Goal: Transaction & Acquisition: Book appointment/travel/reservation

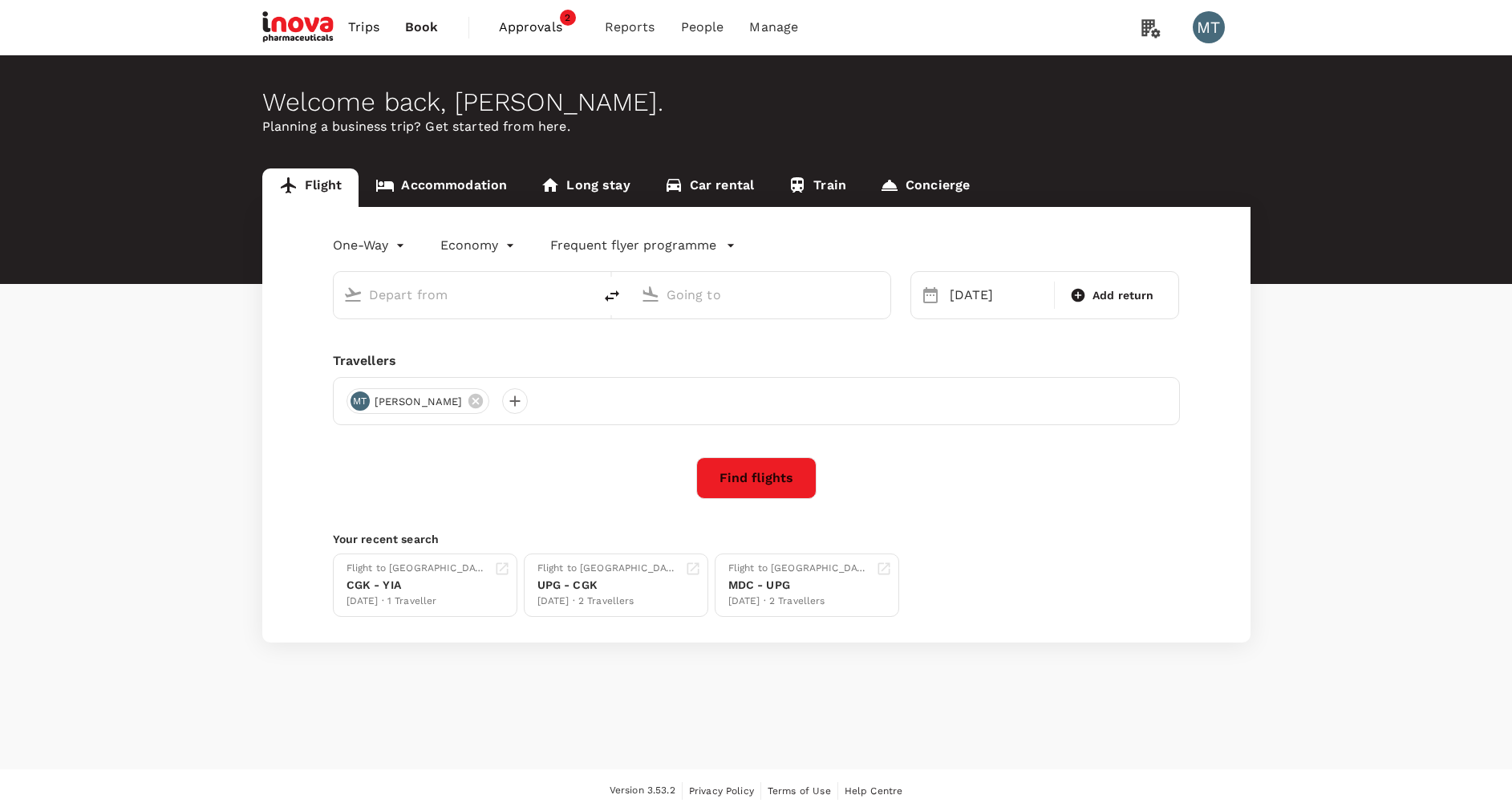
type input "Yogyakarta Intl. Airport (YIA)"
type input "Soekarno-Hatta Intl (CGK)"
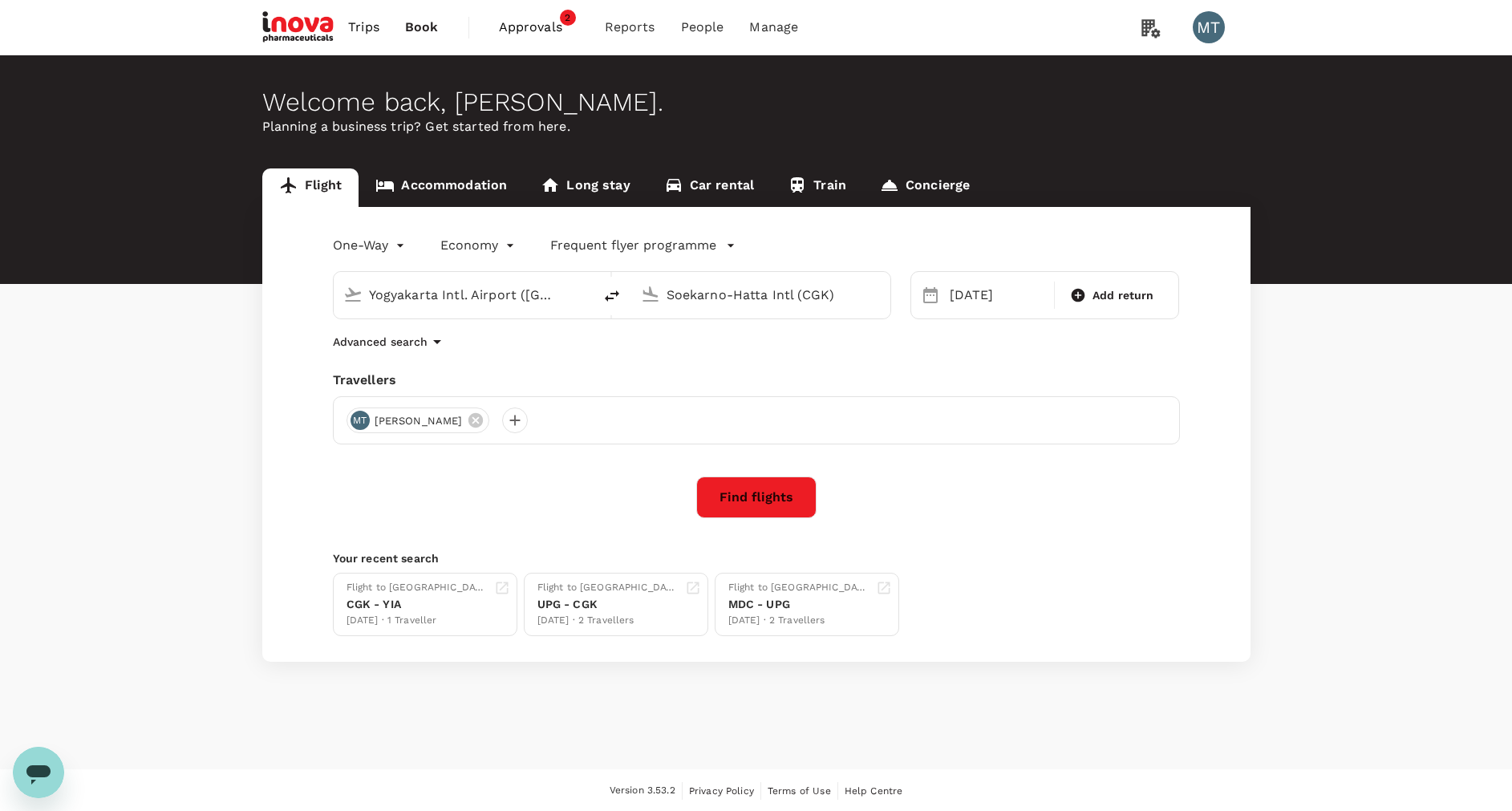
click at [534, 292] on input "Yogyakarta Intl. Airport (YIA)" at bounding box center [464, 295] width 190 height 25
click at [539, 358] on p "Soekarno-Hatta Intl" at bounding box center [488, 357] width 282 height 16
type input "Soekarno-Hatta Intl (CGK)"
click at [811, 290] on input "Soekarno-Hatta Intl (CGK)" at bounding box center [761, 295] width 190 height 25
click at [839, 348] on div "Achmad Yani Intl SRG" at bounding box center [773, 357] width 343 height 25
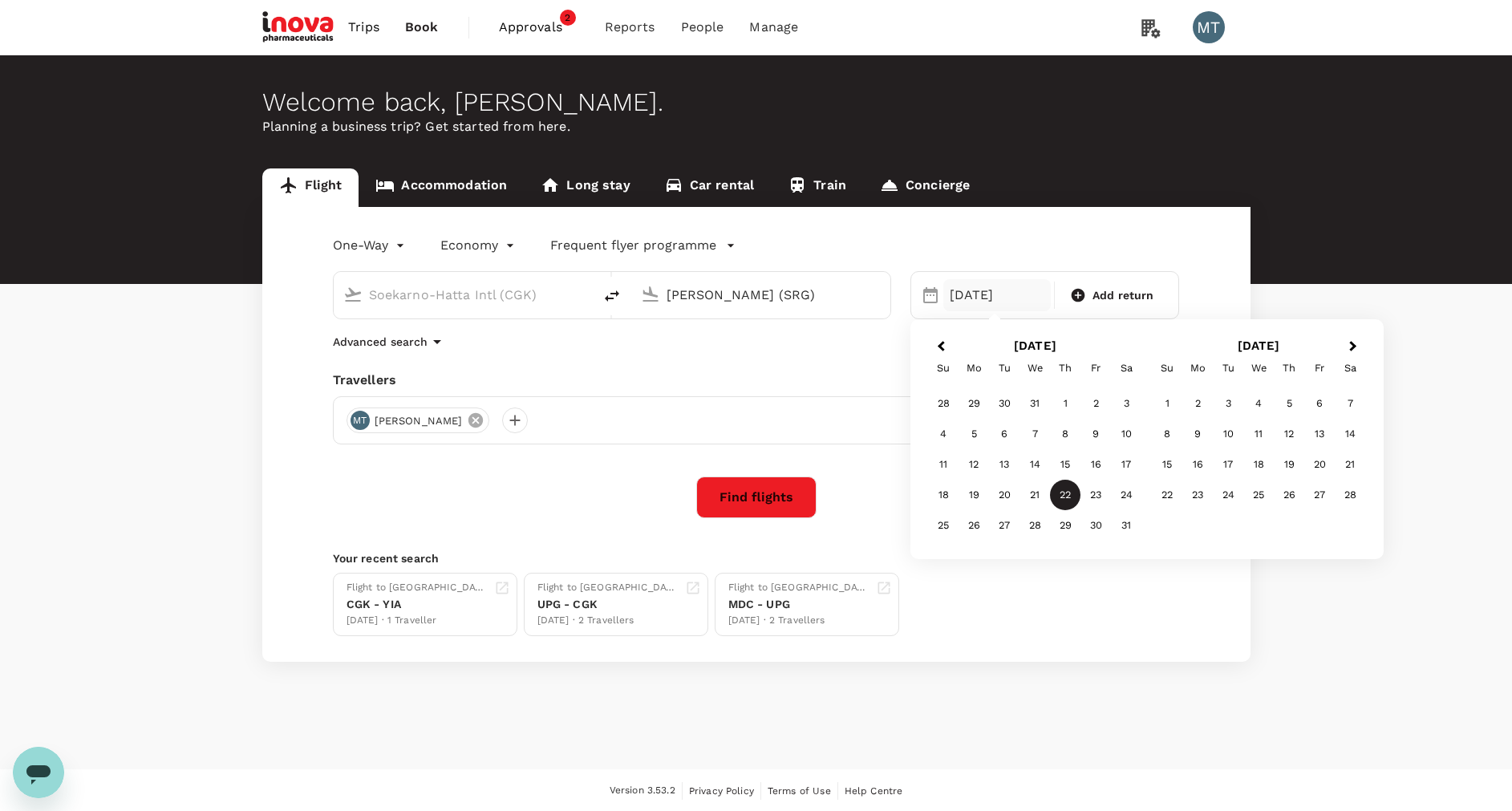
type input "[PERSON_NAME] (SRG)"
click at [469, 422] on icon at bounding box center [476, 421] width 15 height 15
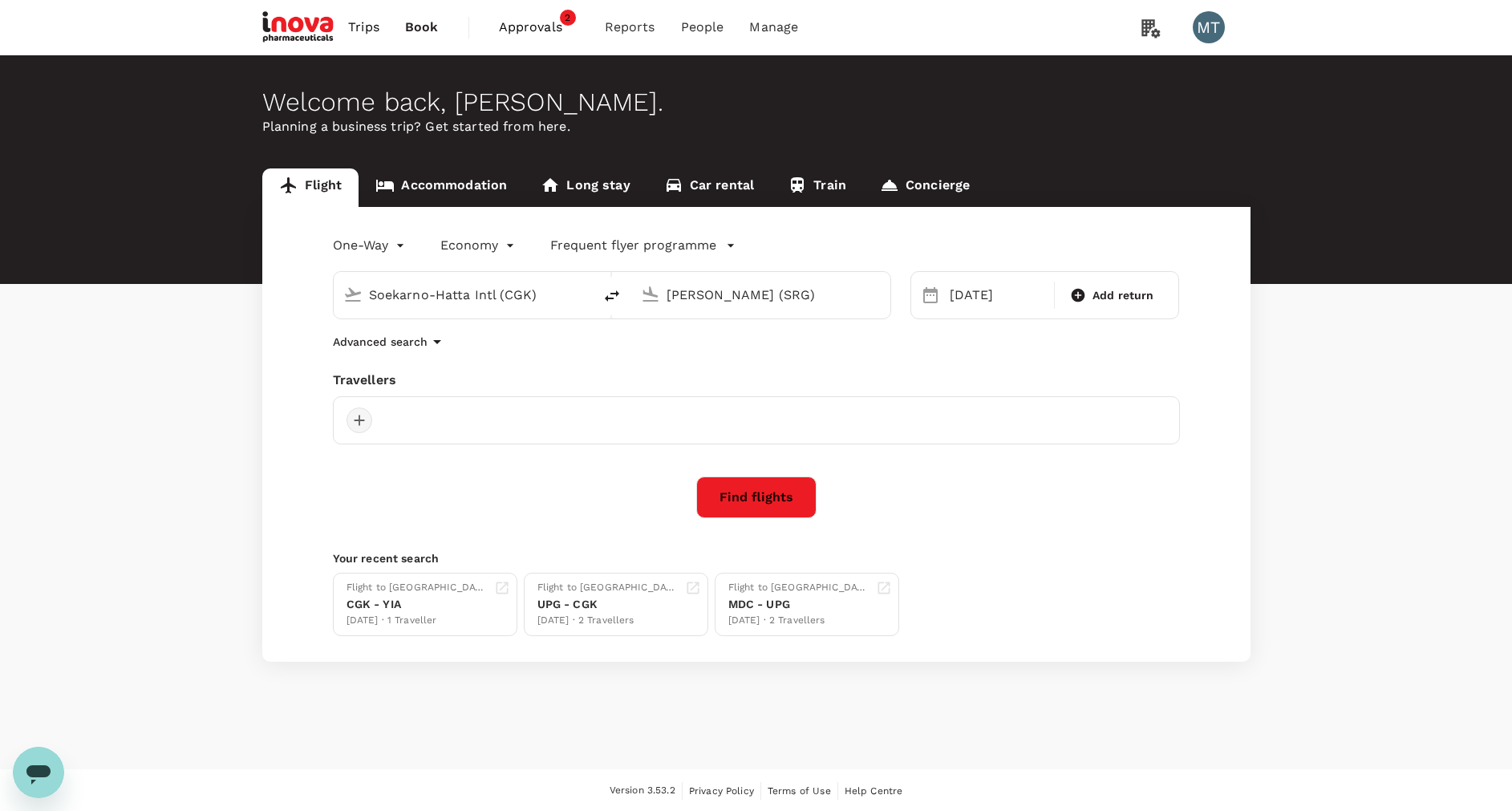
click at [366, 422] on div at bounding box center [359, 420] width 26 height 26
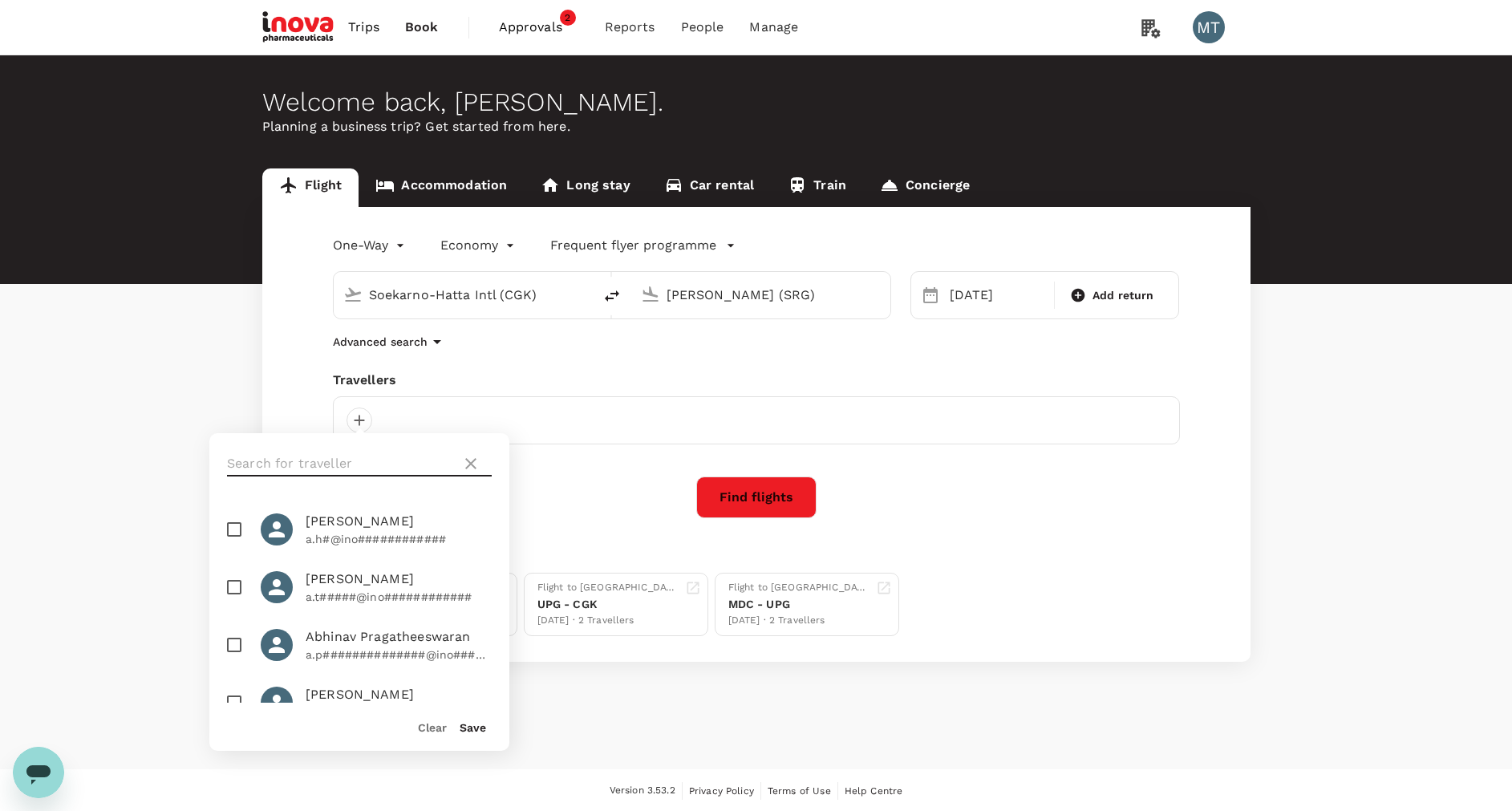
click at [363, 459] on input "text" at bounding box center [341, 463] width 228 height 26
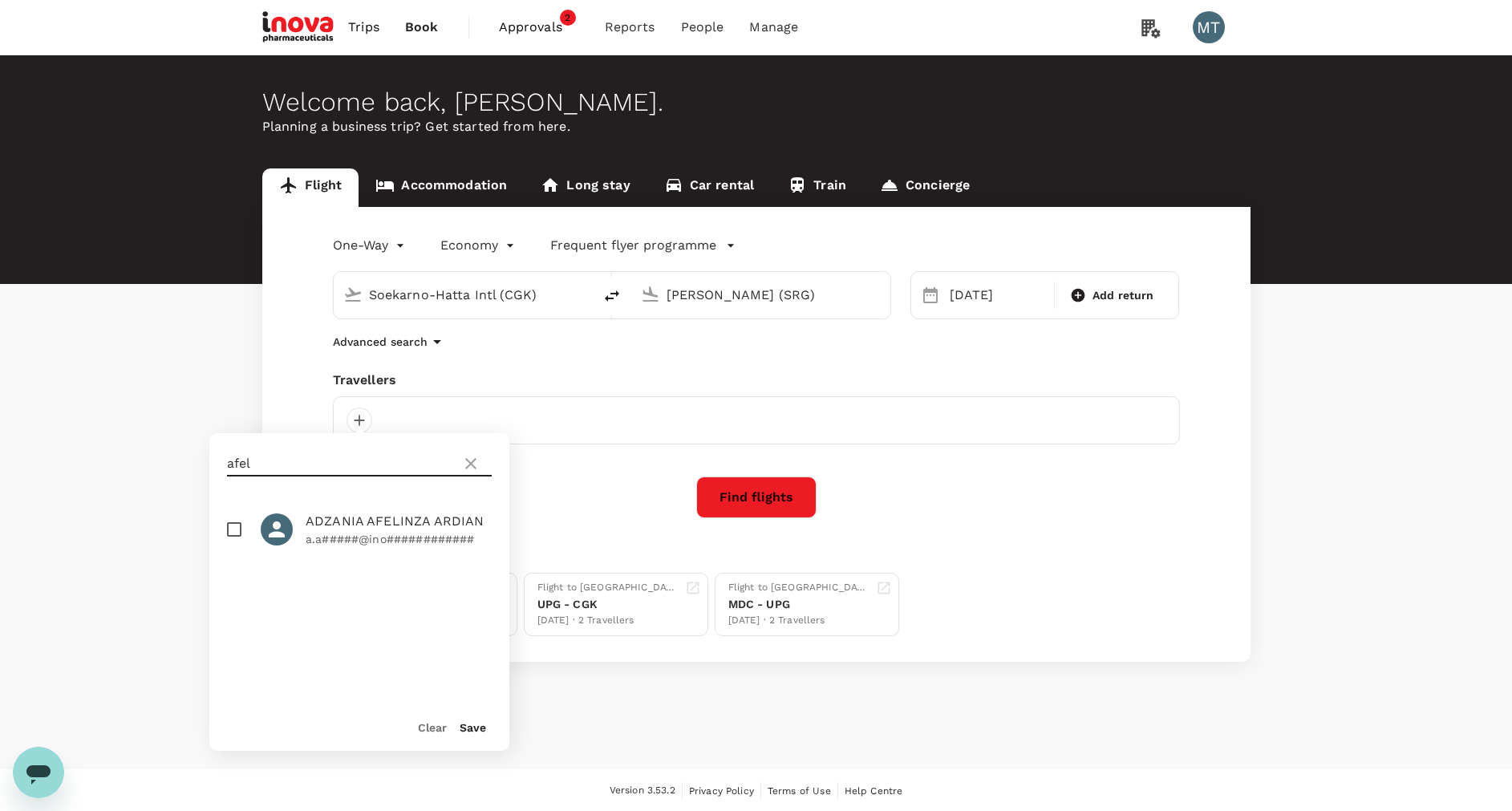
type input "afel"
click at [358, 523] on span "ADZANIA AFELINZA ARDIAN" at bounding box center [399, 520] width 186 height 19
checkbox input "true"
click at [474, 730] on button "Save" at bounding box center [473, 728] width 26 height 13
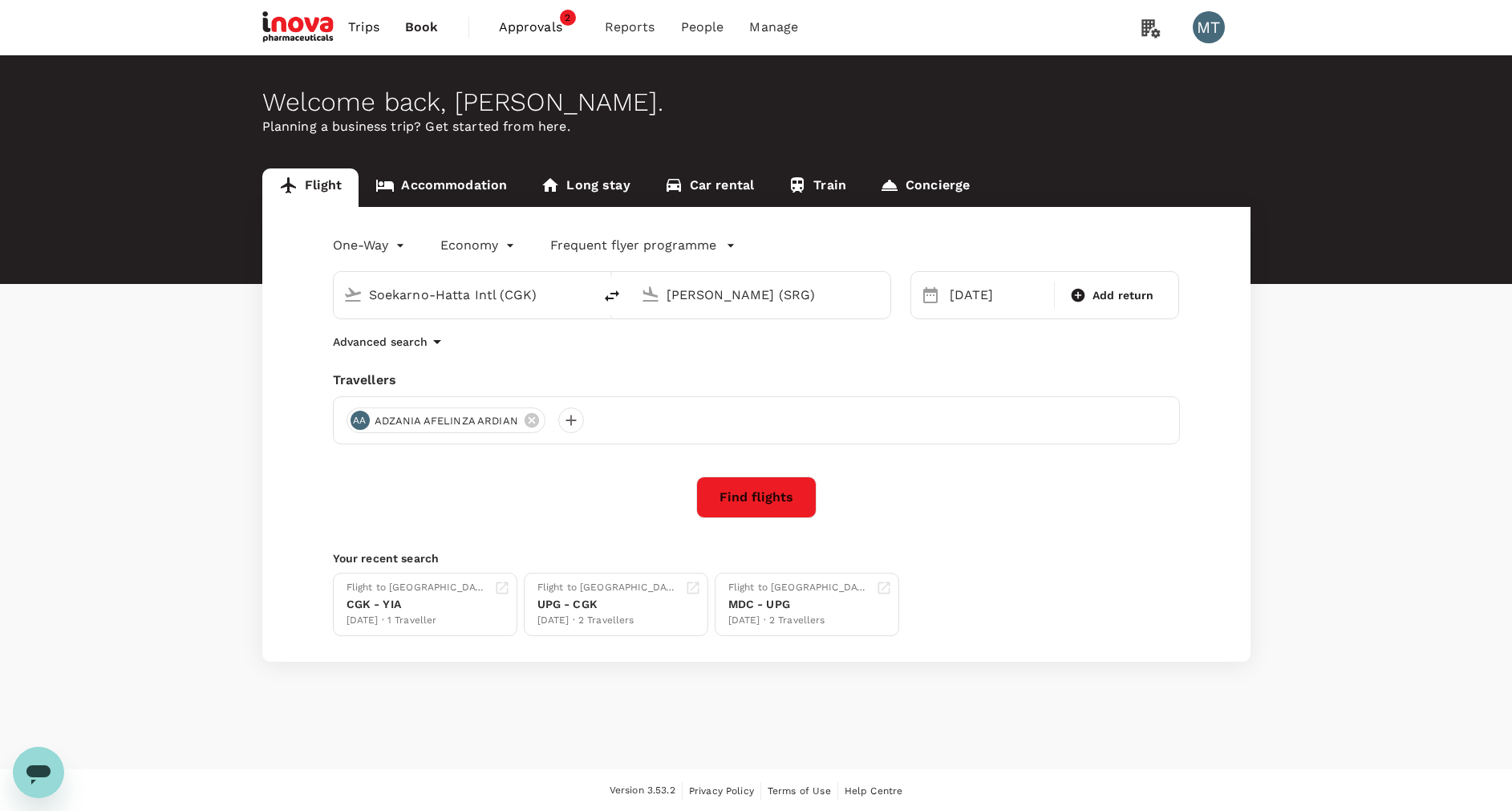
click at [763, 487] on button "Find flights" at bounding box center [756, 497] width 120 height 42
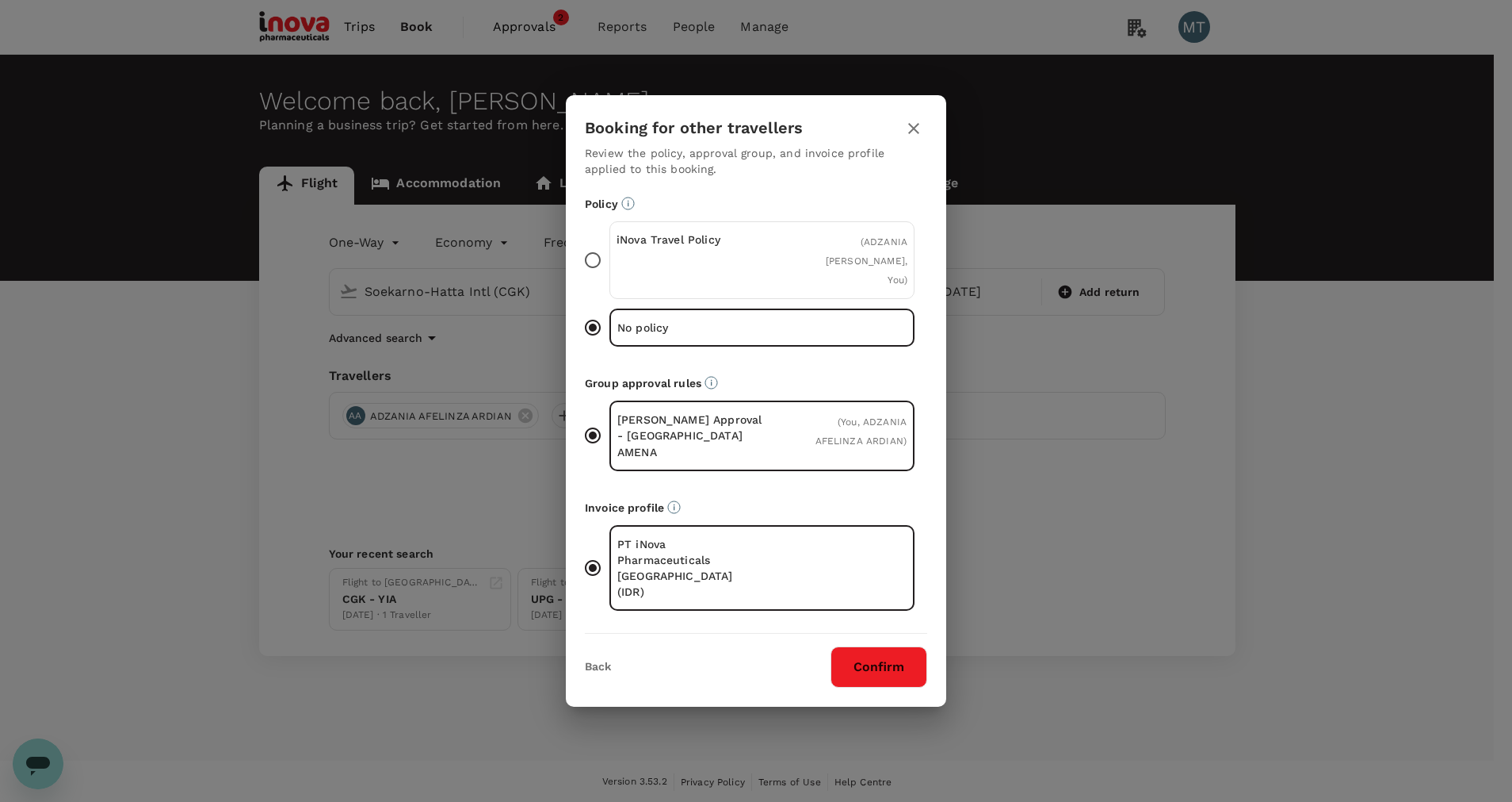
click at [789, 258] on div "iNova Travel Policy ( ADZANIA AFELINZA ARDIAN, You )" at bounding box center [762, 260] width 305 height 77
click at [610, 258] on input "iNova Travel Policy ( ADZANIA AFELINZA ARDIAN, You )" at bounding box center [592, 260] width 33 height 33
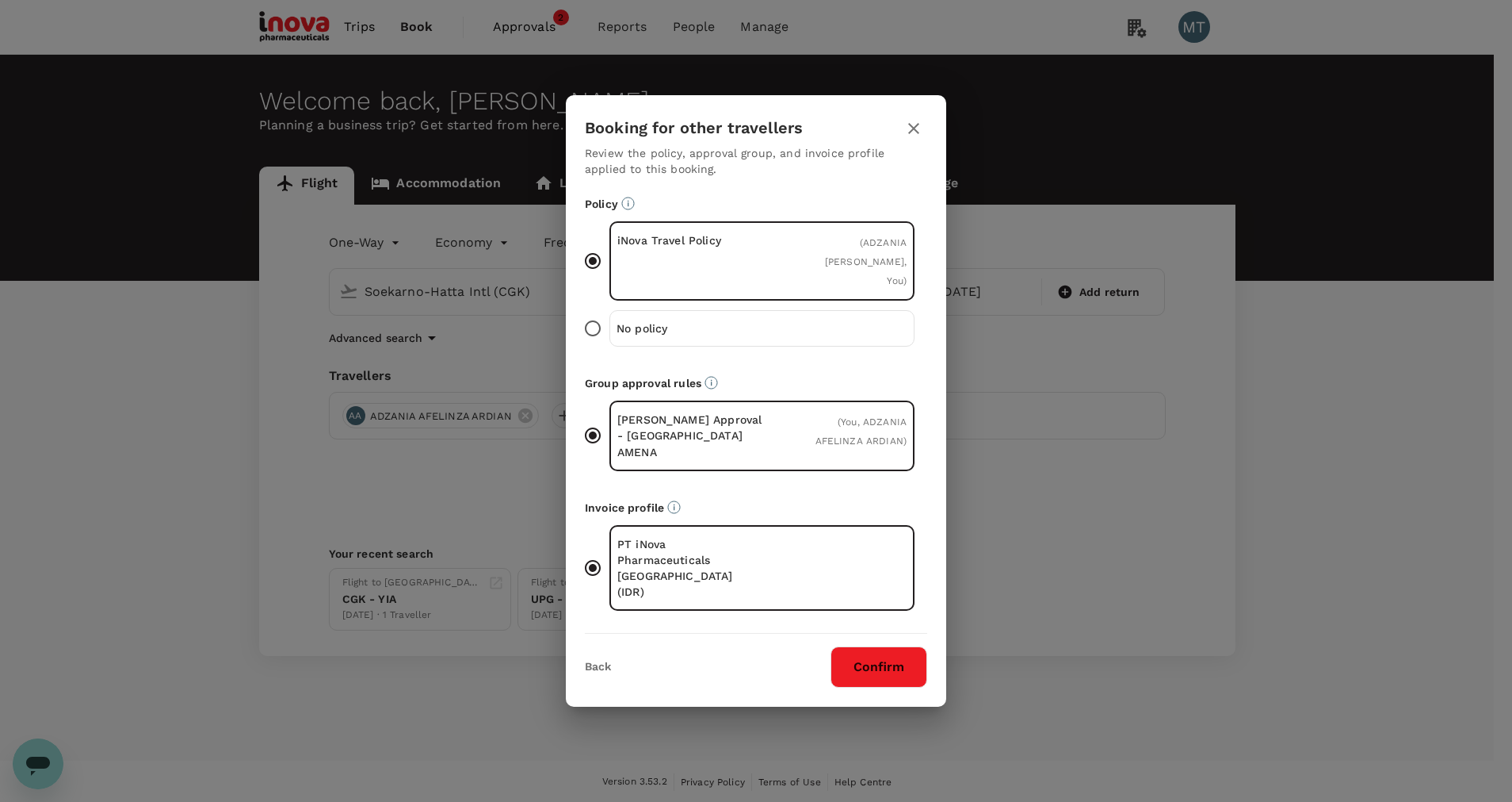
click at [894, 646] on button "Confirm" at bounding box center [879, 667] width 97 height 42
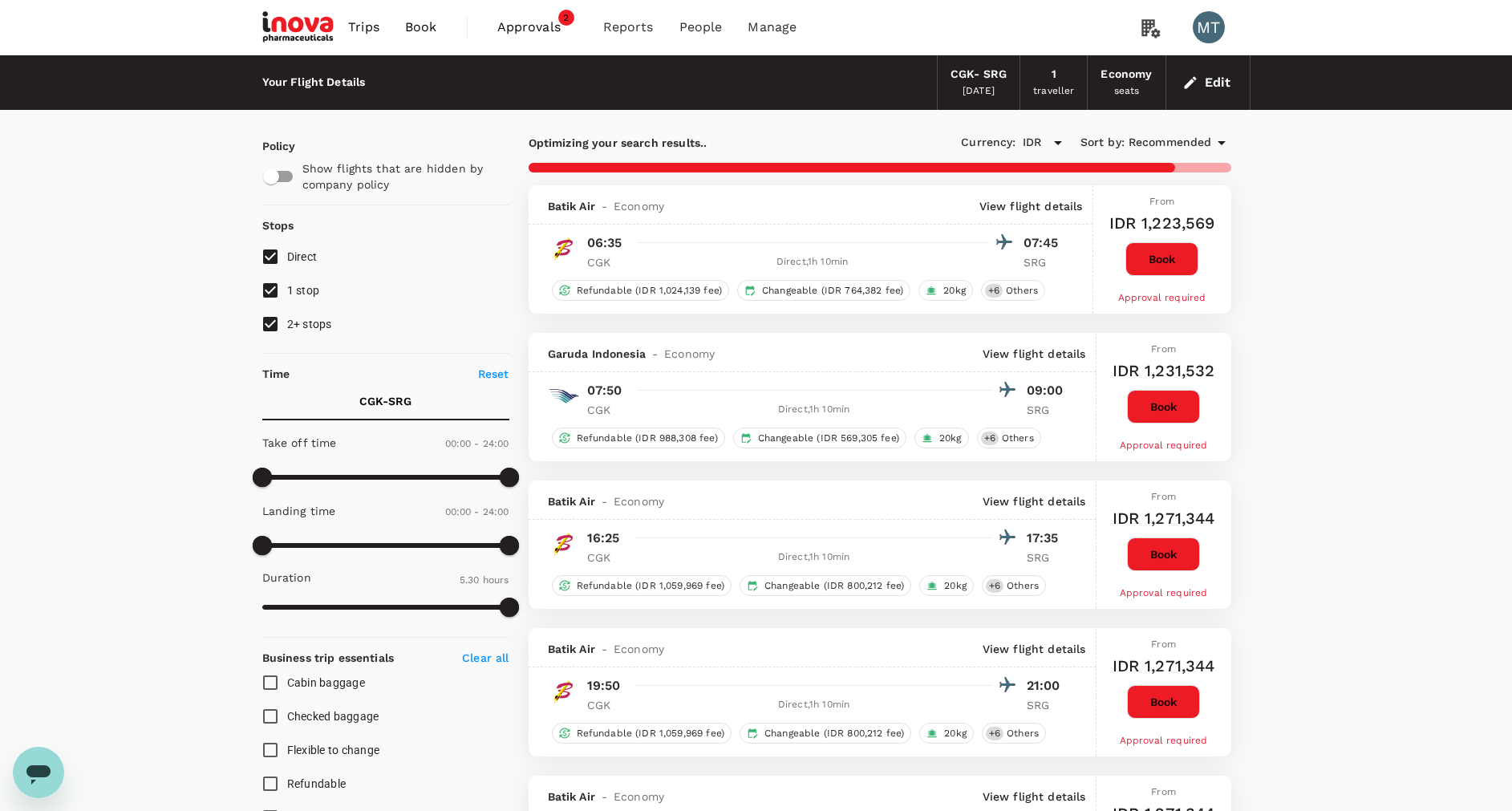
type input "850"
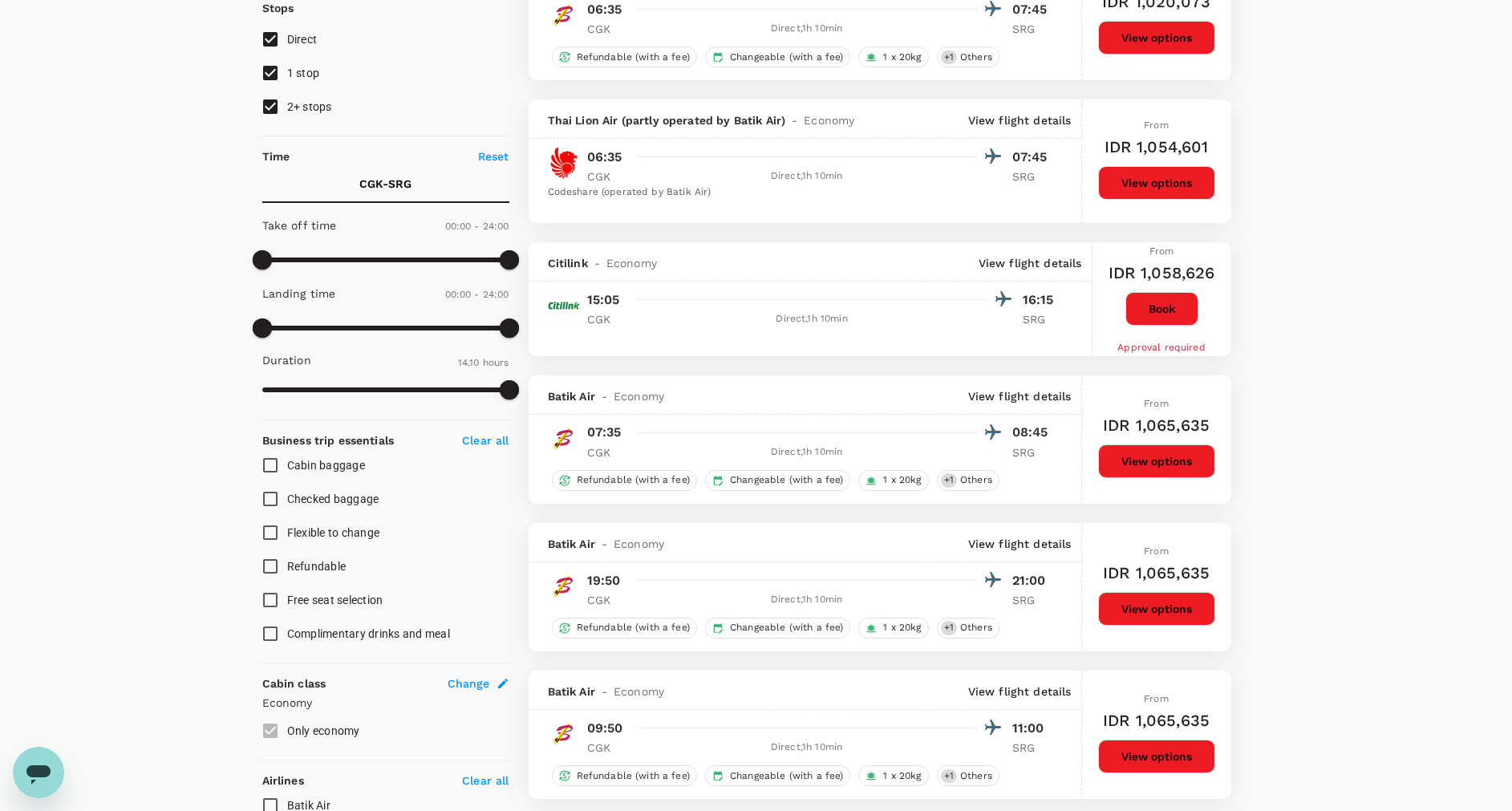
scroll to position [240, 0]
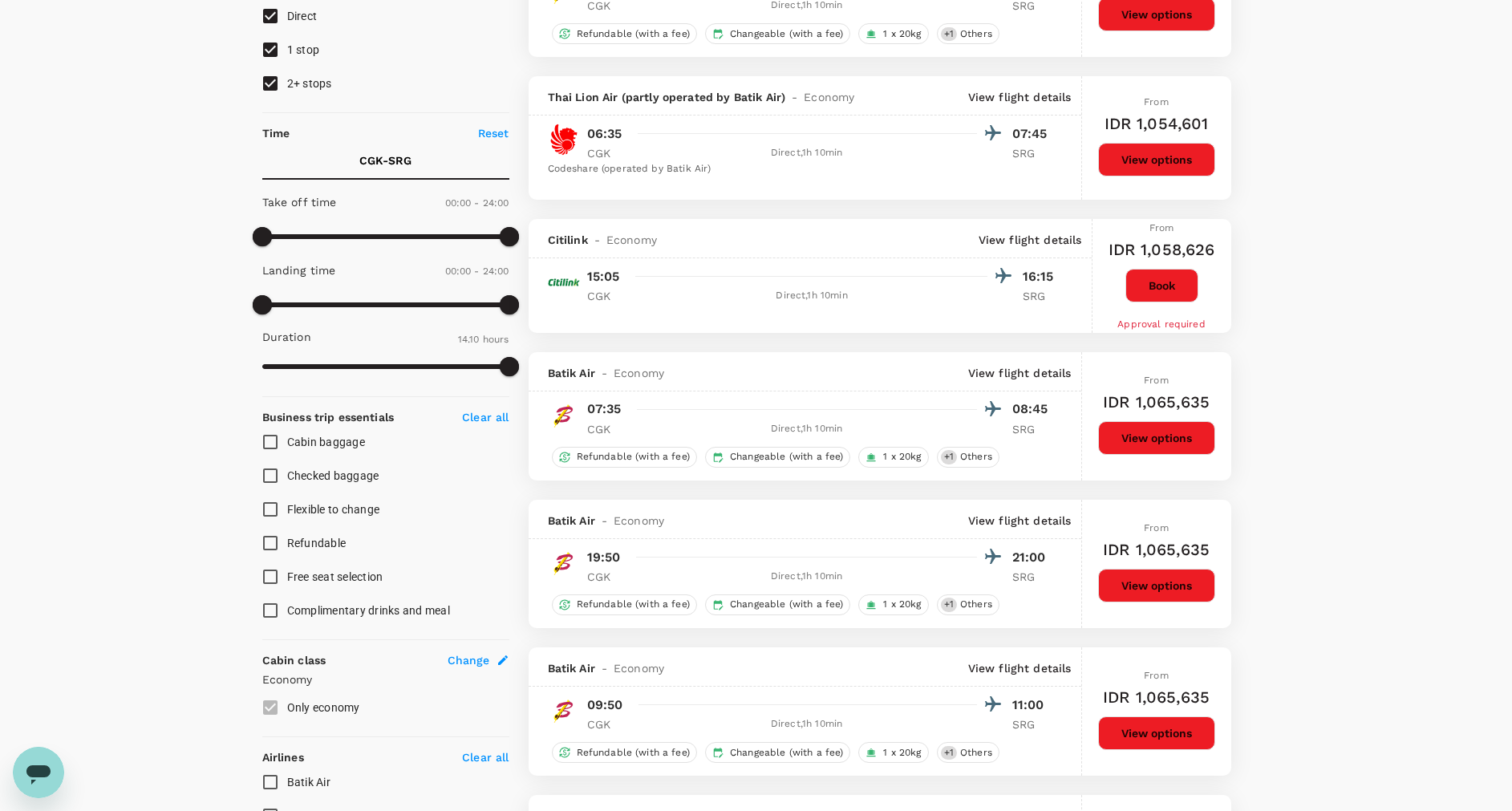
drag, startPoint x: 1345, startPoint y: 217, endPoint x: 1345, endPoint y: 208, distance: 9.0
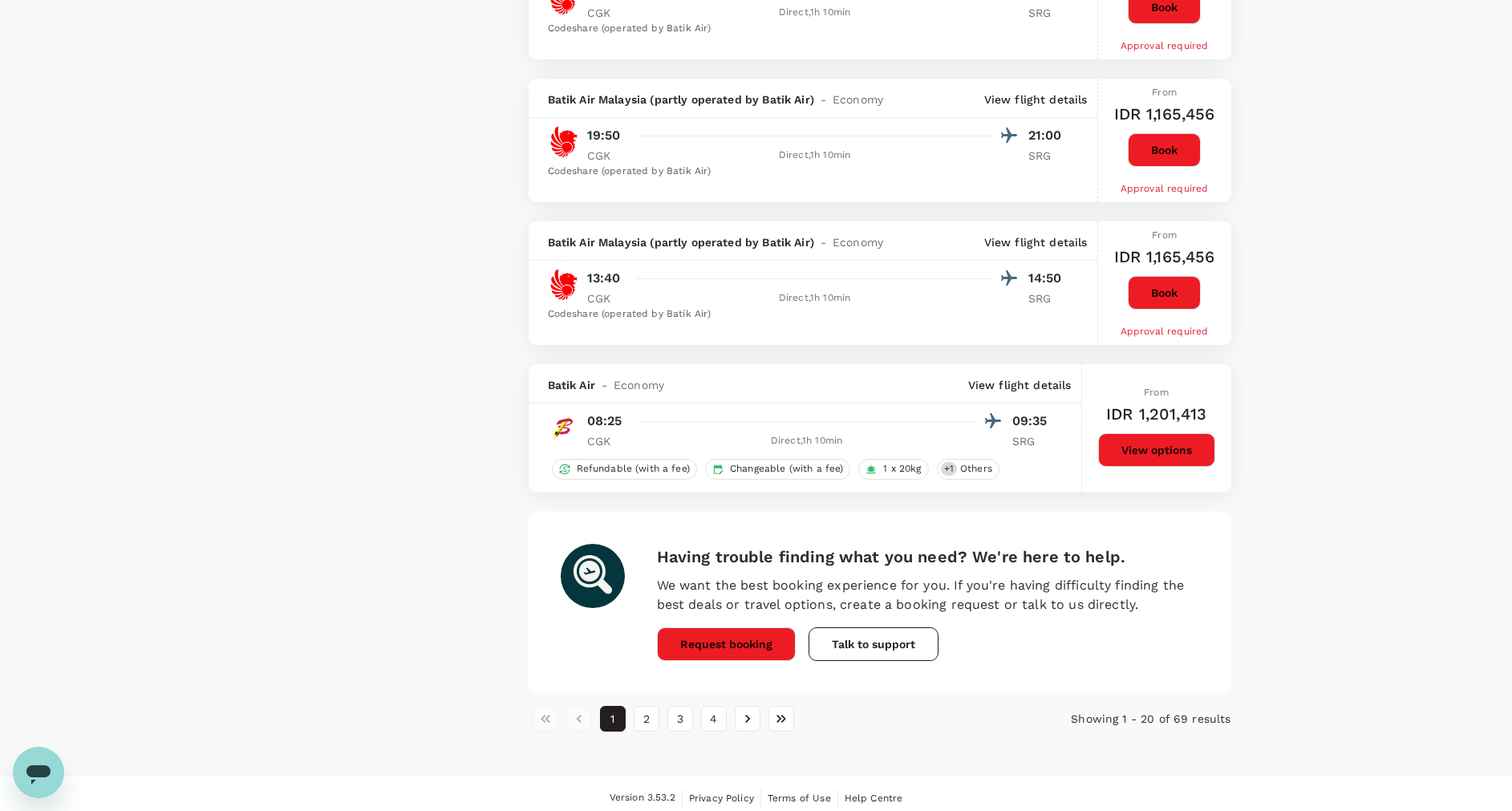
scroll to position [2566, 0]
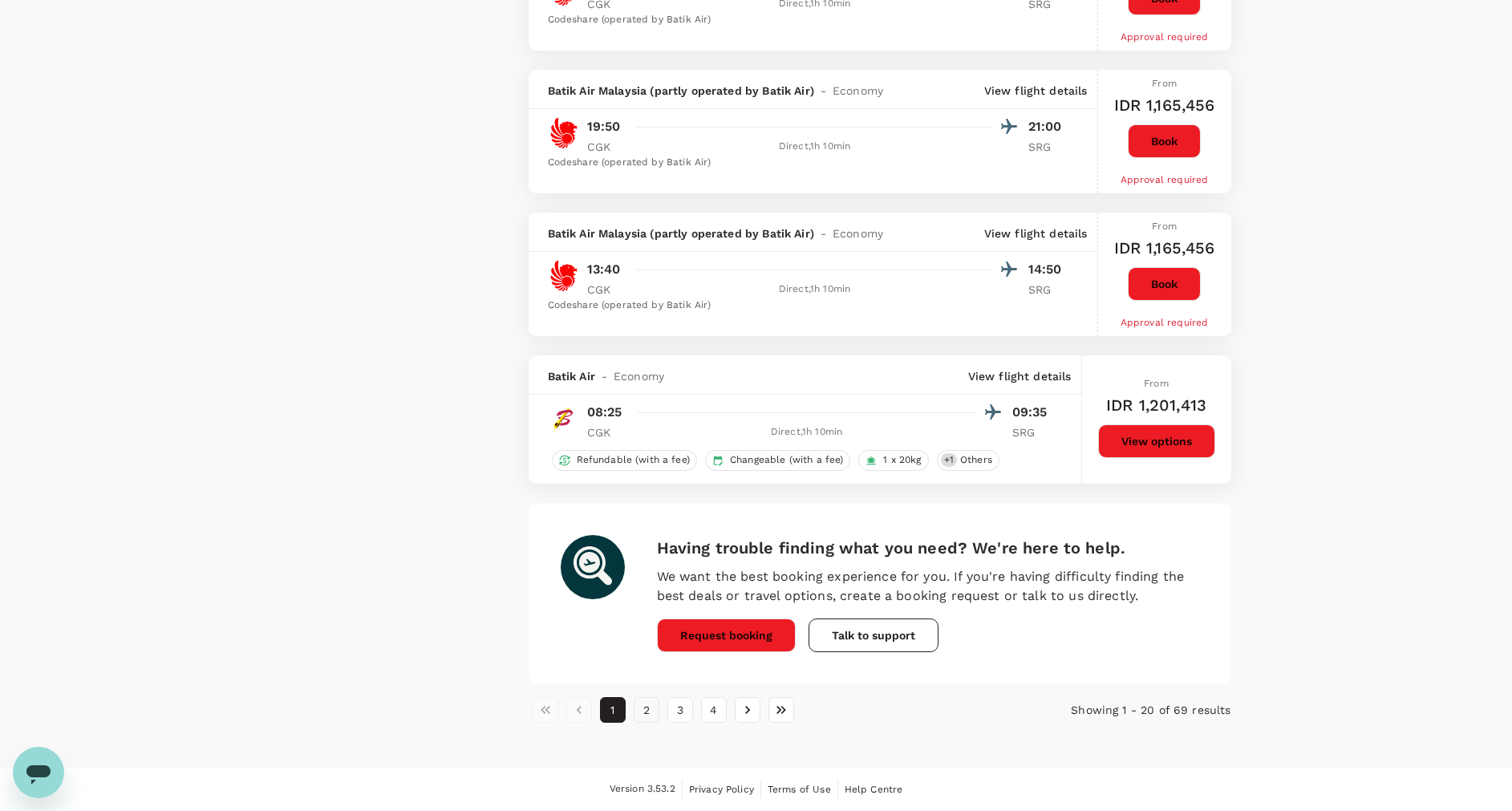
click at [653, 711] on button "2" at bounding box center [646, 709] width 26 height 26
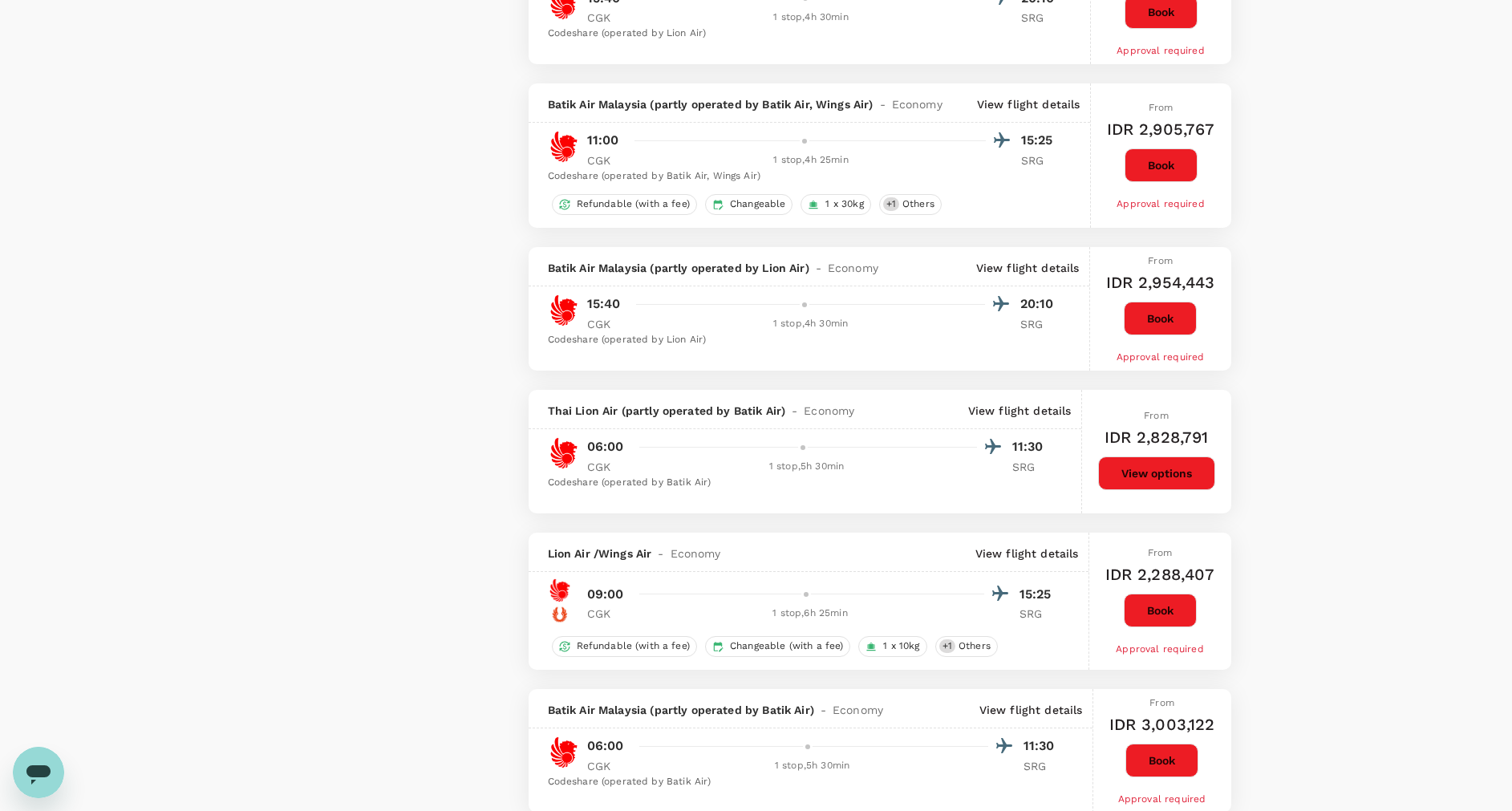
scroll to position [2614, 0]
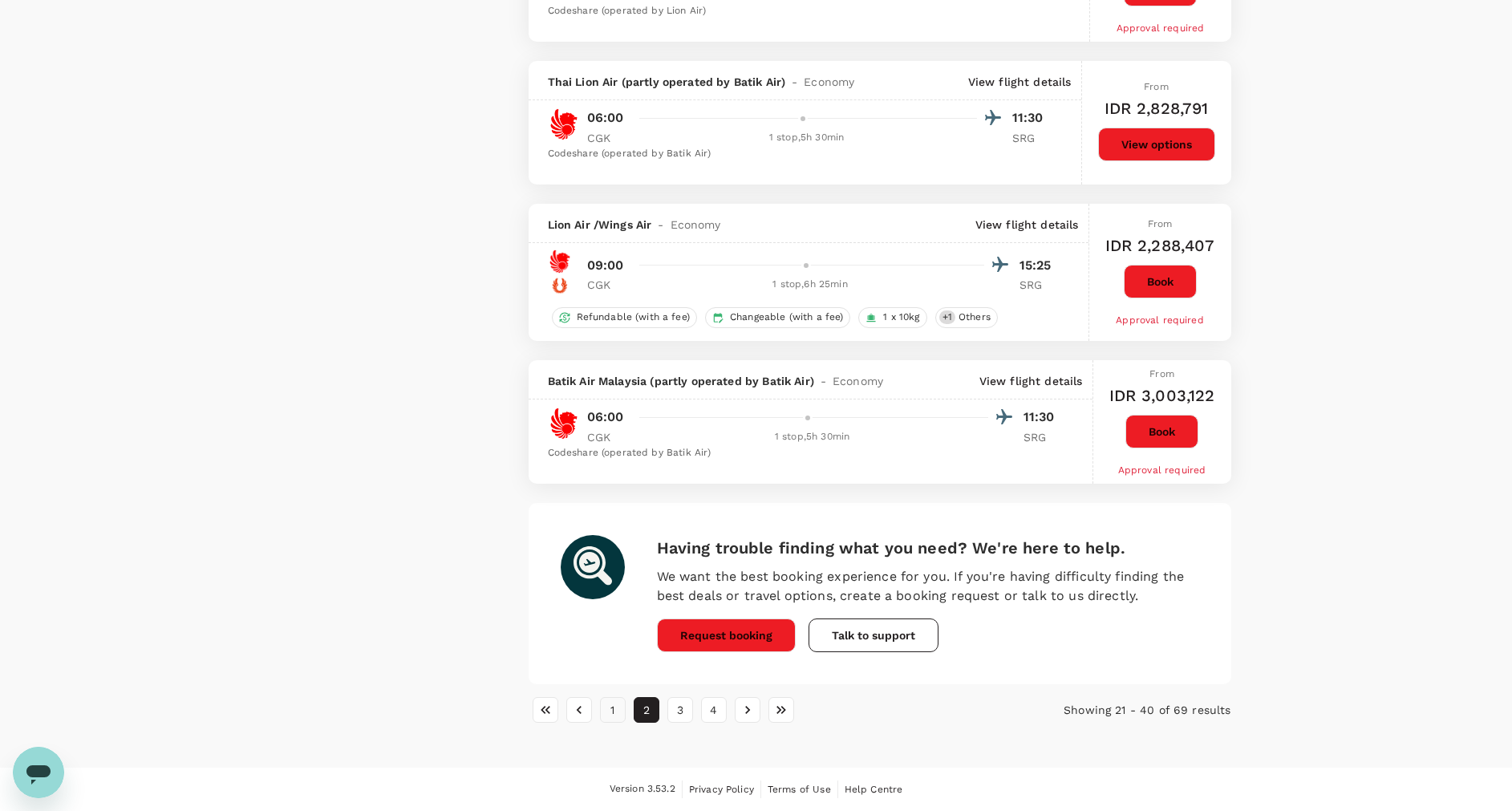
click at [614, 709] on button "1" at bounding box center [613, 709] width 26 height 26
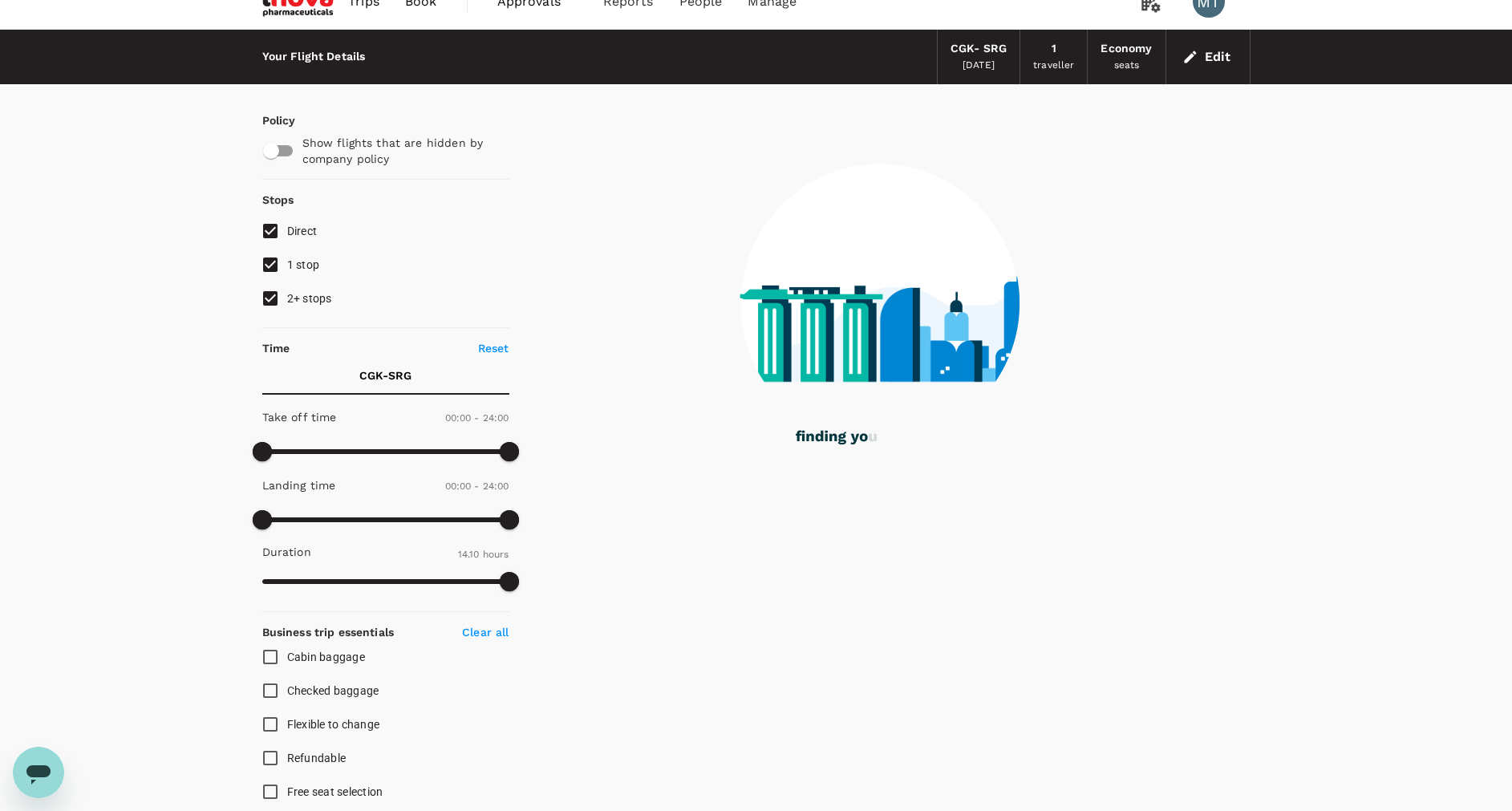
scroll to position [0, 0]
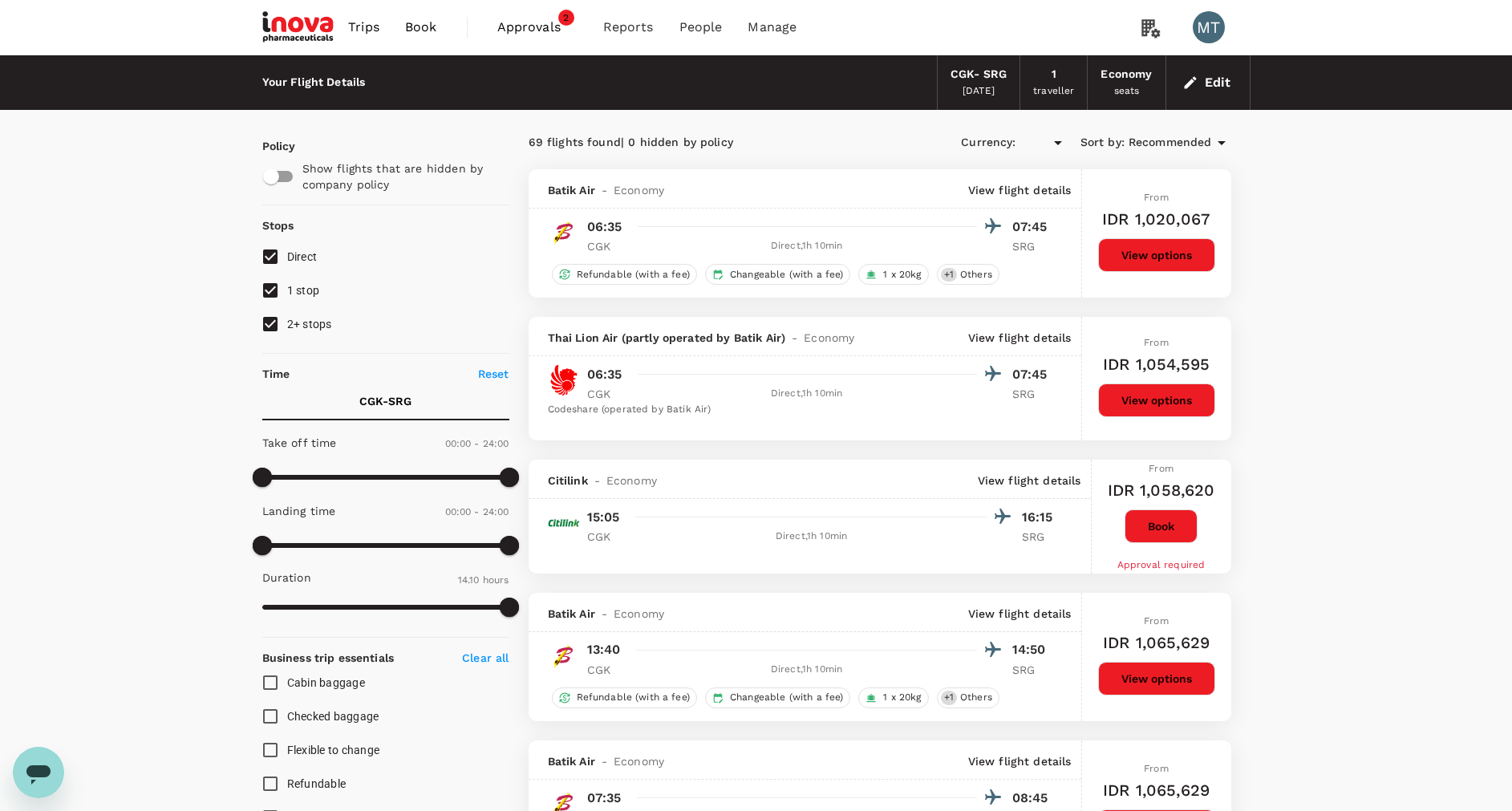
type input "IDR"
click at [427, 22] on span "Book" at bounding box center [421, 26] width 32 height 19
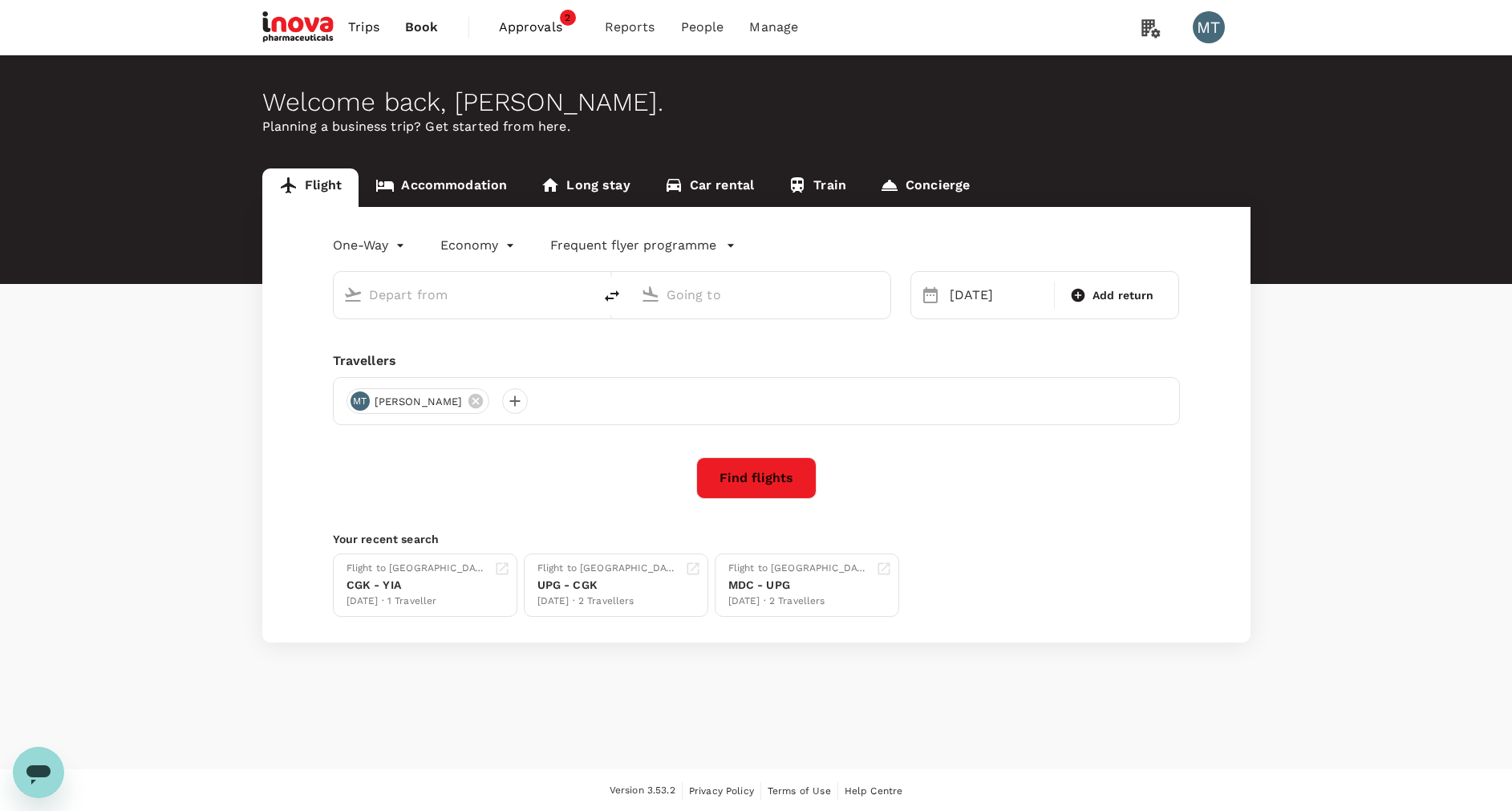
type input "Soekarno-Hatta Intl (CGK)"
type input "[PERSON_NAME] (SRG)"
type input "Soekarno-Hatta Intl (CGK)"
type input "[PERSON_NAME] (SRG)"
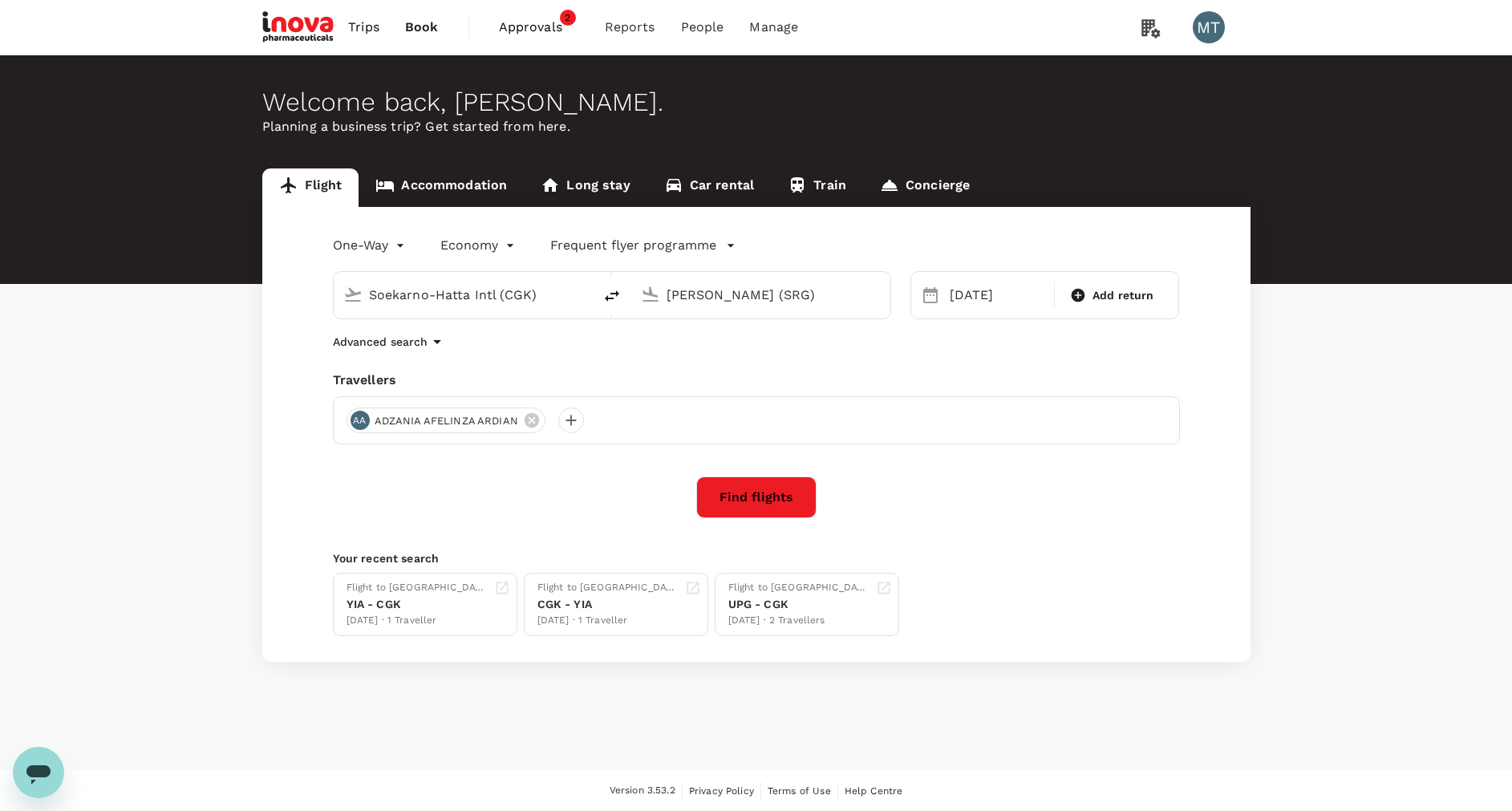
click at [648, 293] on icon at bounding box center [650, 294] width 16 height 16
click at [651, 295] on icon at bounding box center [650, 294] width 16 height 16
click at [614, 294] on icon "delete" at bounding box center [612, 296] width 15 height 12
type input "[PERSON_NAME] (SRG)"
click at [666, 292] on input "Soekarno-Hatta Intl (CGK)" at bounding box center [761, 295] width 190 height 25
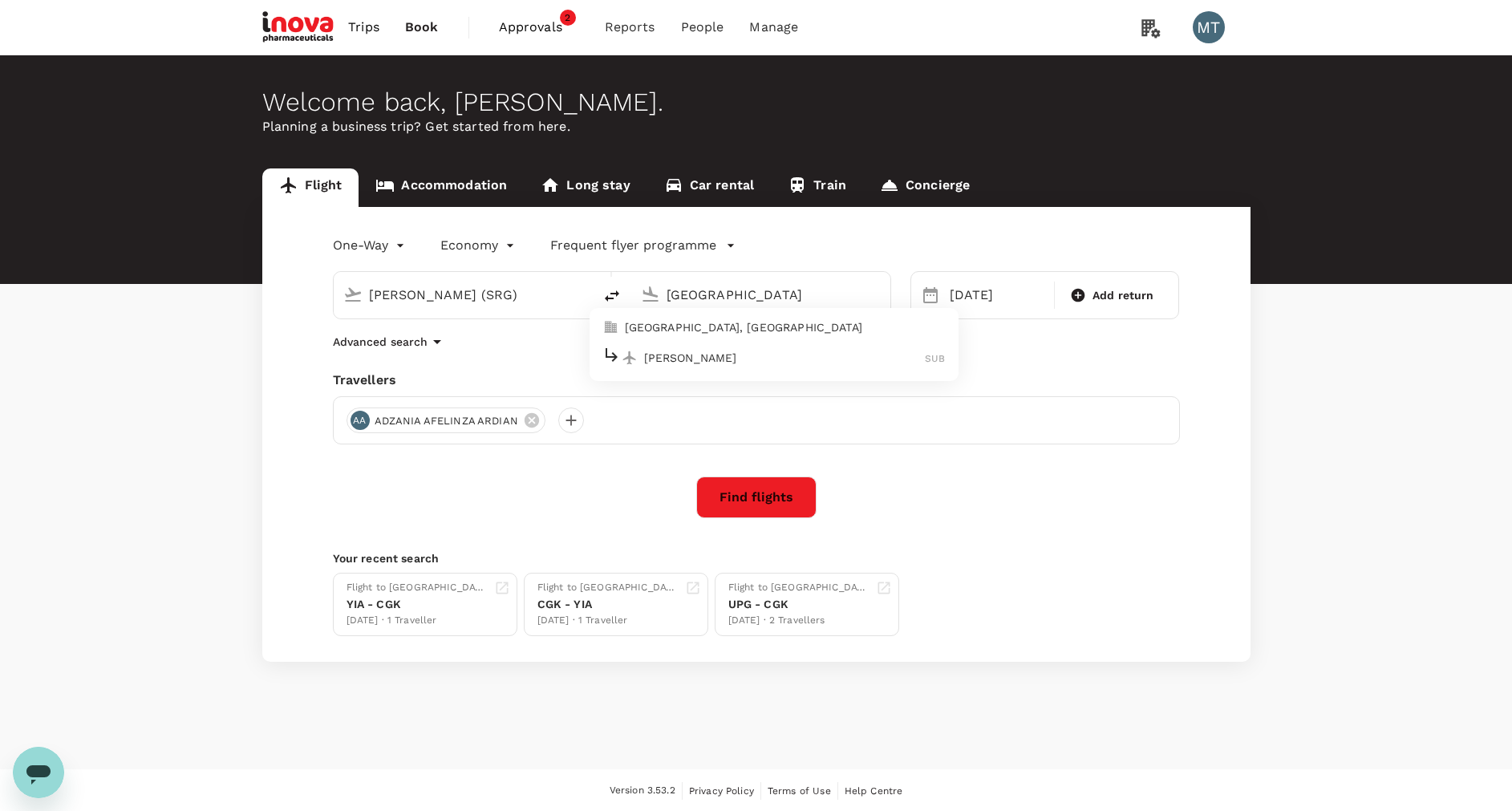
click at [819, 358] on p "Juanda Intl" at bounding box center [785, 357] width 282 height 16
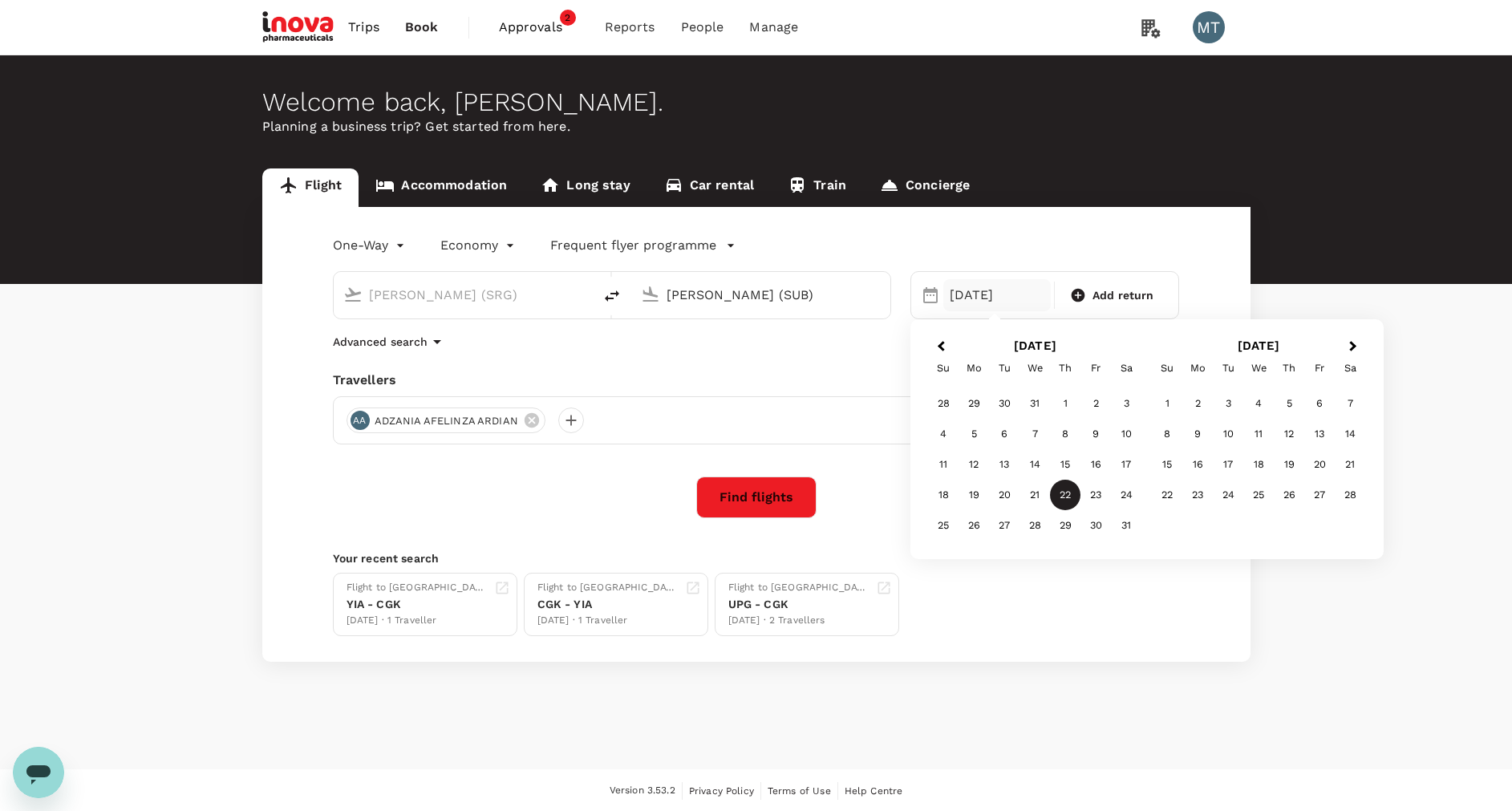
type input "[PERSON_NAME] (SUB)"
click at [975, 295] on div "[DATE]" at bounding box center [996, 295] width 108 height 32
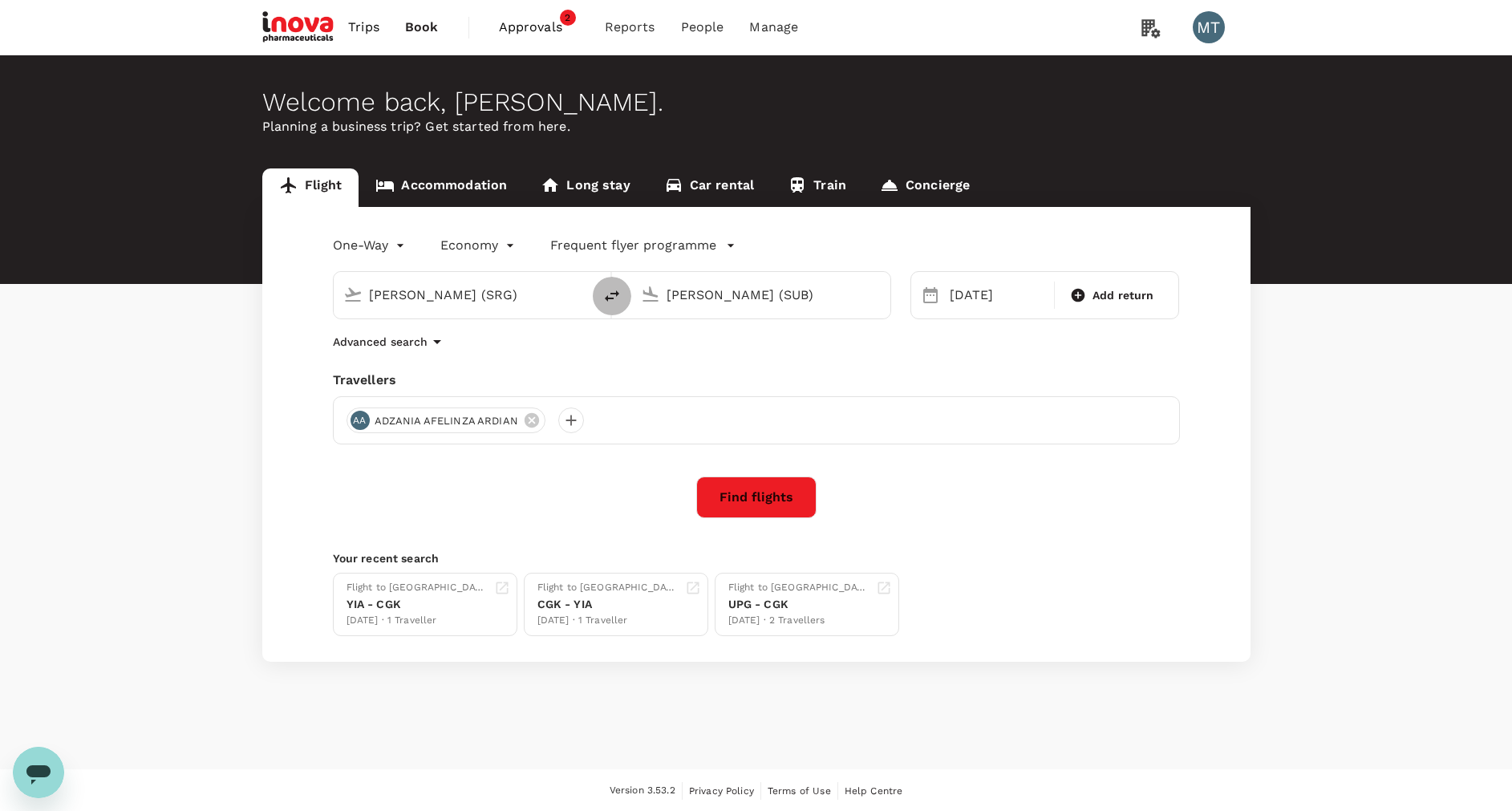
click at [604, 297] on icon "delete" at bounding box center [611, 296] width 19 height 19
type input "[PERSON_NAME] (SUB)"
type input "[PERSON_NAME] (SRG)"
click at [614, 294] on icon "delete" at bounding box center [612, 296] width 15 height 12
type input "[PERSON_NAME] (SRG)"
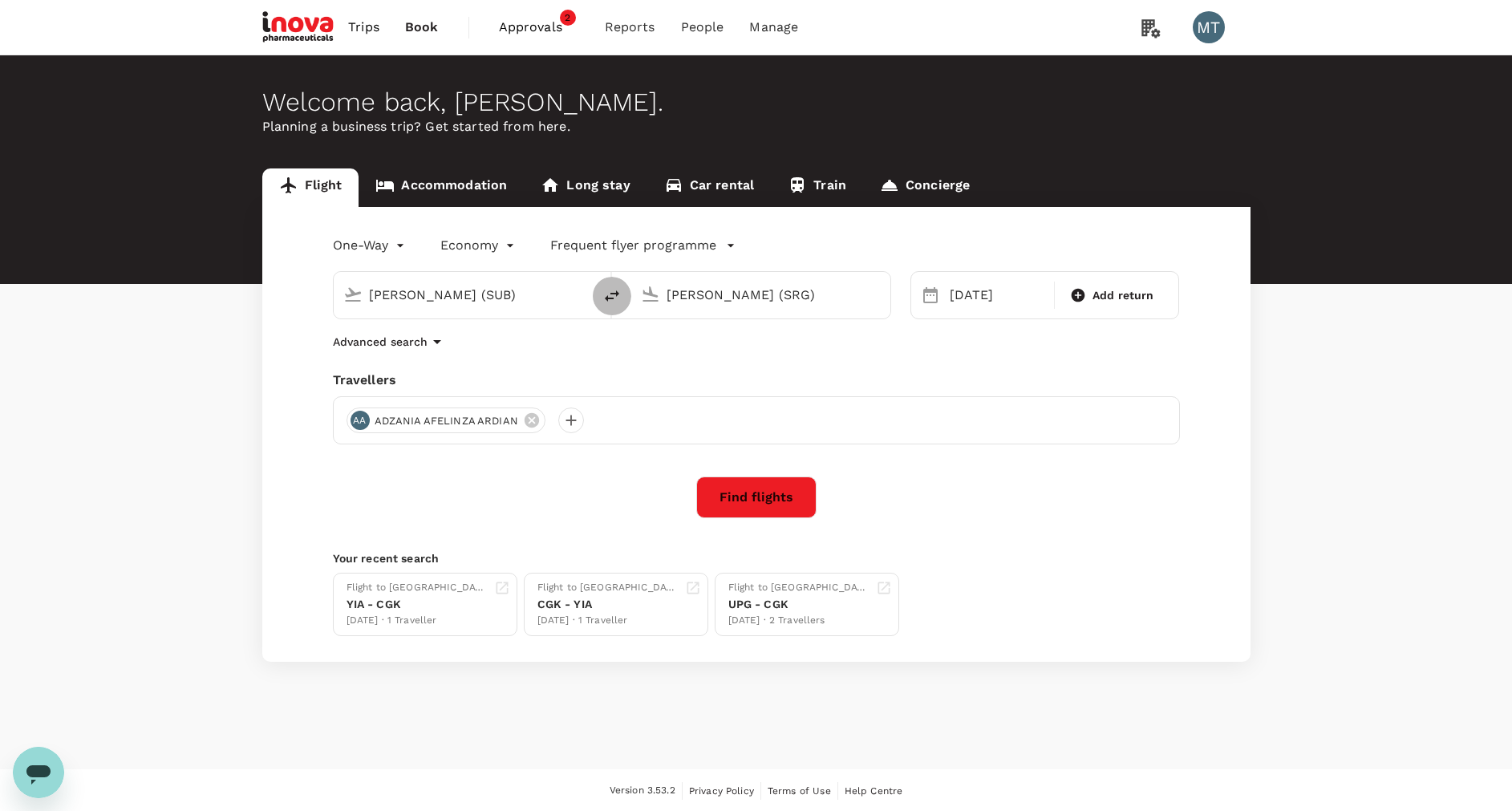
type input "[PERSON_NAME] (SUB)"
click at [539, 301] on input "[PERSON_NAME] (SRG)" at bounding box center [464, 295] width 190 height 25
click at [609, 297] on icon "delete" at bounding box center [612, 296] width 15 height 12
type input "[PERSON_NAME] (SUB)"
type input "[PERSON_NAME] (SRG)"
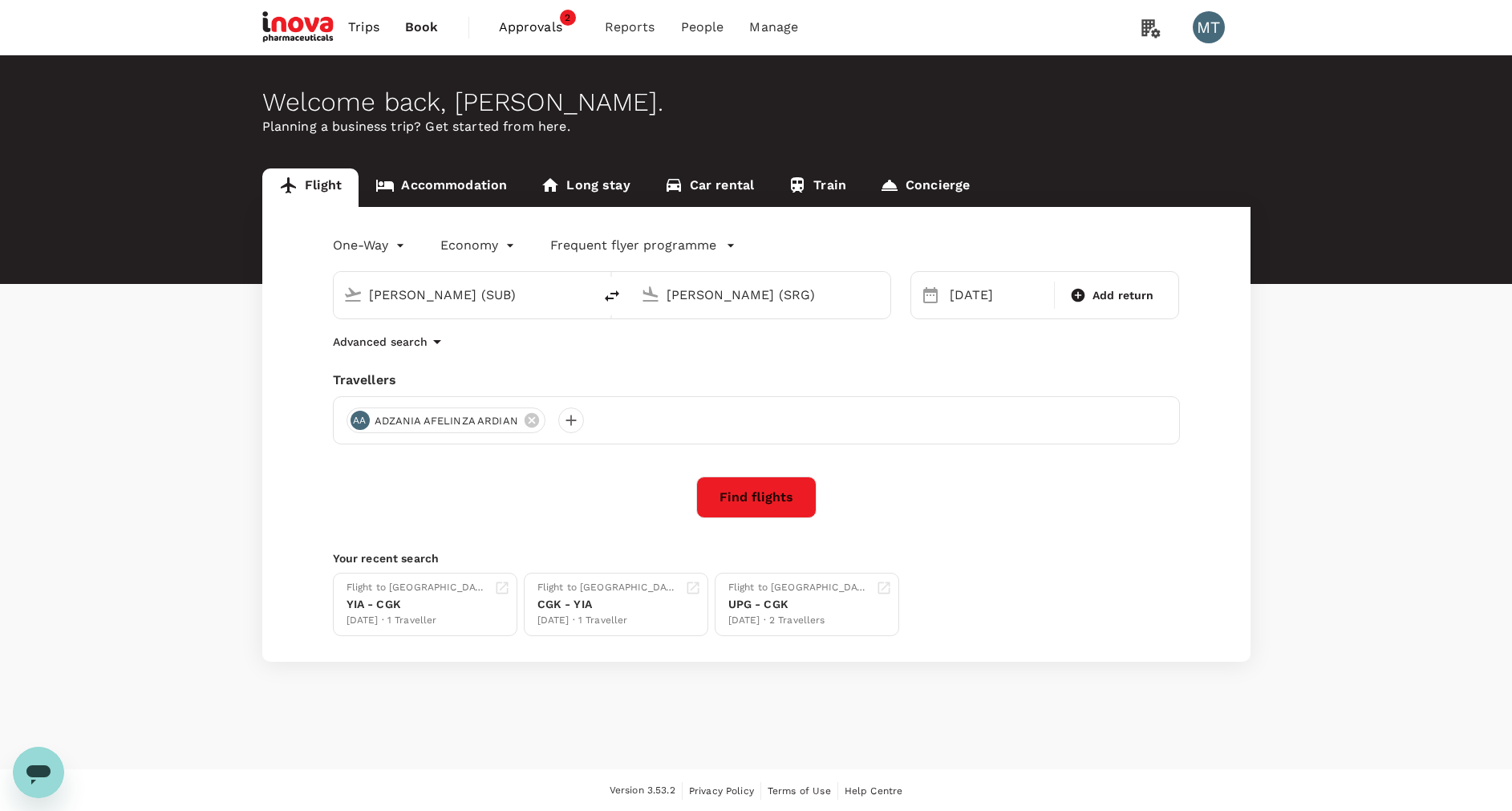
click at [544, 299] on input "[PERSON_NAME] (SUB)" at bounding box center [464, 295] width 190 height 25
click at [573, 352] on p "Soekarno-Hatta Intl" at bounding box center [488, 357] width 282 height 16
type input "Soekarno-Hatta Intl (CGK)"
click at [1006, 291] on div "[DATE]" at bounding box center [996, 295] width 108 height 32
click at [1013, 498] on div "20" at bounding box center [1004, 494] width 30 height 30
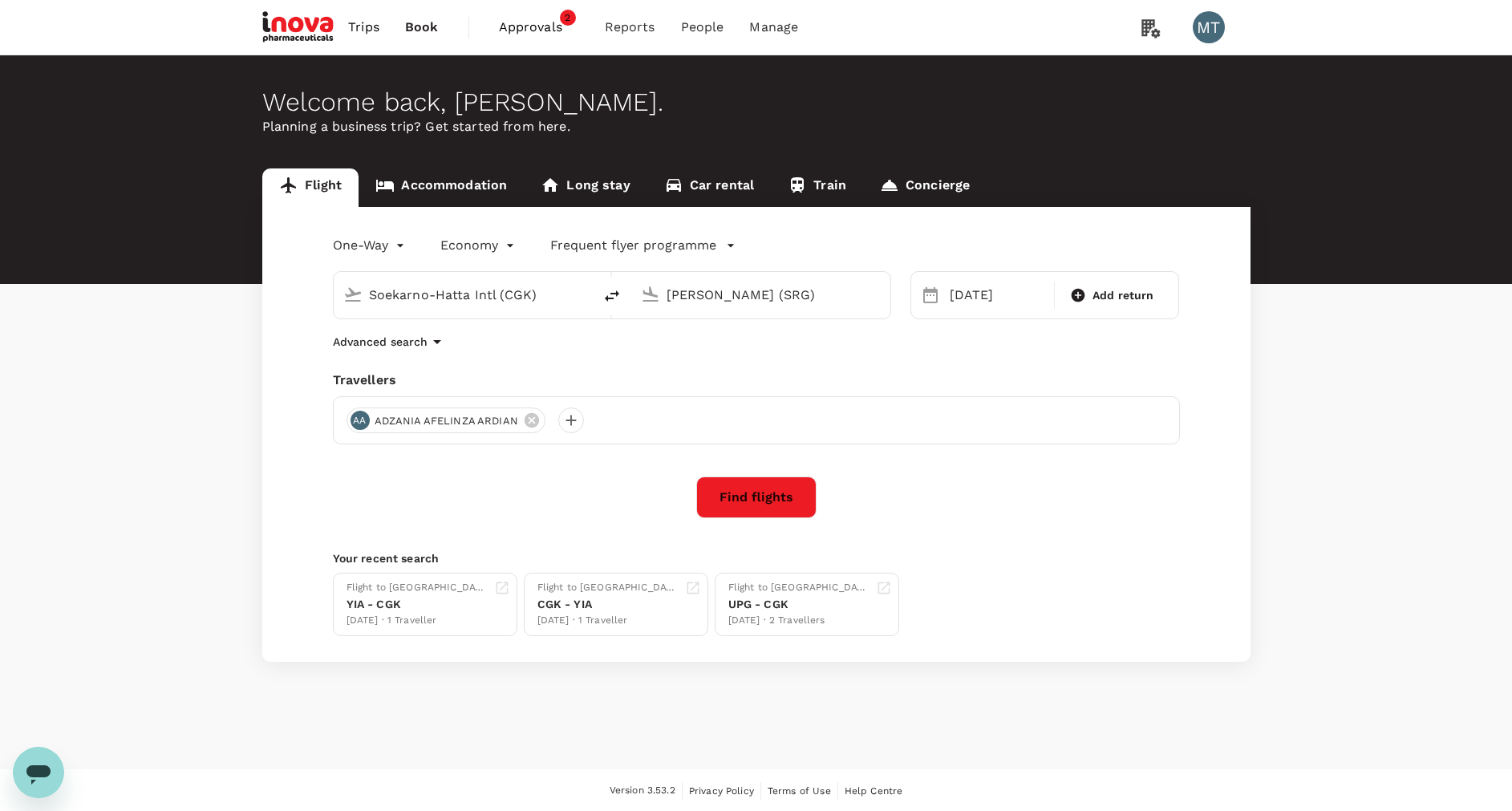
click at [763, 491] on button "Find flights" at bounding box center [756, 497] width 120 height 42
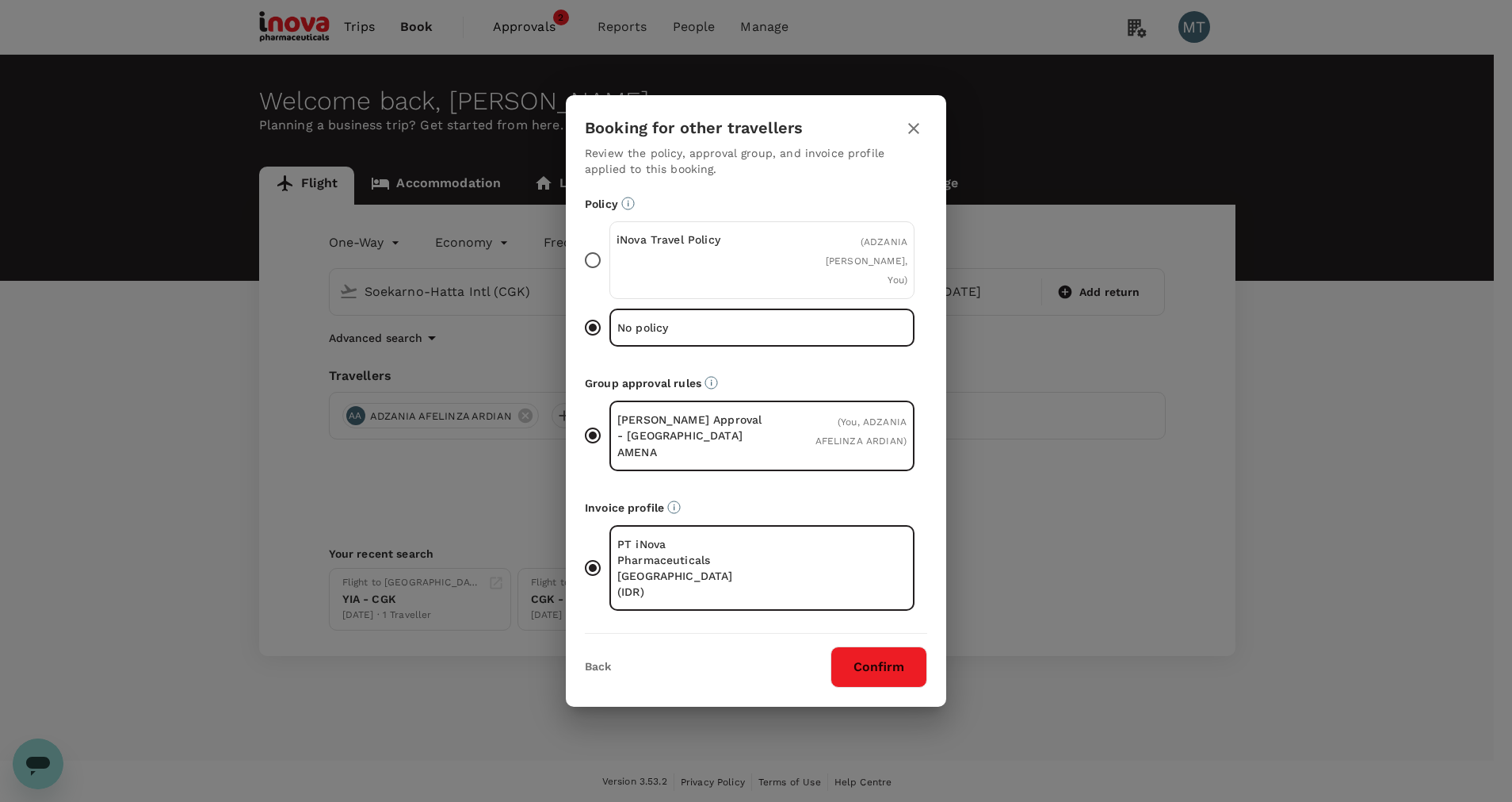
click at [776, 277] on div "iNova Travel Policy ( ADZANIA AFELINZA ARDIAN, You )" at bounding box center [762, 260] width 305 height 77
click at [610, 277] on input "iNova Travel Policy ( ADZANIA AFELINZA ARDIAN, You )" at bounding box center [592, 260] width 33 height 33
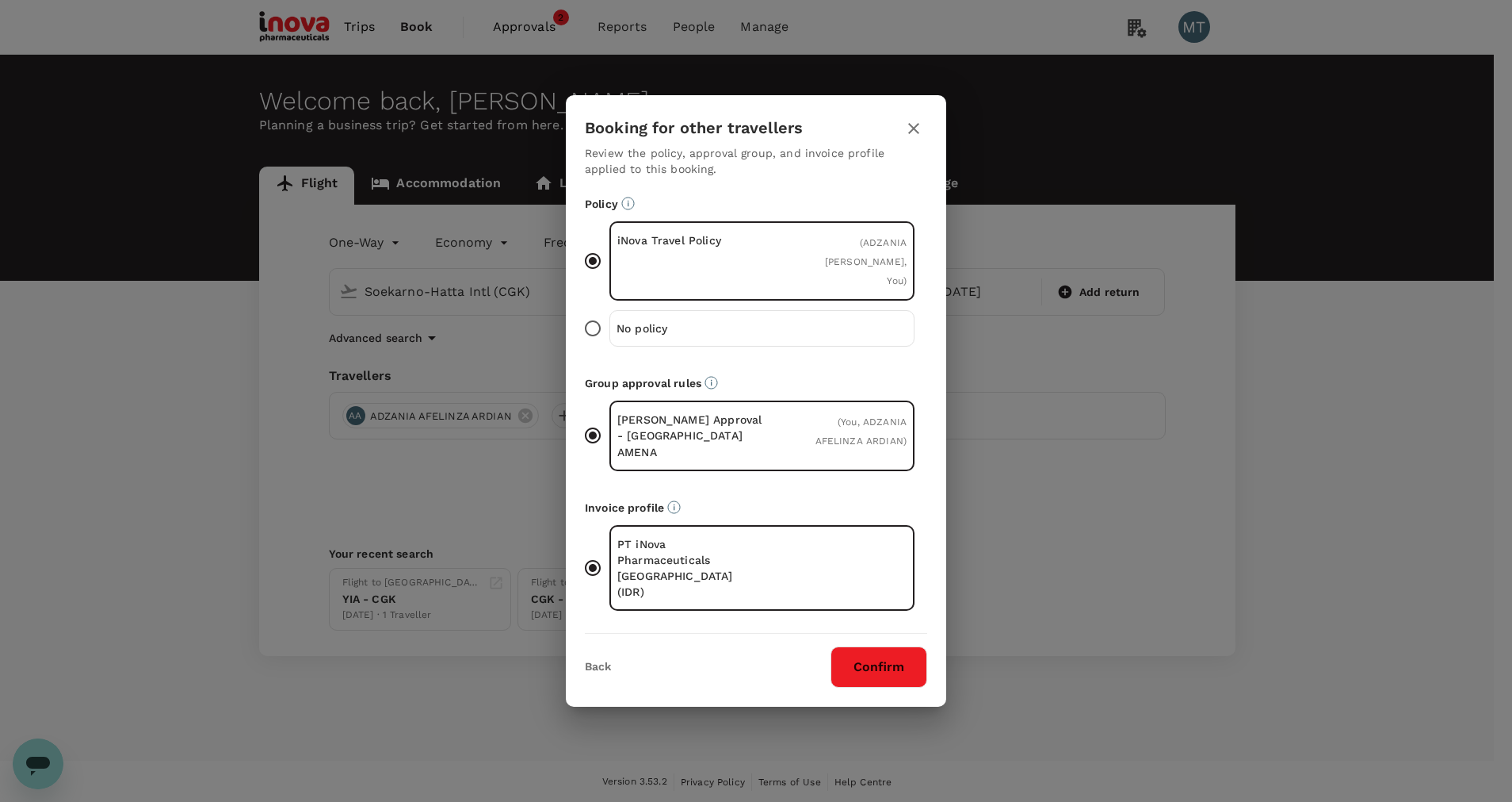
click at [872, 647] on button "Confirm" at bounding box center [879, 667] width 97 height 42
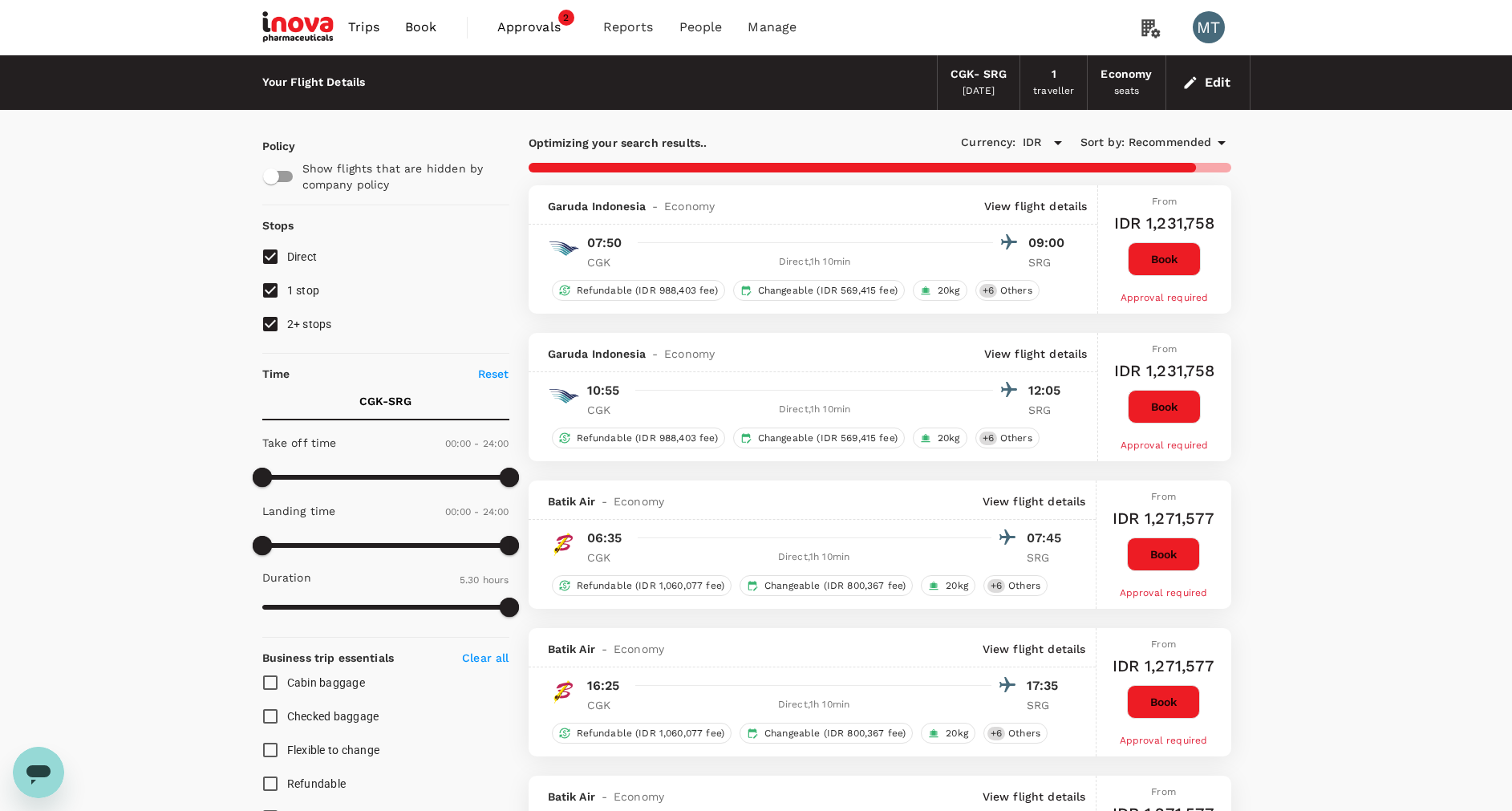
type input "850"
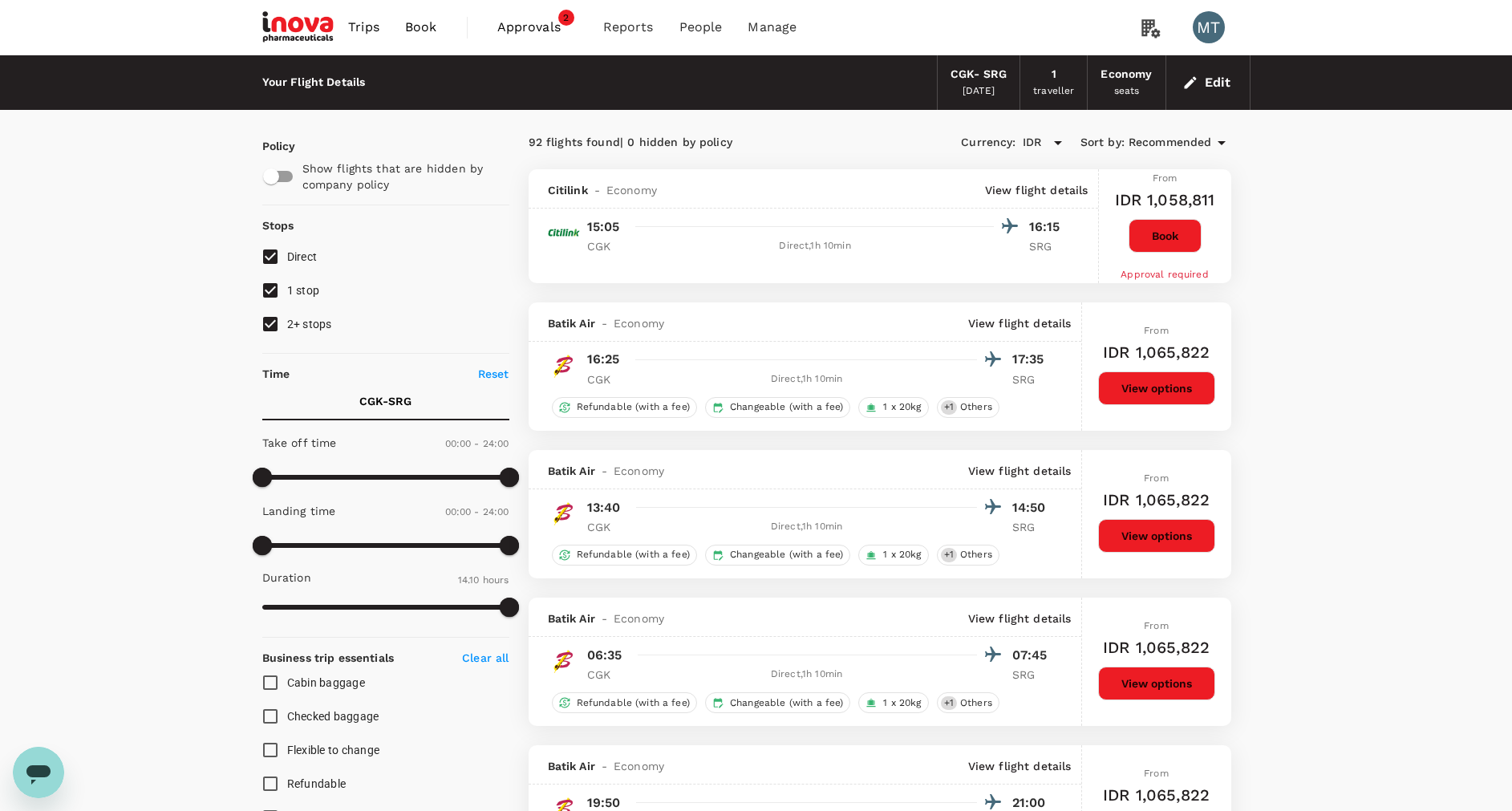
click at [422, 29] on span "Book" at bounding box center [421, 26] width 32 height 19
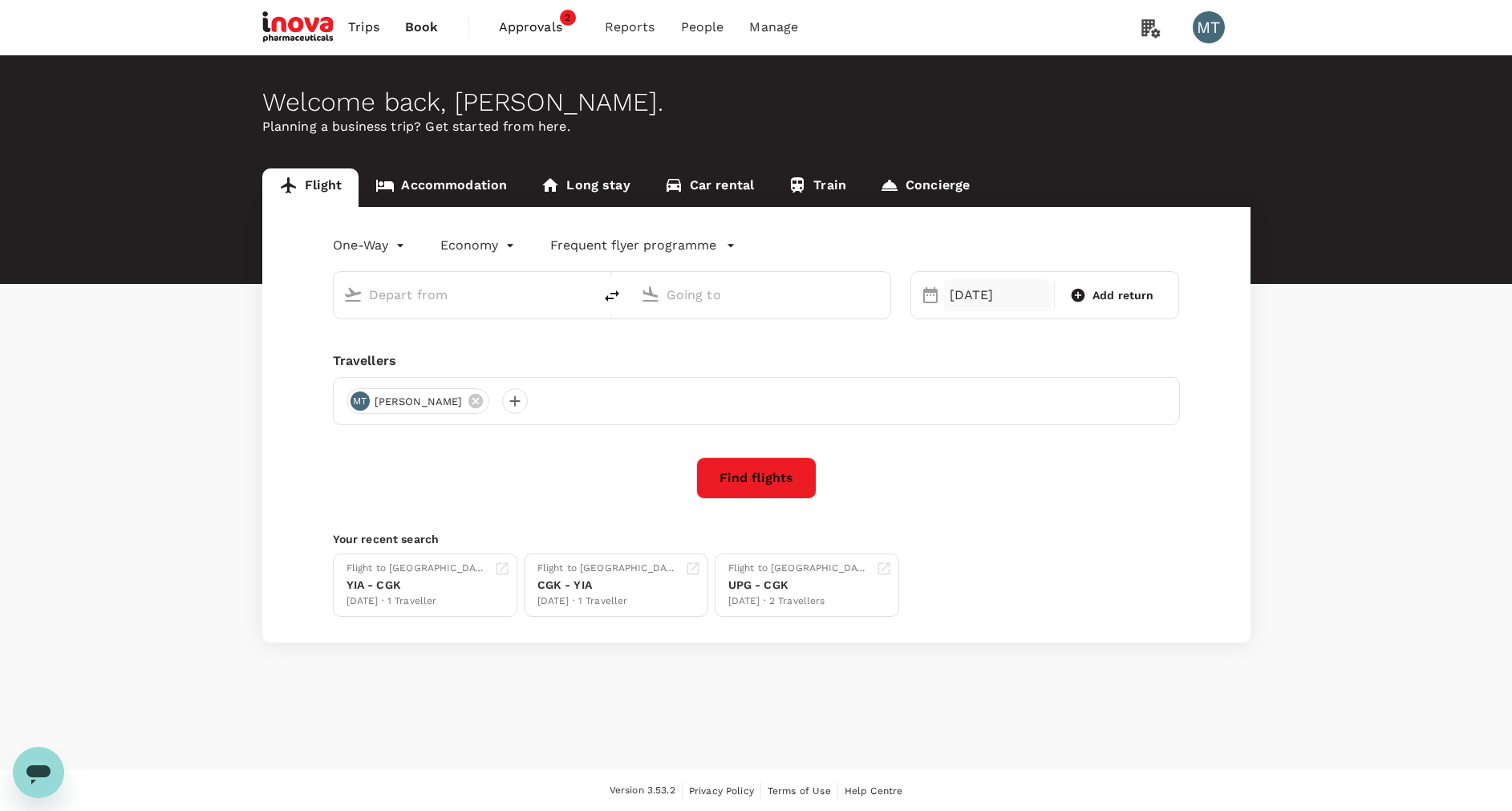
type input "Soekarno-Hatta Intl (CGK)"
type input "[PERSON_NAME] (SRG)"
click at [979, 302] on div "[DATE]" at bounding box center [996, 295] width 108 height 32
type input "Soekarno-Hatta Intl (CGK)"
type input "[PERSON_NAME] (SRG)"
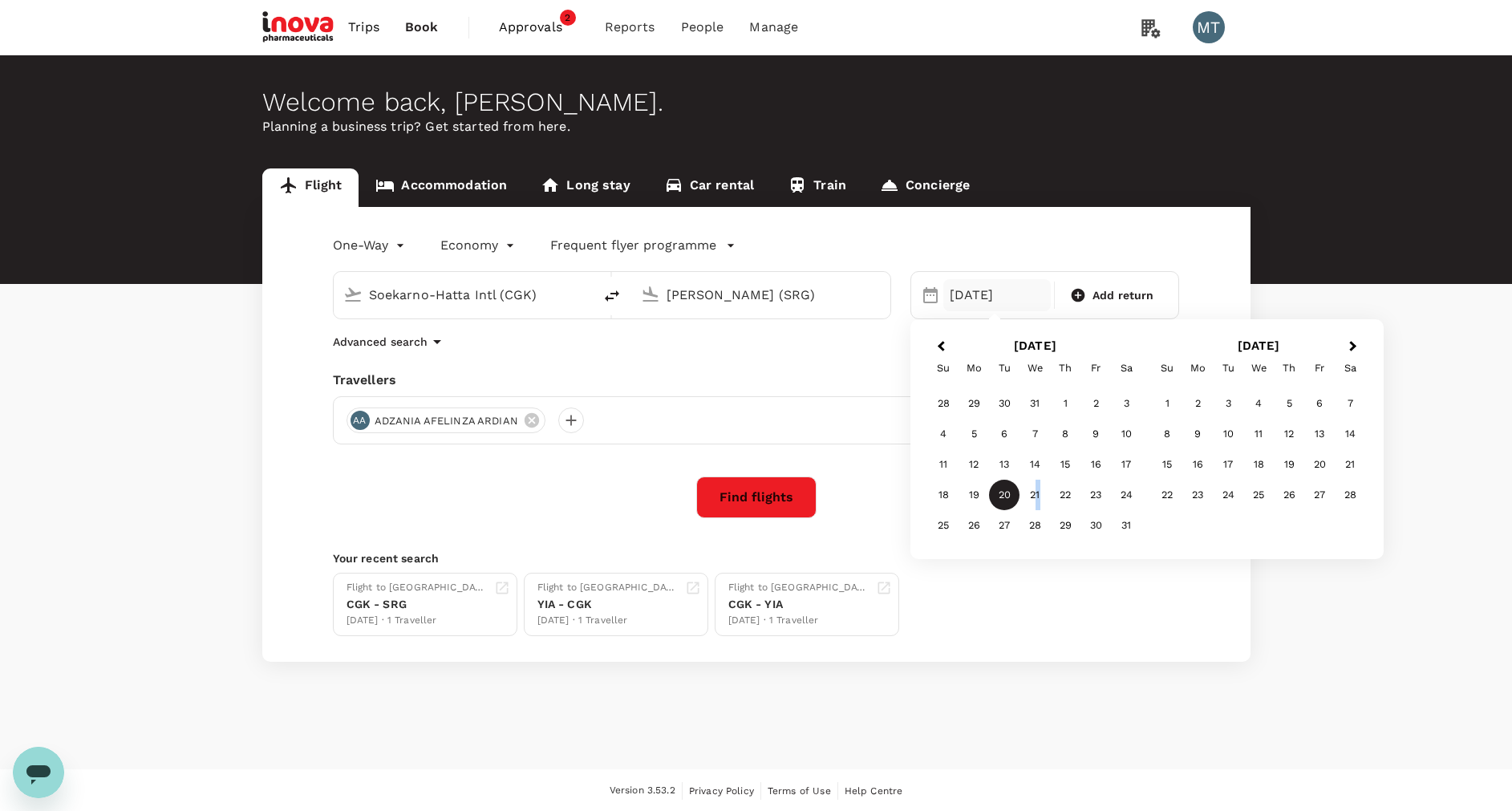
click at [1038, 493] on div "21" at bounding box center [1034, 494] width 30 height 30
click at [632, 291] on div "[PERSON_NAME] (SRG)" at bounding box center [760, 295] width 259 height 46
click at [597, 291] on button "delete" at bounding box center [612, 296] width 39 height 39
type input "[PERSON_NAME] (SRG)"
click at [701, 301] on input "Soekarno-Hatta Intl (CGK)" at bounding box center [761, 295] width 190 height 25
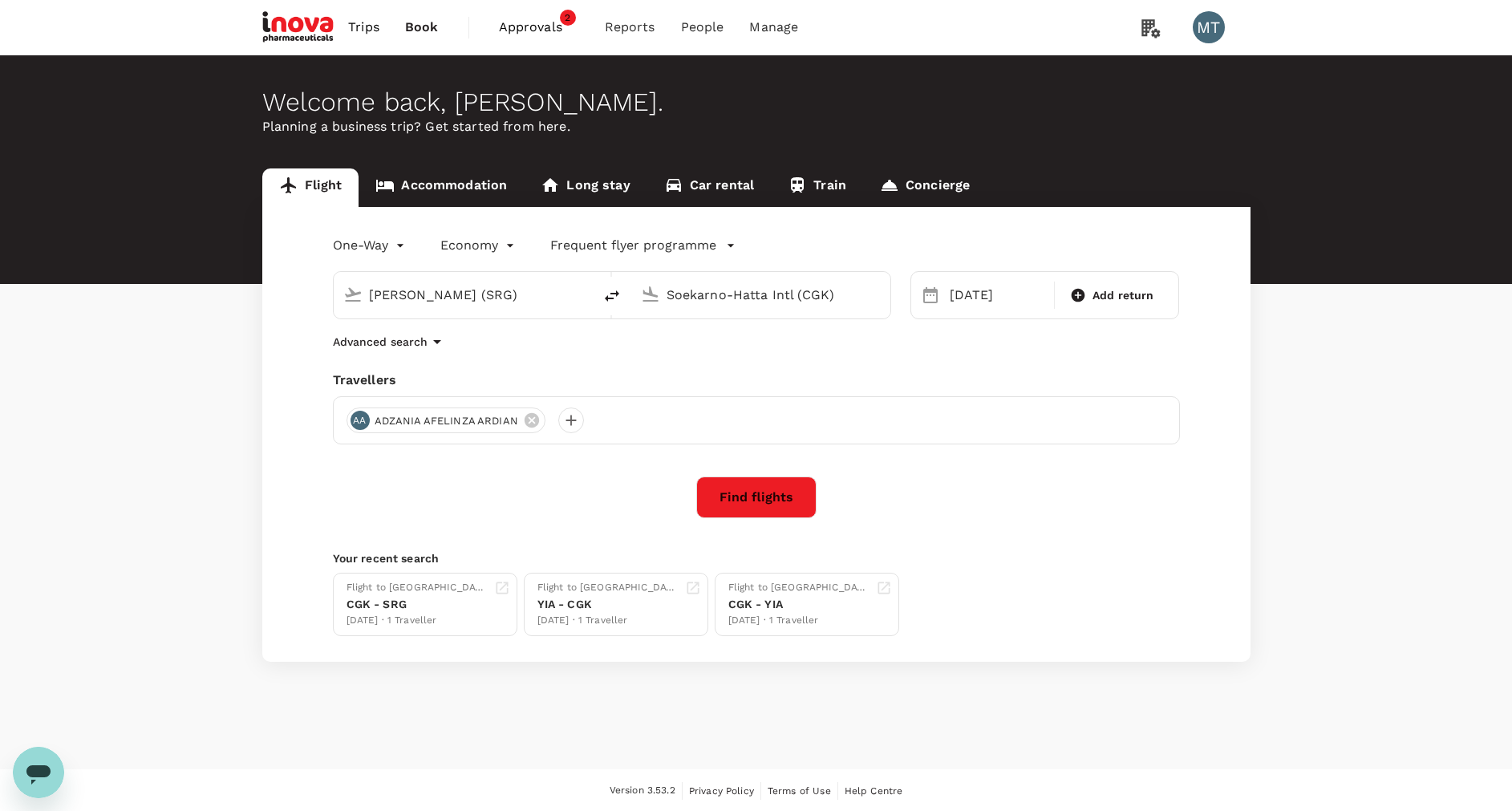
click at [828, 290] on input "Soekarno-Hatta Intl (CGK)" at bounding box center [761, 295] width 190 height 25
drag, startPoint x: 842, startPoint y: 290, endPoint x: 619, endPoint y: 289, distance: 223.0
click at [619, 289] on div "Achmad Yani Intl (SRG) Soekarno-Hatta Intl (CGK)" at bounding box center [612, 295] width 558 height 48
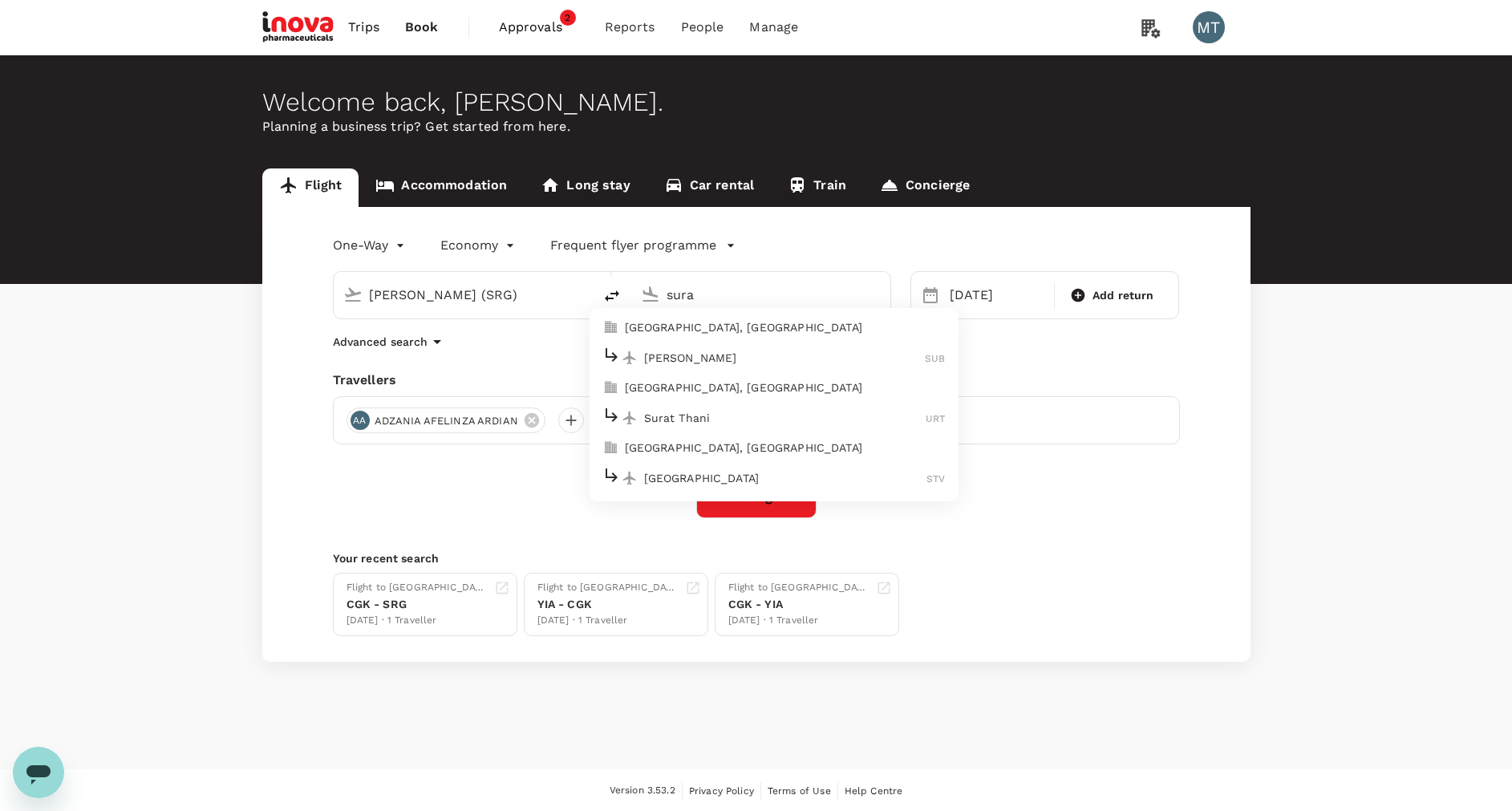
click at [693, 354] on p "Juanda Intl" at bounding box center [785, 357] width 282 height 16
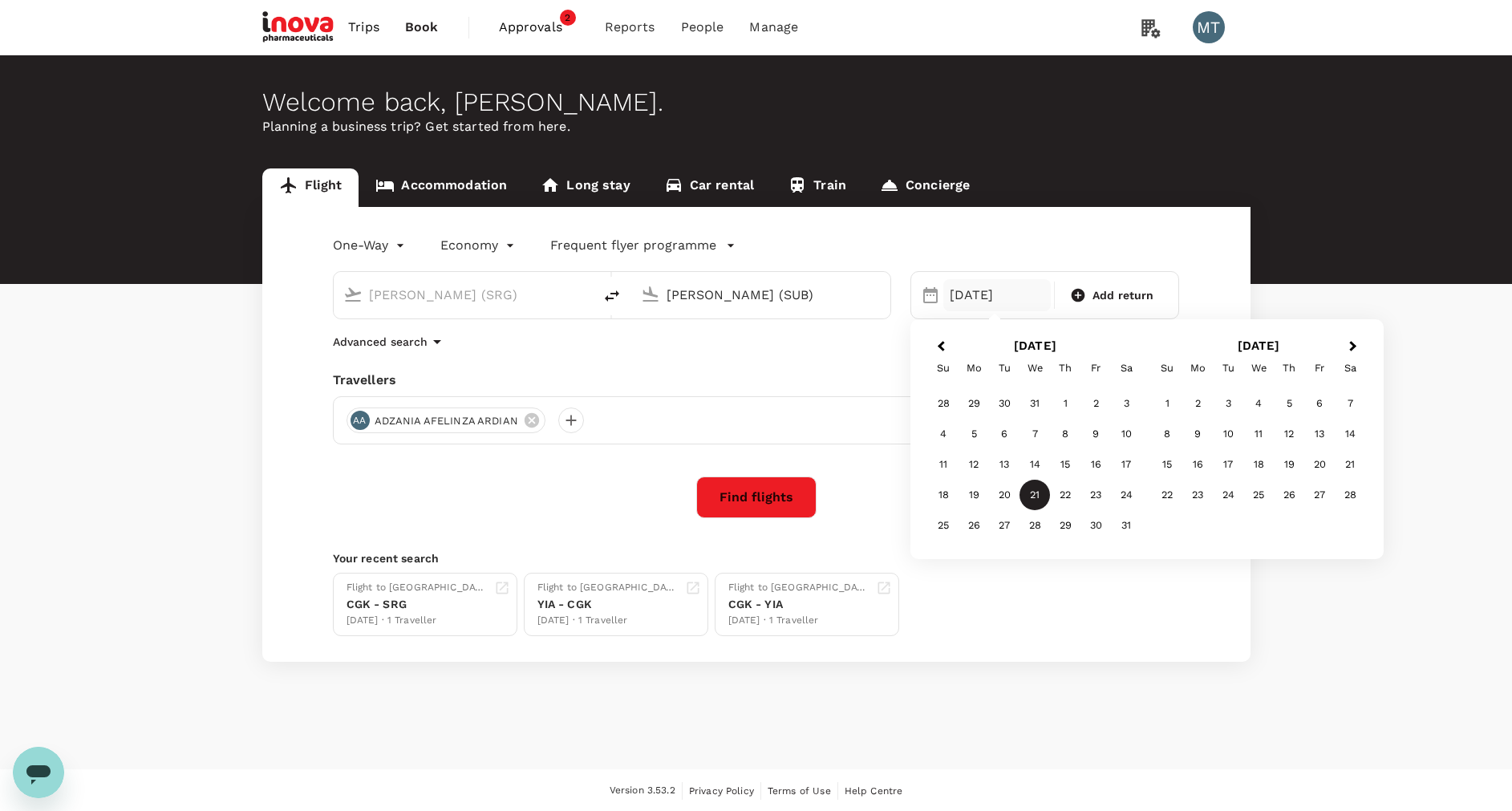
type input "[PERSON_NAME] (SUB)"
click at [1045, 492] on div "21" at bounding box center [1034, 494] width 30 height 30
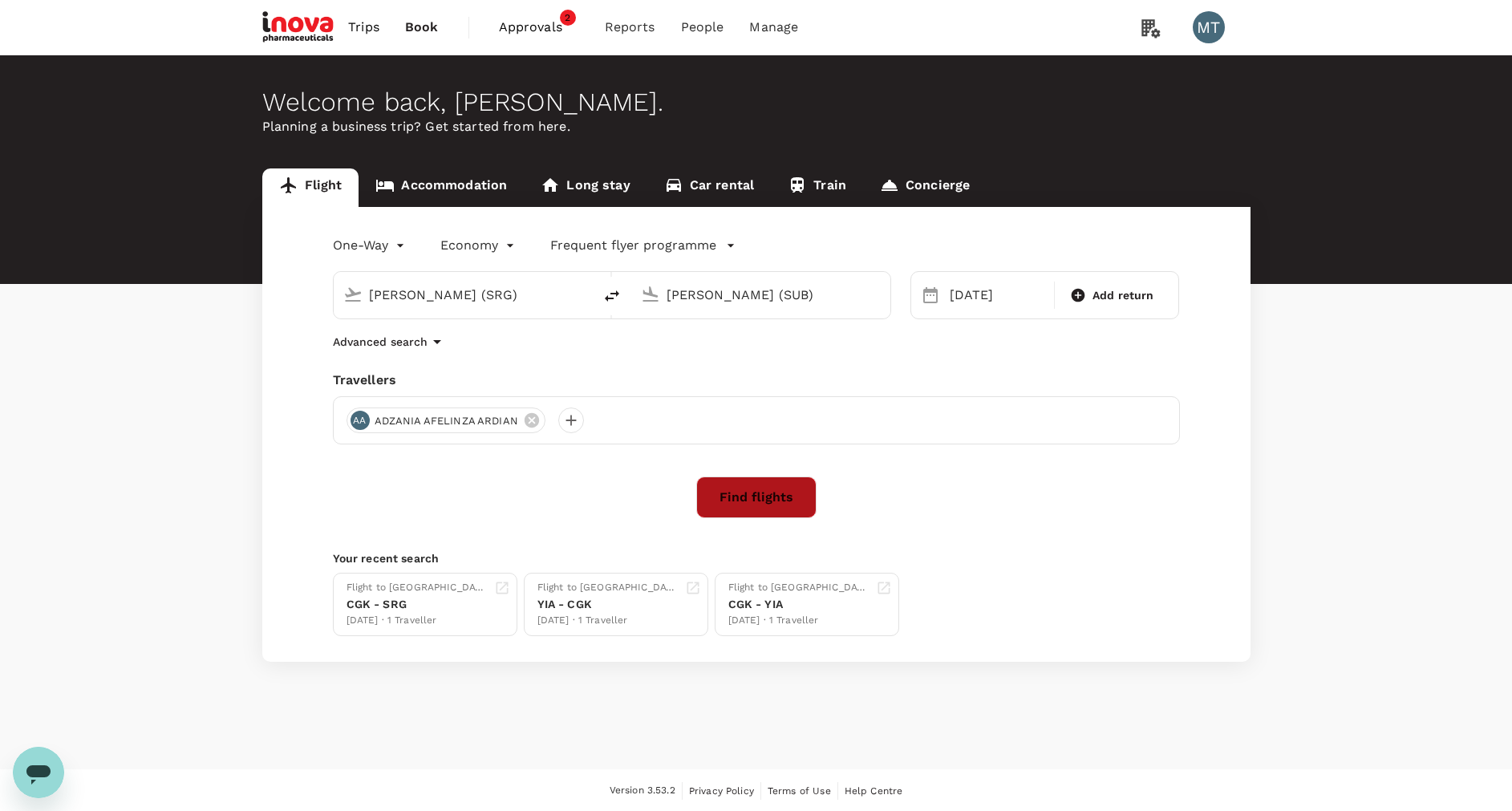
click at [764, 492] on button "Find flights" at bounding box center [756, 497] width 120 height 42
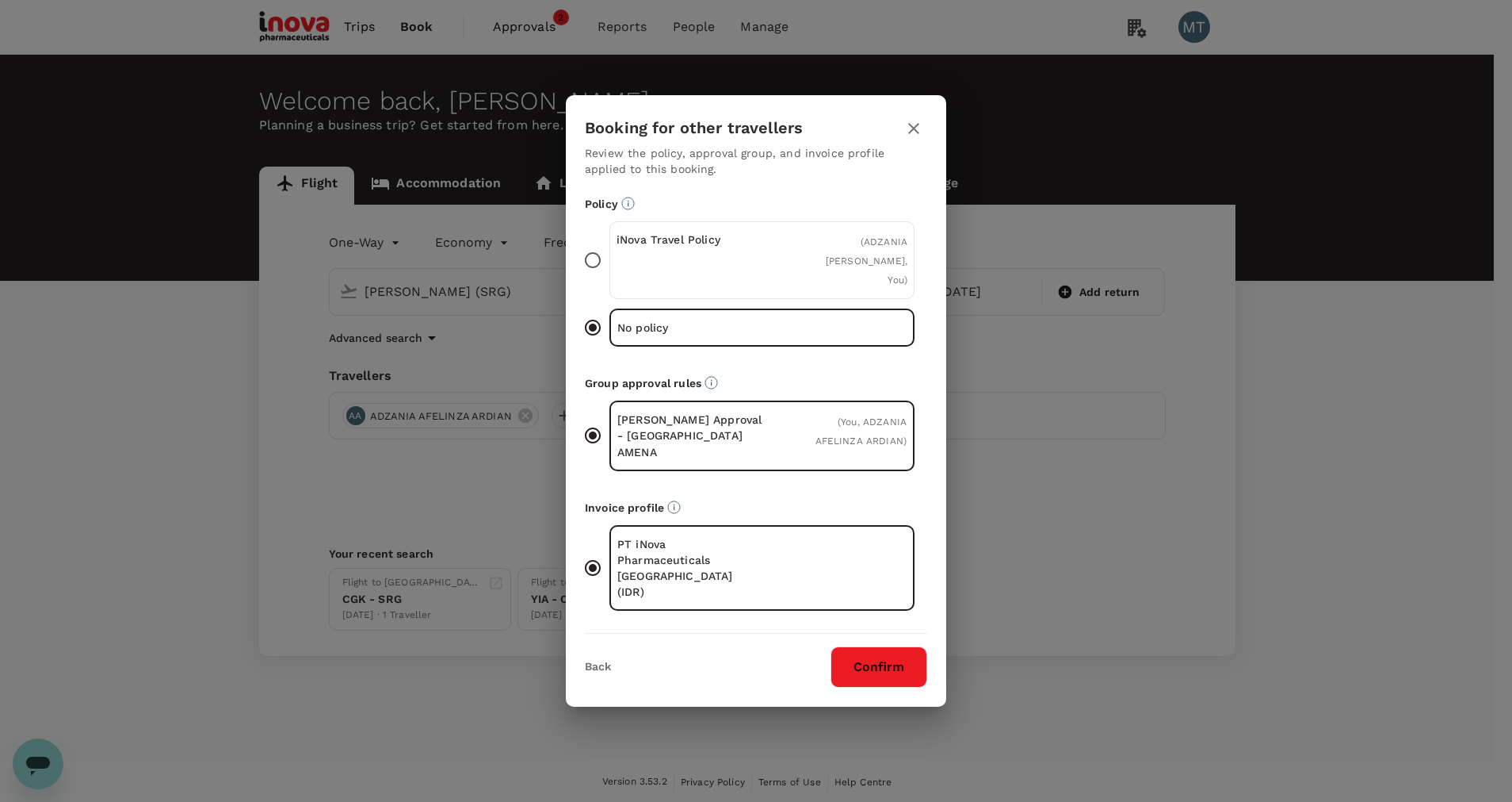
drag, startPoint x: 832, startPoint y: 274, endPoint x: 872, endPoint y: 384, distance: 117.0
click at [836, 275] on span "( ADZANIA AFELINZA ARDIAN, You )" at bounding box center [867, 261] width 81 height 49
click at [610, 275] on input "iNova Travel Policy ( ADZANIA AFELINZA ARDIAN, You )" at bounding box center [592, 260] width 33 height 33
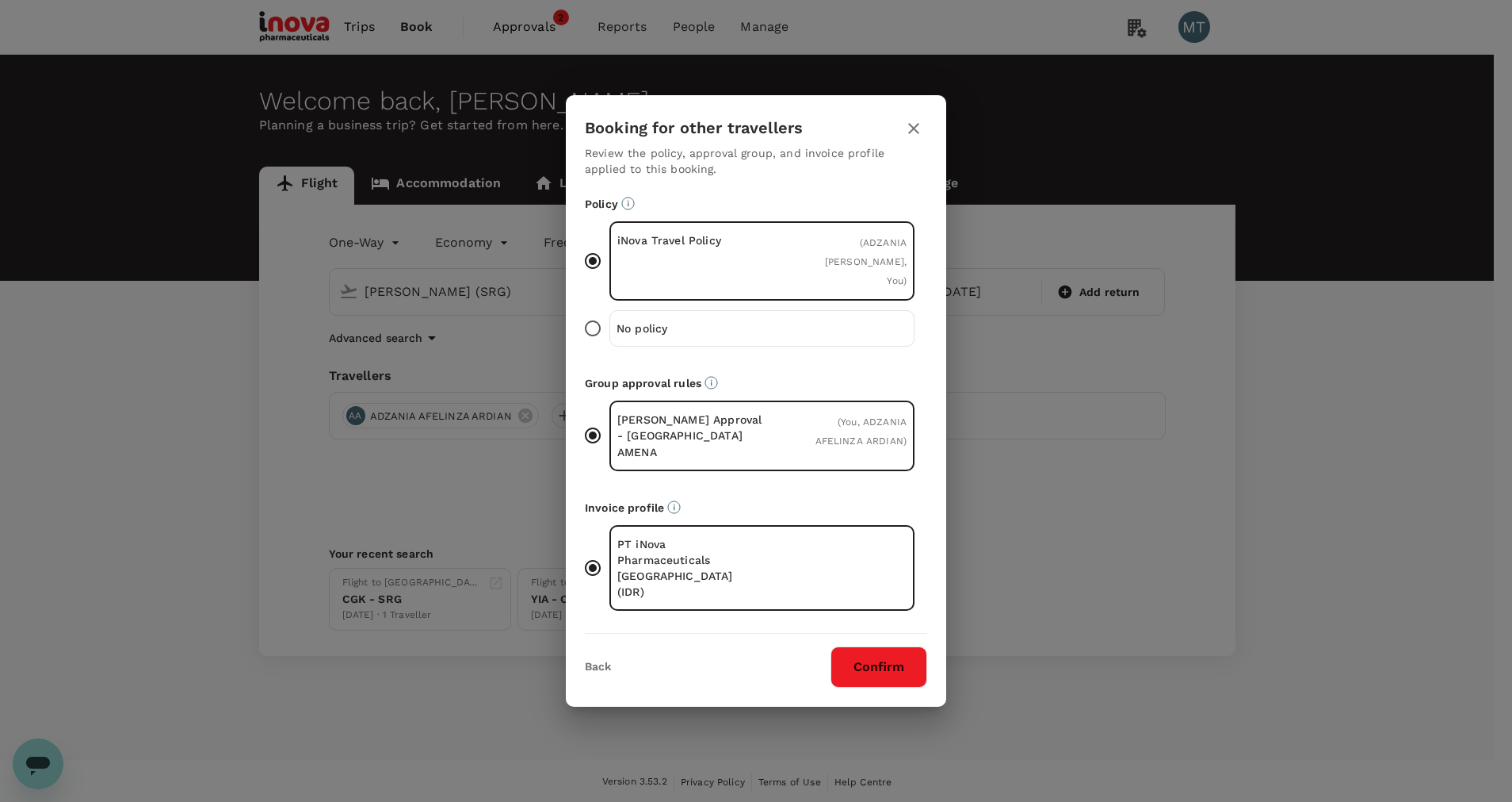
click at [886, 646] on button "Confirm" at bounding box center [879, 667] width 97 height 42
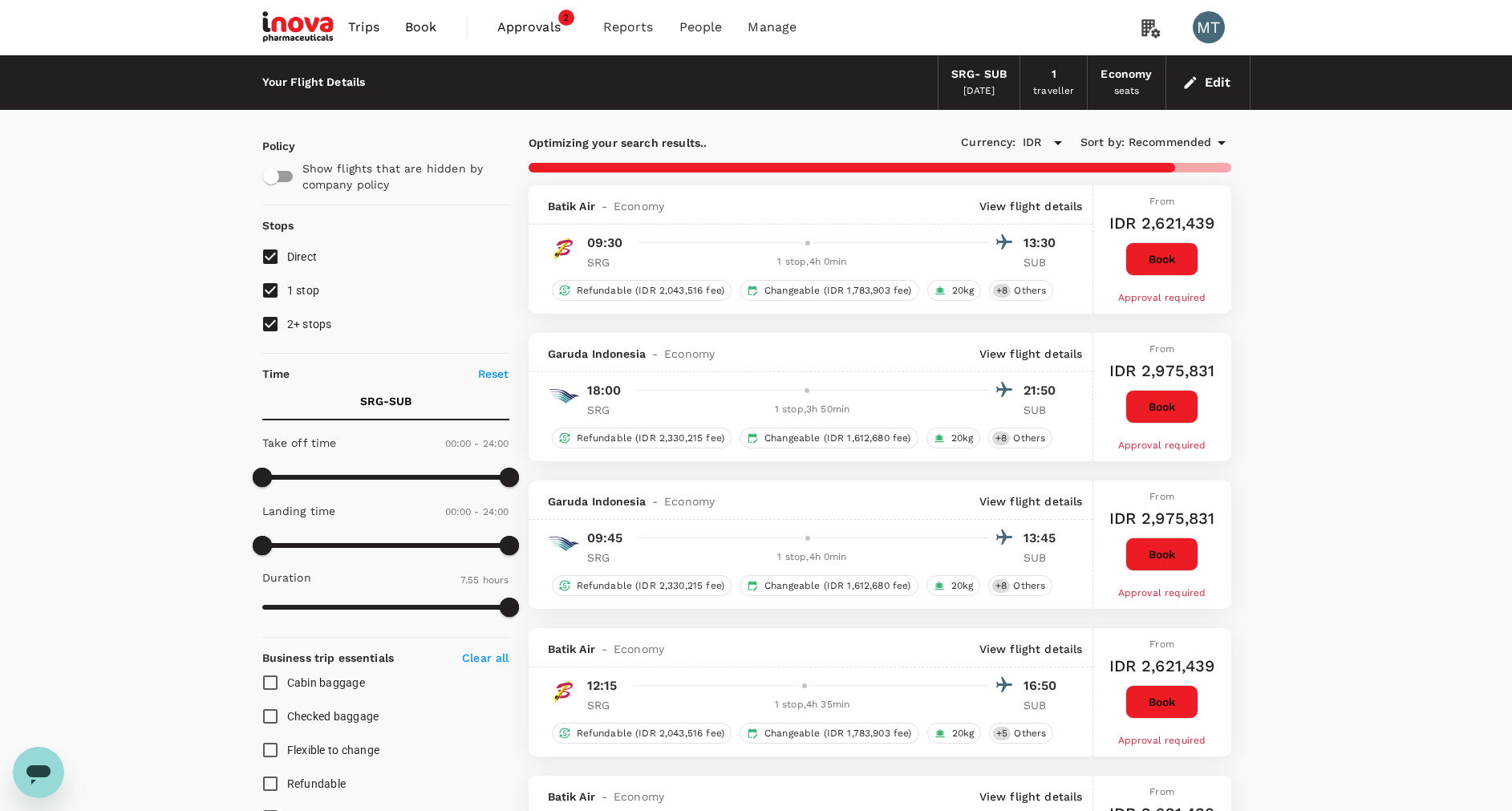
type input "855"
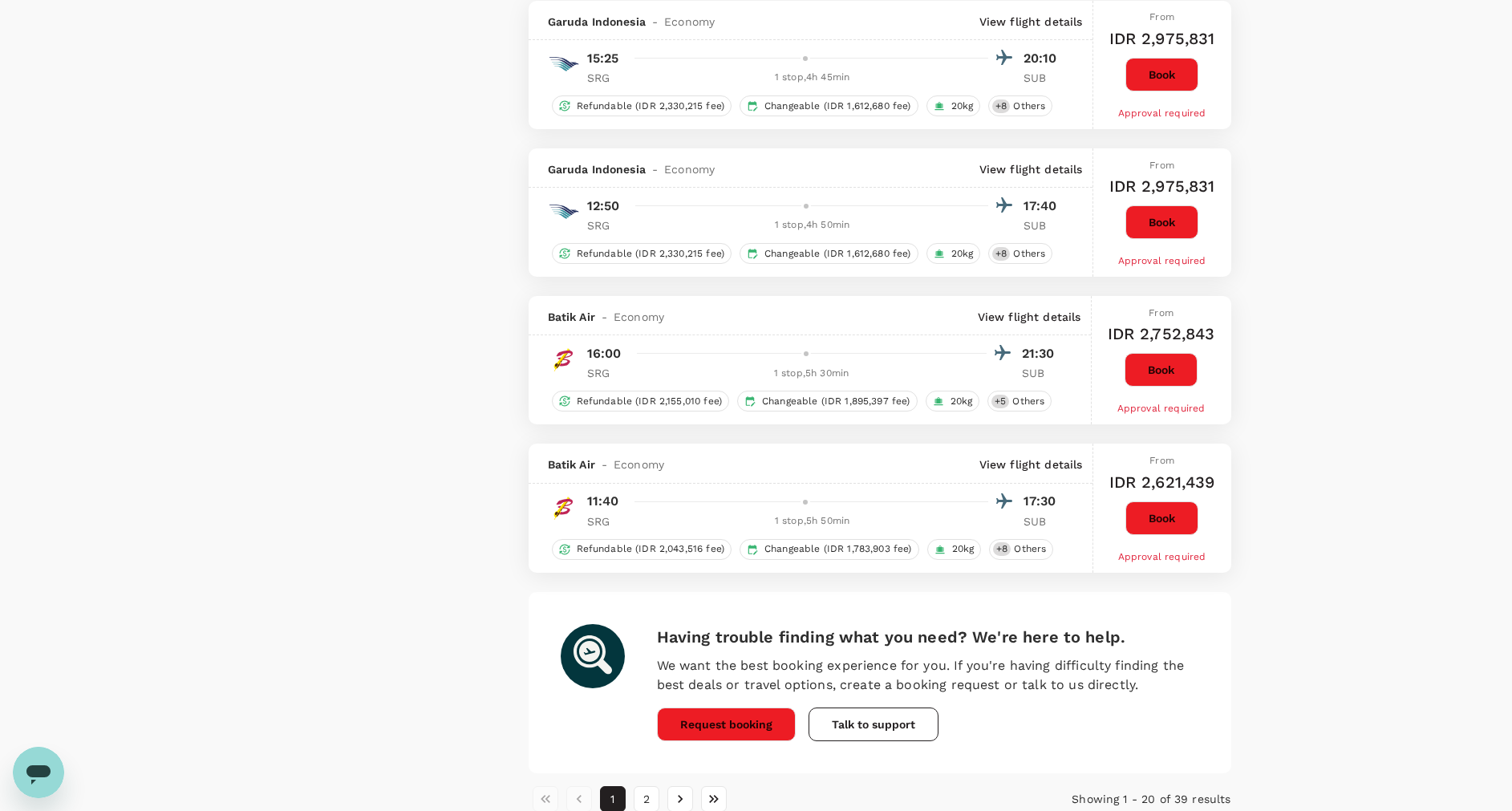
scroll to position [2526, 0]
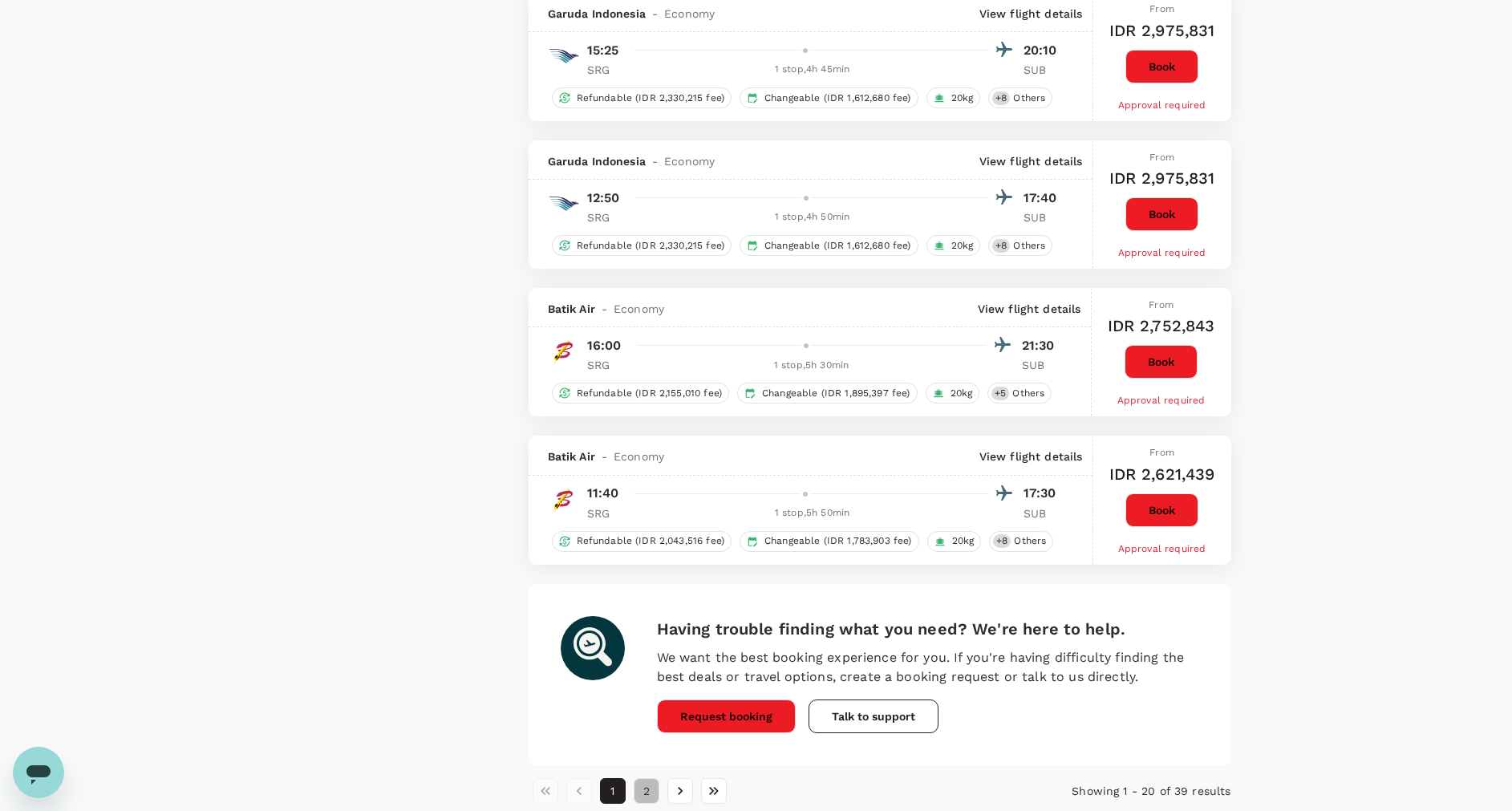
click at [643, 790] on button "2" at bounding box center [646, 790] width 26 height 26
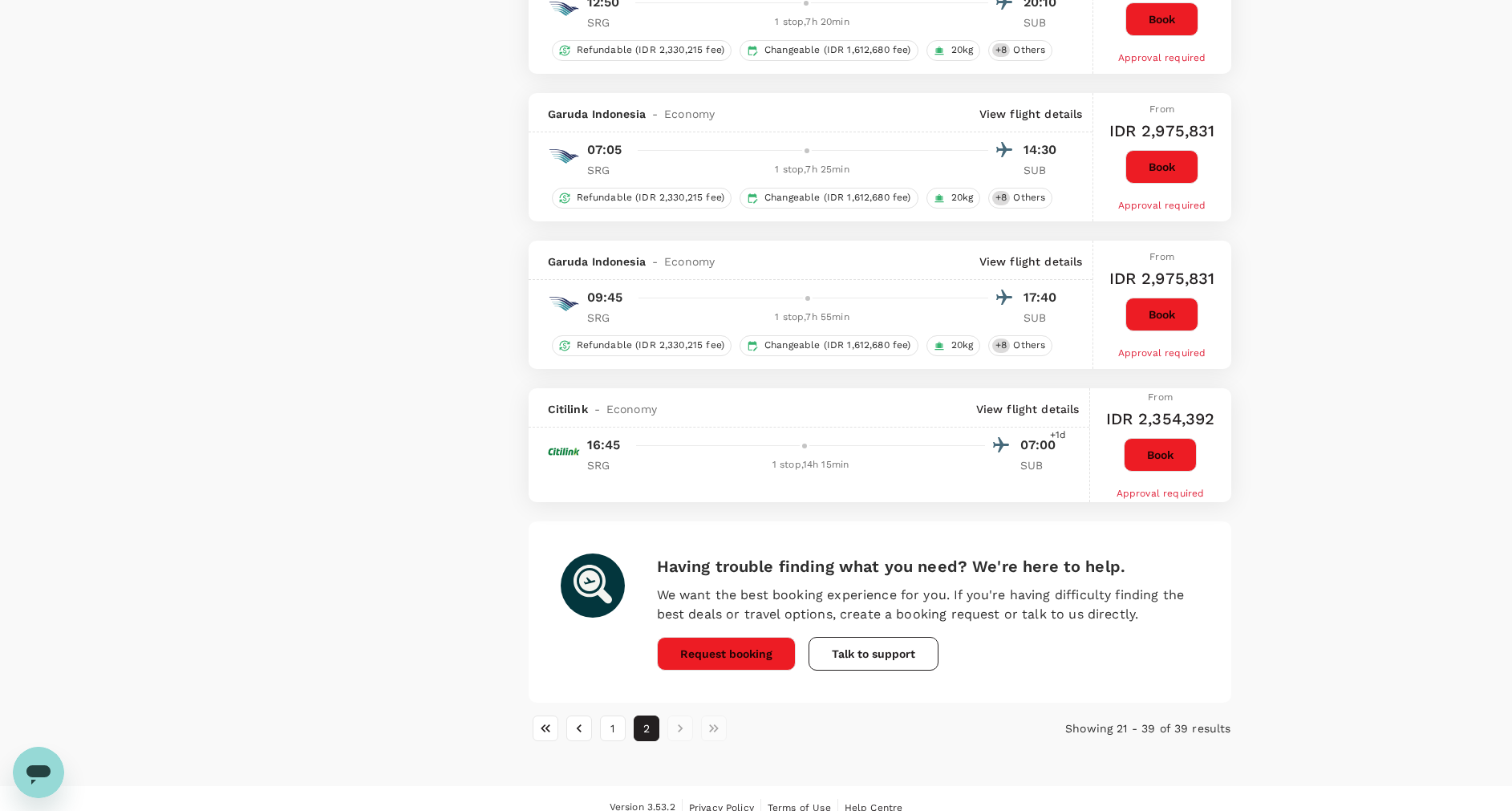
scroll to position [2456, 0]
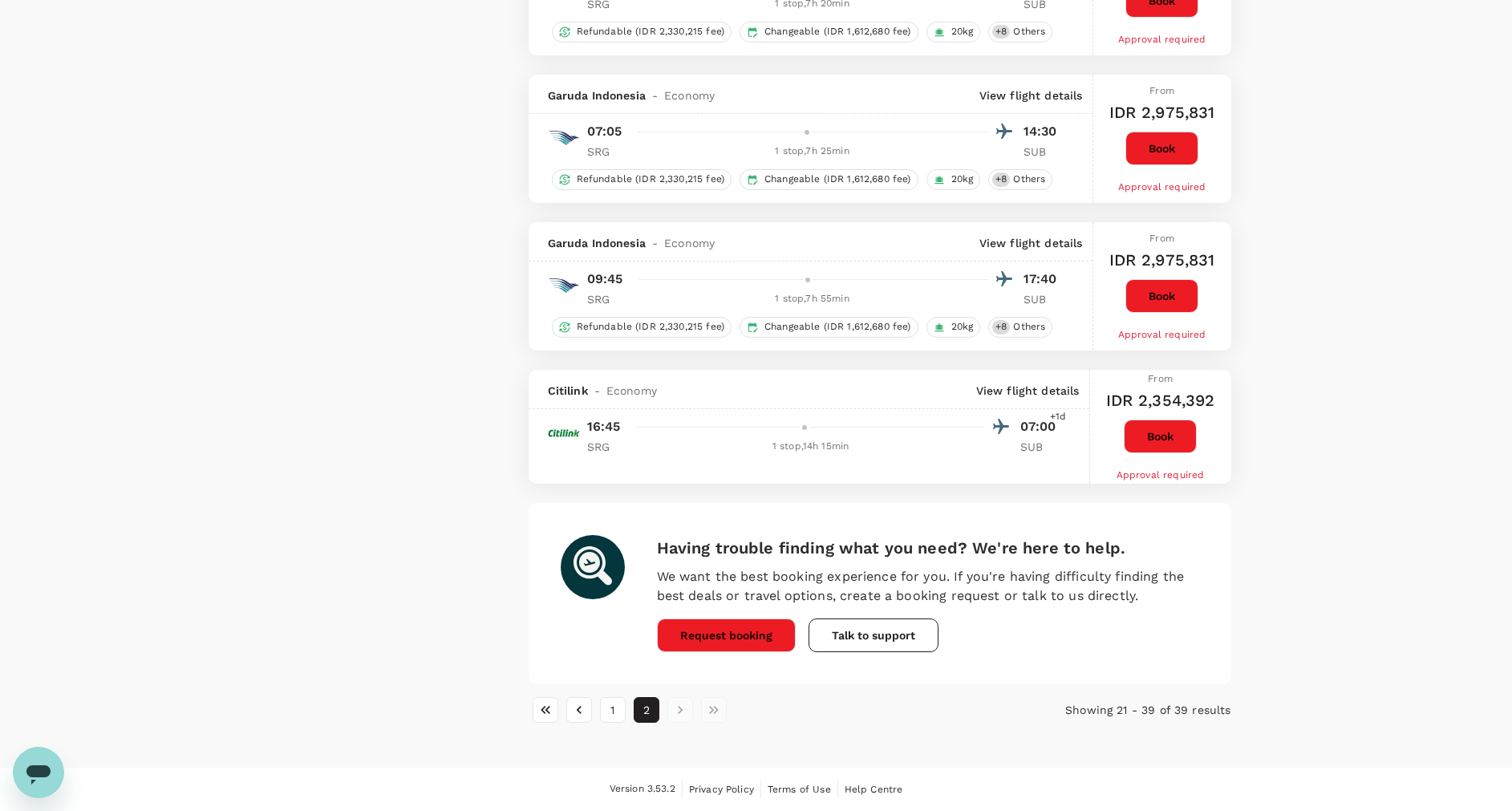
click at [614, 711] on button "1" at bounding box center [613, 709] width 26 height 26
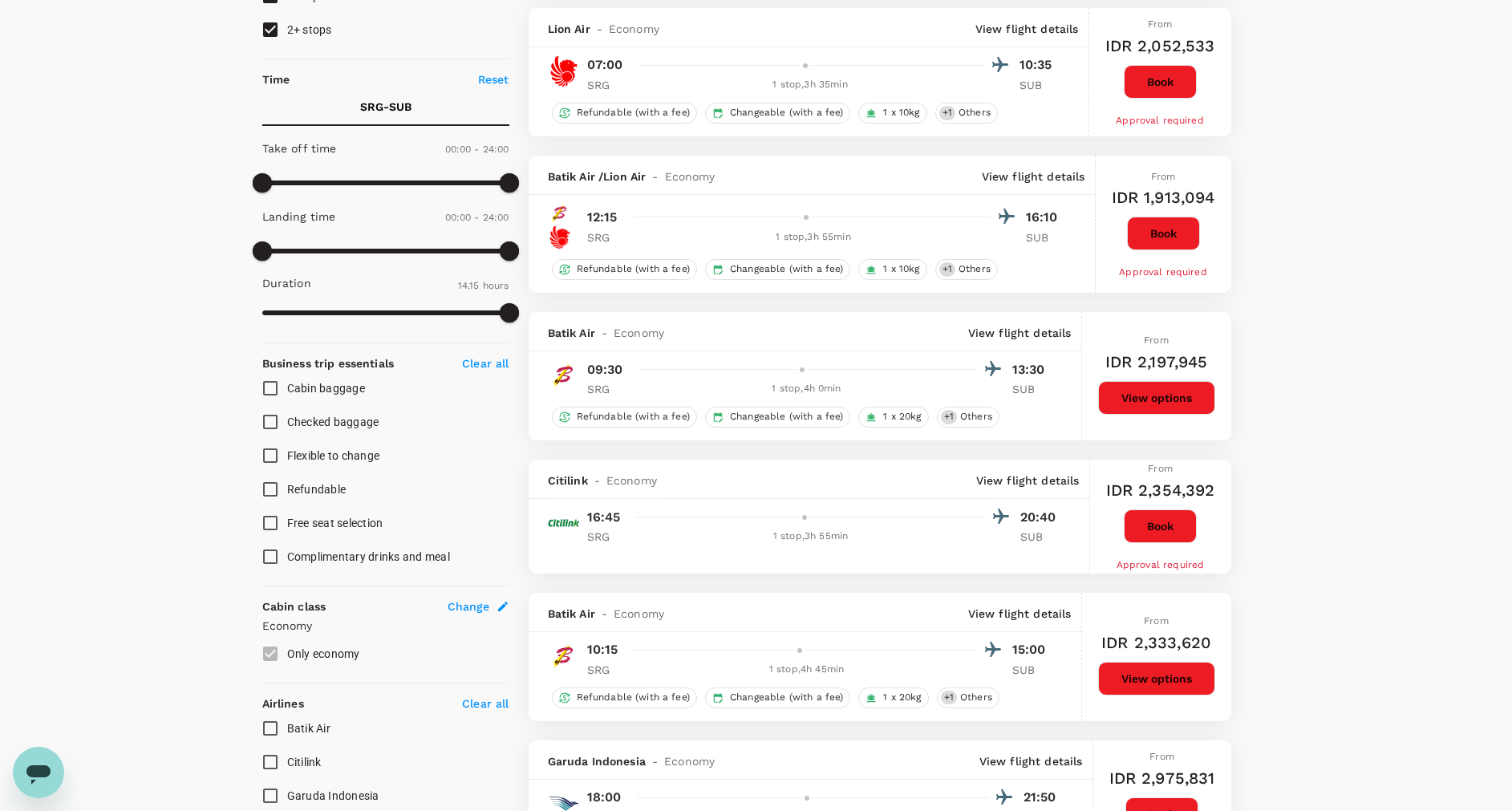
scroll to position [0, 0]
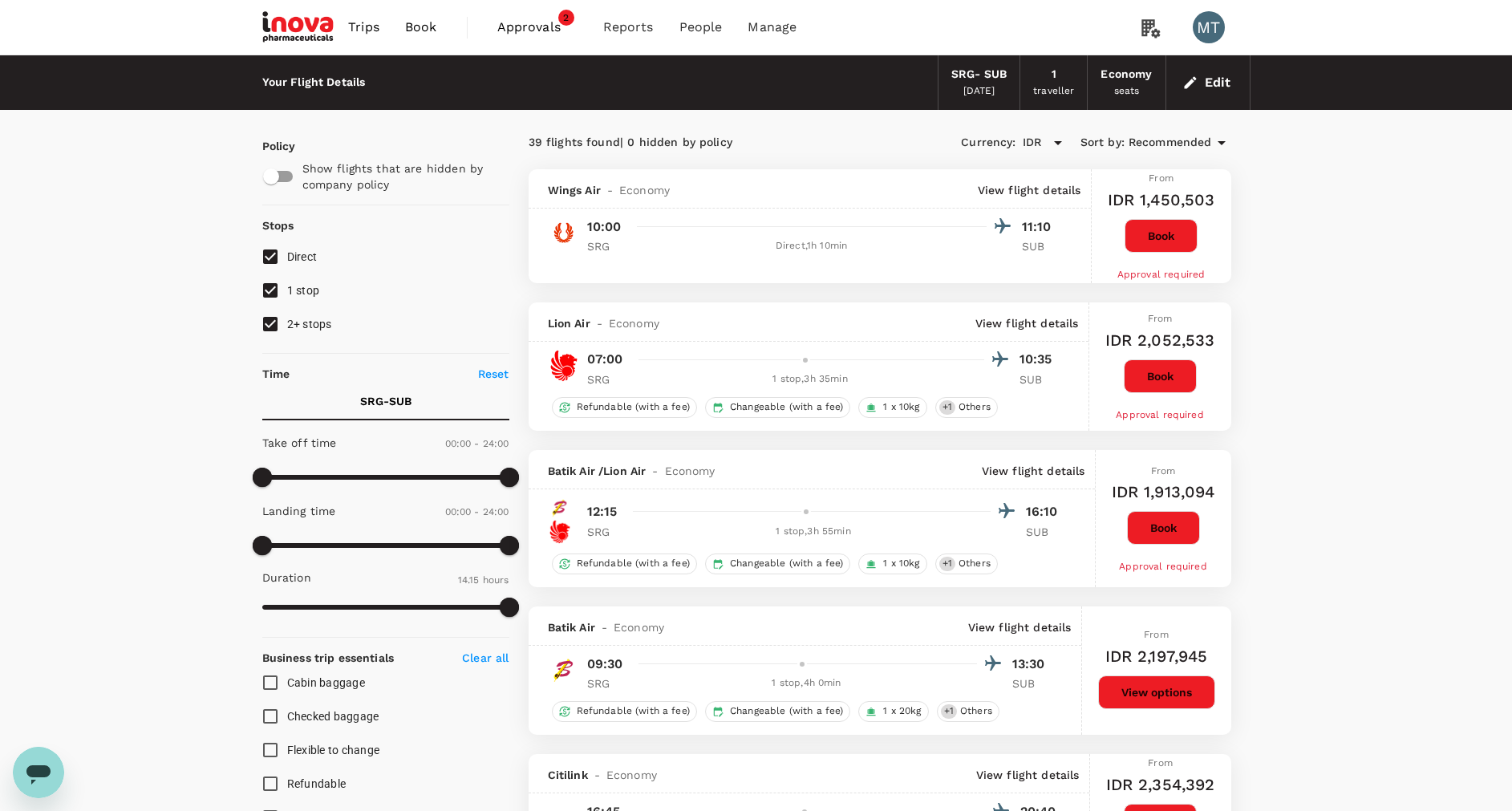
click at [429, 30] on span "Book" at bounding box center [421, 26] width 32 height 19
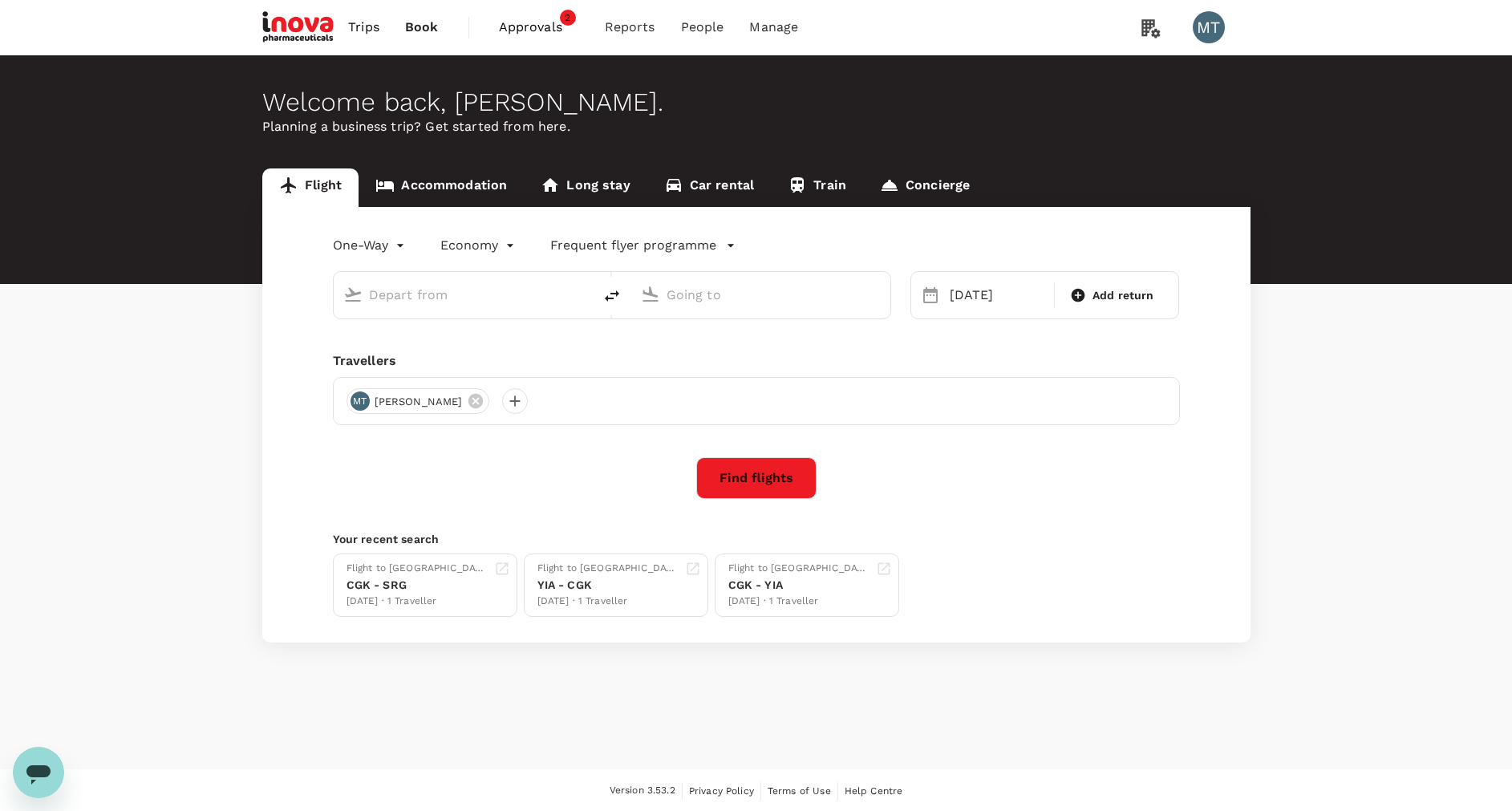
type input "[PERSON_NAME] (SRG)"
type input "[PERSON_NAME] (SUB)"
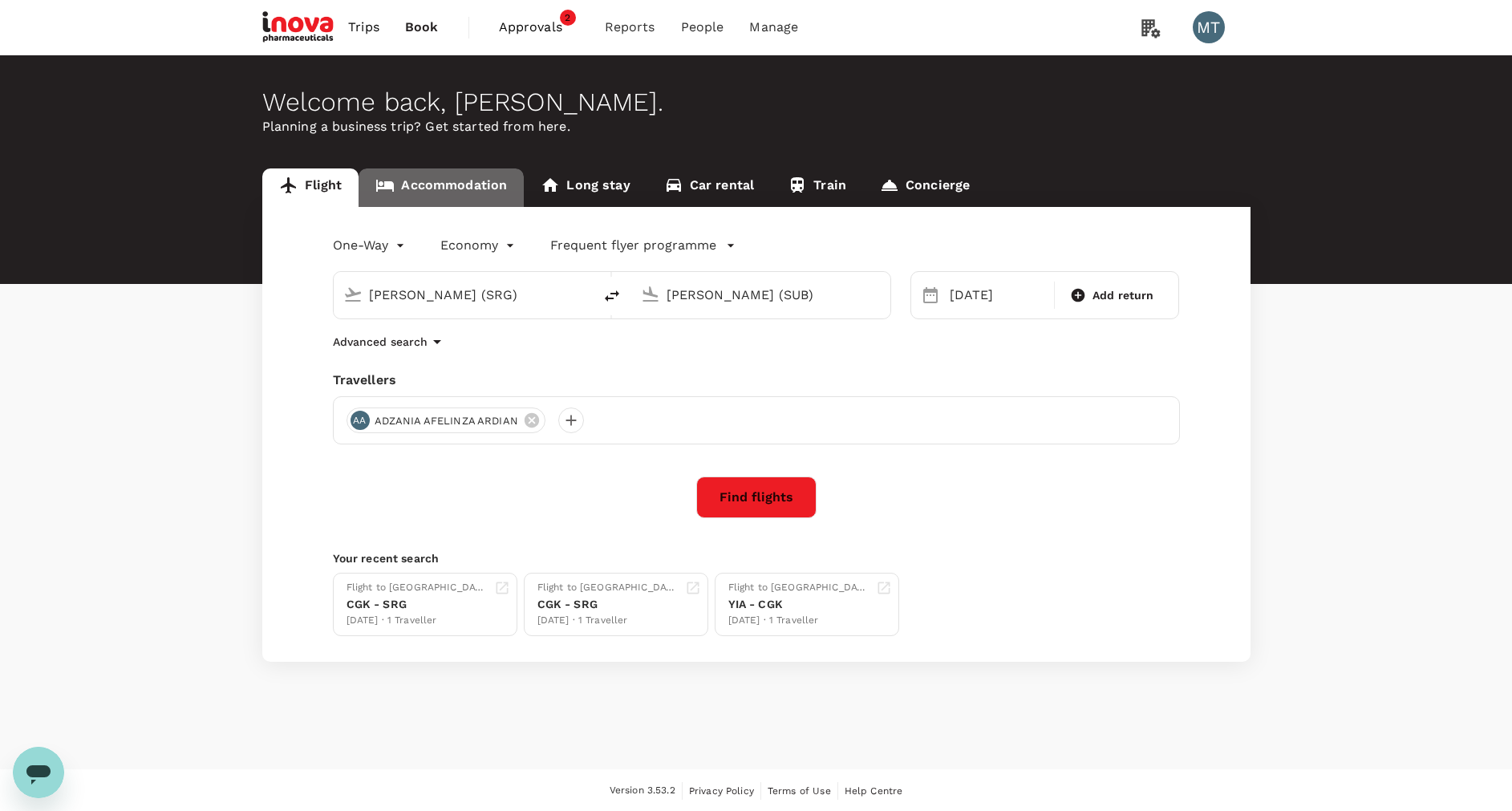
click at [471, 183] on link "Accommodation" at bounding box center [441, 188] width 166 height 39
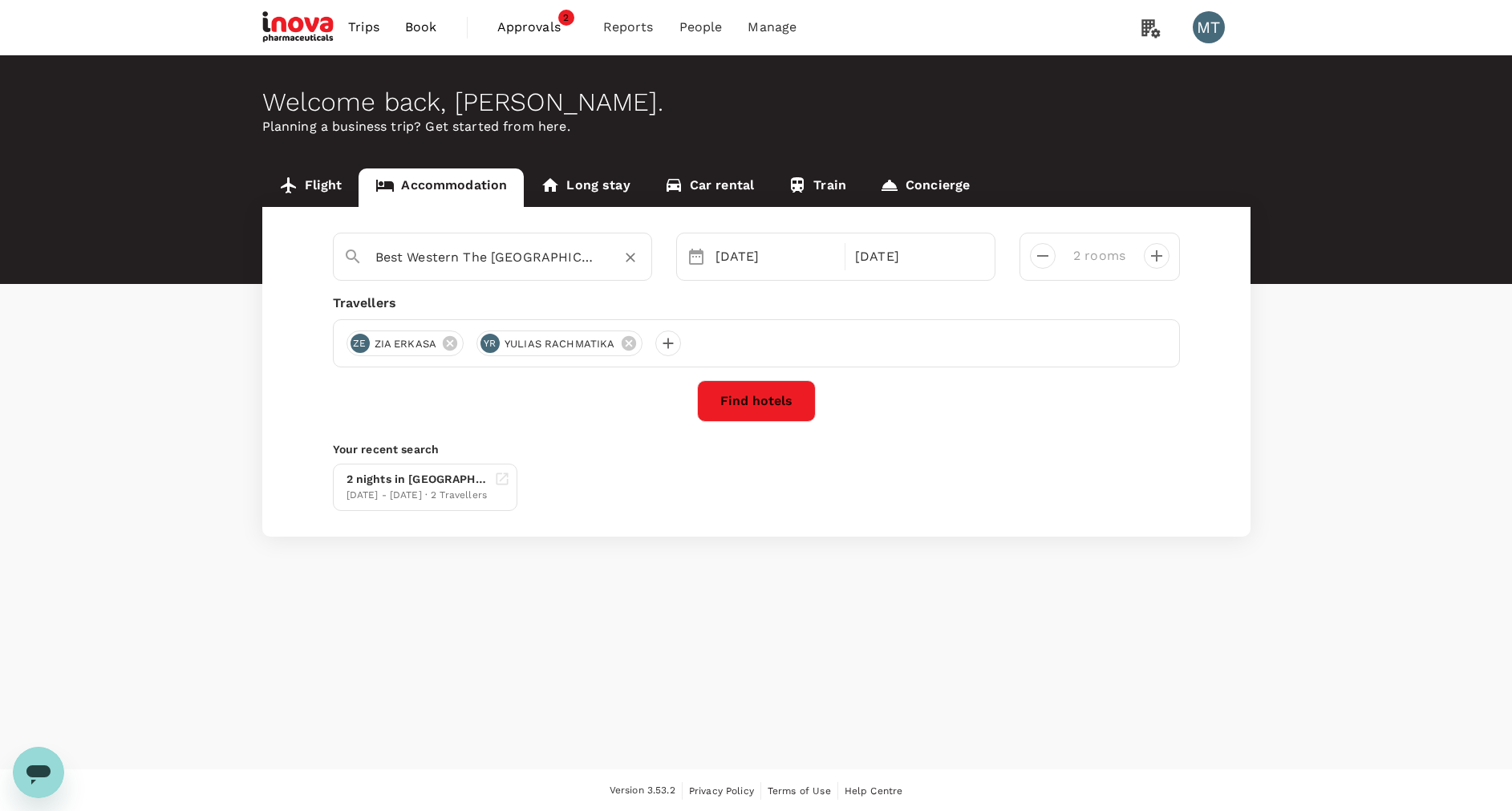
click at [630, 259] on icon "Clear" at bounding box center [631, 259] width 10 height 10
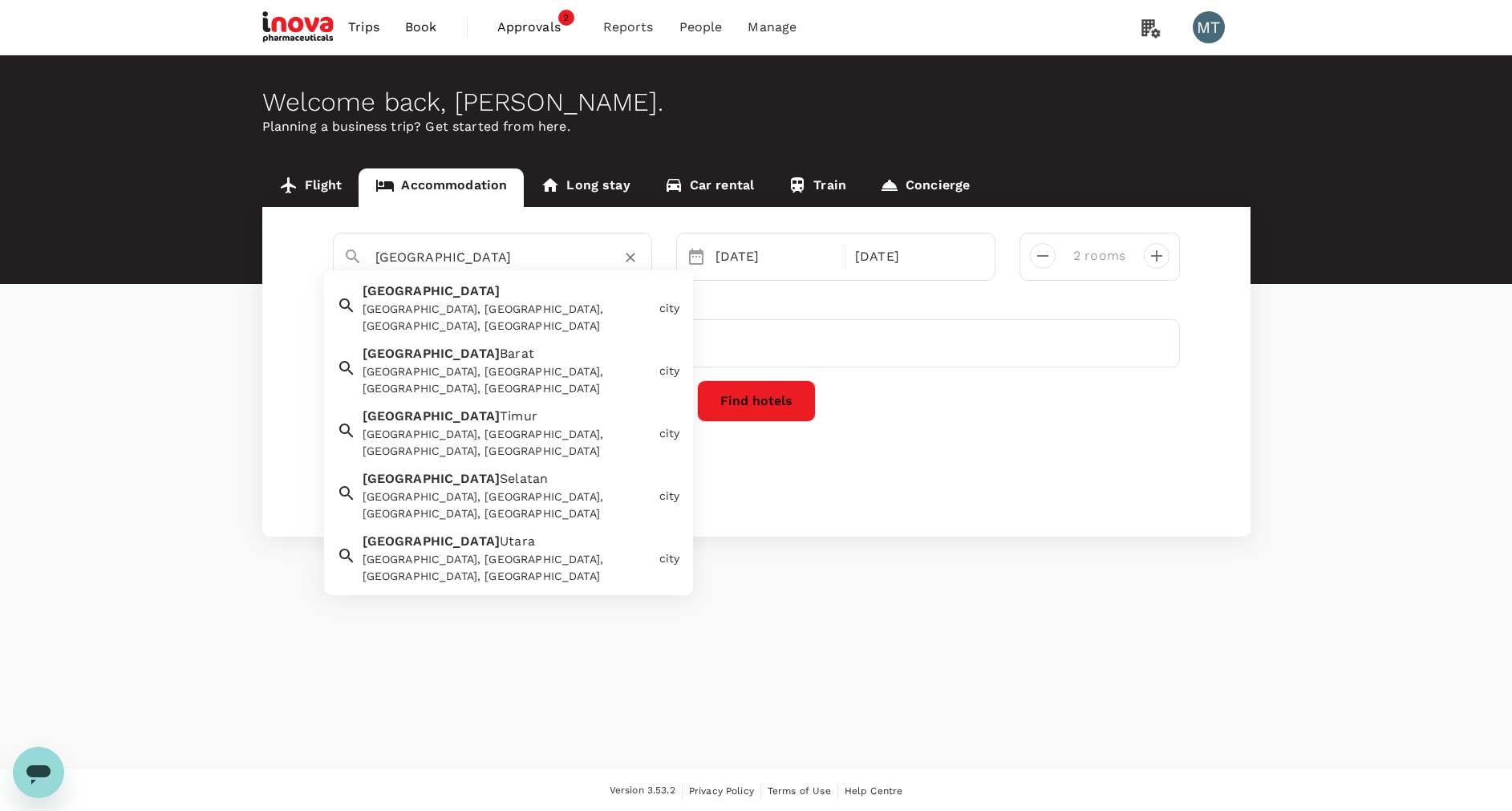
click at [477, 307] on div "Semarang, Semarang City, Central Java, Indonesia" at bounding box center [507, 317] width 291 height 34
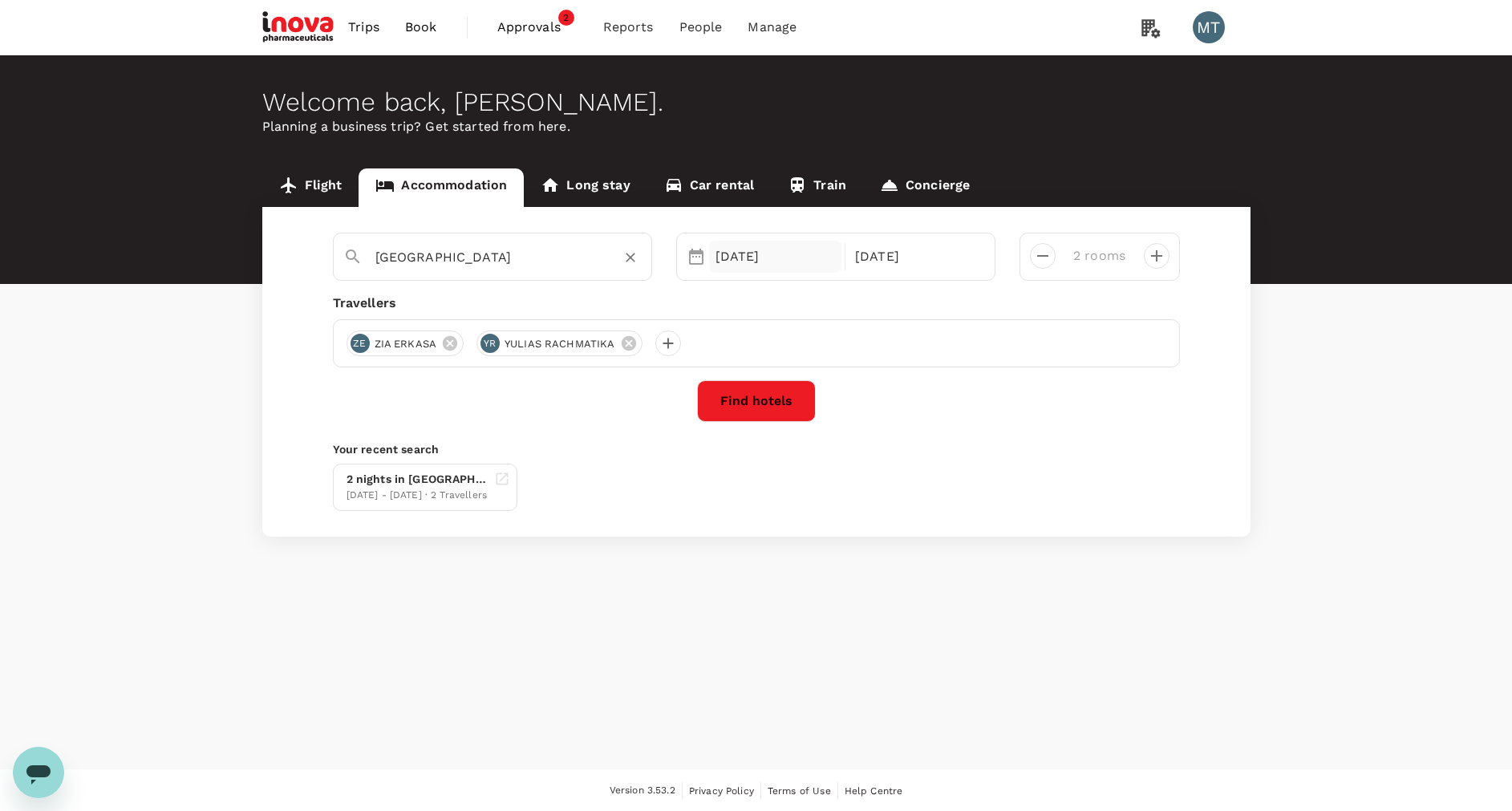
type input "Semarang"
click at [749, 262] on div "22 Oct" at bounding box center [776, 256] width 133 height 32
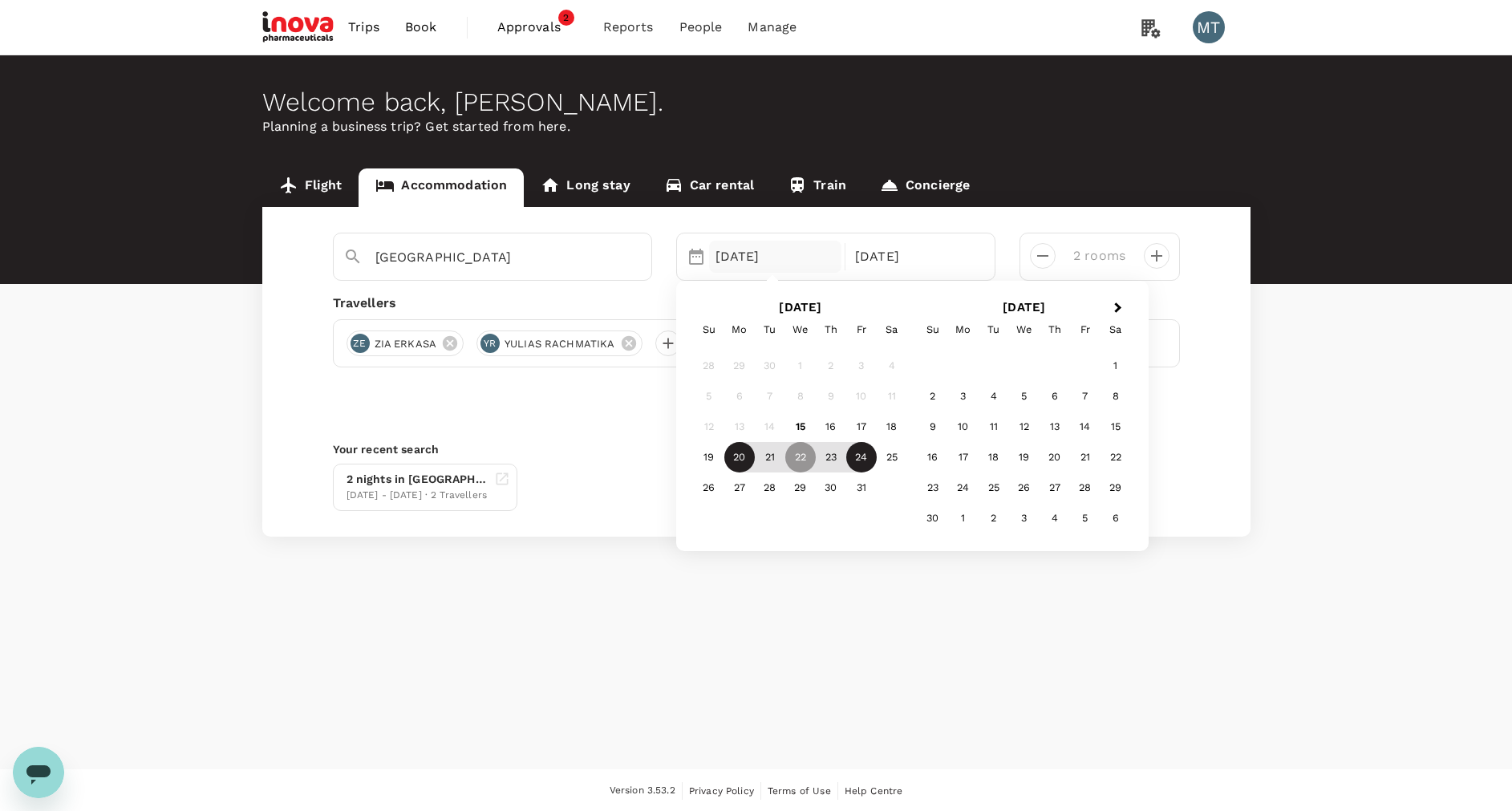
click at [742, 461] on div "20" at bounding box center [739, 457] width 30 height 30
click at [768, 454] on div "21" at bounding box center [769, 457] width 30 height 30
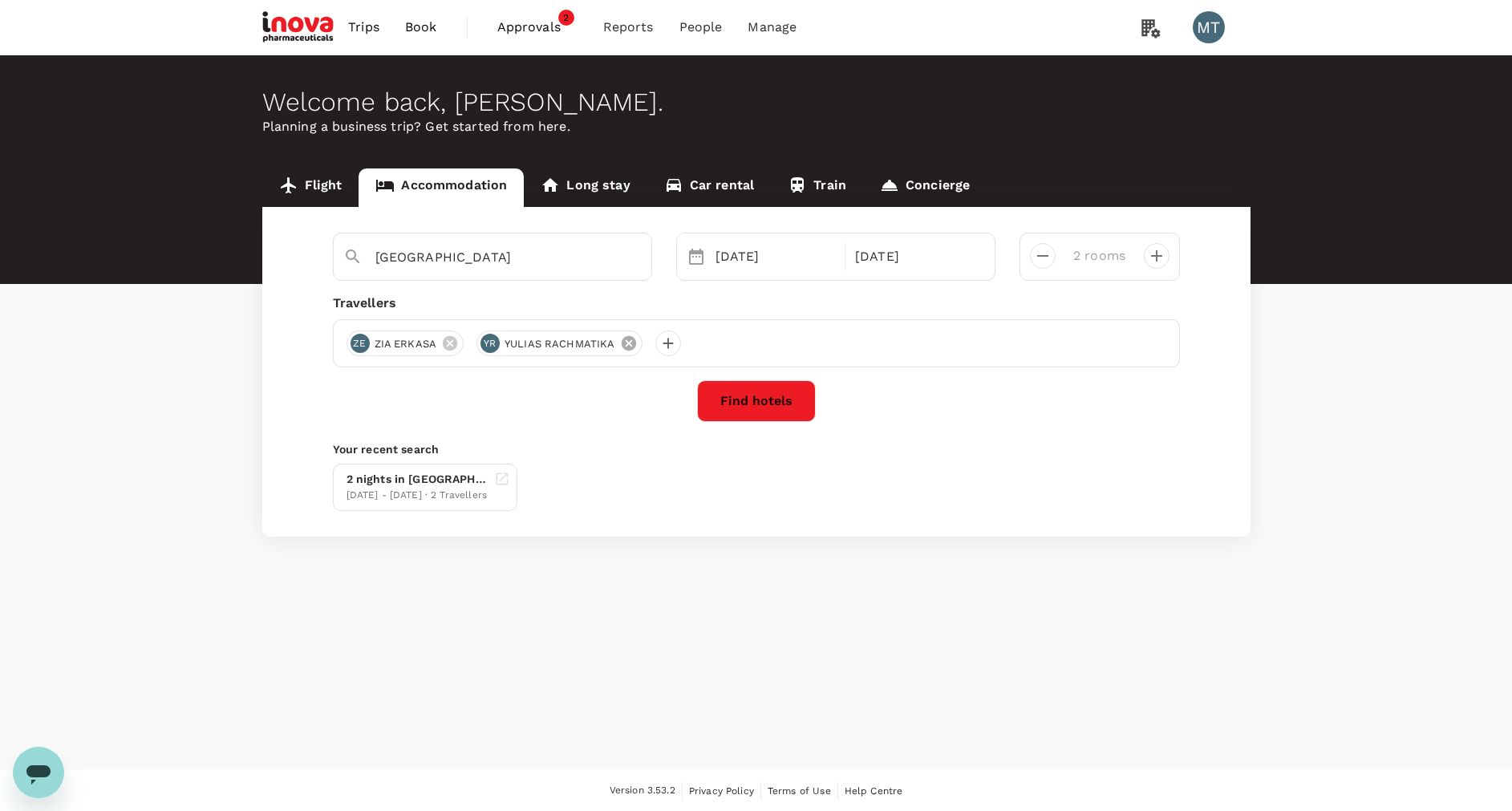
click at [623, 340] on icon at bounding box center [628, 343] width 17 height 17
click at [451, 346] on icon at bounding box center [450, 343] width 17 height 17
click at [357, 338] on div at bounding box center [359, 343] width 26 height 26
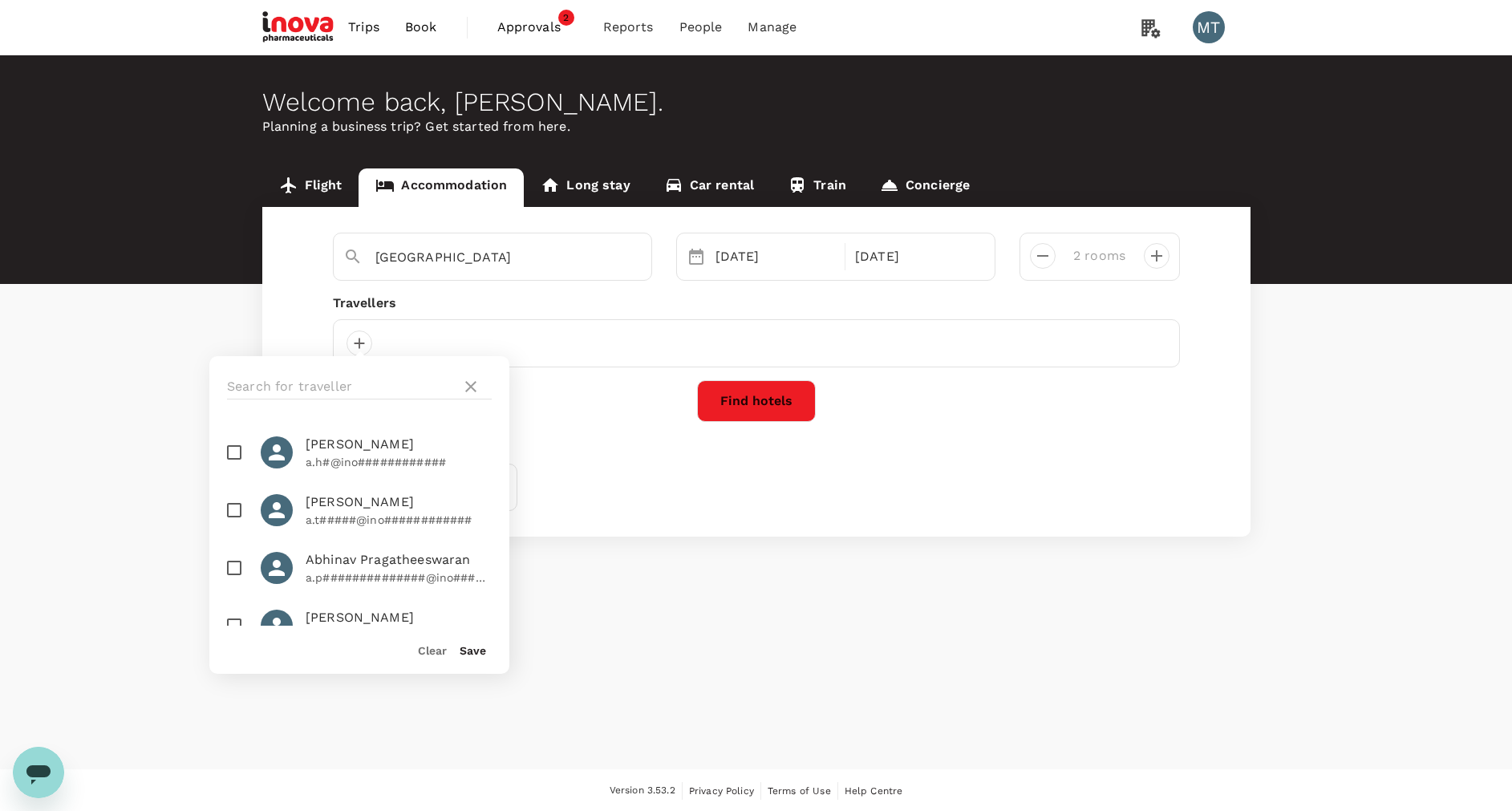
click at [357, 372] on div at bounding box center [359, 386] width 300 height 61
click at [354, 384] on input "text" at bounding box center [341, 386] width 228 height 26
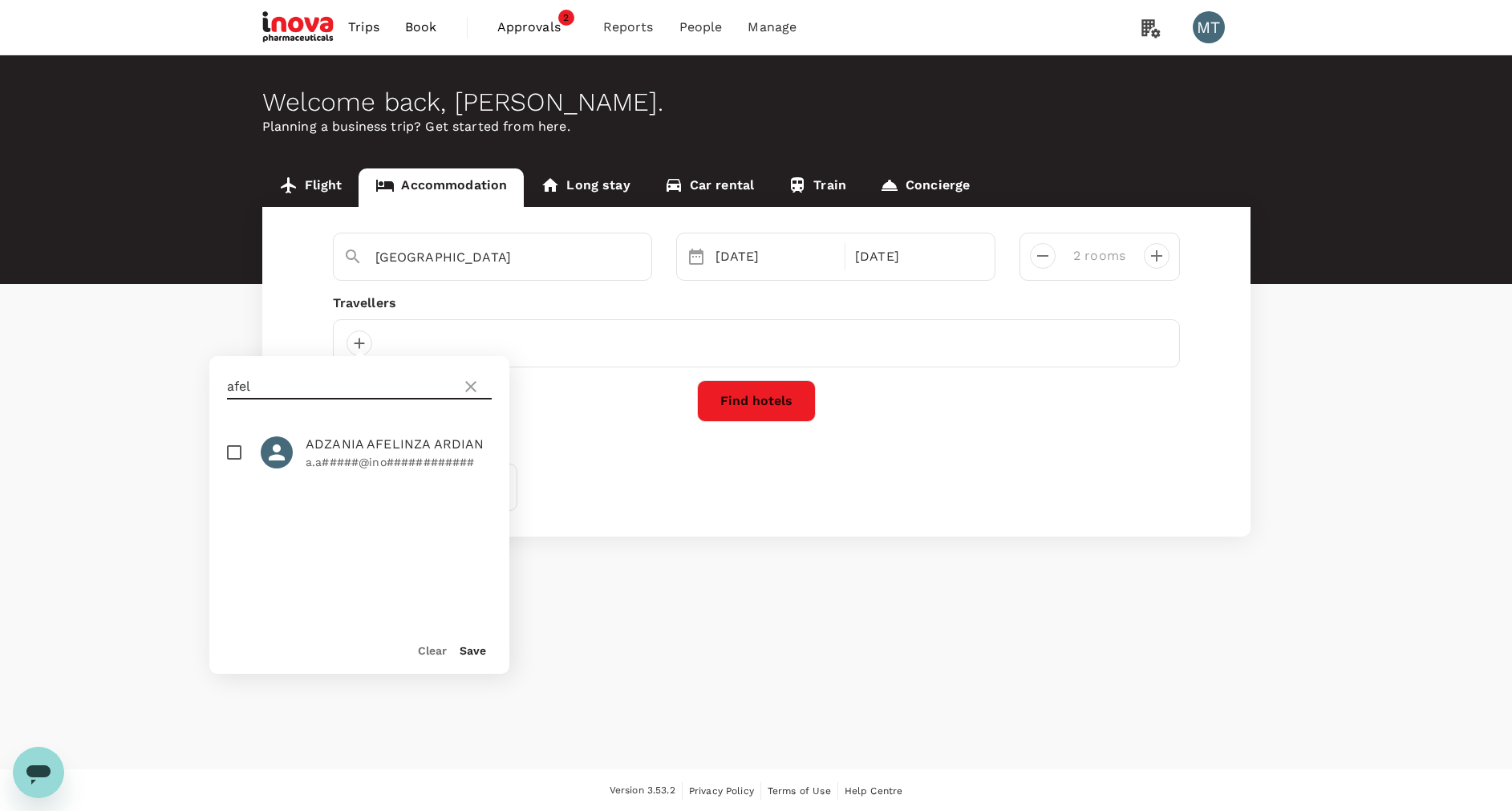
type input "afel"
click at [236, 449] on input "checkbox" at bounding box center [234, 452] width 34 height 34
checkbox input "true"
click at [473, 646] on button "Save" at bounding box center [473, 650] width 26 height 13
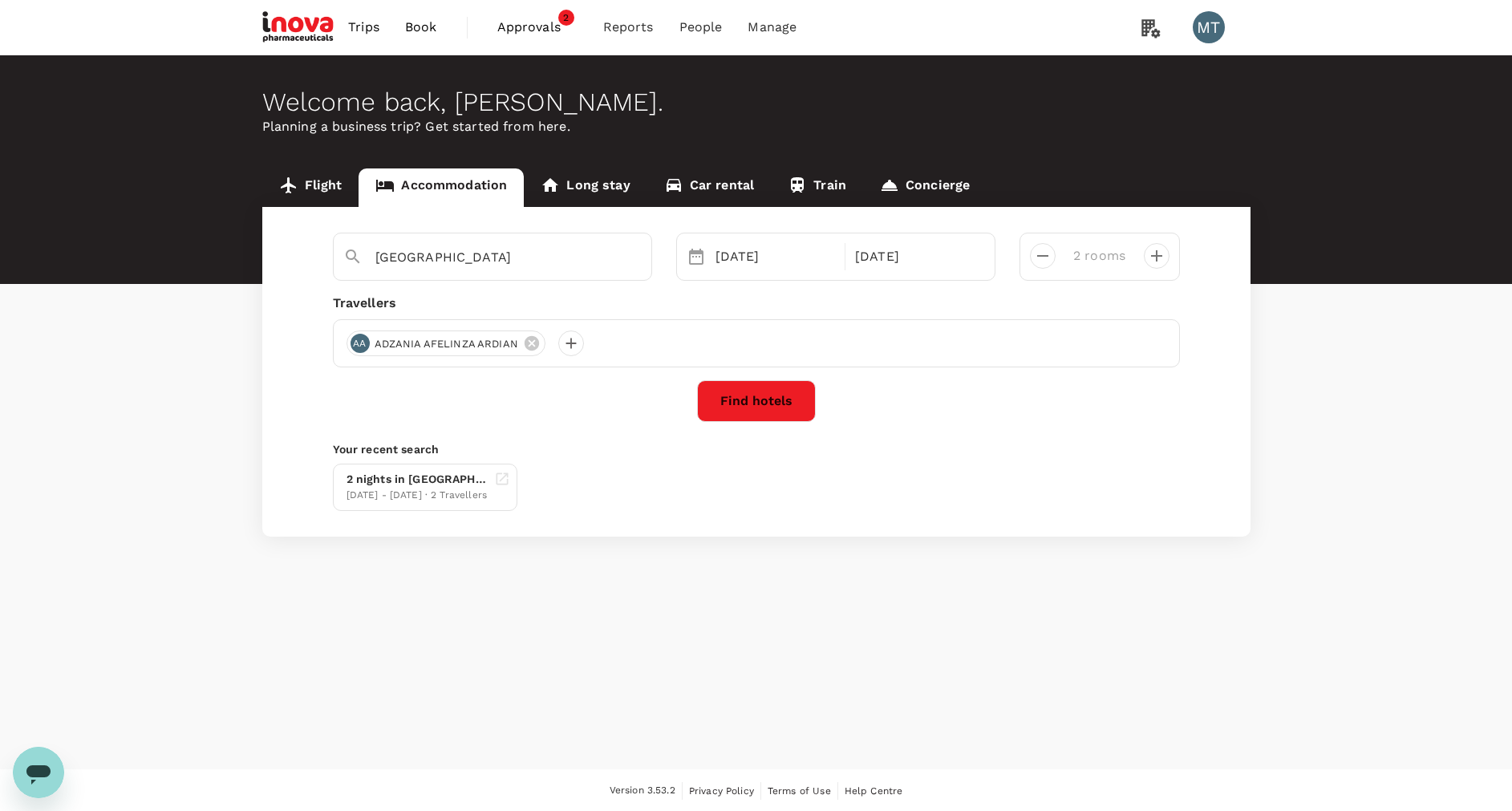
click at [749, 410] on button "Find hotels" at bounding box center [756, 401] width 119 height 42
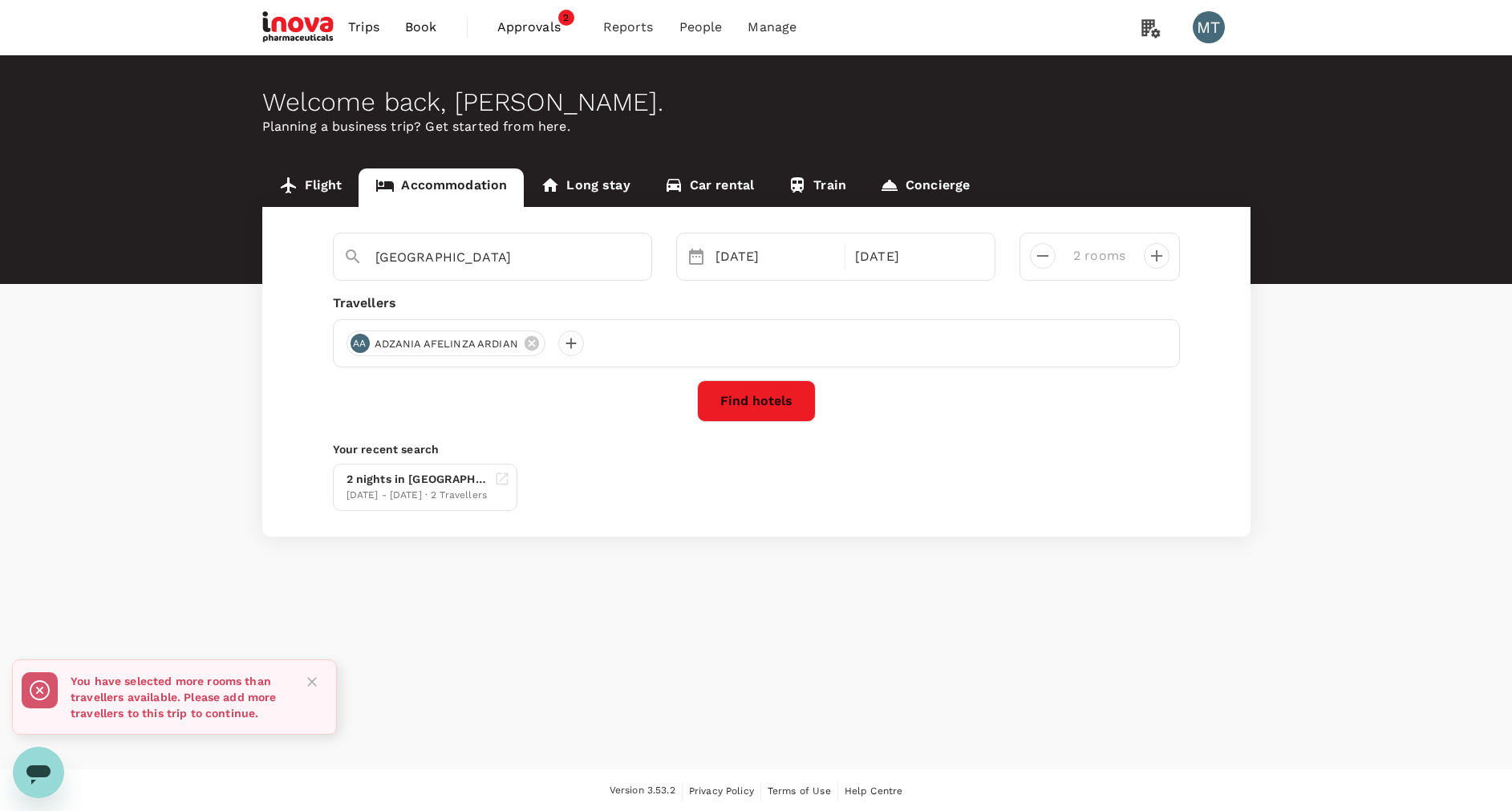
click at [750, 400] on button "Find hotels" at bounding box center [756, 401] width 119 height 42
click at [1040, 254] on icon "decrease" at bounding box center [1042, 255] width 19 height 19
type input "1 room"
click at [790, 408] on button "Find hotels" at bounding box center [756, 401] width 119 height 42
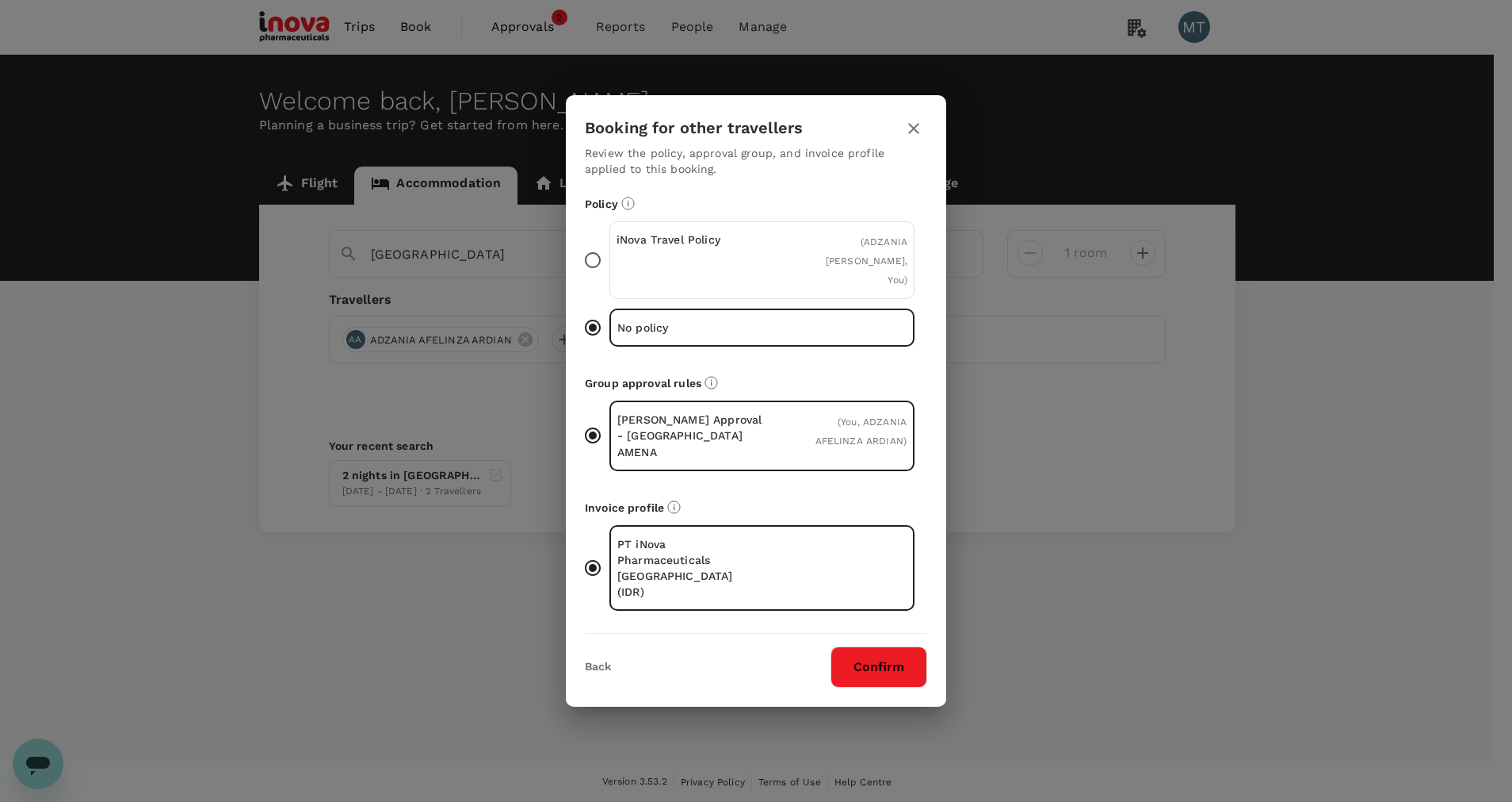
click at [841, 277] on span "( ADZANIA AFELINZA ARDIAN, You )" at bounding box center [867, 261] width 81 height 49
click at [610, 277] on input "iNova Travel Policy ( ADZANIA AFELINZA ARDIAN, You )" at bounding box center [592, 260] width 33 height 33
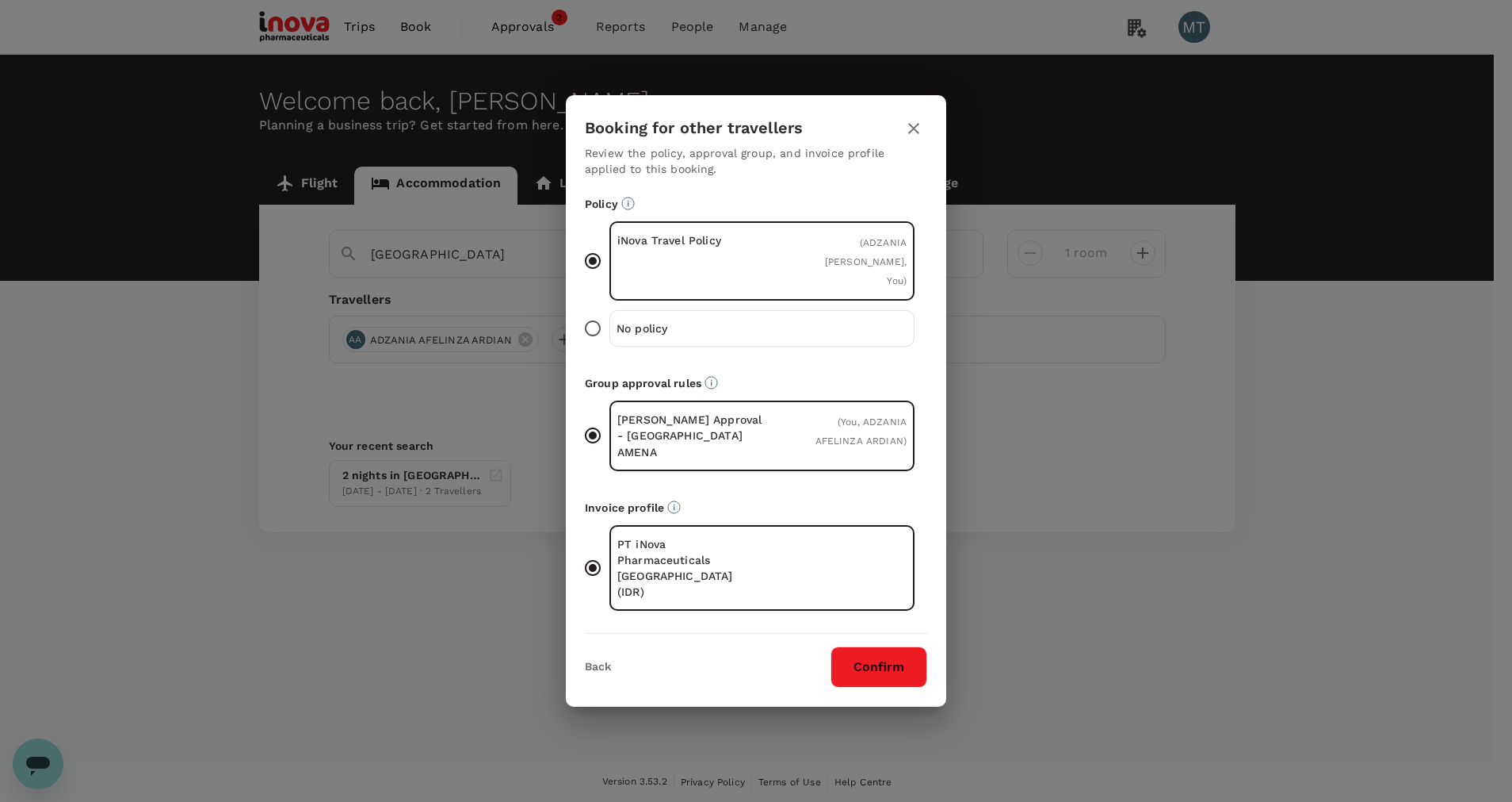
click at [875, 646] on button "Confirm" at bounding box center [879, 667] width 97 height 42
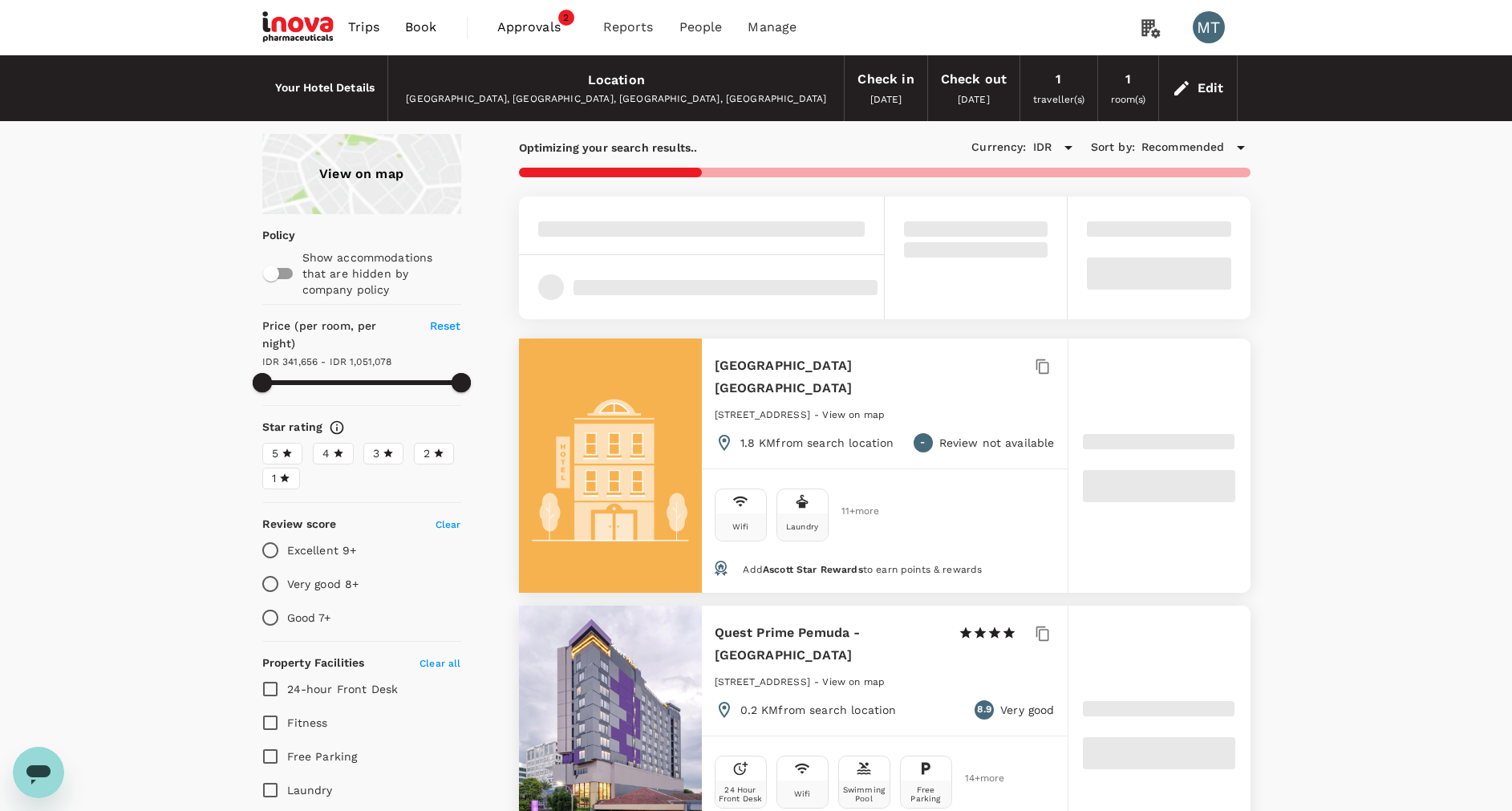
type input "1051077.97"
type input "126196.97"
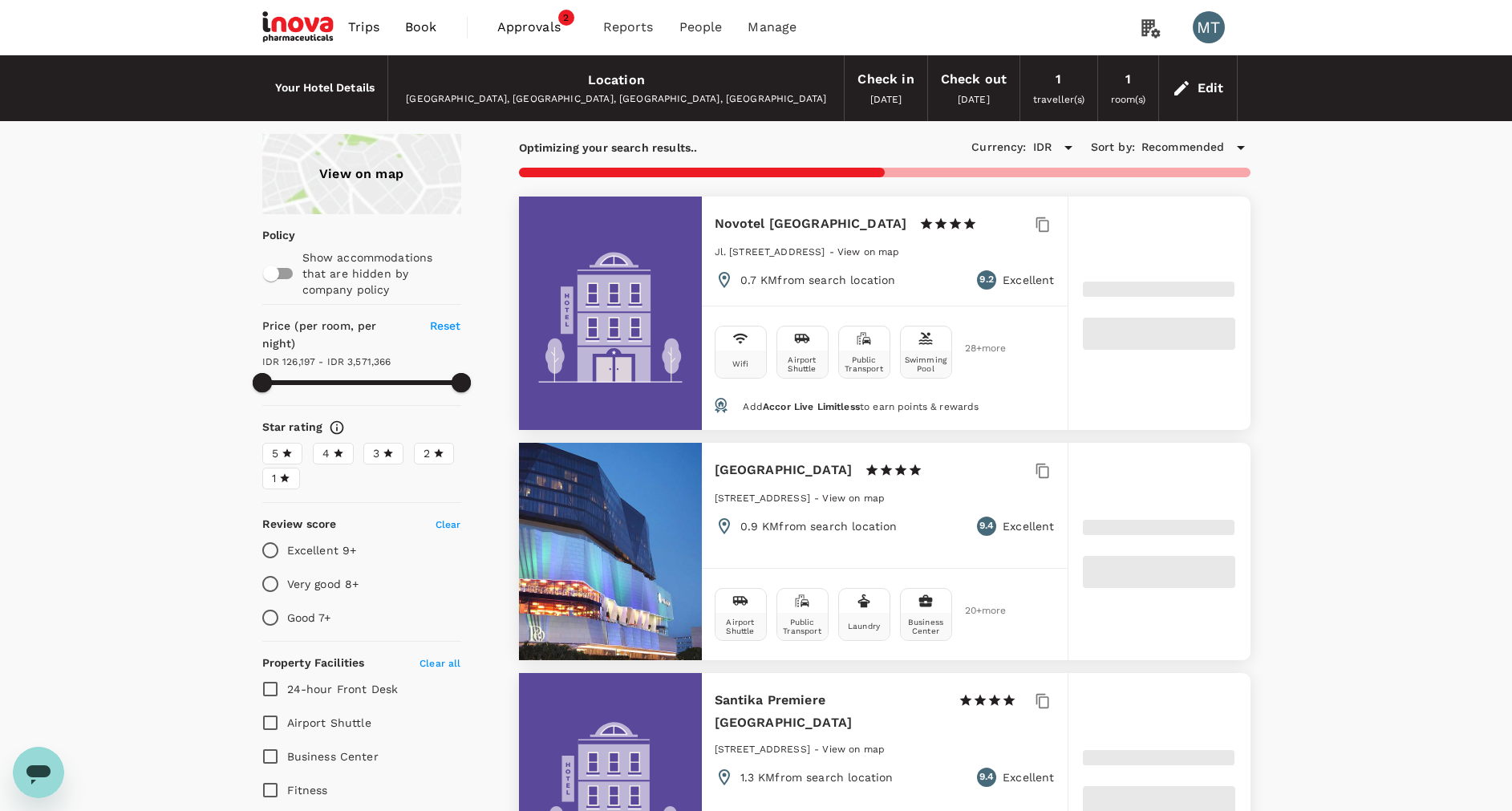
scroll to position [481, 0]
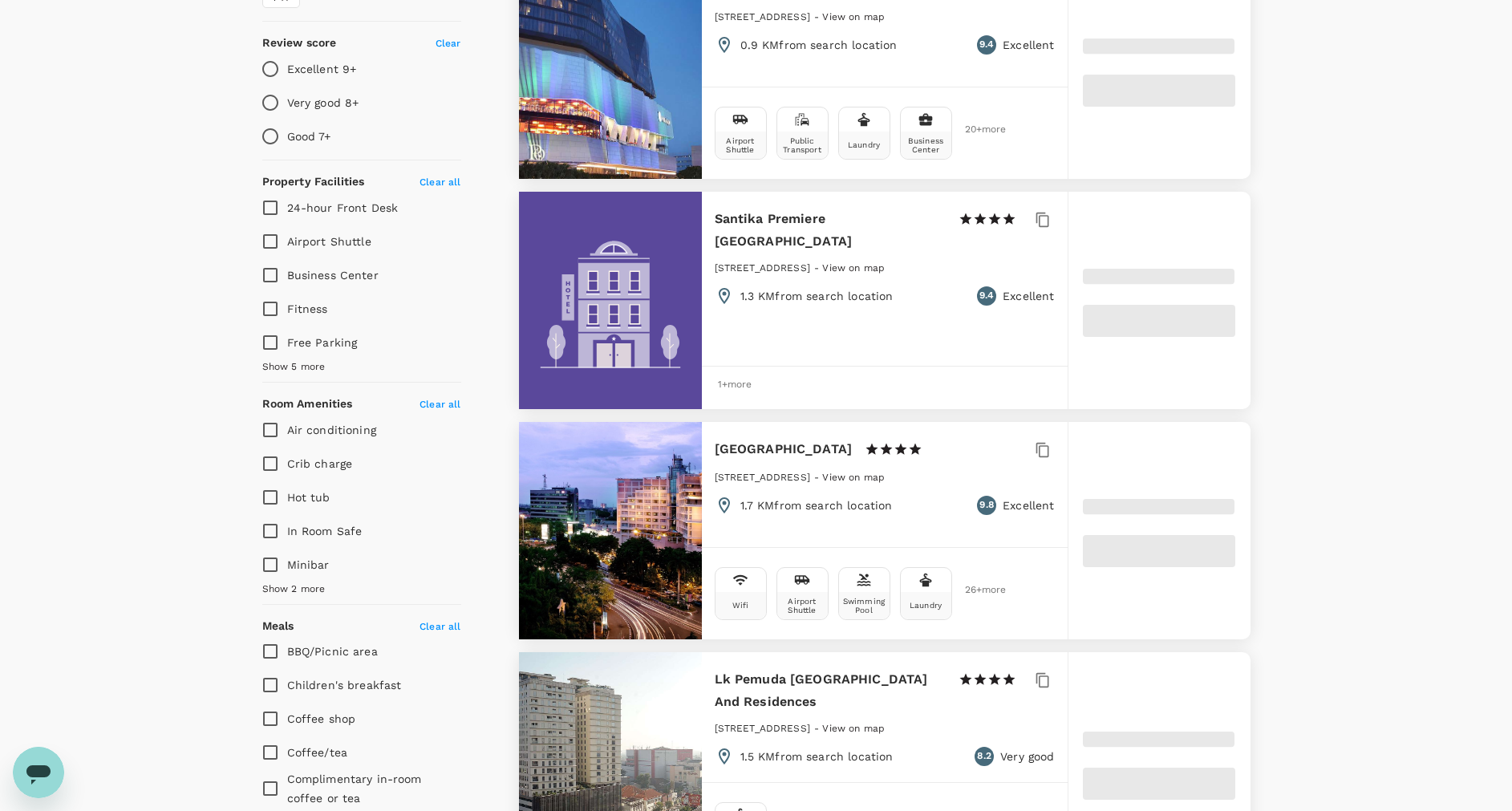
type input "3571366.02"
type input "119792.02"
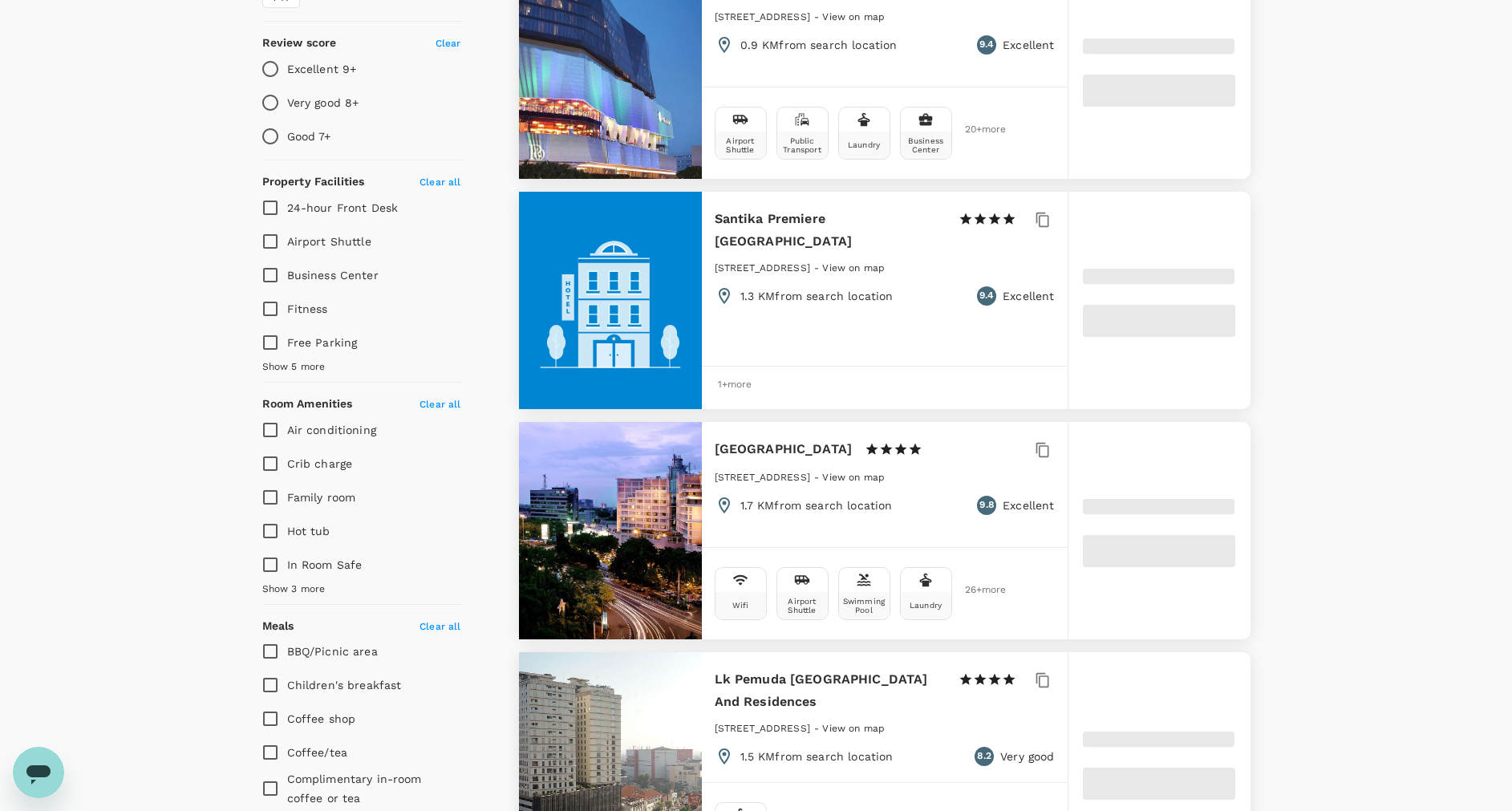
type input "6490325.02"
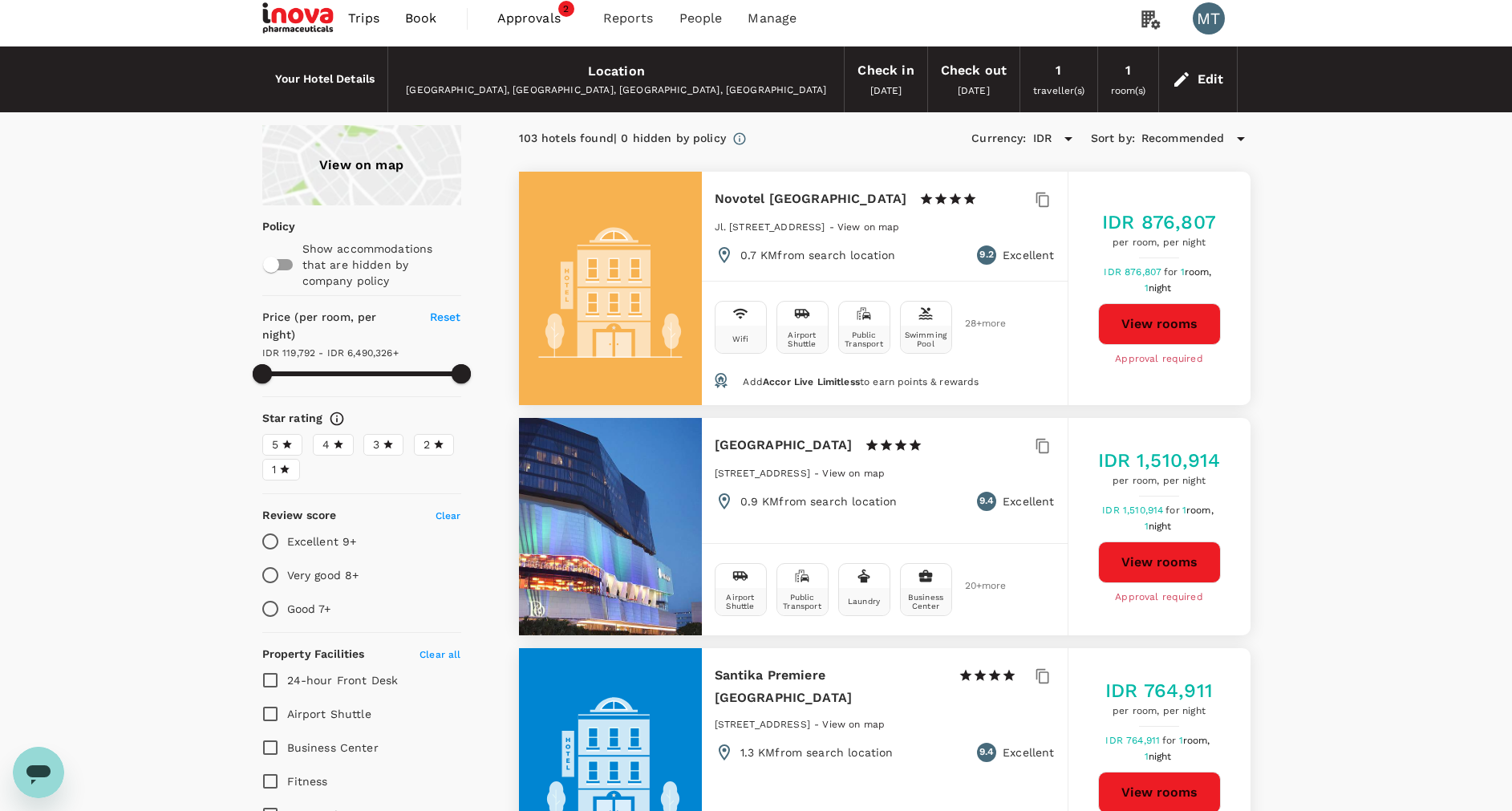
scroll to position [0, 0]
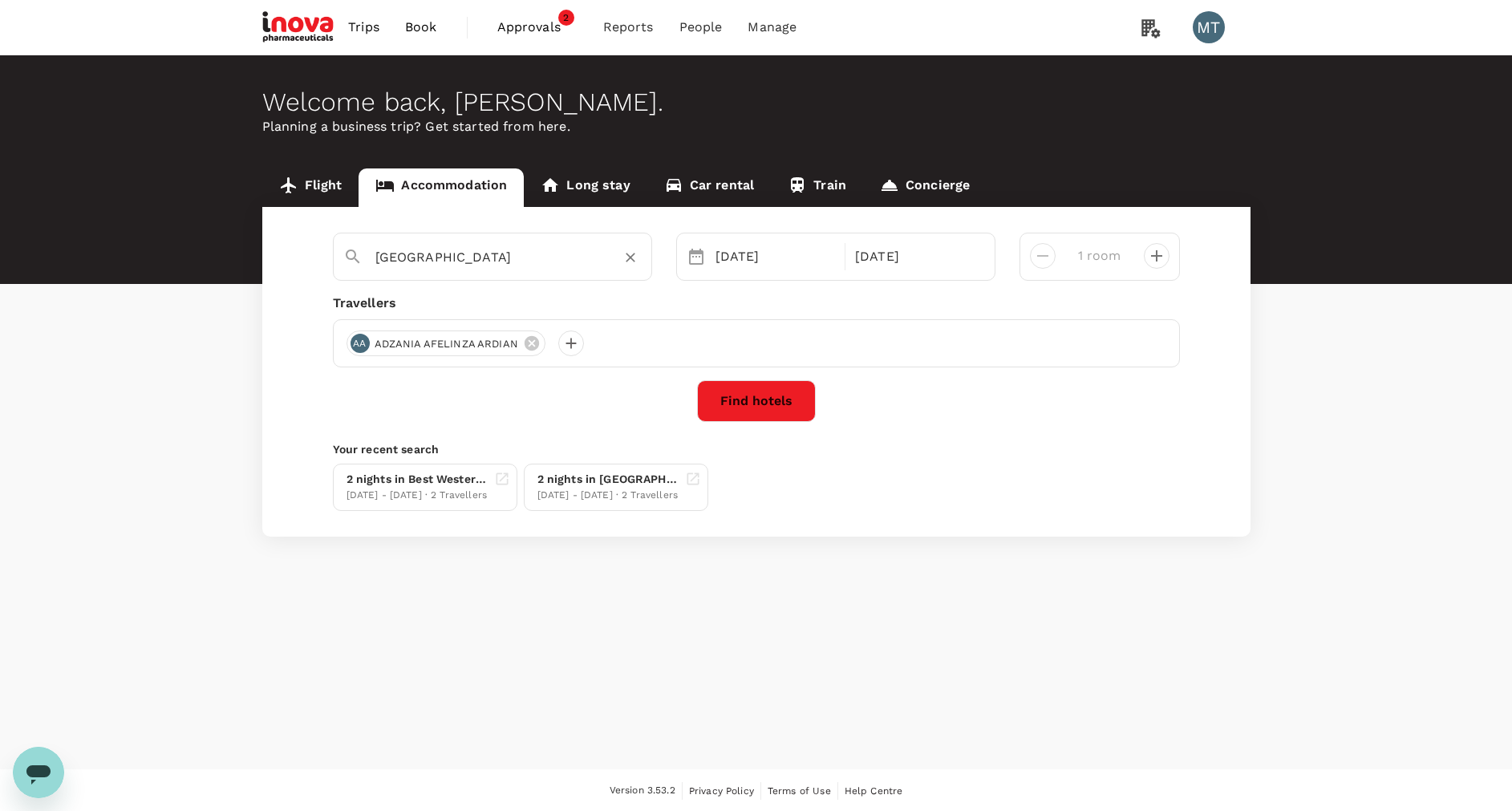
click at [600, 262] on div "[GEOGRAPHIC_DATA]" at bounding box center [508, 257] width 266 height 26
click at [542, 297] on div "Quest Simpang Lima Quest Simpang Lima" at bounding box center [500, 296] width 289 height 43
type input "Quest Simpang Lima"
click at [764, 404] on button "Find hotels" at bounding box center [756, 401] width 119 height 42
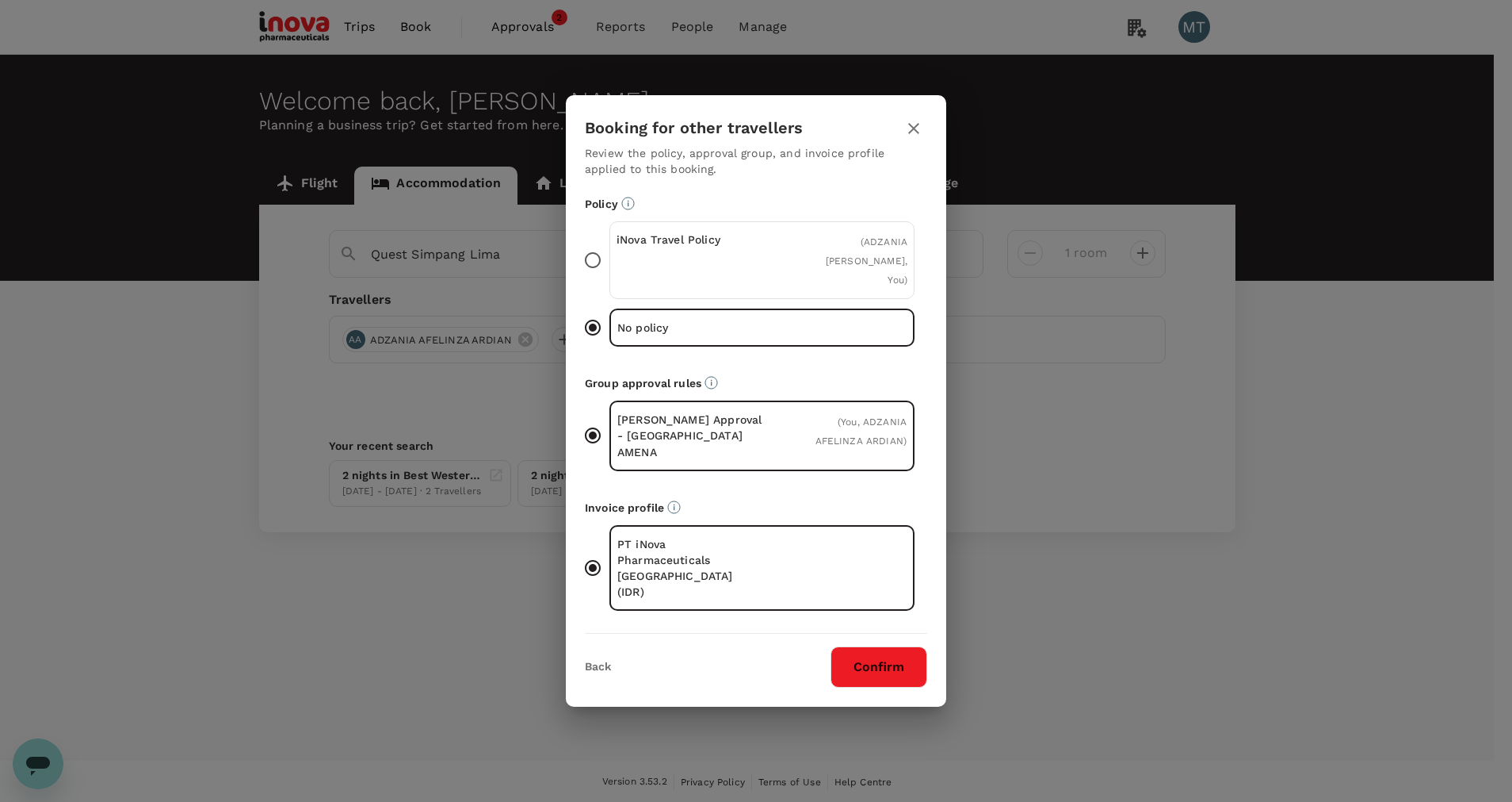
click at [656, 289] on div "iNova Travel Policy" at bounding box center [689, 260] width 146 height 57
click at [610, 277] on input "iNova Travel Policy ( ADZANIA AFELINZA ARDIAN, You )" at bounding box center [592, 260] width 33 height 33
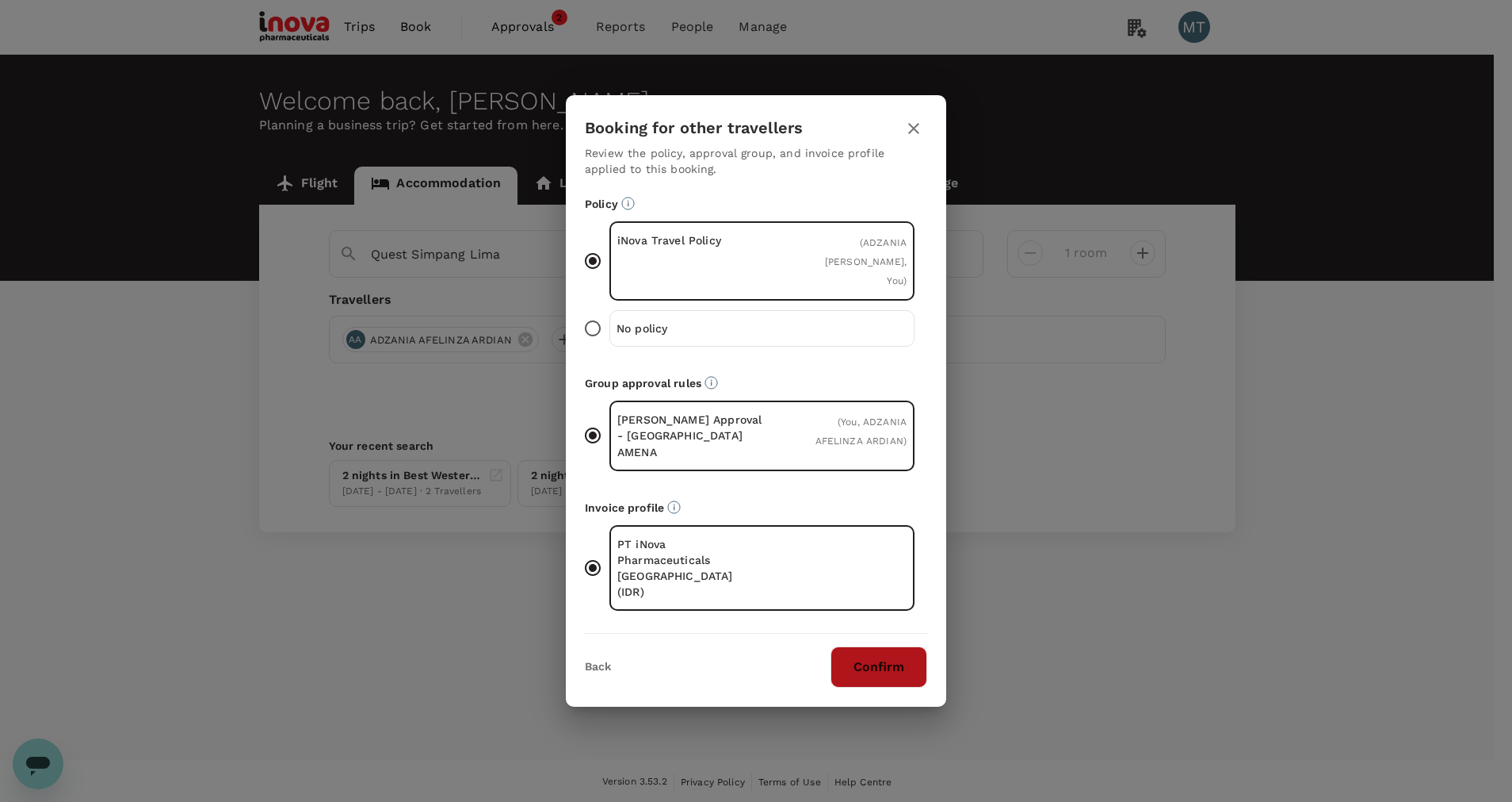
click at [870, 646] on button "Confirm" at bounding box center [879, 667] width 97 height 42
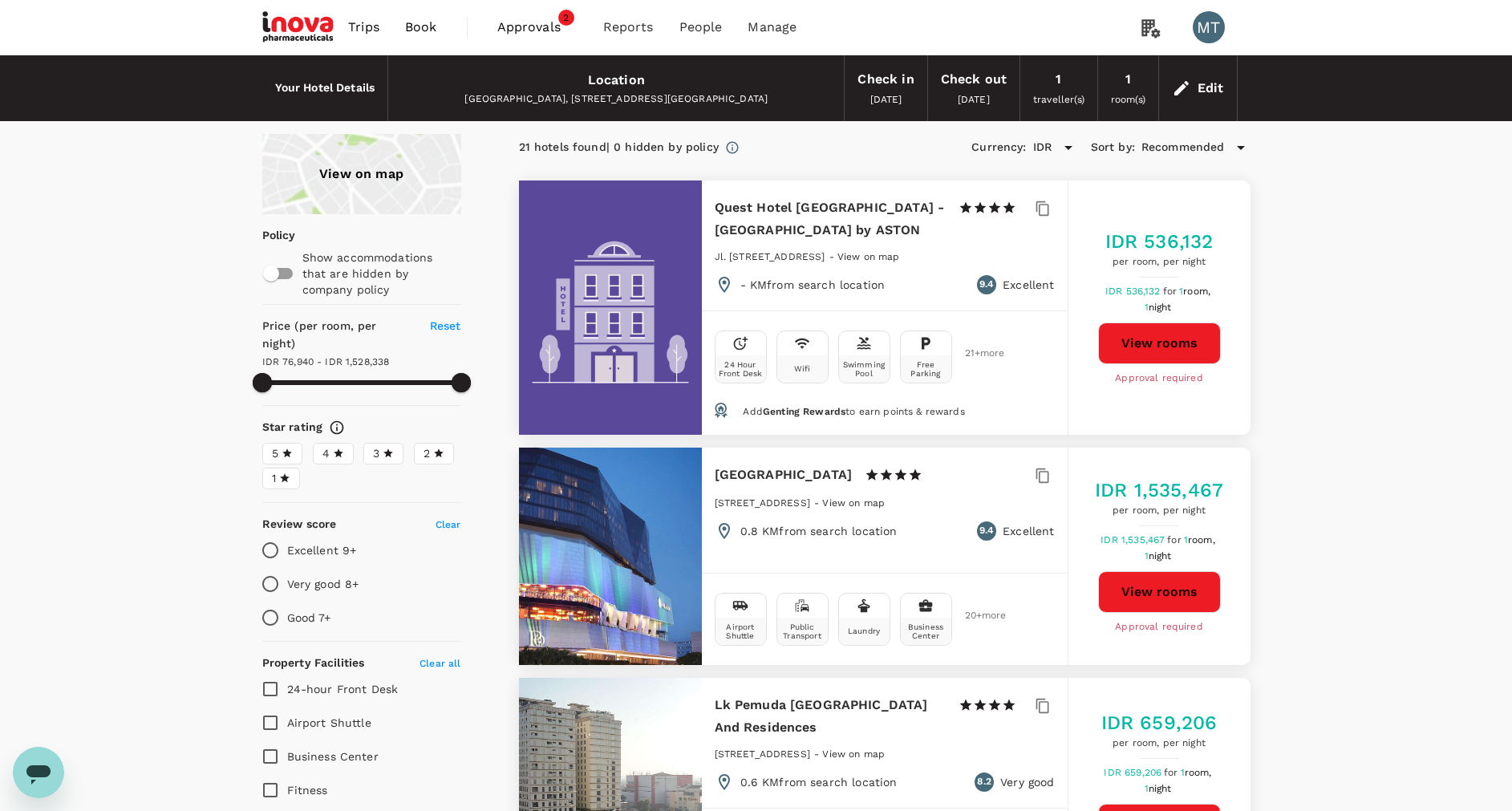
click at [1150, 338] on button "View rooms" at bounding box center [1159, 343] width 123 height 42
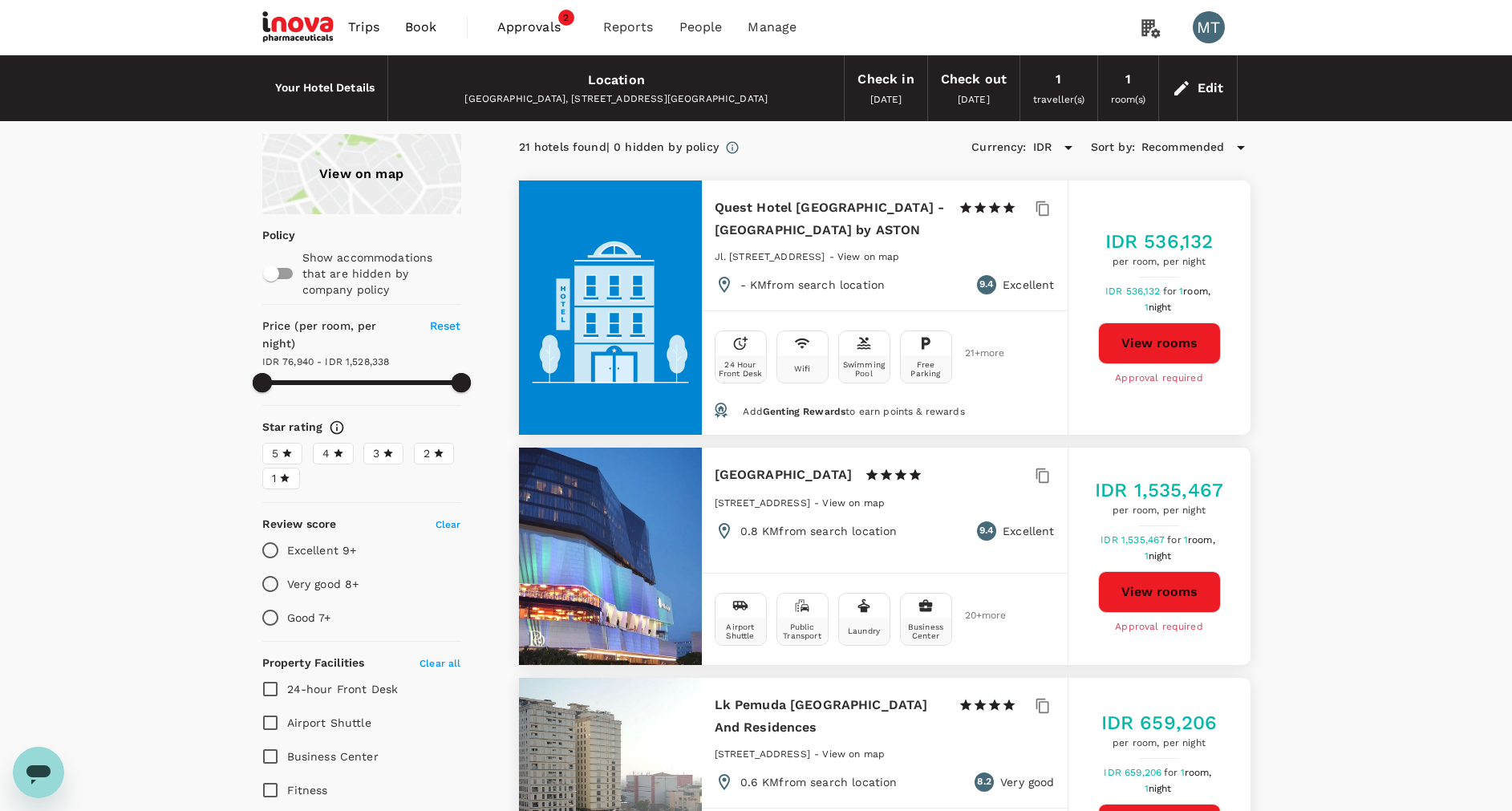
type input "1528337.47"
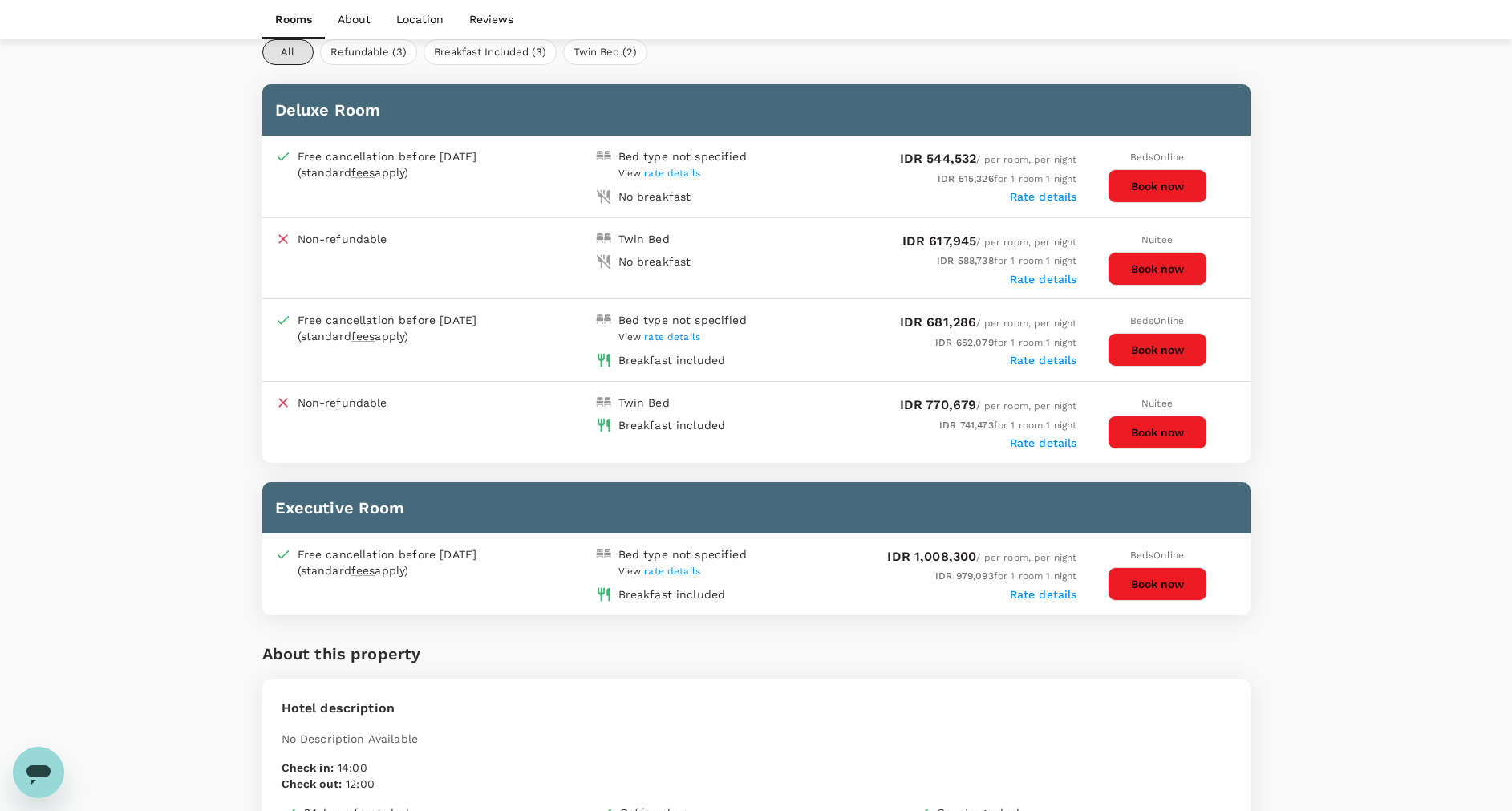
scroll to position [842, 0]
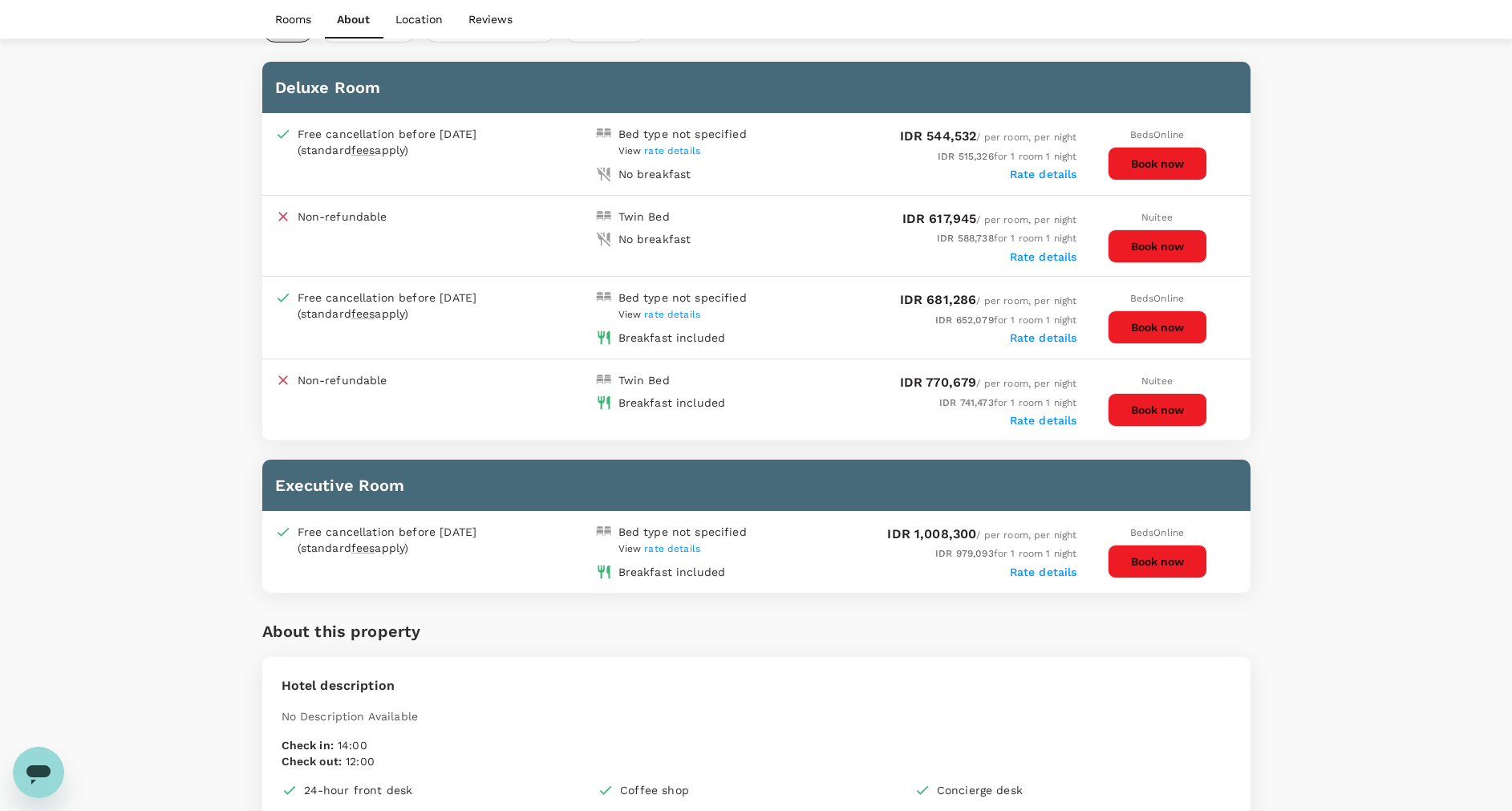
click at [1144, 544] on button "Book now" at bounding box center [1157, 561] width 100 height 34
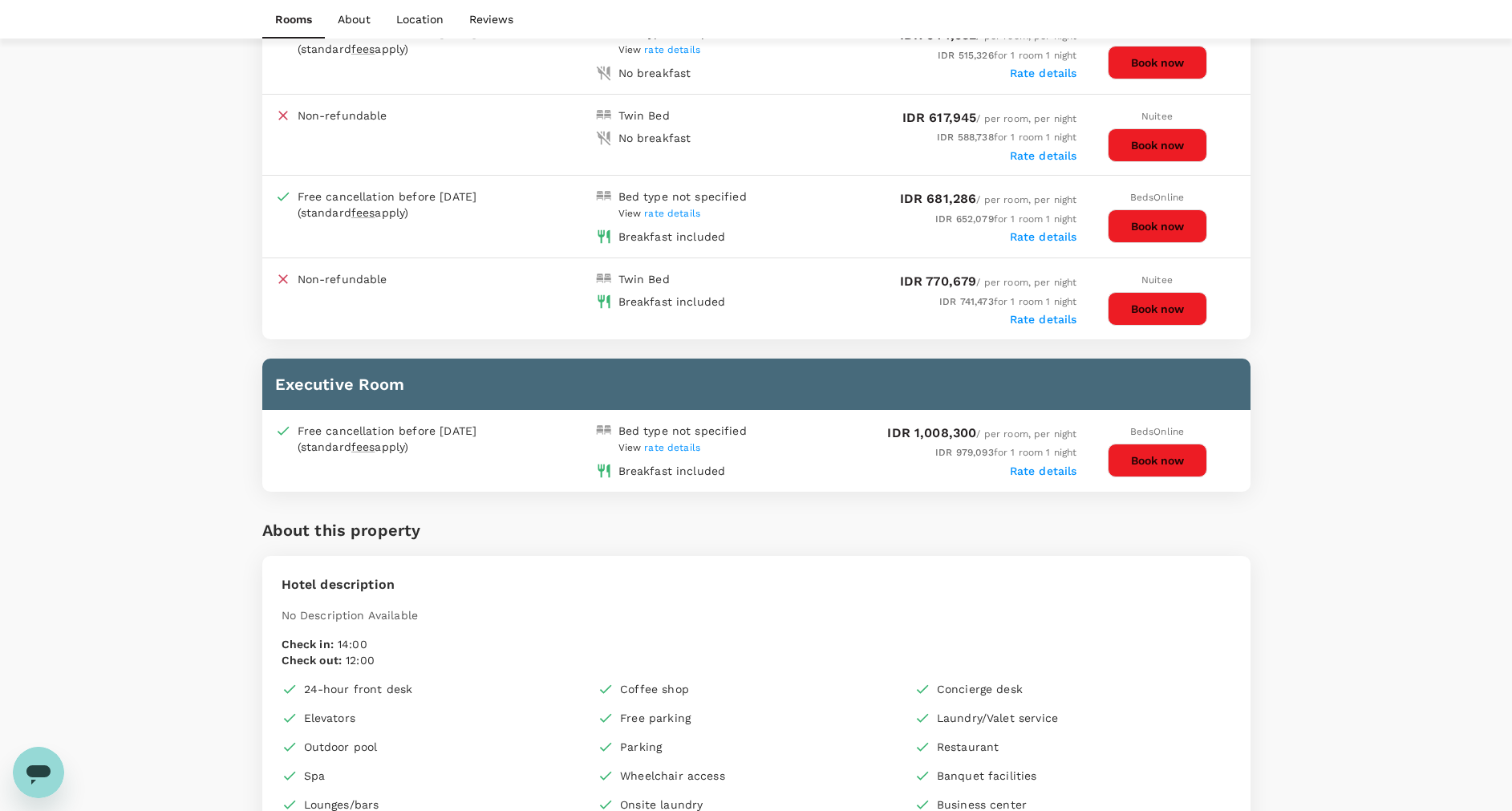
scroll to position [836, 0]
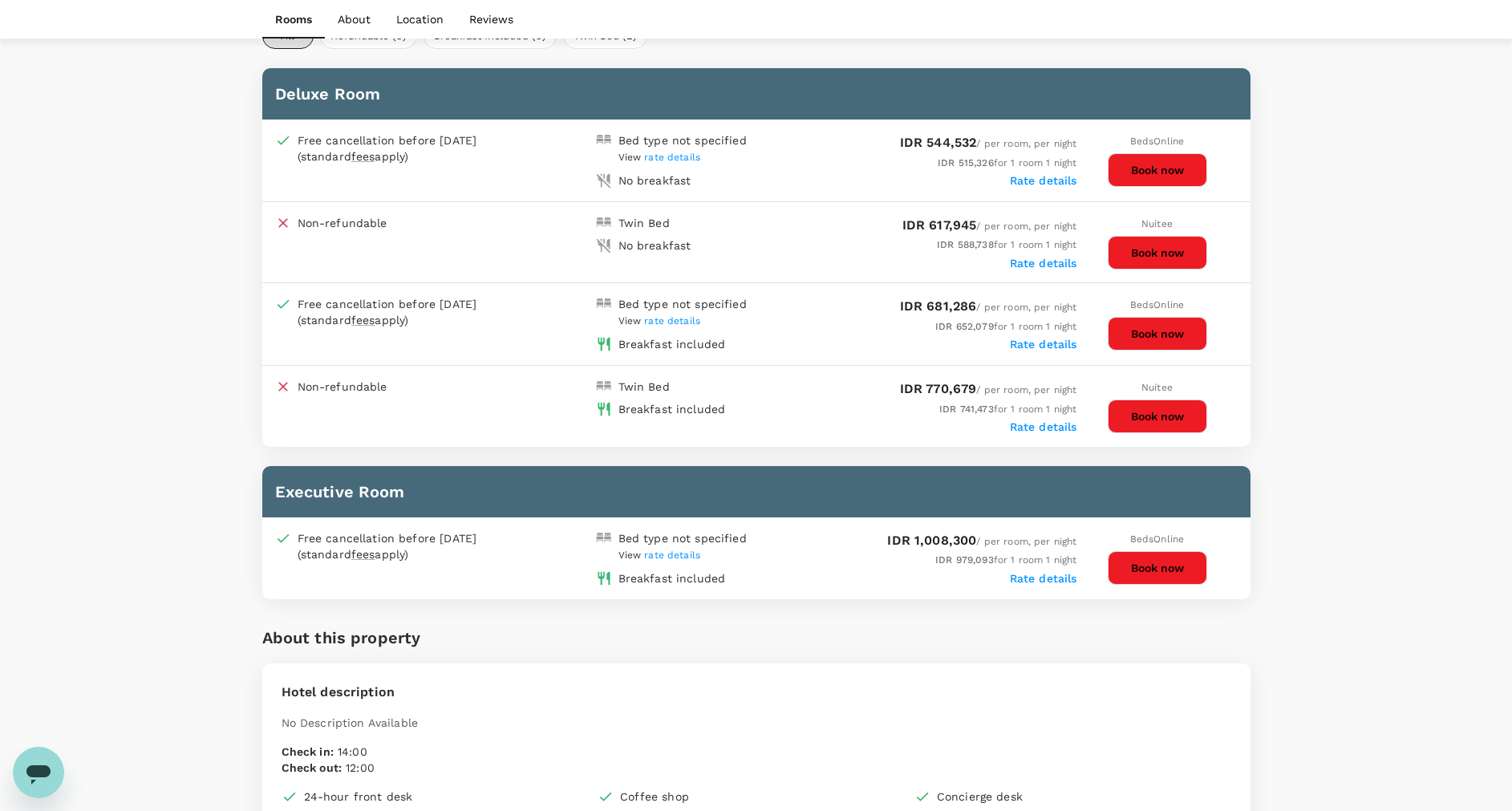
click at [1127, 551] on button "Book now" at bounding box center [1157, 567] width 100 height 34
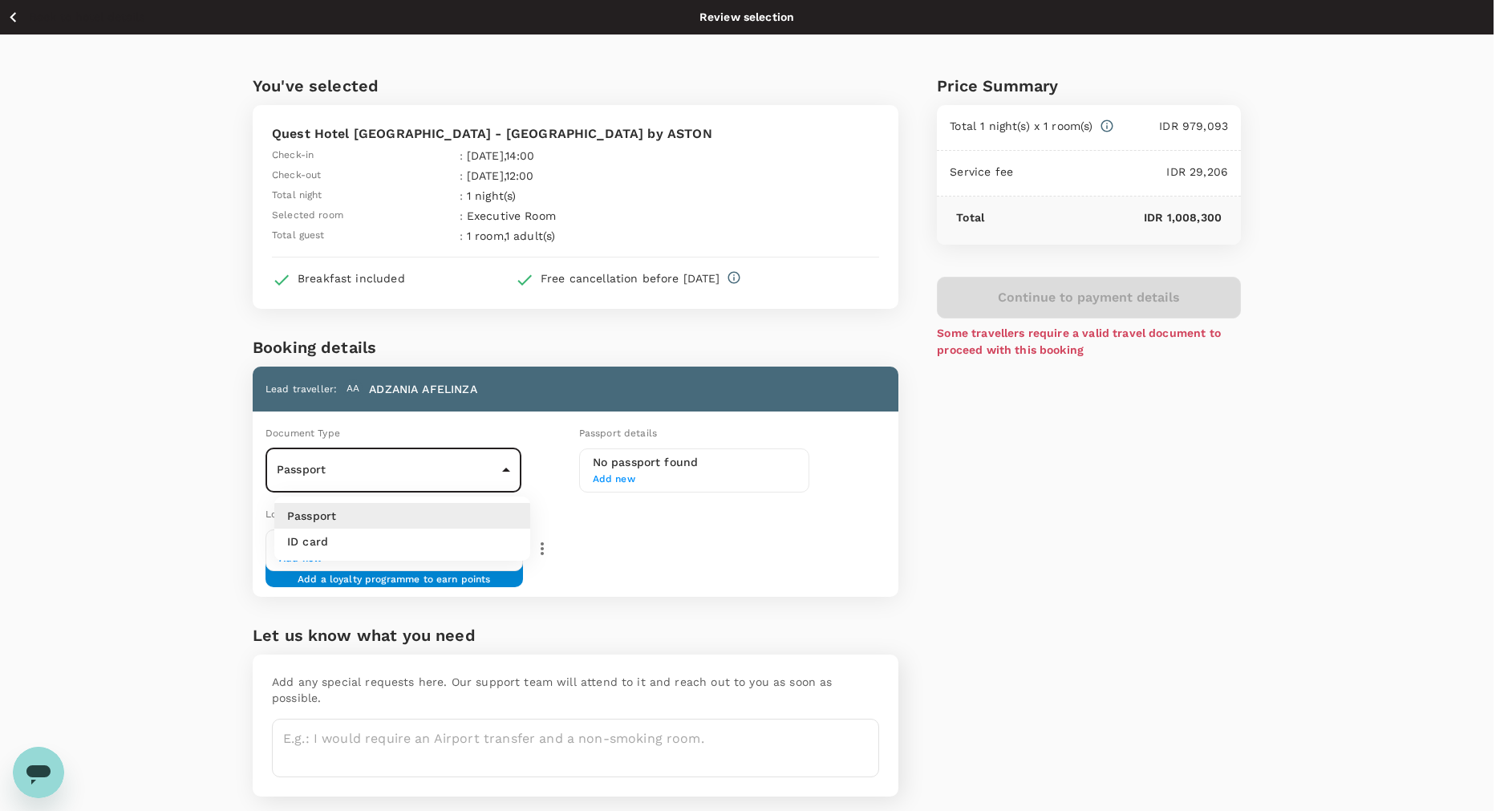
click at [430, 469] on body "Back to hotel details Review selection You've selected Quest Hotel Simpang Lima…" at bounding box center [756, 432] width 1512 height 865
click at [422, 541] on li "ID card" at bounding box center [402, 541] width 256 height 26
type input "Id card"
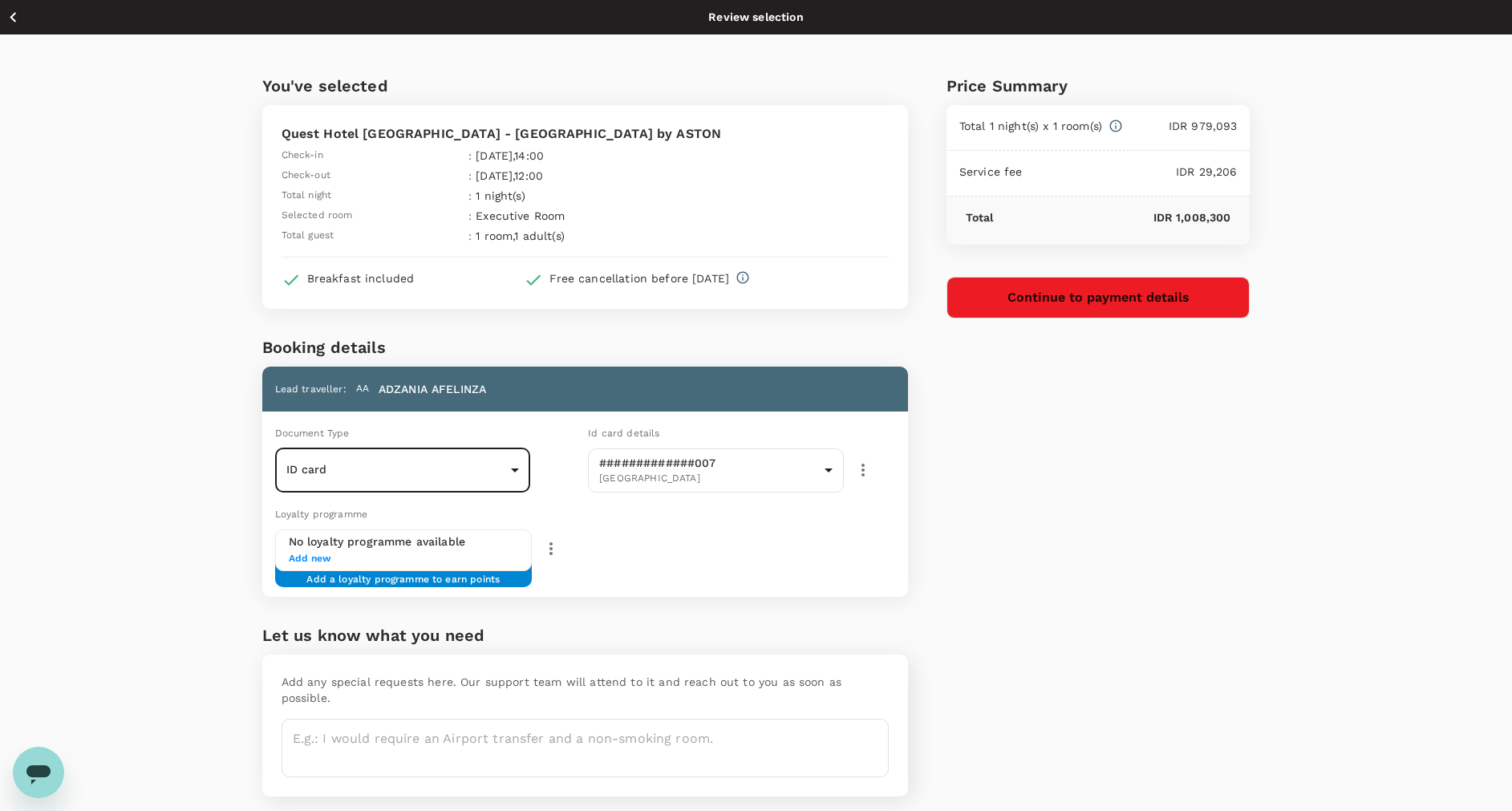
click at [1143, 305] on button "Continue to payment details" at bounding box center [1098, 297] width 304 height 42
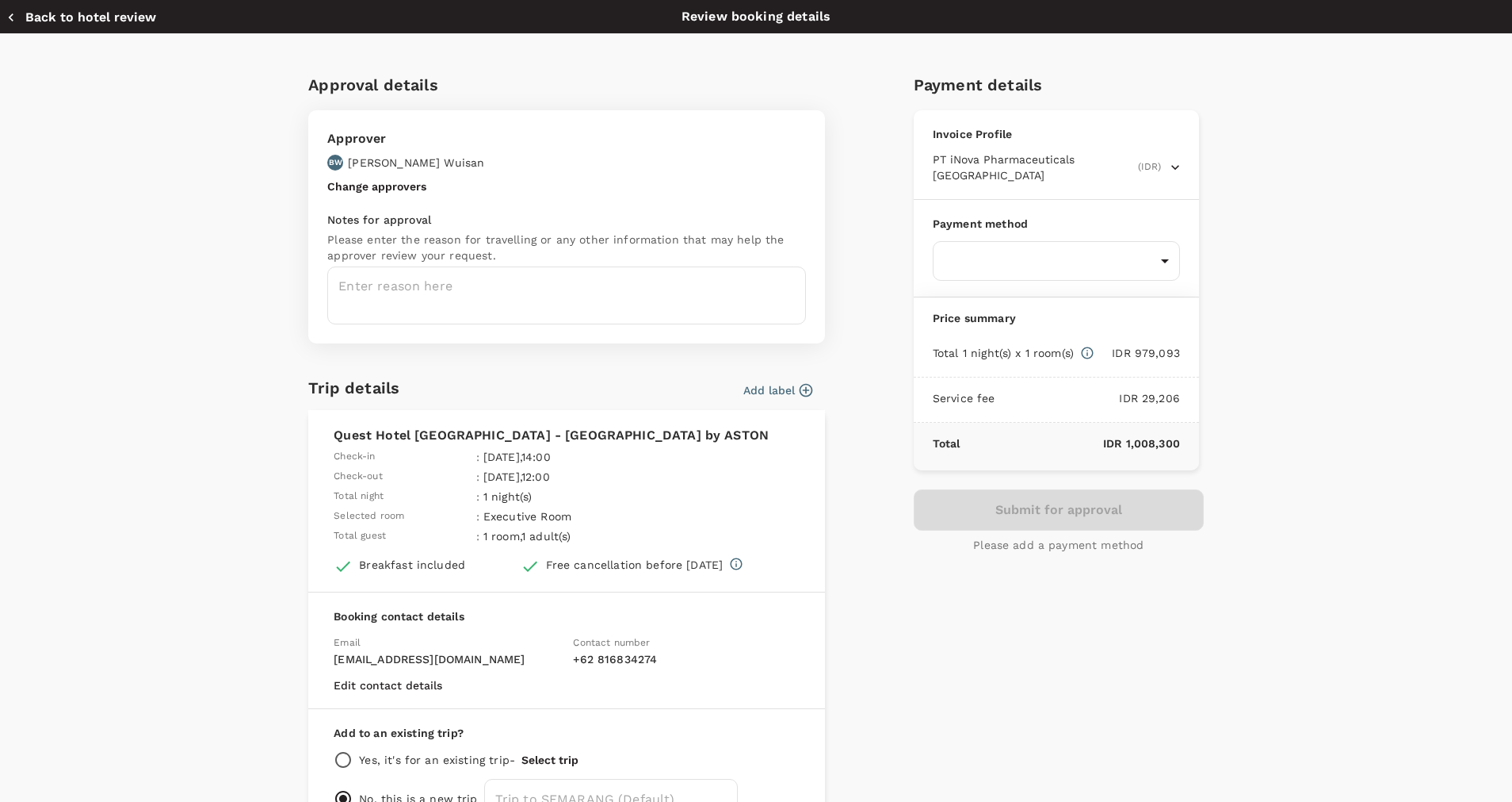
drag, startPoint x: 519, startPoint y: 461, endPoint x: 479, endPoint y: 450, distance: 41.5
drag, startPoint x: 479, startPoint y: 450, endPoint x: 1147, endPoint y: 616, distance: 688.3
click at [1147, 616] on div "Payment details Invoice Profile PT iNova Pharmaceuticals Indonesia (IDR) Busine…" at bounding box center [1052, 447] width 303 height 775
drag, startPoint x: 548, startPoint y: 478, endPoint x: 1437, endPoint y: 380, distance: 894.4
click at [1437, 380] on div "Approval details Approver BW Benyamin Joseph Wuisan Change approvers Notes for …" at bounding box center [756, 470] width 1512 height 872
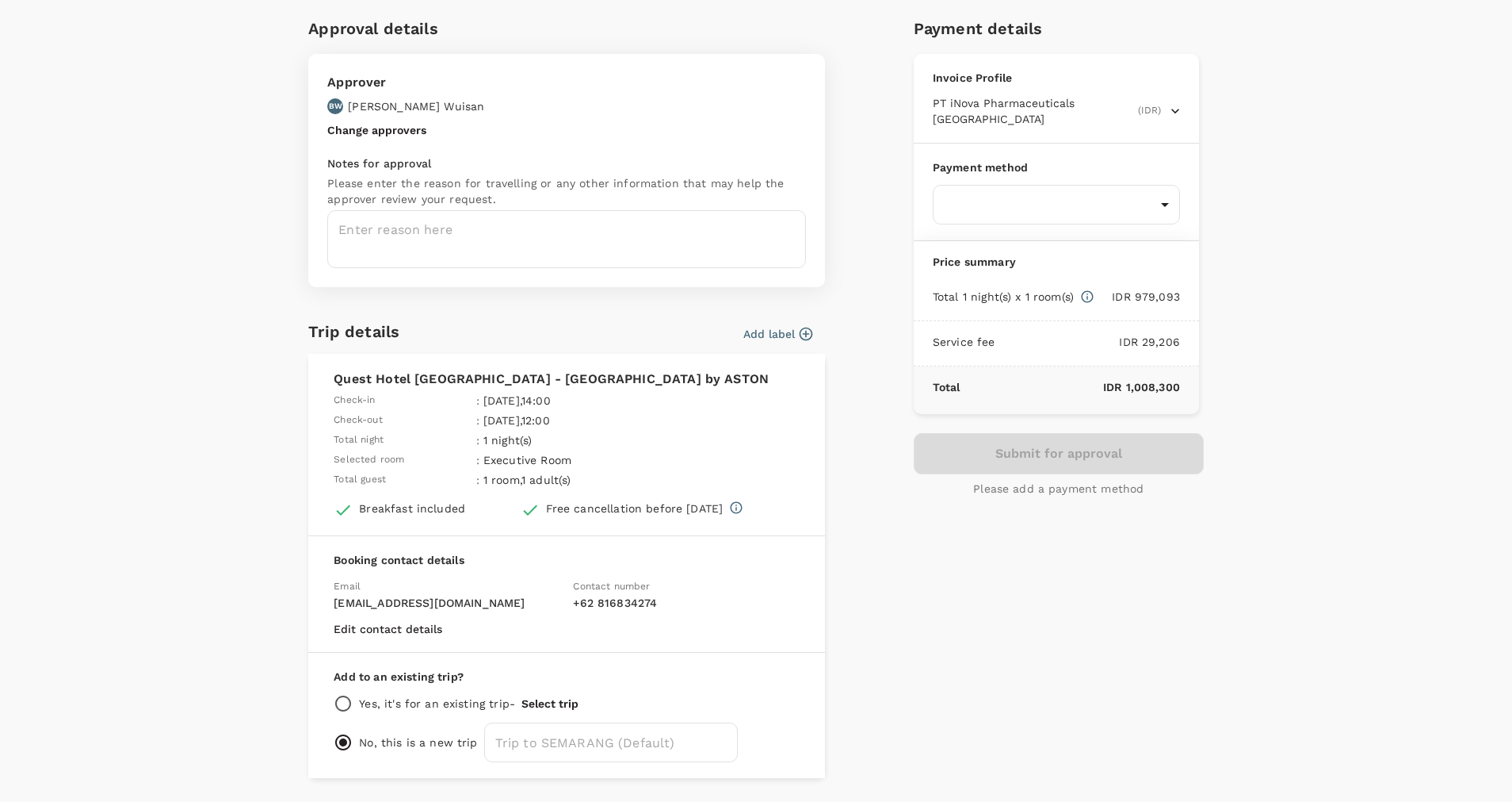
scroll to position [105, 0]
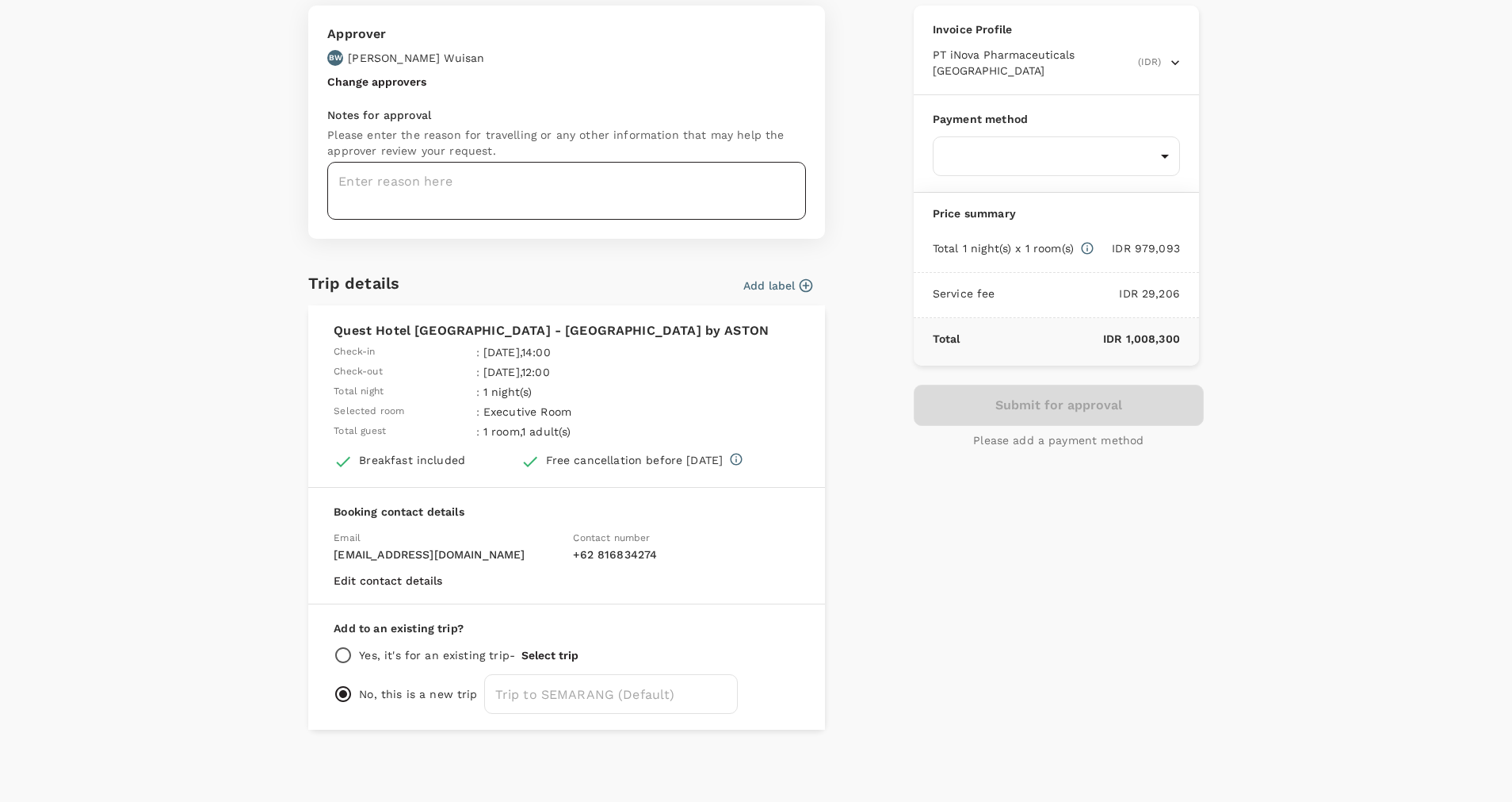
click at [517, 176] on textarea at bounding box center [566, 191] width 479 height 58
type textarea "Hotel For Afel in Semarang : 20-21 Oct 2025"
click at [1053, 147] on body "Back to hotel details Review selection You've selected Quest Hotel Simpang Lima…" at bounding box center [756, 427] width 1512 height 856
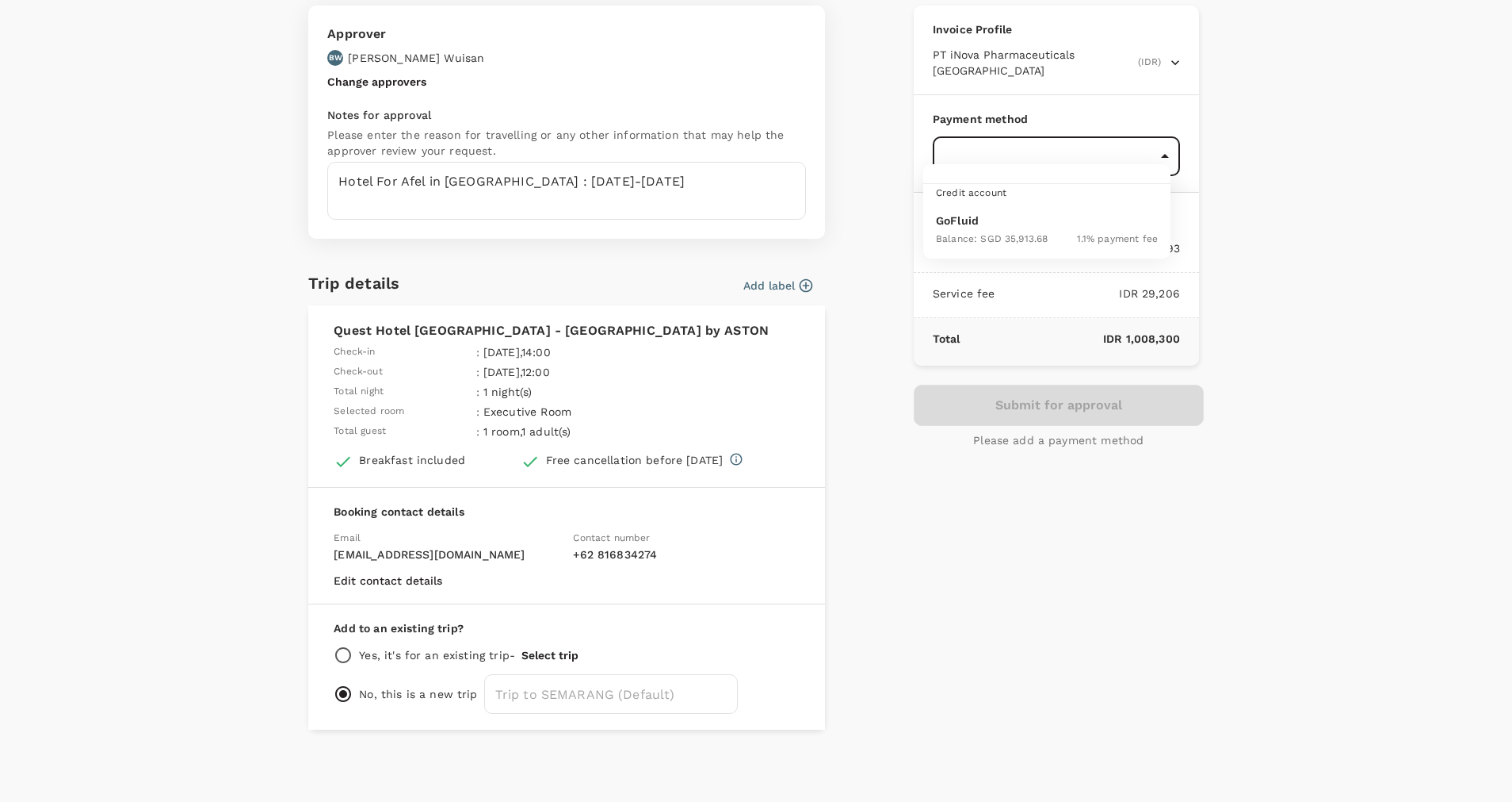
click at [1053, 223] on p "GoFluid" at bounding box center [1047, 220] width 222 height 15
type input "9d87fe9b-f599-4813-91a8-6354e0e2f257"
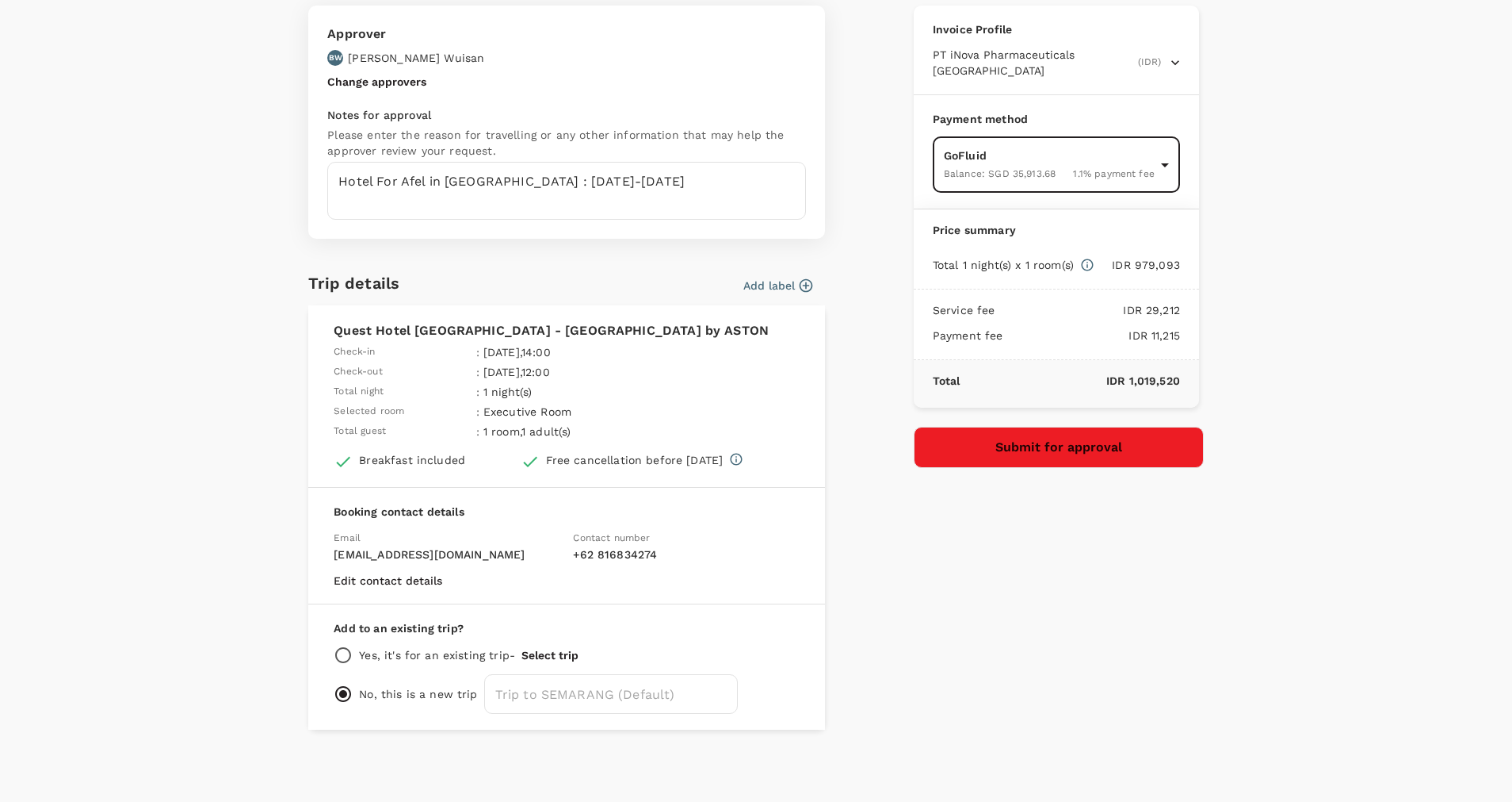
scroll to position [68, 0]
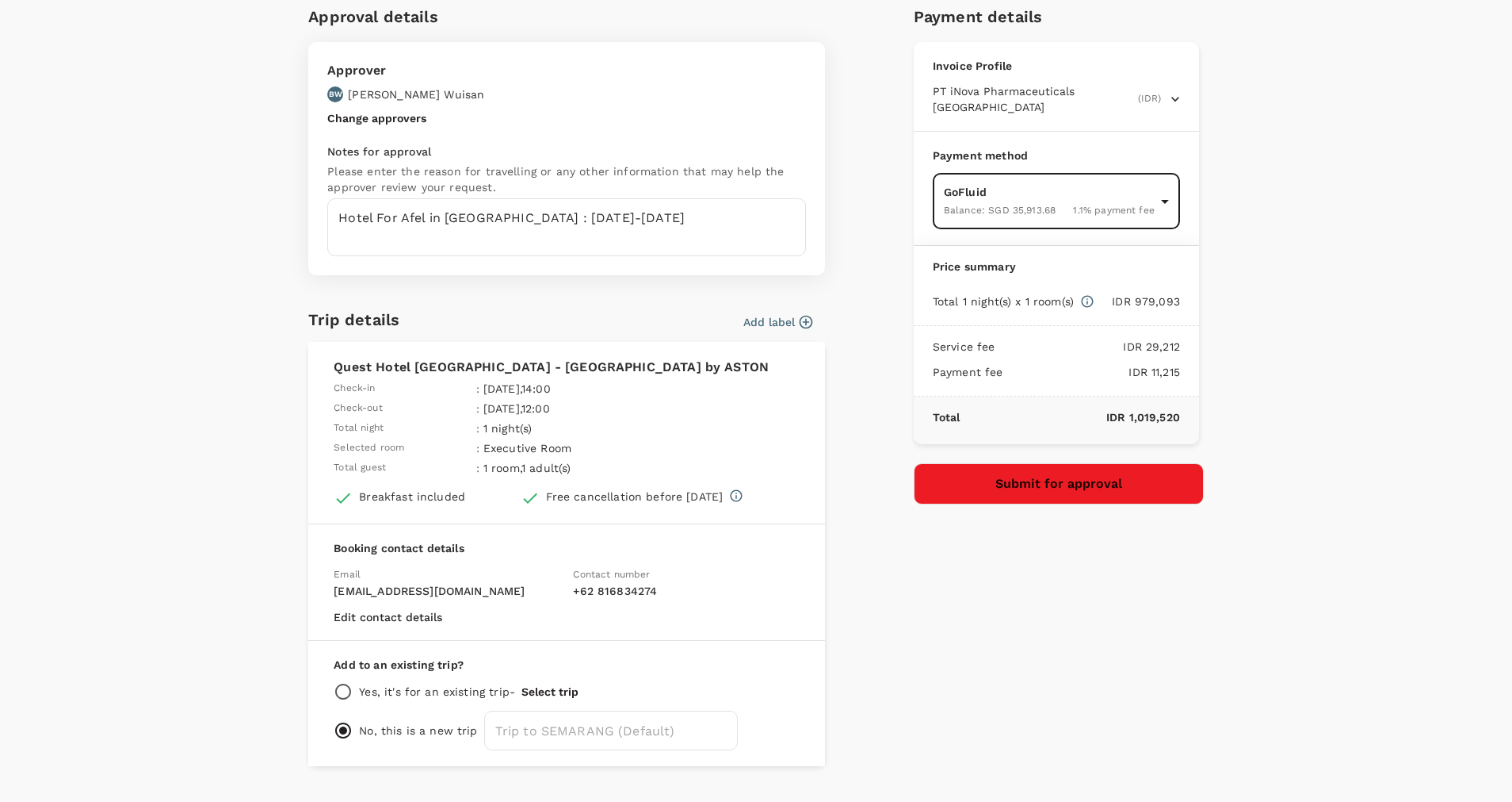
click at [1147, 478] on button "Submit for approval" at bounding box center [1059, 484] width 290 height 42
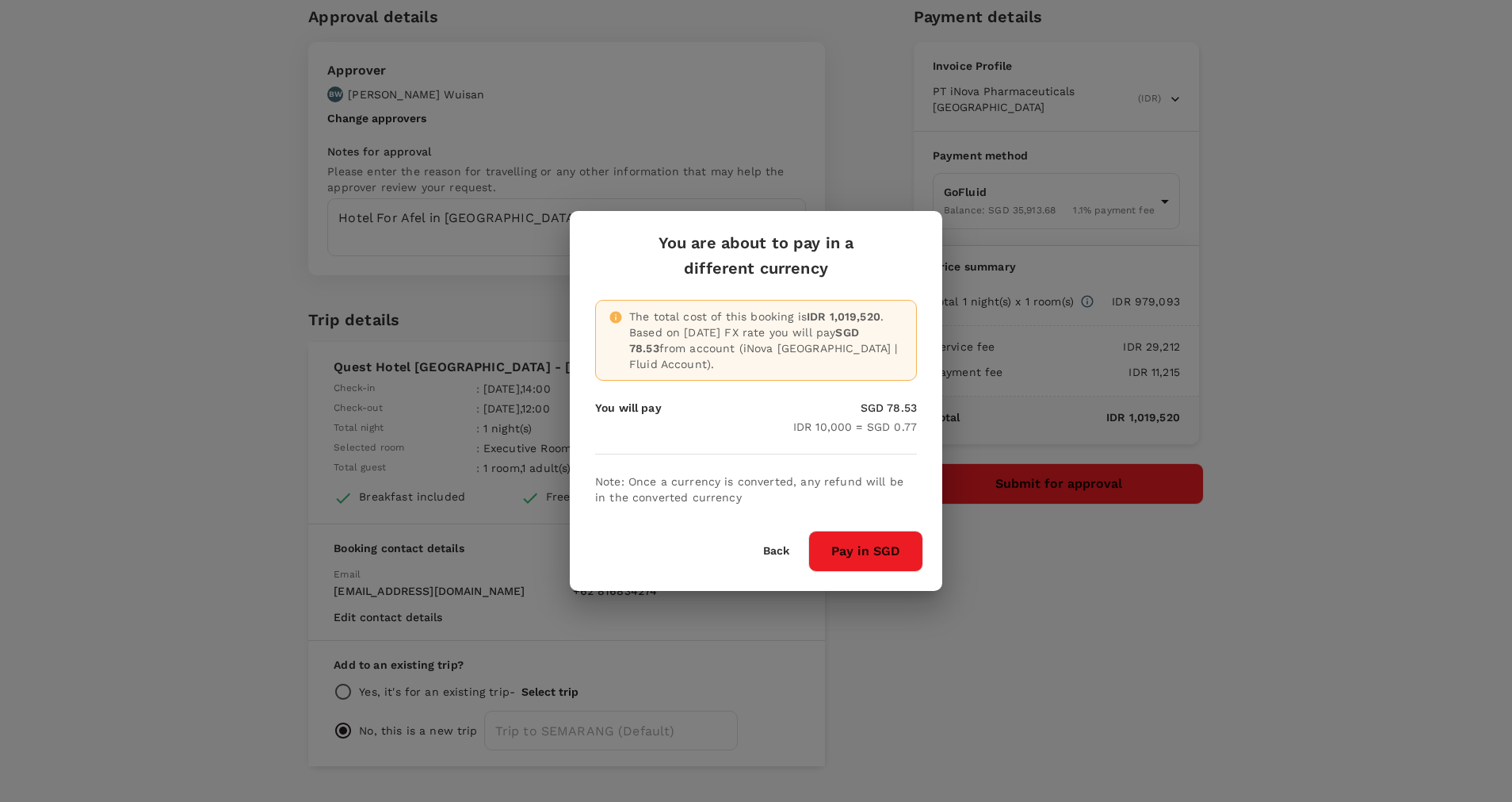
click at [873, 548] on button "Pay in SGD" at bounding box center [865, 551] width 115 height 42
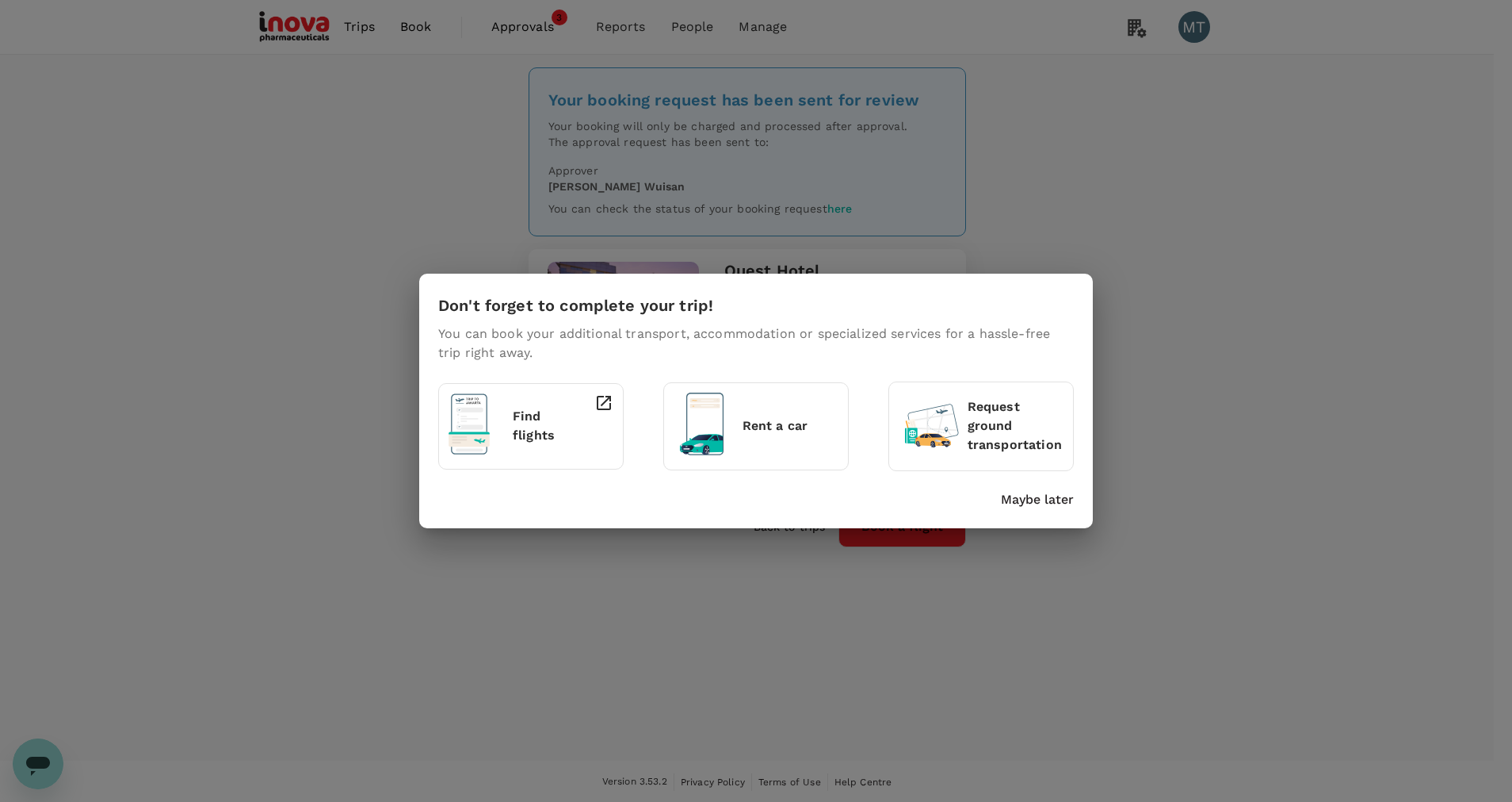
click at [1012, 491] on p "Maybe later" at bounding box center [1038, 499] width 73 height 19
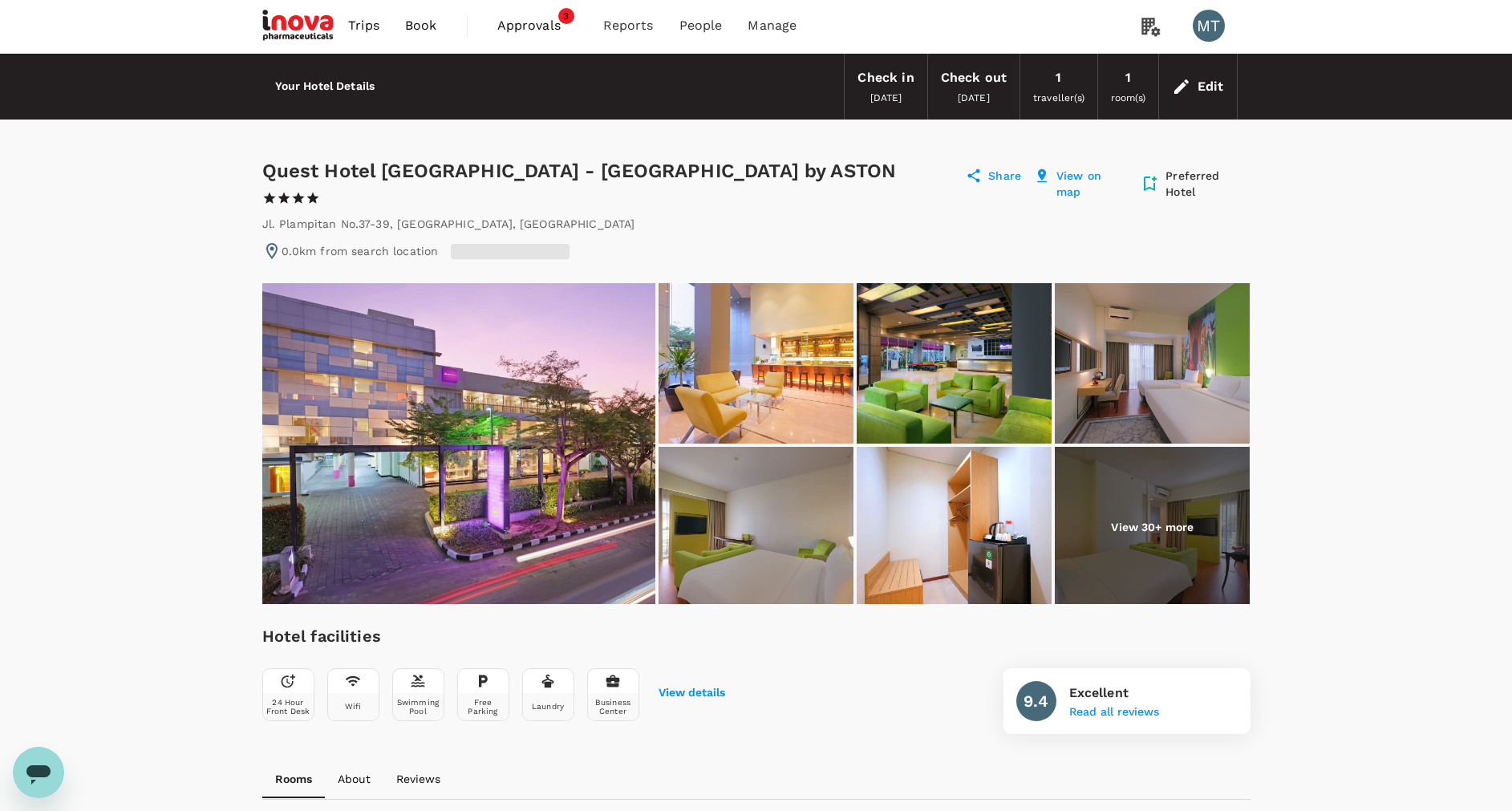
click at [428, 28] on span "Book" at bounding box center [421, 25] width 32 height 19
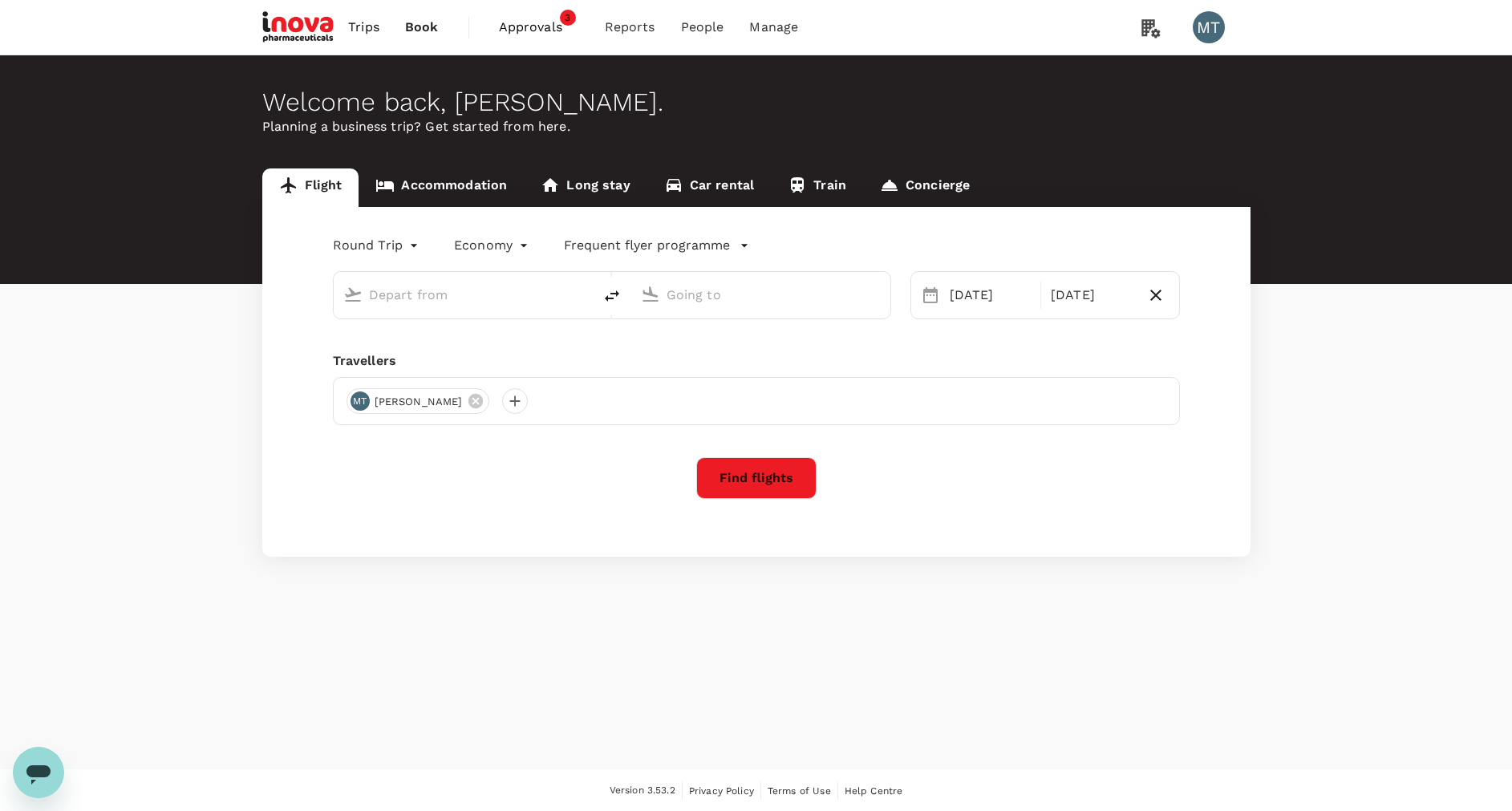
type input "oneway"
type input "[PERSON_NAME] (SRG)"
type input "[PERSON_NAME] (SUB)"
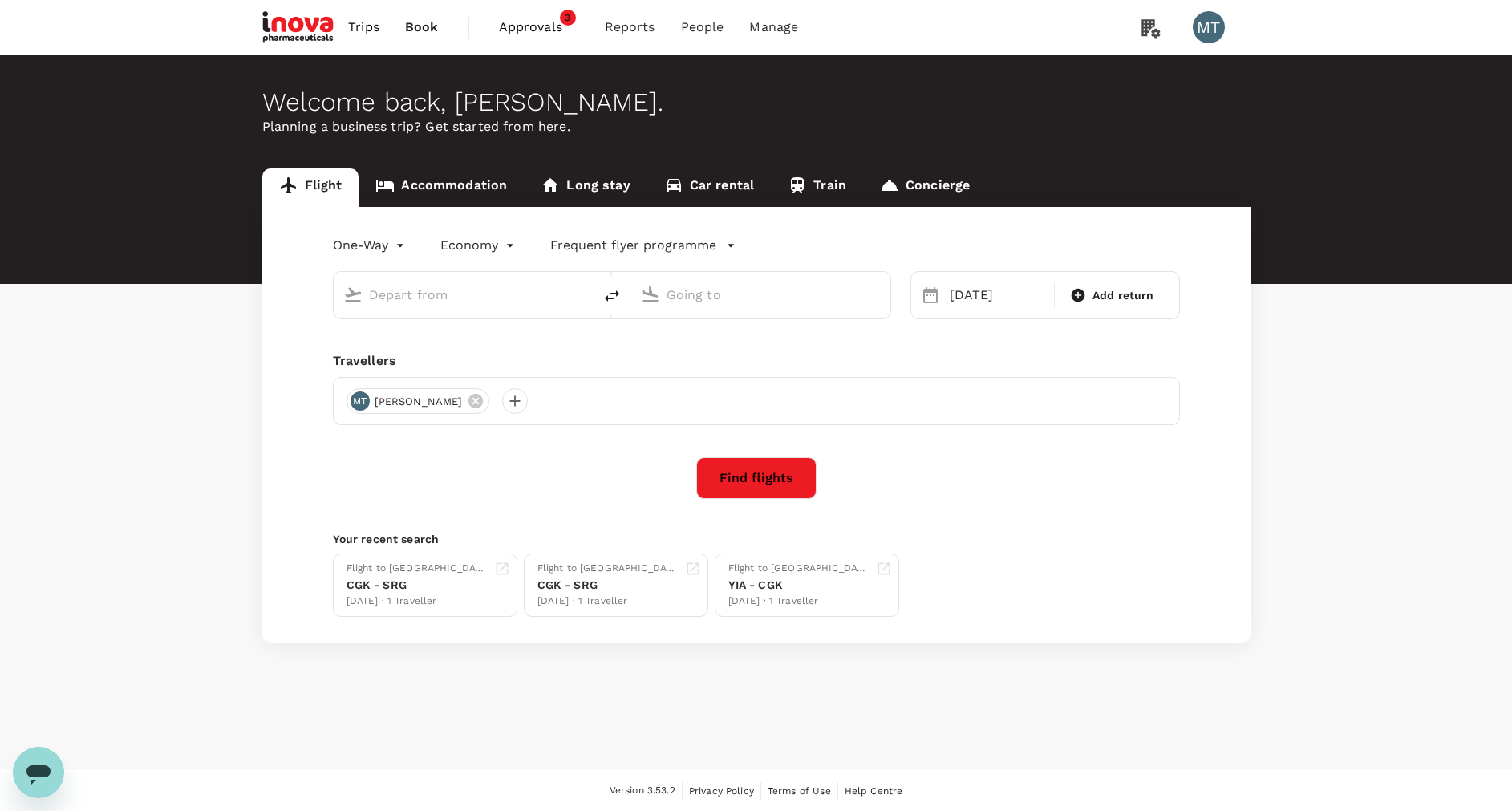
type input "[PERSON_NAME] (SRG)"
type input "[PERSON_NAME] (SUB)"
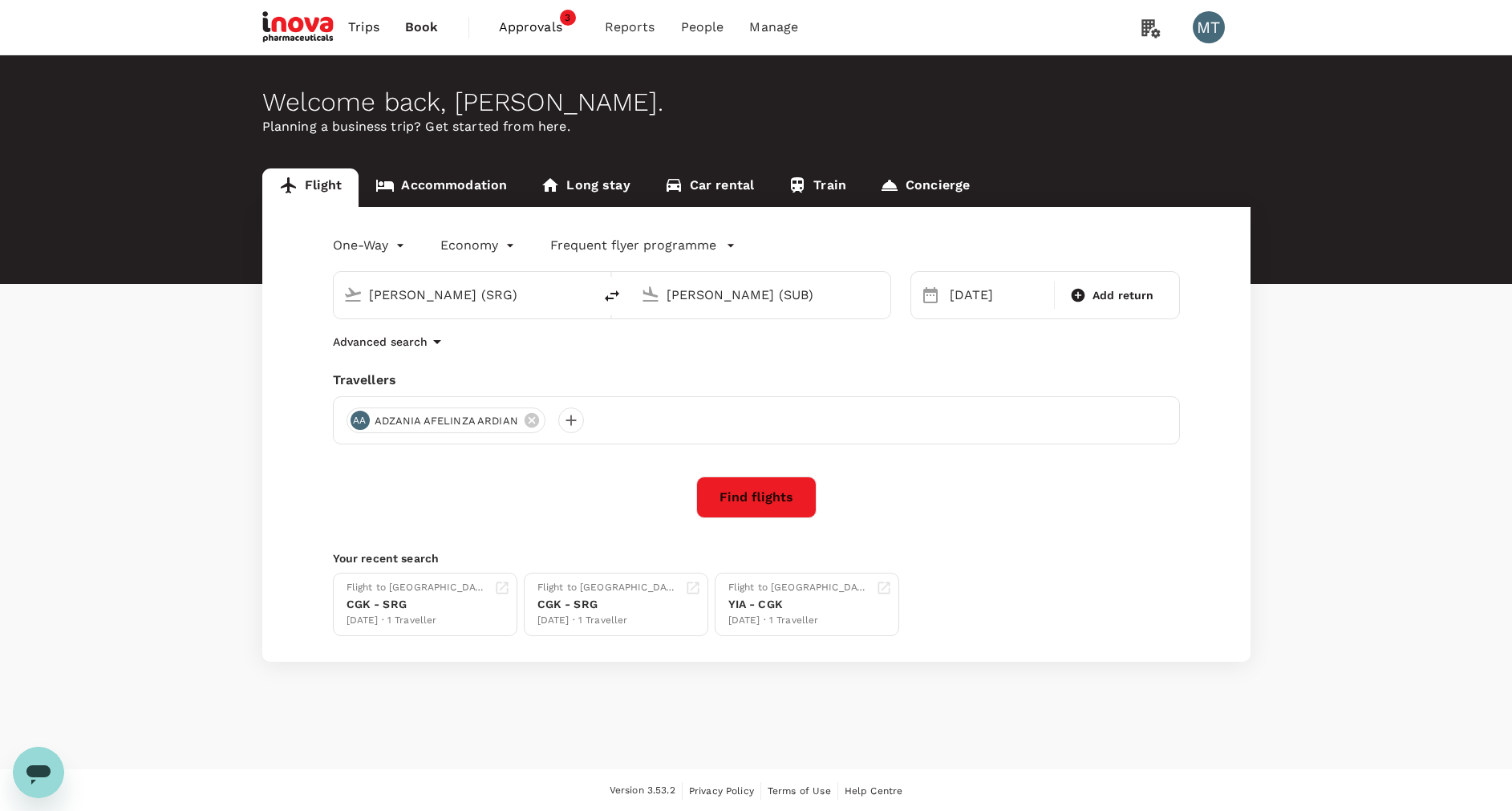
click at [446, 296] on input "[PERSON_NAME] (SRG)" at bounding box center [464, 295] width 190 height 25
click at [619, 293] on icon "delete" at bounding box center [612, 296] width 15 height 12
type input "[PERSON_NAME] (SUB)"
click at [681, 287] on input "[PERSON_NAME] (SRG)" at bounding box center [761, 295] width 190 height 25
click at [694, 357] on p "Soekarno-Hatta Intl" at bounding box center [785, 357] width 282 height 16
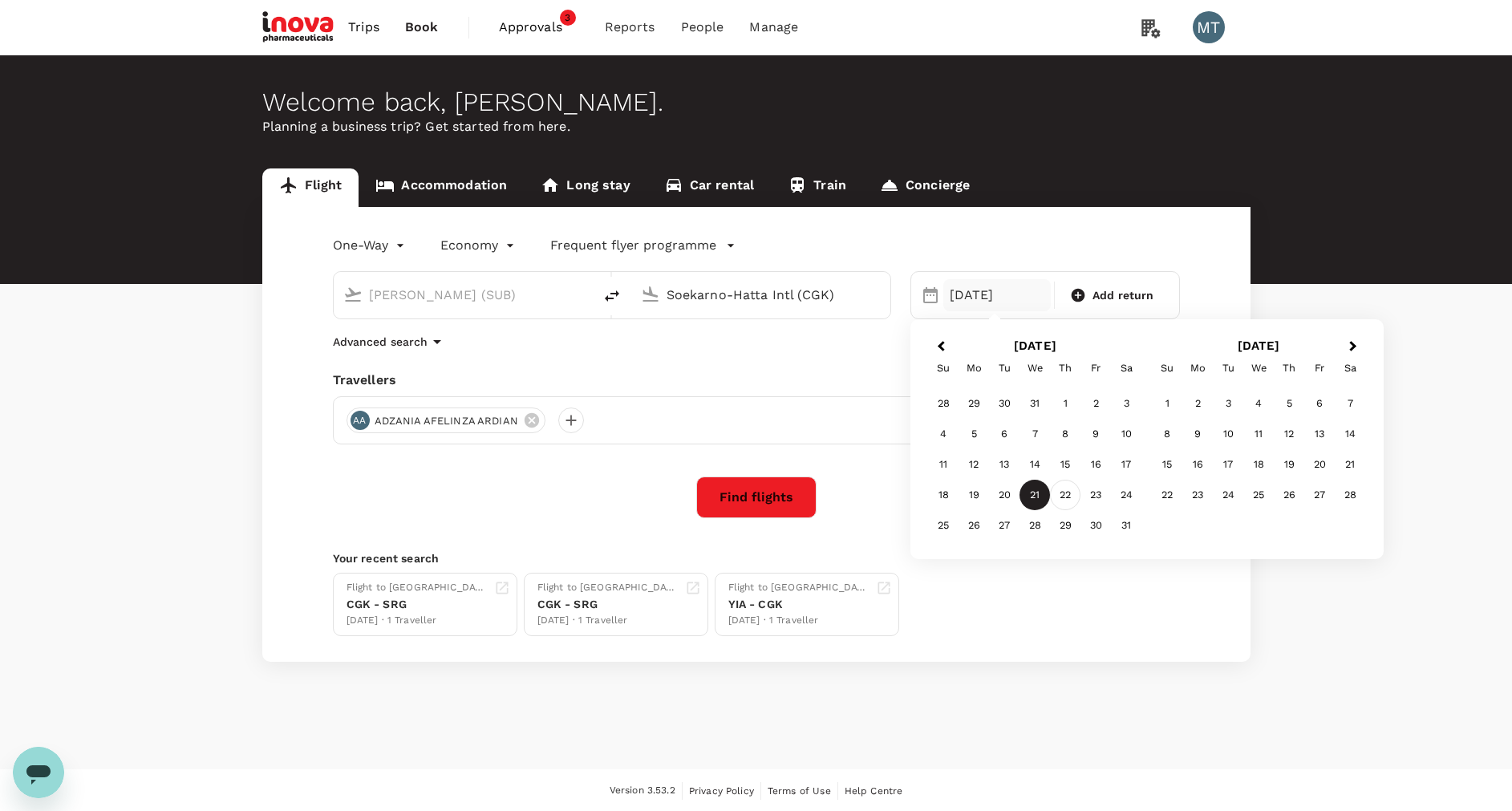
type input "Soekarno-Hatta Intl (CGK)"
click at [1069, 487] on div "22" at bounding box center [1065, 494] width 30 height 30
click at [768, 496] on button "Find flights" at bounding box center [756, 497] width 120 height 42
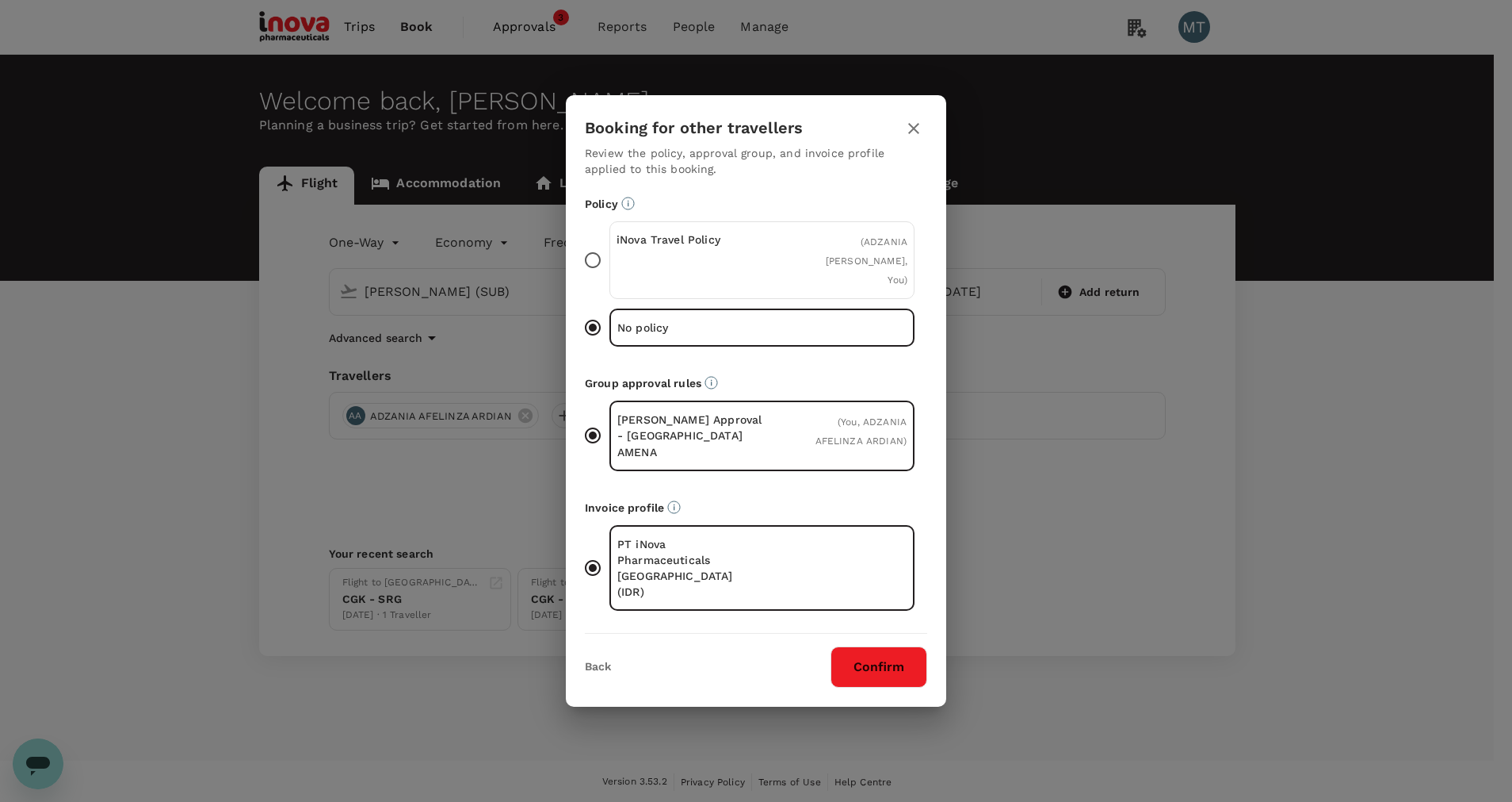
click at [718, 283] on div "iNova Travel Policy" at bounding box center [689, 260] width 146 height 57
click at [610, 277] on input "iNova Travel Policy ( ADZANIA AFELINZA ARDIAN, You )" at bounding box center [592, 260] width 33 height 33
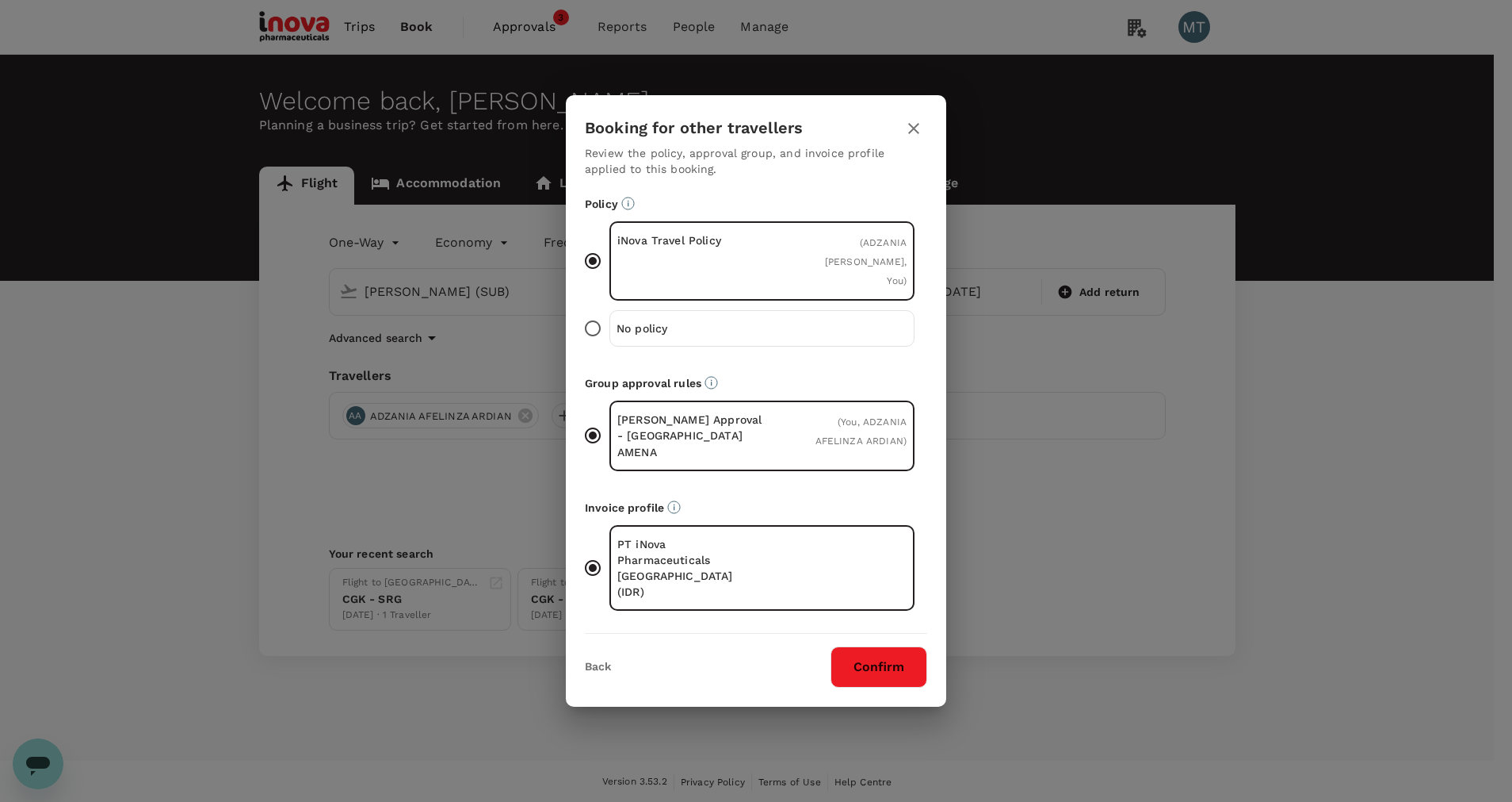
click at [899, 651] on button "Confirm" at bounding box center [879, 667] width 97 height 42
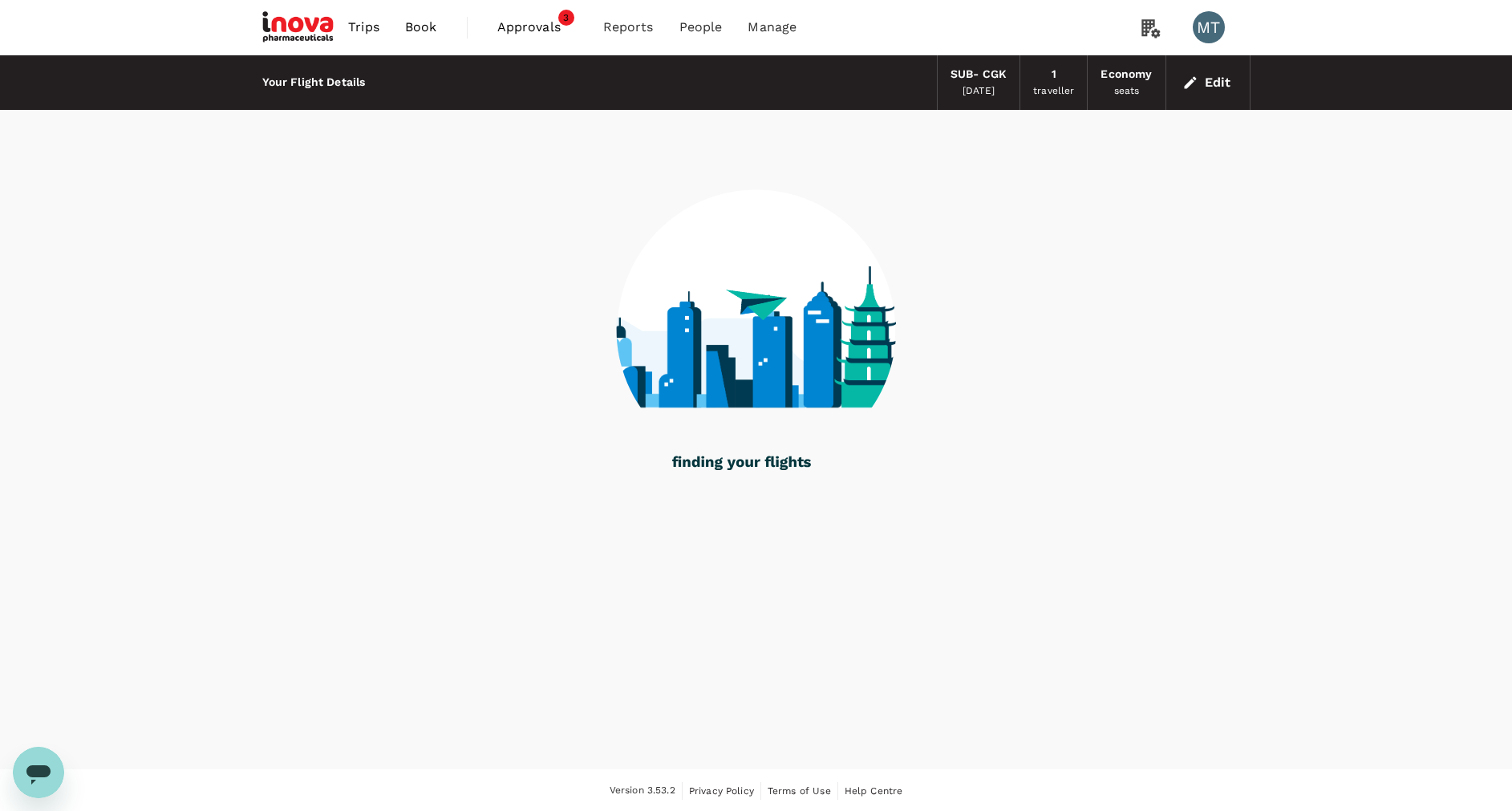
click at [914, 654] on div "Your Flight Details SUB - CGK 22 Jan 2026 1 traveller Economy seats Edit" at bounding box center [756, 412] width 1512 height 714
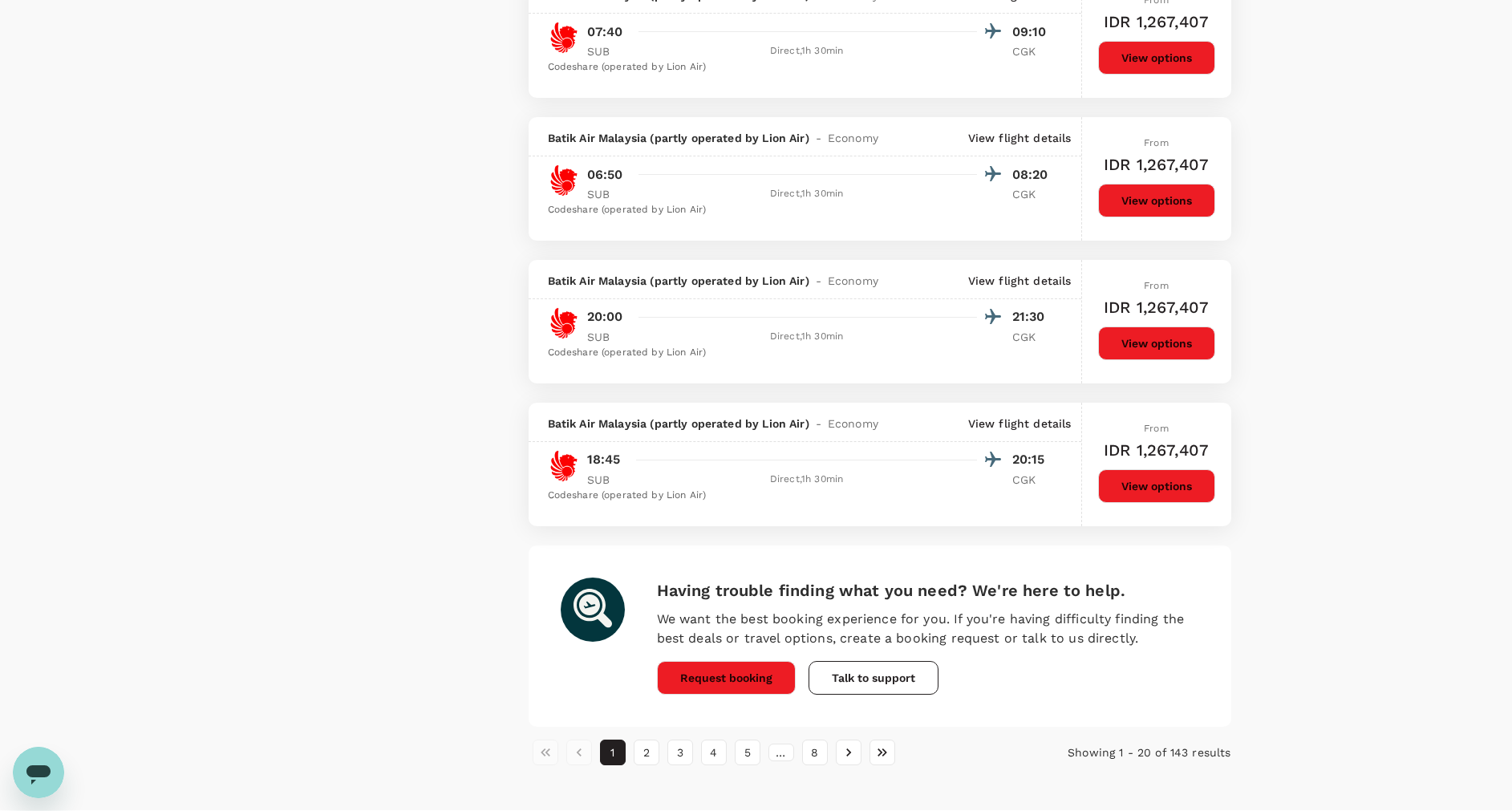
scroll to position [2526, 0]
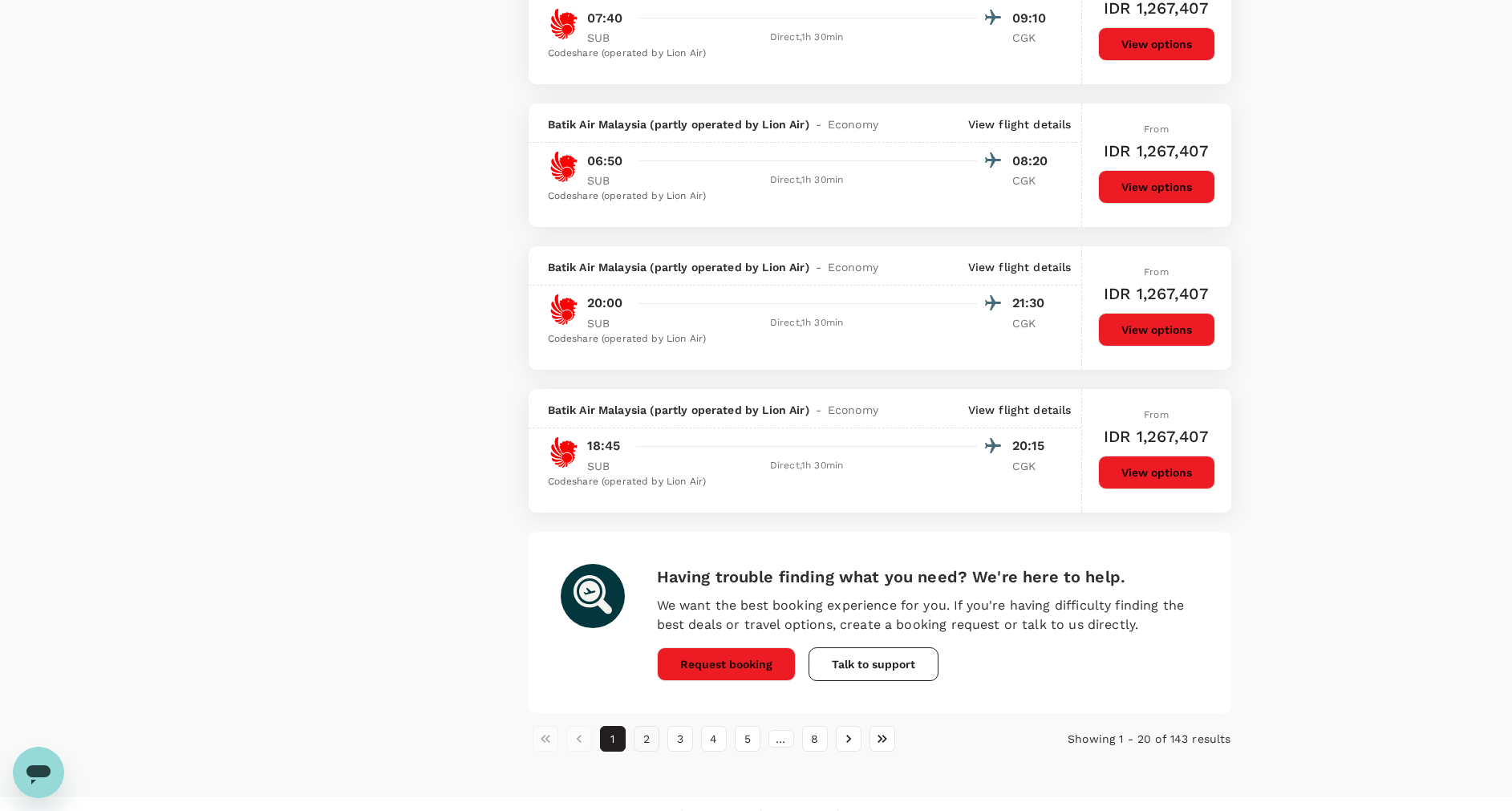
click at [641, 740] on button "2" at bounding box center [646, 738] width 26 height 26
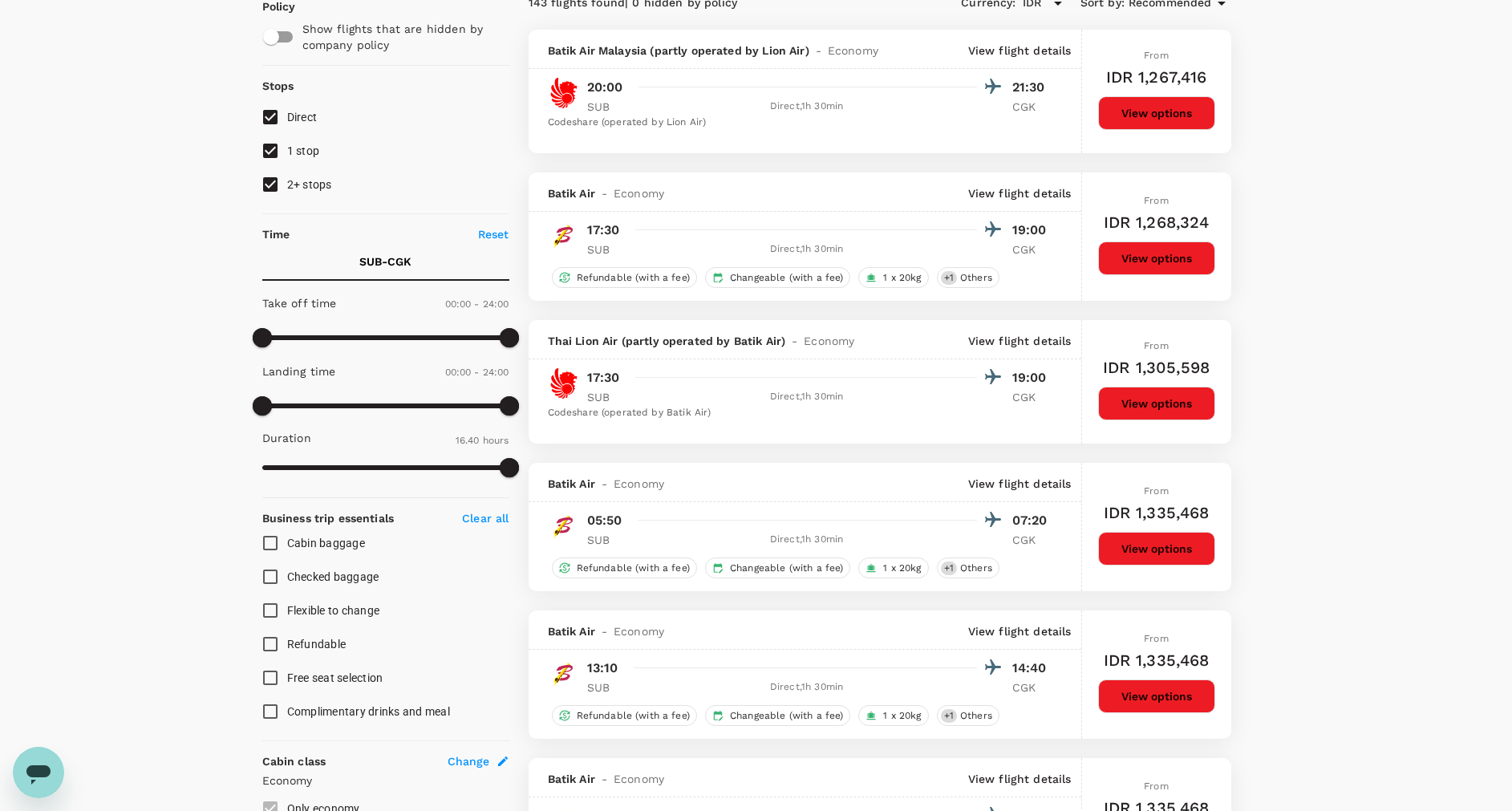
scroll to position [0, 0]
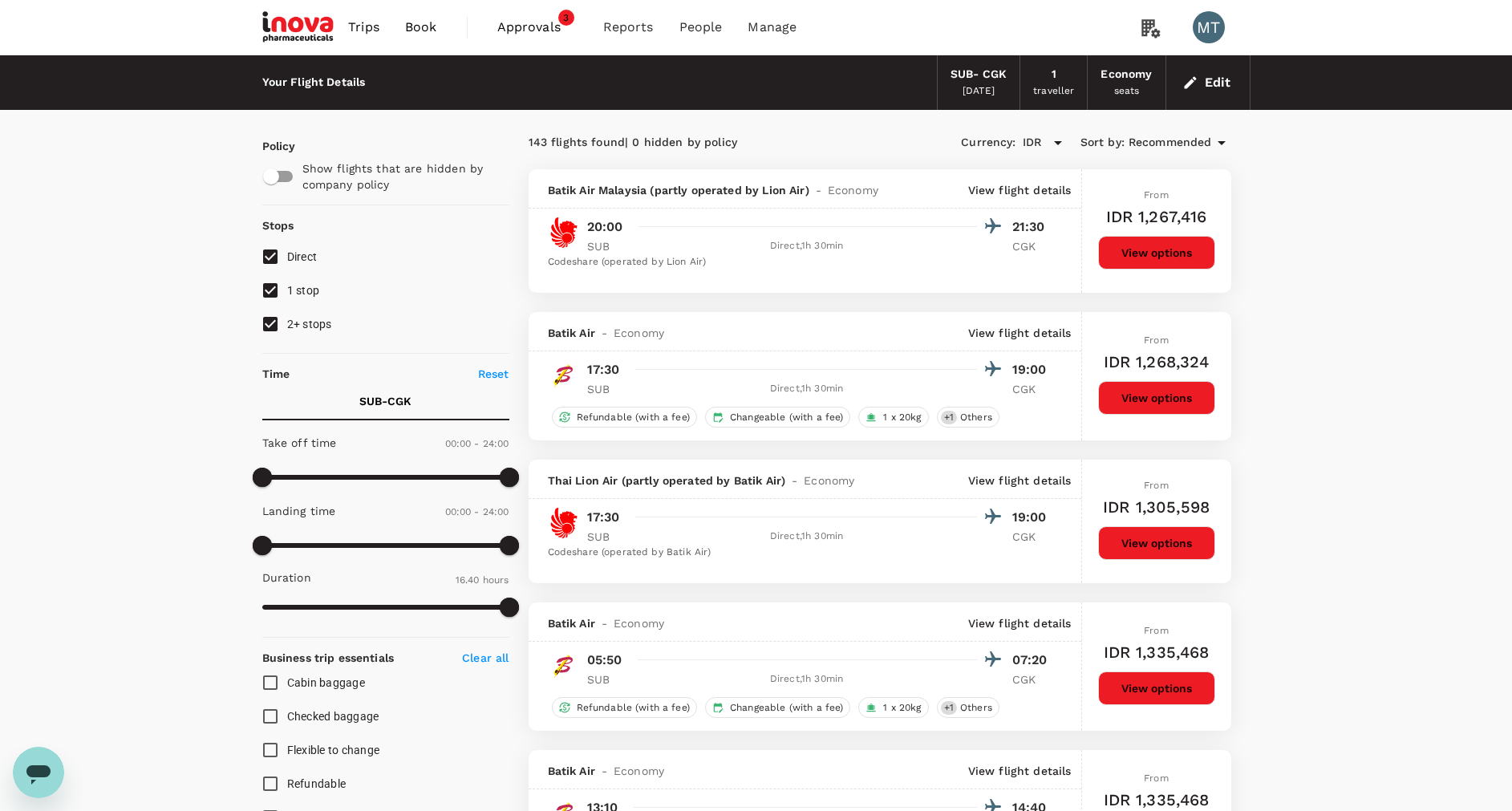
click at [525, 33] on span "Approvals" at bounding box center [537, 26] width 80 height 19
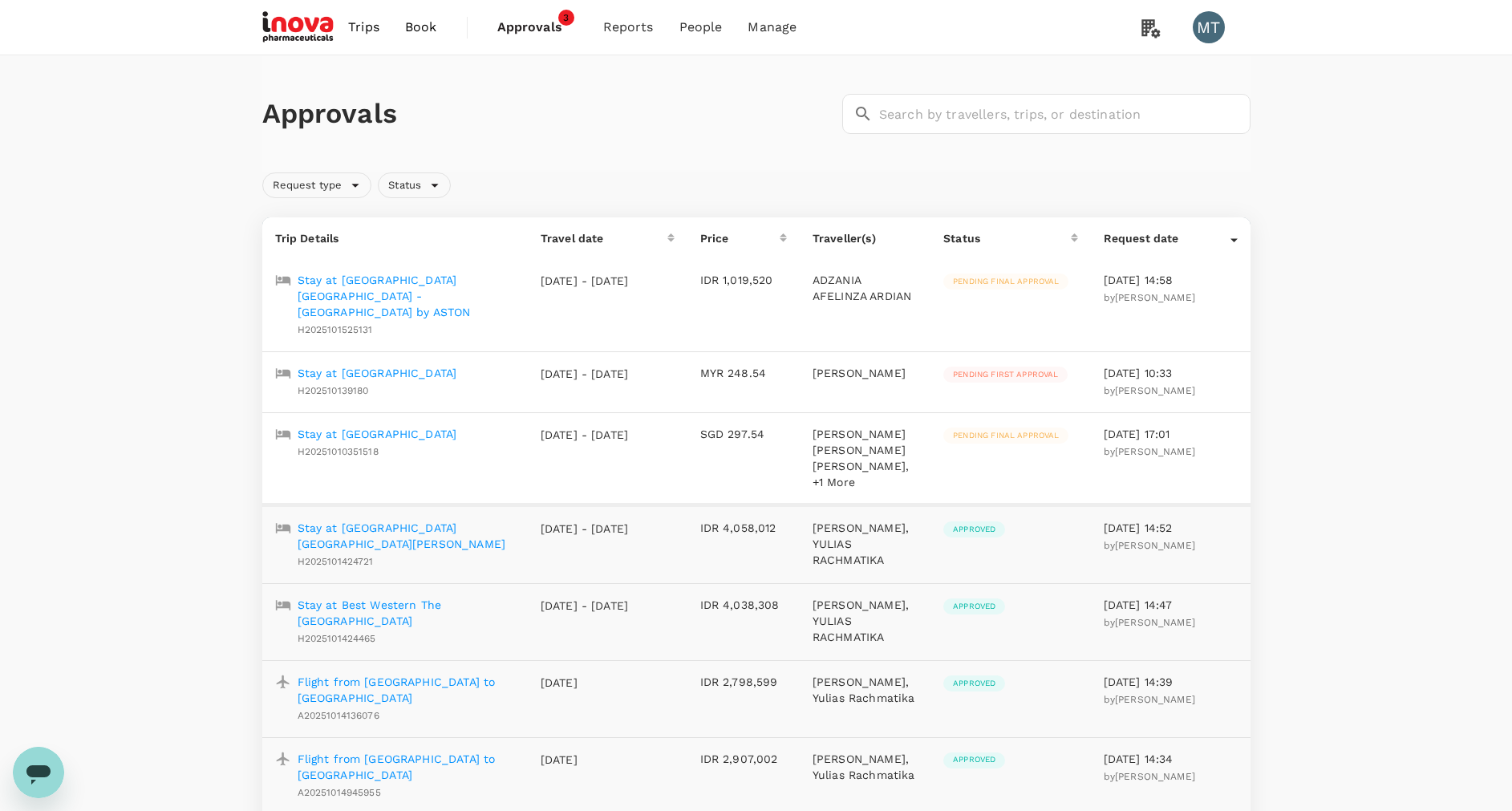
click at [992, 278] on span "Pending final approval" at bounding box center [1006, 282] width 125 height 12
click at [446, 275] on p "Stay at Quest Hotel Simpang Lima - Semarang by ASTON" at bounding box center [406, 296] width 217 height 48
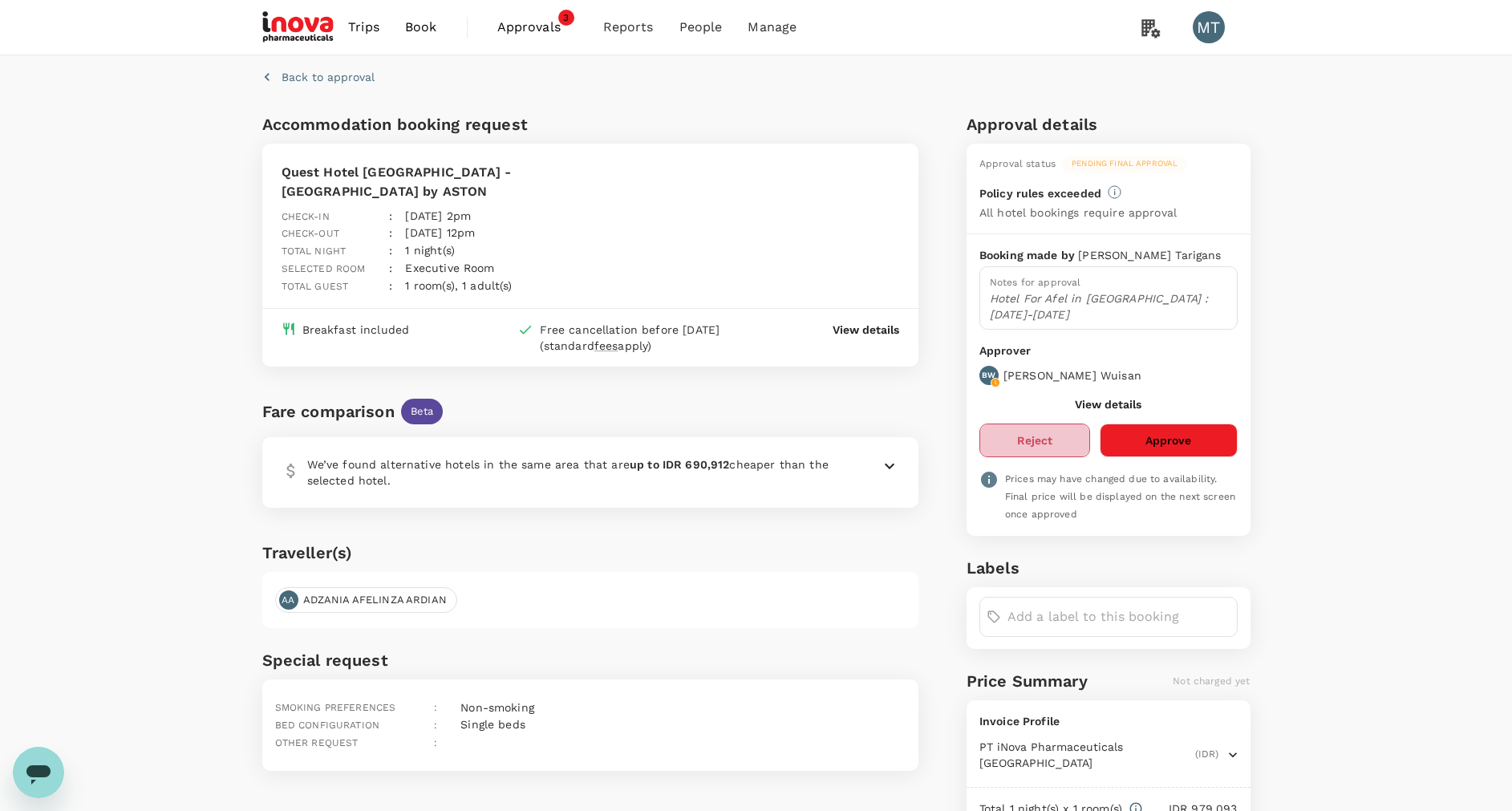
click at [1011, 441] on button "Reject" at bounding box center [1034, 440] width 110 height 34
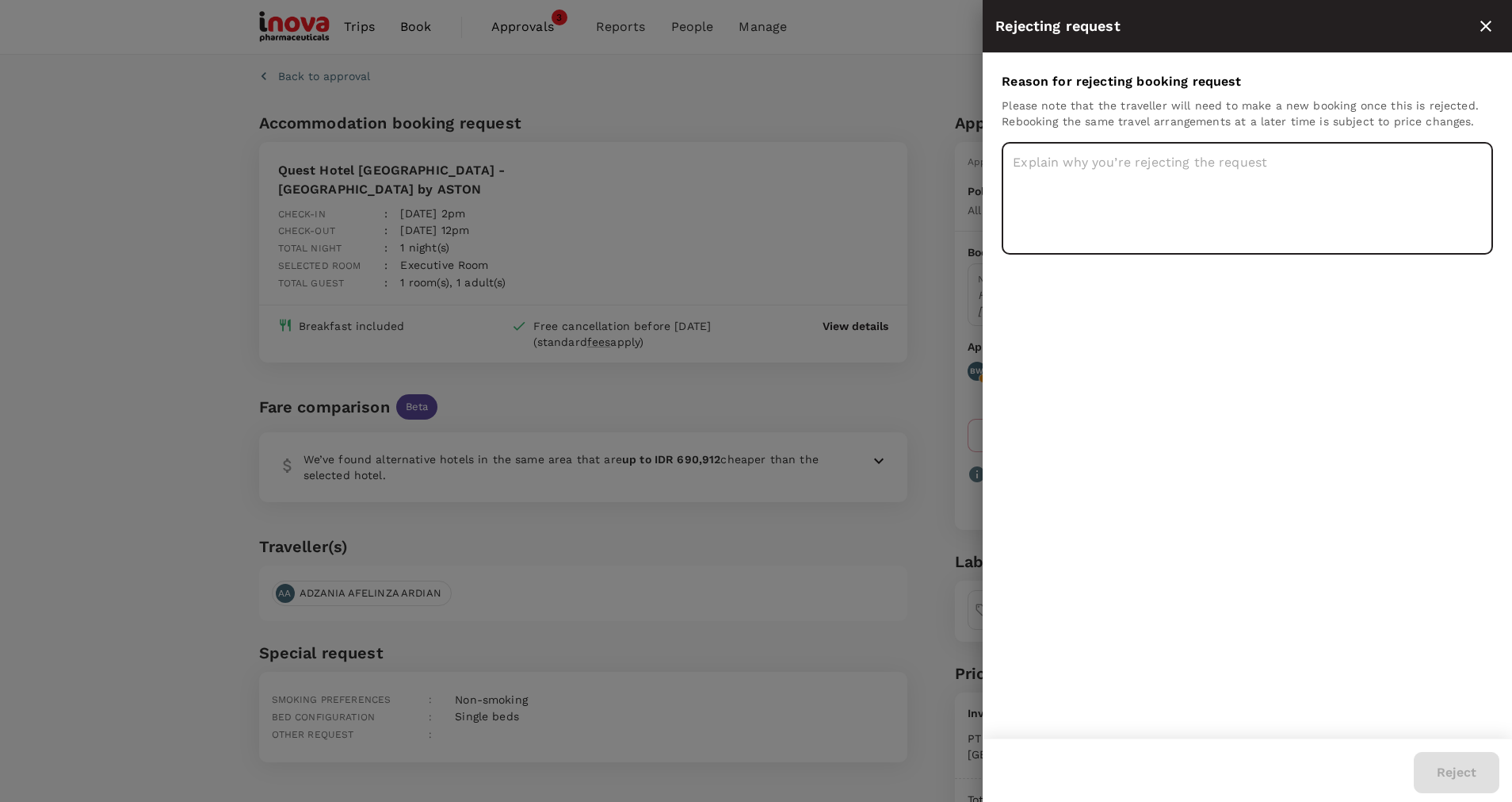
click at [1209, 190] on textarea at bounding box center [1248, 198] width 492 height 112
drag, startPoint x: 1125, startPoint y: 163, endPoint x: 932, endPoint y: 164, distance: 193.0
click at [932, 164] on div "Rejecting request Reason for rejecting booking request Please note that the tra…" at bounding box center [756, 401] width 1512 height 802
type textarea "bookers"
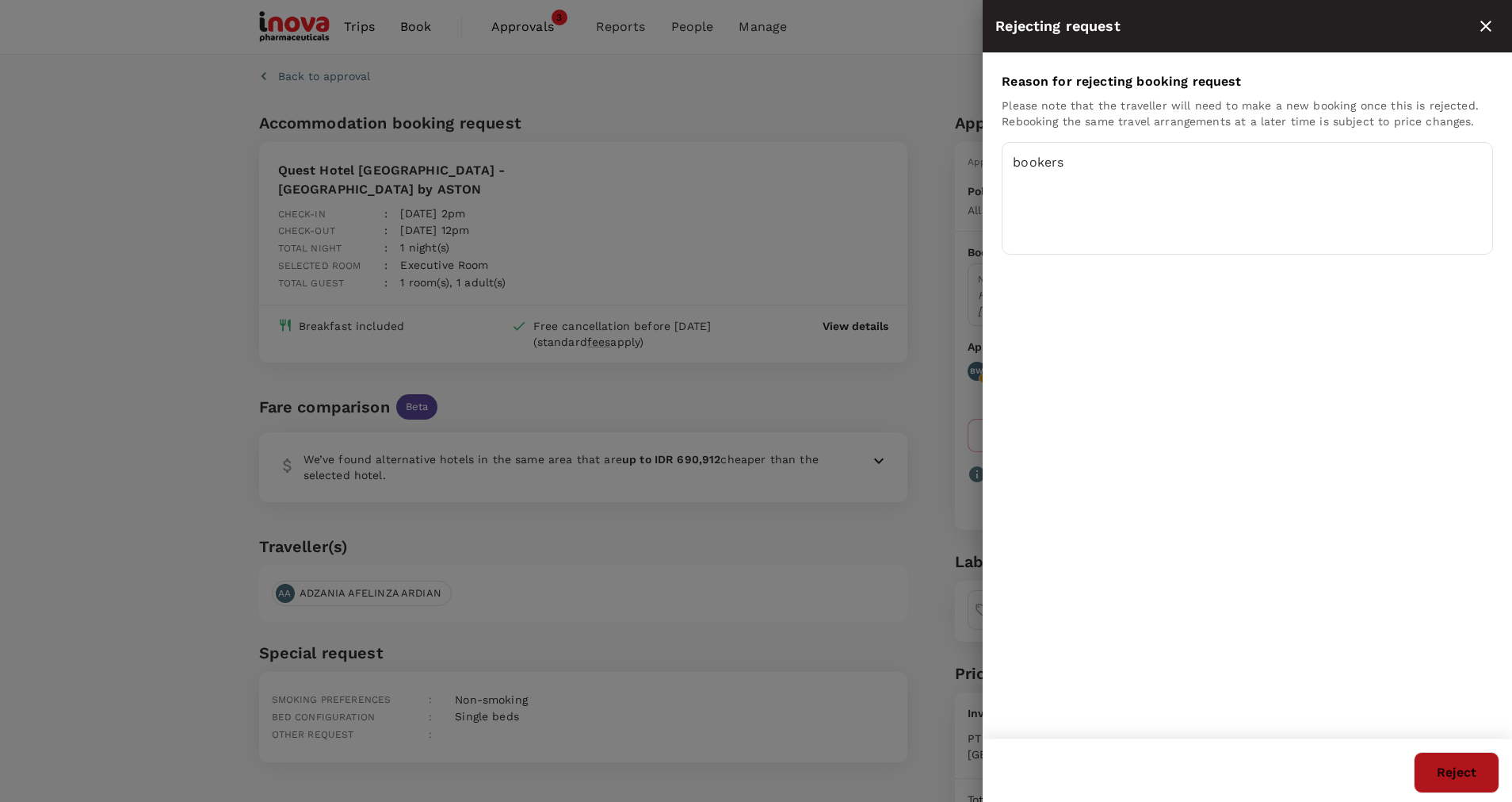
click at [1437, 778] on button "Reject" at bounding box center [1457, 772] width 85 height 42
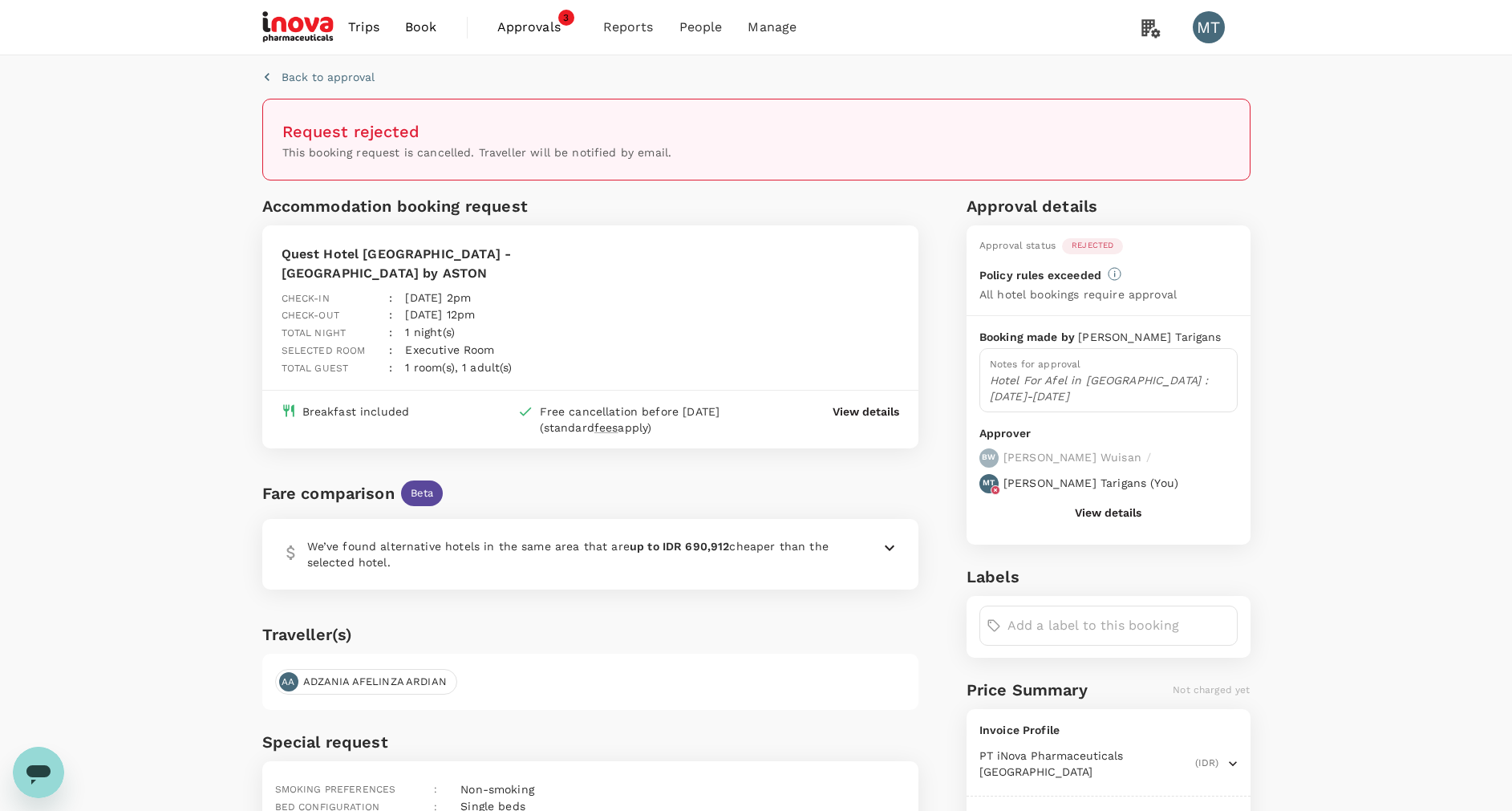
click at [418, 22] on span "Book" at bounding box center [421, 26] width 32 height 19
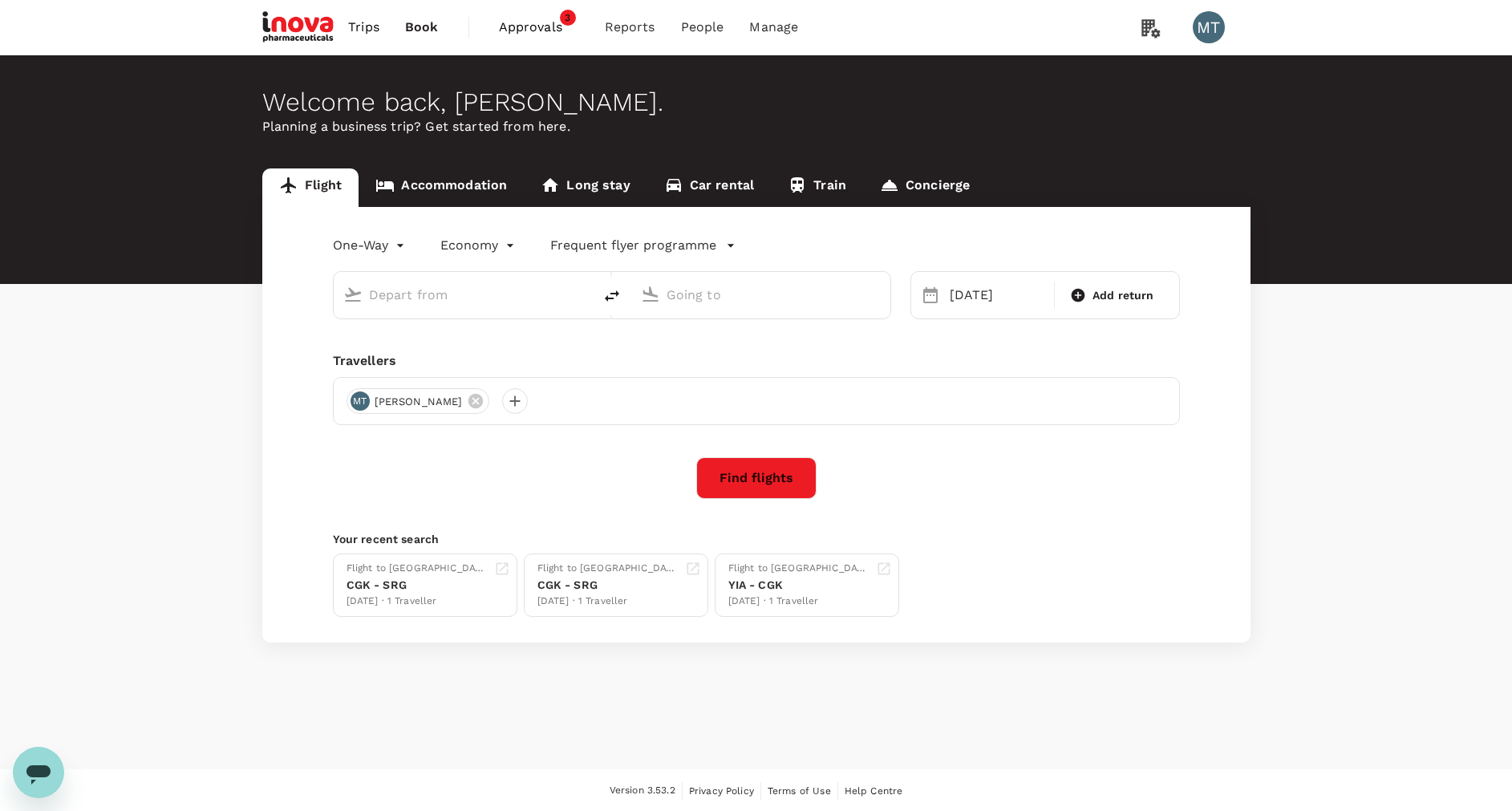
type input "[PERSON_NAME] (SUB)"
type input "Soekarno-Hatta Intl (CGK)"
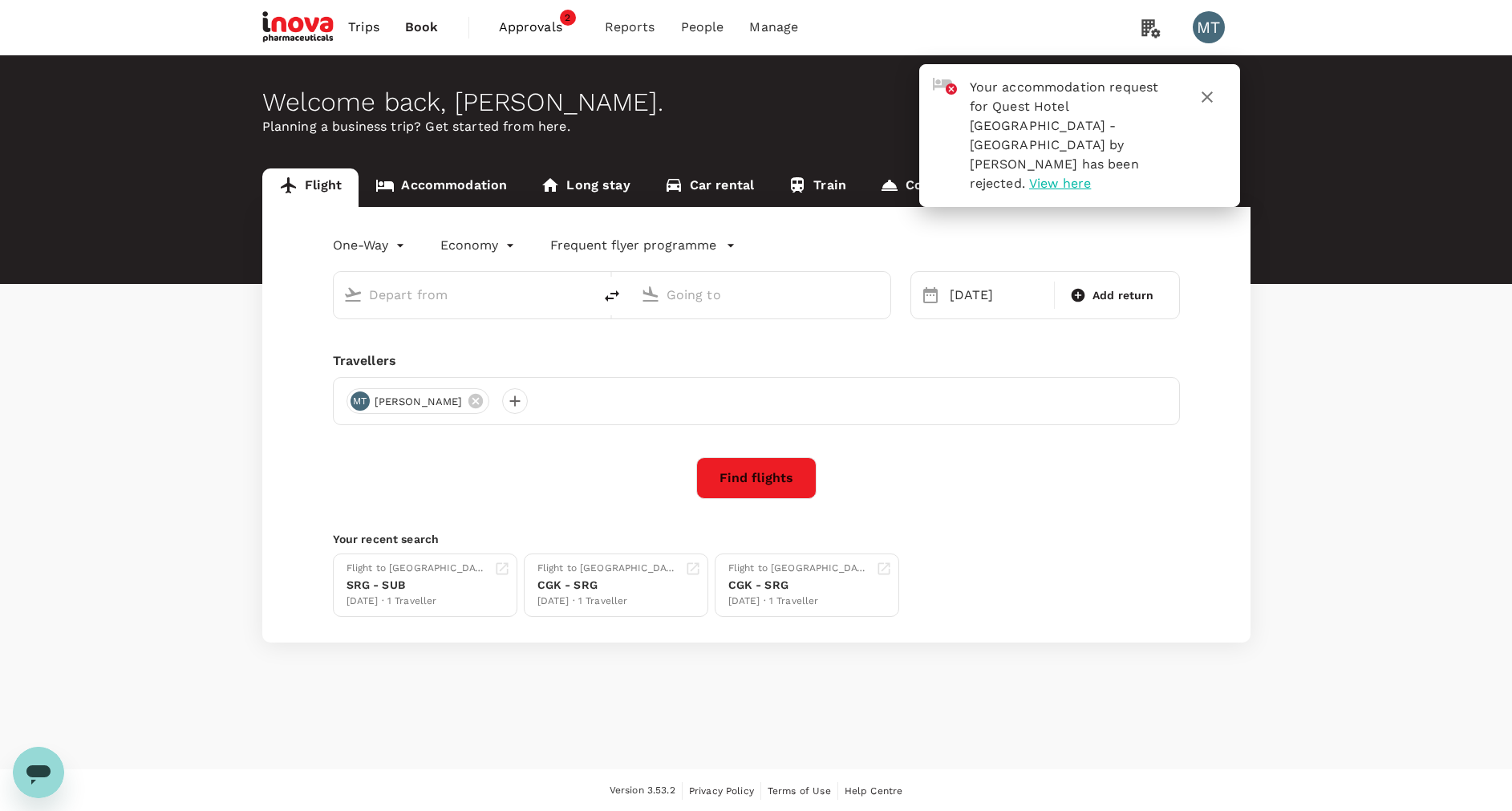
type input "[PERSON_NAME] (SUB)"
type input "Soekarno-Hatta Intl (CGK)"
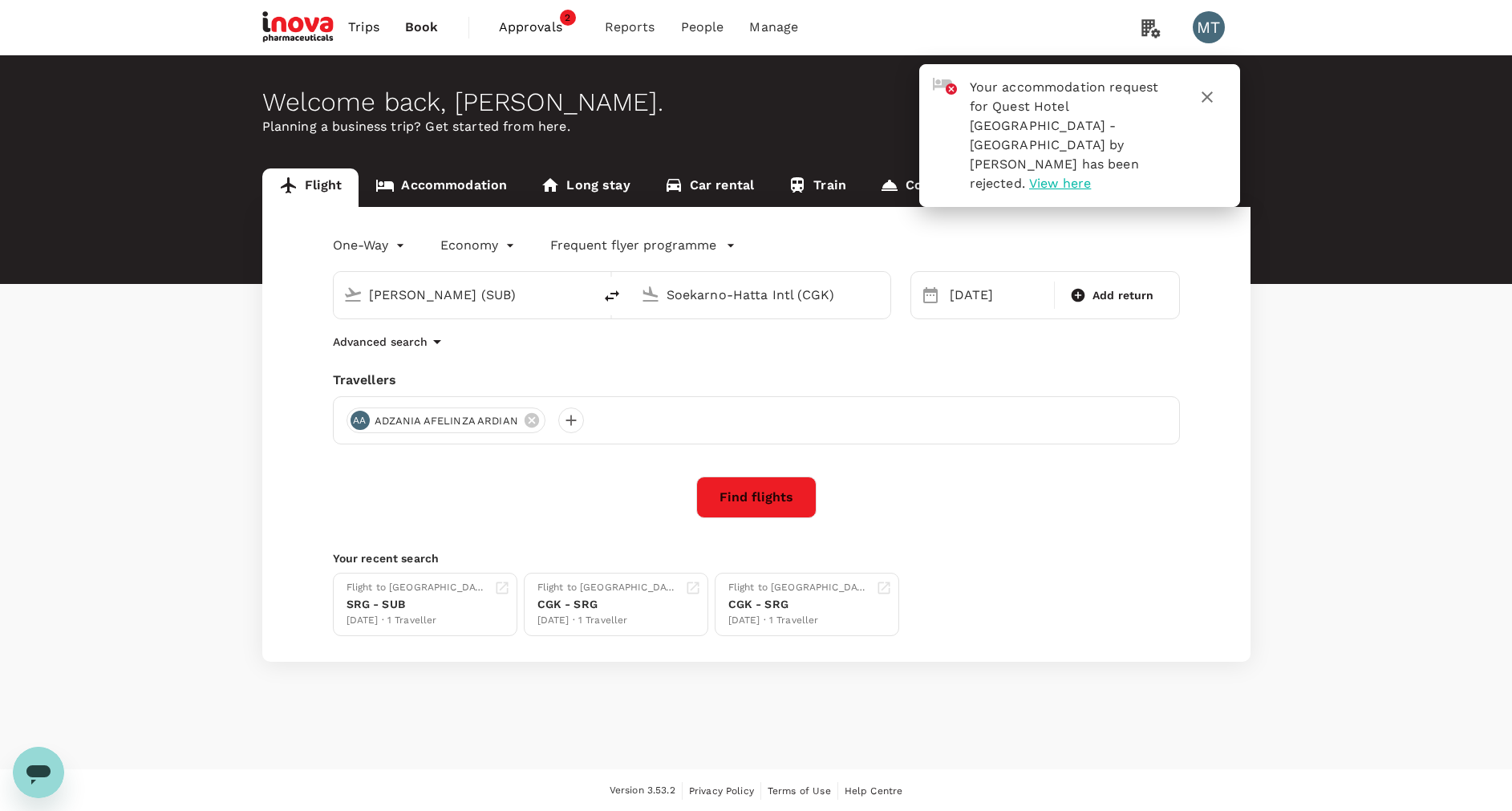
click at [687, 293] on input "Soekarno-Hatta Intl (CGK)" at bounding box center [761, 295] width 190 height 25
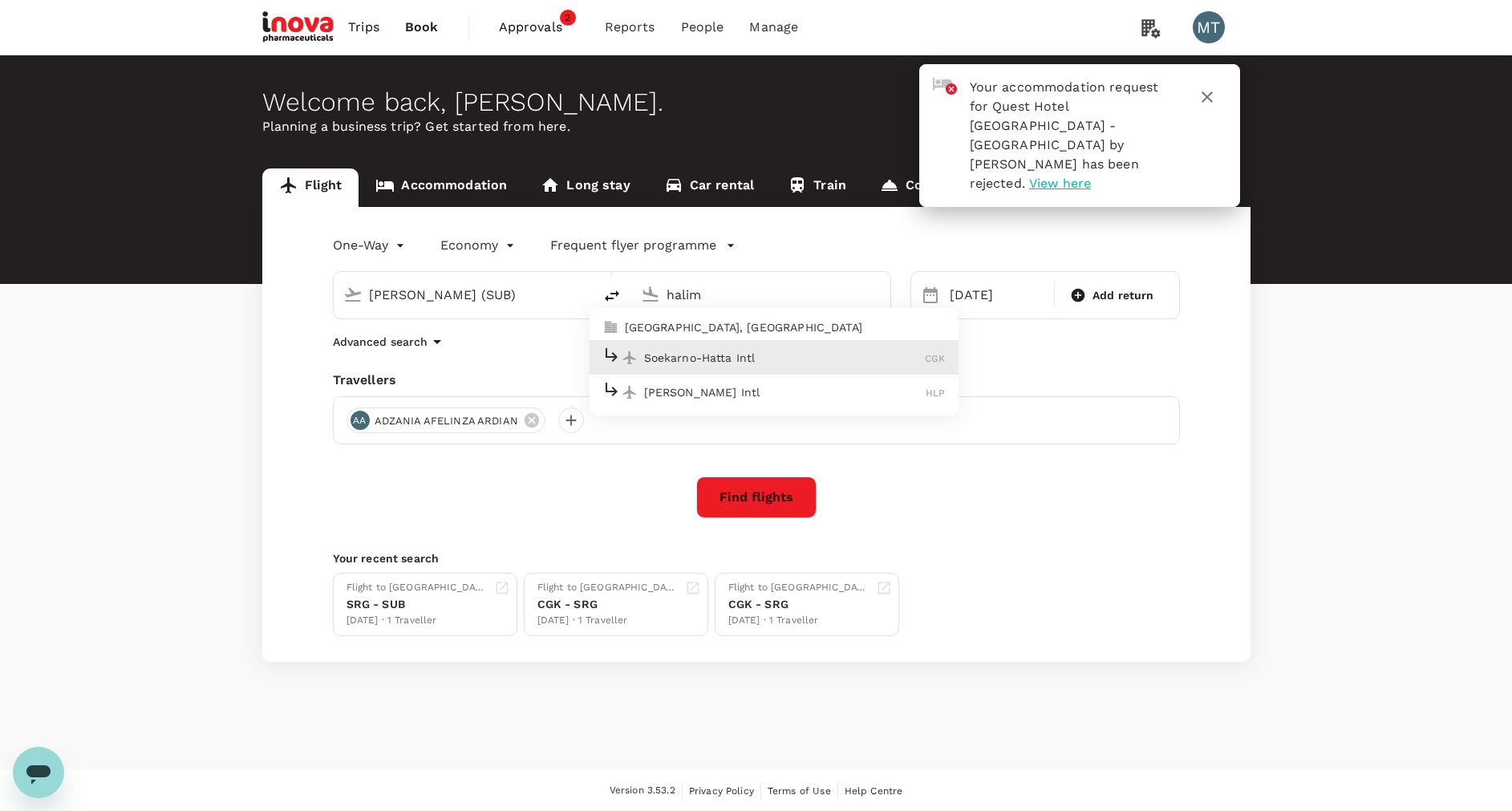
click at [711, 353] on p "Soekarno-Hatta Intl" at bounding box center [785, 357] width 282 height 16
type input "Soekarno-Hatta Intl (CGK)"
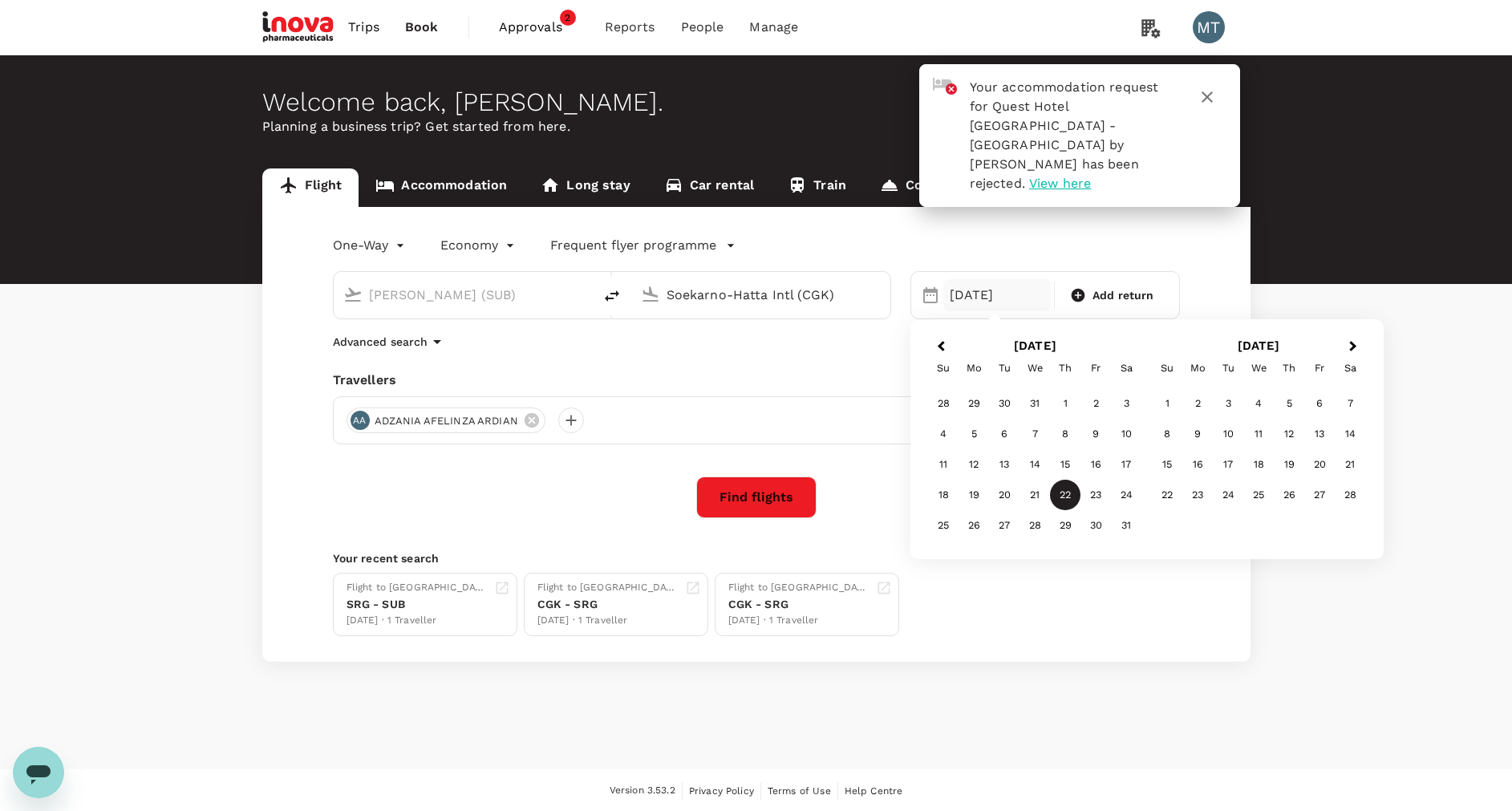
click at [1066, 485] on div "22" at bounding box center [1065, 494] width 30 height 30
click at [762, 488] on button "Find flights" at bounding box center [756, 497] width 120 height 42
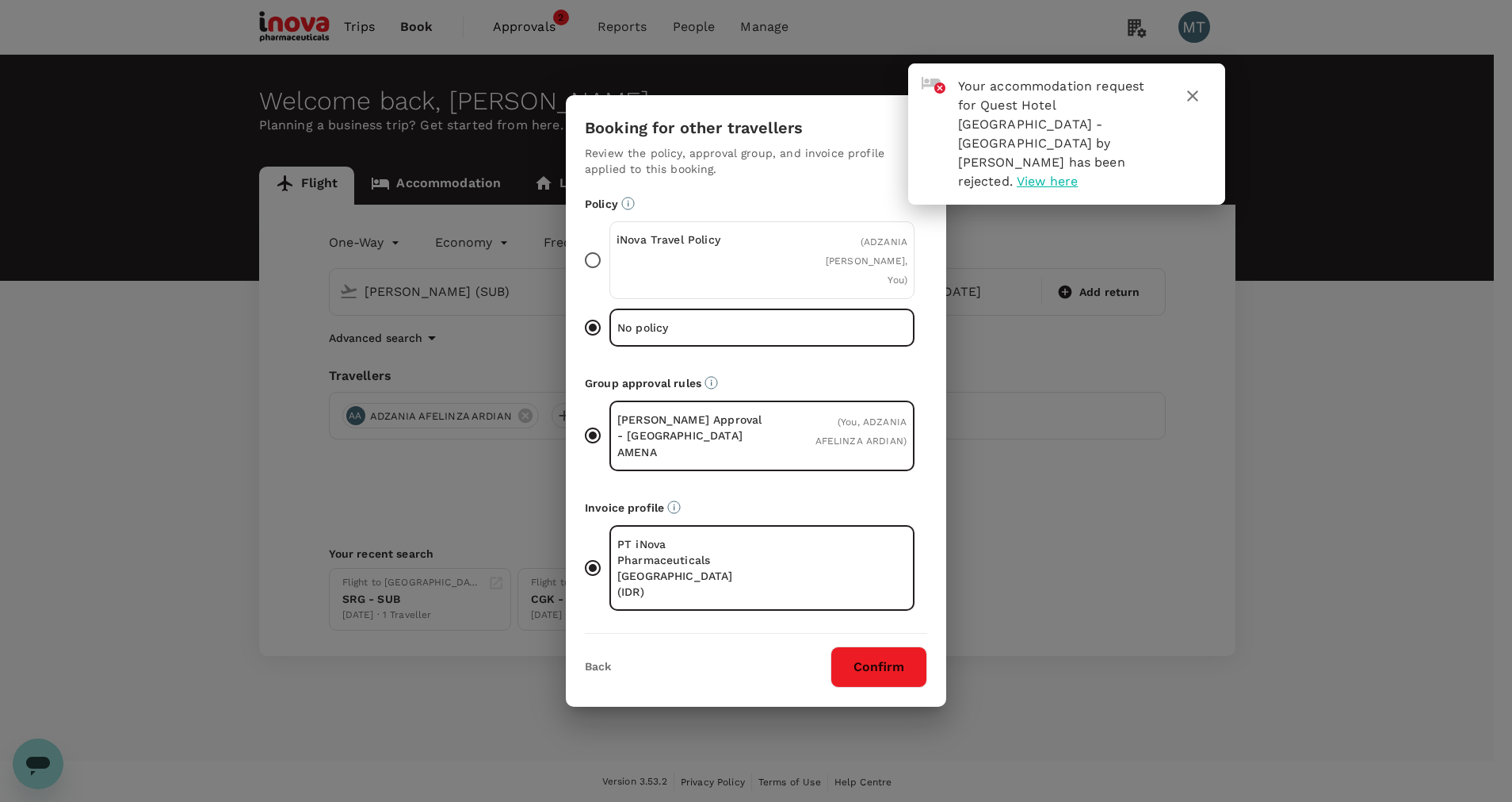
click at [844, 263] on div "( ADZANIA AFELINZA ARDIAN, You )" at bounding box center [859, 260] width 97 height 57
click at [610, 263] on input "iNova Travel Policy ( ADZANIA AFELINZA ARDIAN, You )" at bounding box center [592, 260] width 33 height 33
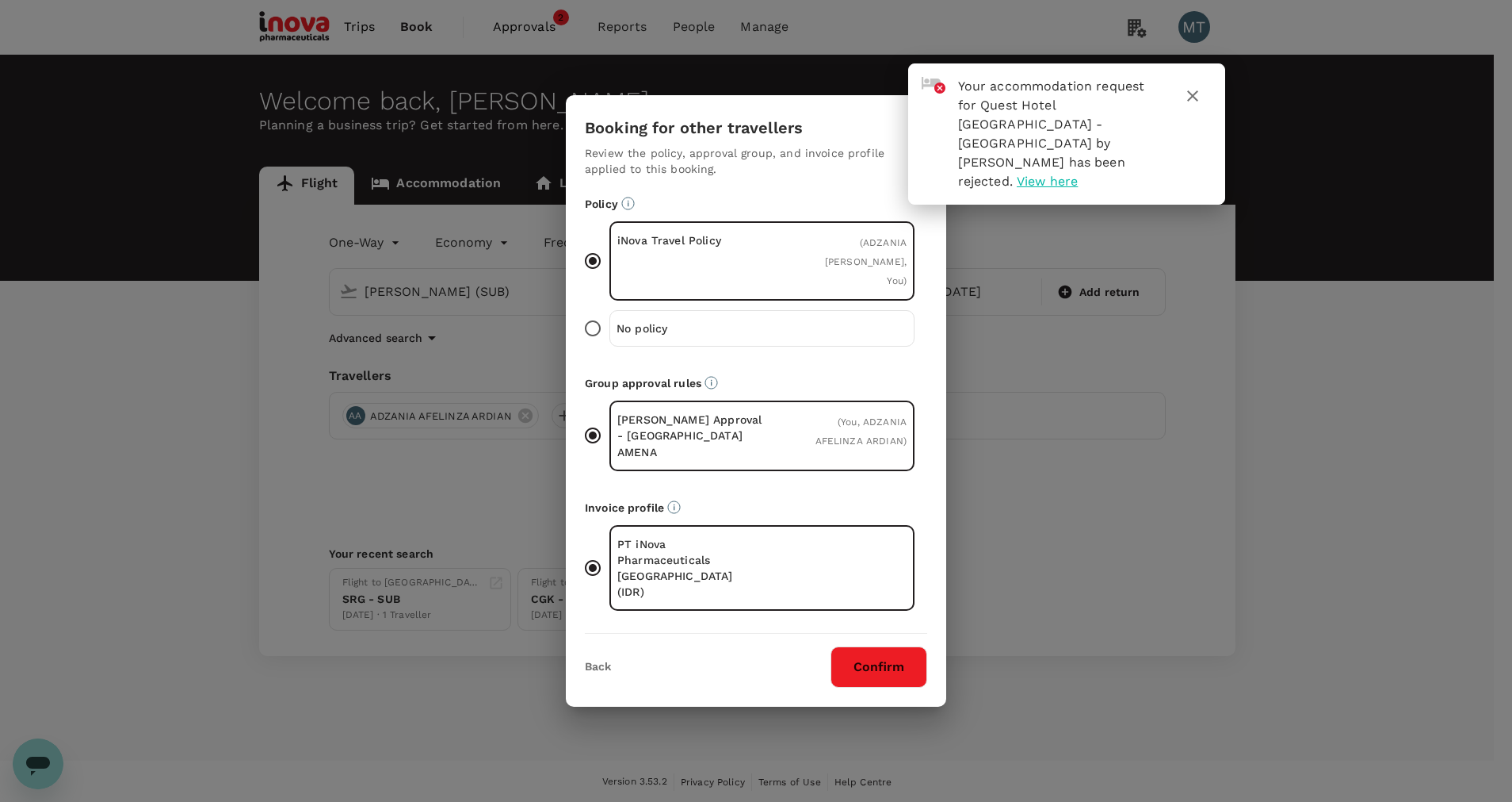
click at [873, 646] on button "Confirm" at bounding box center [879, 667] width 97 height 42
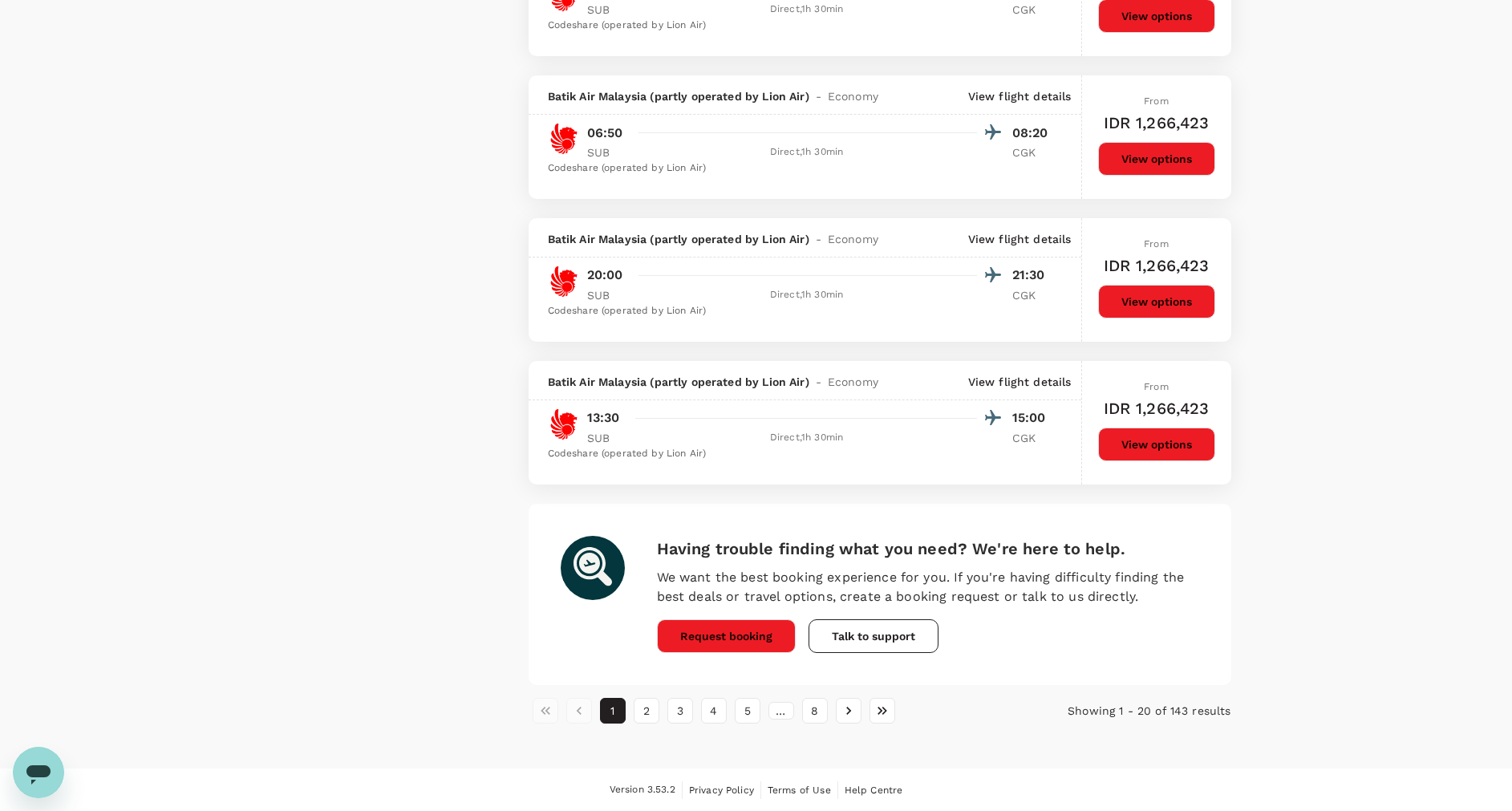
scroll to position [2555, 0]
click at [637, 719] on button "2" at bounding box center [646, 709] width 26 height 26
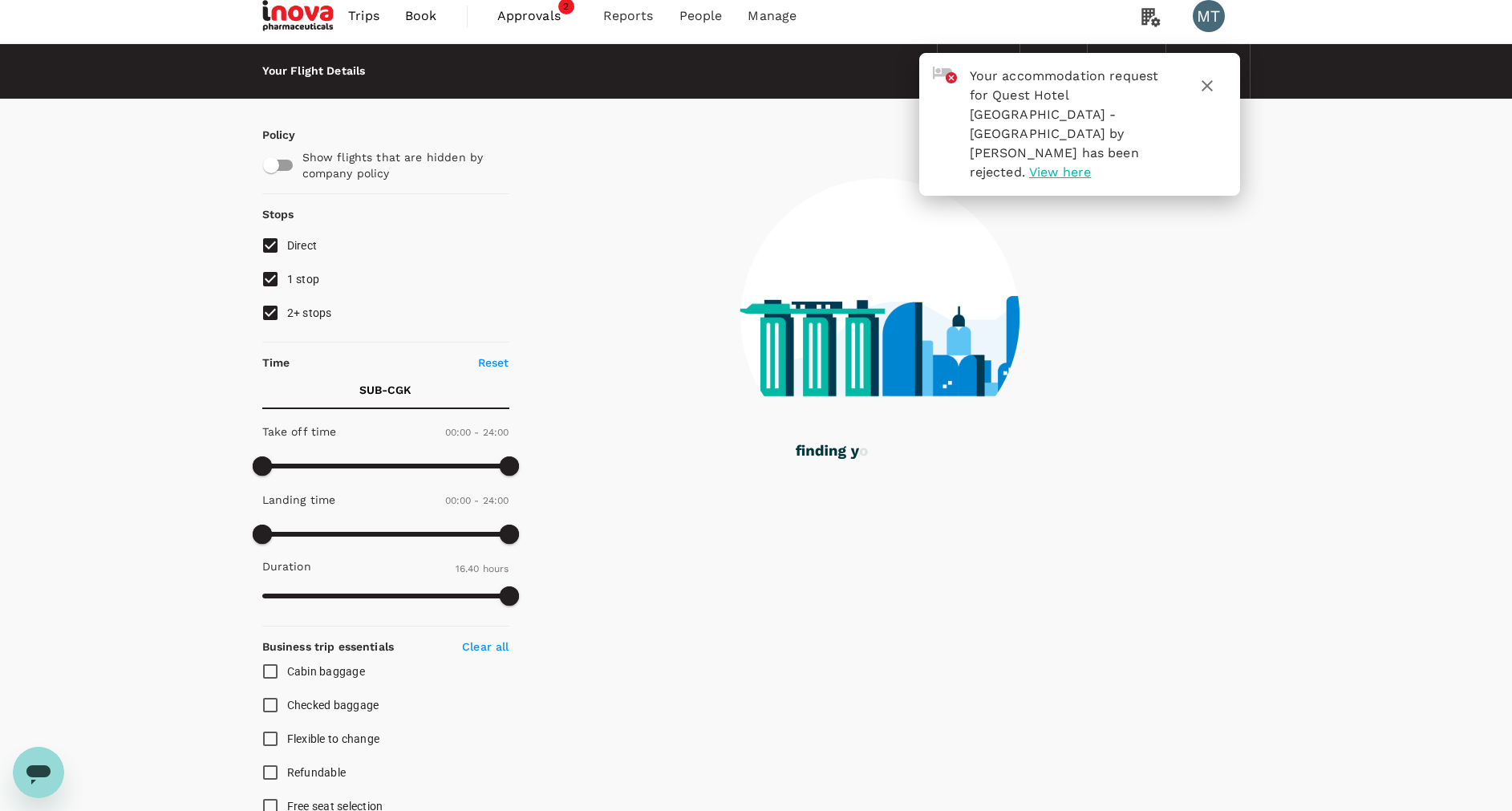
scroll to position [0, 0]
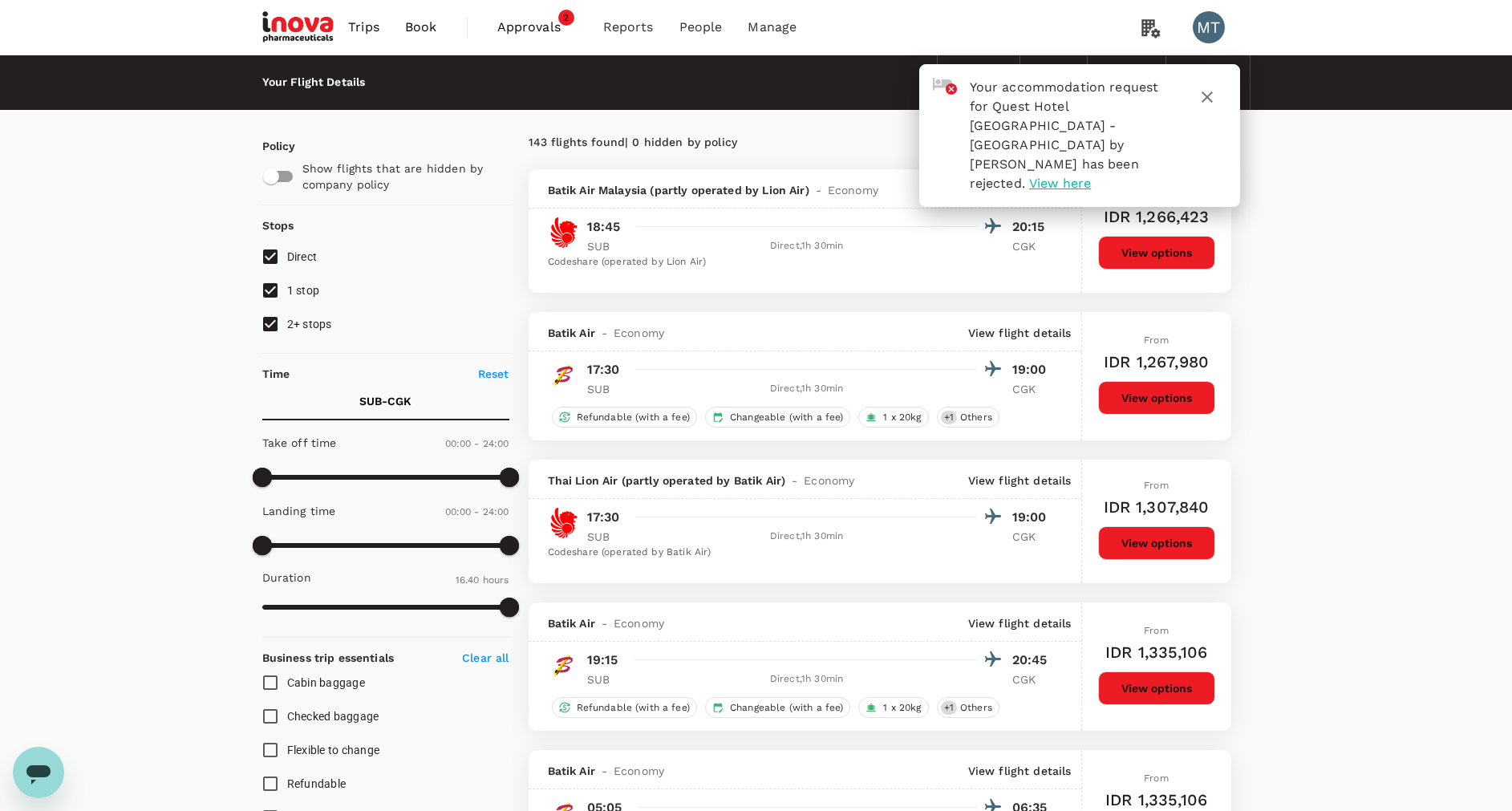
click at [1212, 98] on icon "button" at bounding box center [1206, 96] width 19 height 19
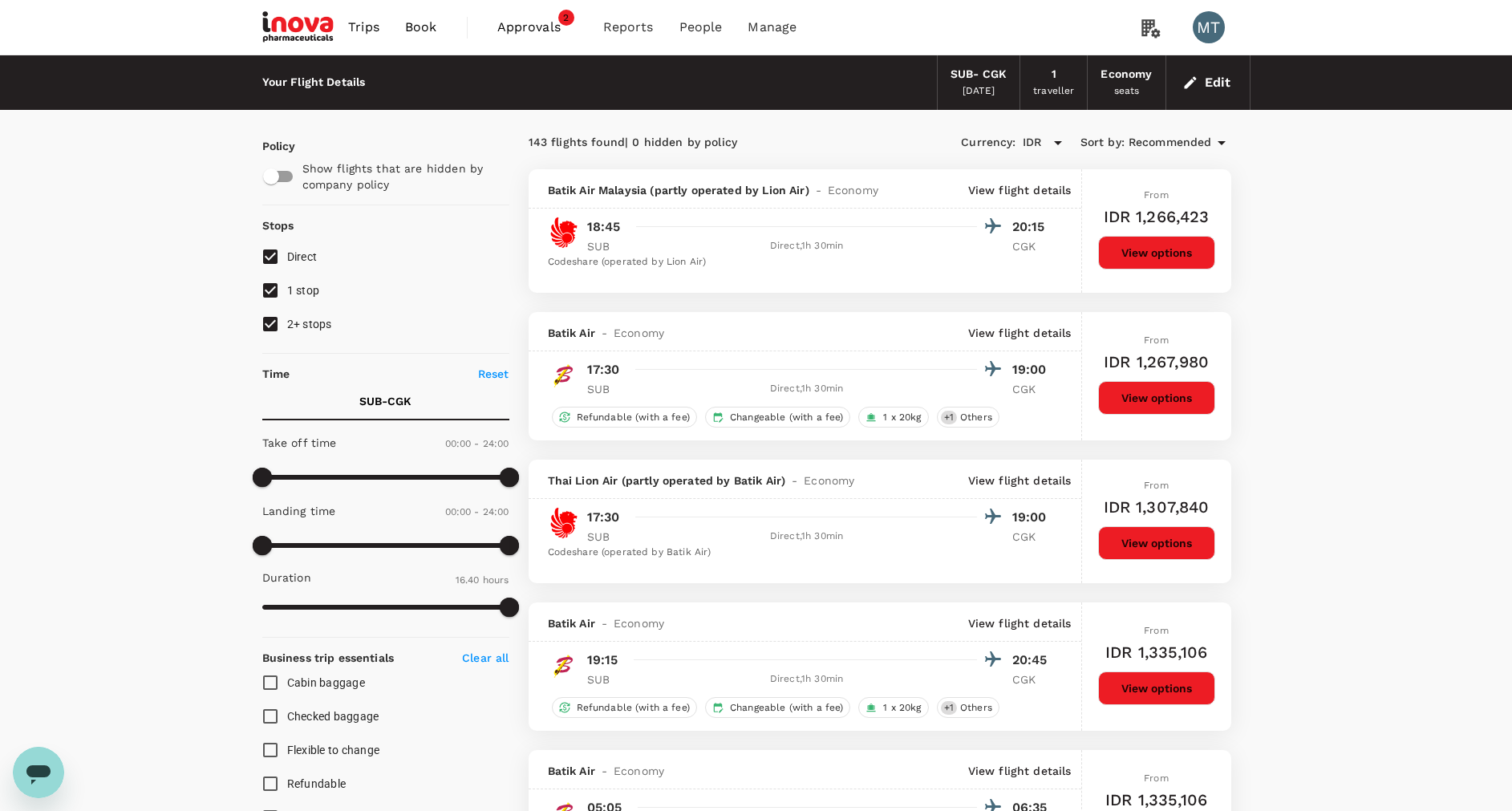
click at [429, 31] on span "Book" at bounding box center [421, 26] width 32 height 19
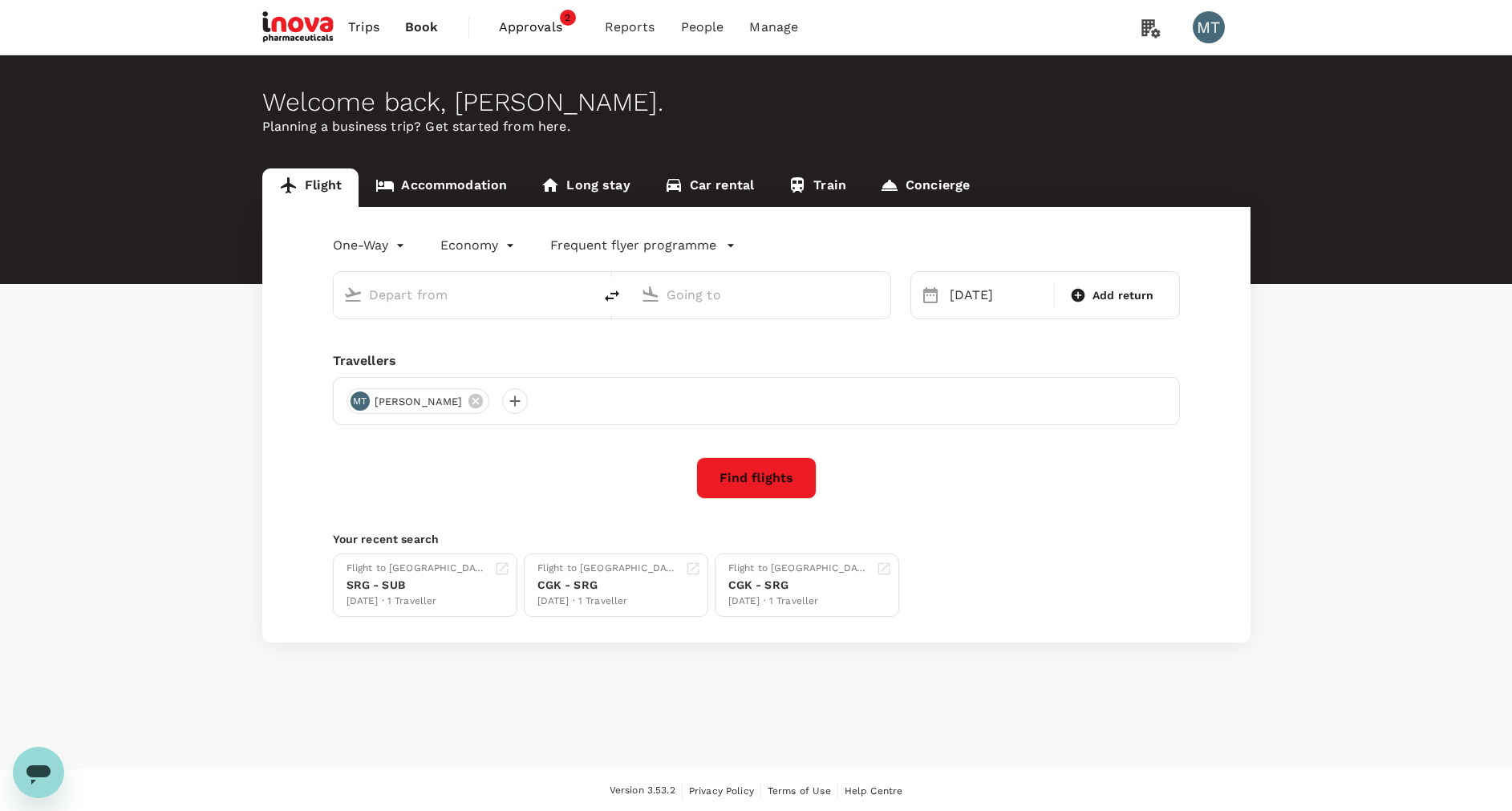
type input "[PERSON_NAME] (SUB)"
type input "Soekarno-Hatta Intl (CGK)"
type input "[PERSON_NAME] (SUB)"
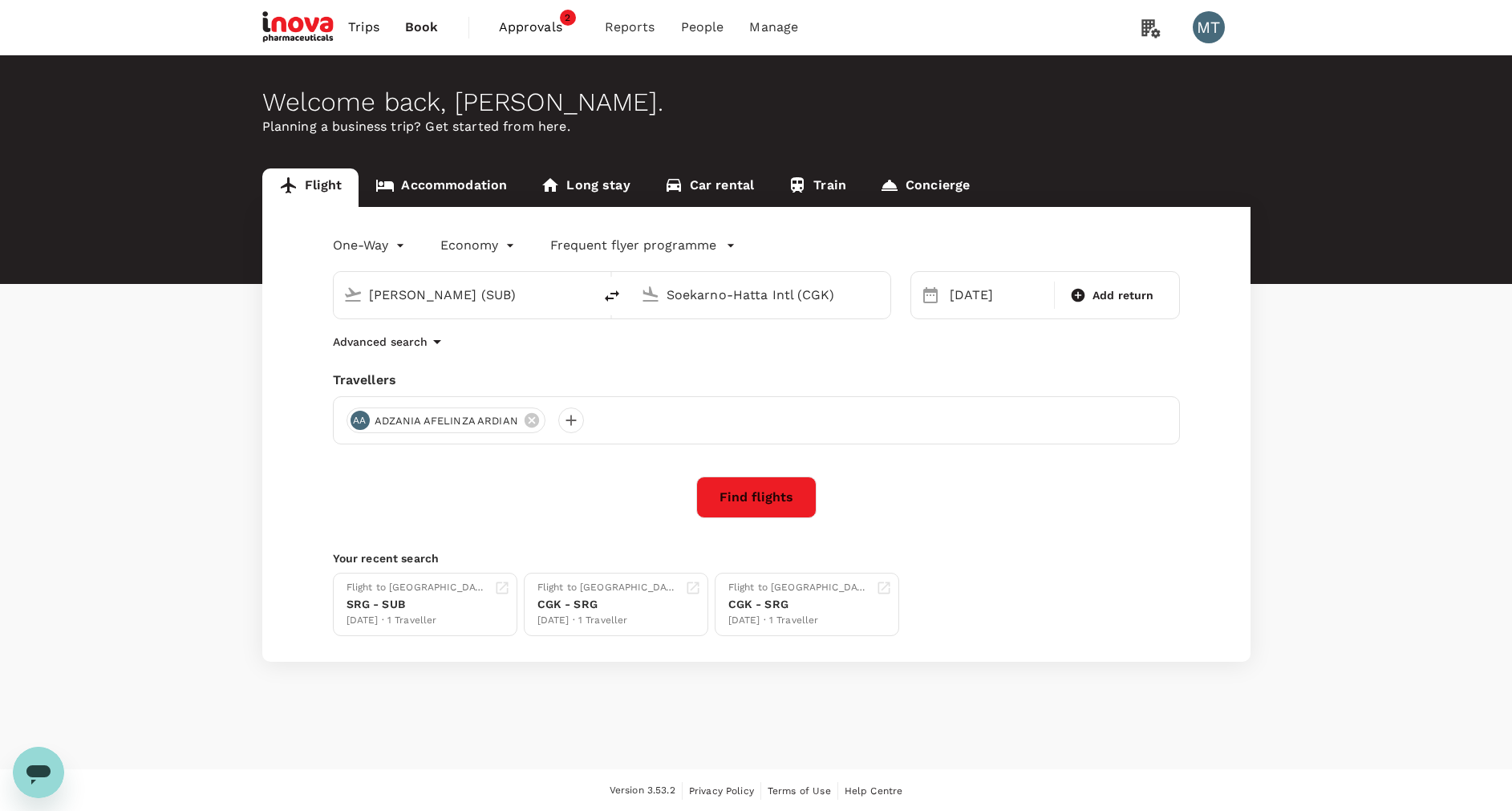
drag, startPoint x: 750, startPoint y: 291, endPoint x: 618, endPoint y: 291, distance: 132.0
click at [618, 291] on div "Juanda Intl (SUB) Soekarno-Hatta Intl (CGK)" at bounding box center [612, 295] width 558 height 48
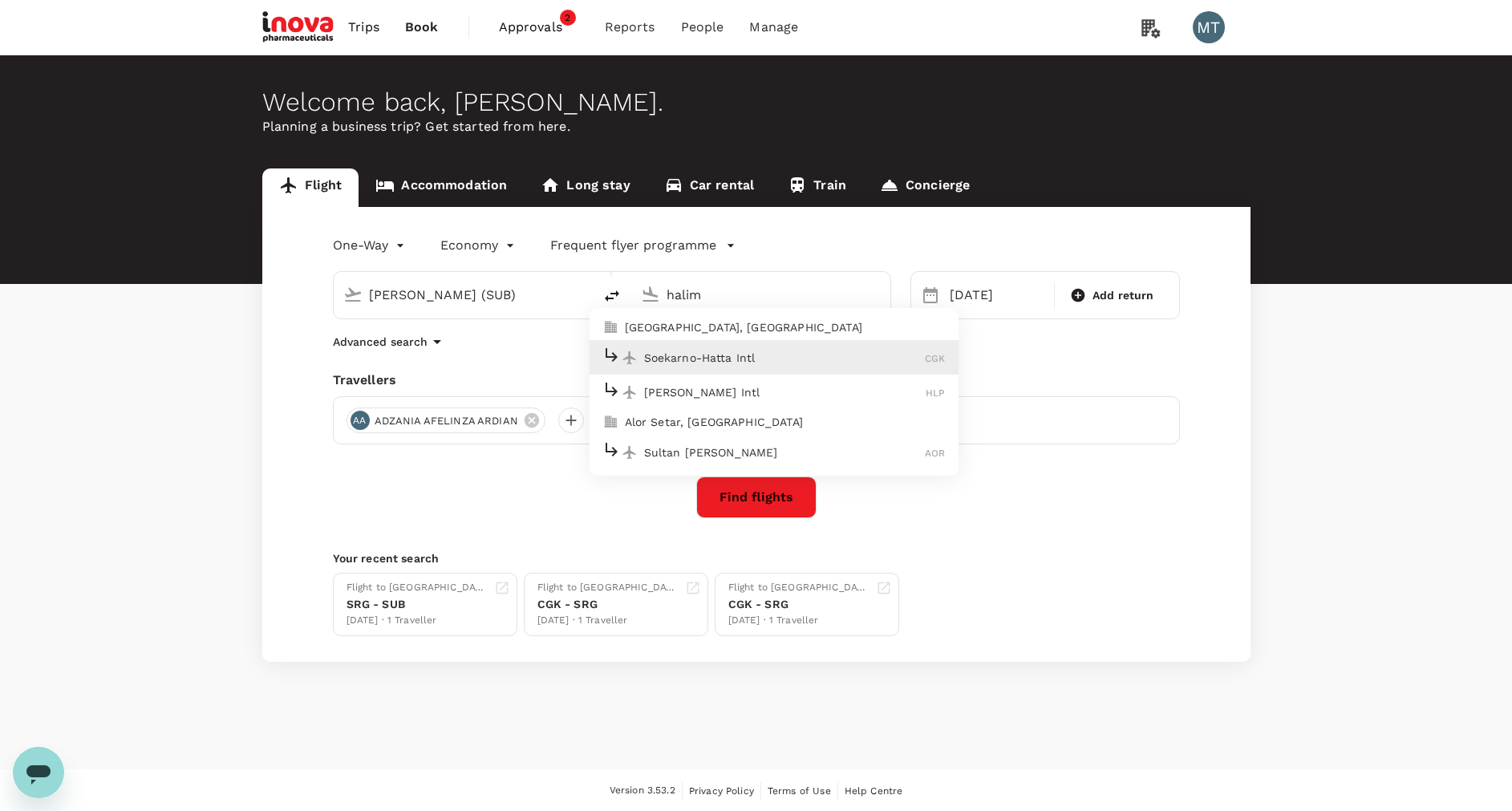
click at [673, 380] on div "Halim Perdanakusuma Intl HLP" at bounding box center [773, 392] width 343 height 25
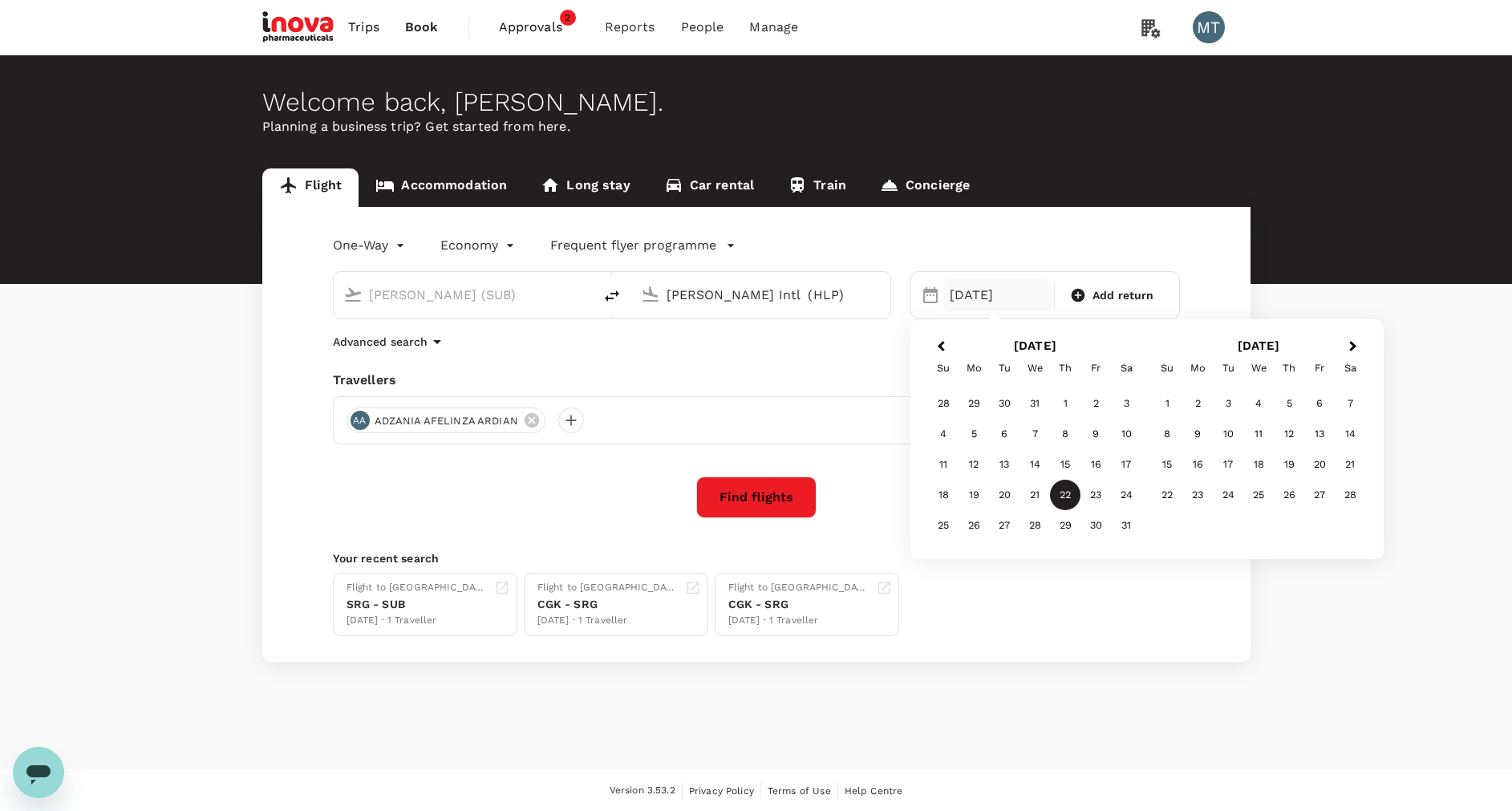
type input "[PERSON_NAME] Intl (HLP)"
click at [1071, 492] on div "22" at bounding box center [1065, 494] width 30 height 30
click at [749, 499] on button "Find flights" at bounding box center [756, 497] width 120 height 42
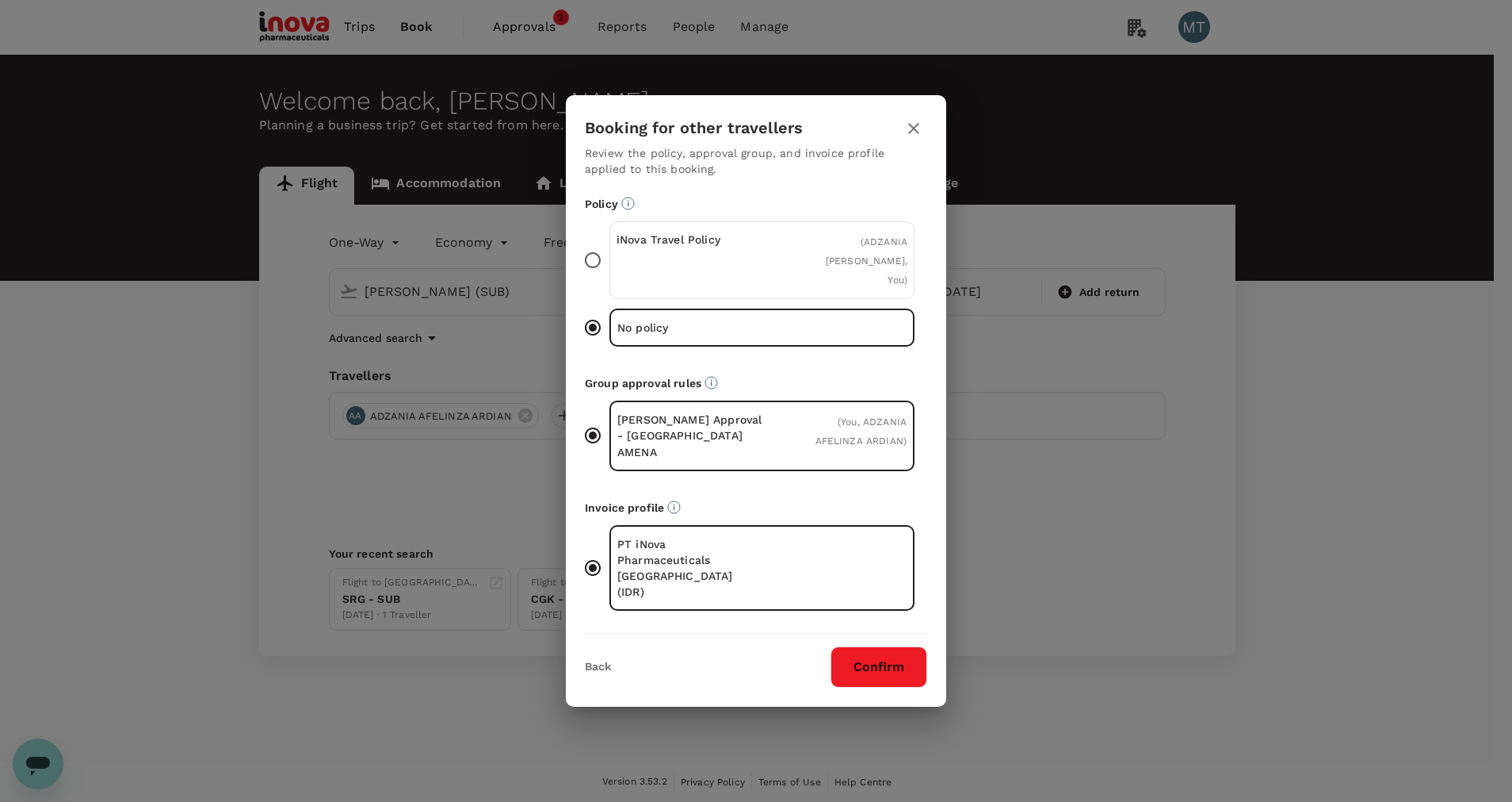
click at [776, 291] on div "iNova Travel Policy ( ADZANIA AFELINZA ARDIAN, You )" at bounding box center [762, 260] width 305 height 77
click at [610, 277] on input "iNova Travel Policy ( ADZANIA AFELINZA ARDIAN, You )" at bounding box center [592, 260] width 33 height 33
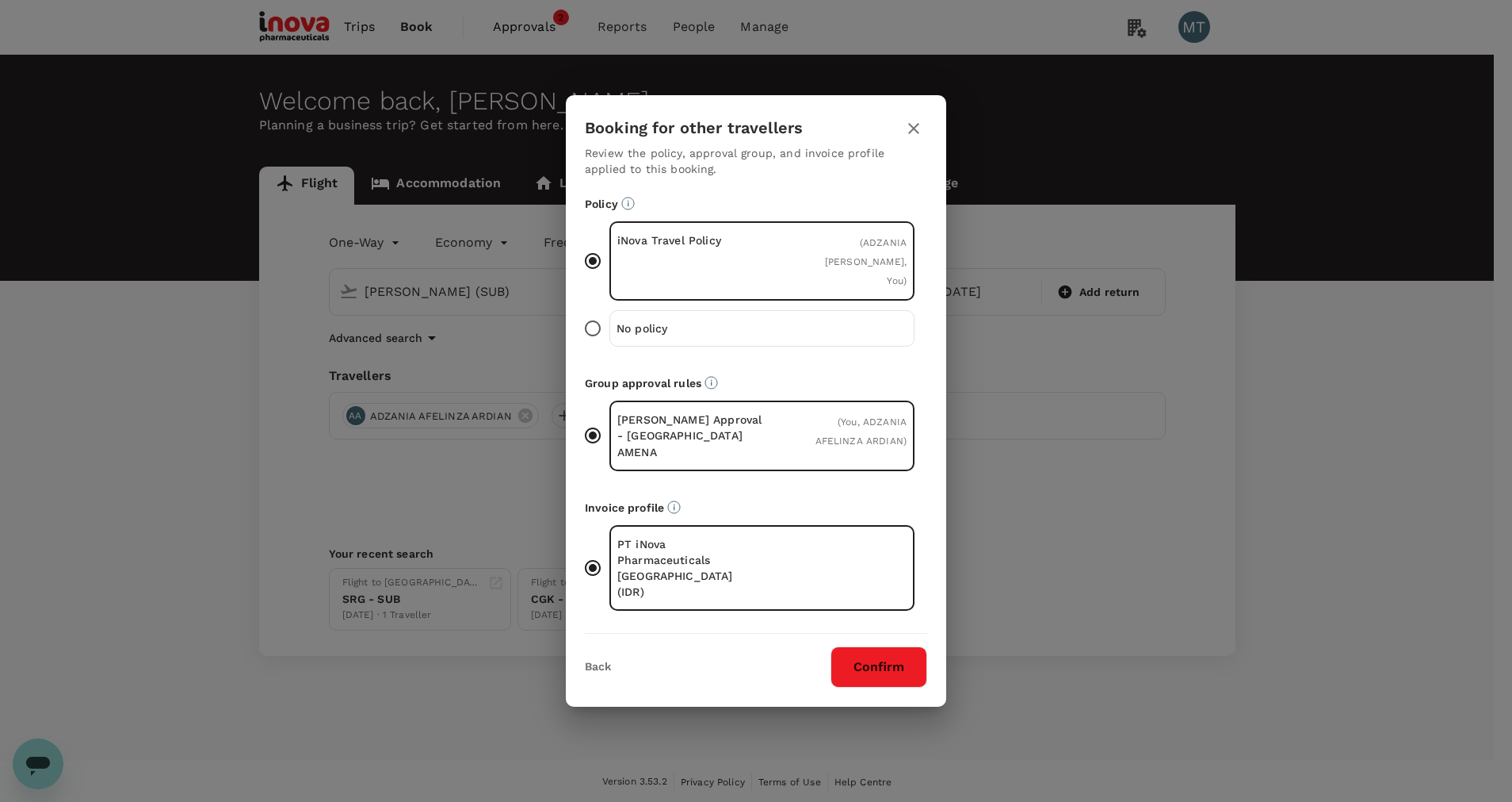
click at [868, 646] on button "Confirm" at bounding box center [879, 667] width 97 height 42
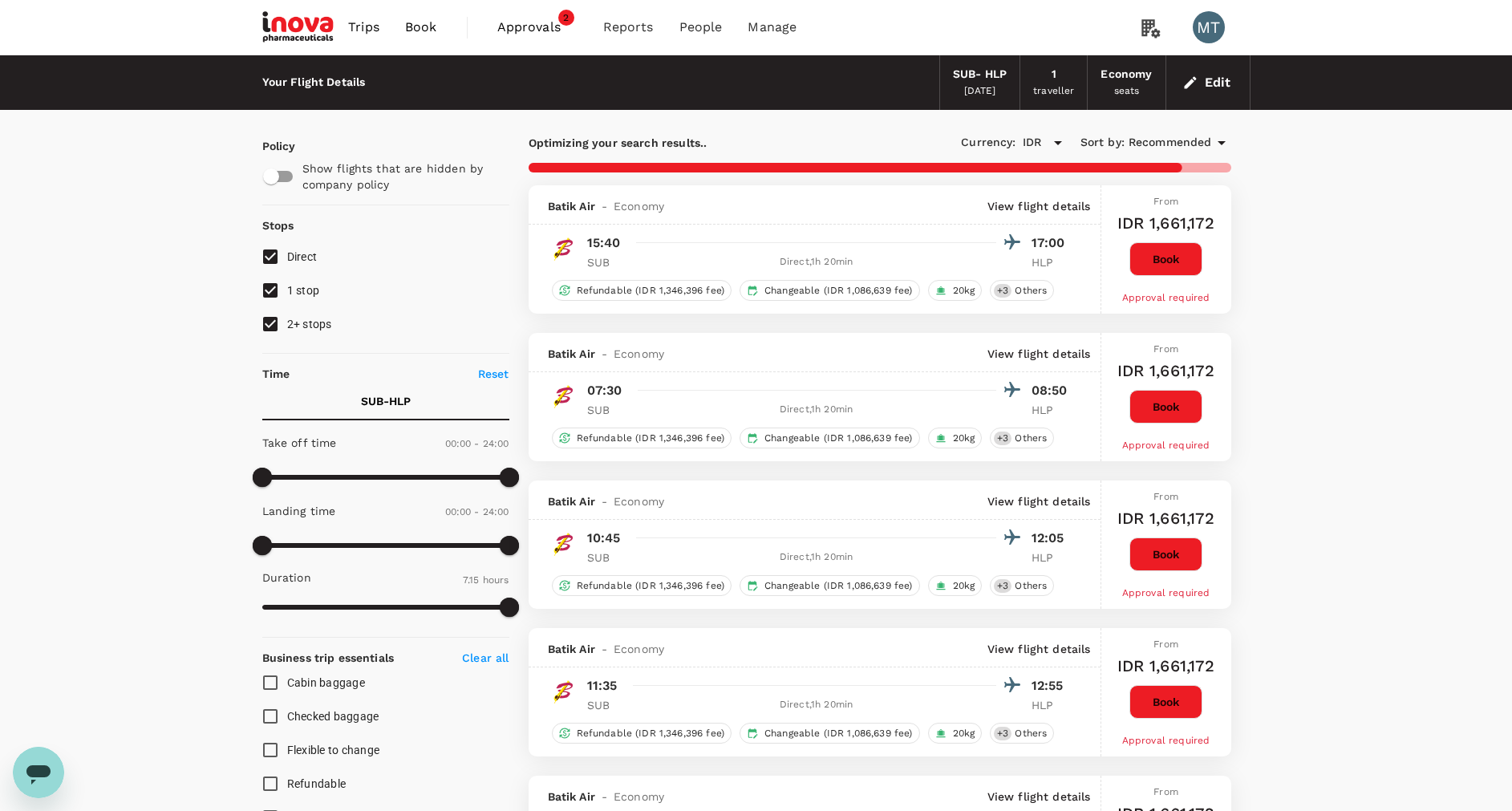
checkbox input "false"
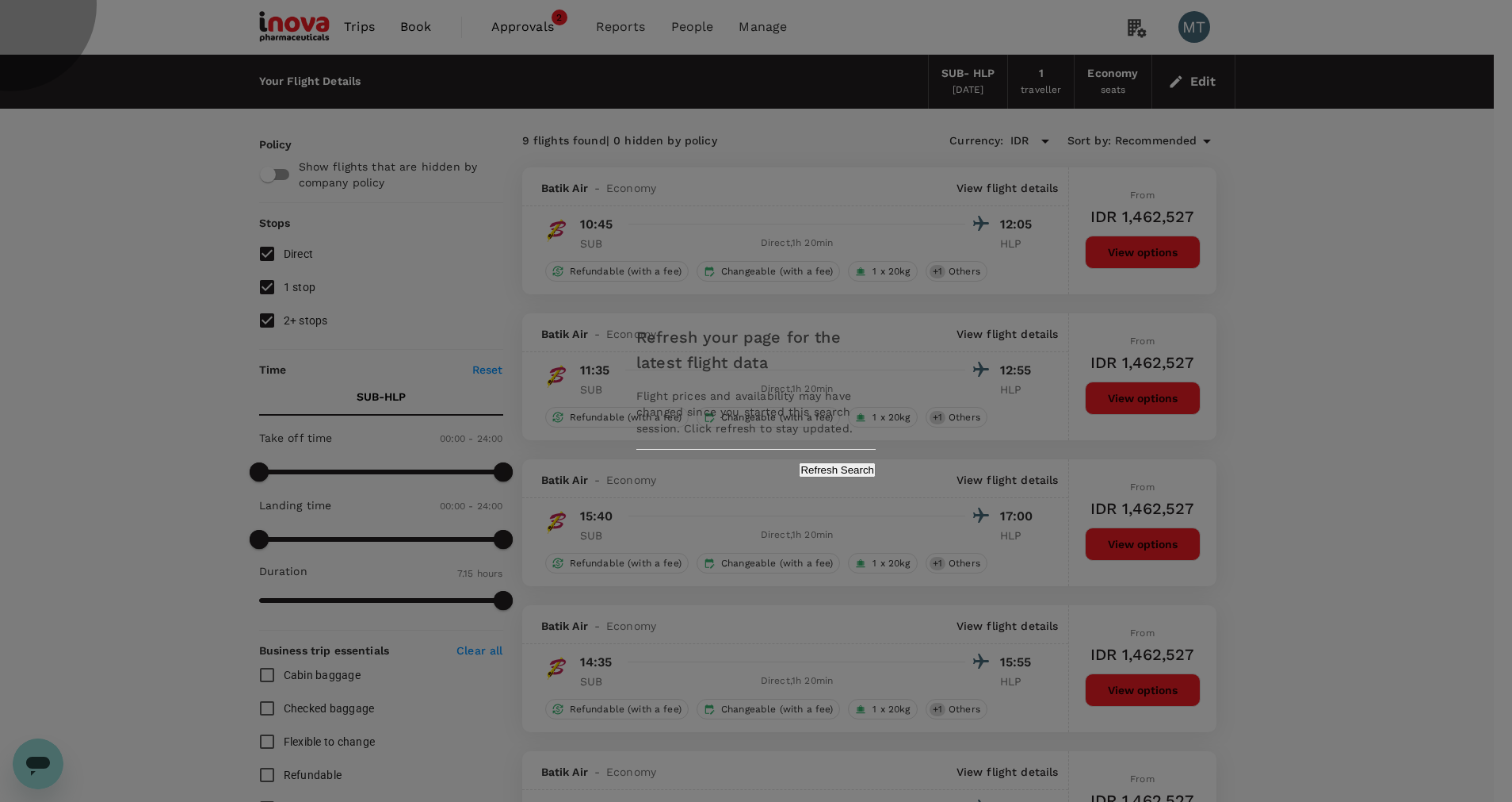
click at [799, 470] on button "Refresh Search" at bounding box center [837, 470] width 76 height 15
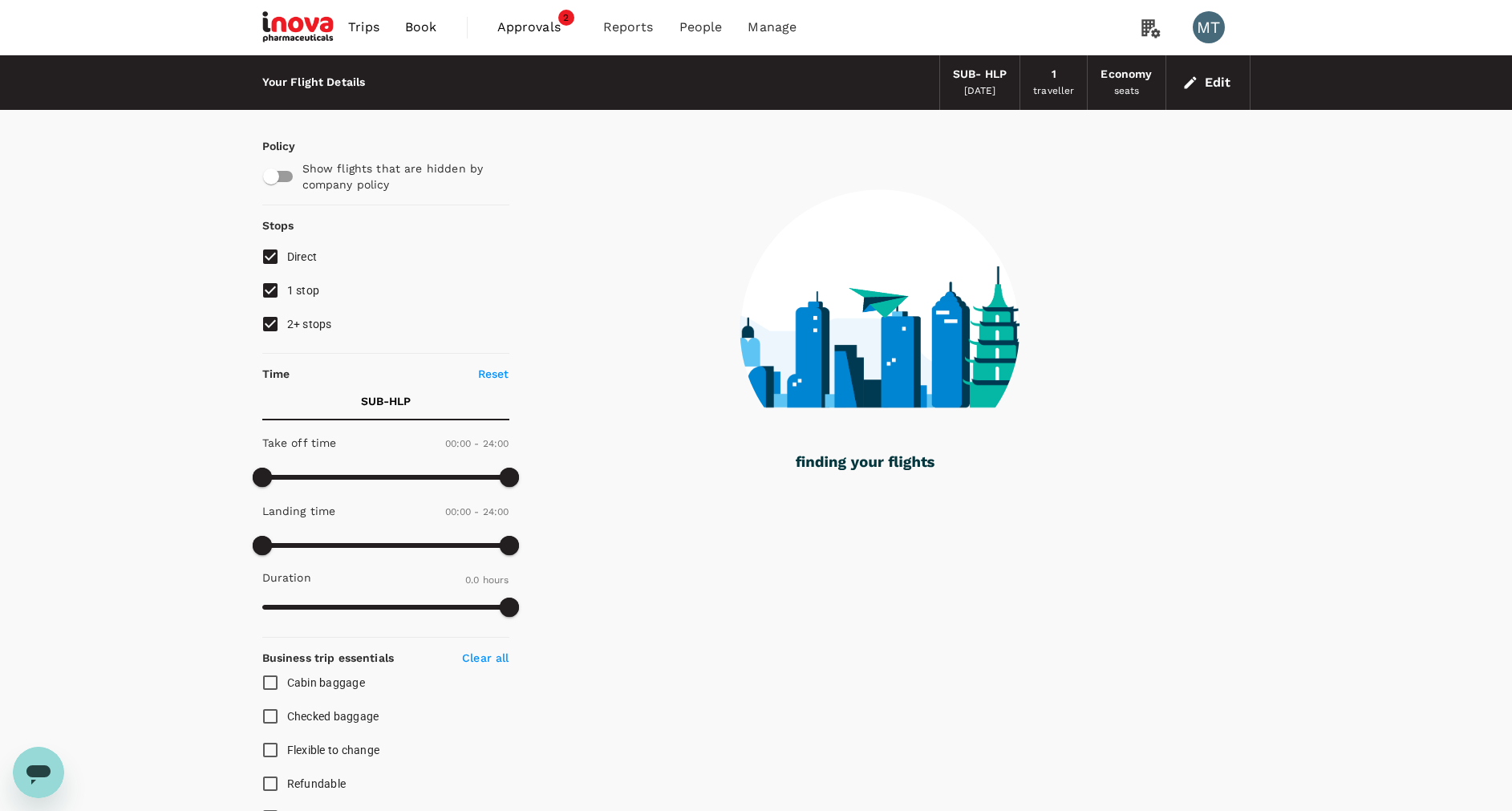
click at [514, 31] on span "Approvals" at bounding box center [537, 26] width 80 height 19
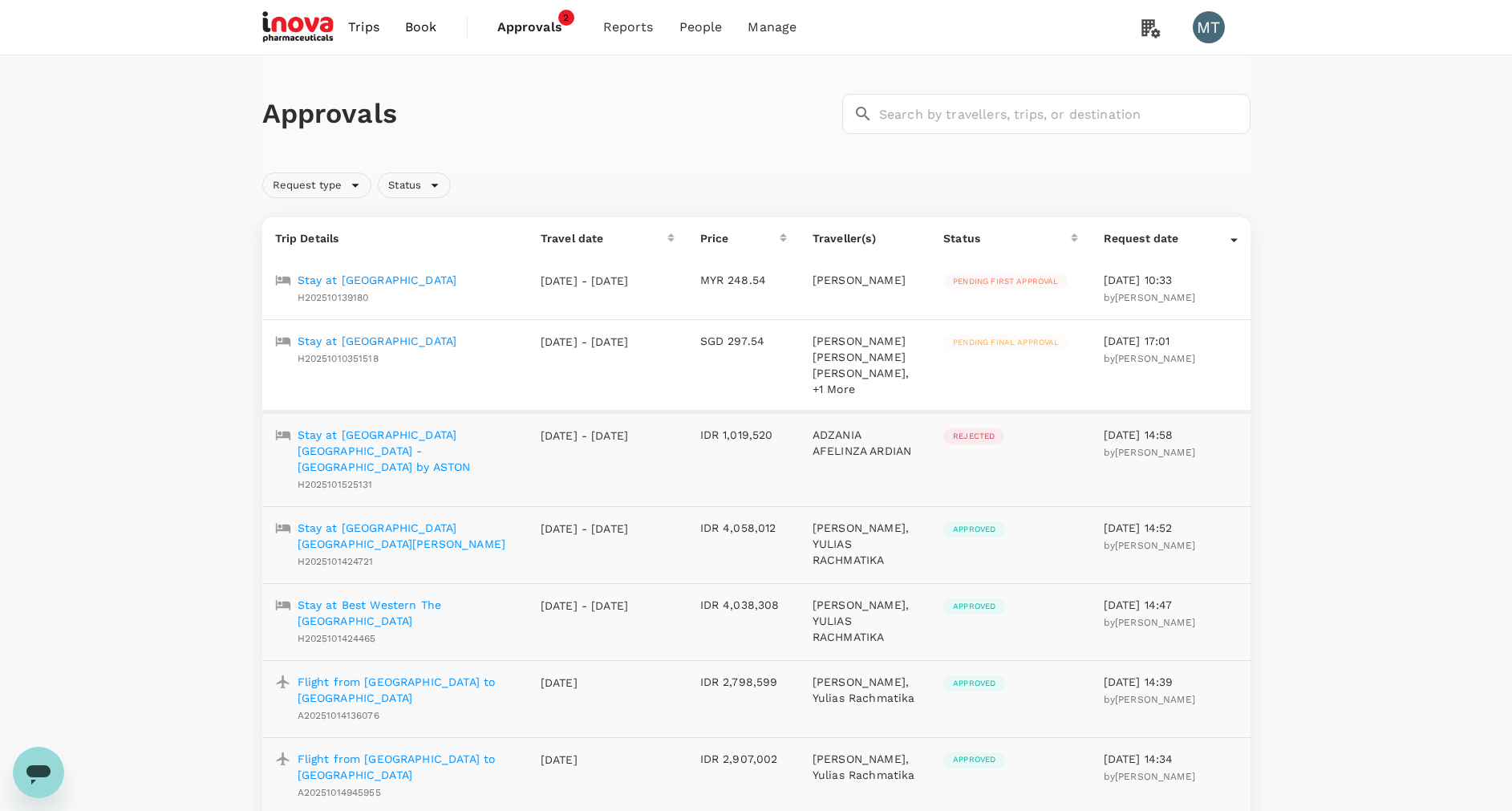
click at [417, 33] on span "Book" at bounding box center [421, 26] width 32 height 19
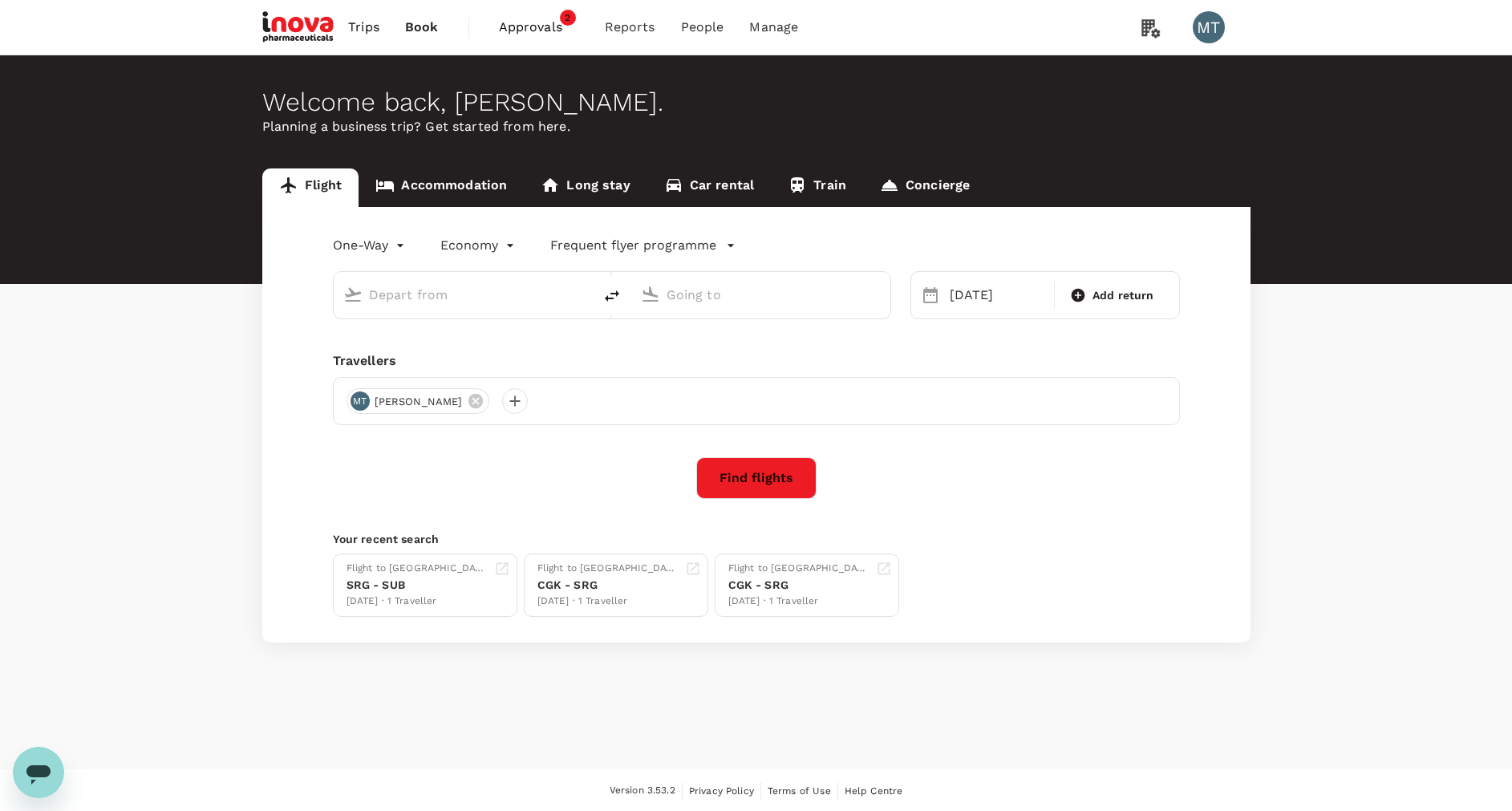
type input "[PERSON_NAME] (SUB)"
type input "[PERSON_NAME] Intl (HLP)"
type input "[PERSON_NAME] (SUB)"
type input "[PERSON_NAME] Intl (HLP)"
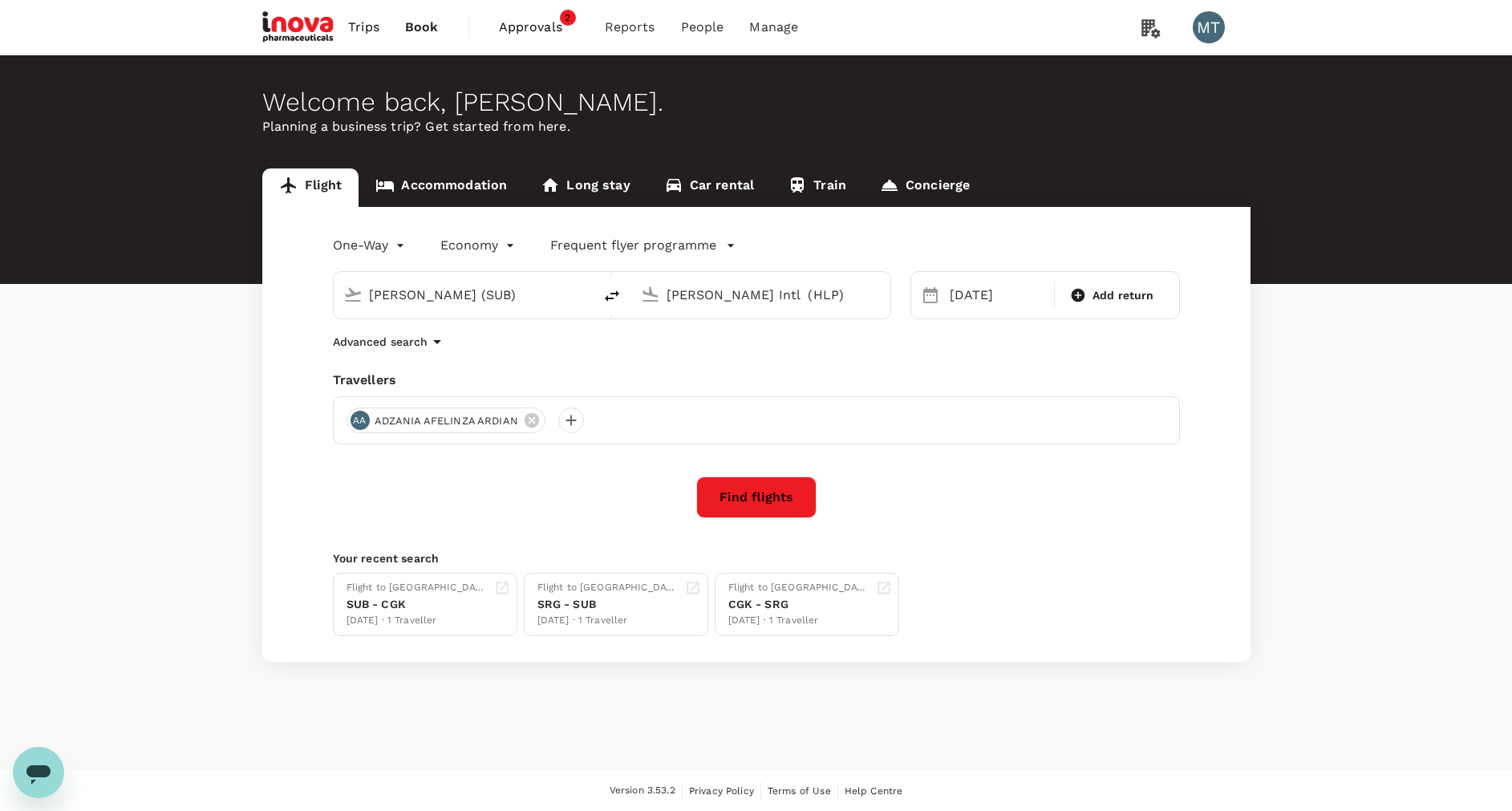
drag, startPoint x: 507, startPoint y: 296, endPoint x: 261, endPoint y: 292, distance: 246.0
click at [261, 292] on div "Flight Accommodation Long stay Car rental Train Concierge One-Way oneway Econom…" at bounding box center [756, 415] width 1027 height 493
click at [363, 350] on p "Soekarno-Hatta Intl" at bounding box center [488, 357] width 282 height 16
type input "Soekarno-Hatta Intl (CGK)"
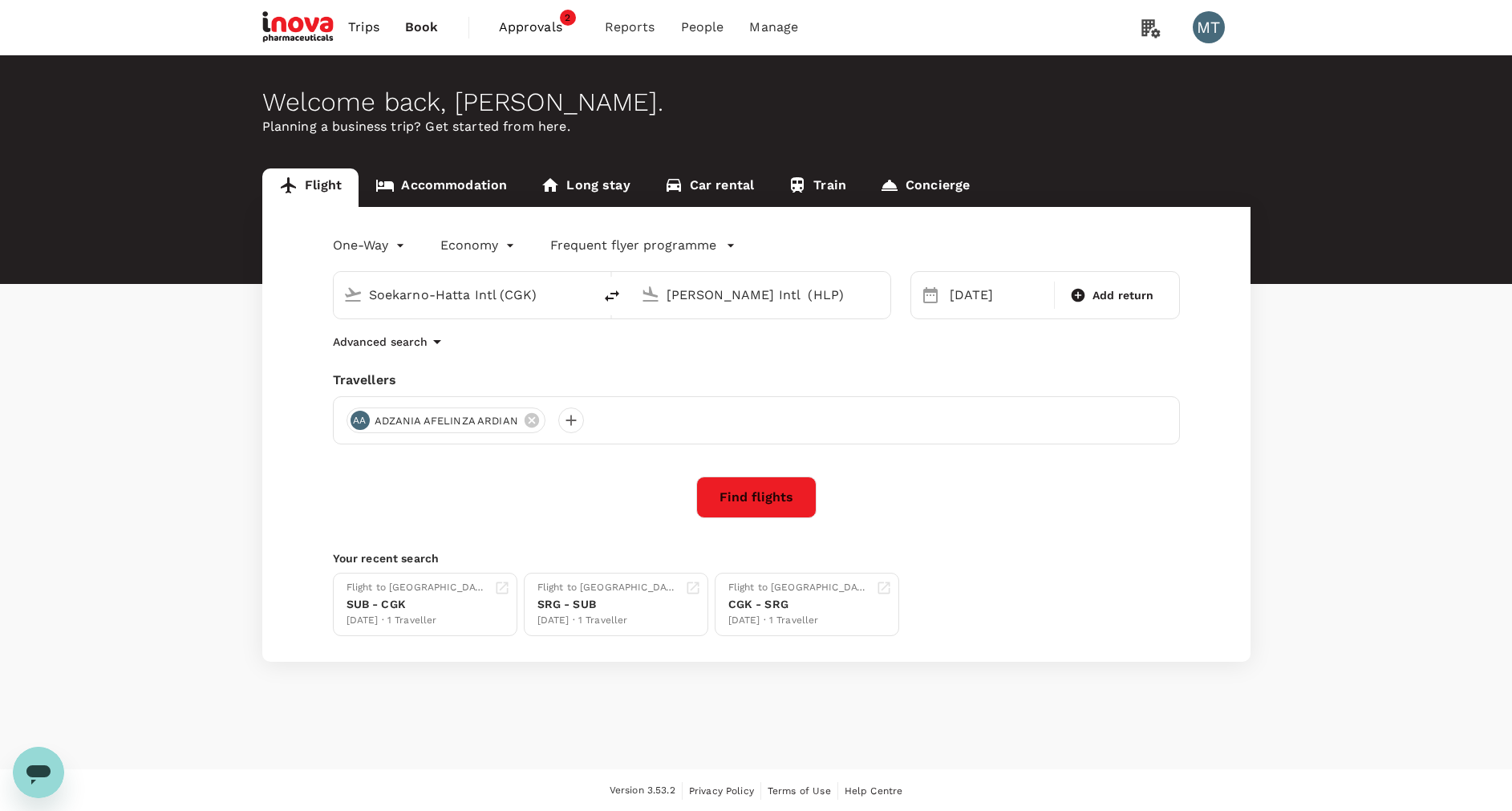
click at [707, 298] on input "[PERSON_NAME] Intl (HLP)" at bounding box center [761, 295] width 190 height 25
click at [705, 337] on li "Semarang, Indonesia" at bounding box center [774, 327] width 369 height 26
type input "Semarang, Indonesia (any)"
click at [577, 425] on div at bounding box center [571, 420] width 26 height 26
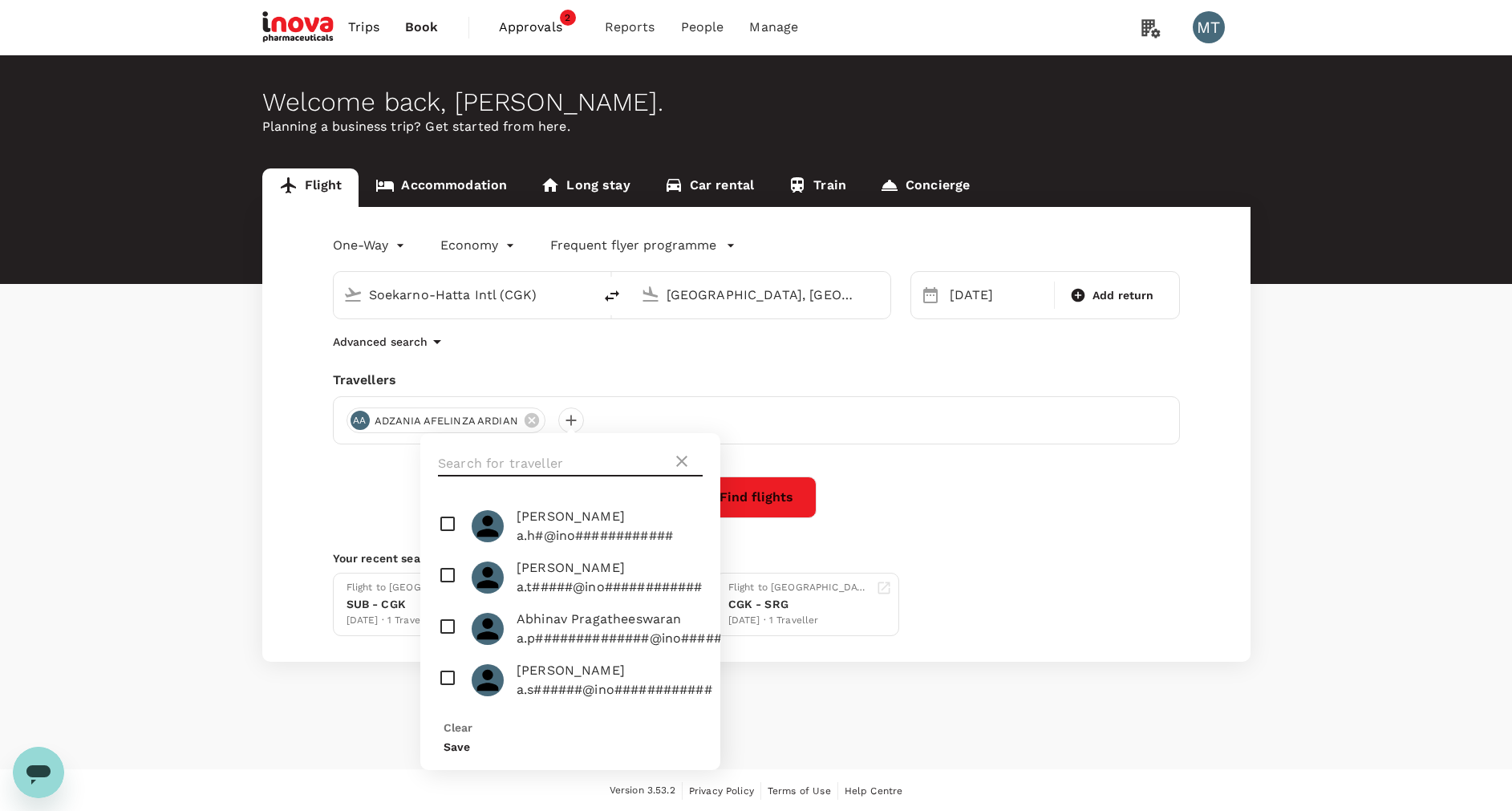
click at [570, 453] on input "text" at bounding box center [555, 463] width 234 height 26
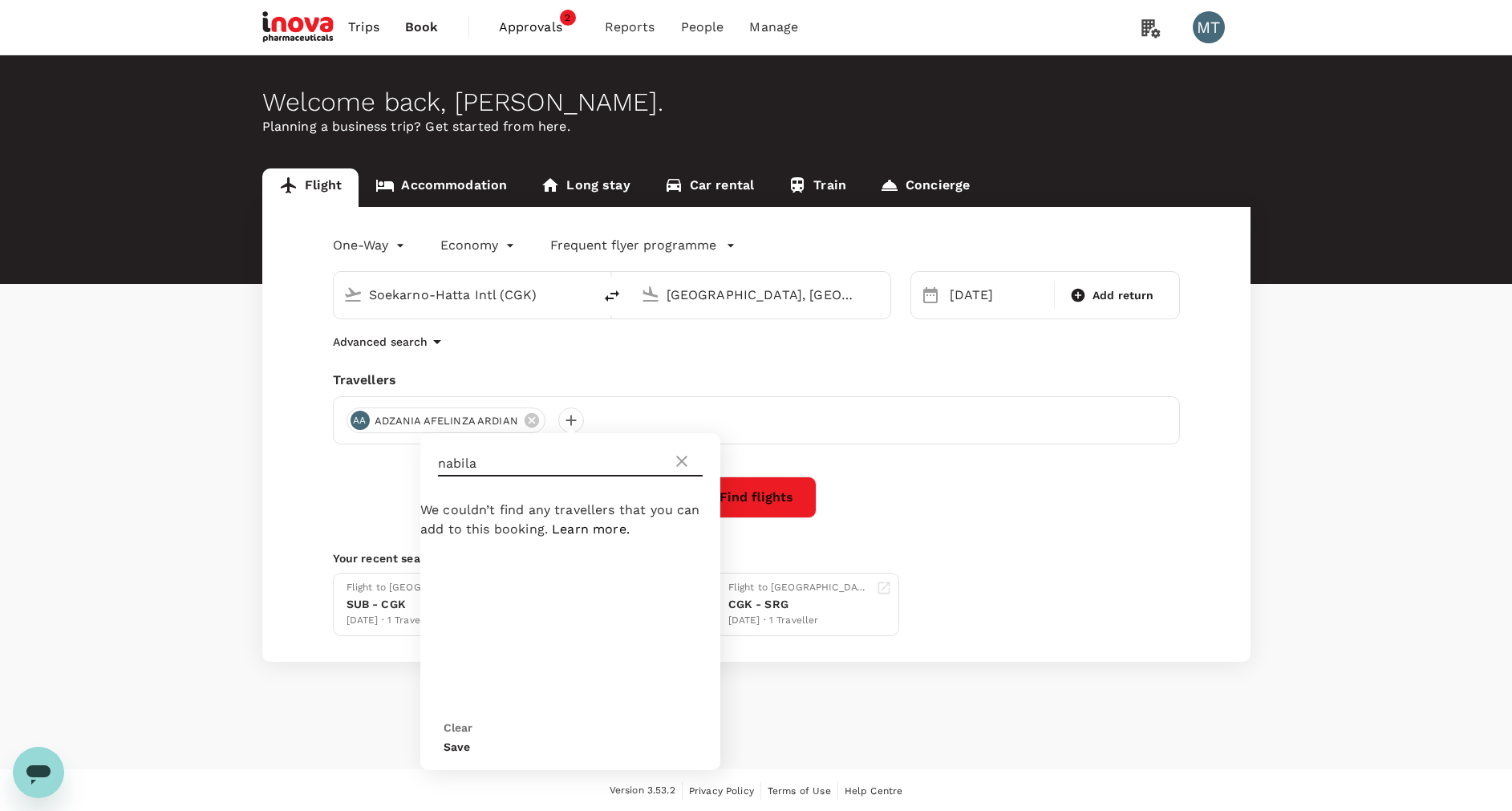
type input "nabila"
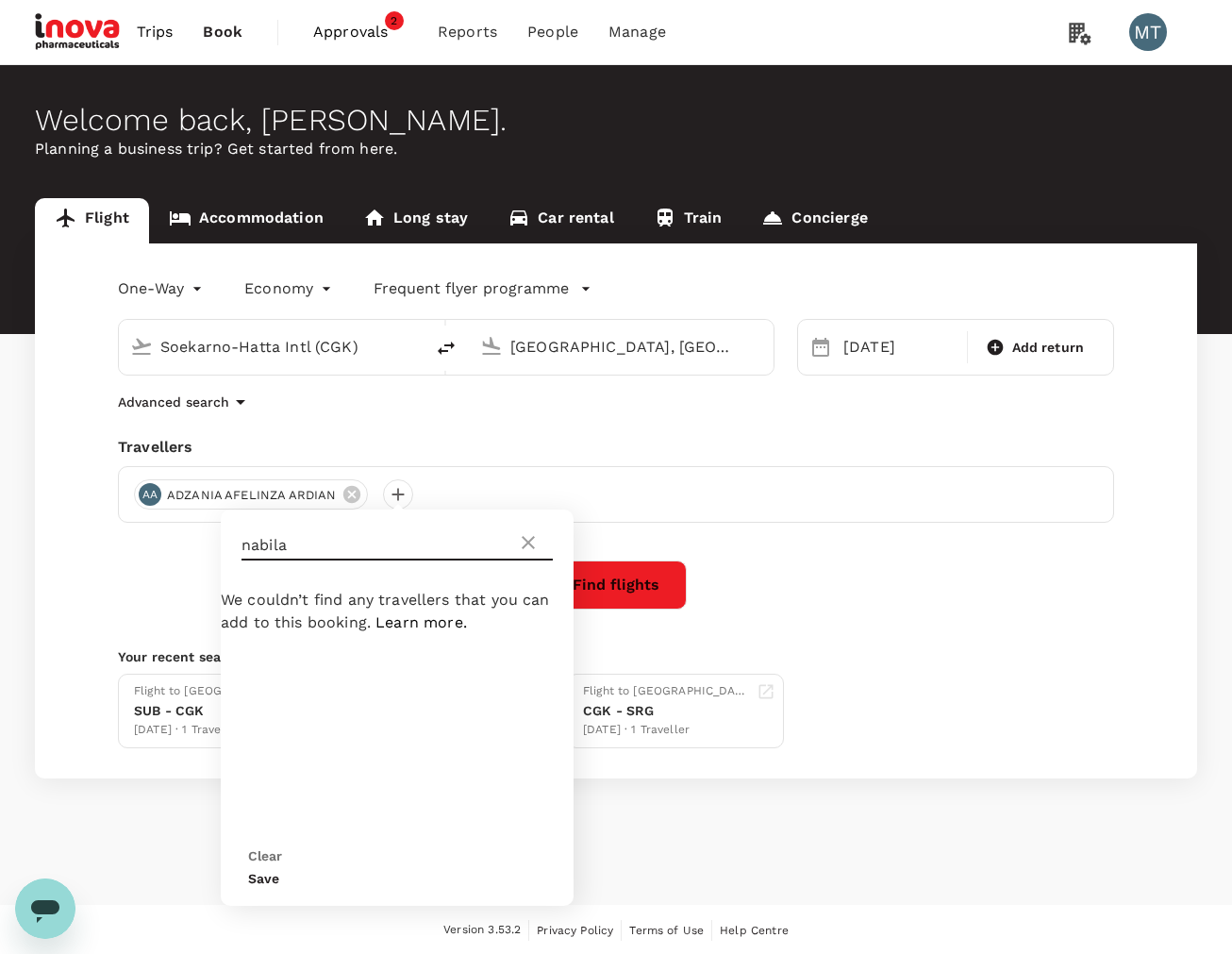
click at [536, 547] on icon at bounding box center [528, 541] width 22 height 22
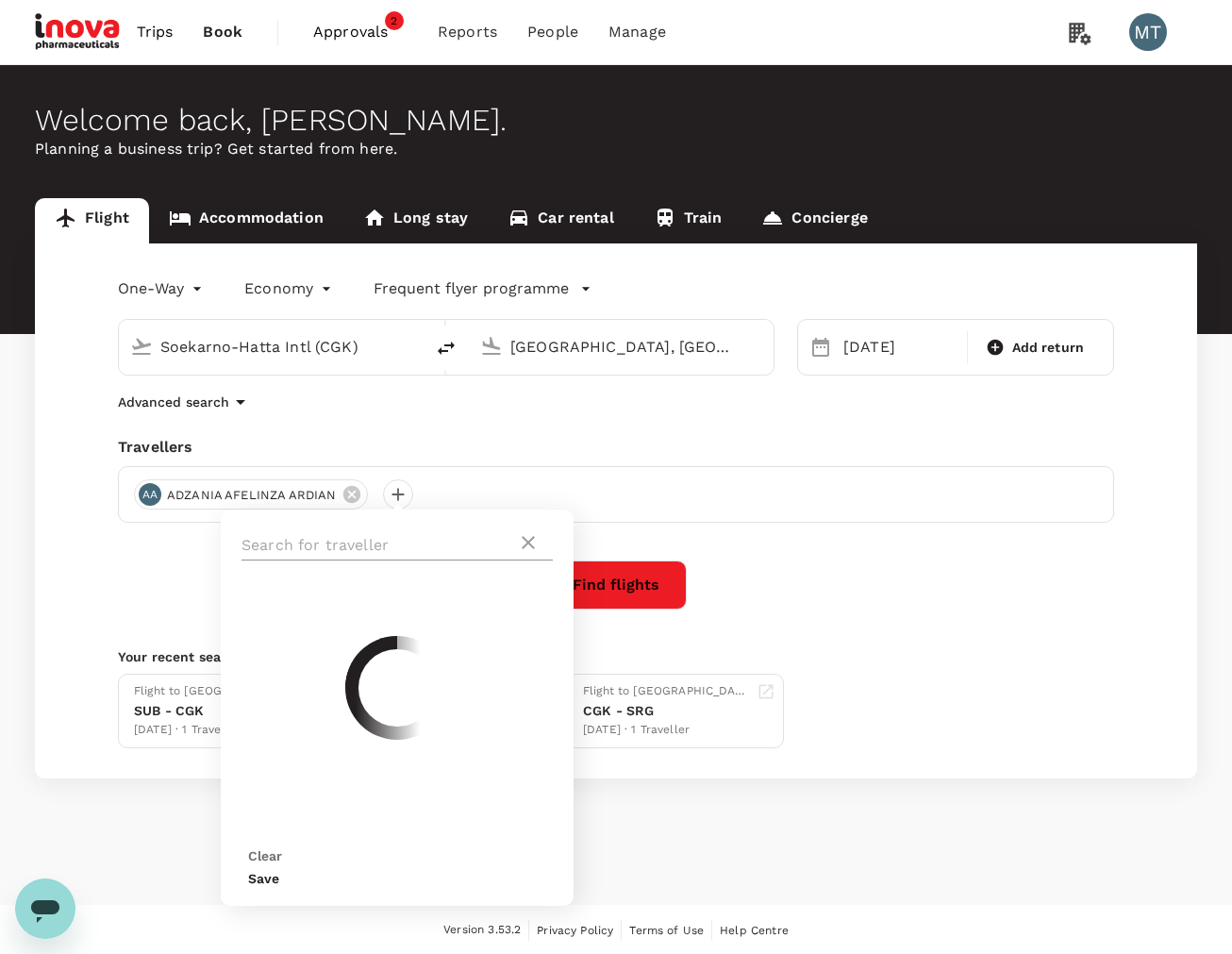
click at [533, 532] on div at bounding box center [396, 544] width 311 height 30
click at [907, 523] on div "AA ADZANIA AFELINZA ARDIAN" at bounding box center [616, 494] width 996 height 56
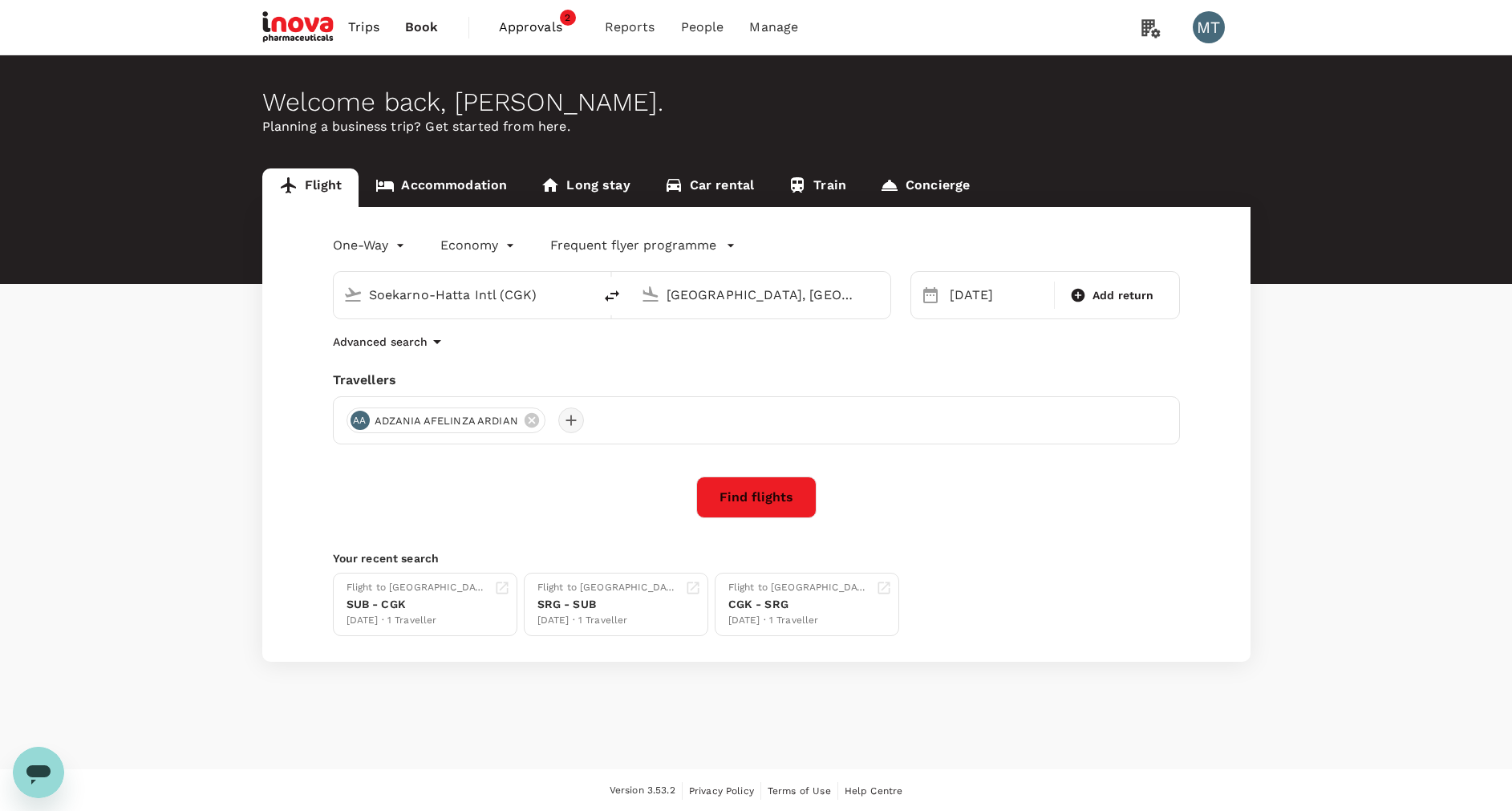
click at [559, 422] on div at bounding box center [571, 420] width 26 height 26
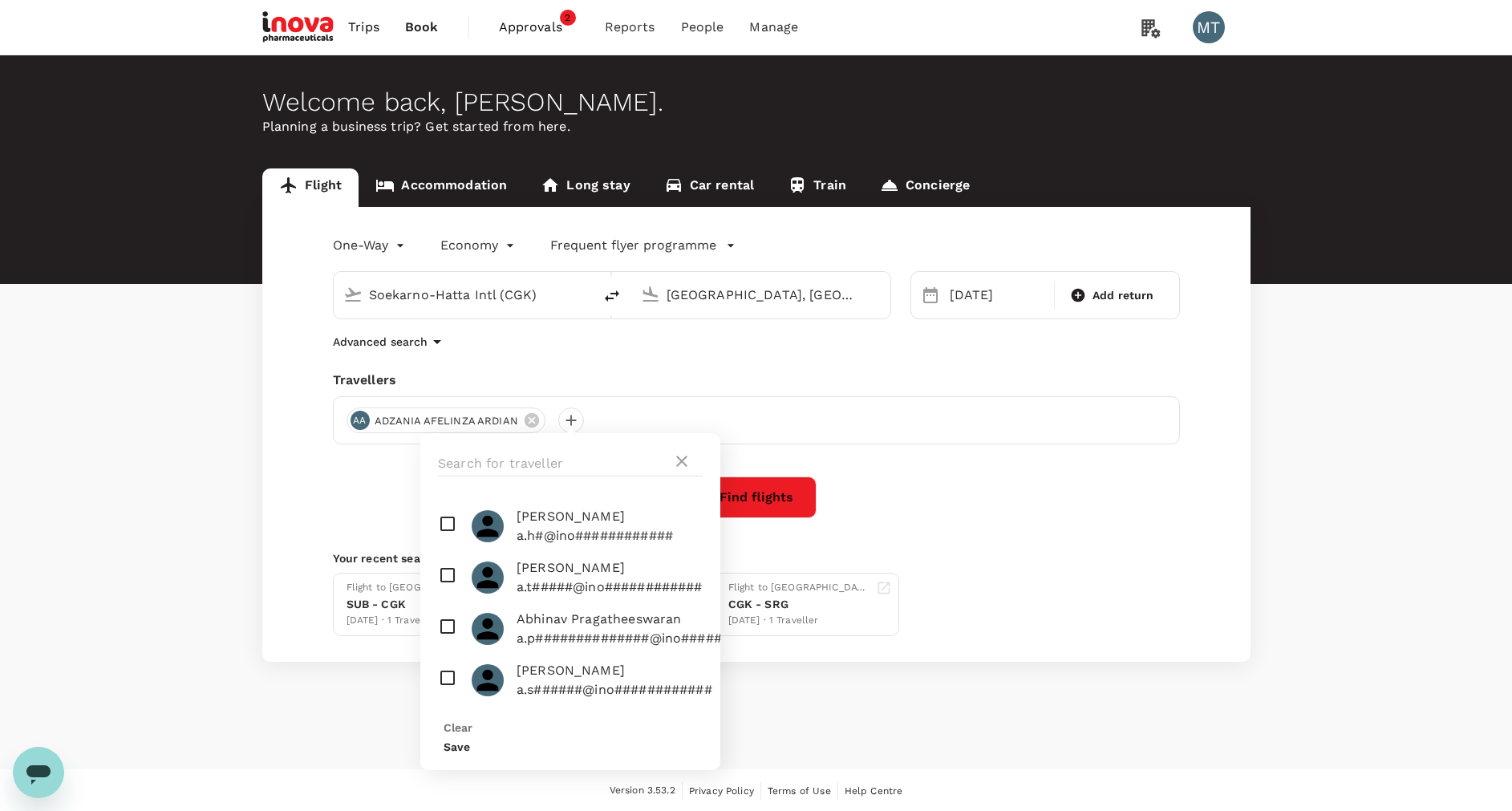
click at [665, 376] on div "Travellers" at bounding box center [756, 380] width 847 height 19
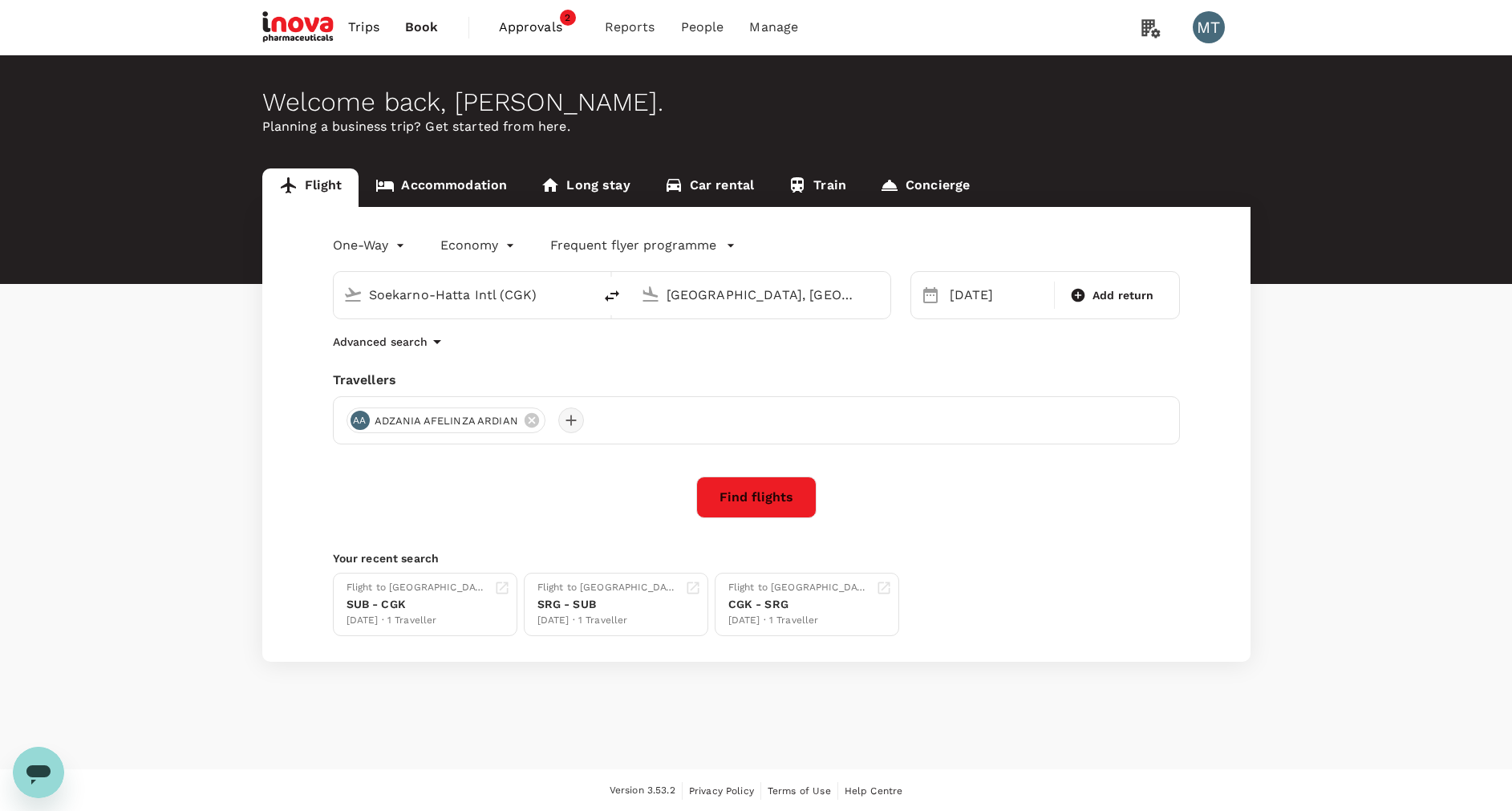
click at [571, 416] on div at bounding box center [571, 420] width 26 height 26
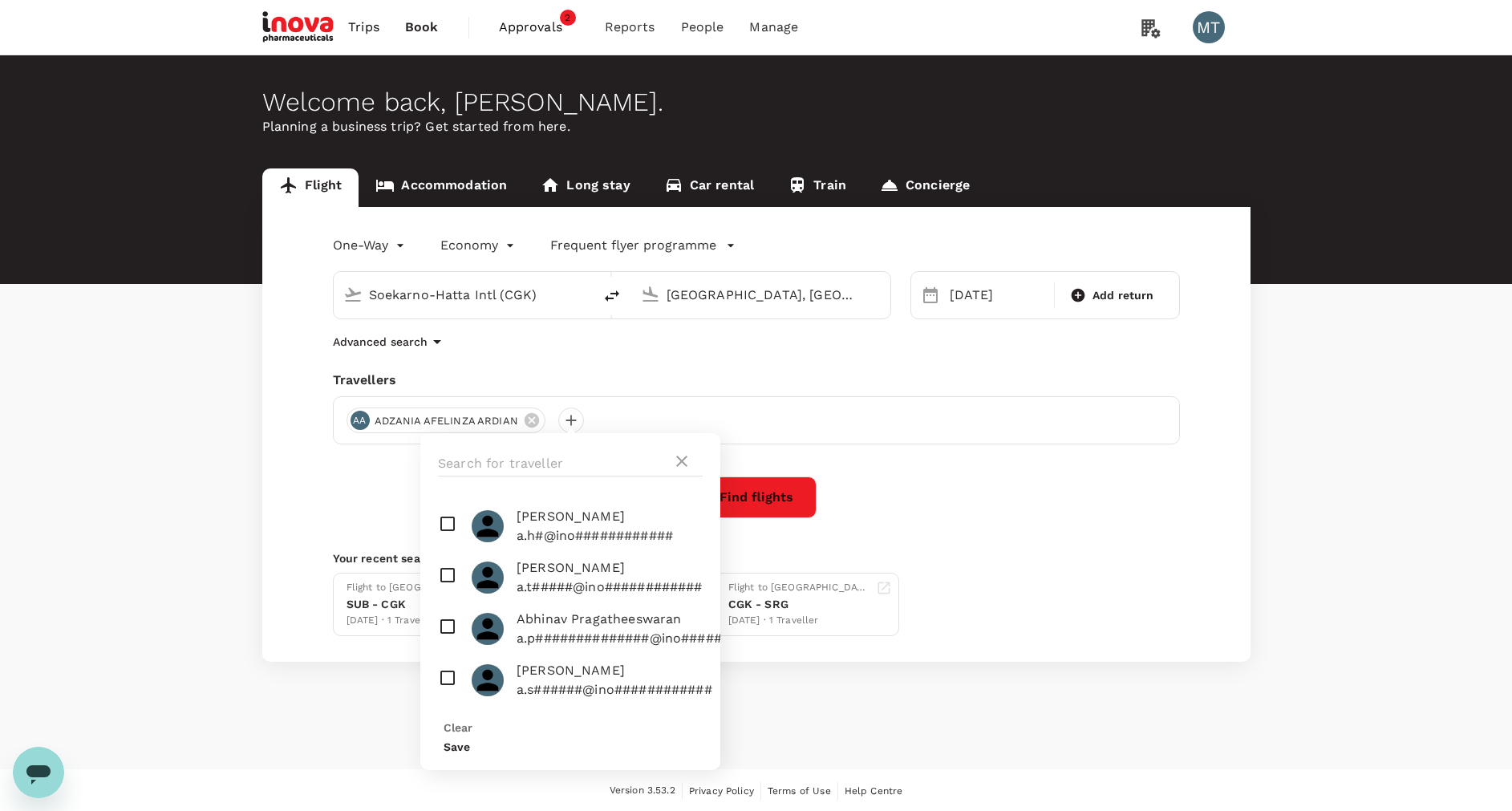
click at [676, 387] on div "Travellers" at bounding box center [756, 380] width 847 height 19
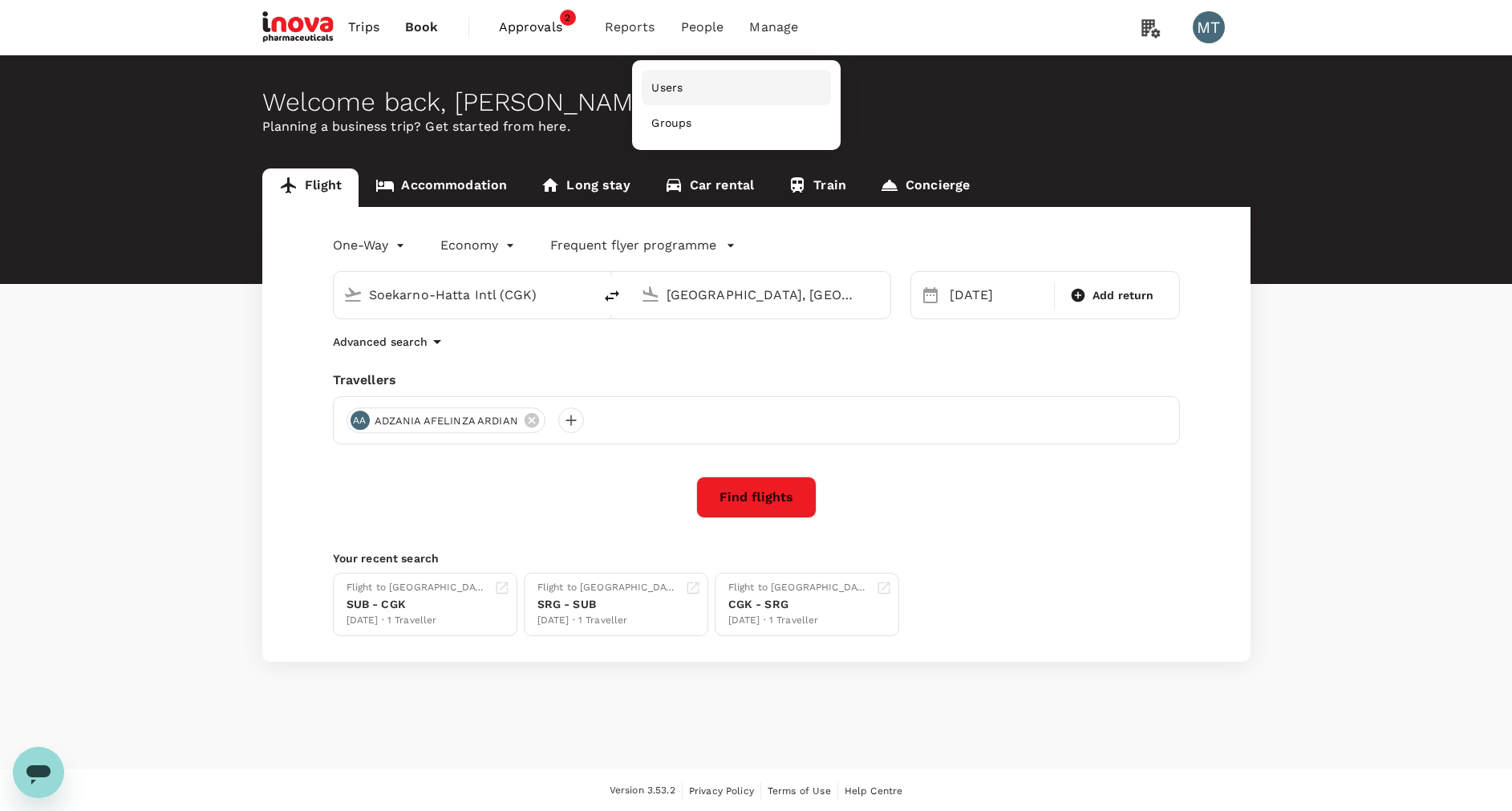
click at [665, 81] on span "Users" at bounding box center [667, 86] width 31 height 16
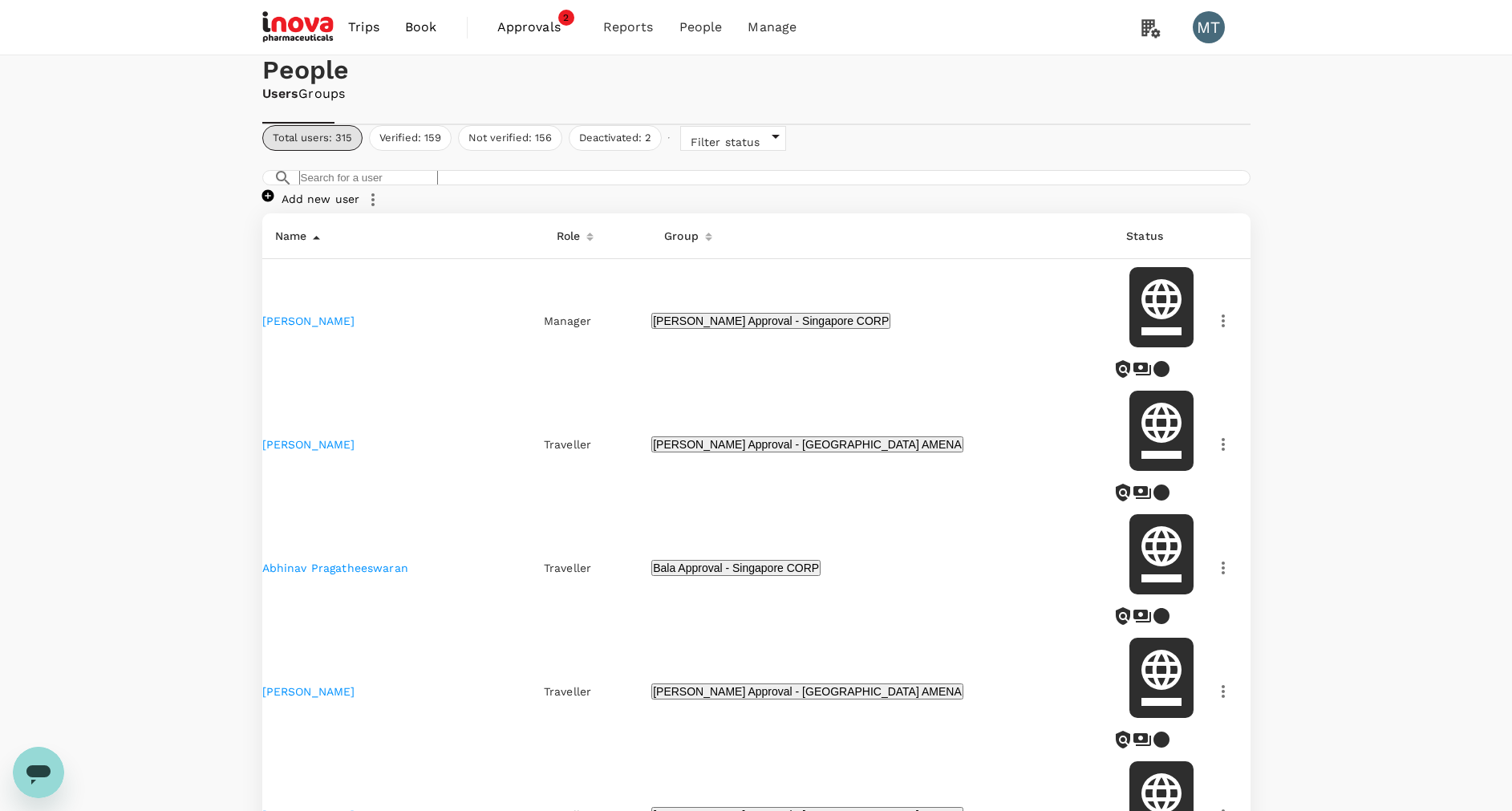
click at [434, 33] on span "Book" at bounding box center [421, 26] width 32 height 19
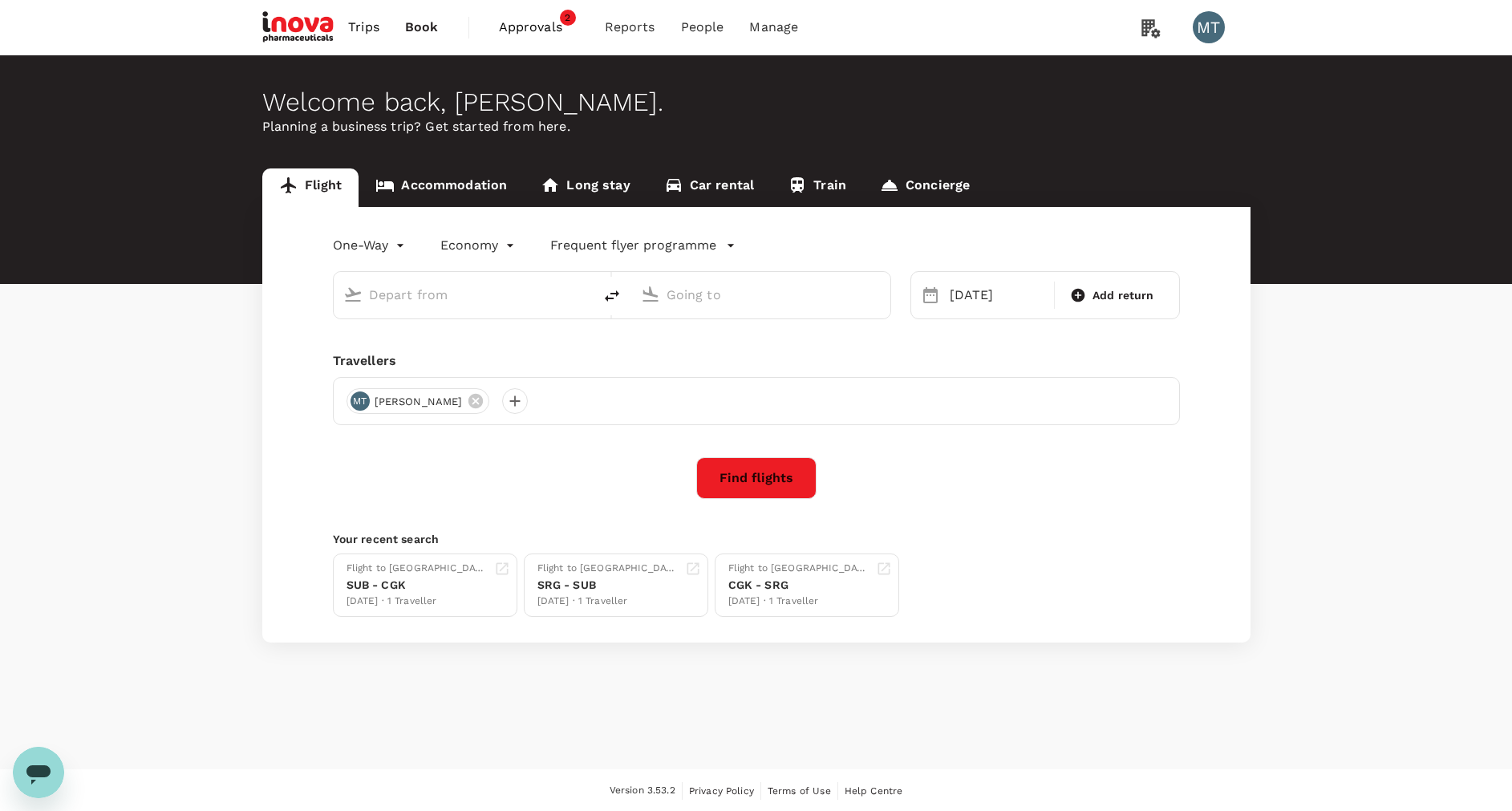
type input "Juanda Intl (SUB)"
type input "Halim Perdanakusuma Intl (HLP)"
type input "Juanda Intl (SUB)"
type input "Halim Perdanakusuma Intl (HLP)"
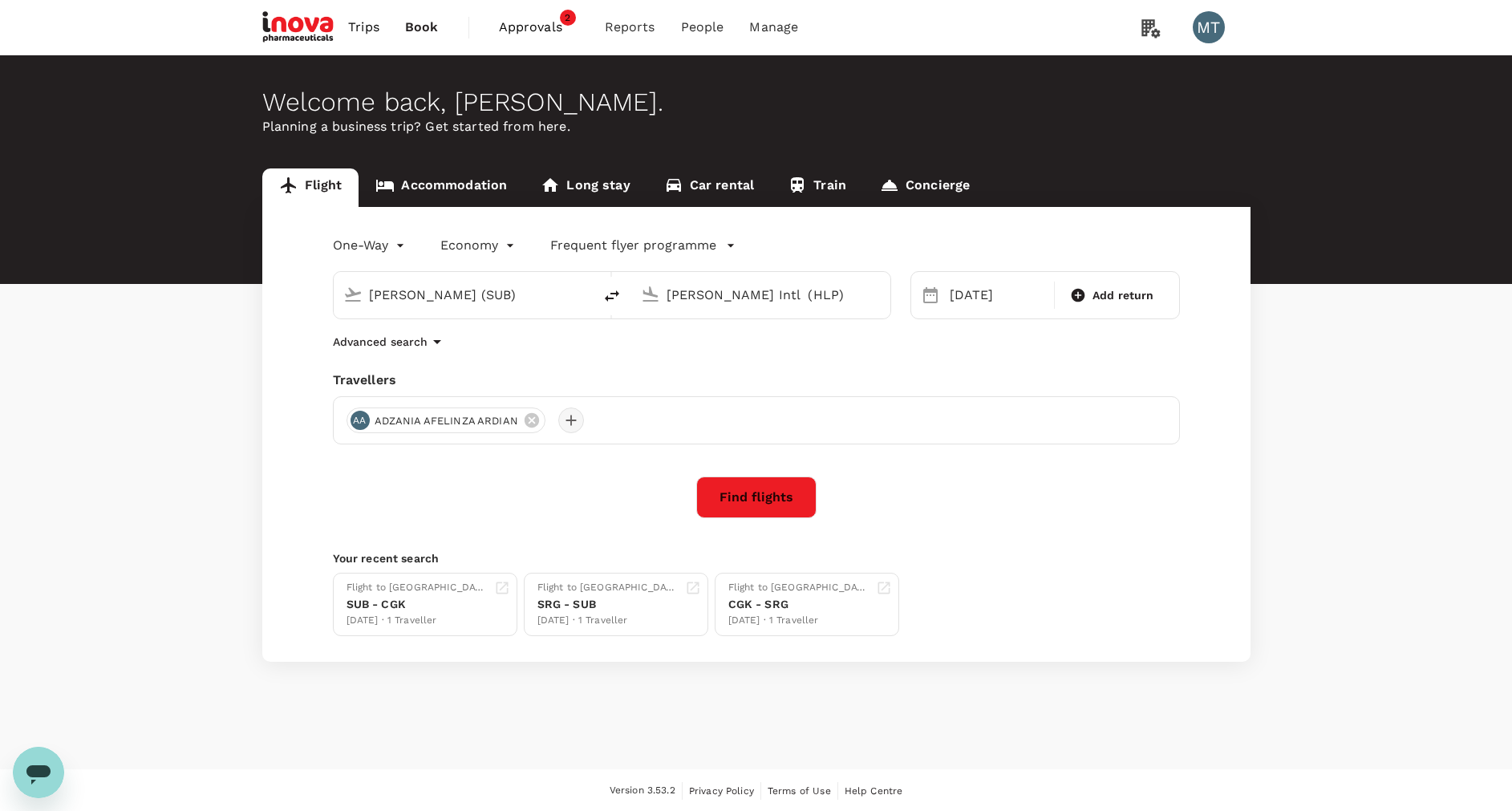
click at [568, 422] on div at bounding box center [571, 420] width 26 height 26
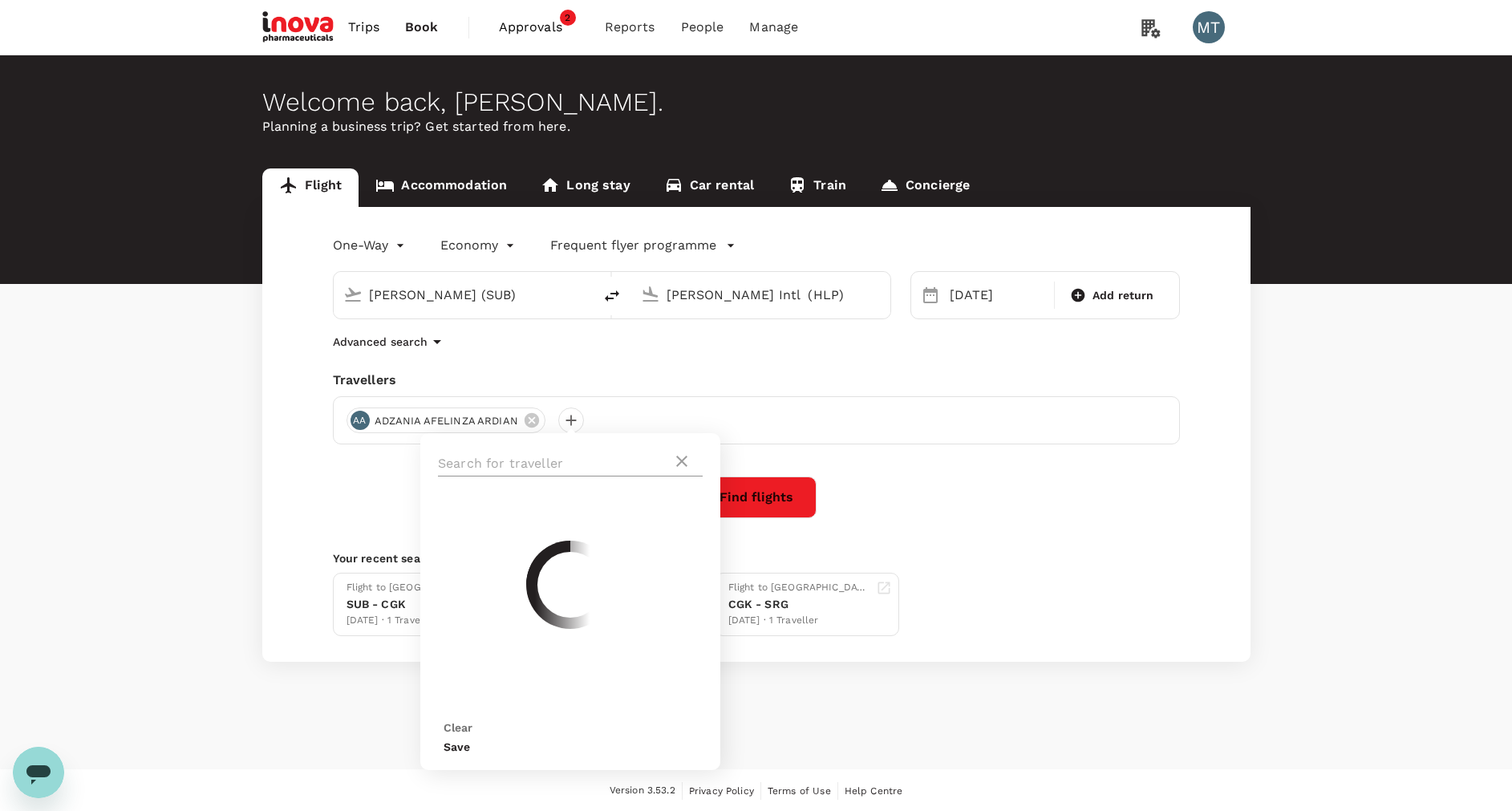
click at [583, 464] on input "text" at bounding box center [555, 463] width 234 height 26
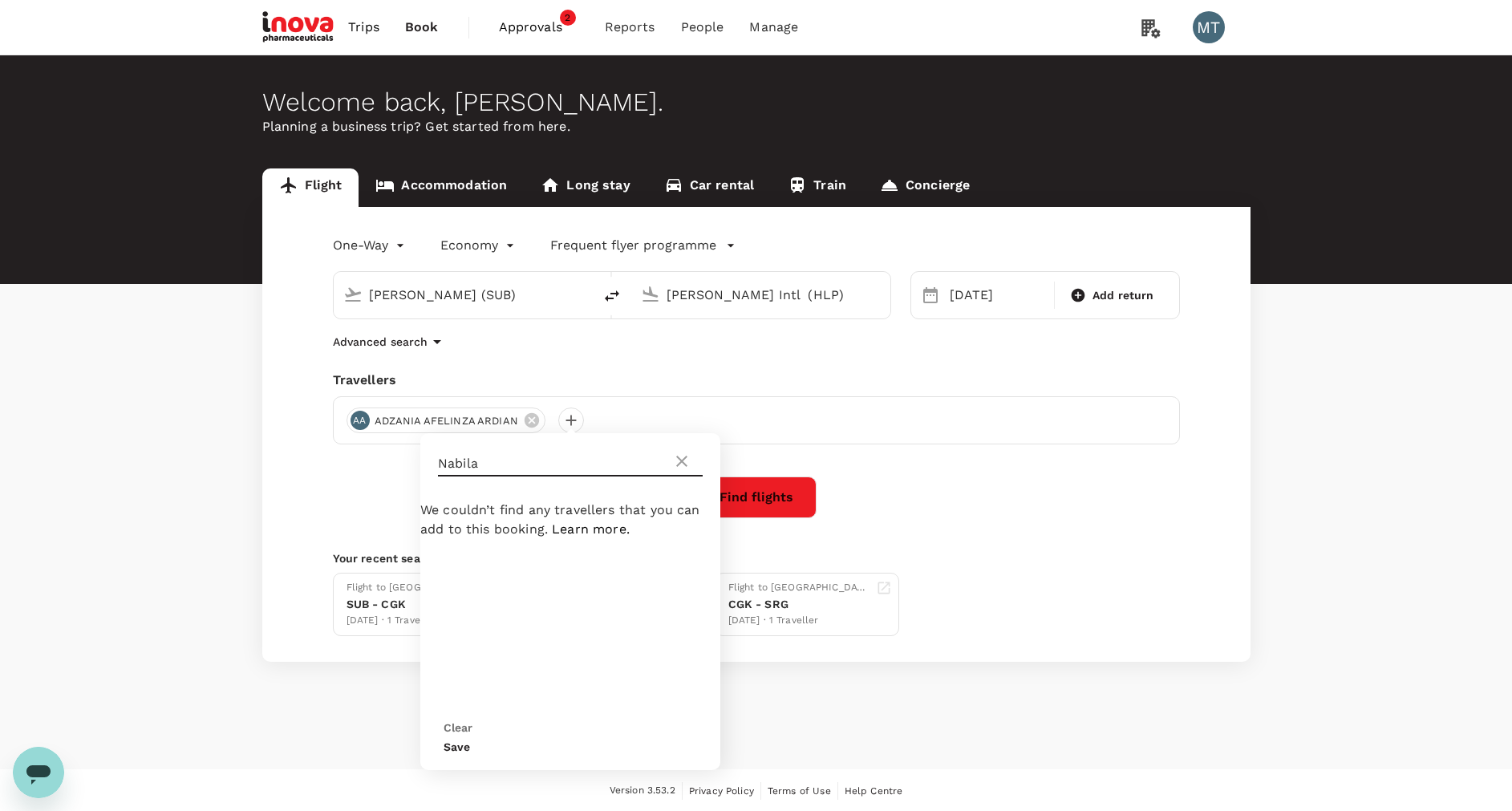
type input "Nabila"
click at [683, 461] on icon at bounding box center [681, 460] width 19 height 19
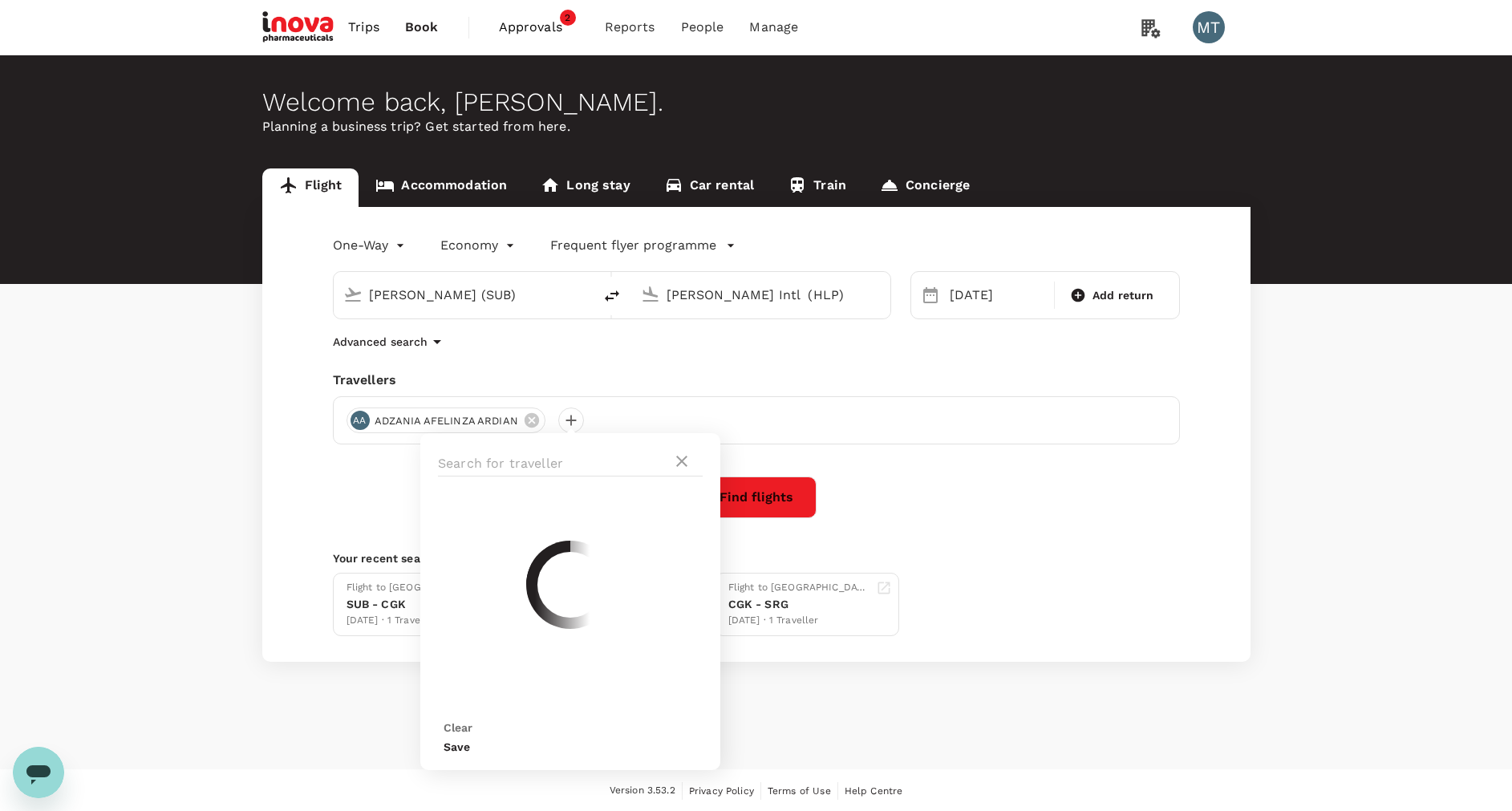
click at [935, 403] on div "AA ADZANIA AFELINZA ARDIAN" at bounding box center [756, 420] width 847 height 48
click at [1100, 152] on div "Welcome back , Morina . Planning a business trip? Get started from here." at bounding box center [756, 170] width 1512 height 229
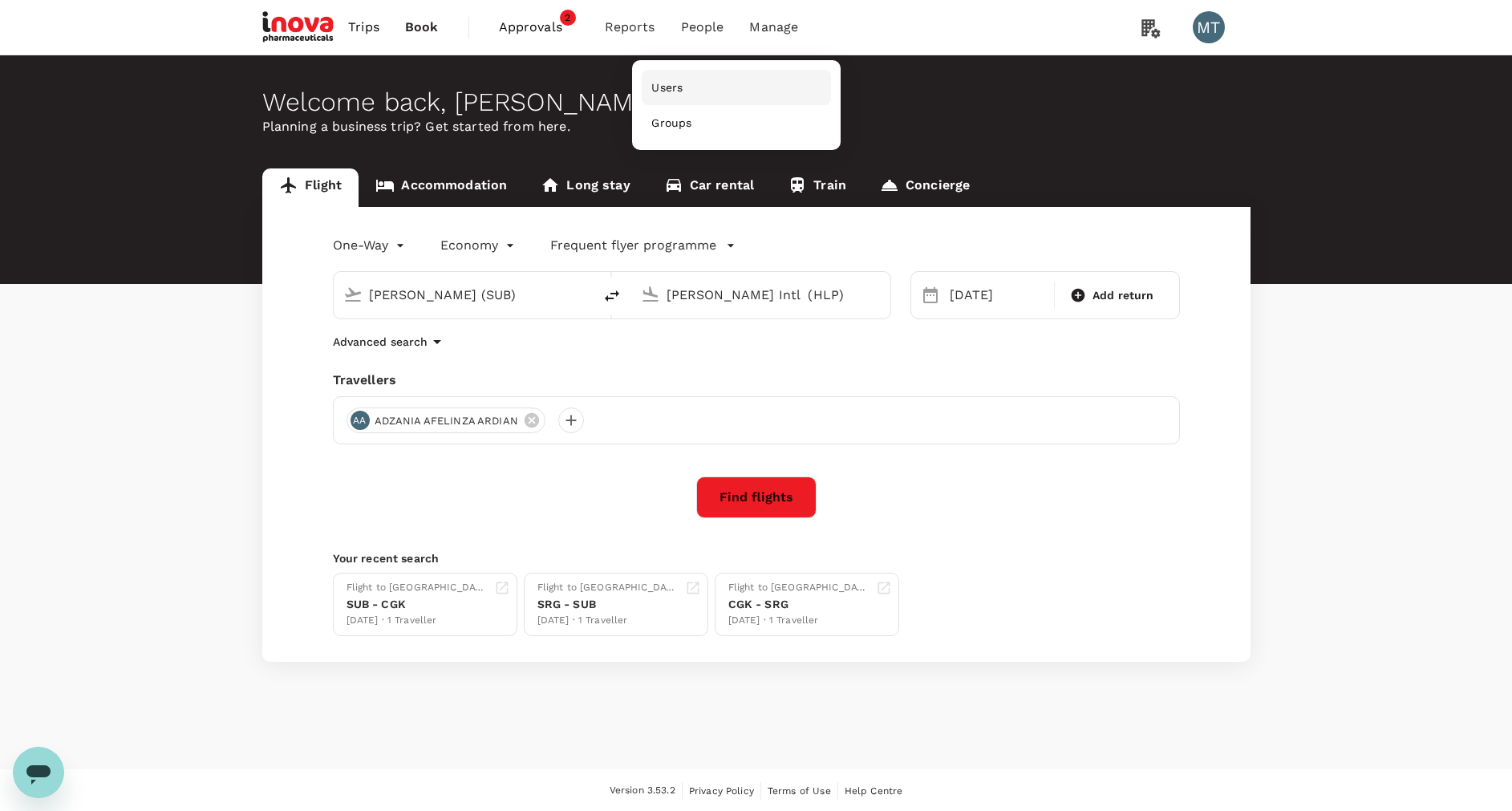
click at [688, 91] on link "Users" at bounding box center [736, 87] width 189 height 35
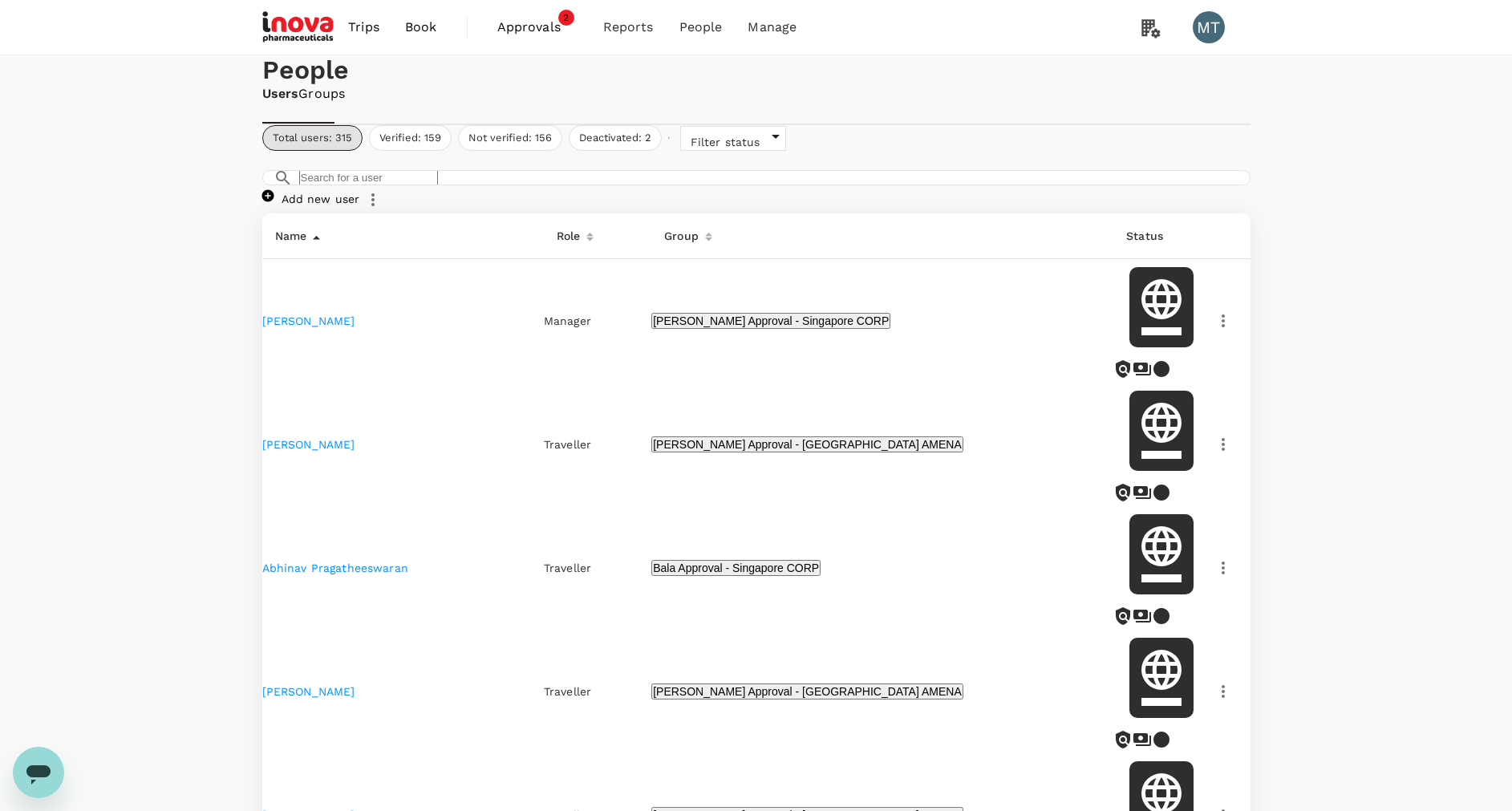
click at [383, 209] on icon "button" at bounding box center [372, 199] width 19 height 19
click at [360, 205] on link "Add new user" at bounding box center [310, 199] width 98 height 13
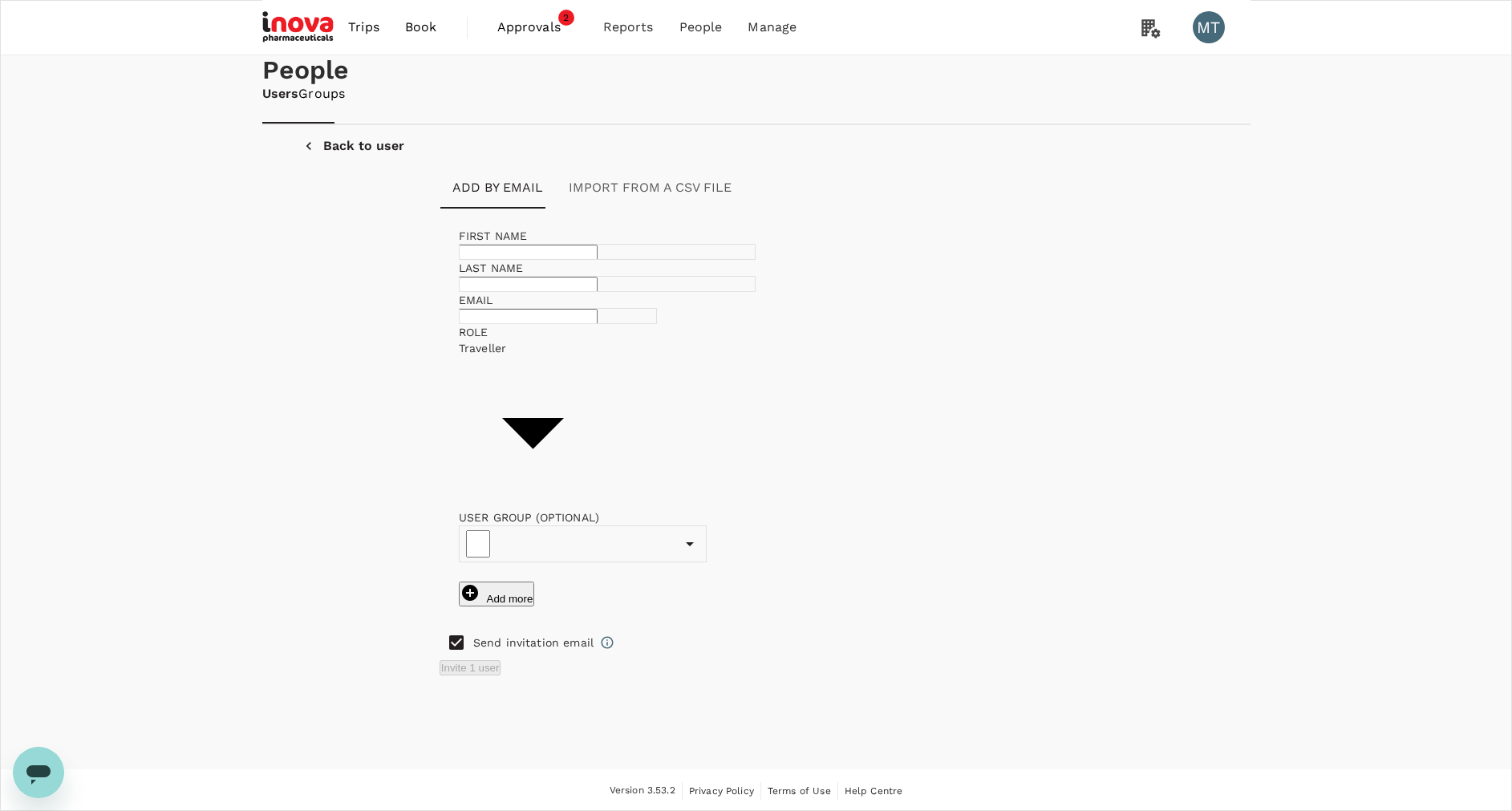
click at [520, 260] on input "text" at bounding box center [528, 252] width 138 height 16
type input "Nabila"
click at [598, 292] on input "text" at bounding box center [528, 284] width 138 height 16
type input "Zahara"
click at [584, 324] on input "text" at bounding box center [528, 316] width 138 height 16
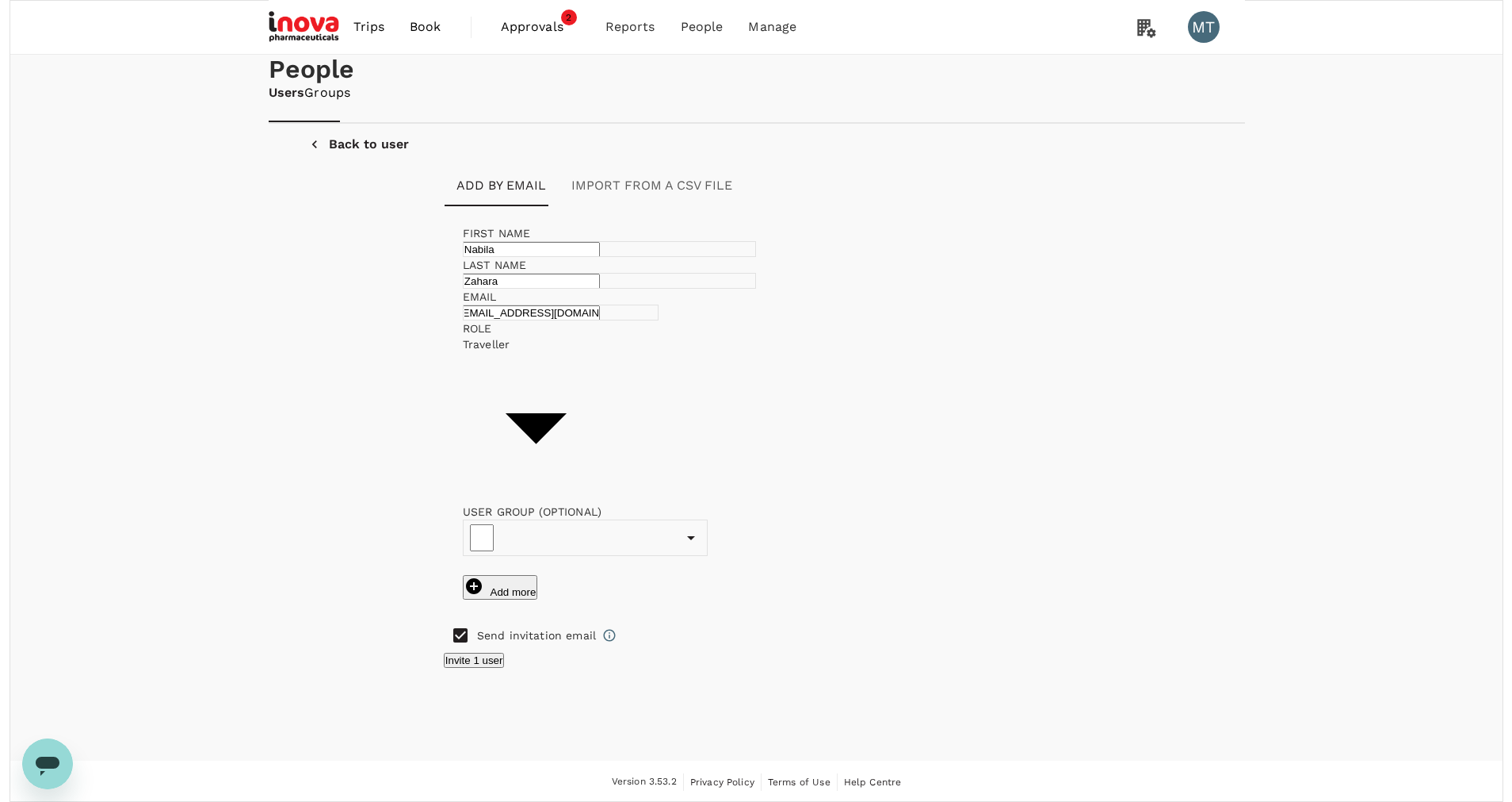
scroll to position [0, 17]
type input "n.zahara@inovapharma.com"
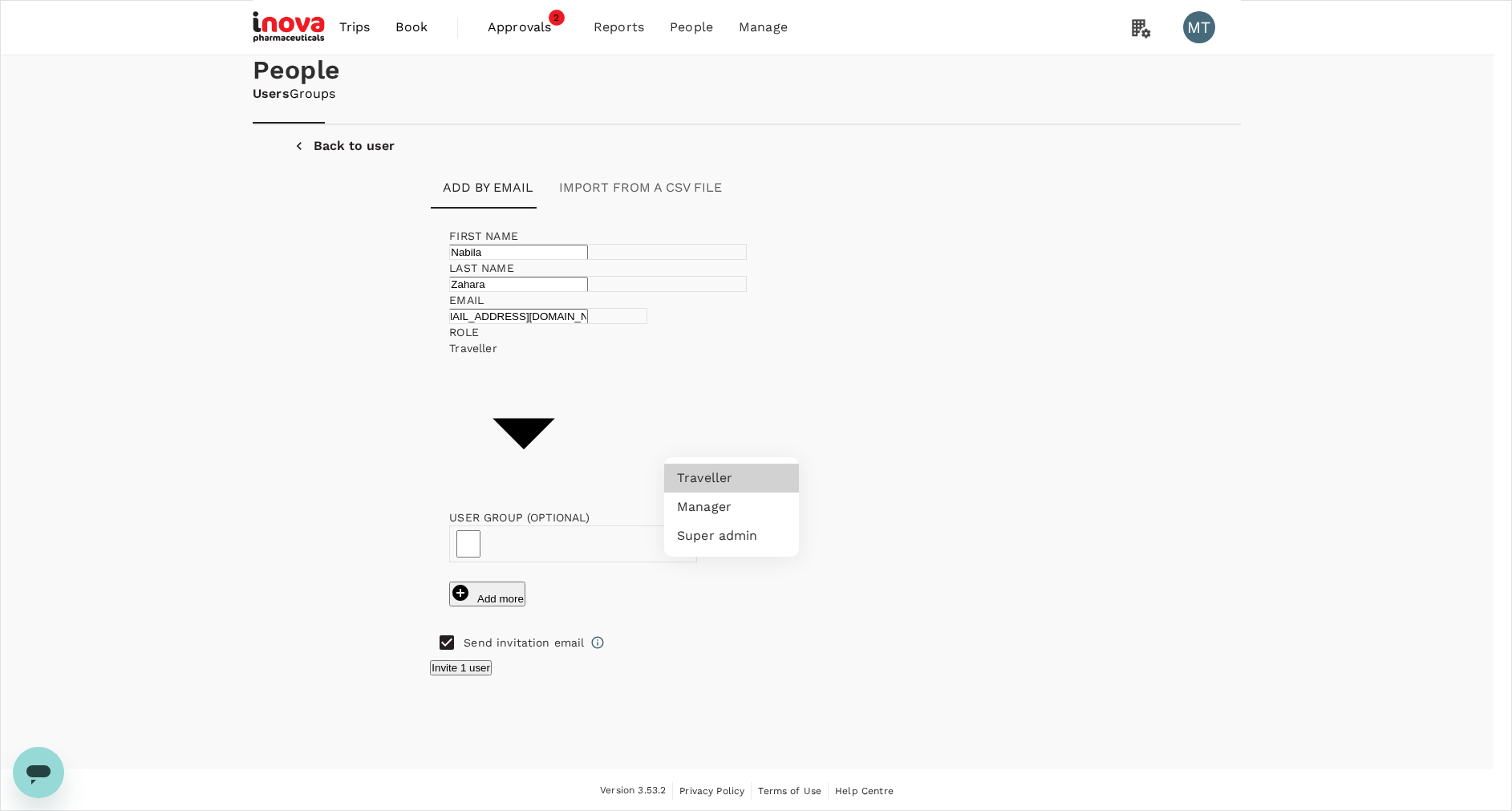
click at [792, 431] on body "Trips Book Approvals 2 Reports People Manage MT People Users Groups Back to use…" at bounding box center [756, 406] width 1512 height 813
click at [762, 480] on li "Traveller" at bounding box center [731, 478] width 135 height 29
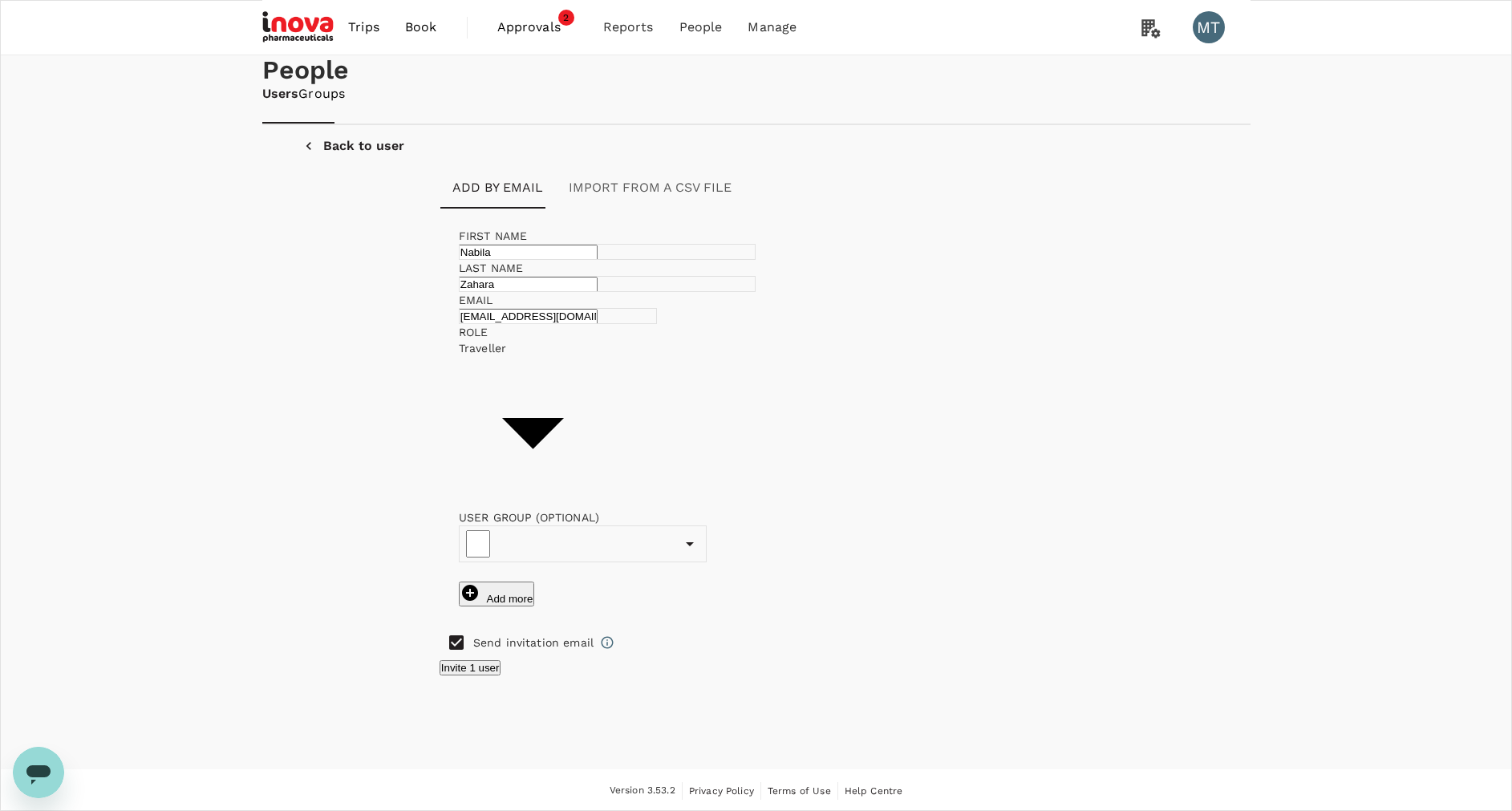
click at [699, 534] on icon "Open" at bounding box center [689, 543] width 19 height 19
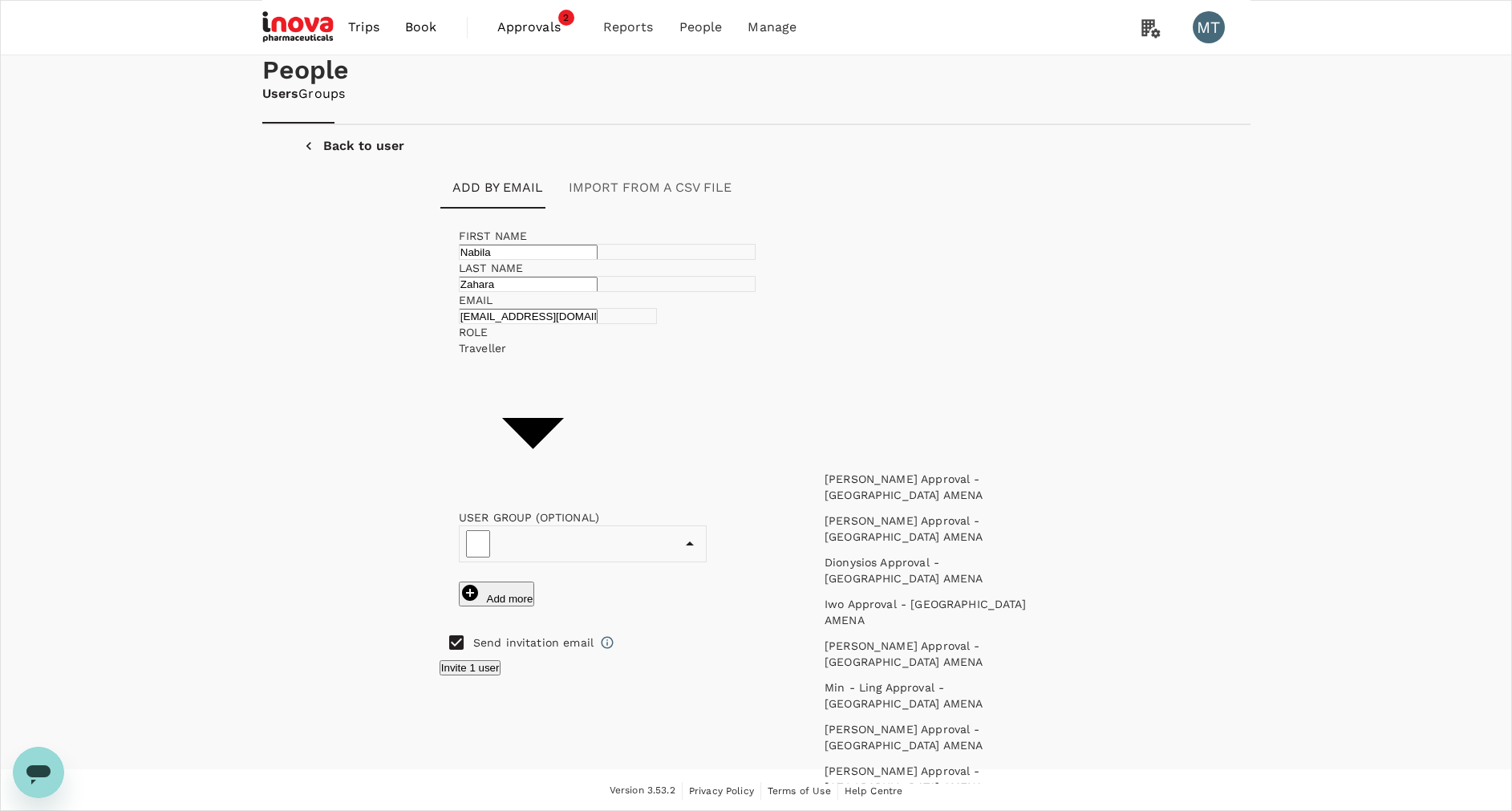
click at [949, 487] on li "Benjamin Approval - Indonesia AMENA" at bounding box center [928, 487] width 233 height 42
type input "Benjamin Approval - Indonesia AMENA"
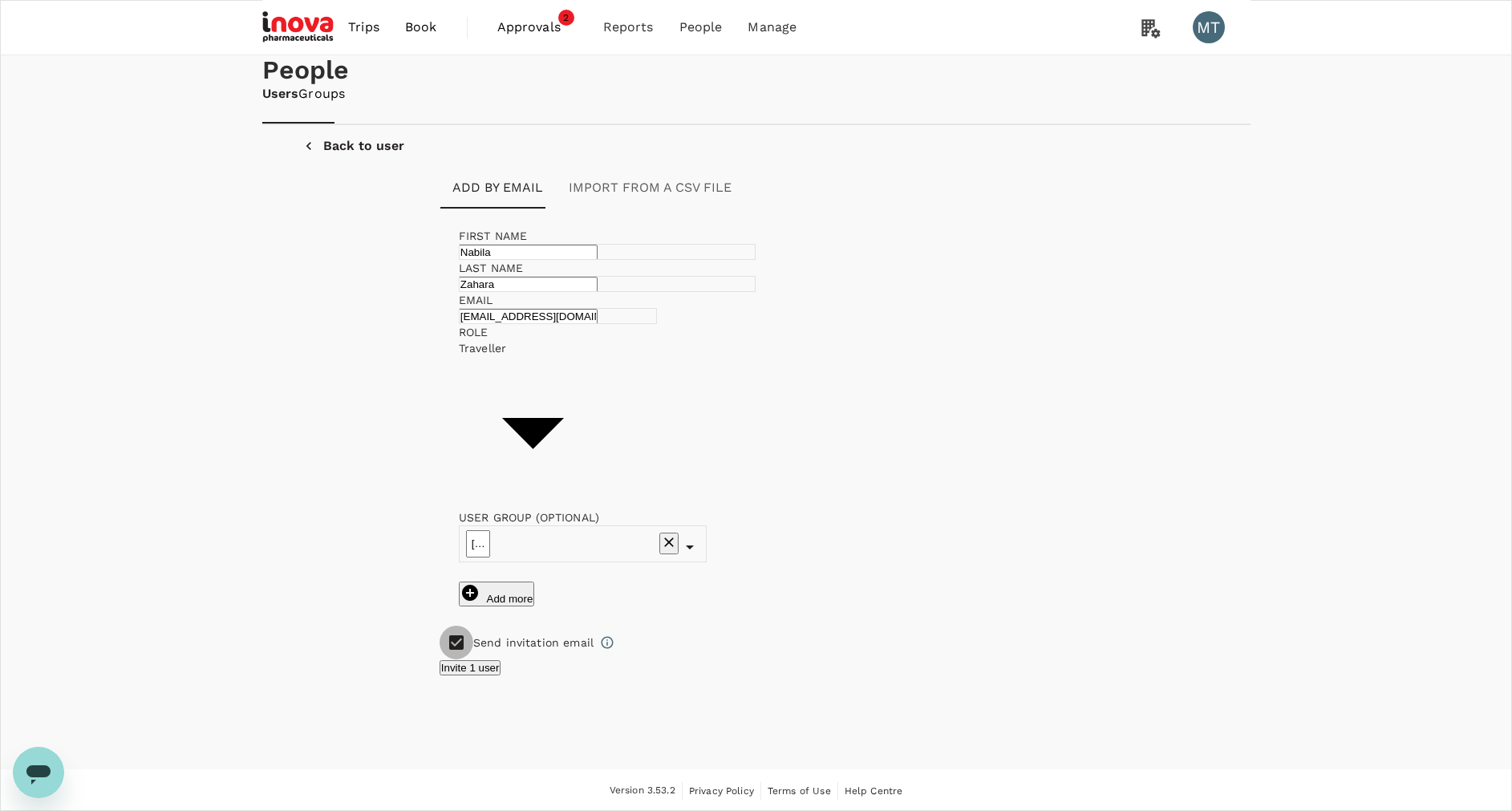
click at [474, 626] on input "checkbox" at bounding box center [456, 642] width 34 height 34
checkbox input "false"
click at [494, 660] on button "Add 1 user" at bounding box center [467, 668] width 54 height 16
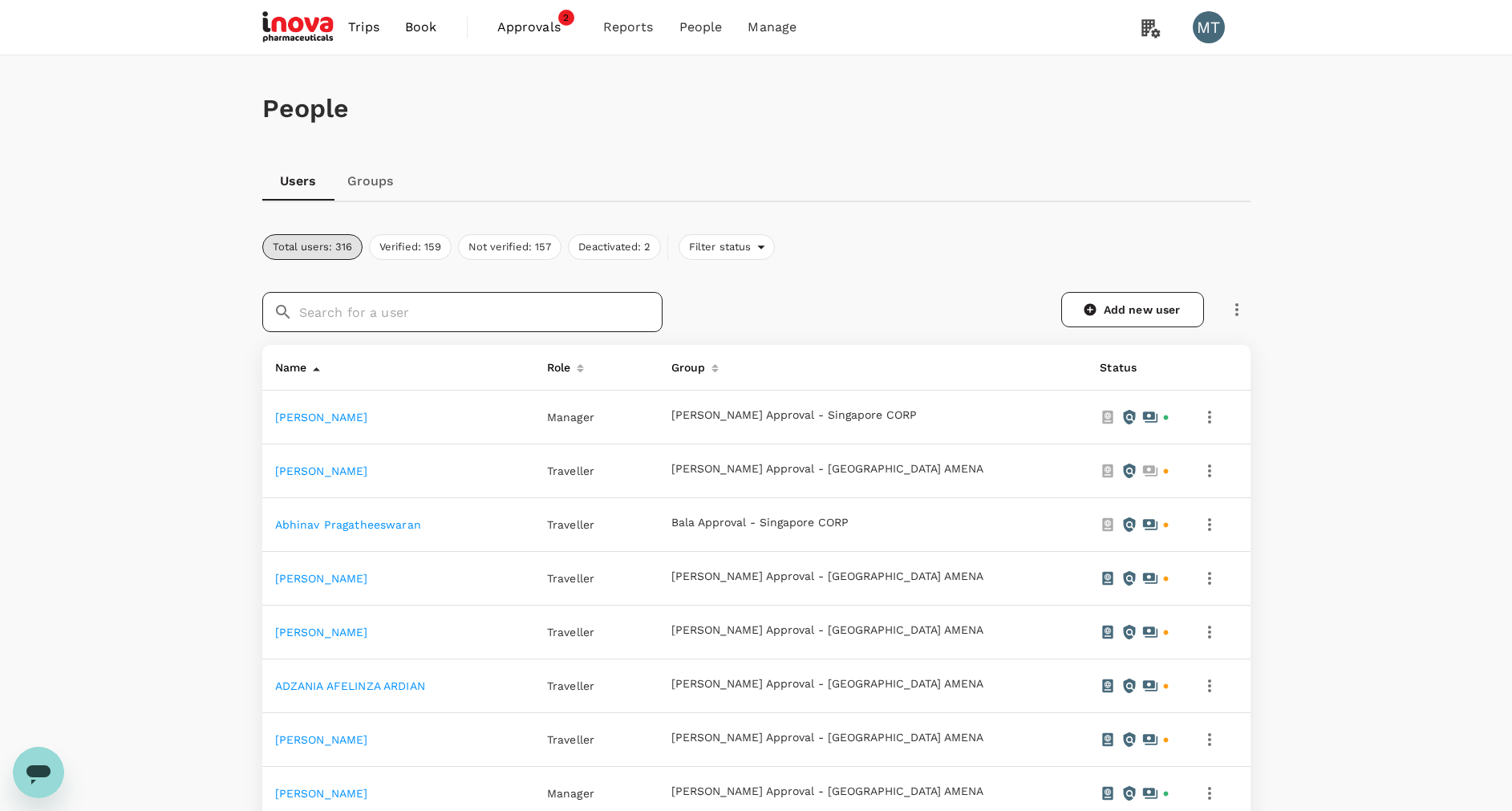
click at [367, 315] on input "text" at bounding box center [480, 312] width 363 height 40
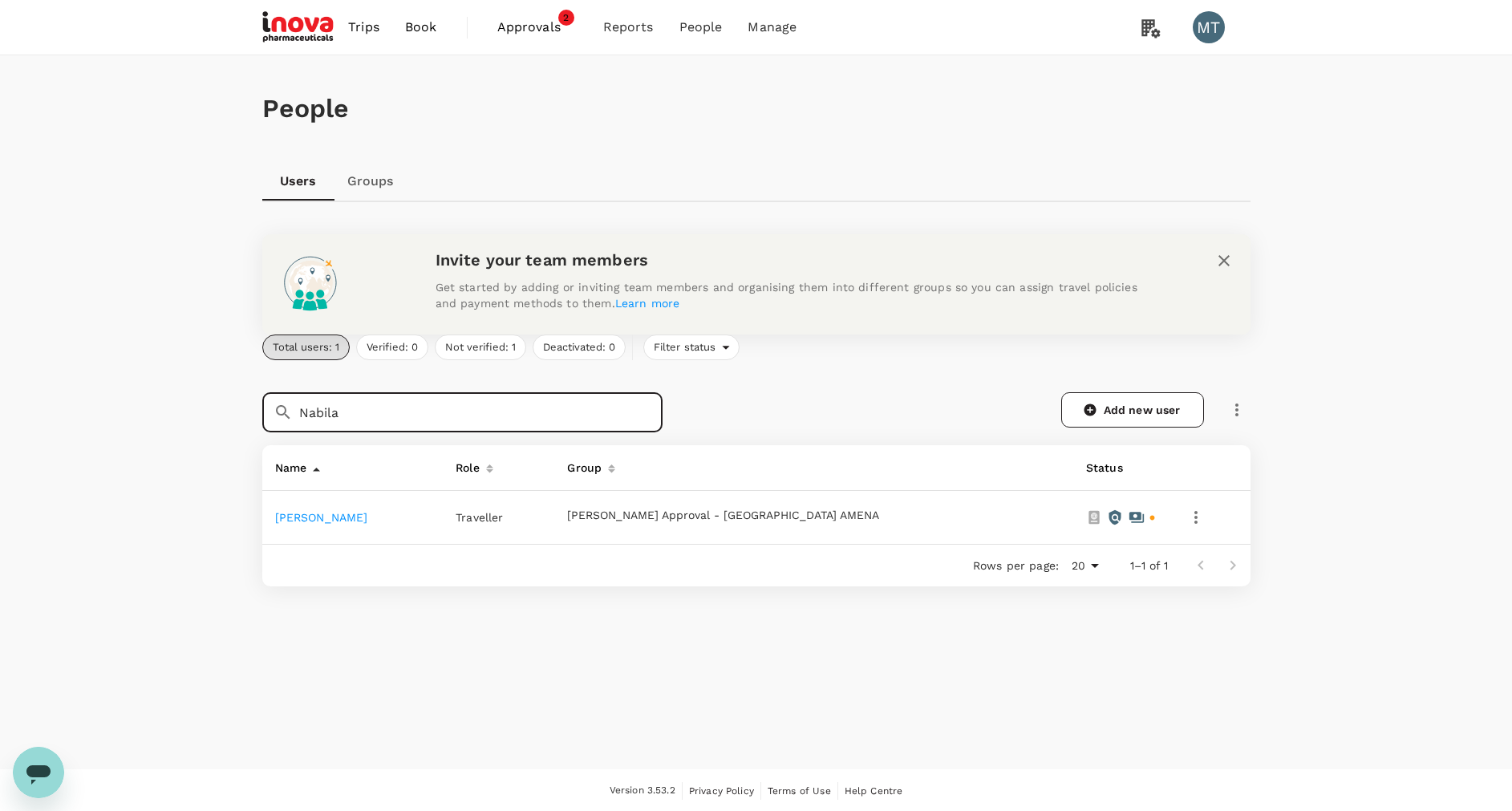
type input "Nabila"
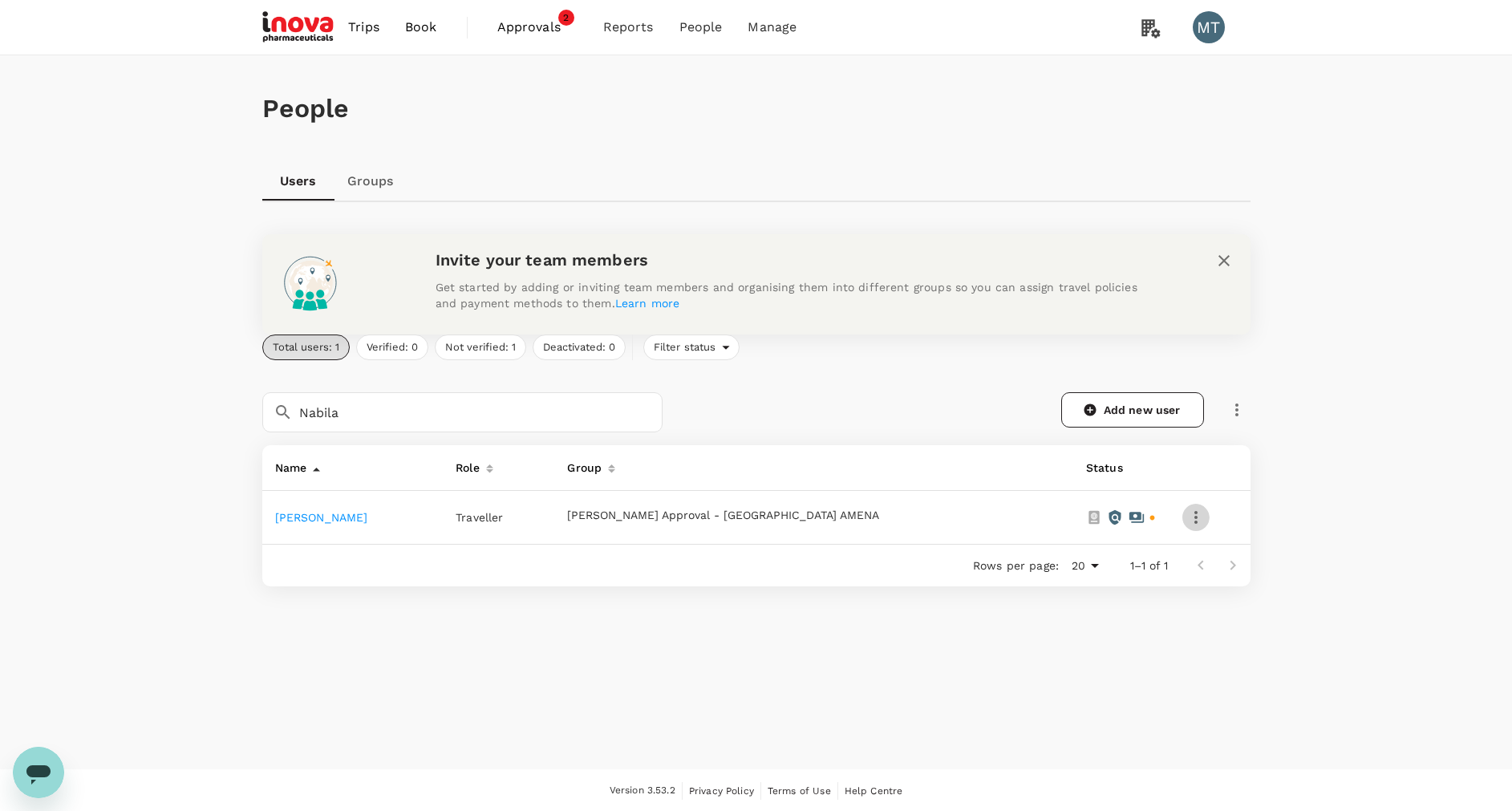
click at [1186, 521] on icon "button" at bounding box center [1195, 517] width 19 height 19
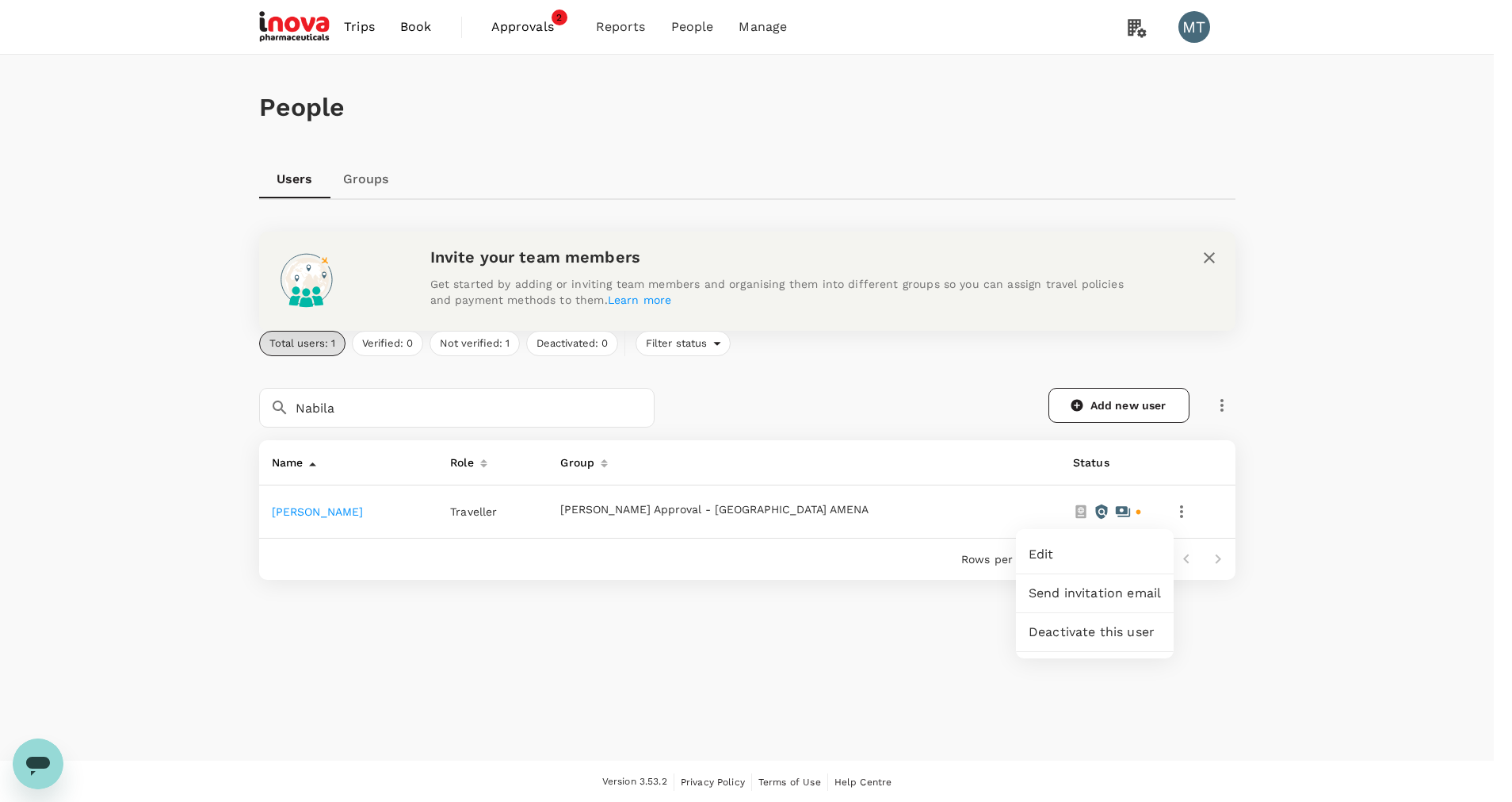
click at [1054, 554] on span "Edit" at bounding box center [1095, 554] width 133 height 19
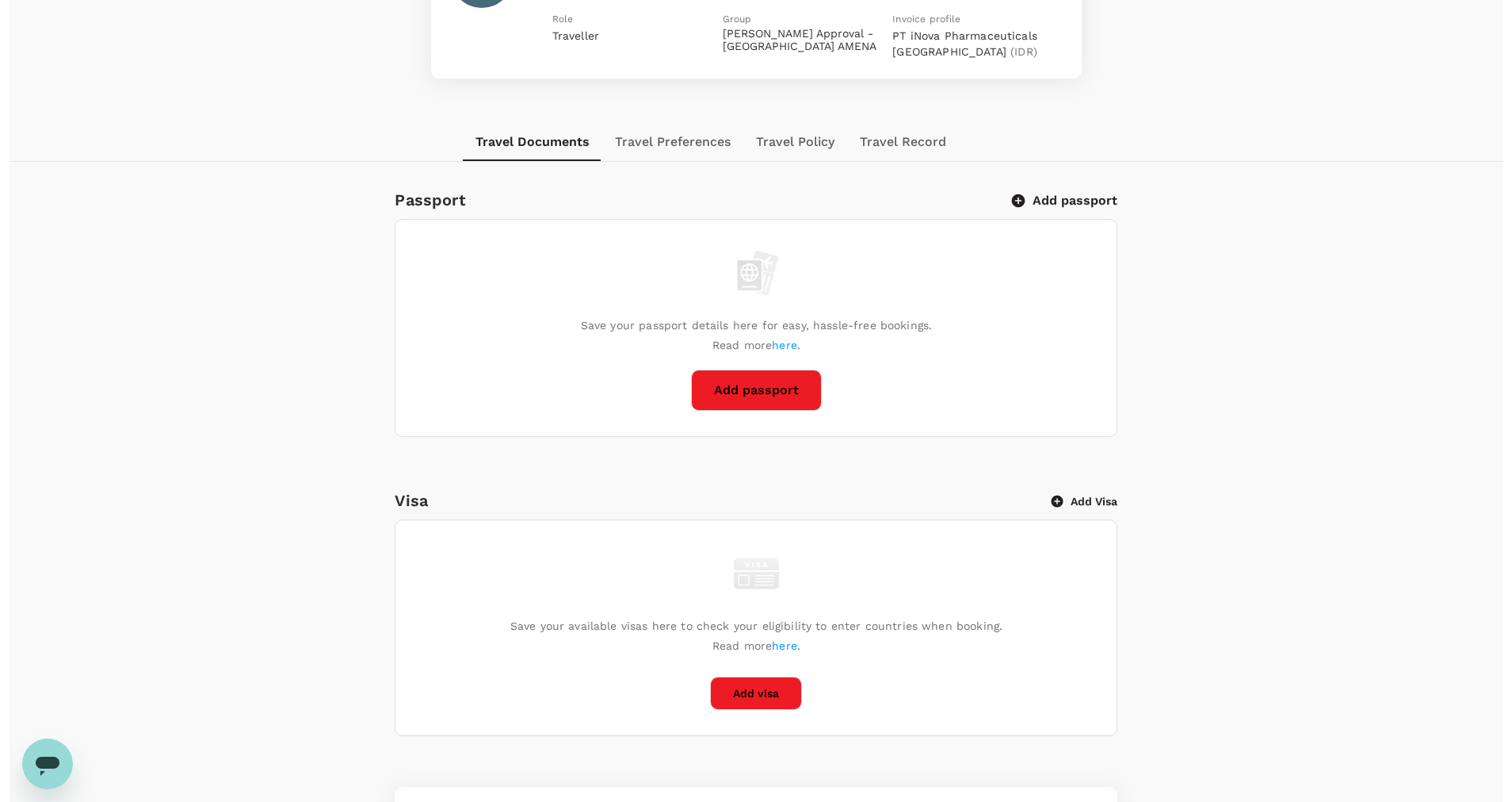
scroll to position [476, 0]
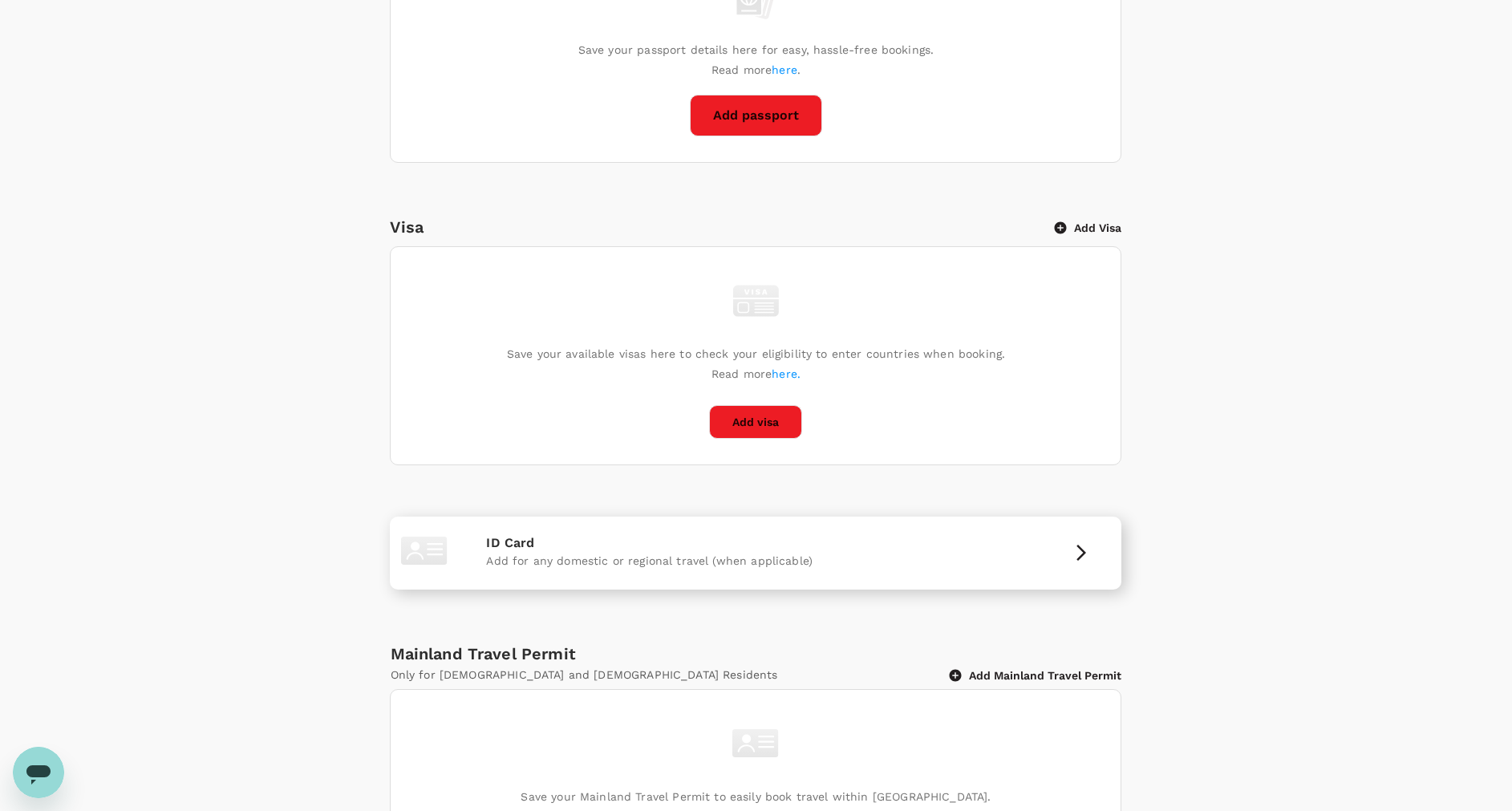
click at [880, 585] on div "ID Card Add for any domestic or regional travel (when applicable)" at bounding box center [755, 552] width 731 height 73
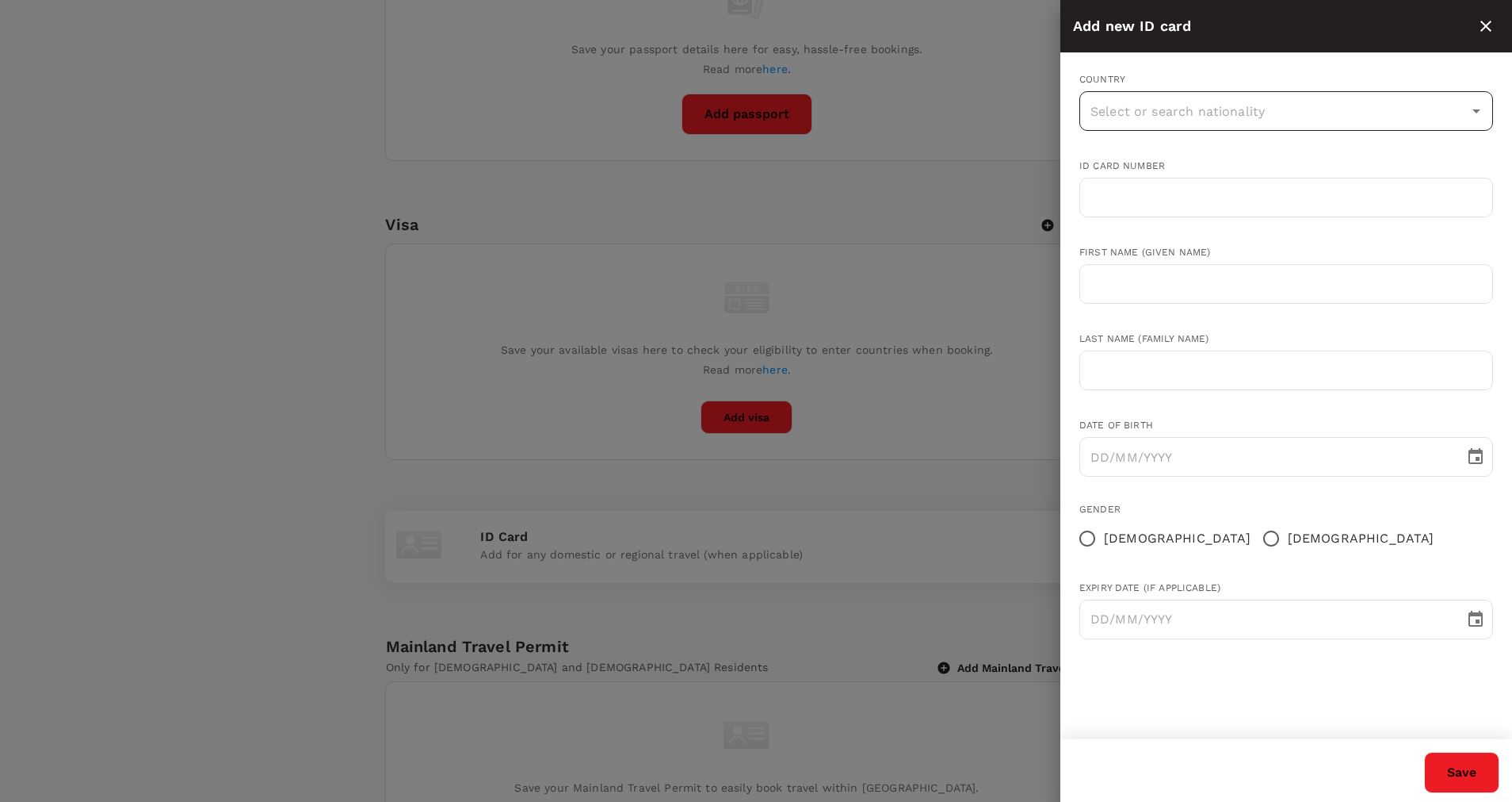
click at [1133, 106] on input "text" at bounding box center [1274, 111] width 376 height 30
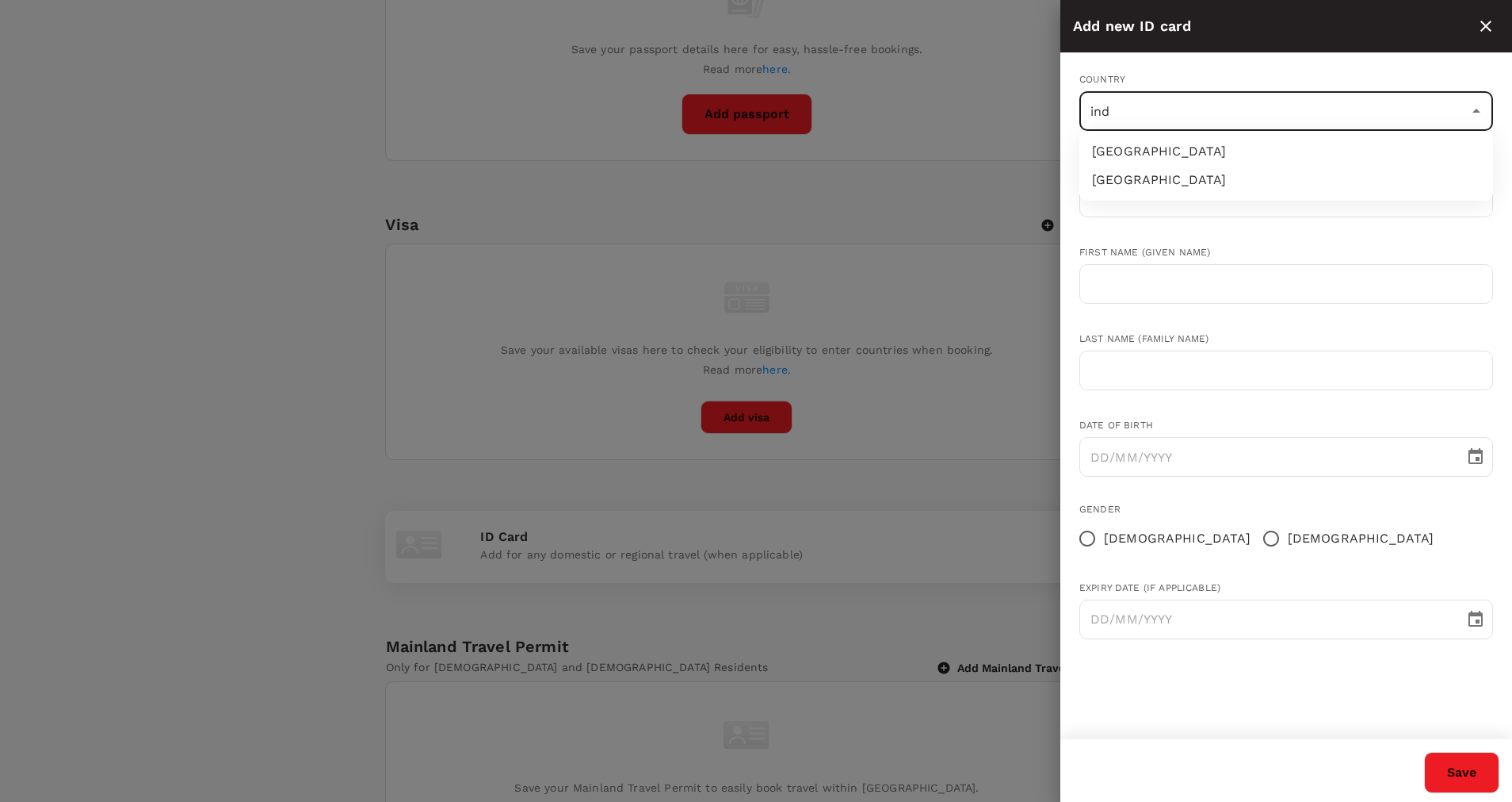
type input "indo"
click at [1141, 147] on li "[GEOGRAPHIC_DATA]" at bounding box center [1287, 151] width 413 height 28
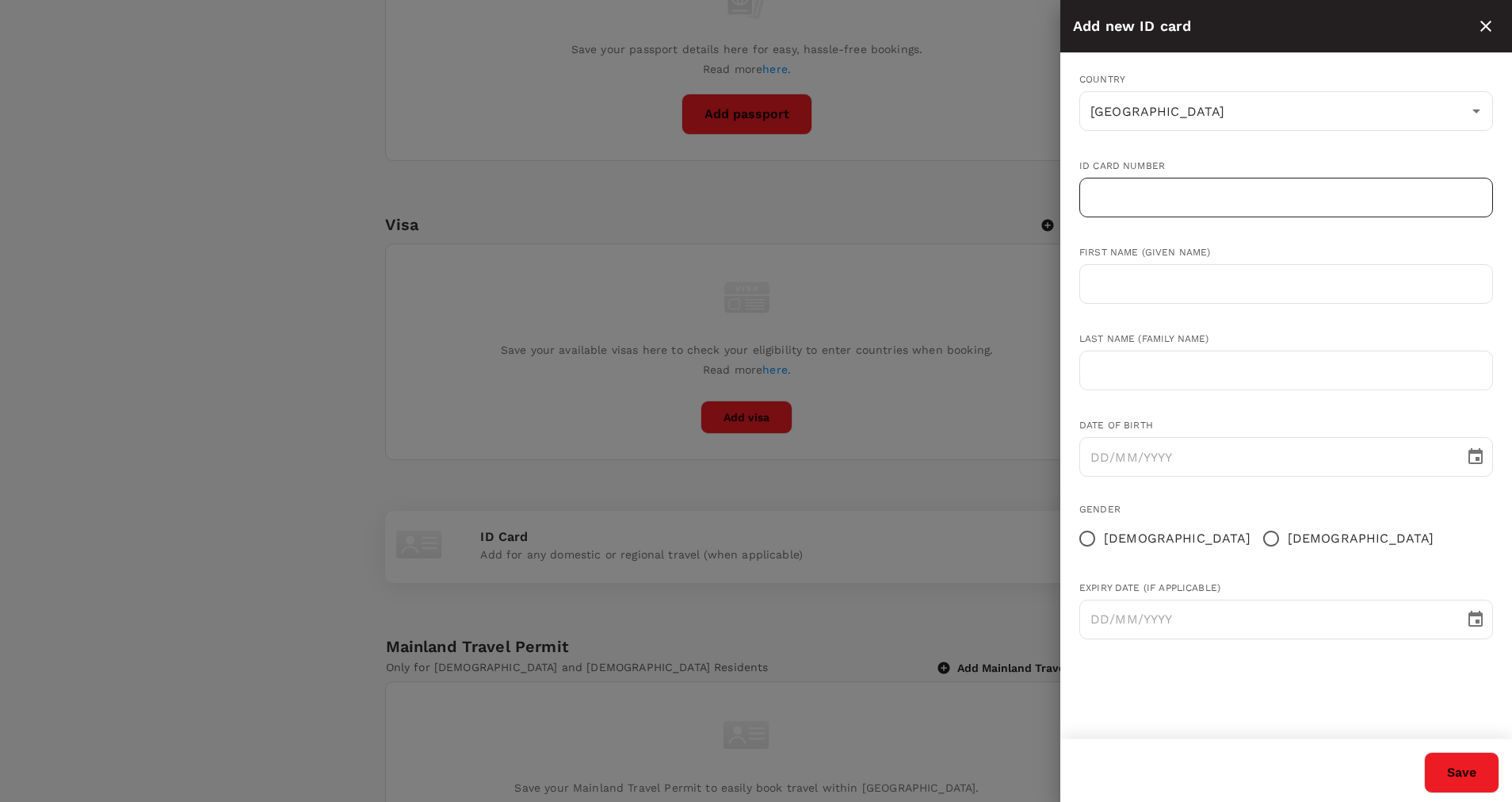
click at [1157, 199] on input "text" at bounding box center [1287, 197] width 413 height 40
type input "3175096107001002"
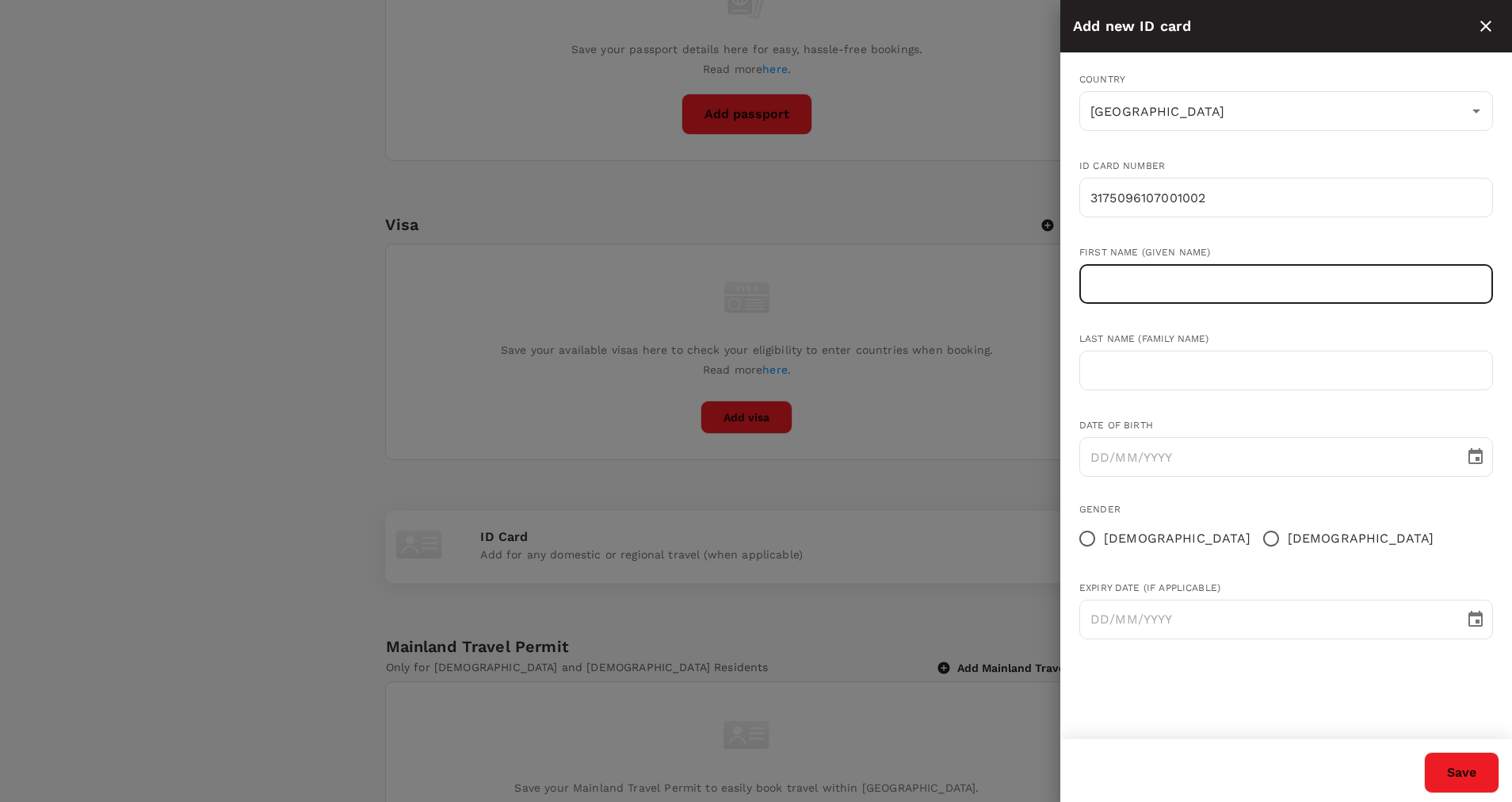
click at [1142, 290] on input "text" at bounding box center [1287, 283] width 413 height 40
type input "[PERSON_NAME]"
click at [1144, 375] on input "text" at bounding box center [1287, 370] width 413 height 40
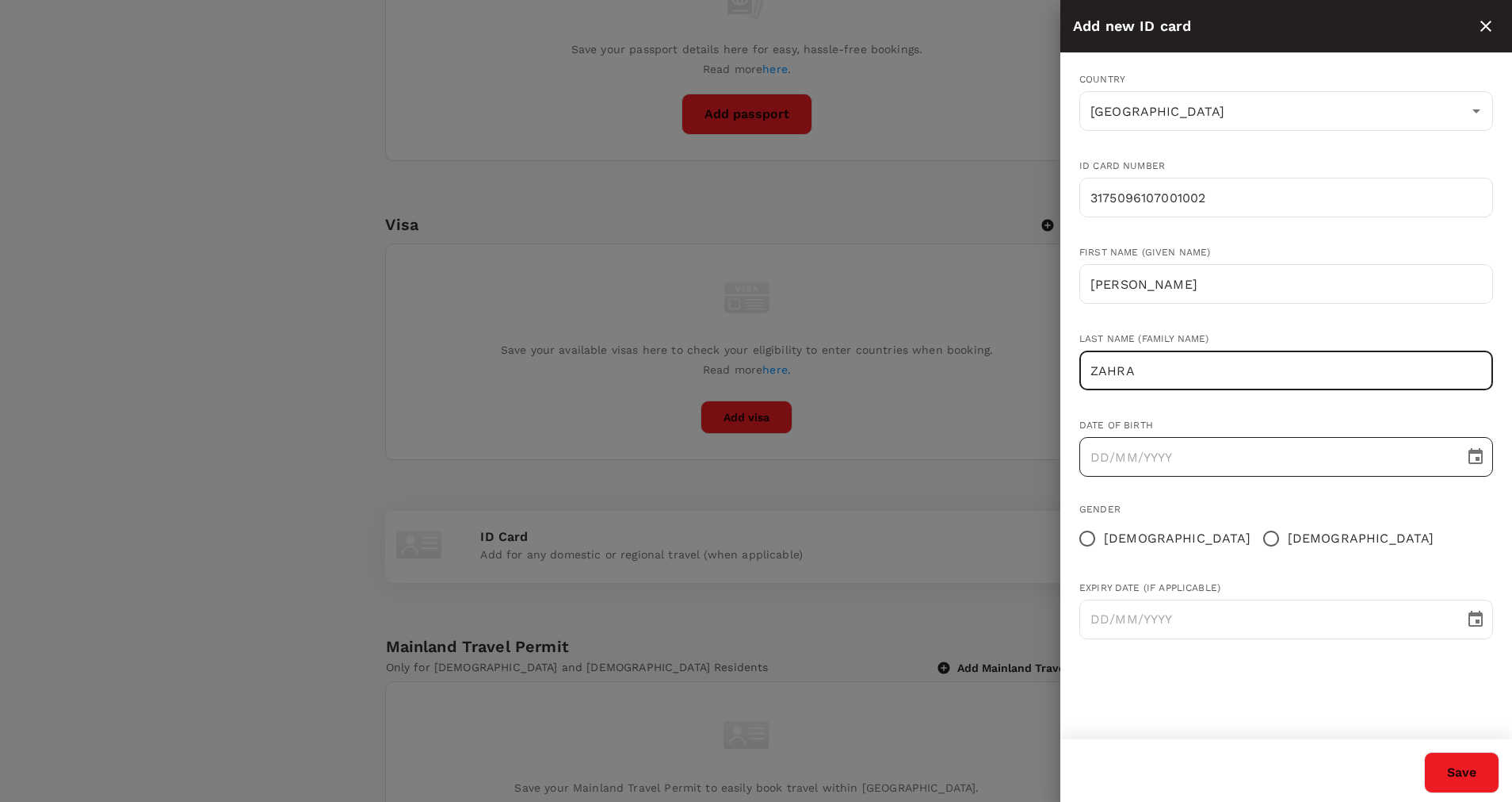
type input "ZAHRA"
type input "DD/MM/YYYY"
click at [1149, 448] on input "DD/MM/YYYY" at bounding box center [1267, 457] width 374 height 40
click at [1484, 456] on icon "Choose date" at bounding box center [1475, 456] width 19 height 19
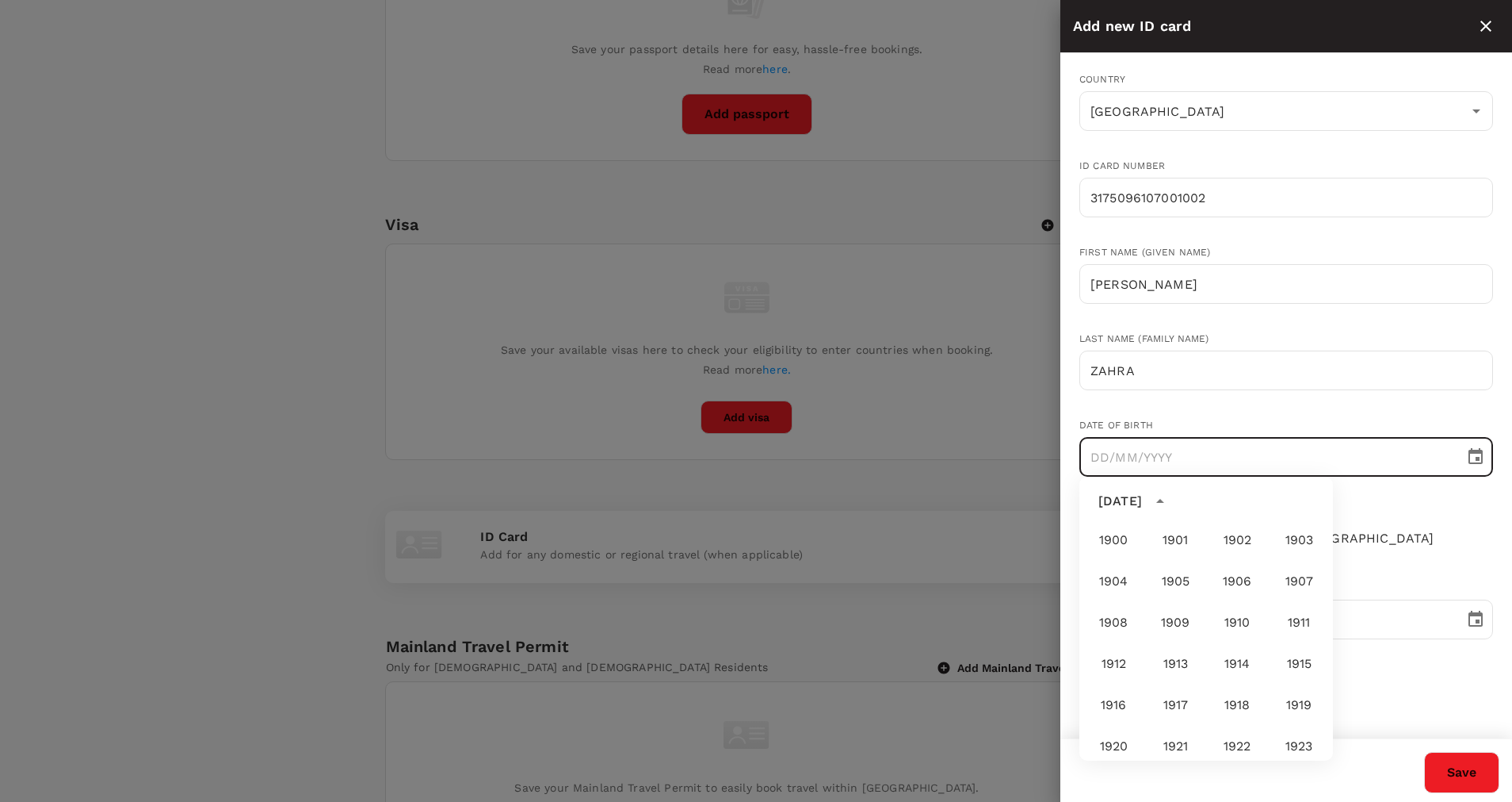
scroll to position [1178, 0]
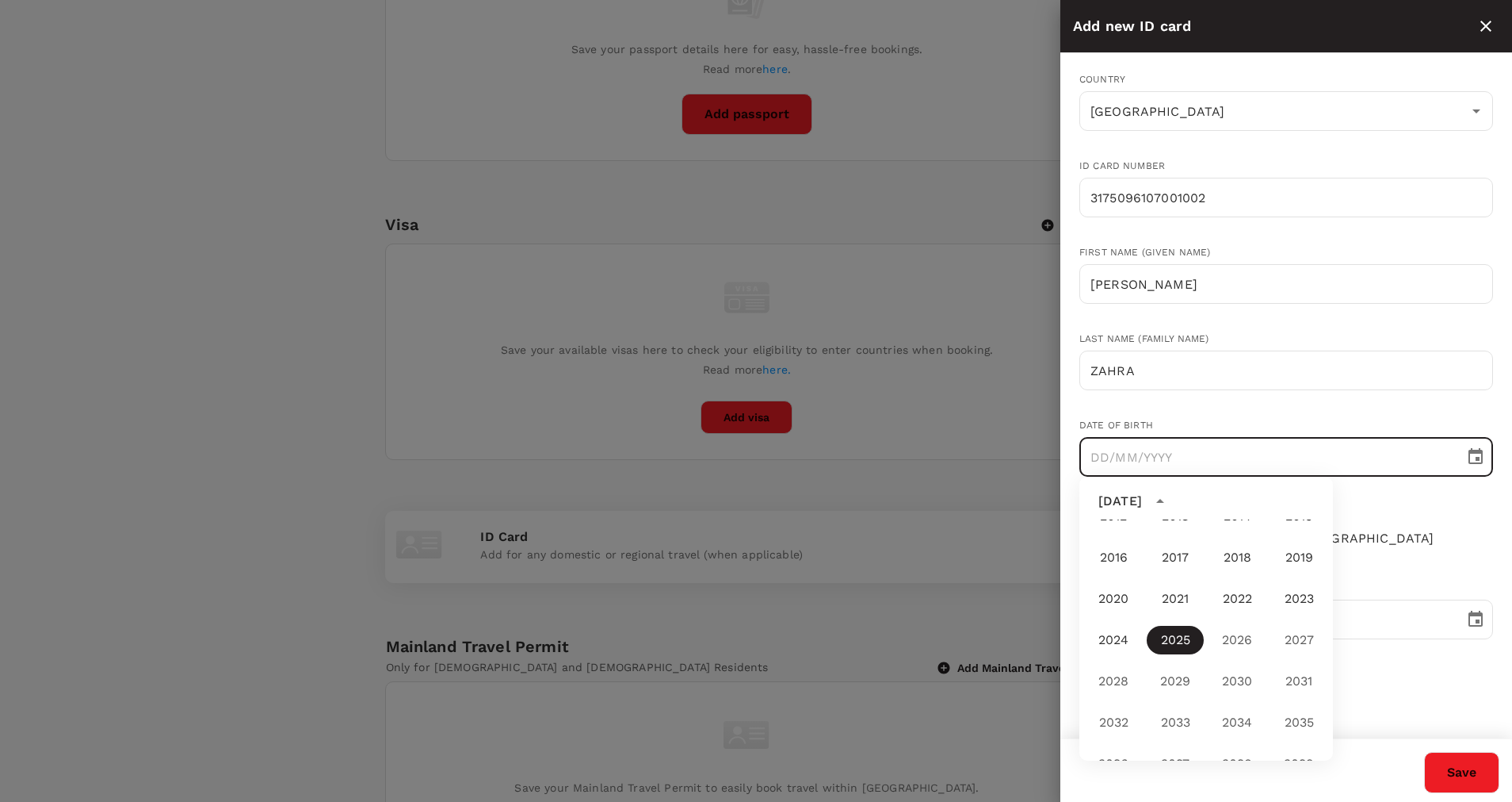
click at [1110, 457] on input "text" at bounding box center [1267, 457] width 374 height 40
type input "DD/MM/YYYY"
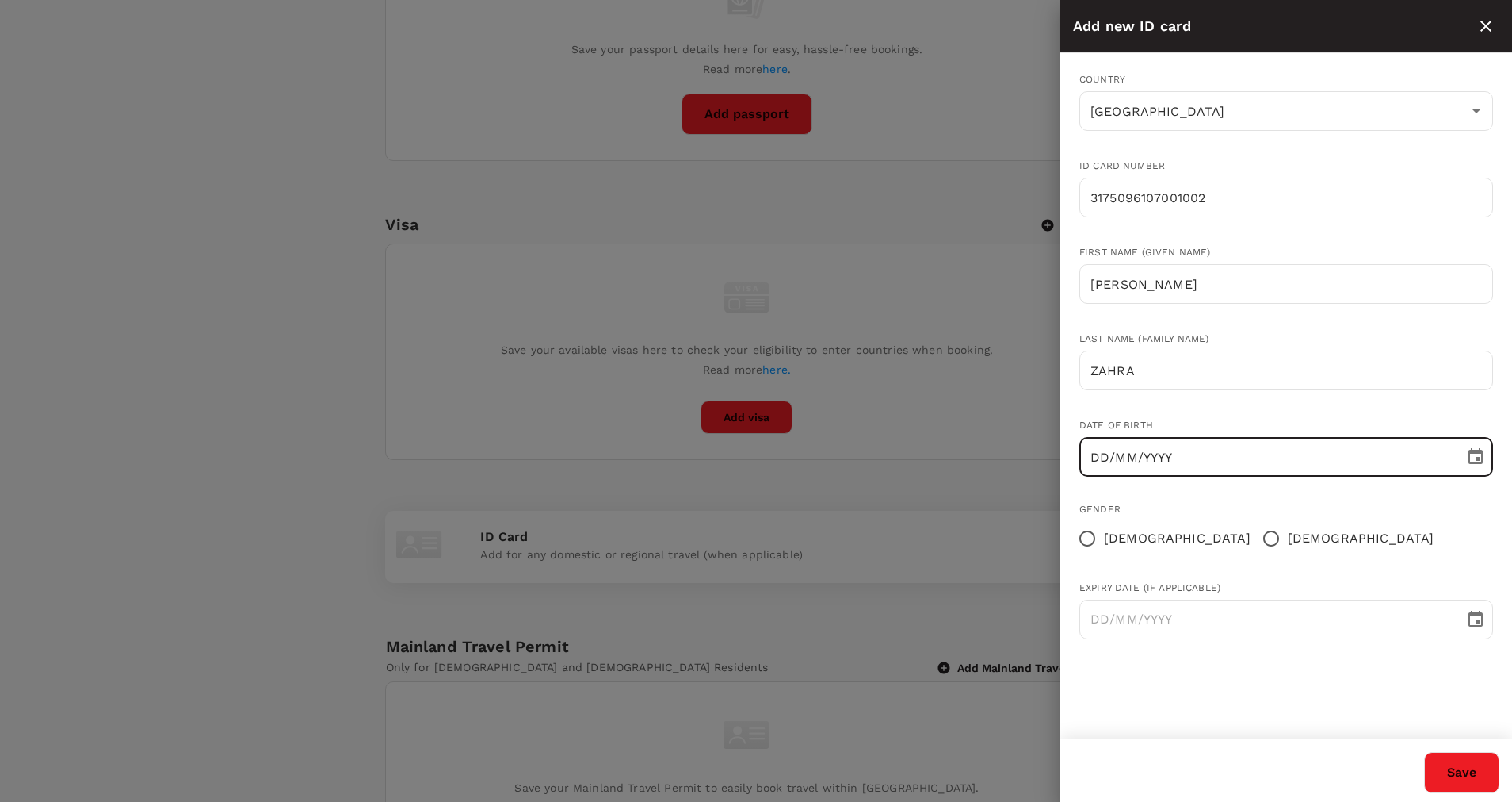
click at [1110, 457] on input "DD/MM/YYYY" at bounding box center [1267, 457] width 374 height 40
type input "[DATE]"
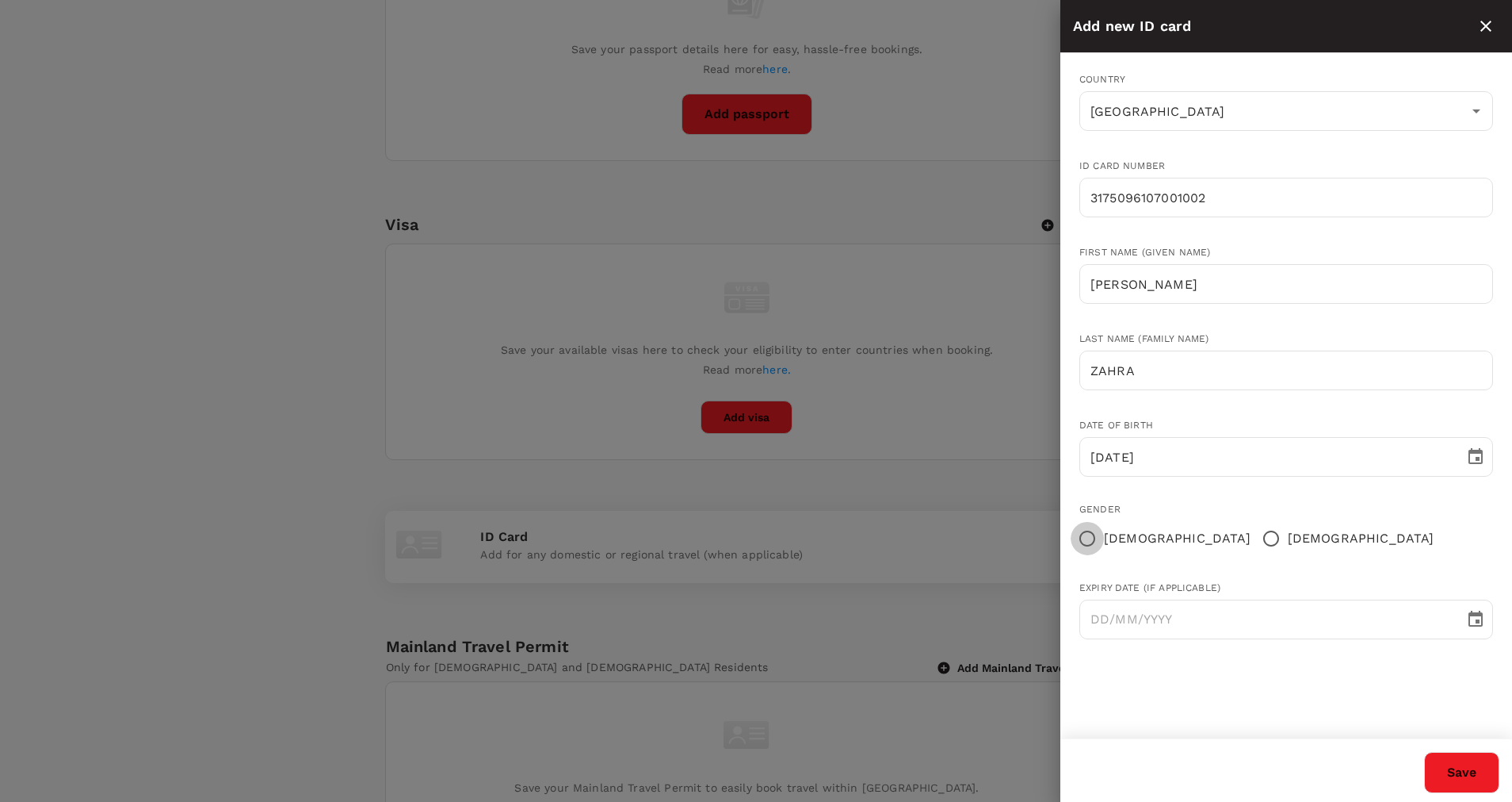
click at [1096, 540] on input "[DEMOGRAPHIC_DATA]" at bounding box center [1087, 538] width 33 height 33
radio input "true"
type input "DD/MM/YYYY"
click at [1147, 624] on input "DD/MM/YYYY" at bounding box center [1267, 619] width 374 height 40
click at [1475, 612] on icon "Choose date" at bounding box center [1476, 618] width 15 height 15
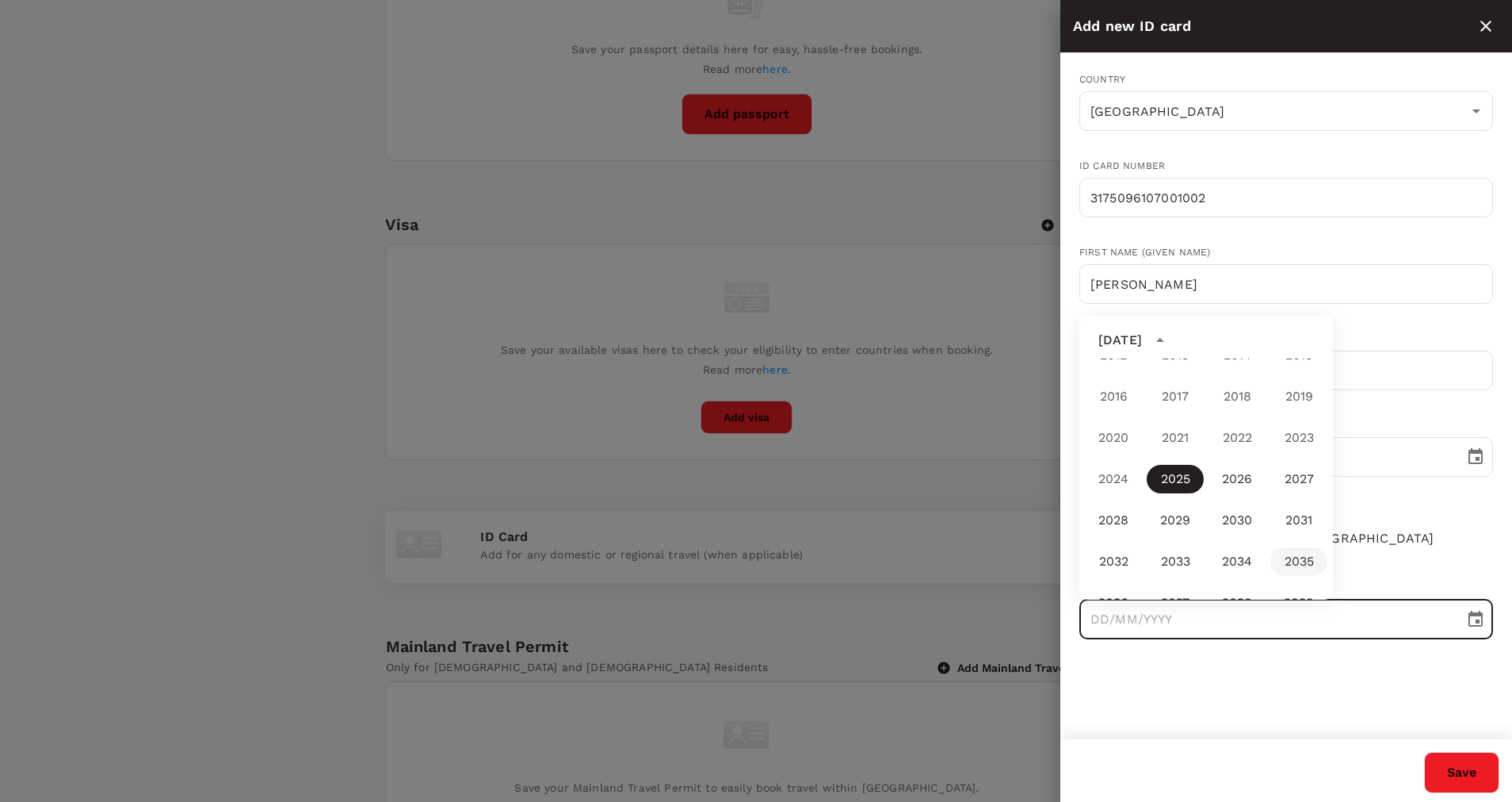
click at [1287, 559] on button "2035" at bounding box center [1299, 561] width 57 height 28
type input "[DATE]"
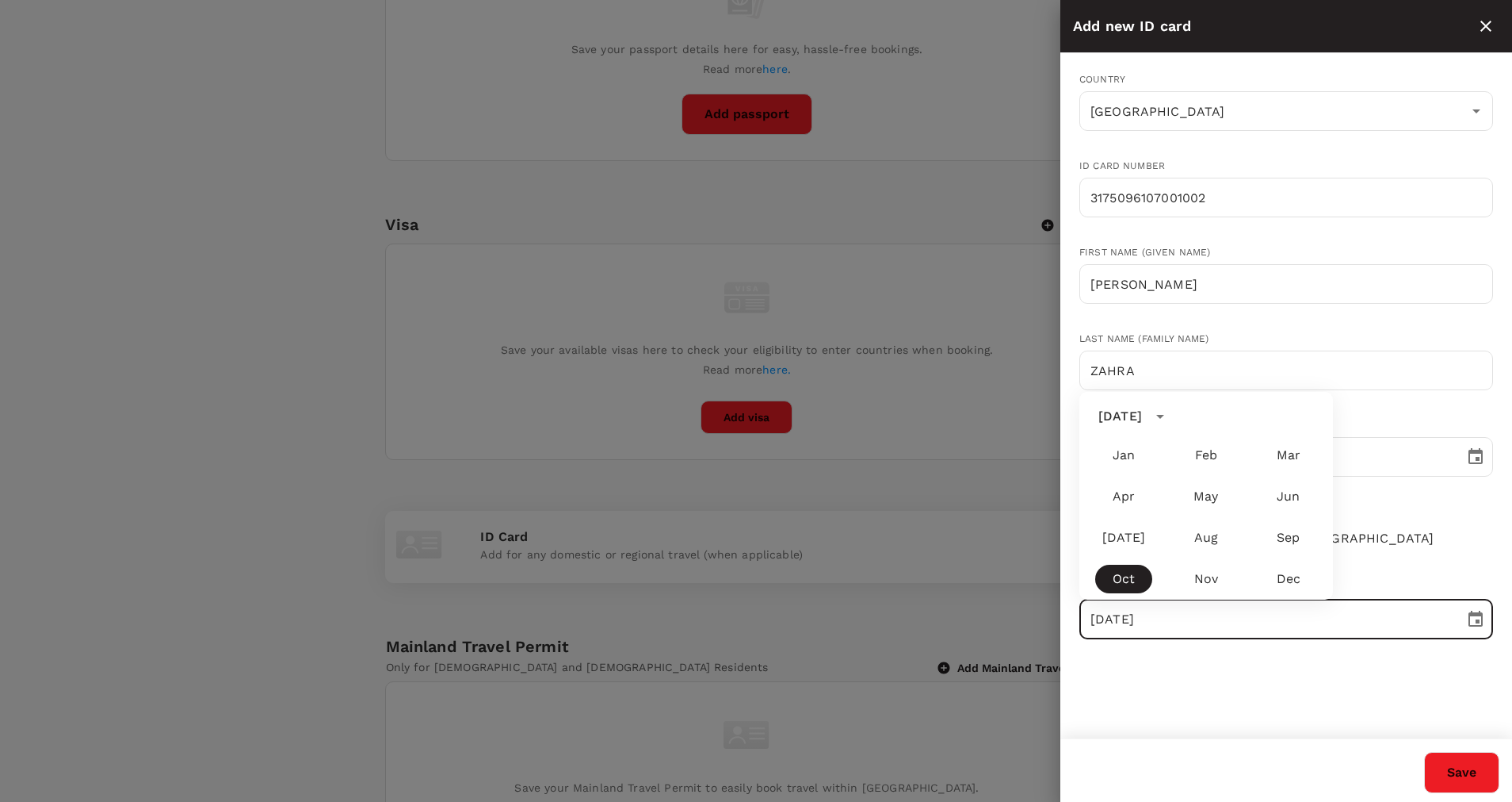
click at [1470, 783] on button "Save" at bounding box center [1462, 772] width 76 height 42
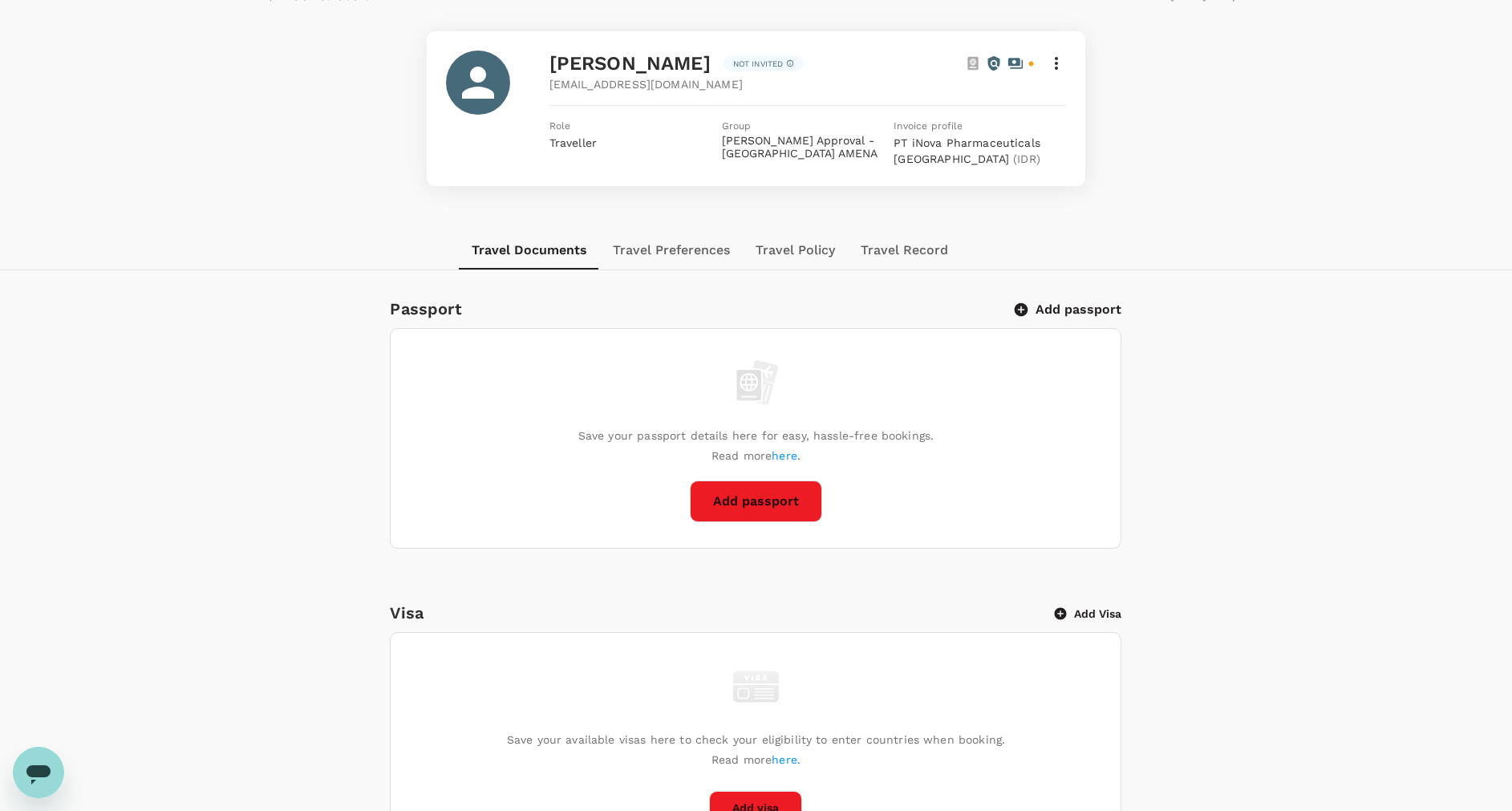
scroll to position [0, 0]
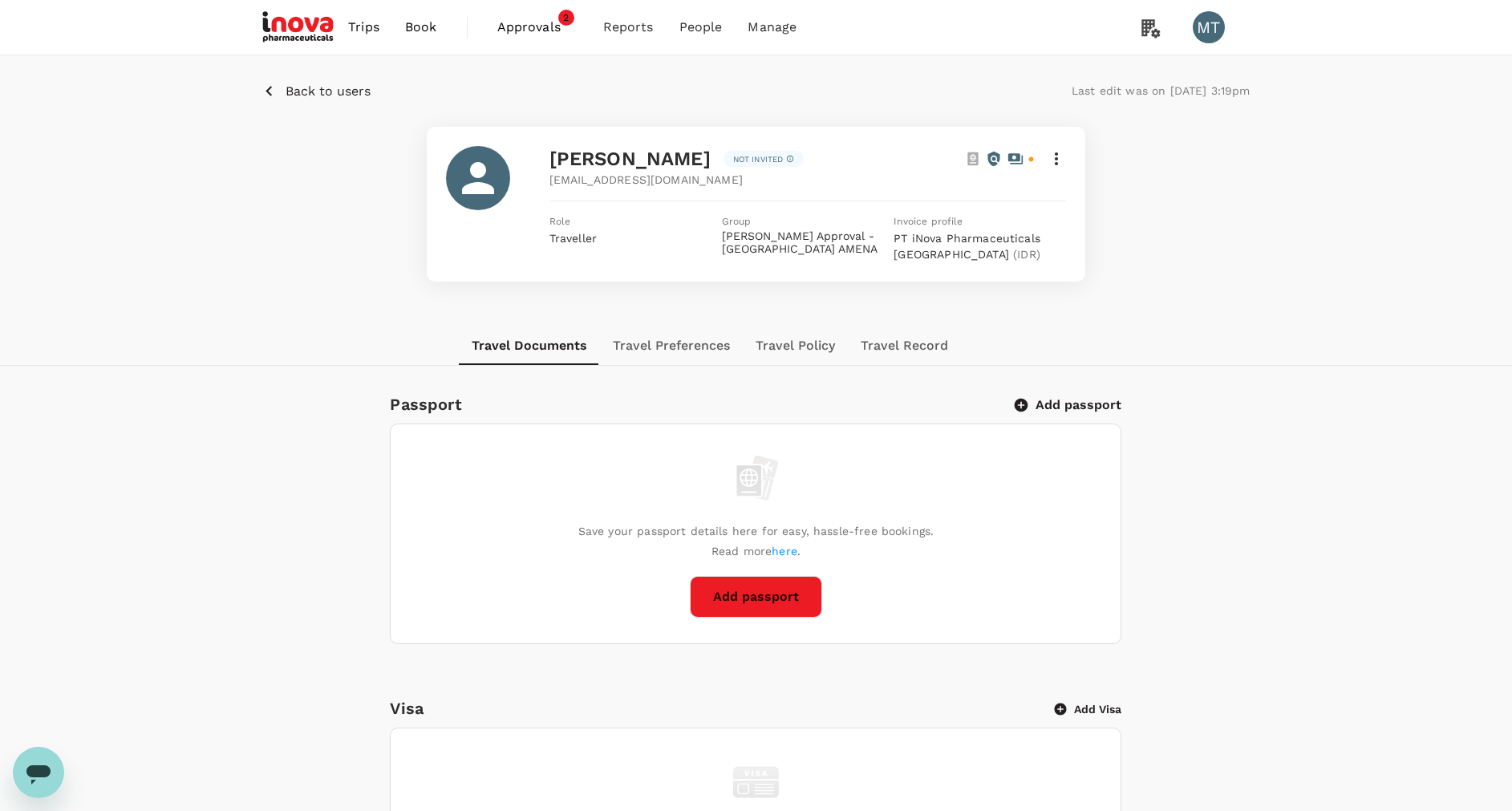
click at [425, 29] on span "Book" at bounding box center [421, 26] width 32 height 19
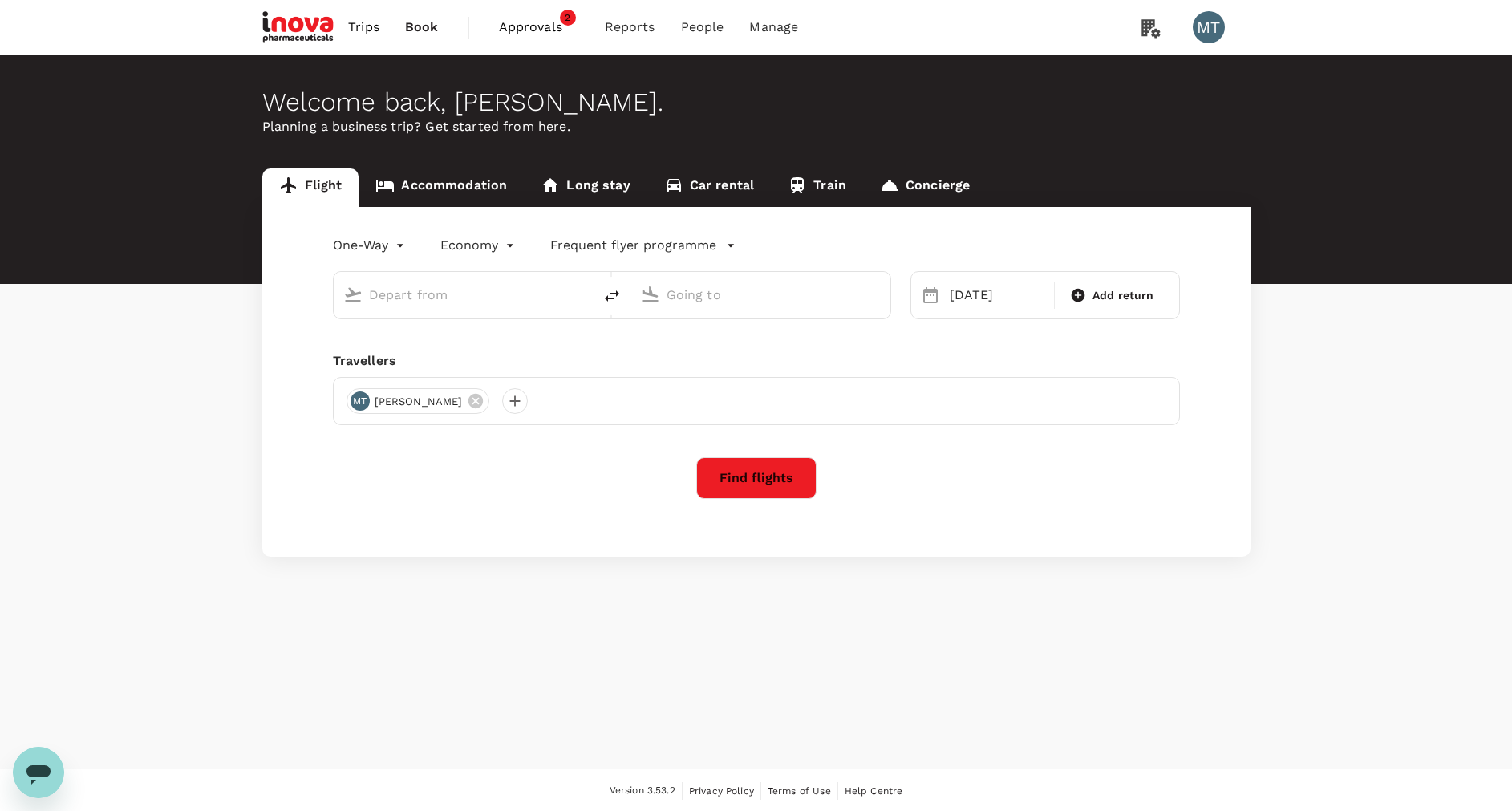
type input "[PERSON_NAME] (SUB)"
type input "[PERSON_NAME] Intl (HLP)"
type input "[PERSON_NAME] (SUB)"
type input "[PERSON_NAME] Intl (HLP)"
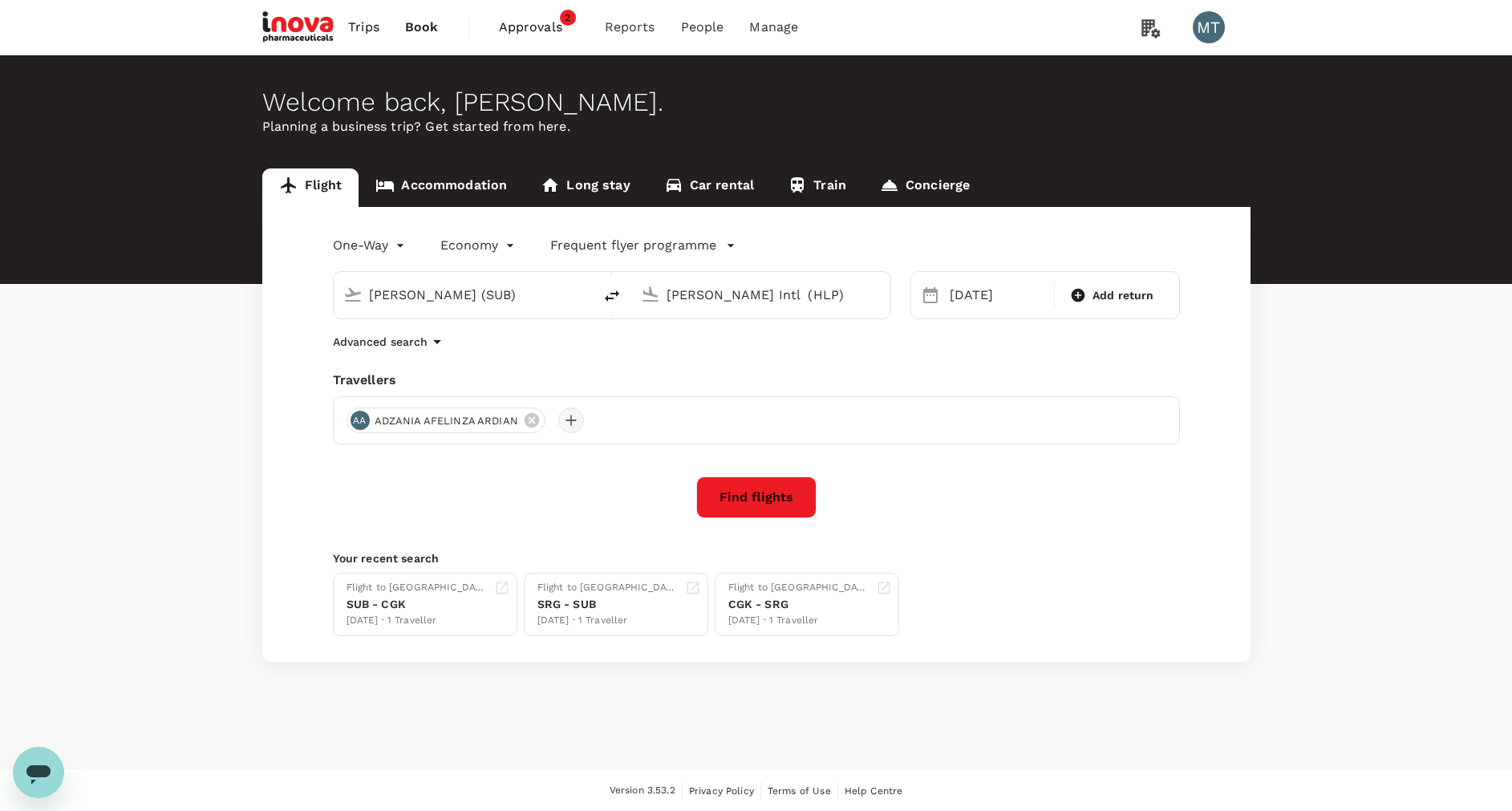
click at [575, 421] on div at bounding box center [571, 420] width 26 height 26
click at [575, 456] on input "text" at bounding box center [552, 463] width 228 height 26
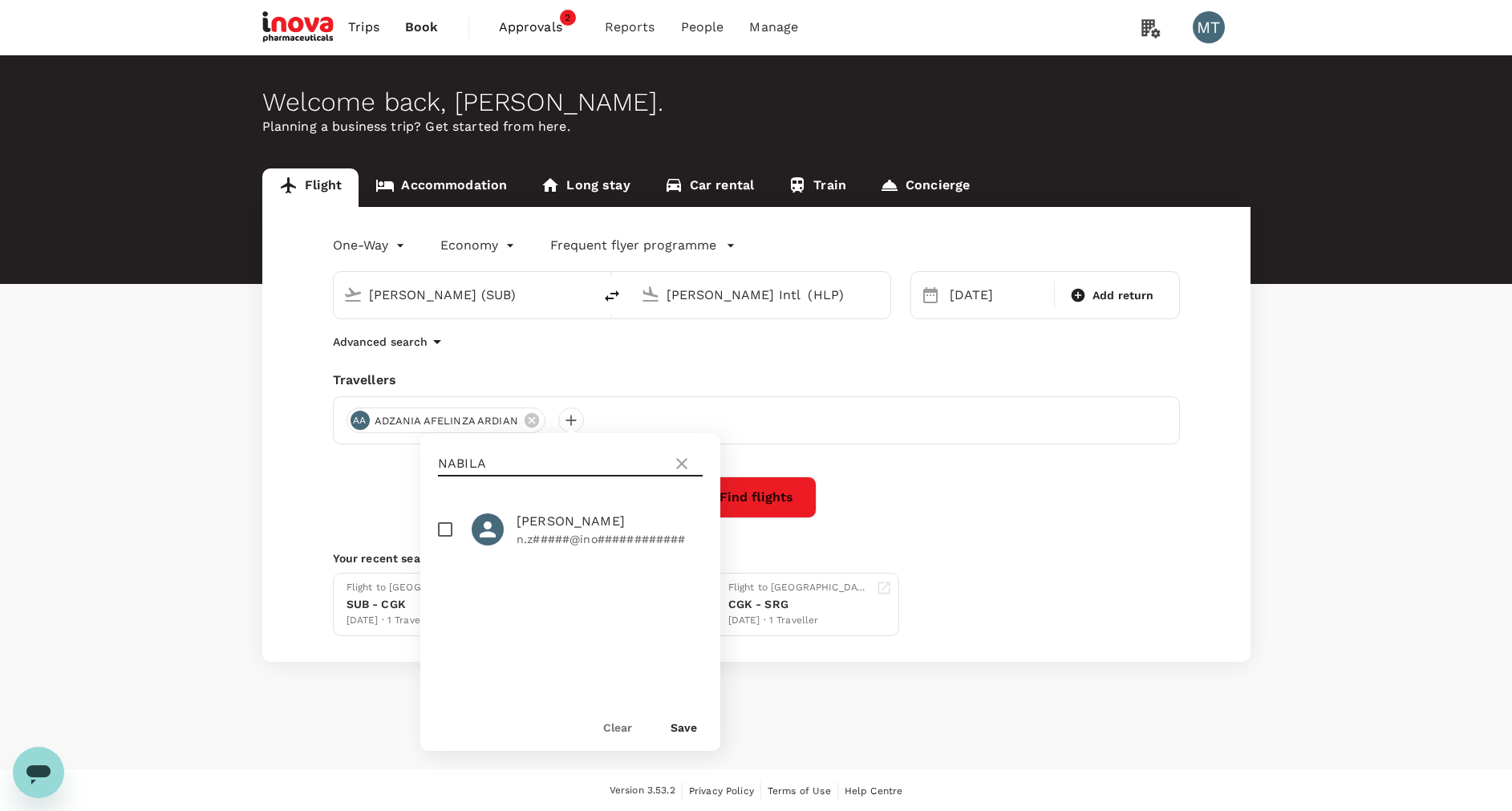
type input "NABILA"
click at [442, 523] on input "checkbox" at bounding box center [445, 529] width 34 height 34
checkbox input "true"
click at [688, 725] on button "Save" at bounding box center [684, 728] width 26 height 13
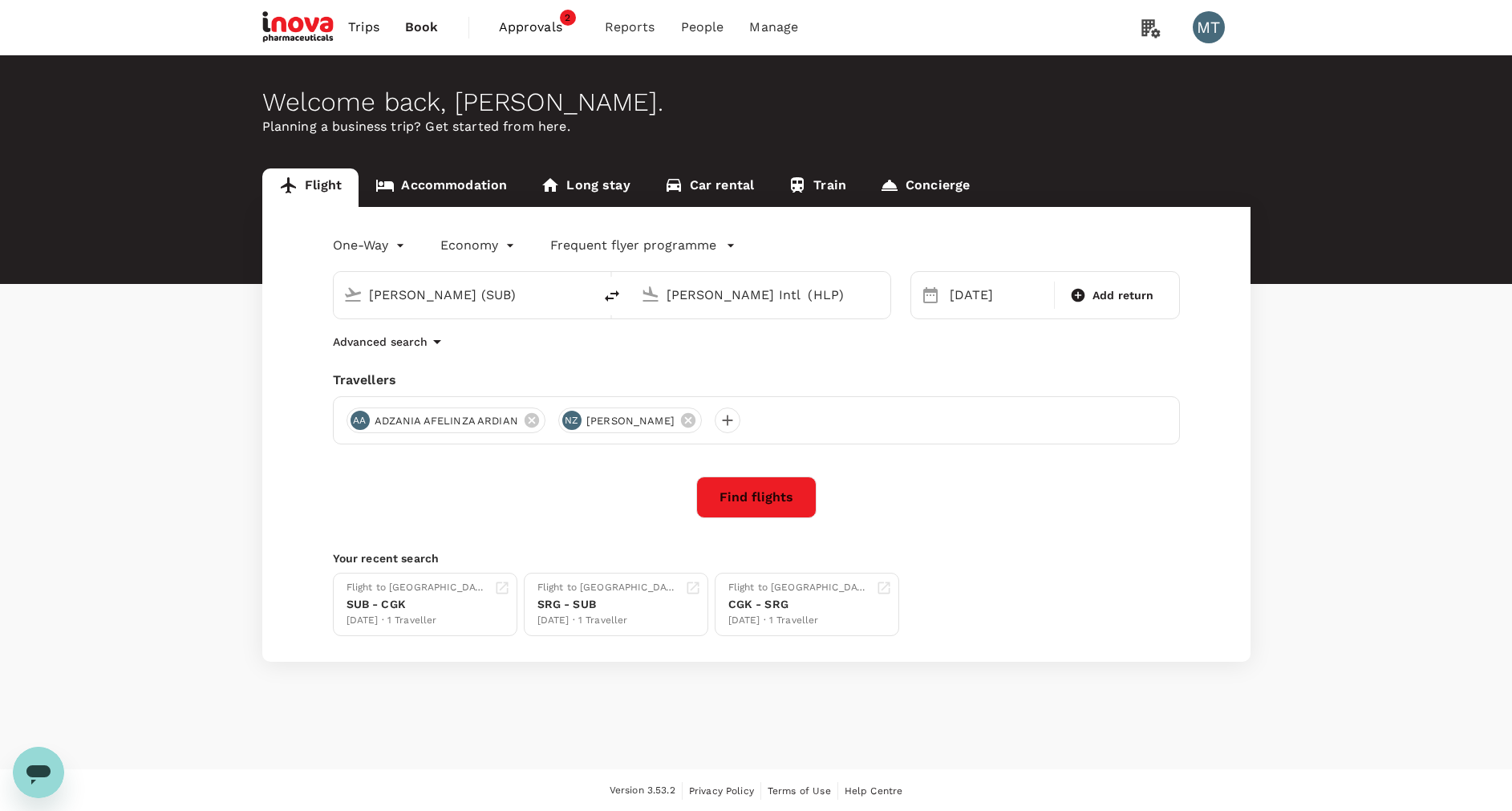
click at [716, 487] on button "Find flights" at bounding box center [756, 497] width 120 height 42
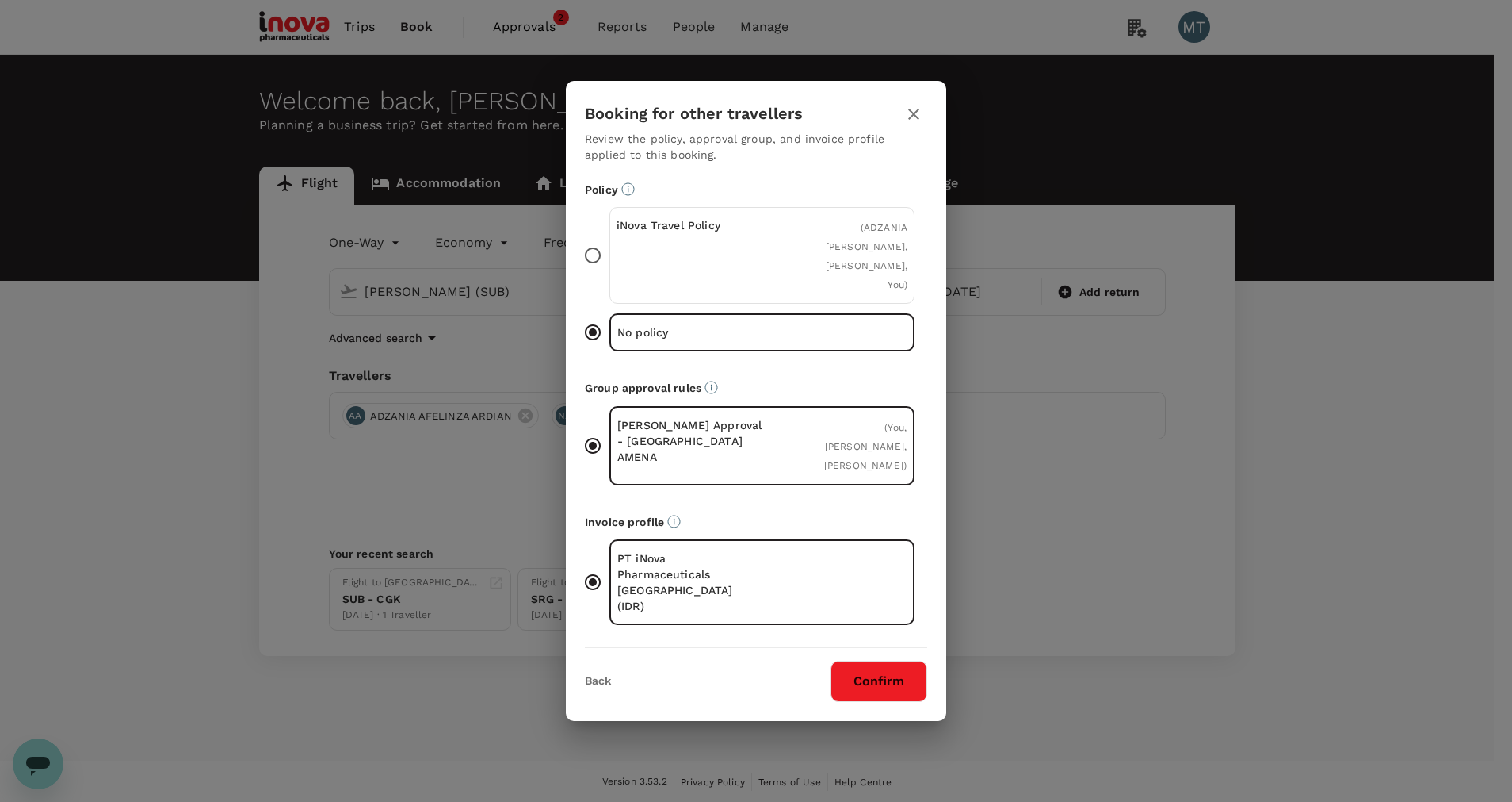
click at [911, 124] on icon "button" at bounding box center [913, 114] width 19 height 19
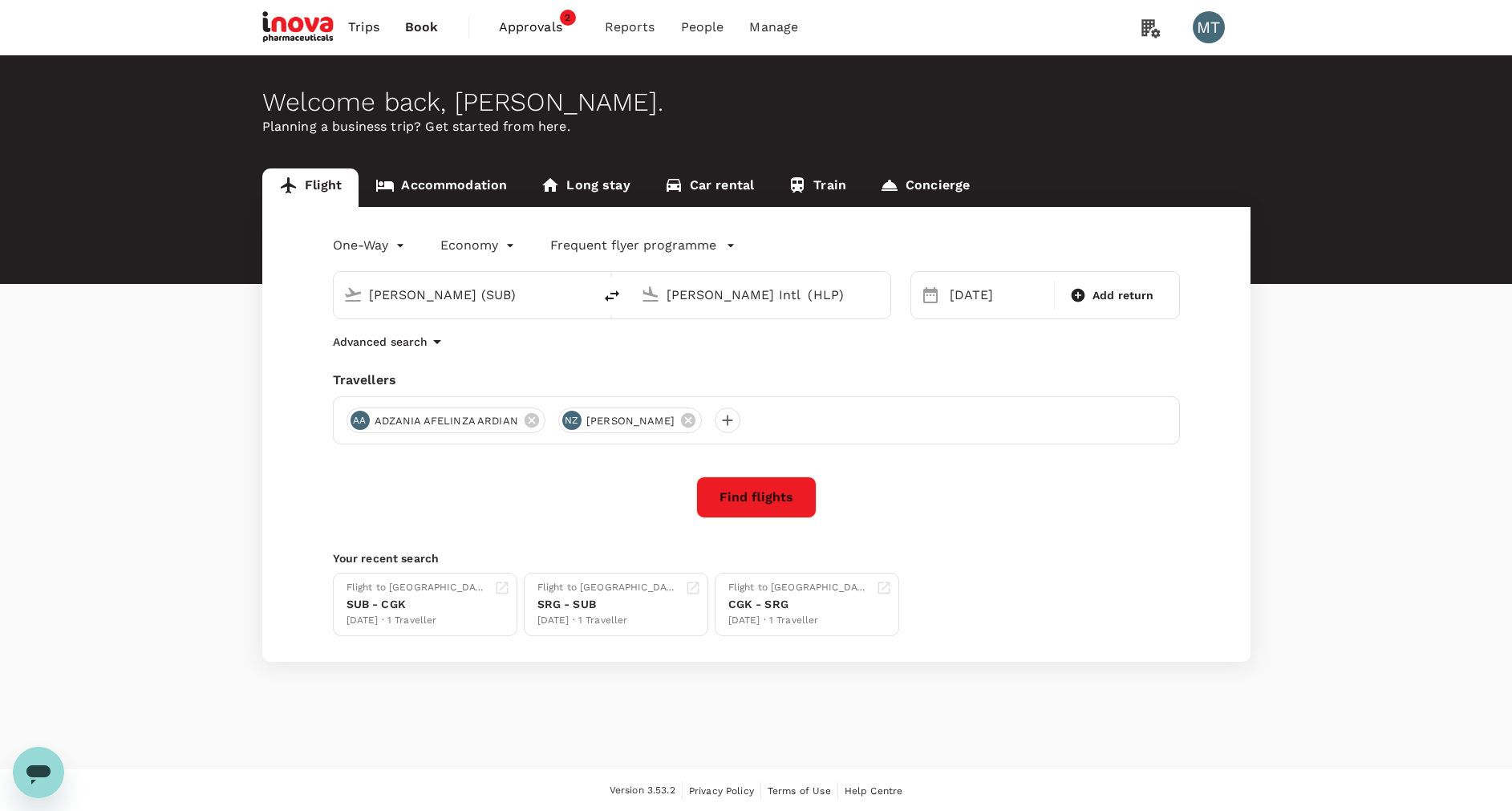
click at [542, 300] on input "[PERSON_NAME] (SUB)" at bounding box center [464, 295] width 190 height 25
click at [499, 353] on p "Soekarno-Hatta Intl" at bounding box center [488, 357] width 282 height 16
type input "Soekarno-Hatta Intl (CGK)"
click at [728, 277] on div "[PERSON_NAME] Intl (HLP)" at bounding box center [771, 291] width 221 height 32
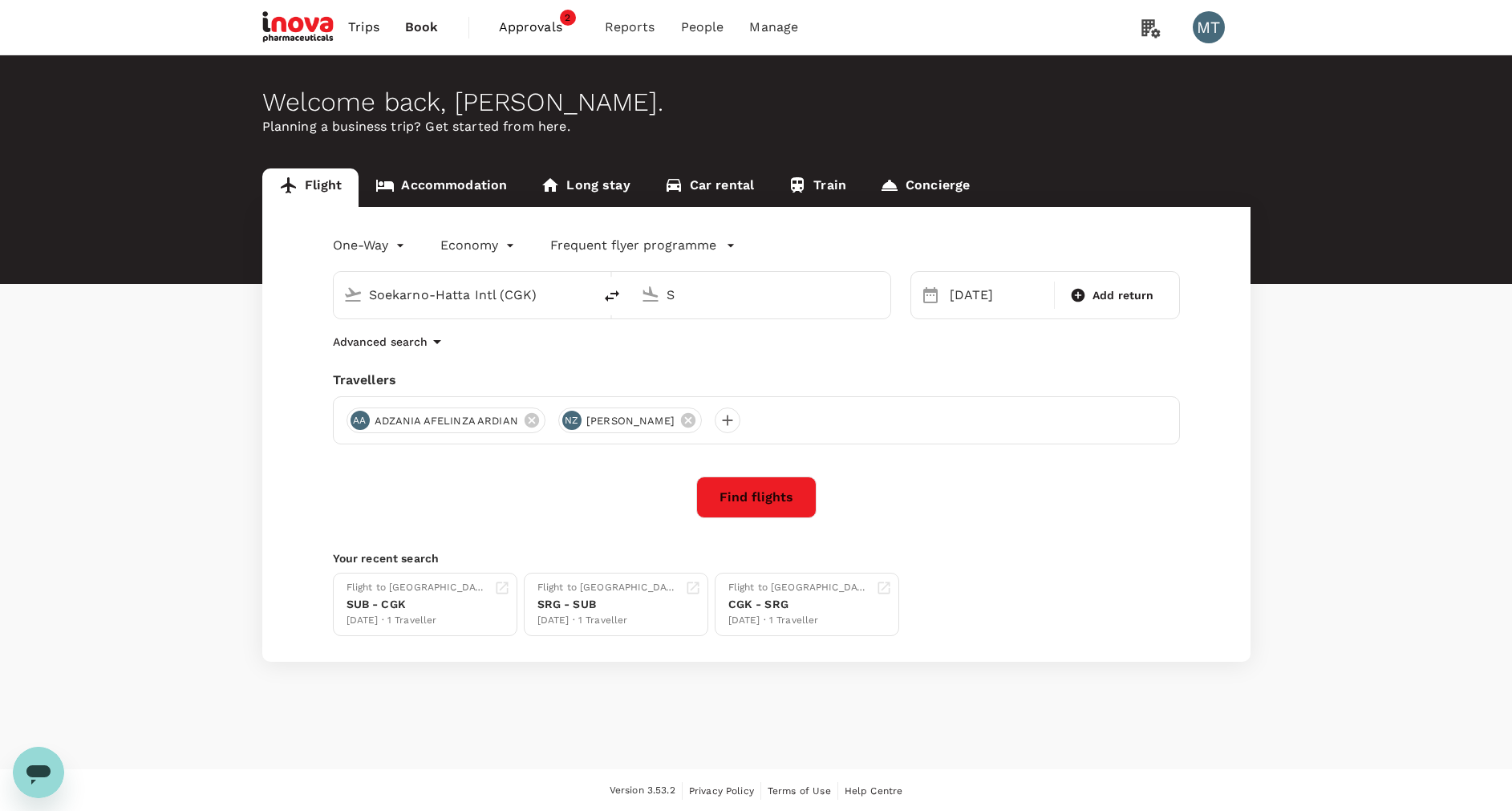
scroll to position [0, 0]
click at [730, 350] on p "[PERSON_NAME] Intl" at bounding box center [785, 357] width 282 height 16
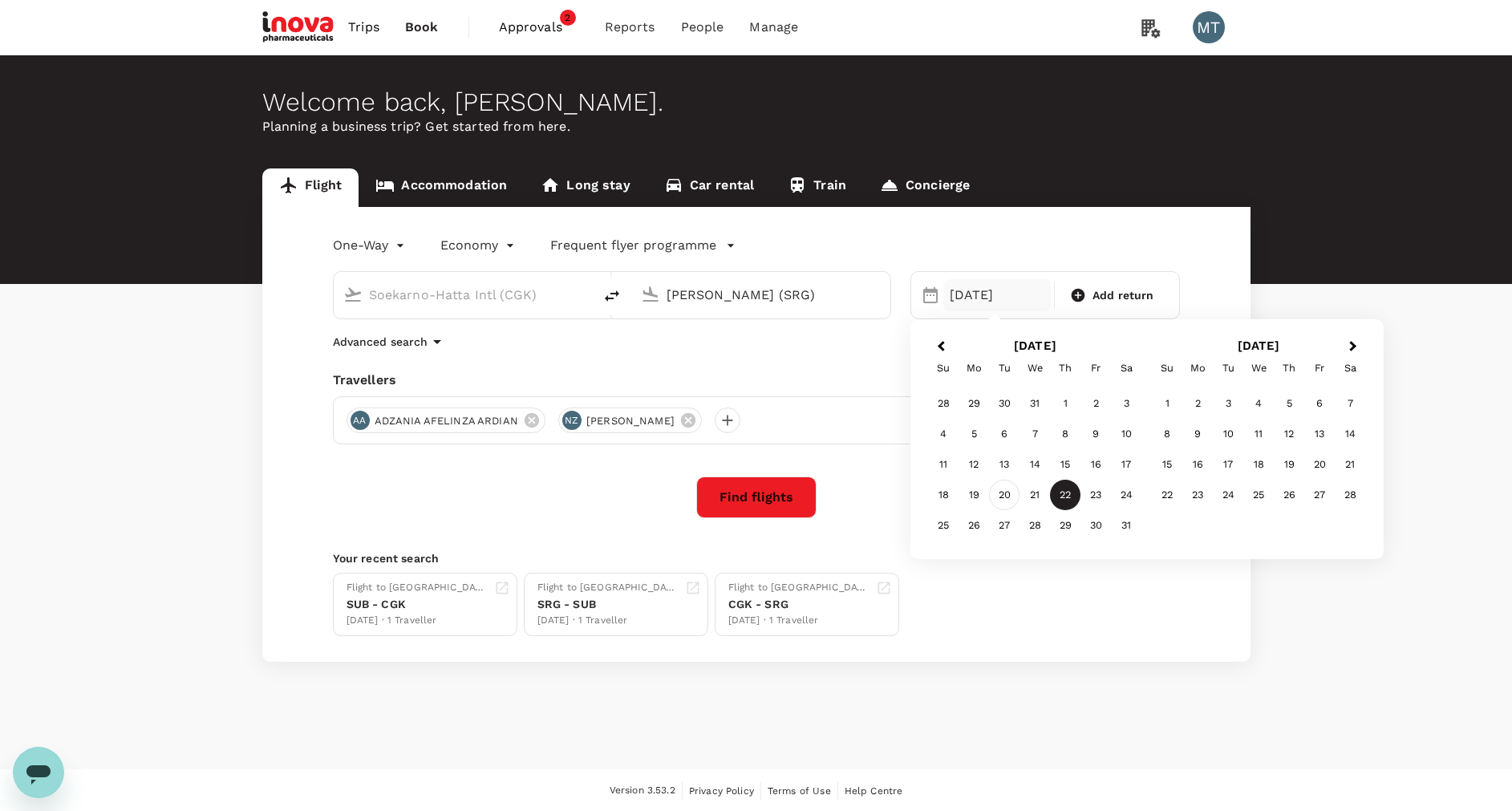
type input "[PERSON_NAME] (SRG)"
click at [999, 488] on div "20" at bounding box center [1004, 494] width 30 height 30
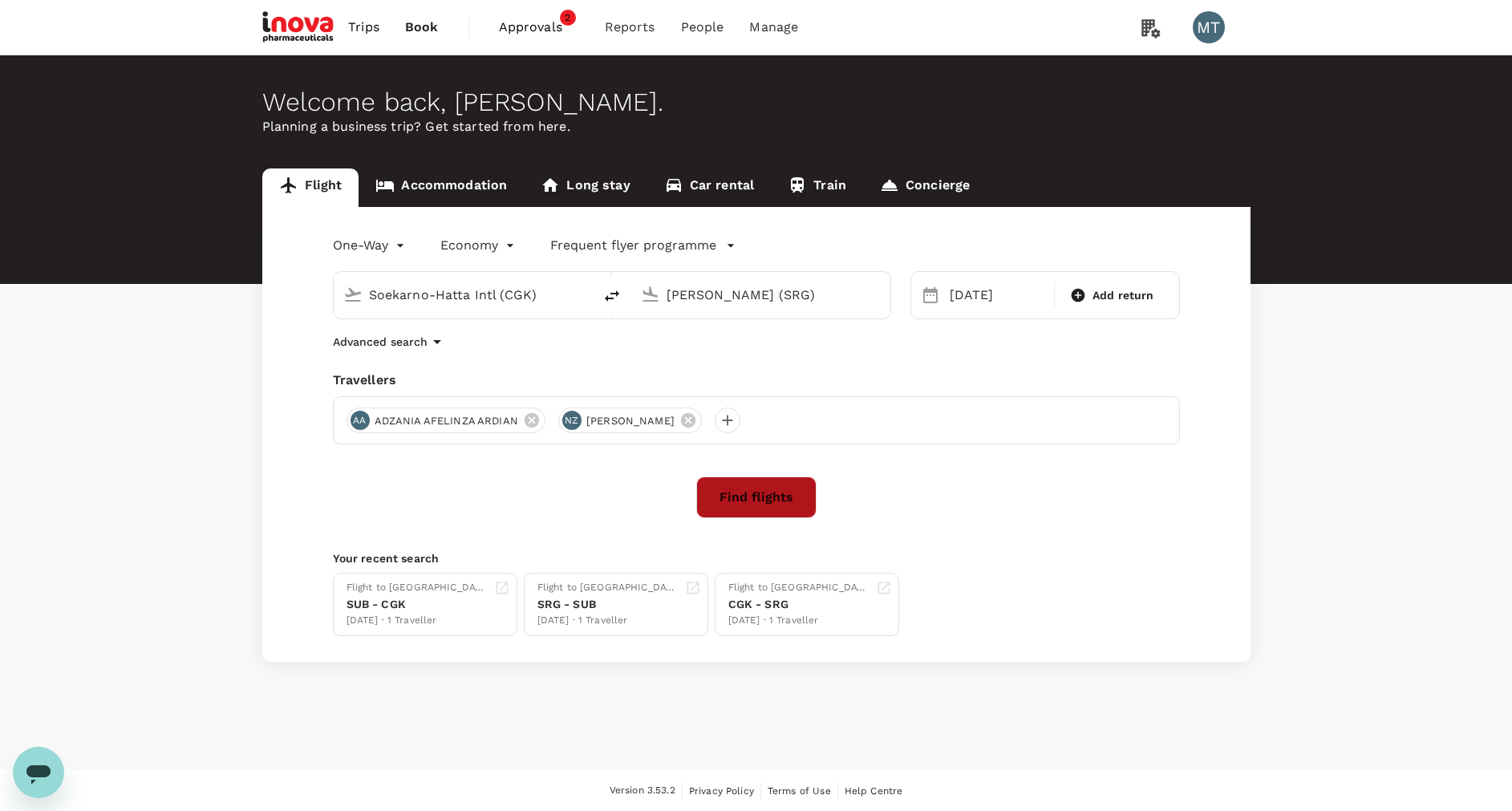
click at [758, 483] on button "Find flights" at bounding box center [756, 497] width 120 height 42
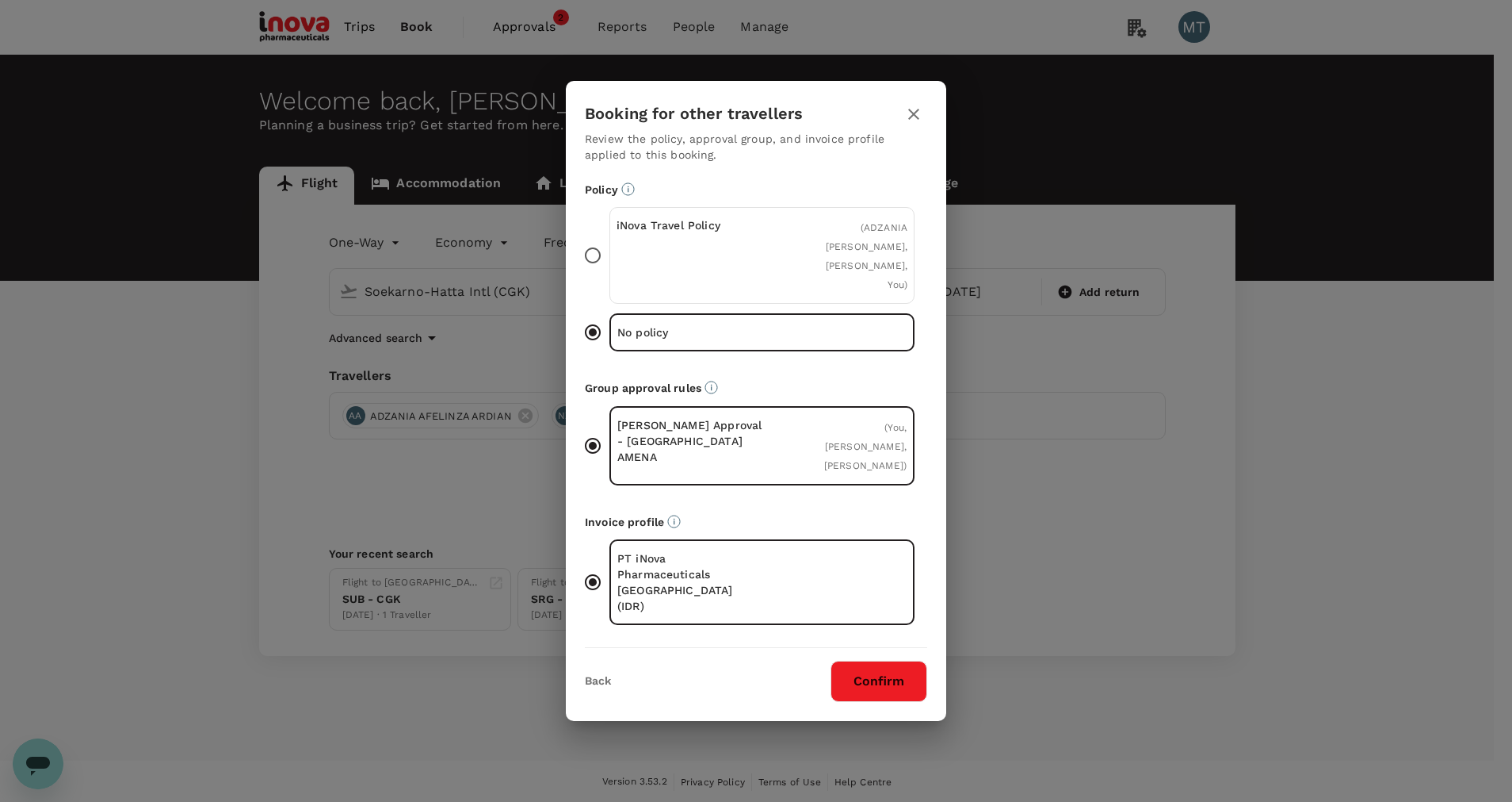
click at [822, 273] on div "( [PERSON_NAME], [PERSON_NAME], You )" at bounding box center [859, 255] width 97 height 76
click at [610, 272] on input "iNova Travel Policy ( [PERSON_NAME], [PERSON_NAME], You )" at bounding box center [592, 255] width 33 height 33
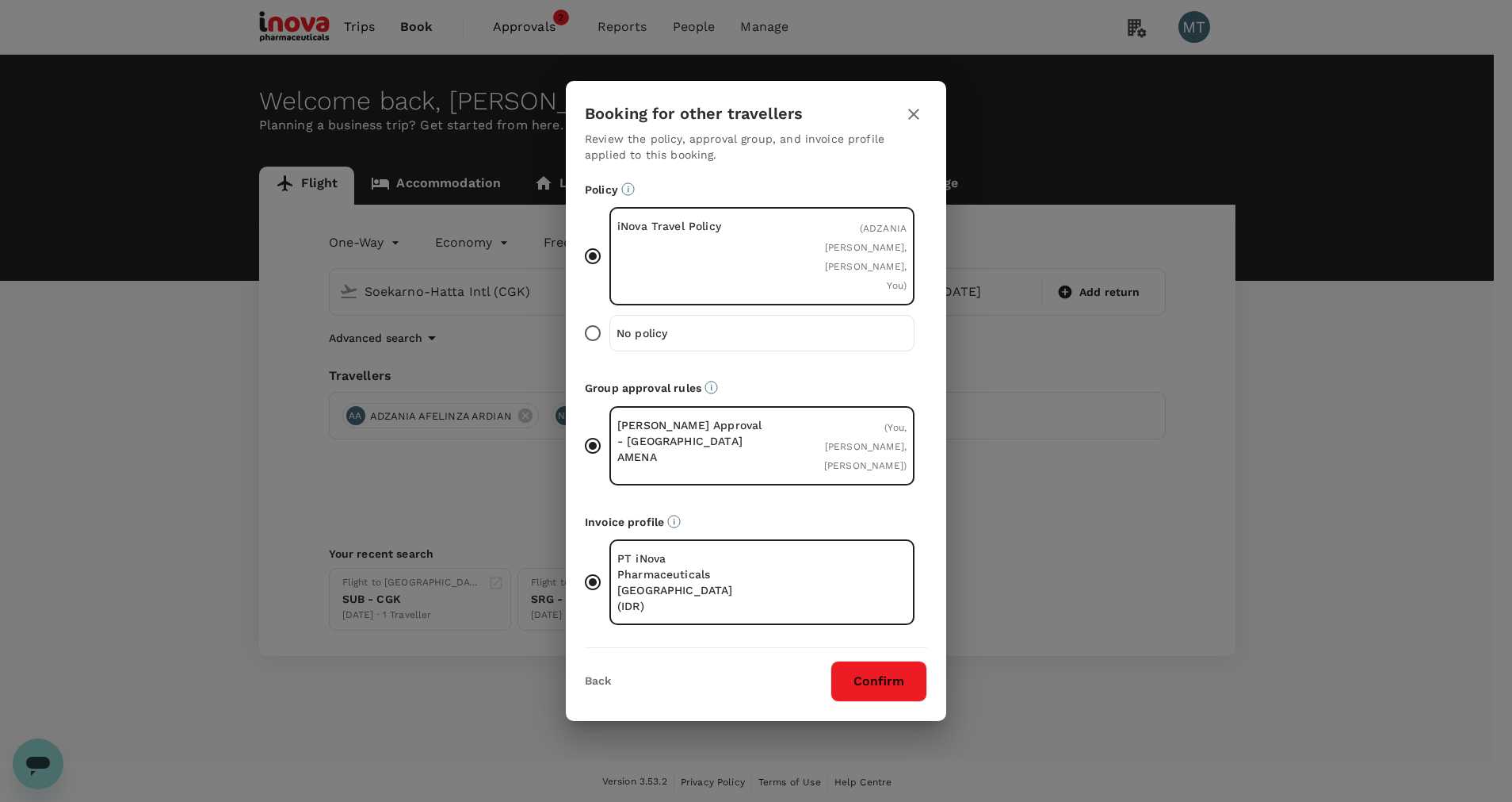
click at [857, 660] on button "Confirm" at bounding box center [879, 681] width 97 height 42
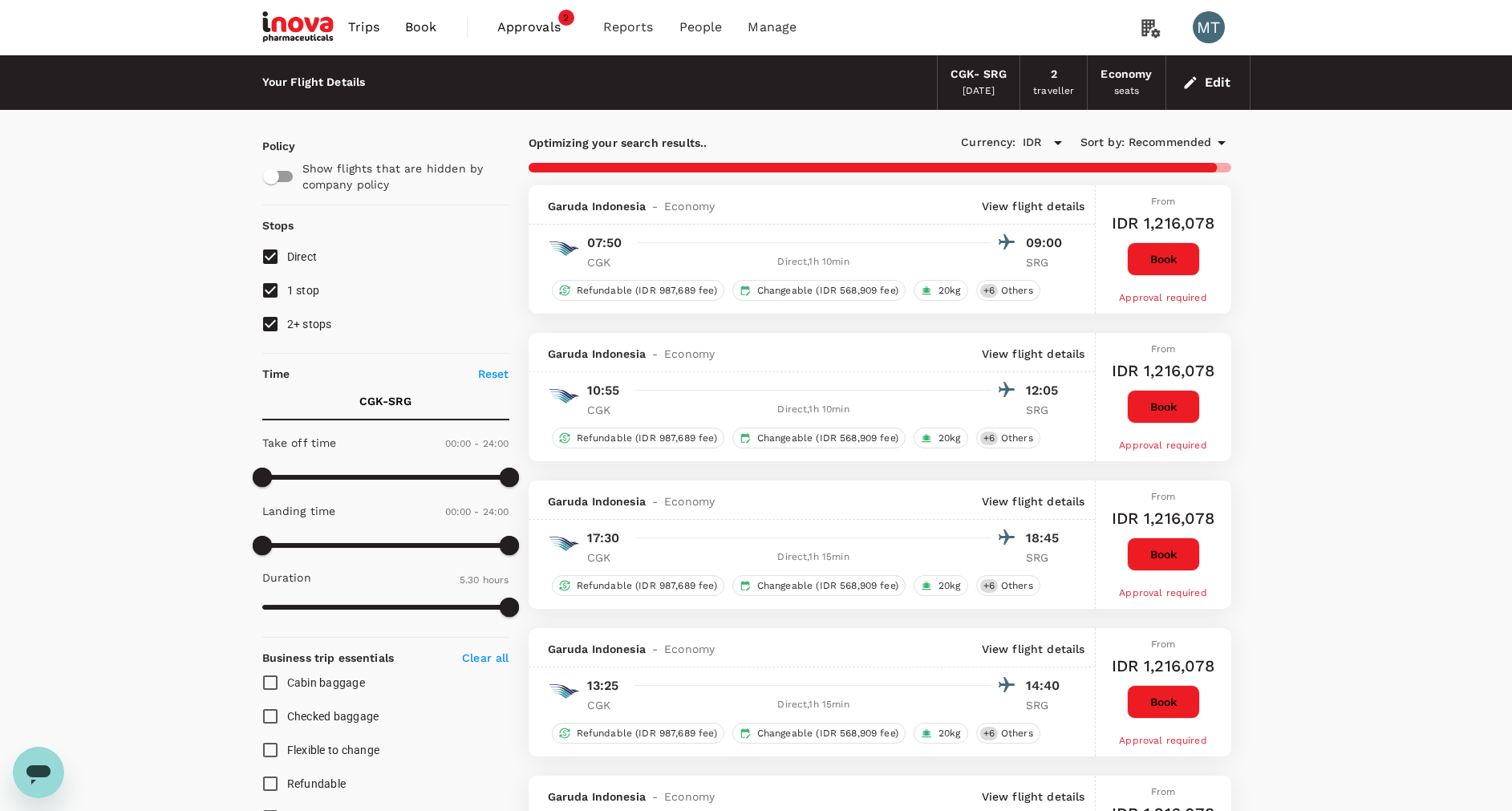
type input "850"
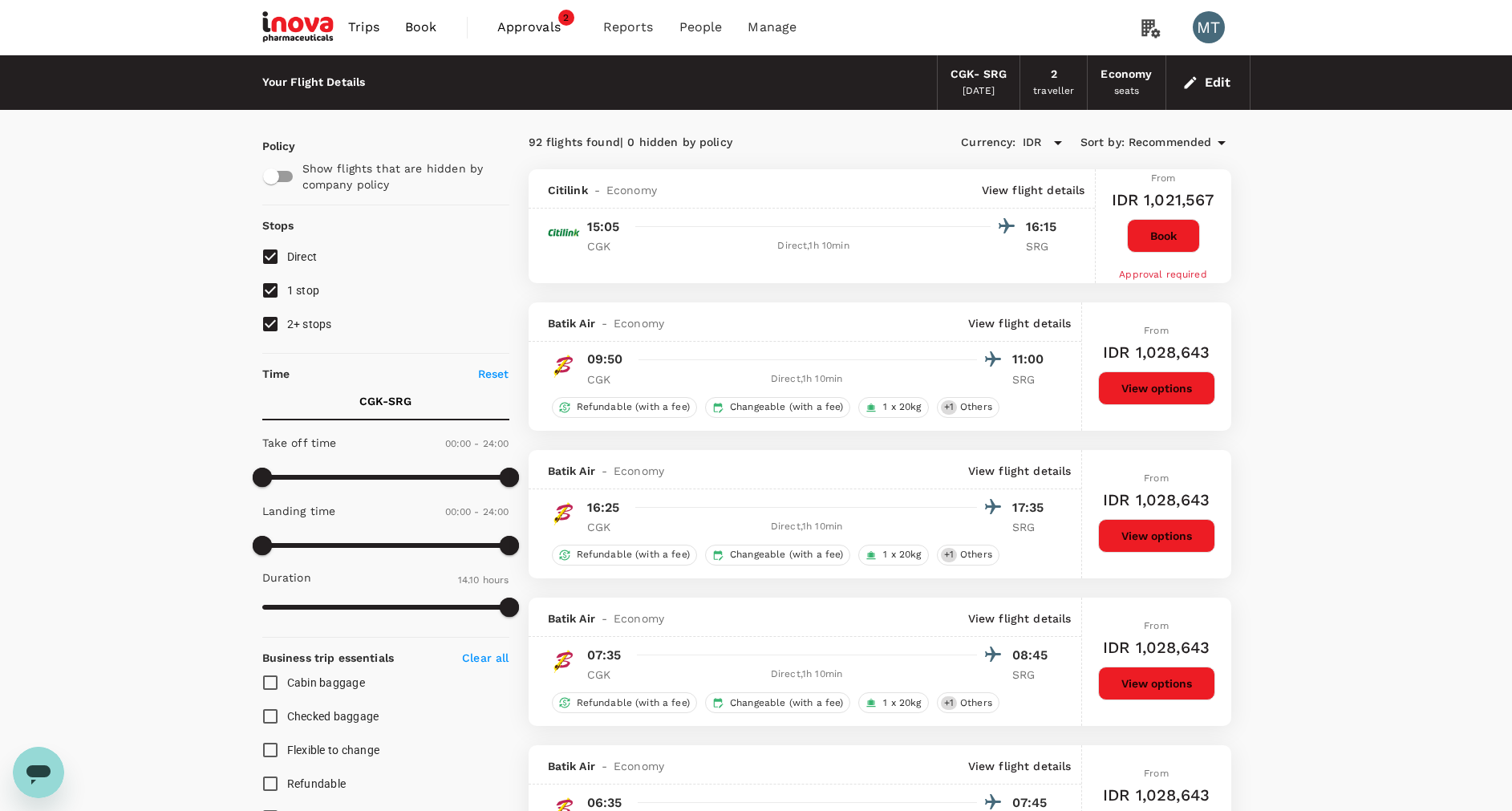
click at [1118, 538] on button "View options" at bounding box center [1156, 535] width 117 height 34
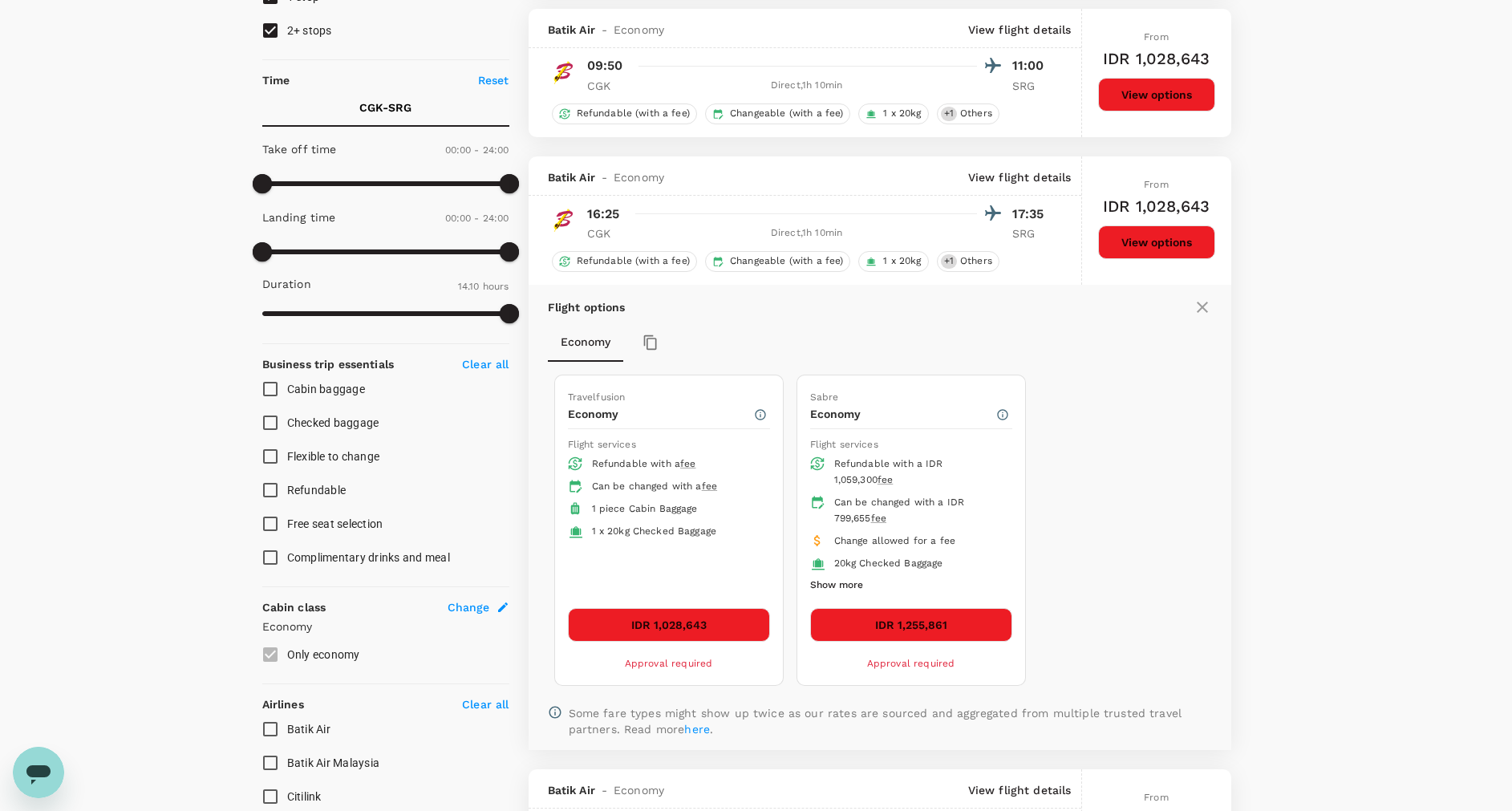
scroll to position [450, 0]
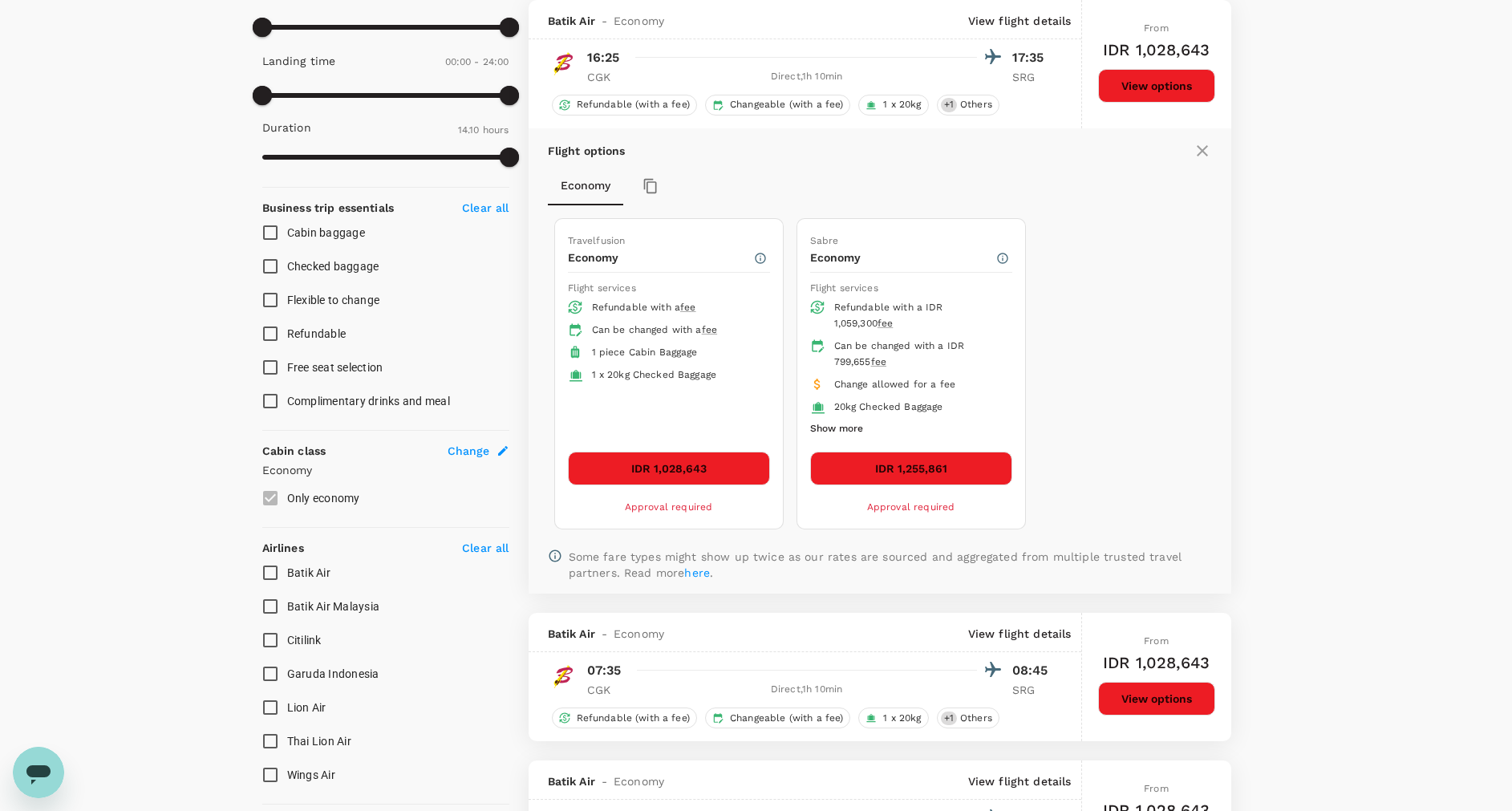
click at [744, 473] on button "IDR 1,028,643" at bounding box center [669, 468] width 202 height 34
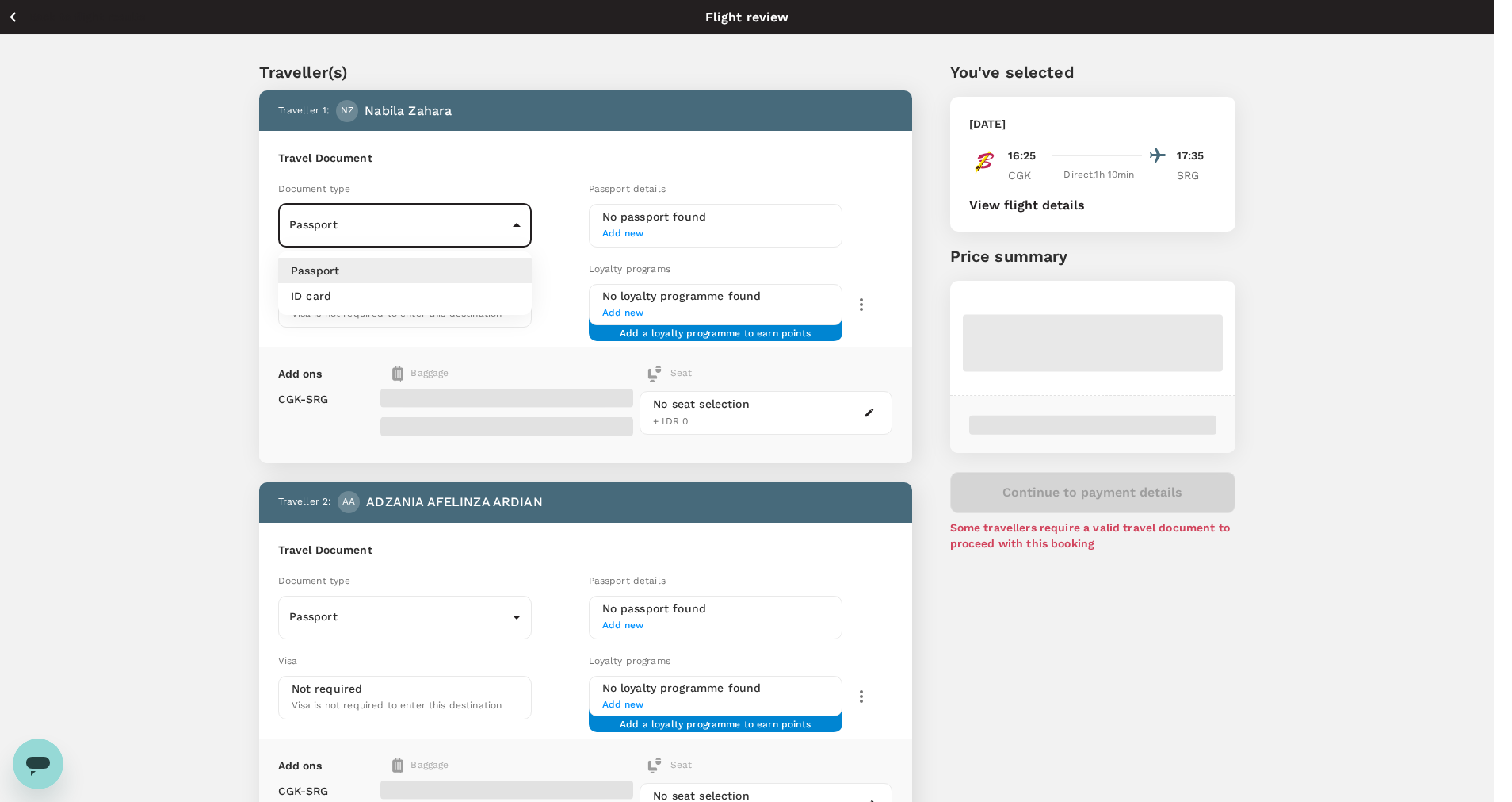
click at [334, 230] on body "Back to flight results Flight review Traveller(s) Traveller 1 : [GEOGRAPHIC_DAT…" at bounding box center [756, 528] width 1512 height 1058
click at [357, 304] on li "ID card" at bounding box center [405, 296] width 254 height 25
type input "Id card"
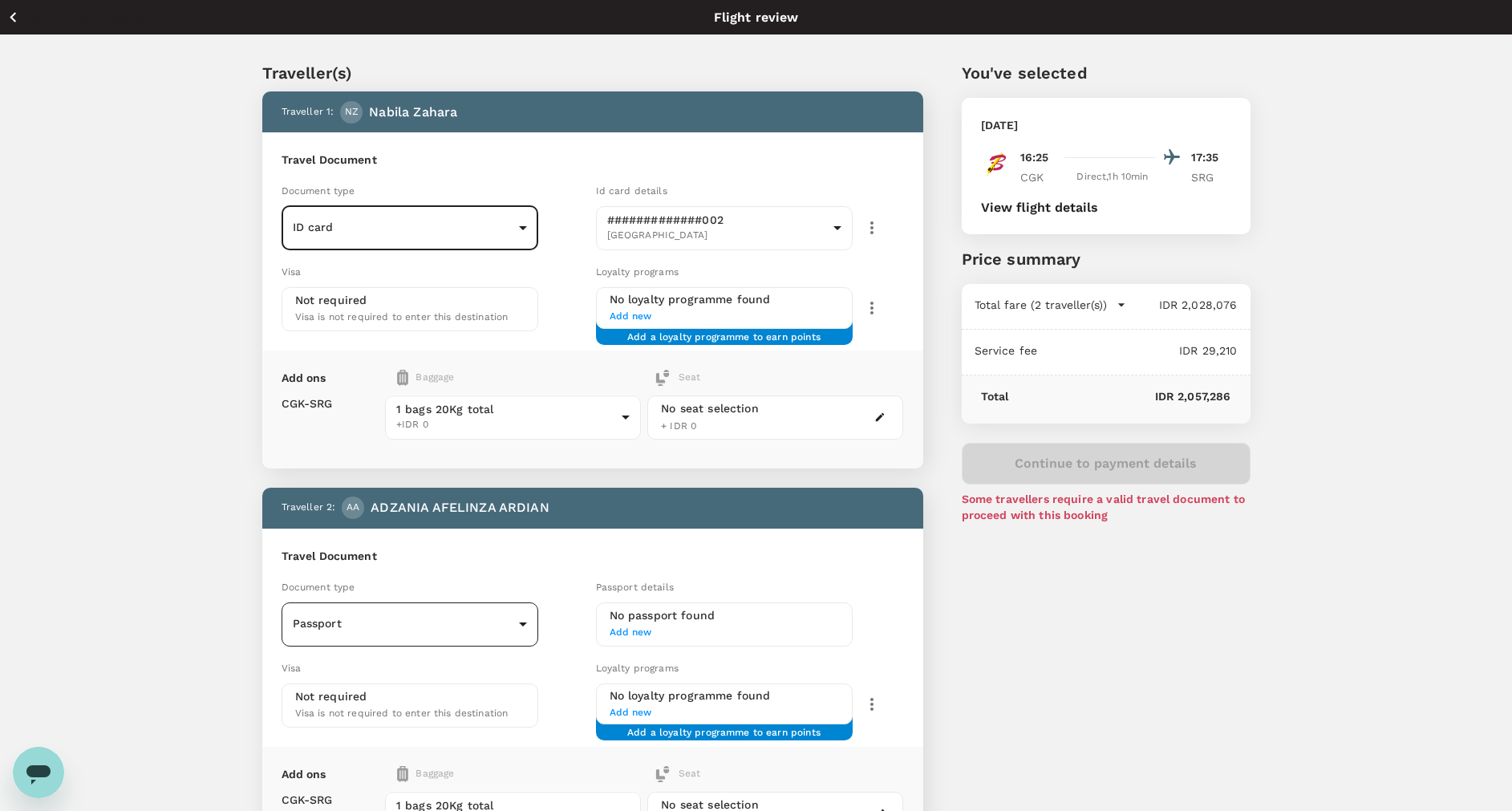
click at [520, 618] on body "Back to flight results Flight review Traveller(s) Traveller 1 : NZ [PERSON_NAME…" at bounding box center [756, 534] width 1512 height 1070
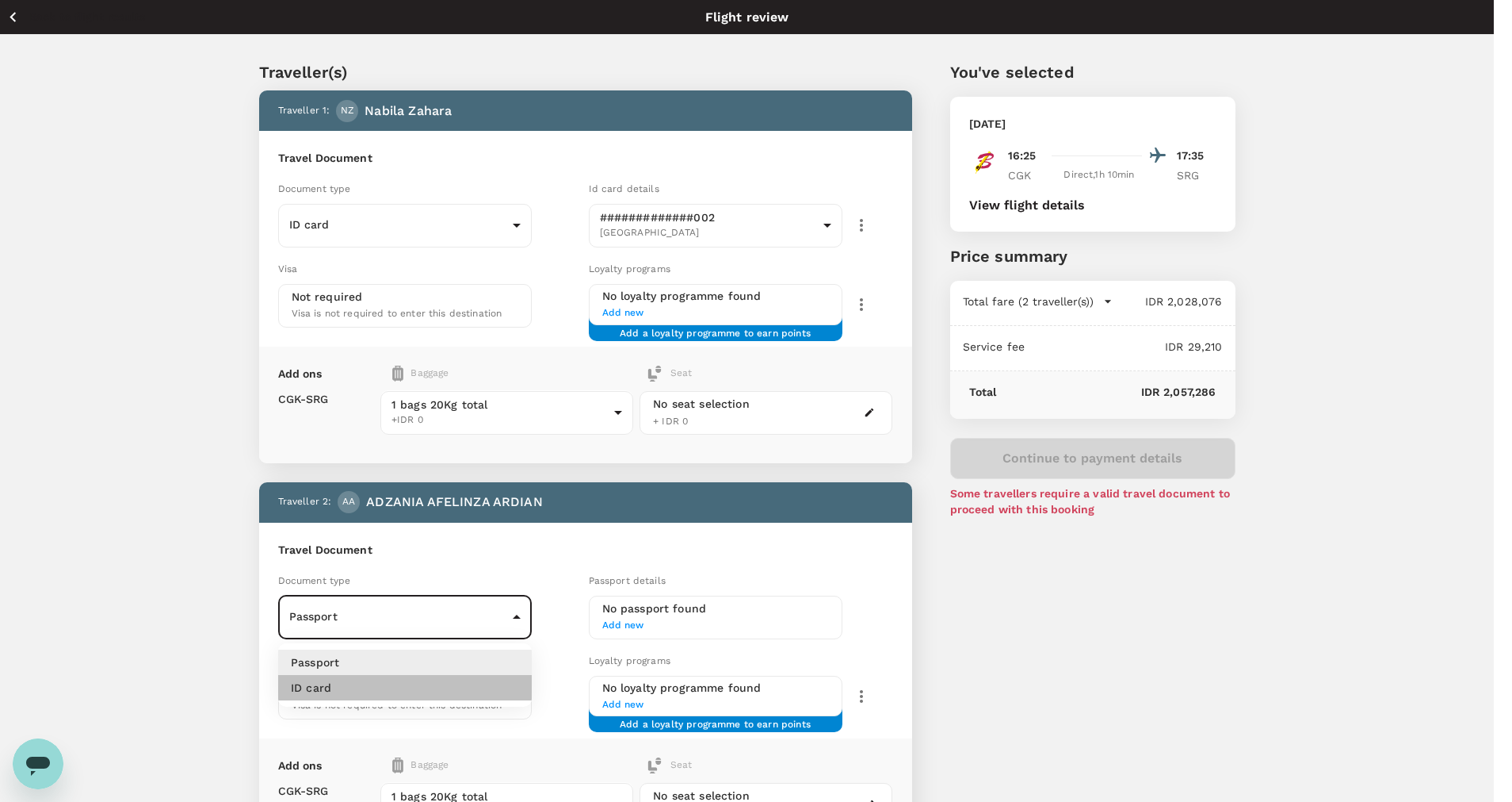
click at [487, 693] on li "ID card" at bounding box center [405, 687] width 254 height 25
type input "Id card"
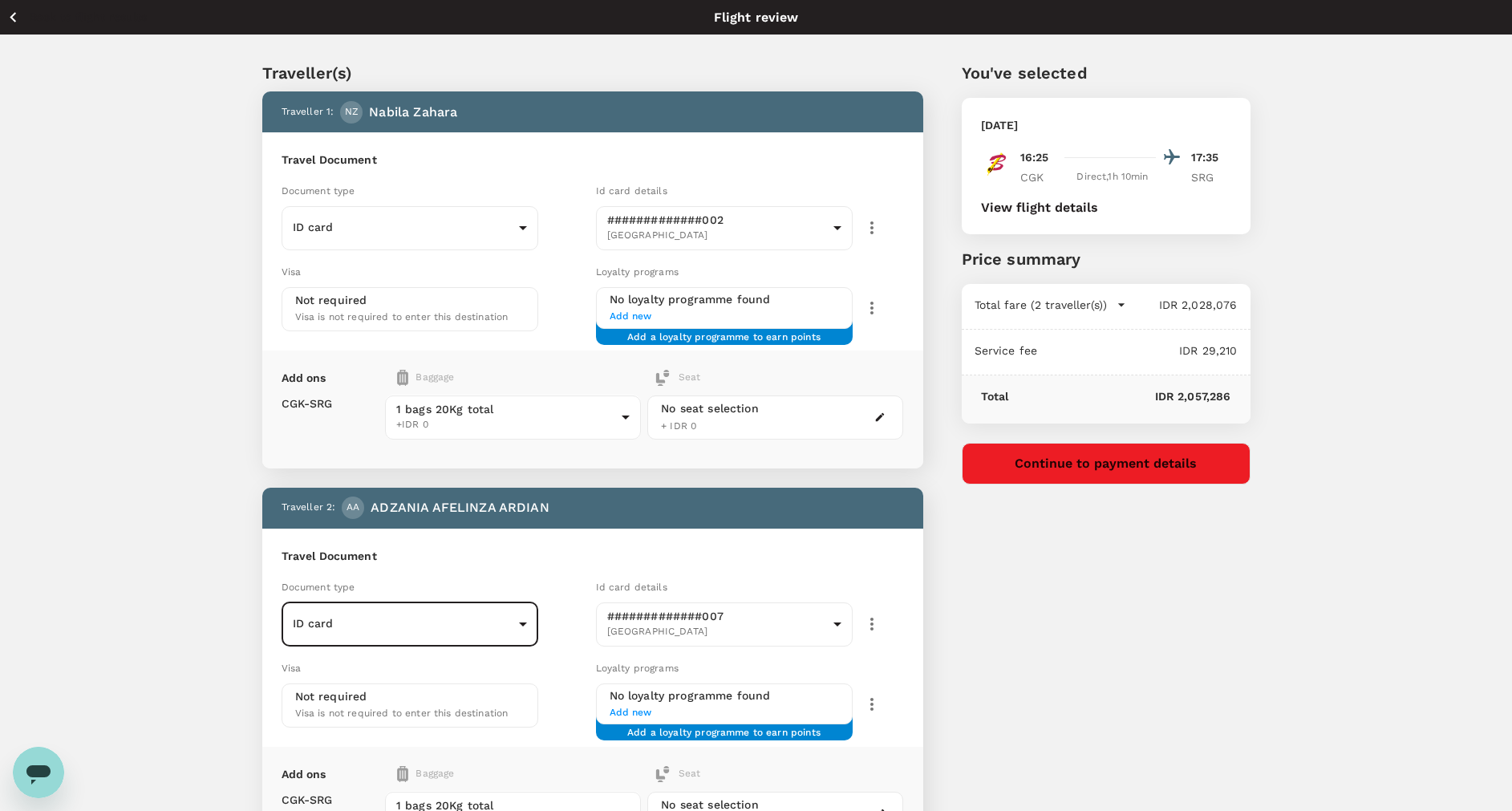
click at [1021, 453] on button "Continue to payment details" at bounding box center [1106, 464] width 289 height 42
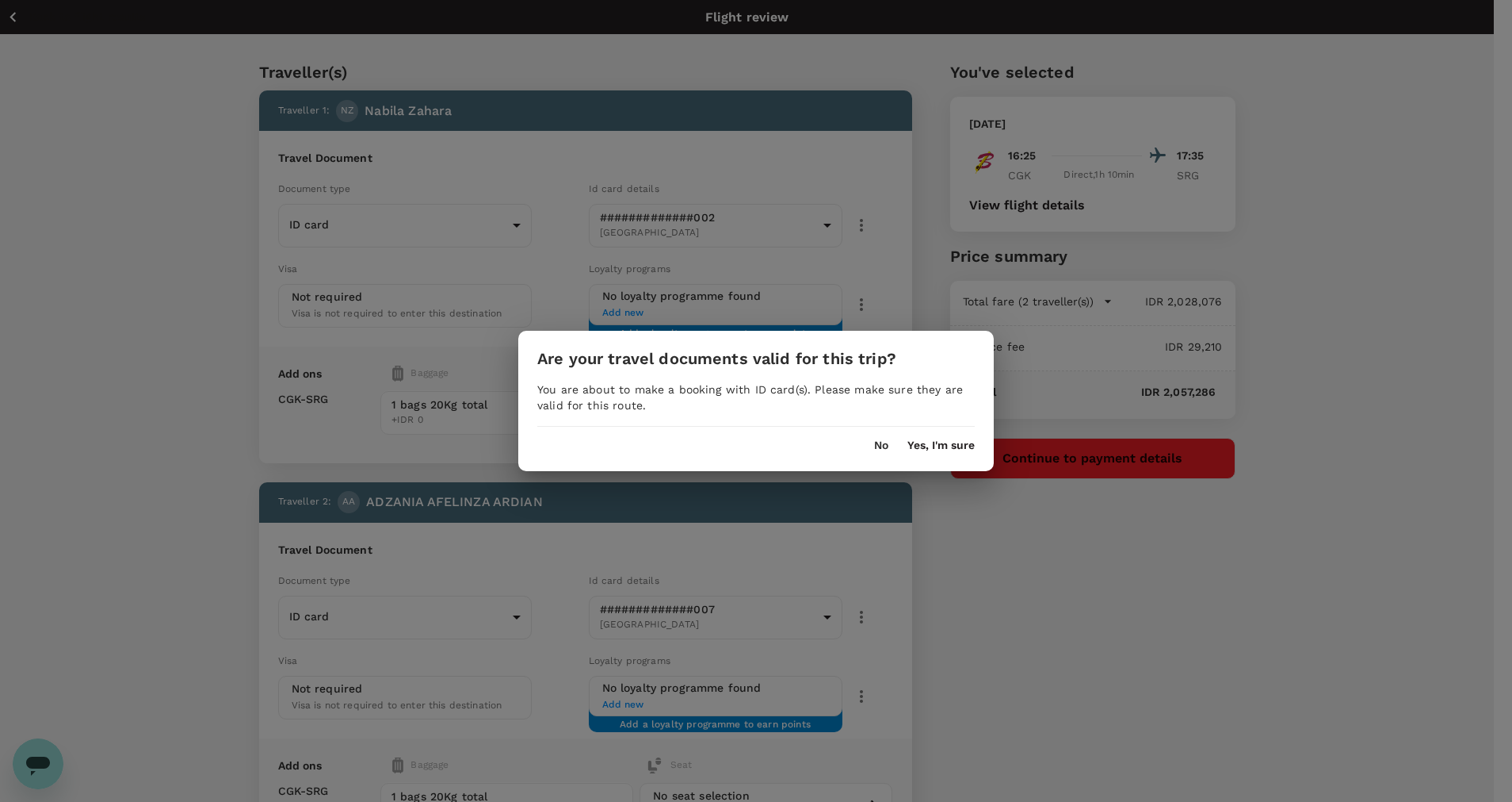
drag, startPoint x: 937, startPoint y: 445, endPoint x: 946, endPoint y: 449, distance: 9.8
click at [937, 444] on button "Yes, I'm sure" at bounding box center [941, 446] width 68 height 13
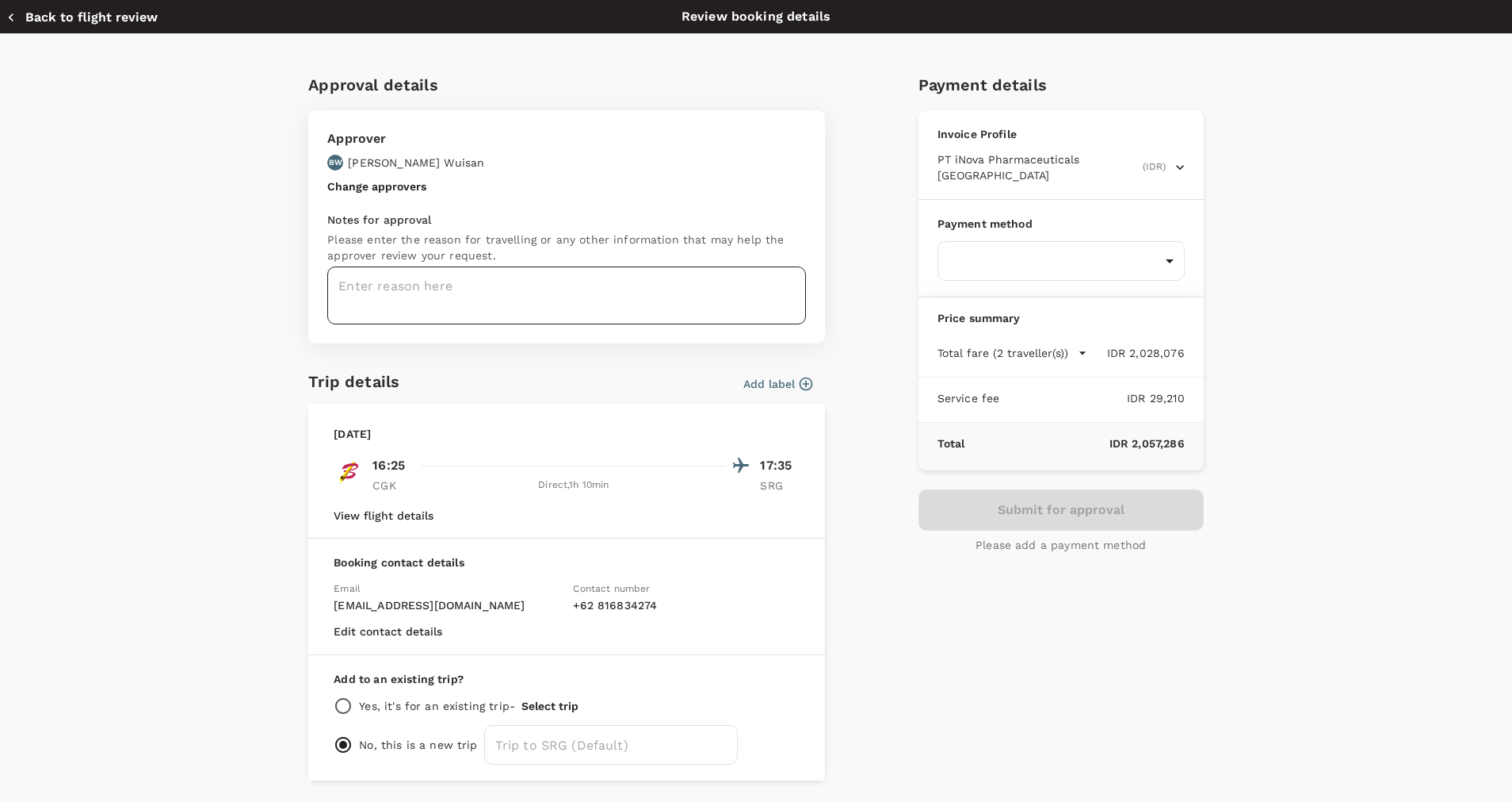
click at [413, 295] on textarea at bounding box center [566, 295] width 479 height 58
type textarea "Flights to [GEOGRAPHIC_DATA] : Afelia & Arine"
click at [252, 331] on div "Approval details Approver [PERSON_NAME] [PERSON_NAME] Change approvers Notes fo…" at bounding box center [756, 427] width 1015 height 708
click at [1110, 241] on body "Back to flight results Flight review Traveller(s) Traveller 1 : NZ [PERSON_NAME…" at bounding box center [756, 528] width 1512 height 1058
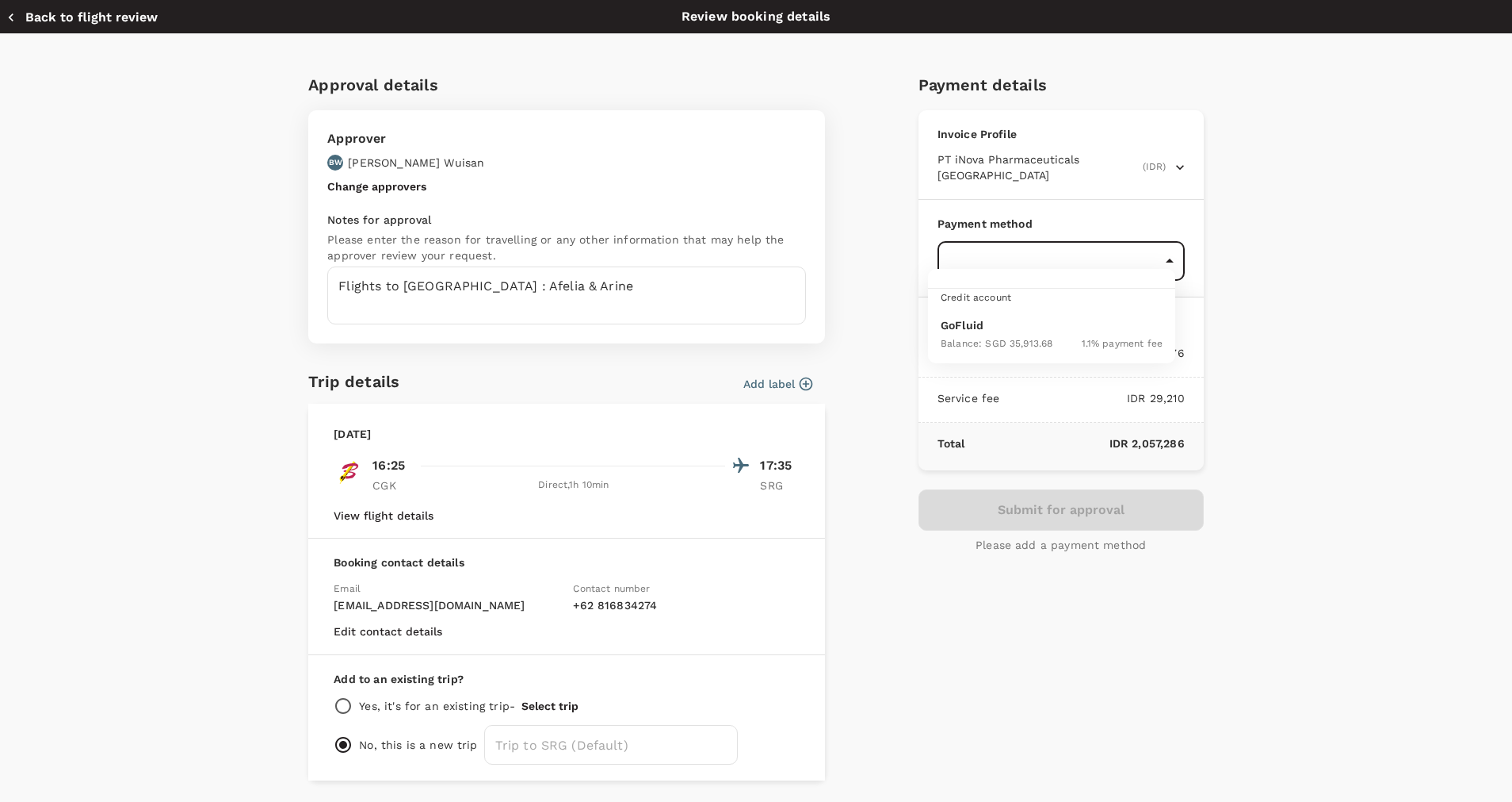
click at [1099, 330] on p "GoFluid" at bounding box center [1051, 325] width 222 height 15
type input "9d87fe9b-f599-4813-91a8-6354e0e2f257"
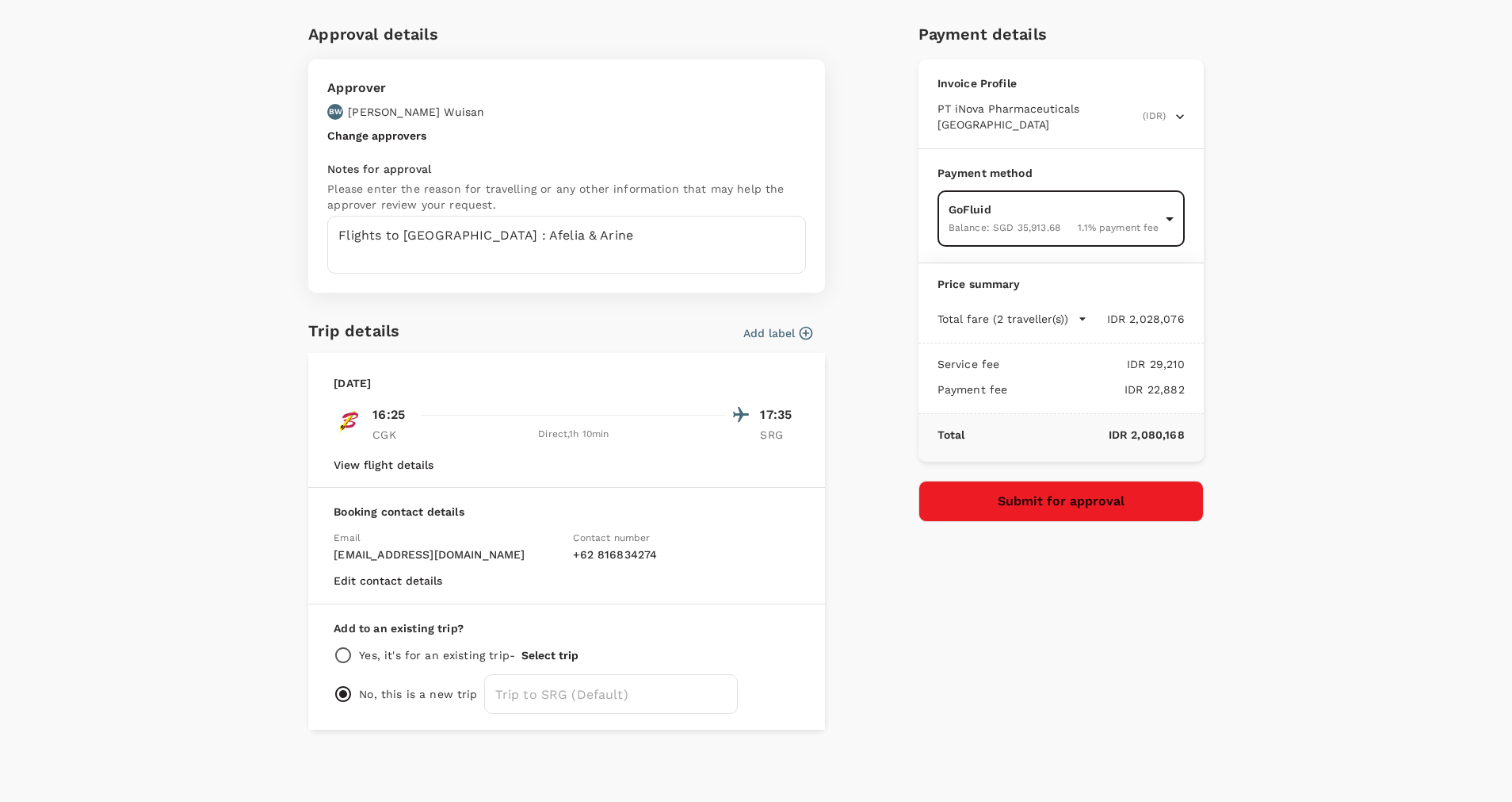
scroll to position [15, 0]
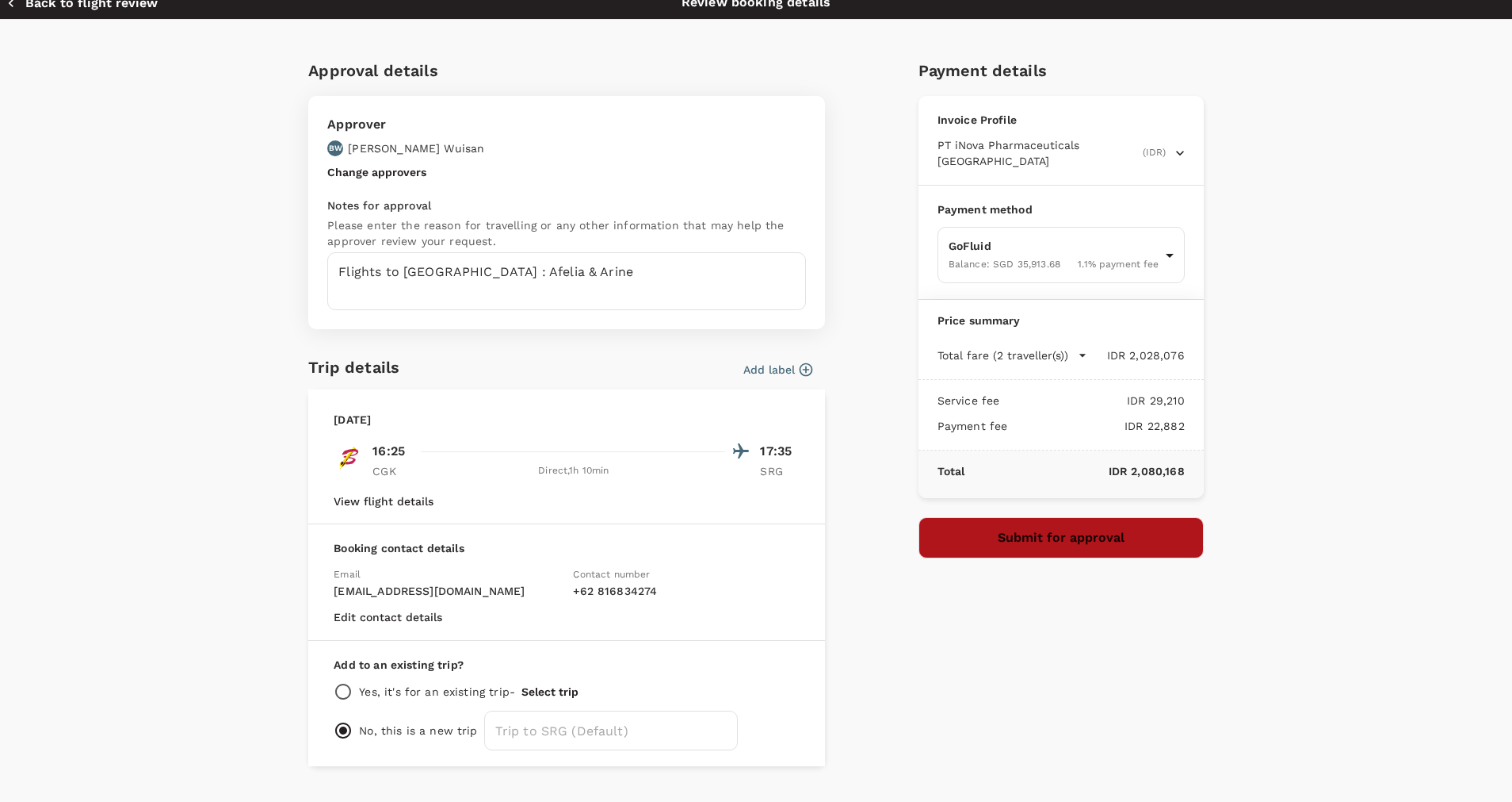
click at [1134, 520] on button "Submit for approval" at bounding box center [1061, 537] width 286 height 42
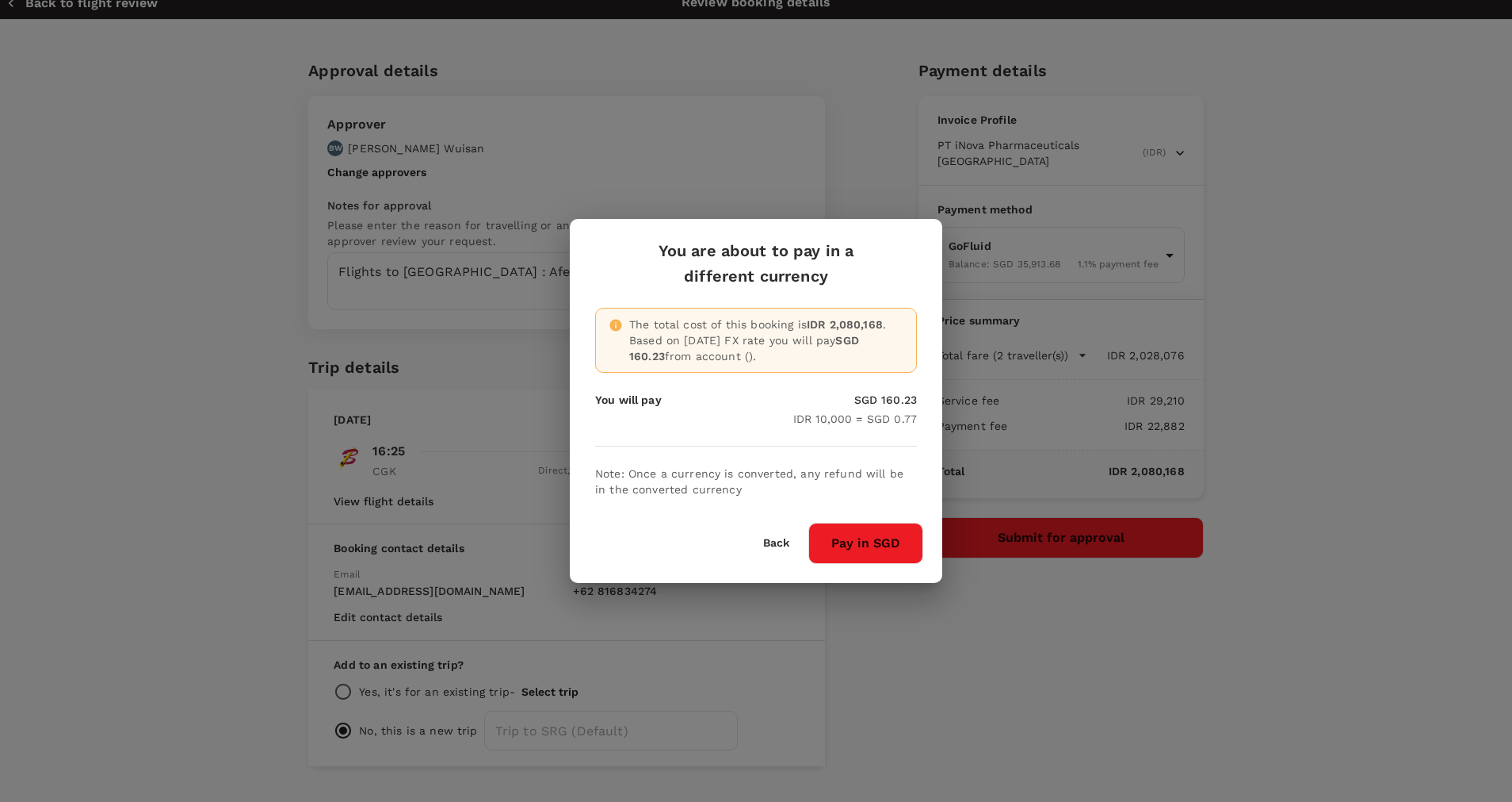
click at [884, 535] on button "Pay in SGD" at bounding box center [865, 543] width 115 height 42
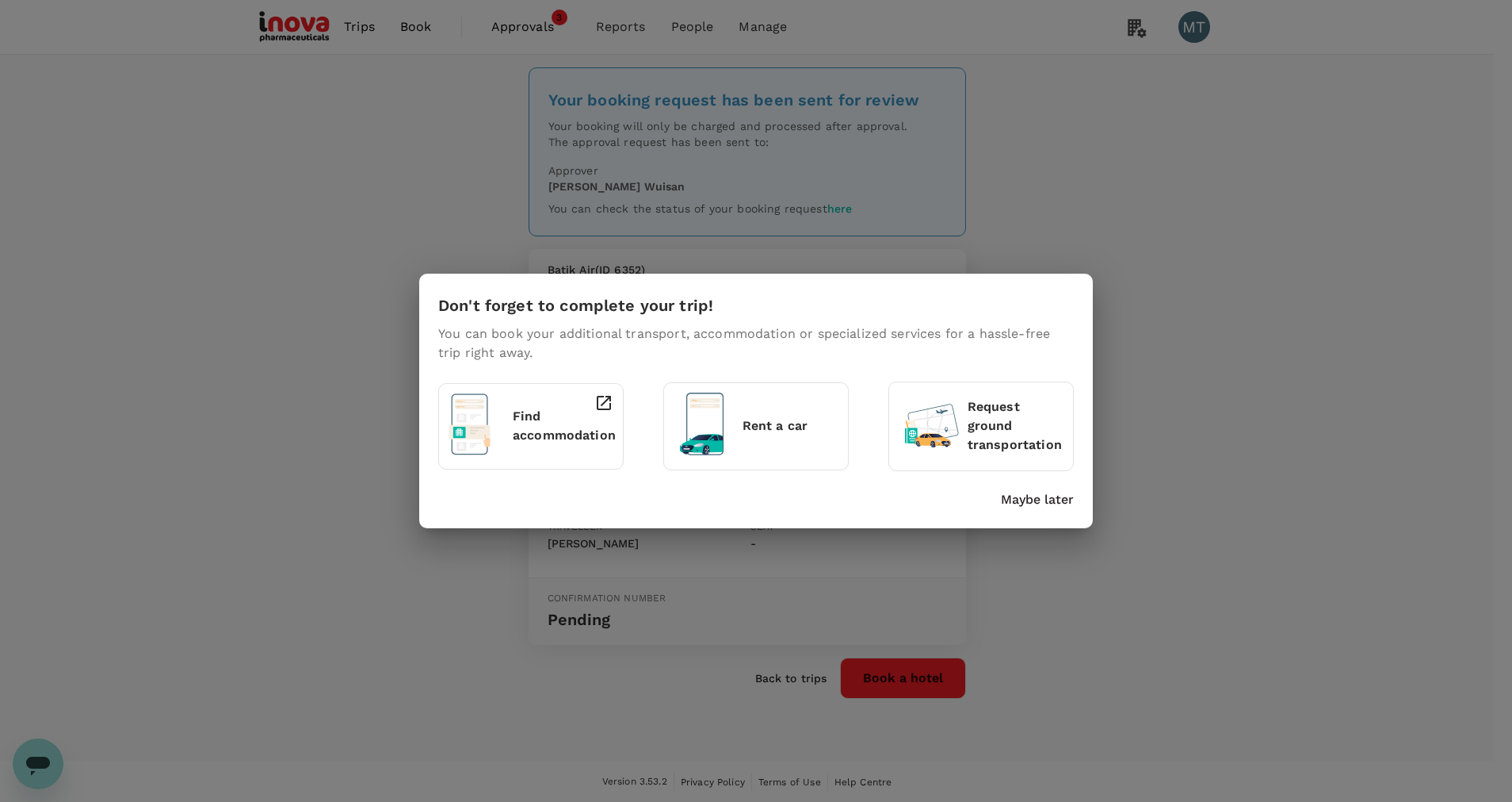
click at [1017, 501] on p "Maybe later" at bounding box center [1038, 499] width 73 height 19
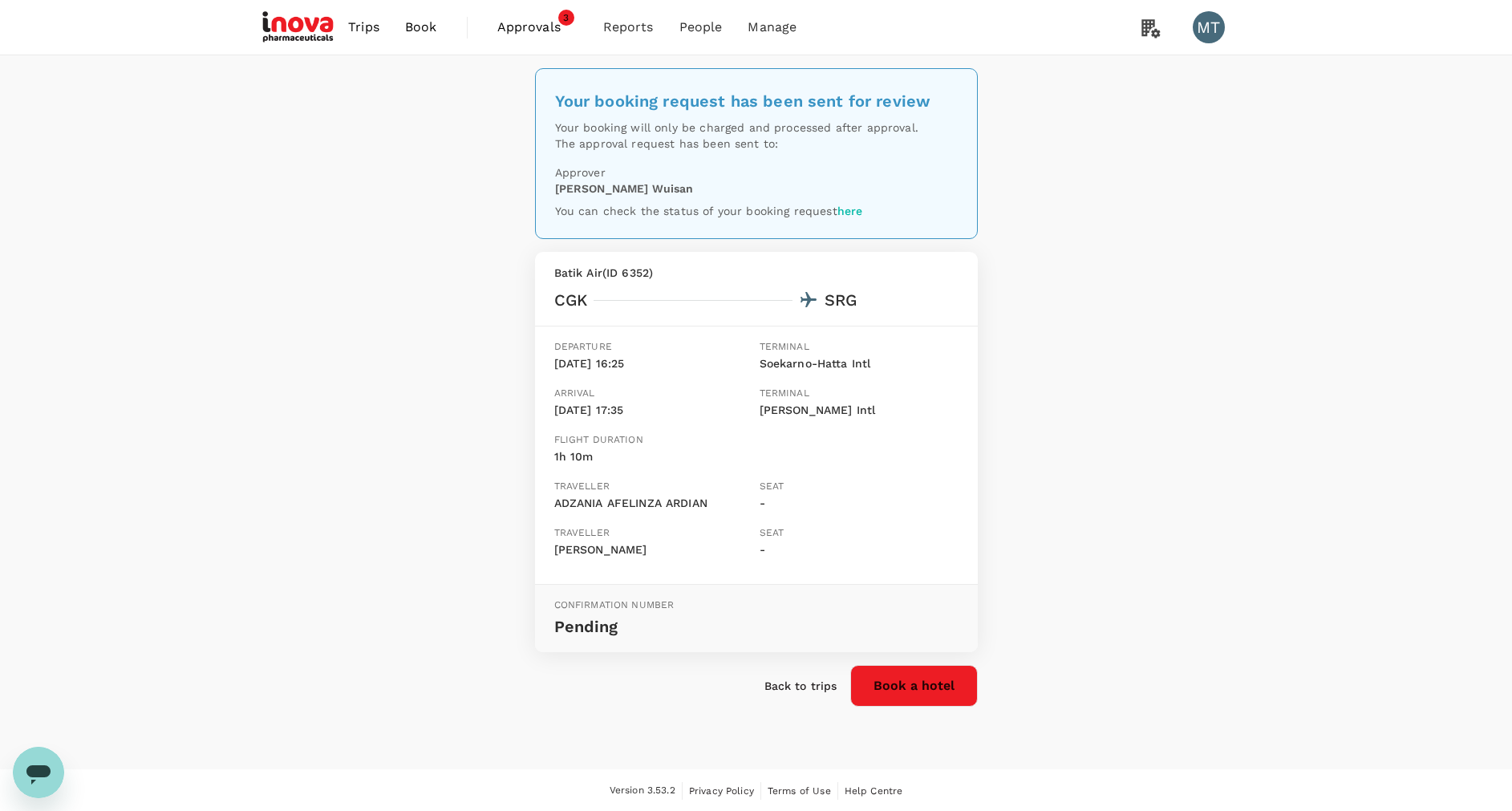
click at [424, 32] on span "Book" at bounding box center [421, 26] width 32 height 19
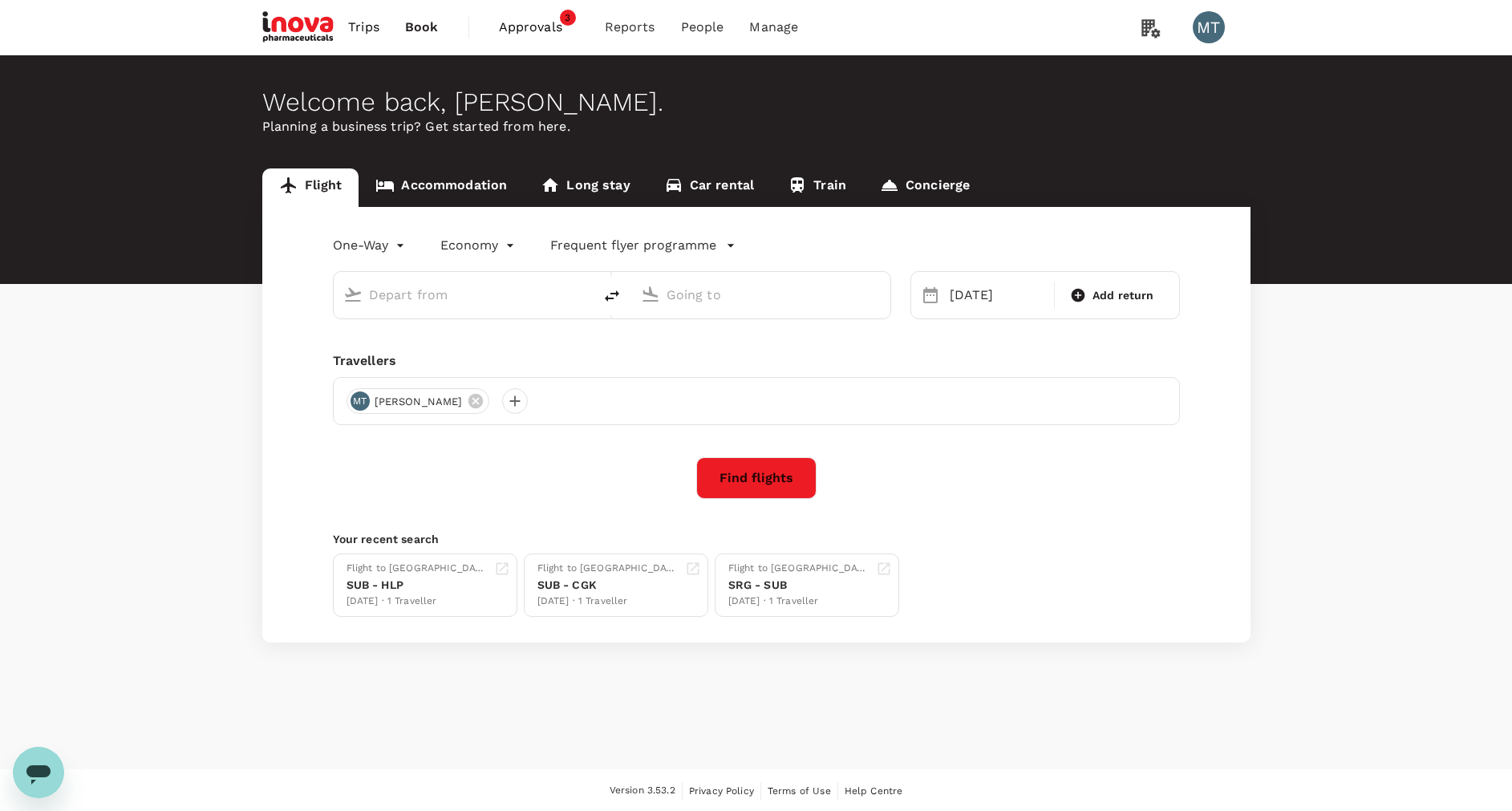
type input "Soekarno-Hatta Intl (CGK)"
type input "[PERSON_NAME] (SRG)"
type input "Soekarno-Hatta Intl (CGK)"
type input "[PERSON_NAME] (SRG)"
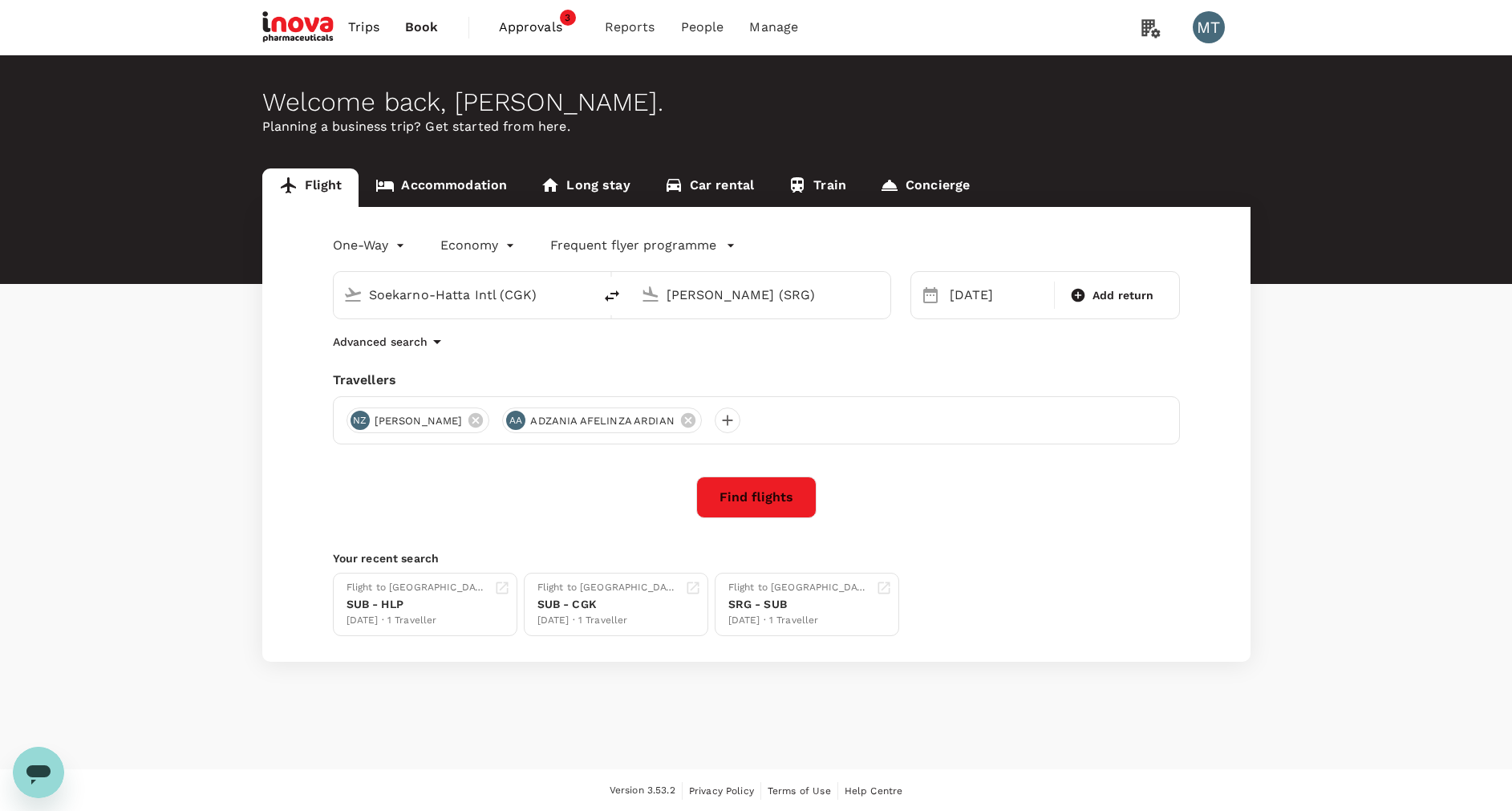
click at [617, 294] on icon "delete" at bounding box center [612, 296] width 15 height 12
type input "[PERSON_NAME] (SRG)"
type input "Soekarno-Hatta Intl (CGK)"
click at [557, 290] on input "[PERSON_NAME] (SRG)" at bounding box center [464, 295] width 190 height 25
click at [538, 354] on p "[PERSON_NAME]" at bounding box center [488, 357] width 282 height 16
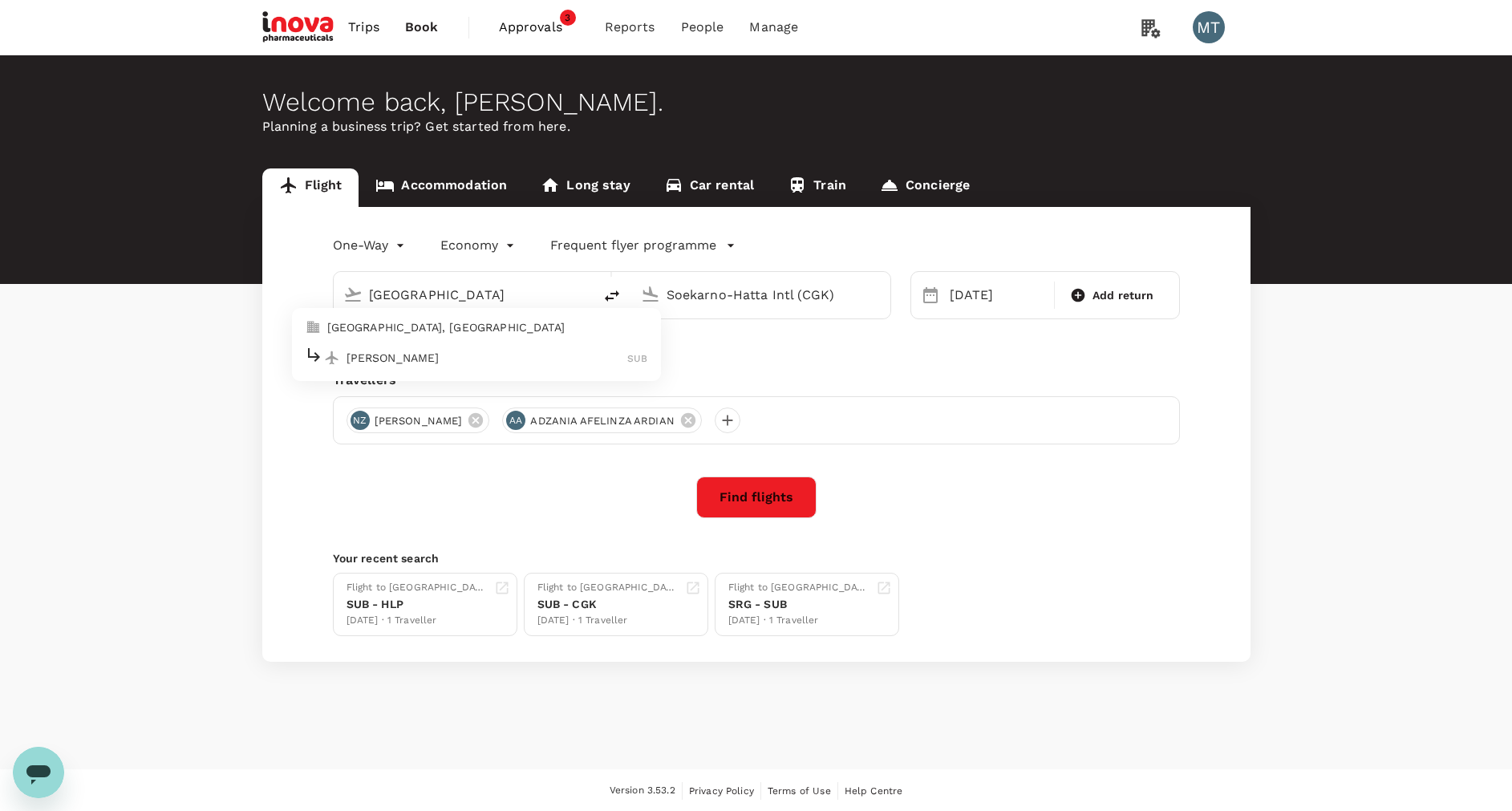
type input "[PERSON_NAME] (SUB)"
click at [730, 287] on input "Soekarno-Hatta Intl (CGK)" at bounding box center [761, 295] width 190 height 25
type input "h"
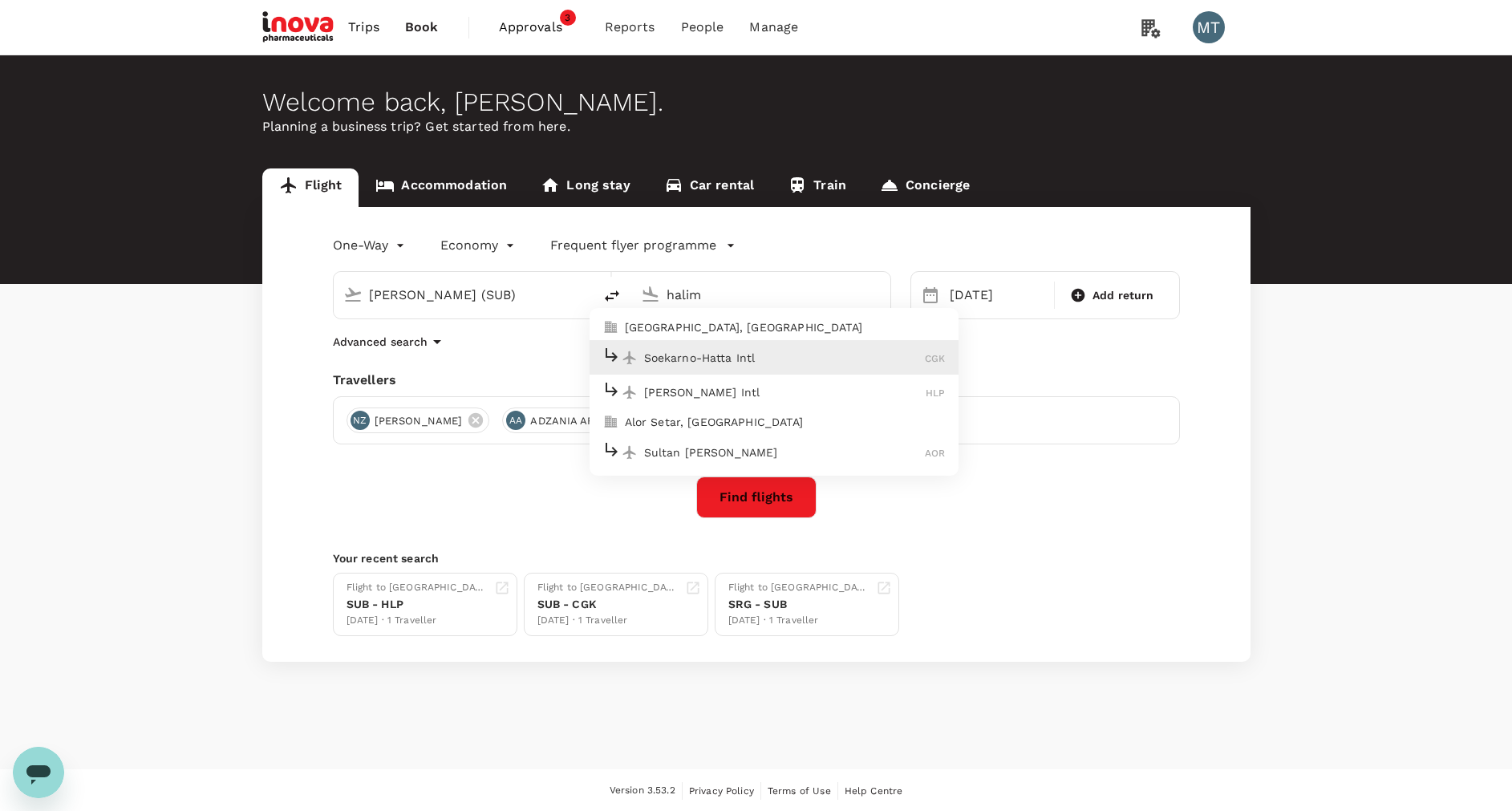
click at [724, 382] on div "[PERSON_NAME] Intl HLP" at bounding box center [773, 392] width 343 height 25
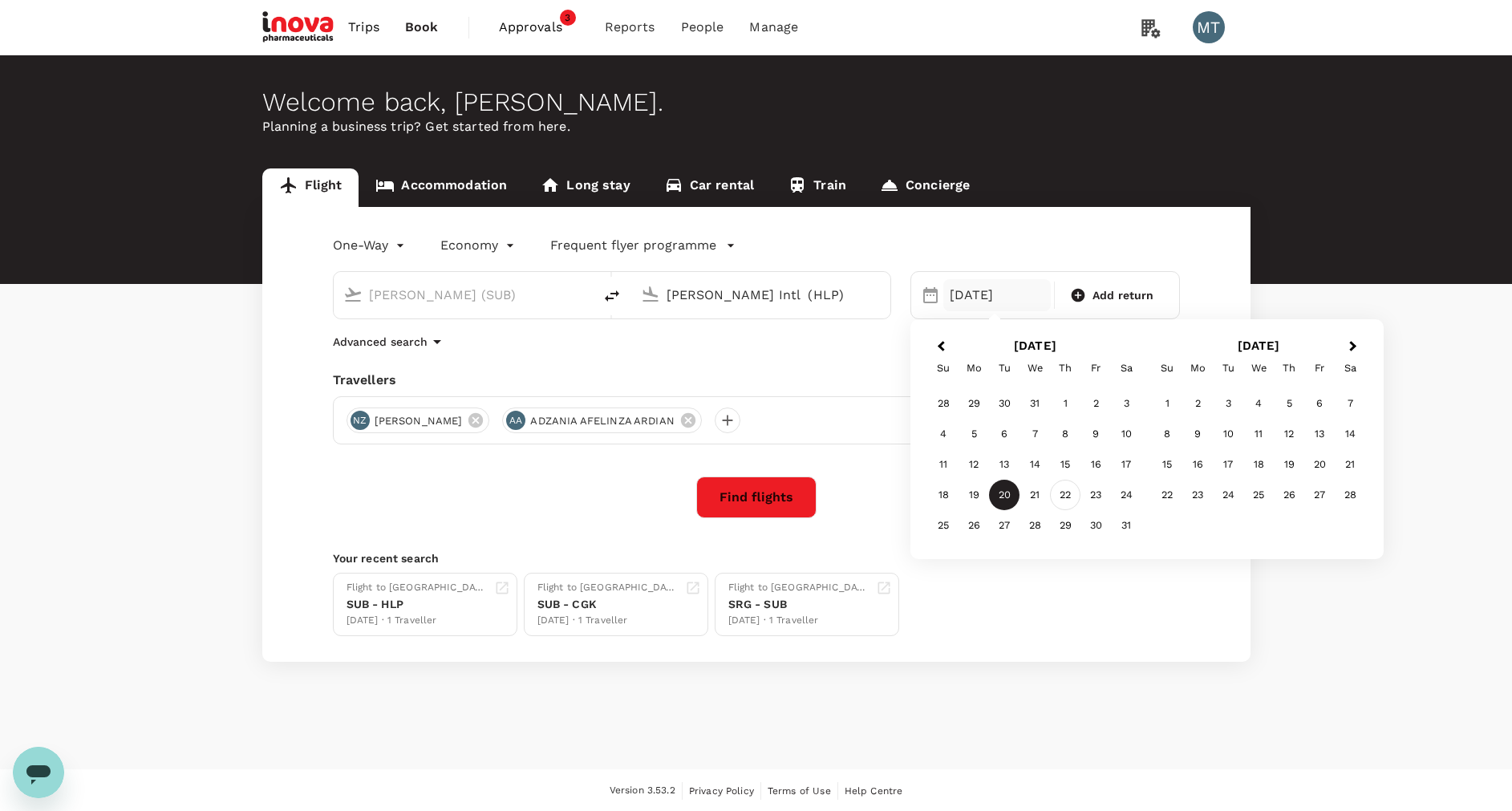
type input "[PERSON_NAME] Intl (HLP)"
click at [1064, 500] on div "22" at bounding box center [1065, 494] width 30 height 30
click at [764, 488] on button "Find flights" at bounding box center [756, 497] width 120 height 42
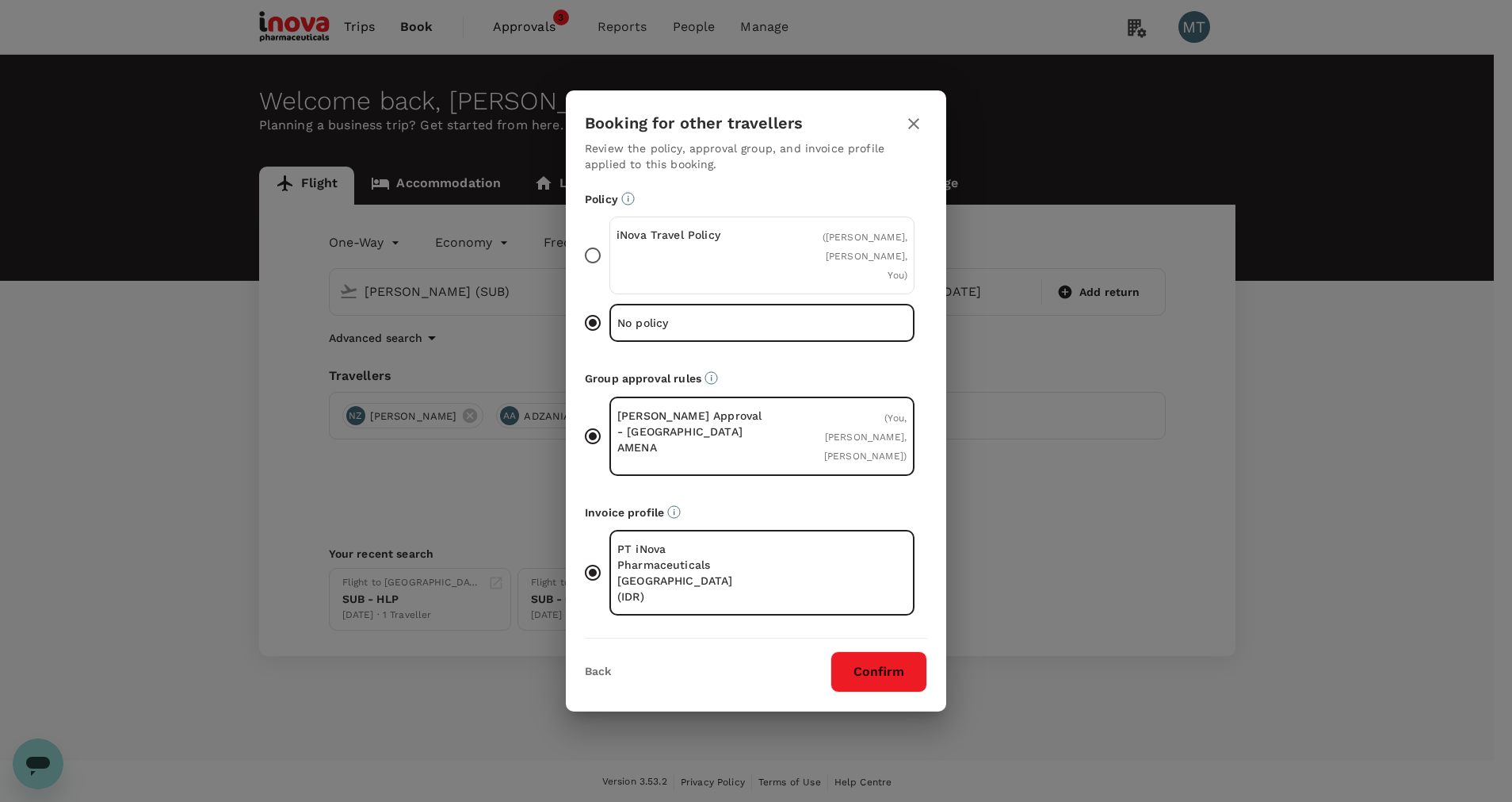
click at [666, 278] on div "iNova Travel Policy" at bounding box center [689, 256] width 146 height 57
click at [610, 272] on input "iNova Travel Policy ( [PERSON_NAME], [PERSON_NAME], You )" at bounding box center [592, 255] width 33 height 33
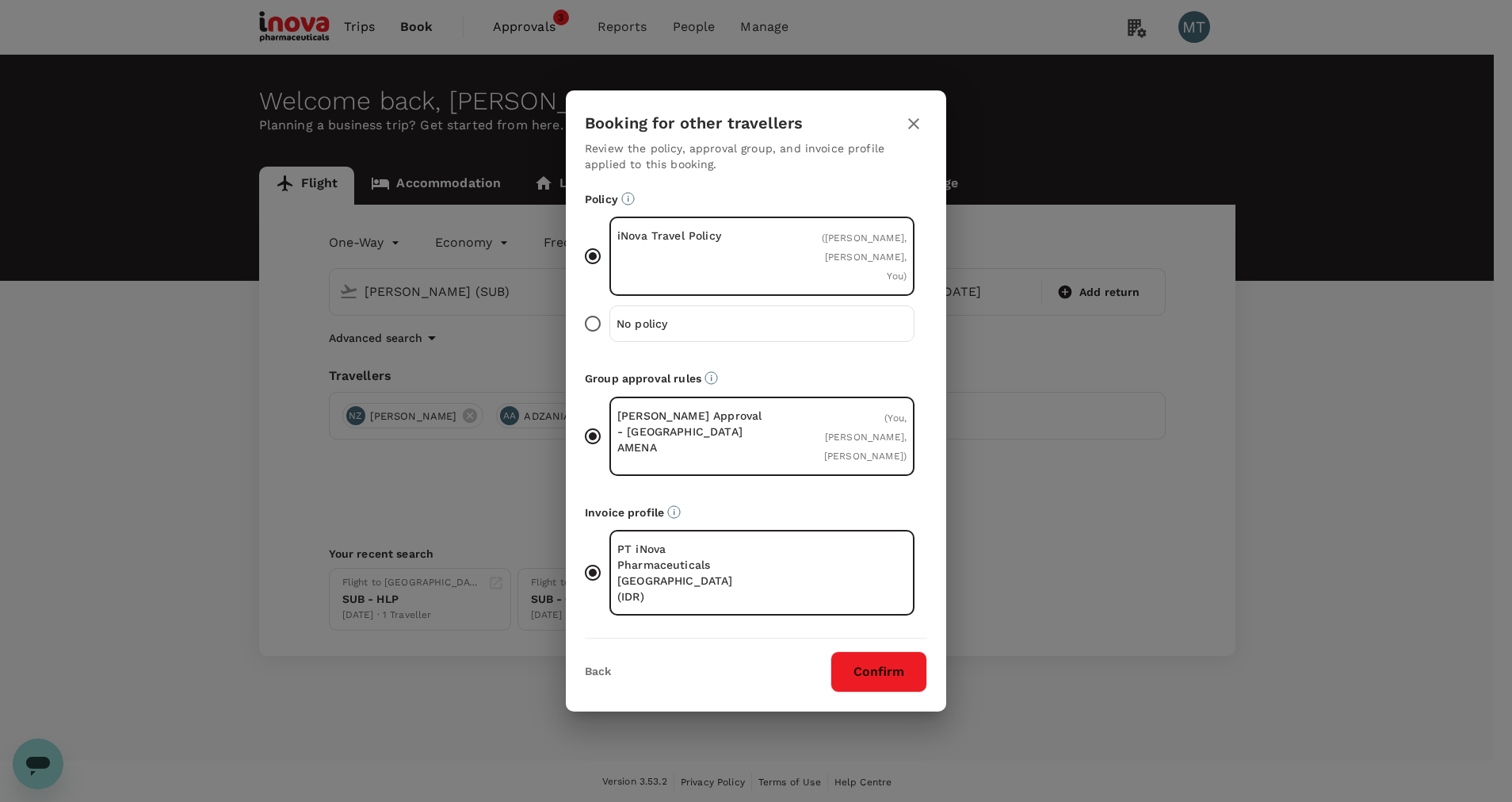
click at [871, 651] on button "Confirm" at bounding box center [879, 672] width 97 height 42
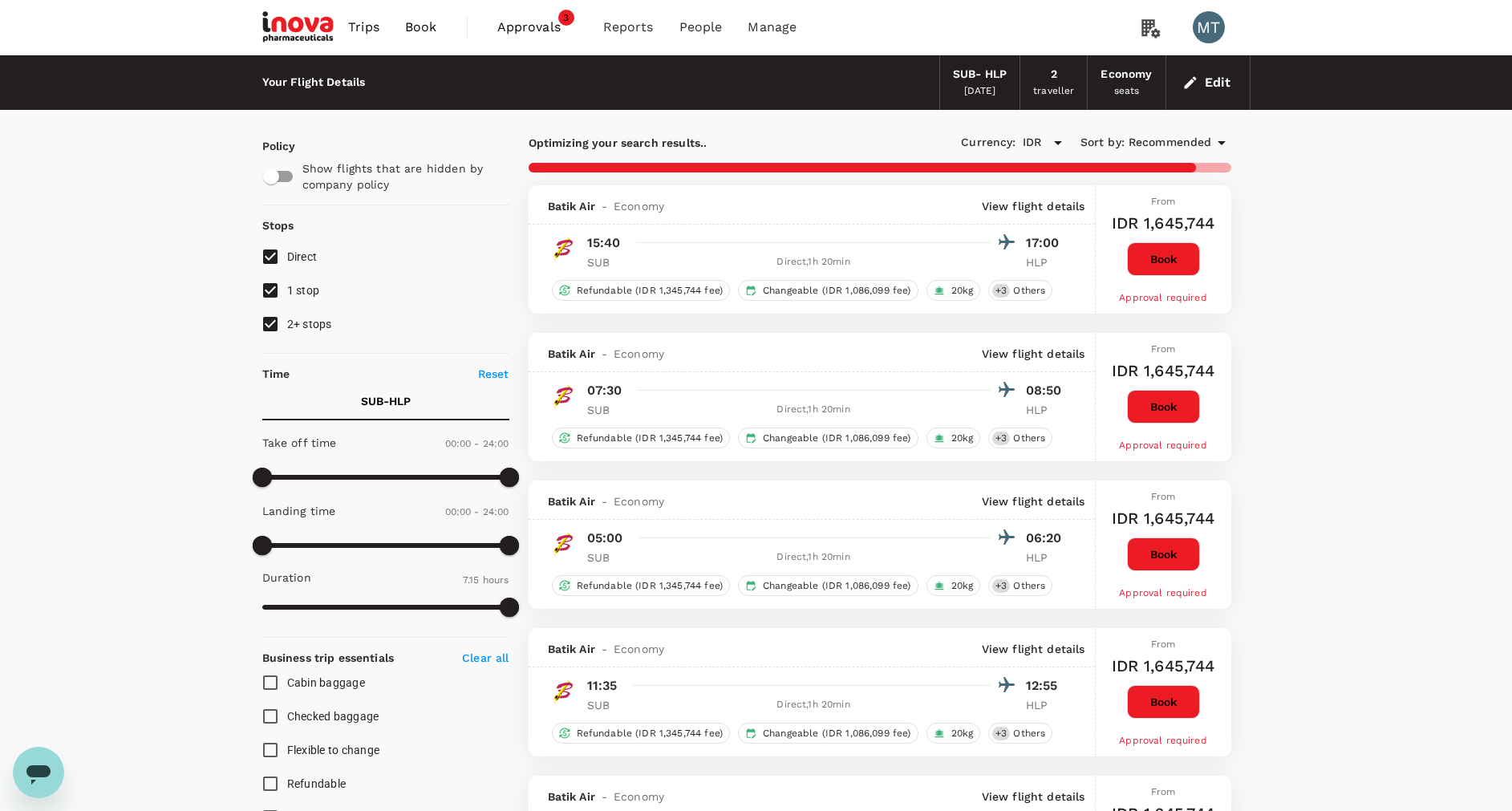
checkbox input "false"
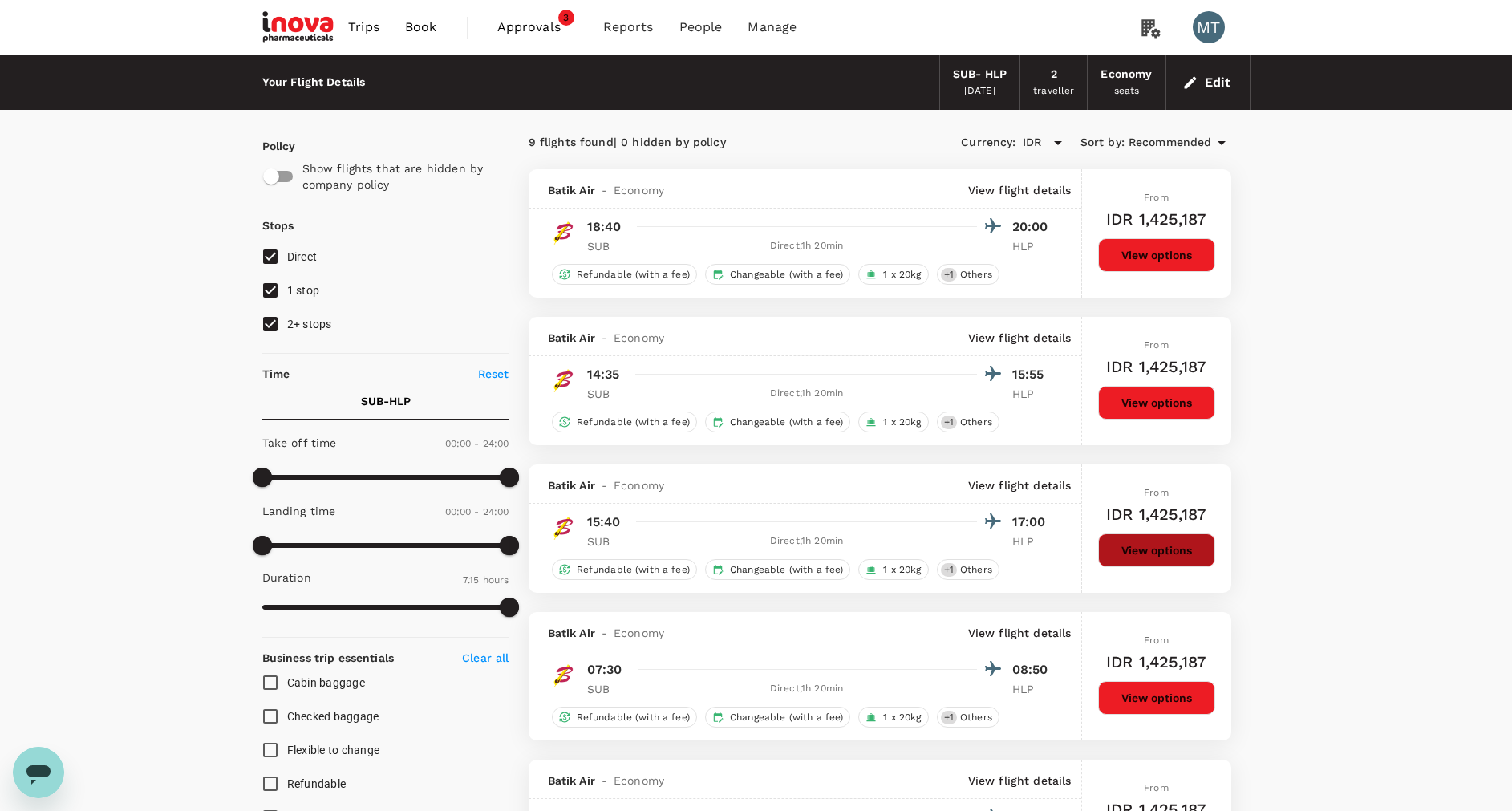
click at [1149, 548] on button "View options" at bounding box center [1156, 550] width 117 height 34
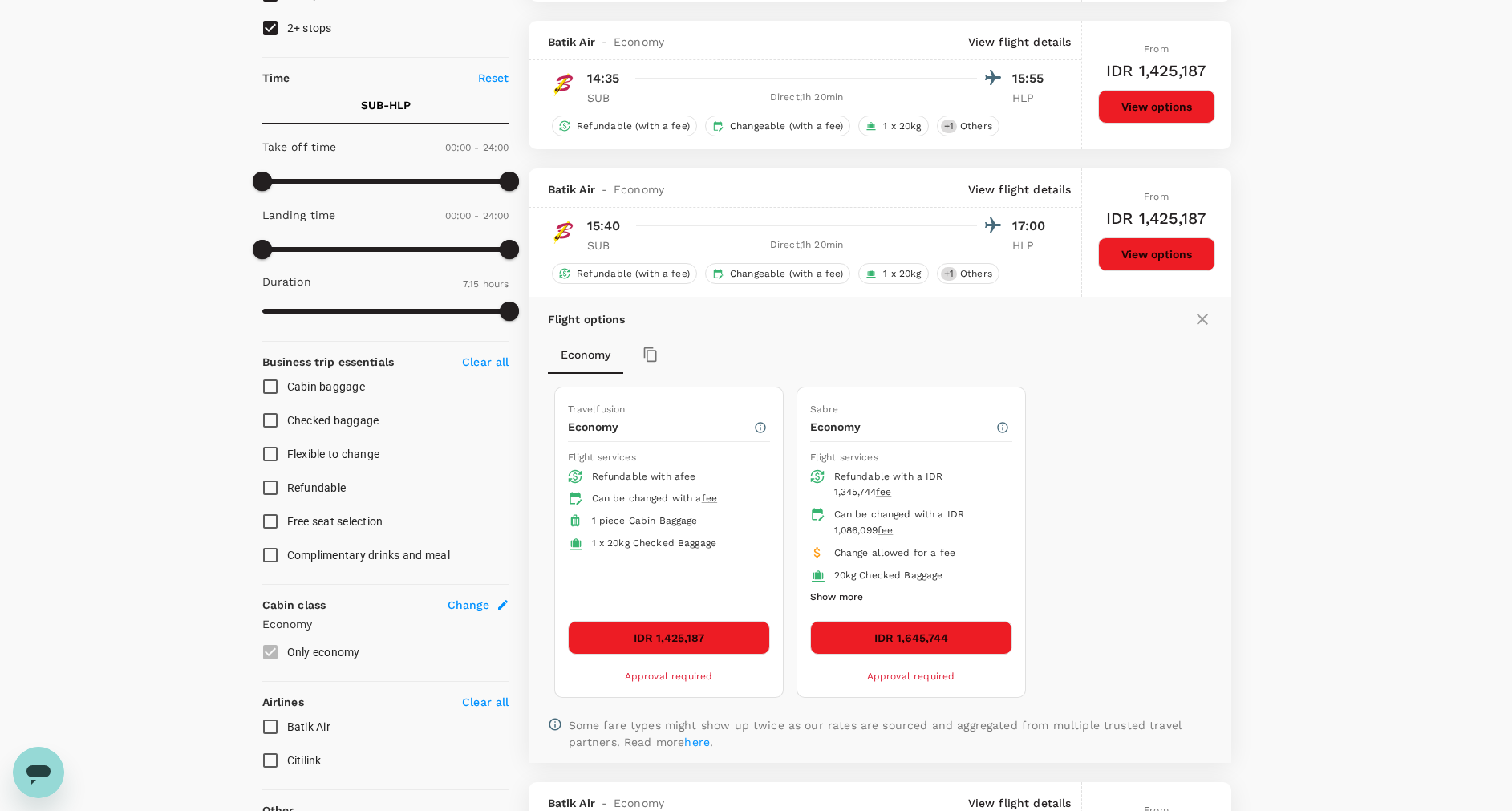
scroll to position [464, 0]
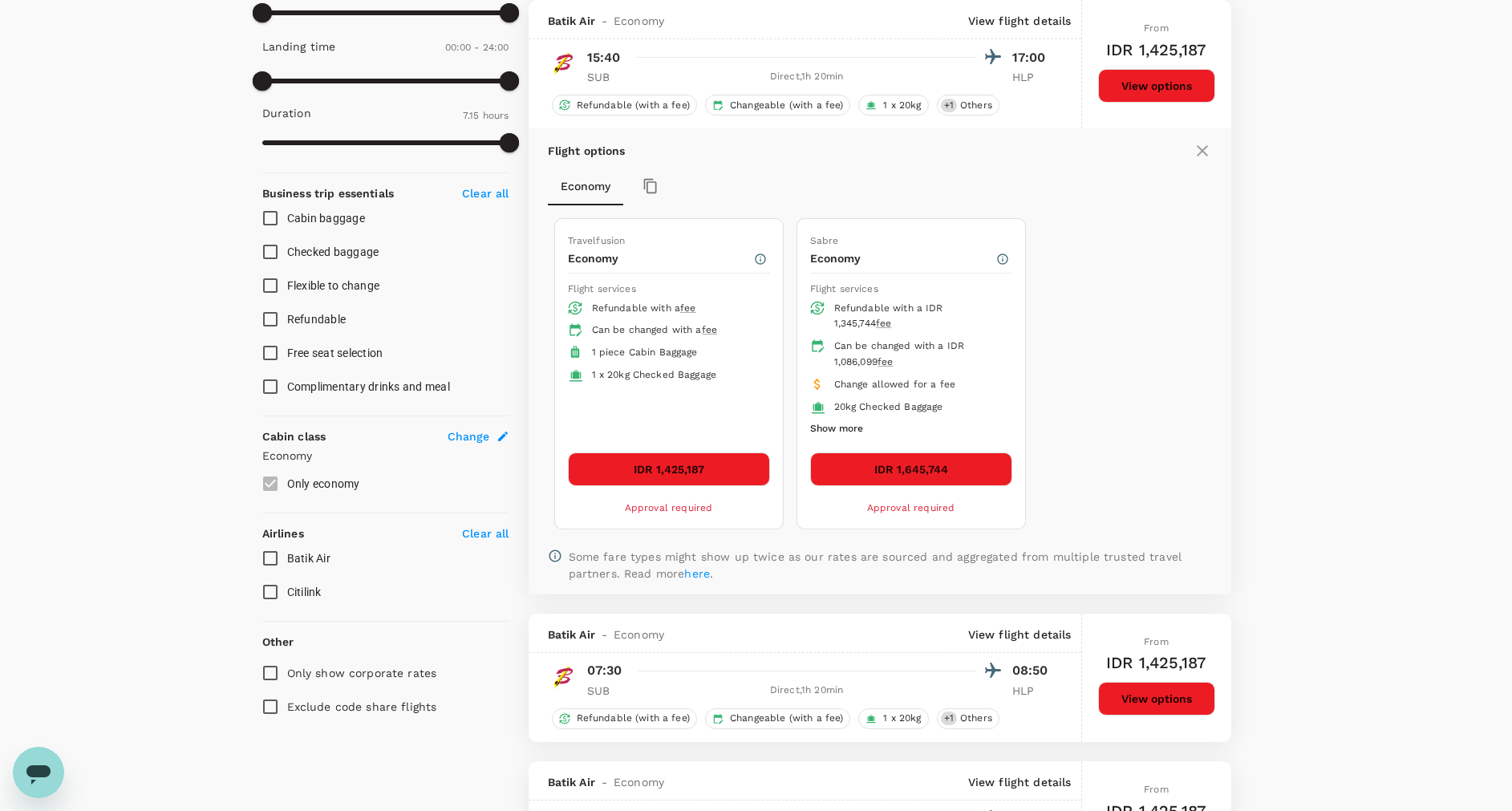
click at [709, 474] on button "IDR 1,425,187" at bounding box center [669, 468] width 202 height 34
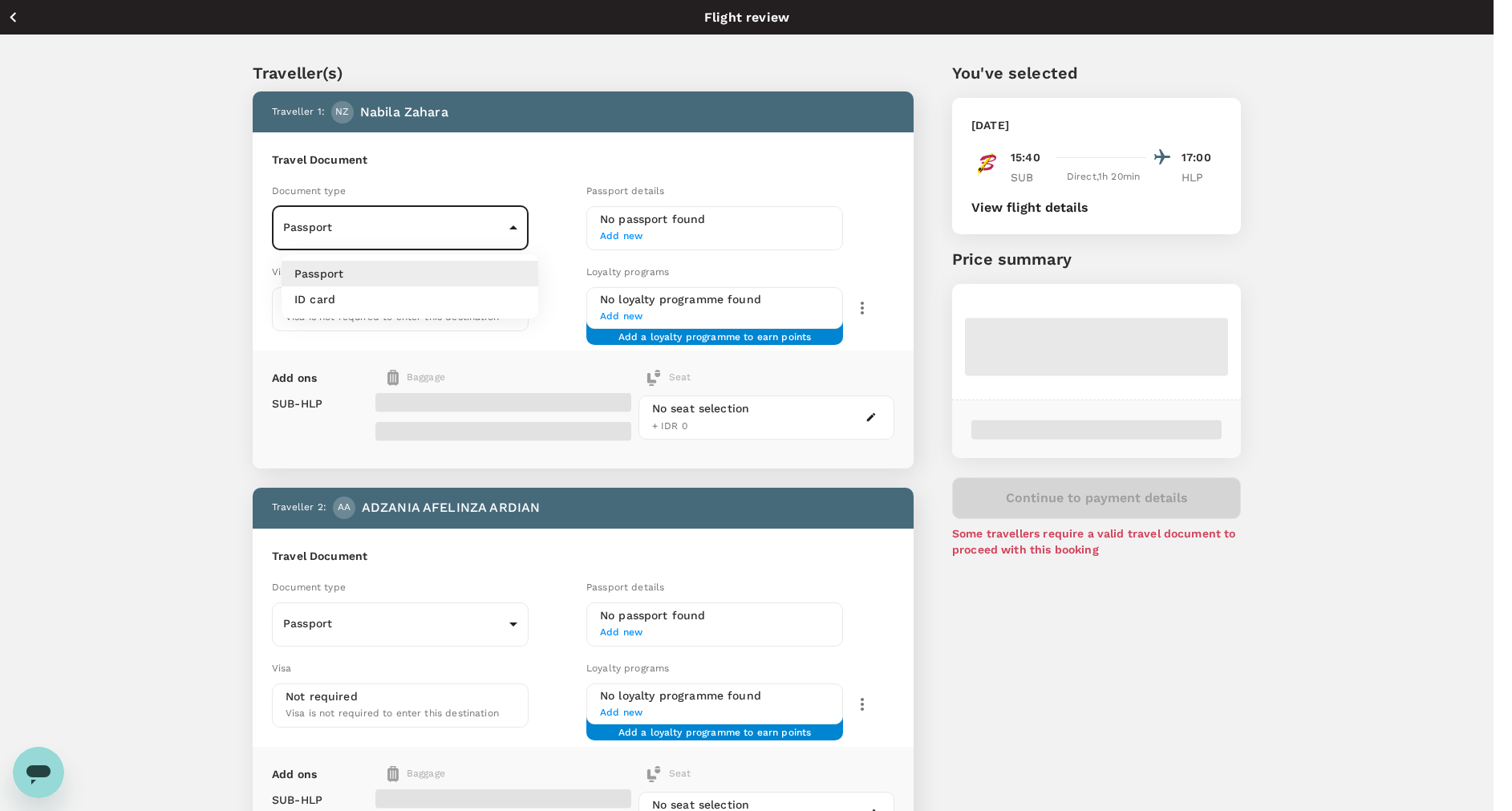
click at [517, 223] on body "Back to flight results Flight review Traveller(s) Traveller 1 : [GEOGRAPHIC_DAT…" at bounding box center [756, 534] width 1512 height 1070
click at [477, 313] on ul "Passport ID card" at bounding box center [410, 287] width 257 height 64
click at [477, 304] on li "ID card" at bounding box center [410, 299] width 257 height 26
type input "Id card"
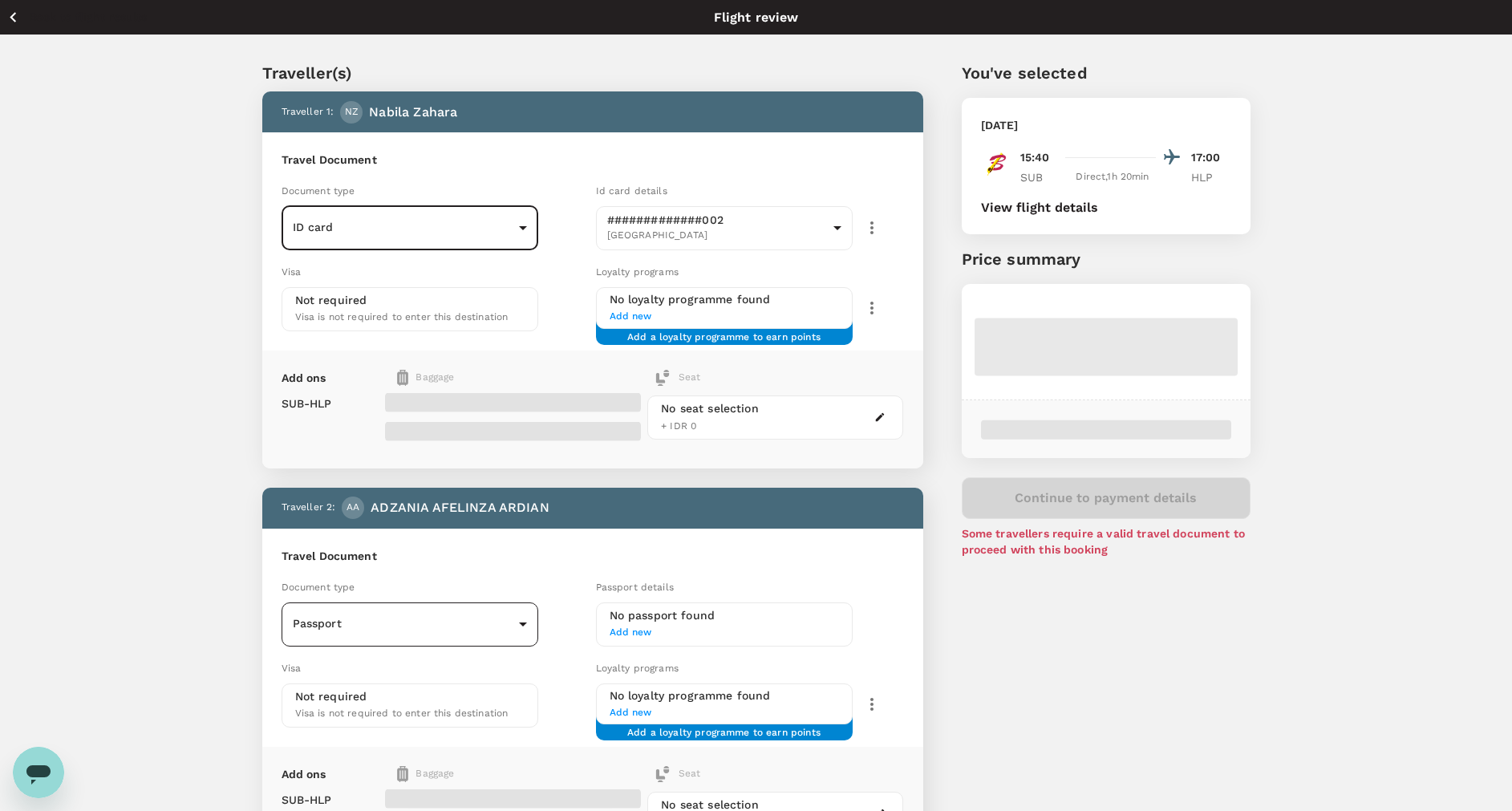
click at [519, 618] on body "Back to flight results Flight review Traveller(s) Traveller 1 : [GEOGRAPHIC_DAT…" at bounding box center [756, 534] width 1512 height 1070
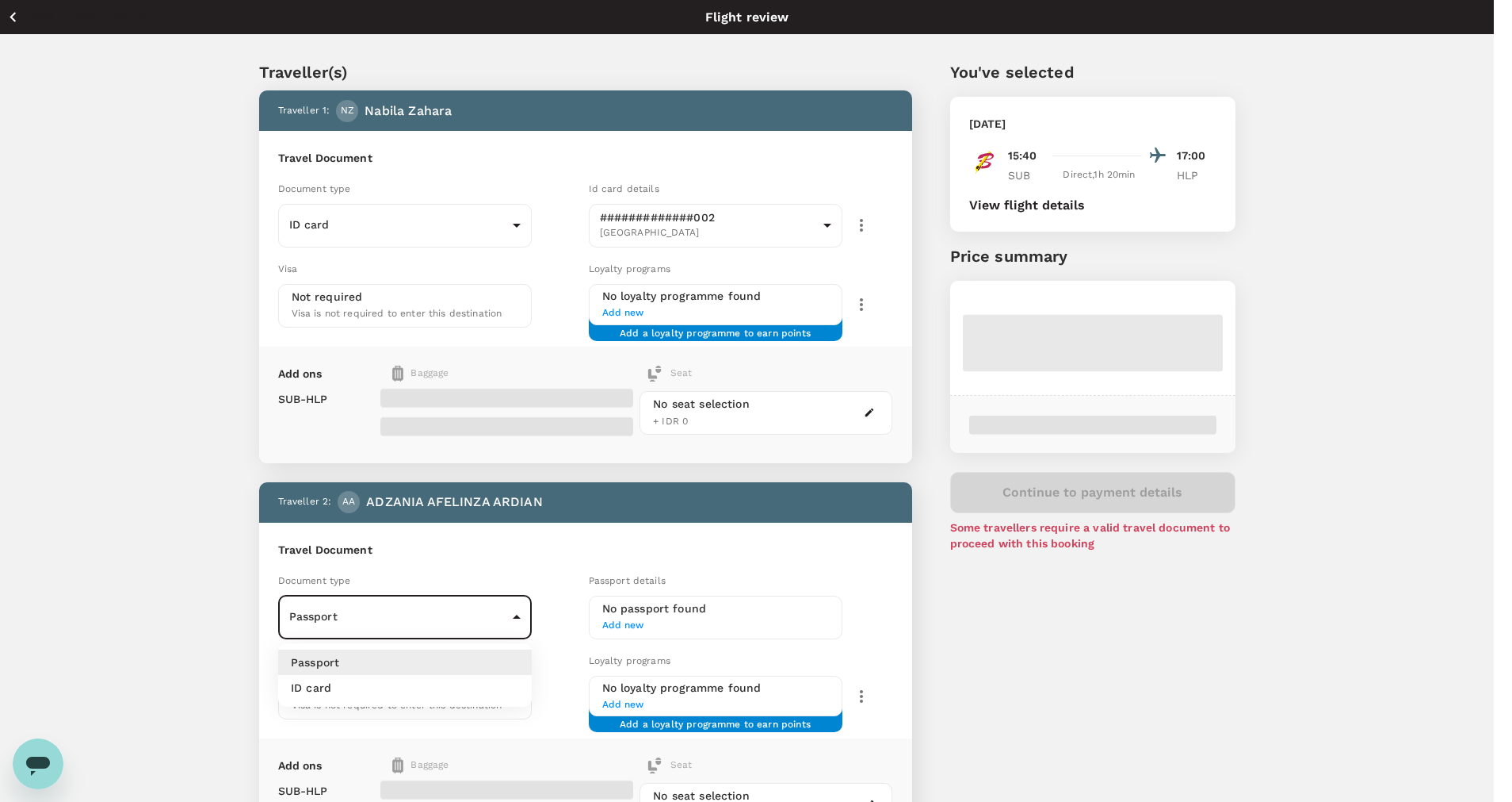
click at [487, 682] on li "ID card" at bounding box center [405, 687] width 254 height 25
type input "Id card"
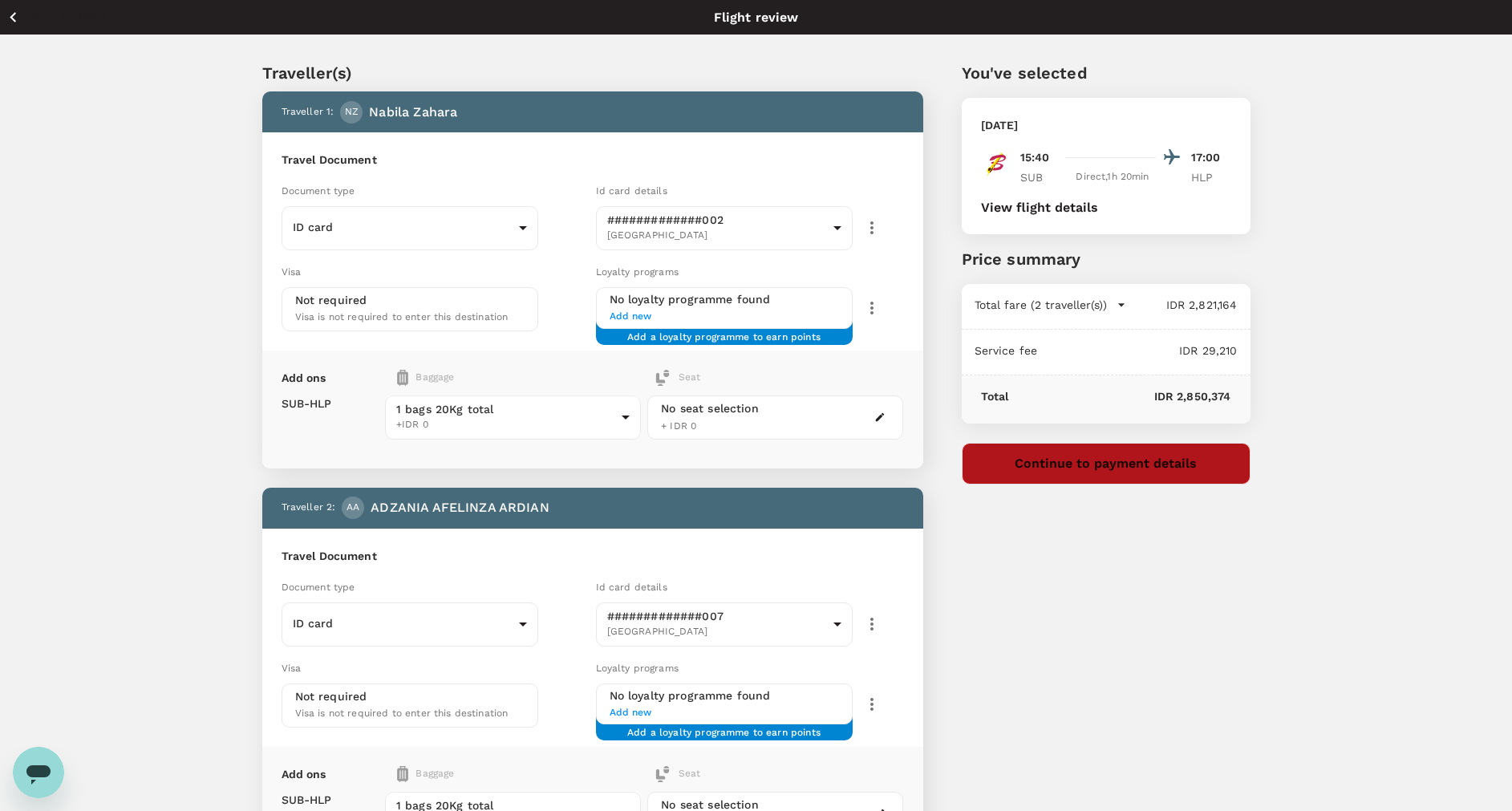
click at [1183, 470] on button "Continue to payment details" at bounding box center [1106, 464] width 289 height 42
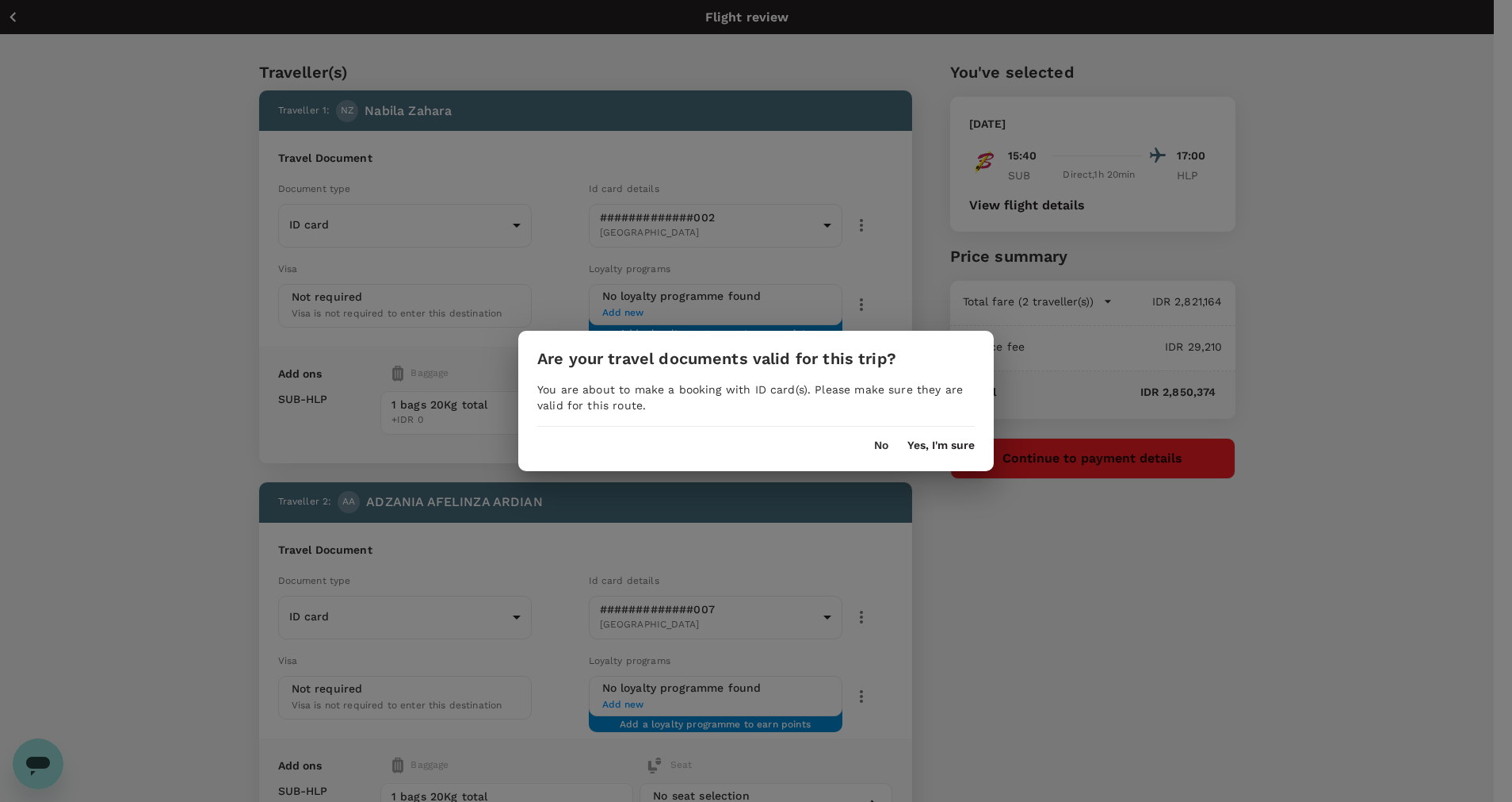
click at [911, 445] on button "Yes, I'm sure" at bounding box center [941, 446] width 68 height 13
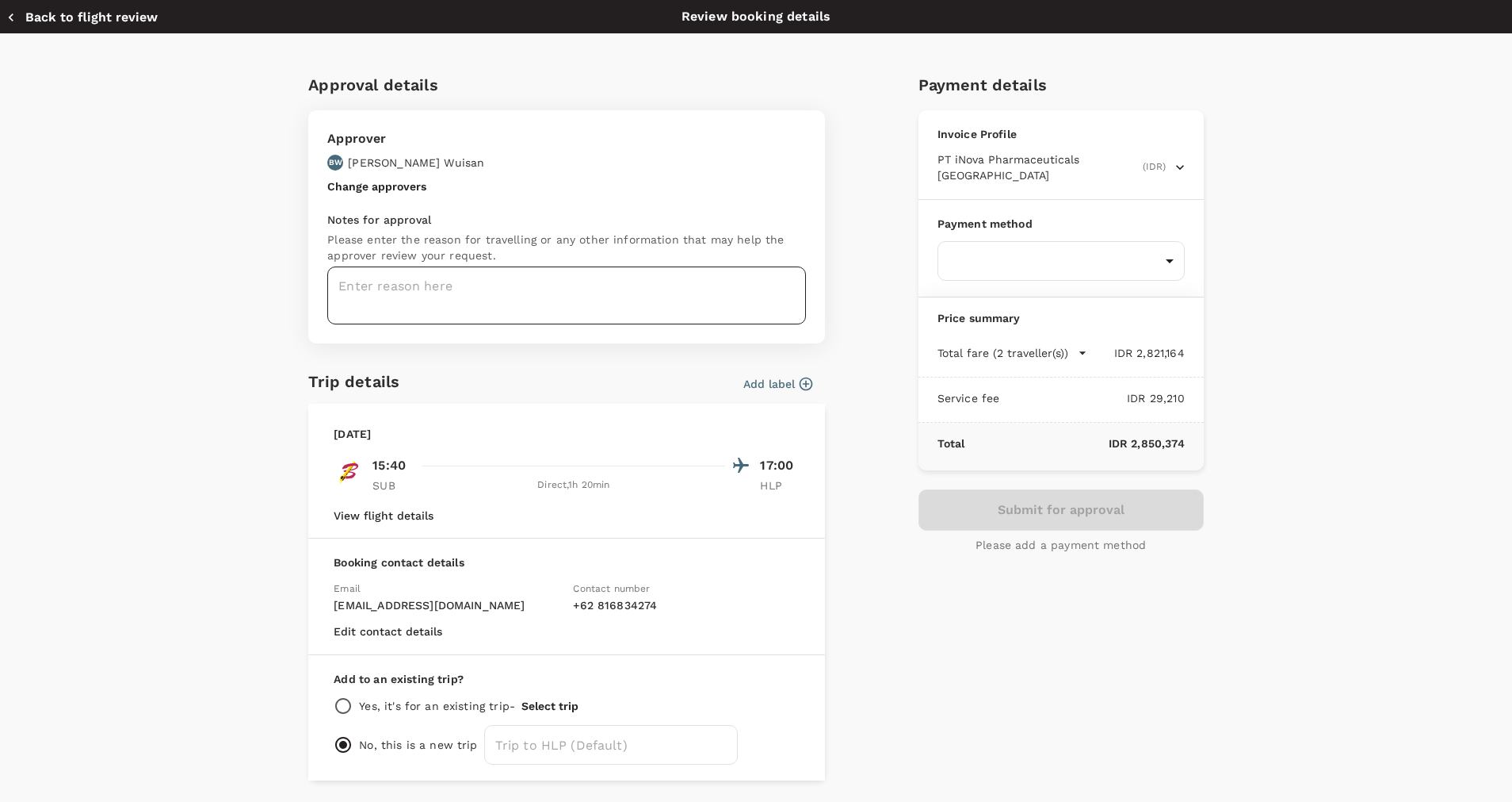
click at [644, 294] on textarea at bounding box center [566, 295] width 479 height 58
type textarea "Flight To Halim : Afel & Arine"
click at [976, 256] on body "Back to flight results Flight review Traveller(s) Traveller 1 : NZ [PERSON_NAME…" at bounding box center [756, 528] width 1512 height 1058
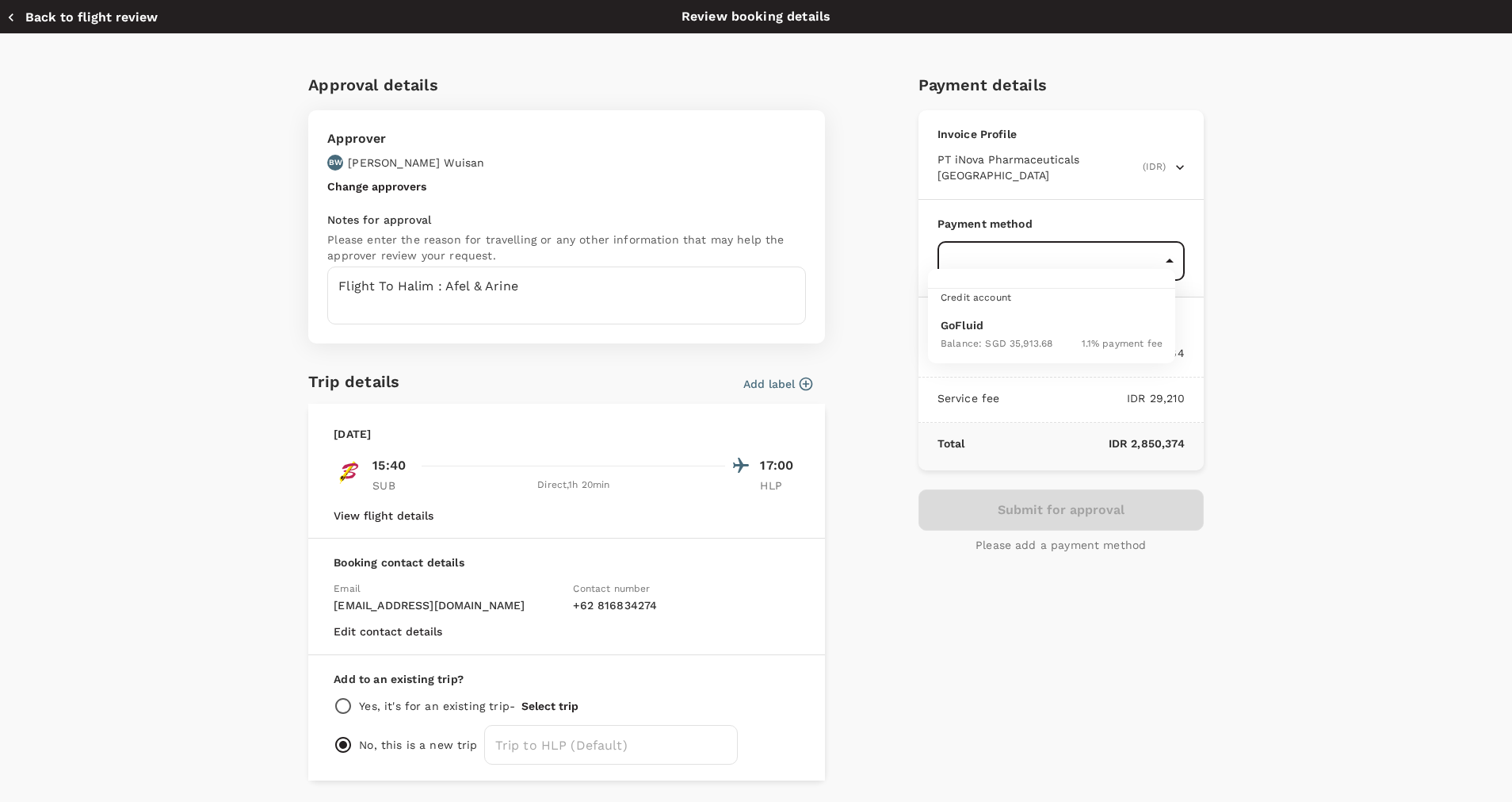
click at [989, 335] on div "Balance : SGD 35,913.68" at bounding box center [996, 342] width 111 height 19
type input "9d87fe9b-f599-4813-91a8-6354e0e2f257"
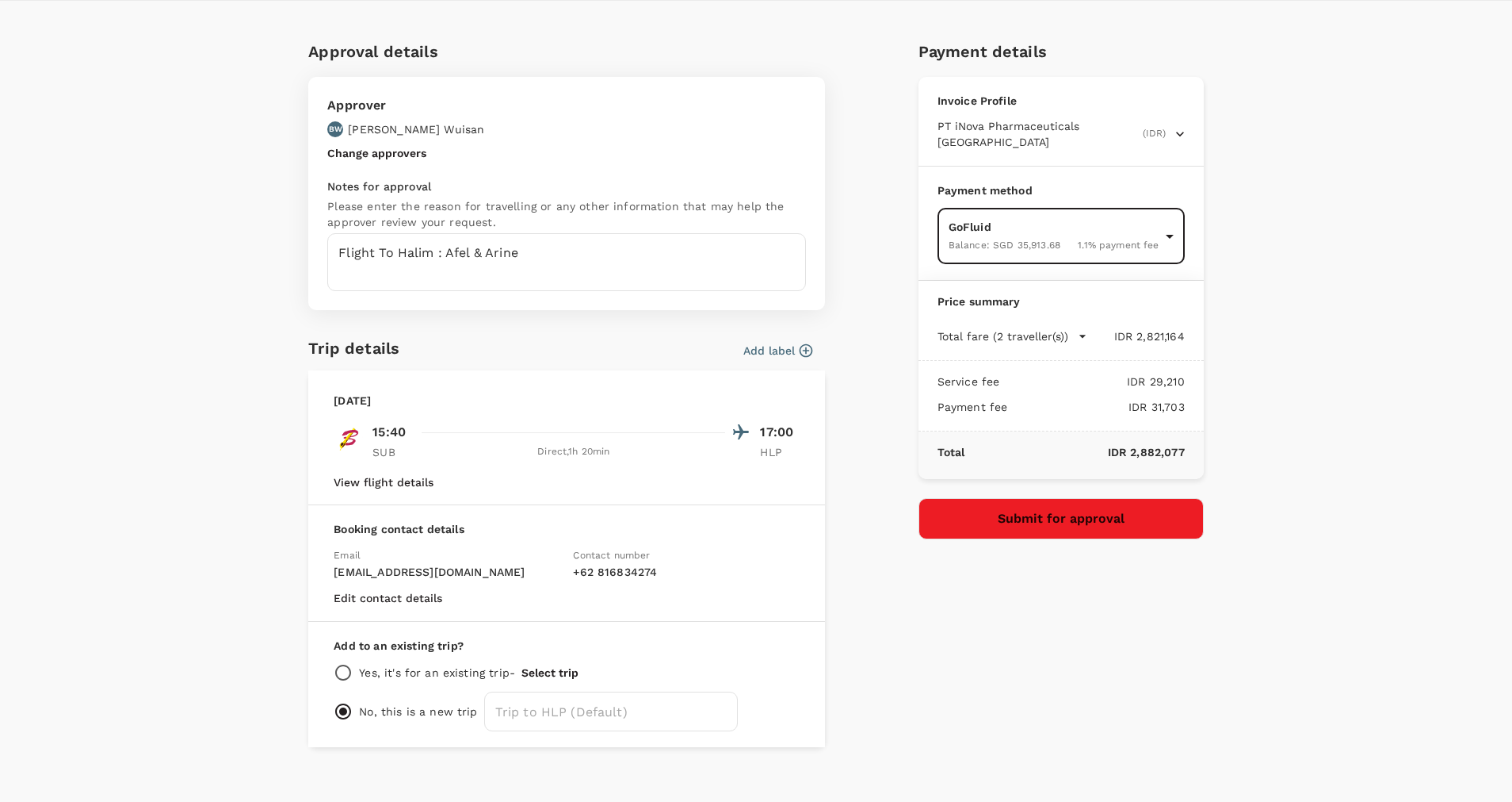
scroll to position [50, 0]
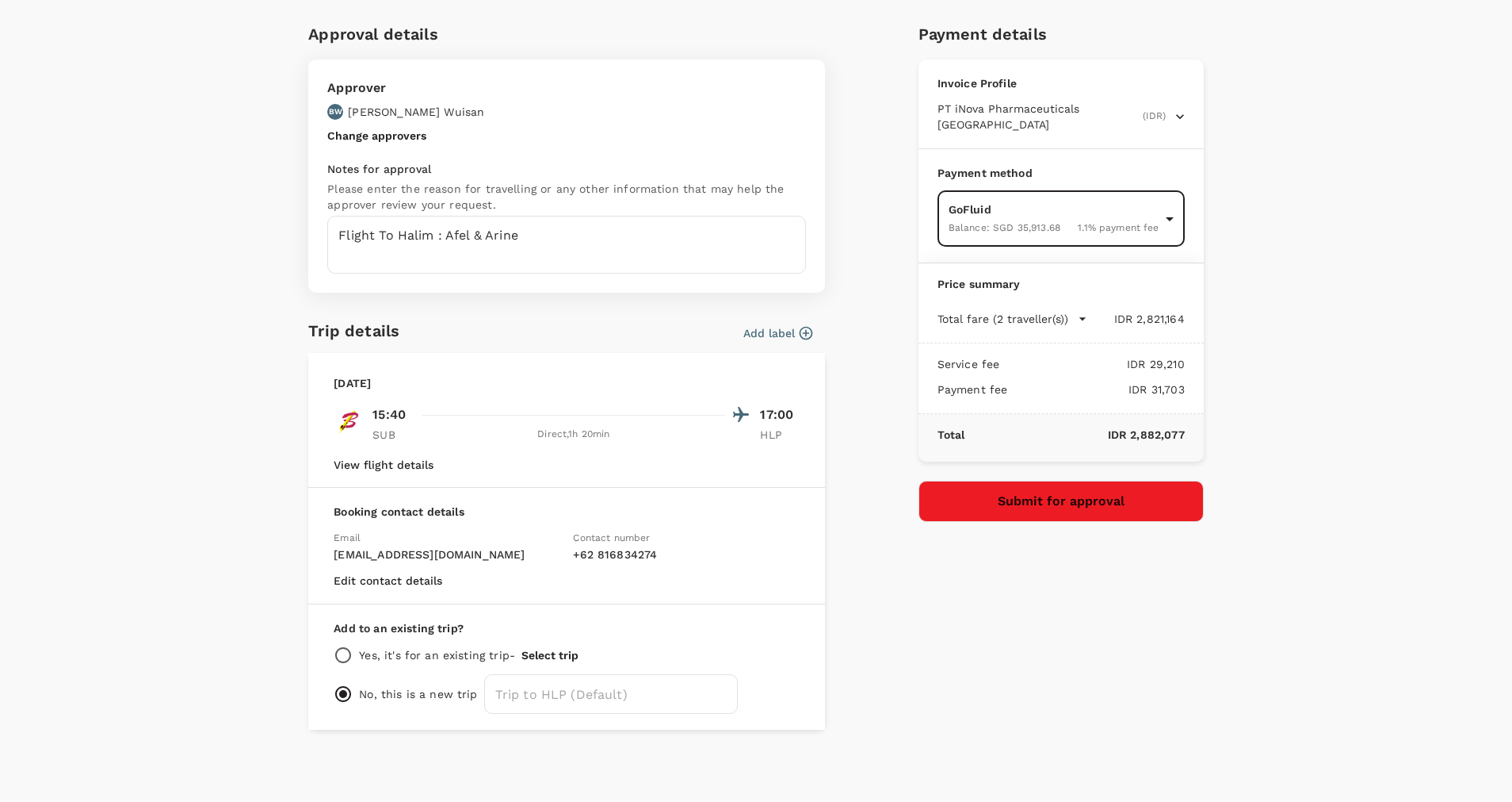
click at [1112, 488] on button "Submit for approval" at bounding box center [1061, 501] width 286 height 42
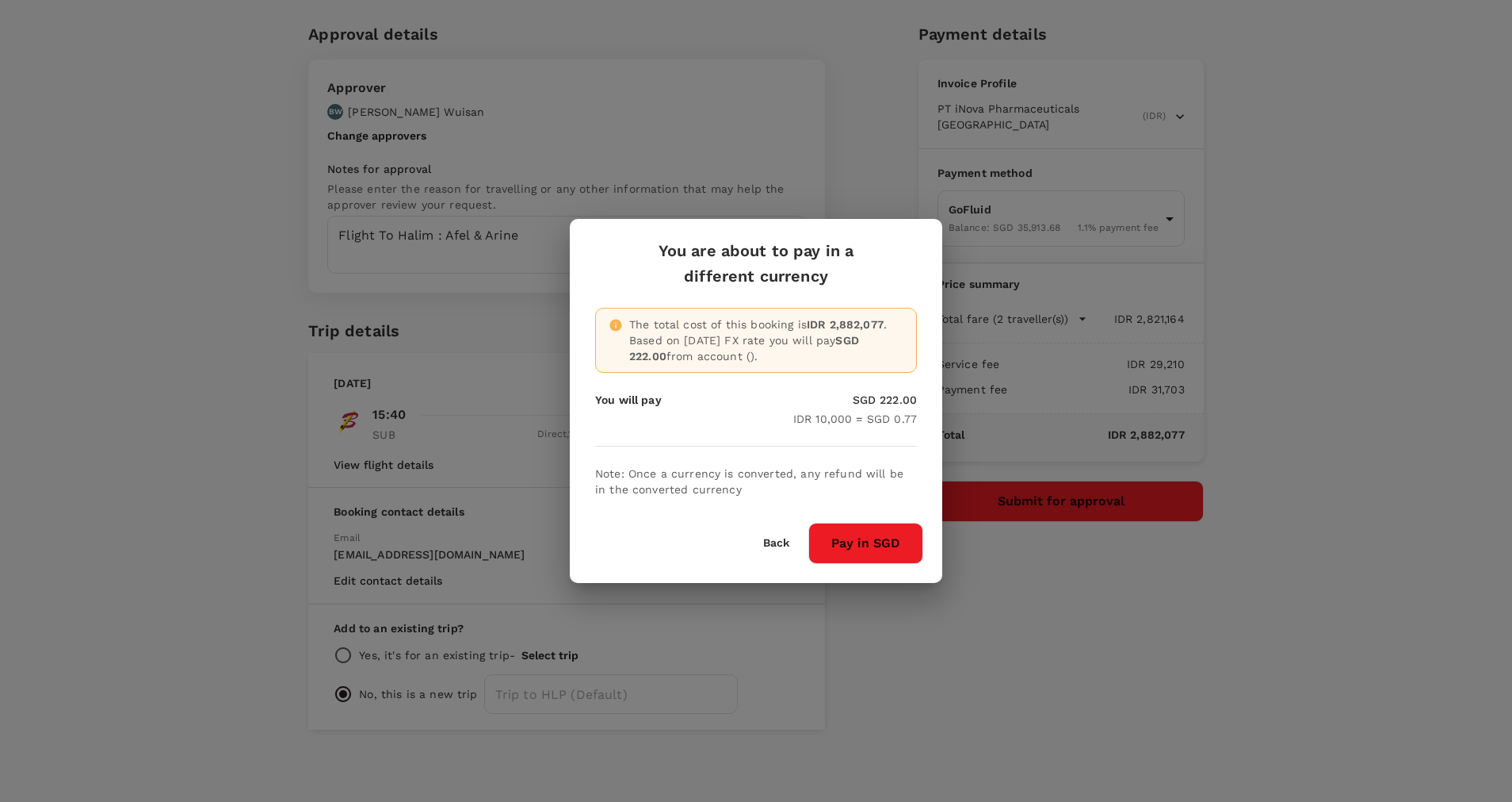
click at [876, 552] on button "Pay in SGD" at bounding box center [865, 543] width 115 height 42
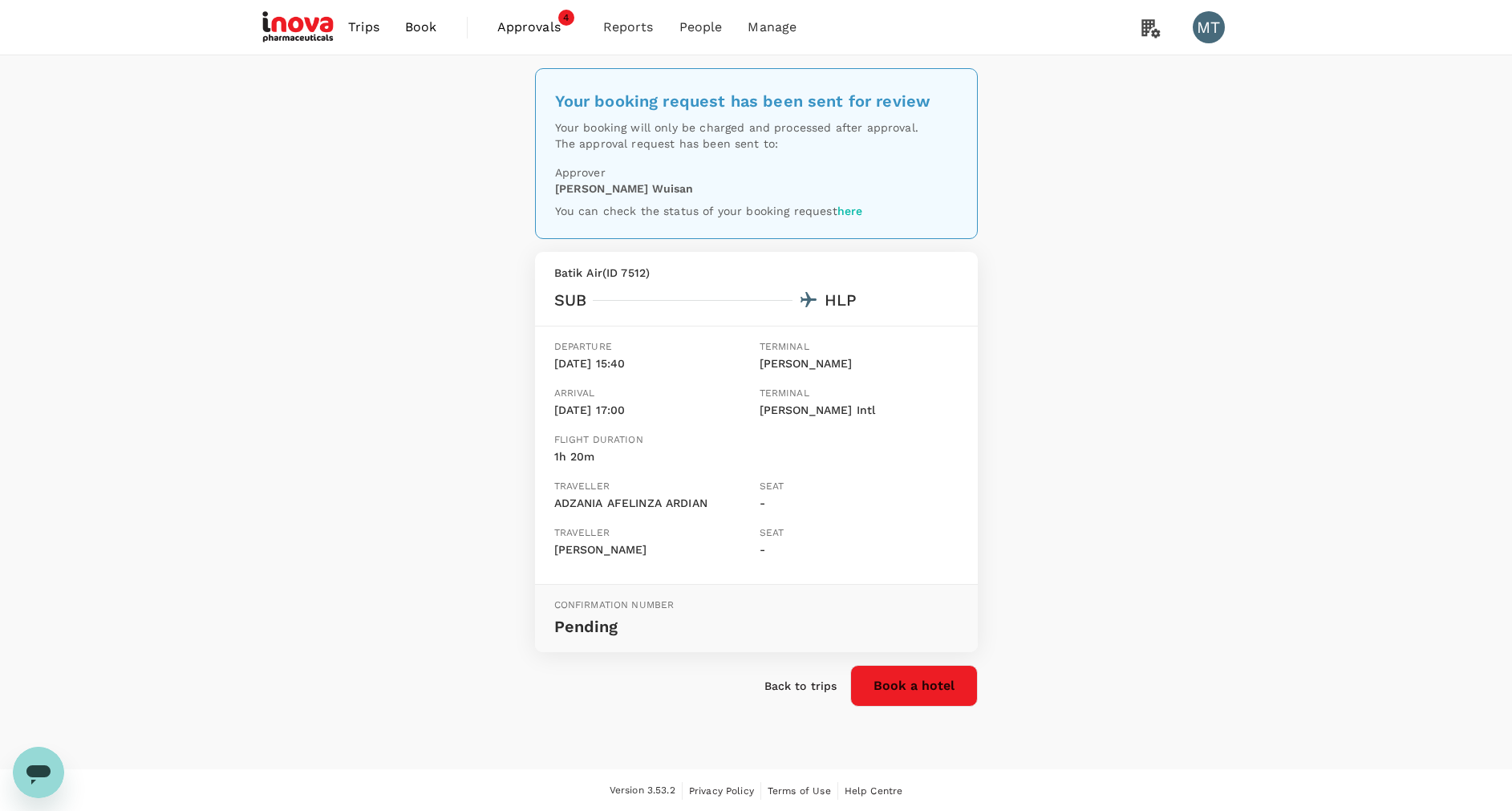
click at [414, 29] on span "Book" at bounding box center [421, 26] width 32 height 19
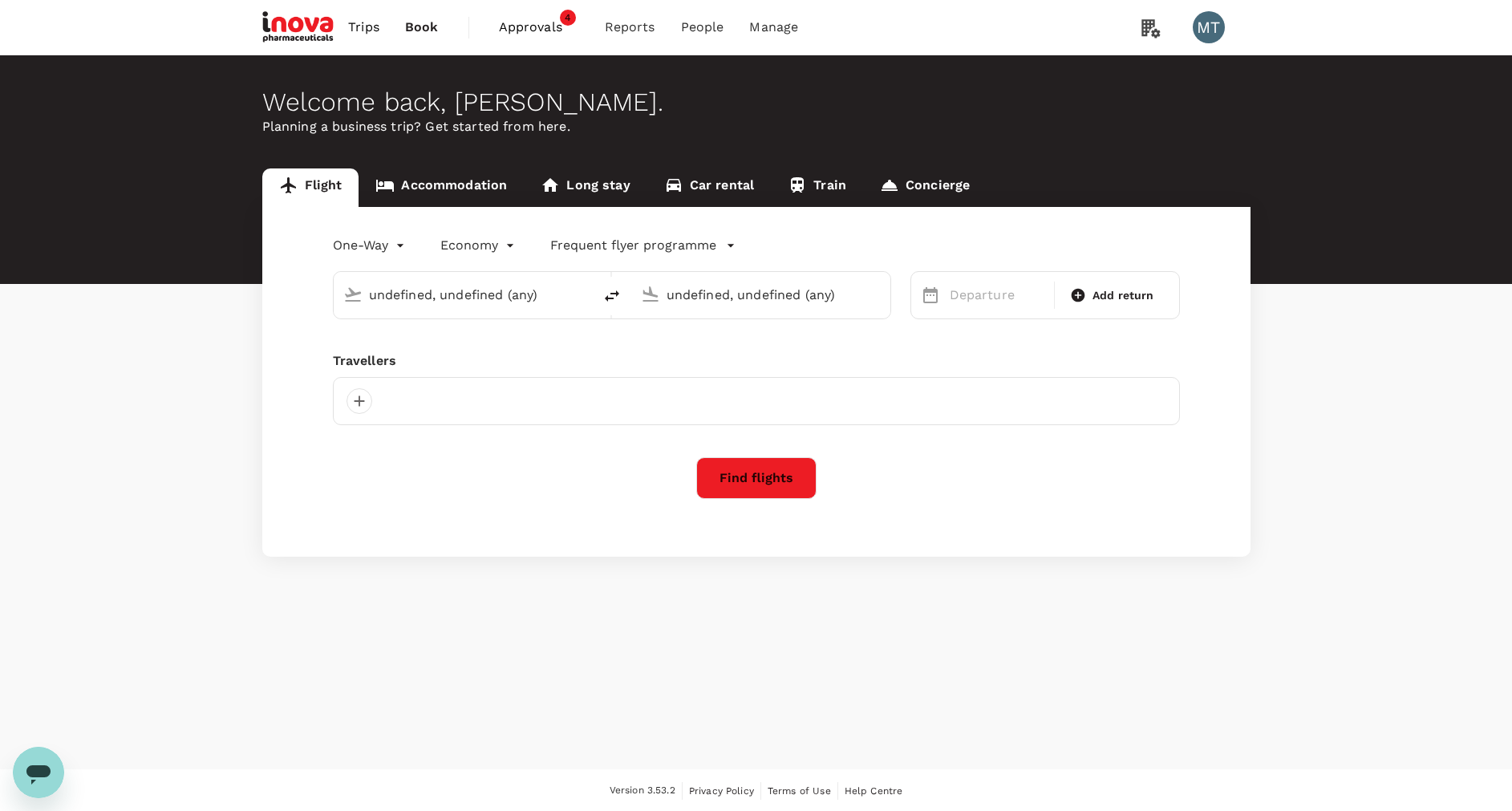
type input "[PERSON_NAME] (SUB)"
type input "[PERSON_NAME] Intl (HLP)"
type input "[PERSON_NAME] (SUB)"
type input "[PERSON_NAME] Intl (HLP)"
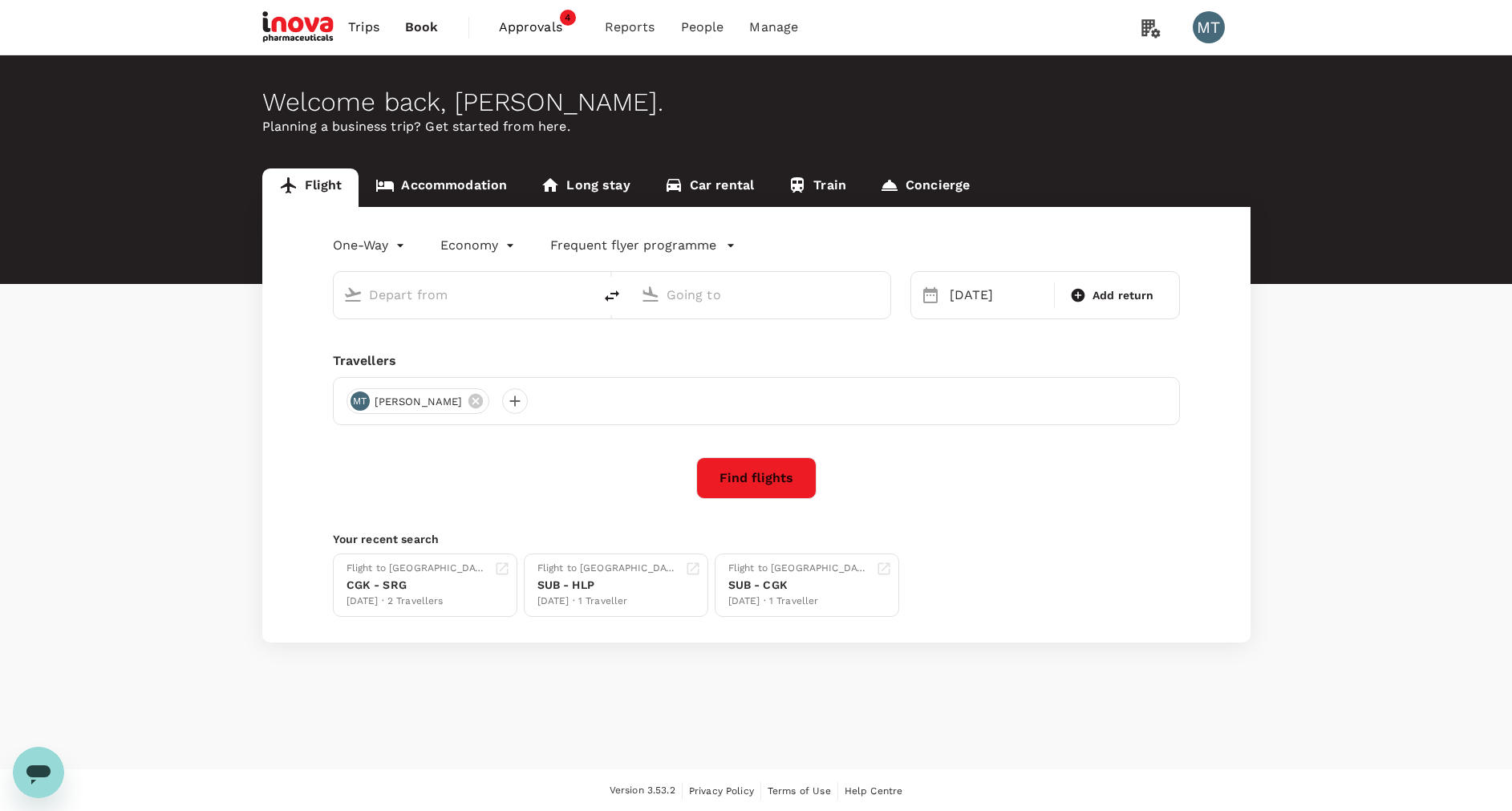
type input "[PERSON_NAME] (SUB)"
type input "[PERSON_NAME] Intl (HLP)"
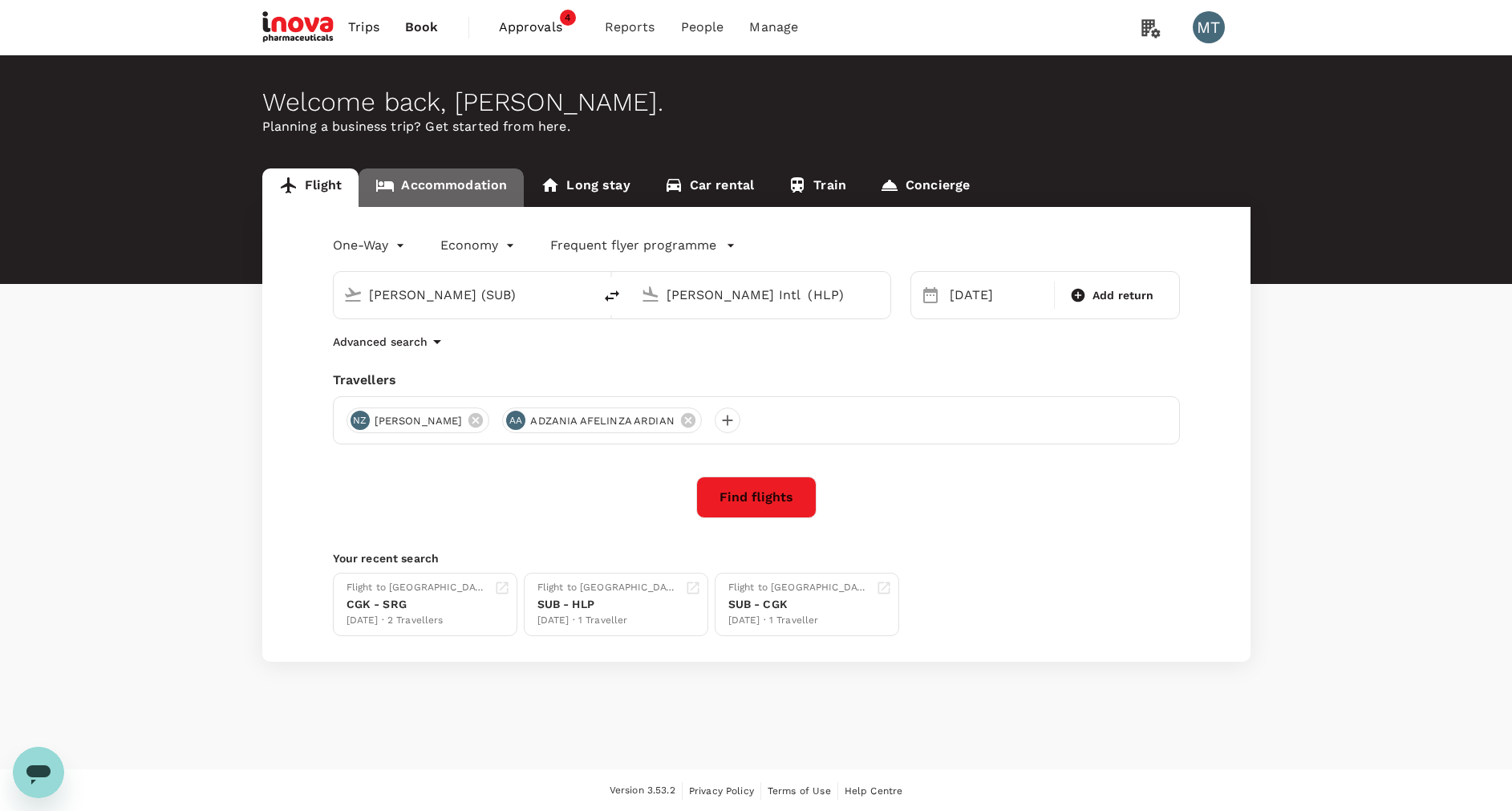
click at [458, 184] on link "Accommodation" at bounding box center [441, 188] width 166 height 39
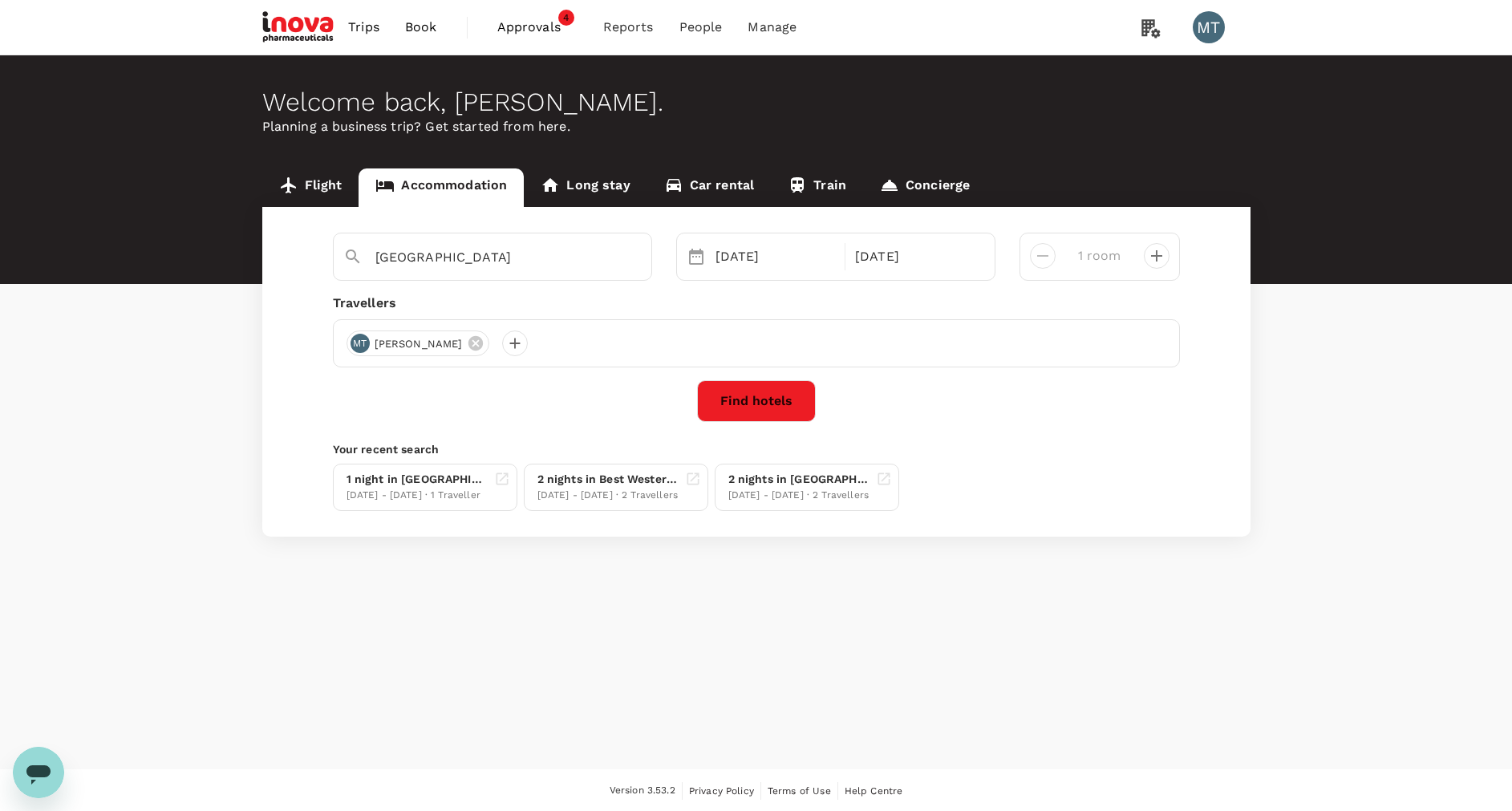
type input "Quest Hotel [GEOGRAPHIC_DATA] - [GEOGRAPHIC_DATA] by ASTON"
click at [573, 345] on div at bounding box center [571, 343] width 26 height 26
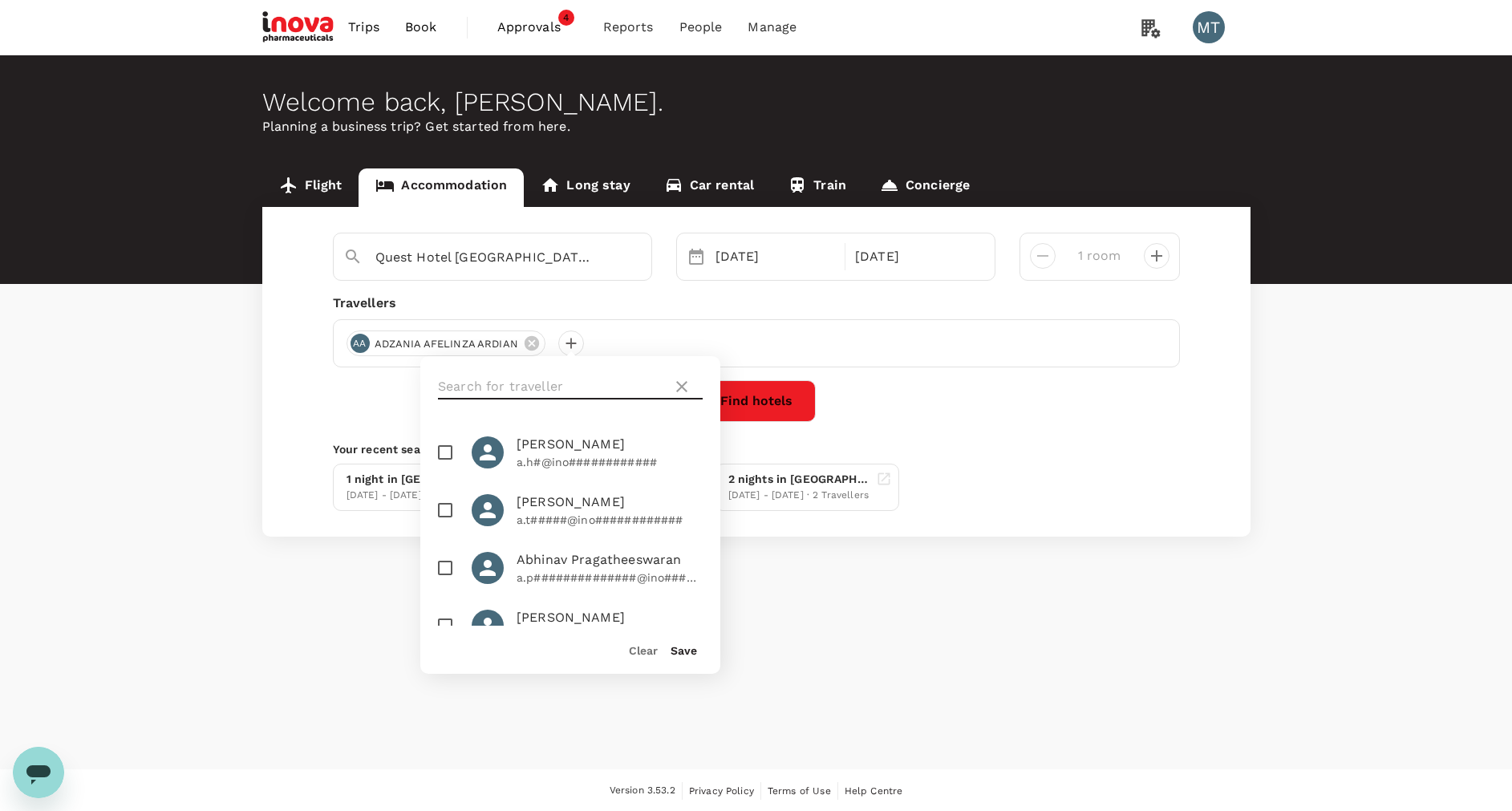
click at [573, 383] on input "text" at bounding box center [552, 386] width 228 height 26
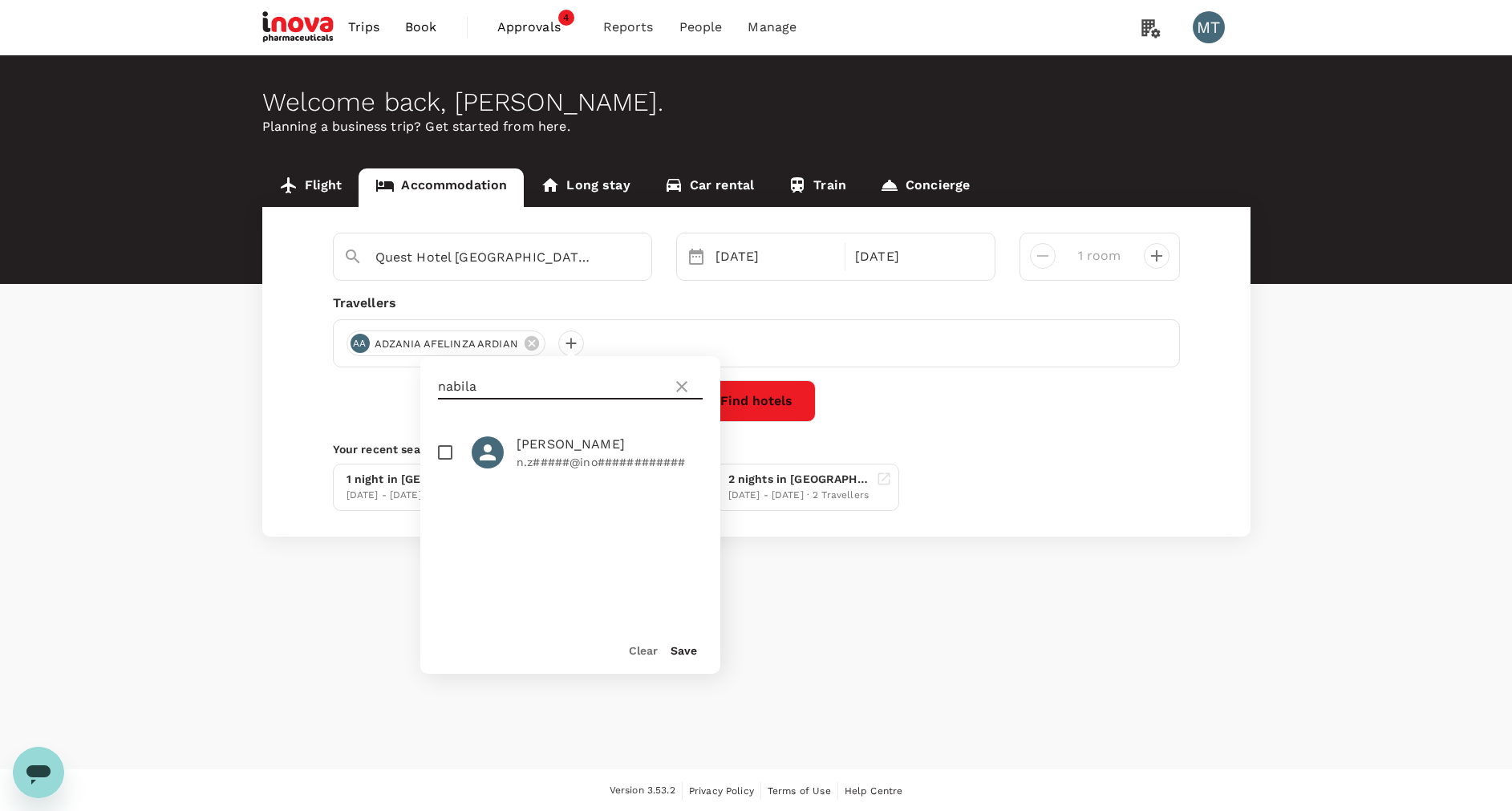
type input "nabila"
click at [442, 447] on input "checkbox" at bounding box center [445, 452] width 34 height 34
checkbox input "true"
click at [680, 649] on button "Save" at bounding box center [684, 650] width 26 height 13
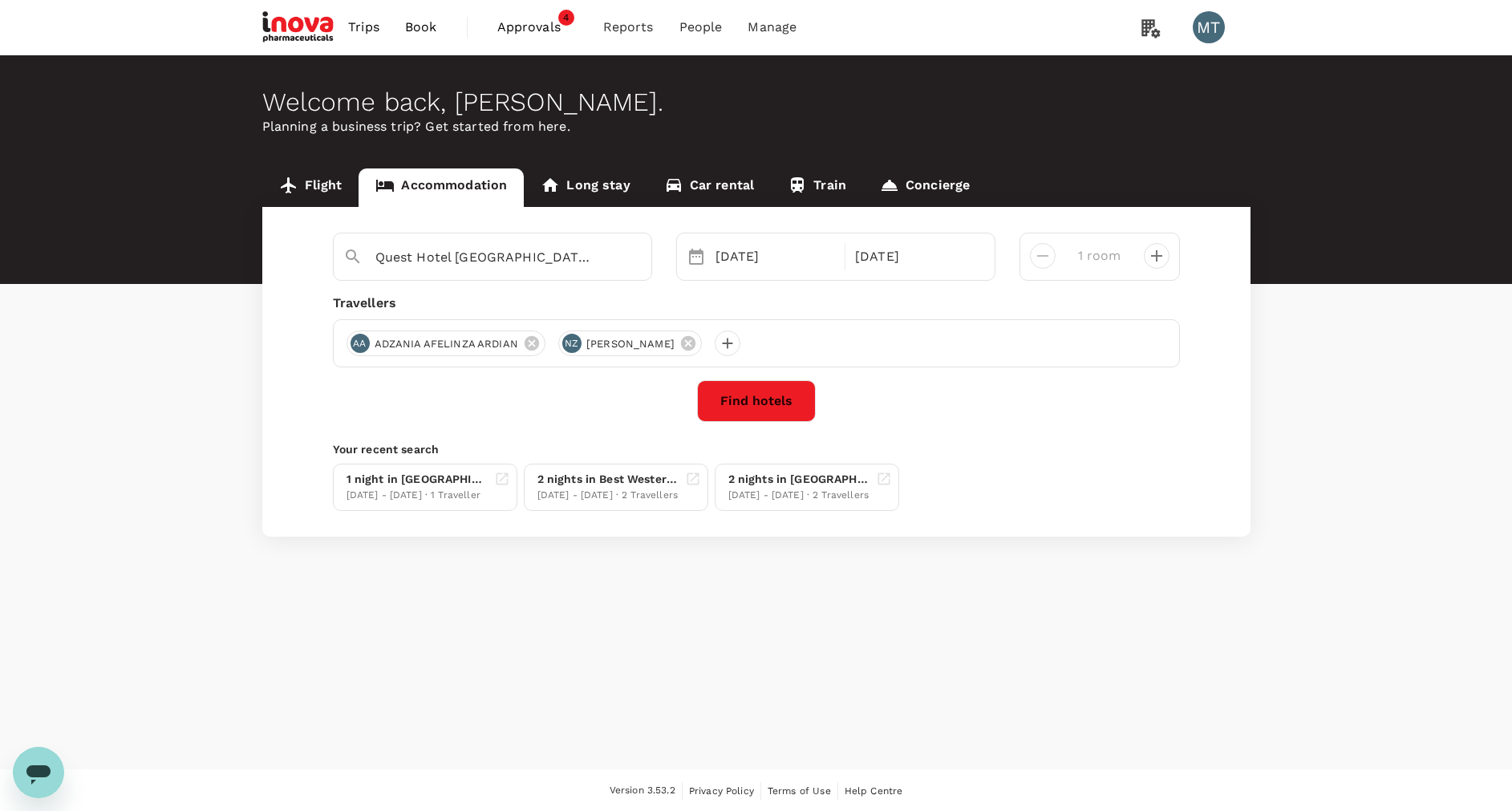
click at [761, 409] on button "Find hotels" at bounding box center [756, 401] width 119 height 42
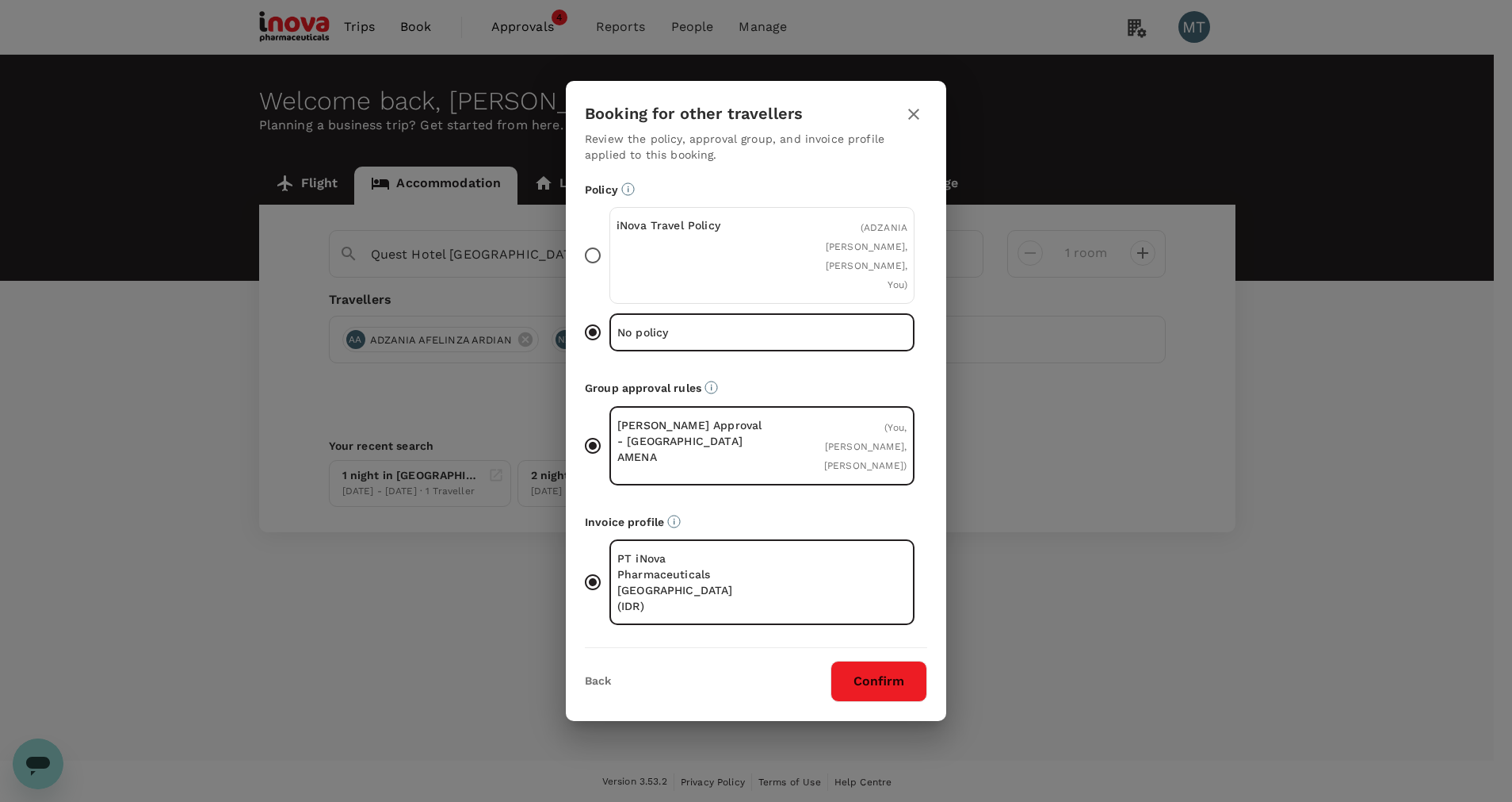
click at [868, 277] on span "( ADZANIA AFELINZA ARDIAN, Nabila Zahara, You )" at bounding box center [867, 256] width 81 height 68
click at [610, 272] on input "iNova Travel Policy ( ADZANIA AFELINZA ARDIAN, Nabila Zahara, You )" at bounding box center [592, 255] width 33 height 33
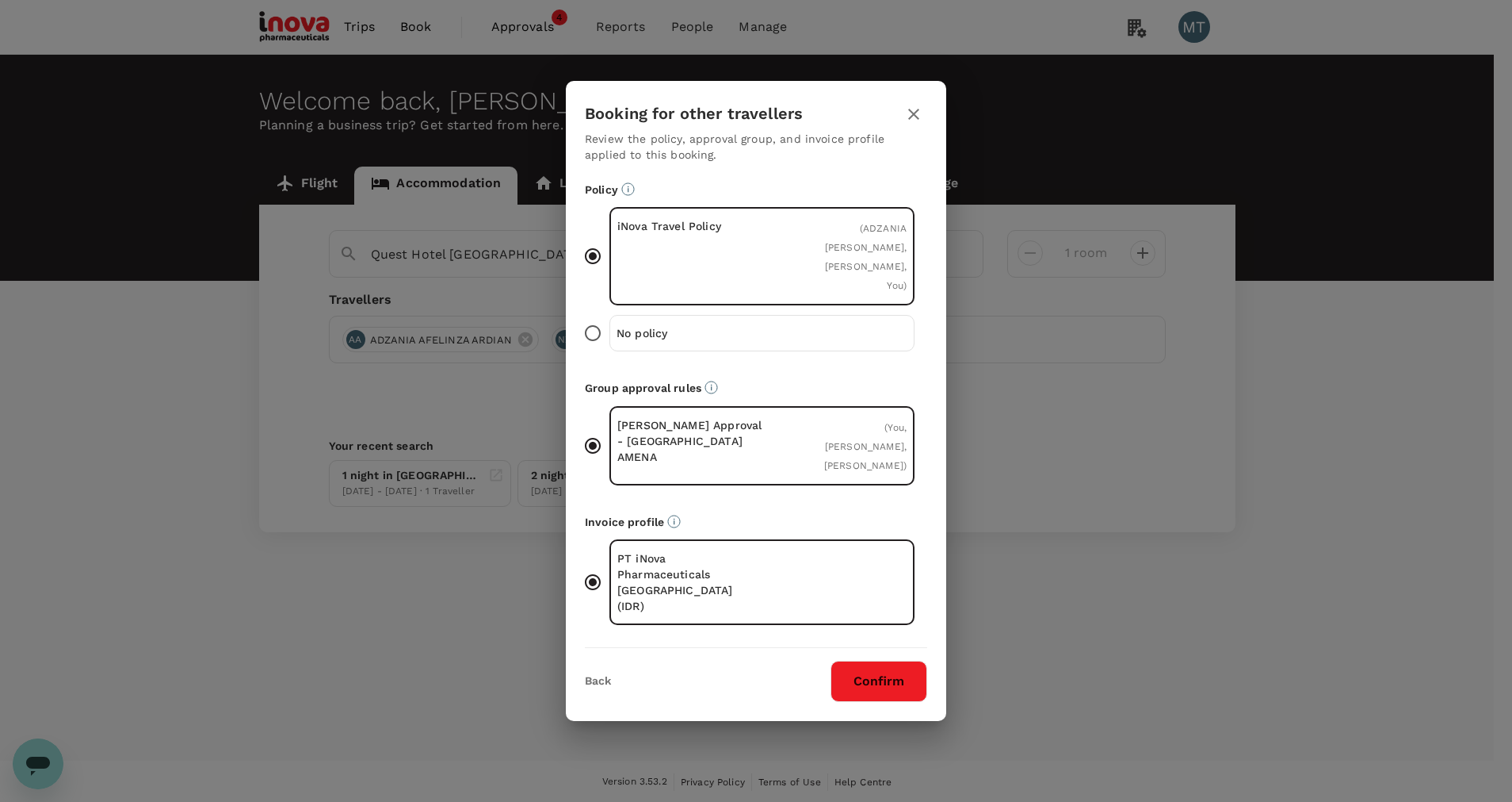
click at [857, 673] on button "Confirm" at bounding box center [879, 681] width 97 height 42
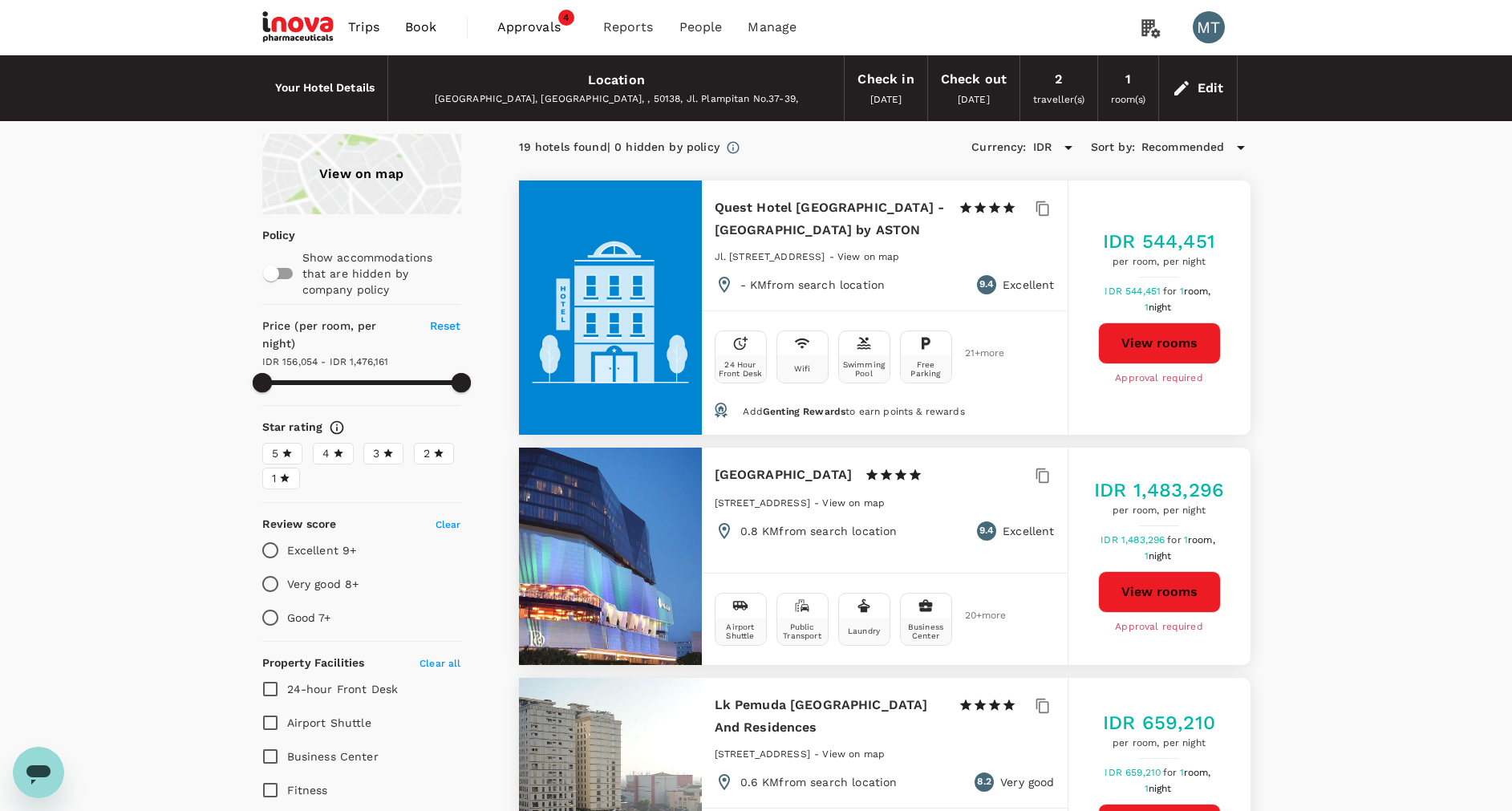
type input "1476160.35"
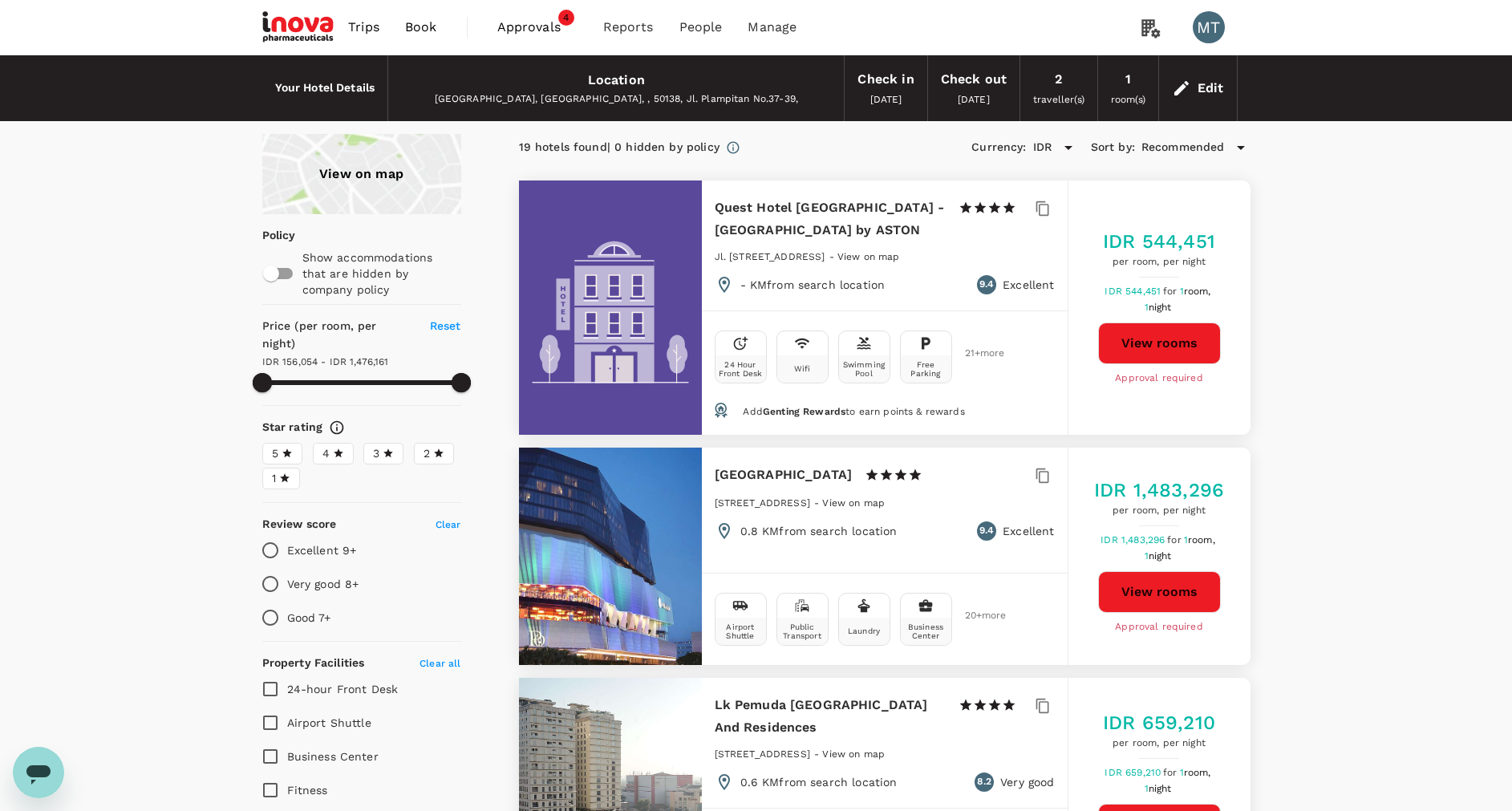
click at [1167, 347] on button "View rooms" at bounding box center [1159, 343] width 123 height 42
click at [46, 783] on icon "Open messaging window" at bounding box center [38, 771] width 29 height 29
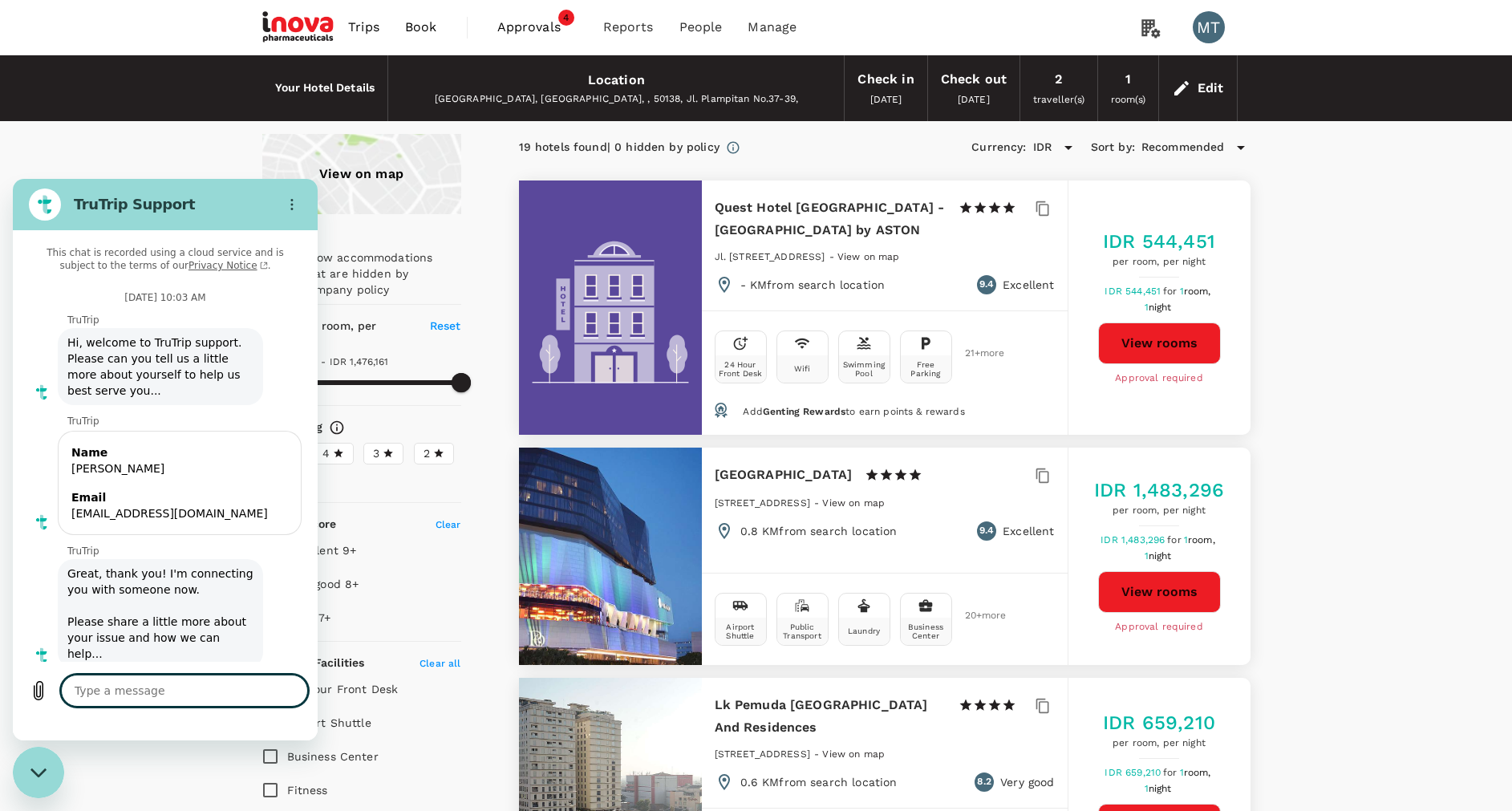
type textarea "x"
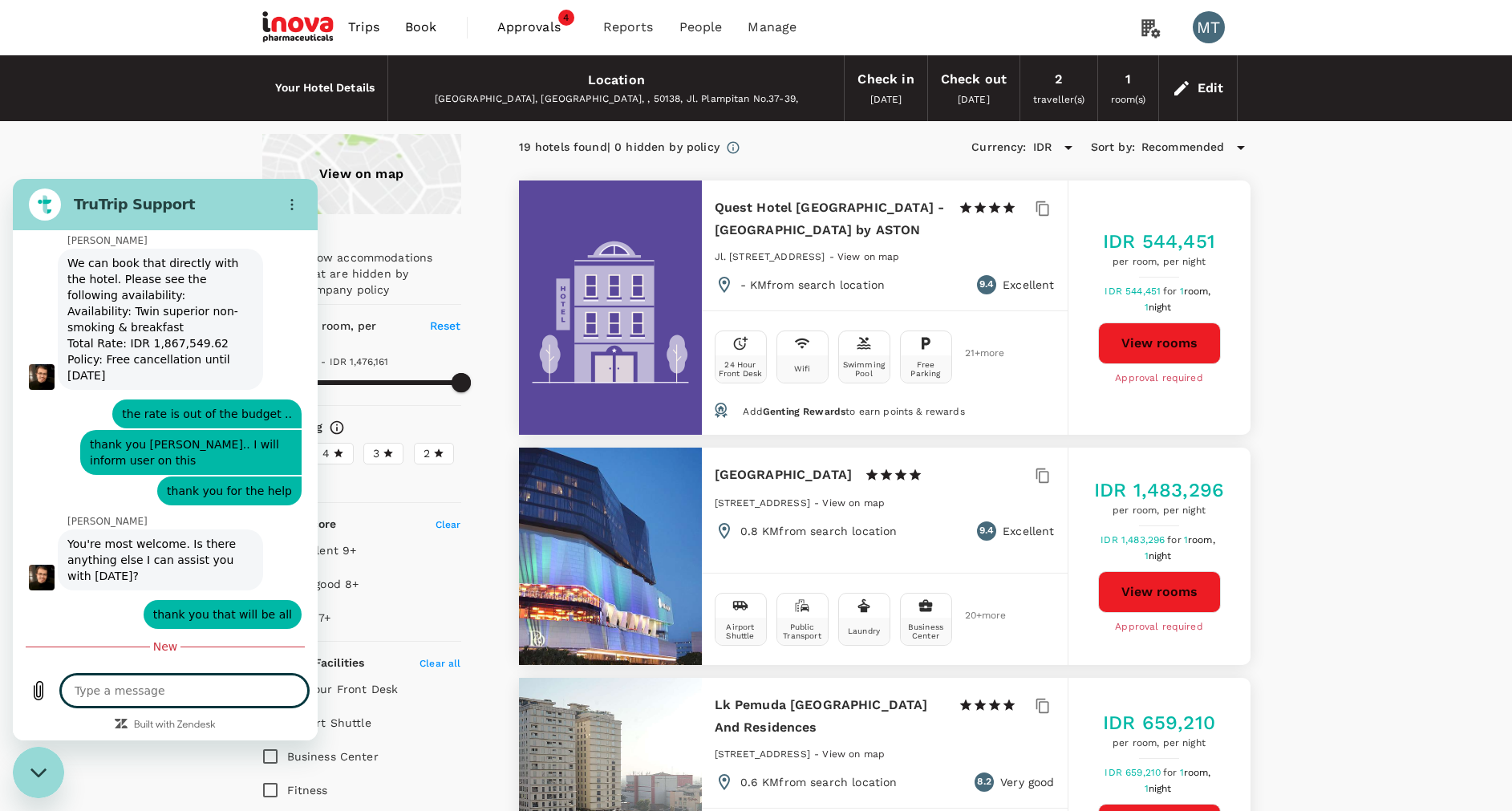
type textarea "H"
type textarea "x"
type textarea "He"
type textarea "x"
type textarea "Hel"
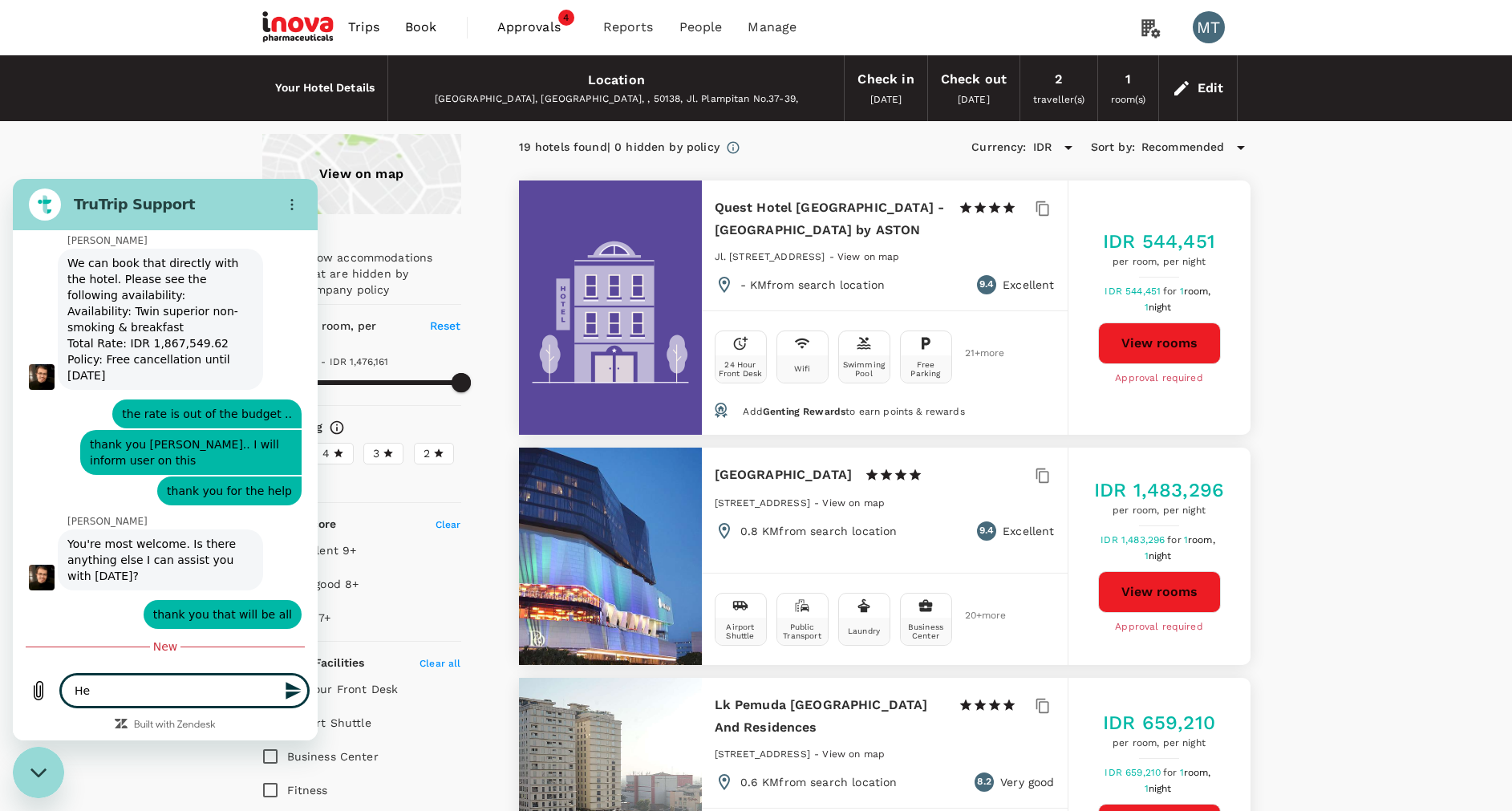
type textarea "x"
type textarea "Helo"
type textarea "x"
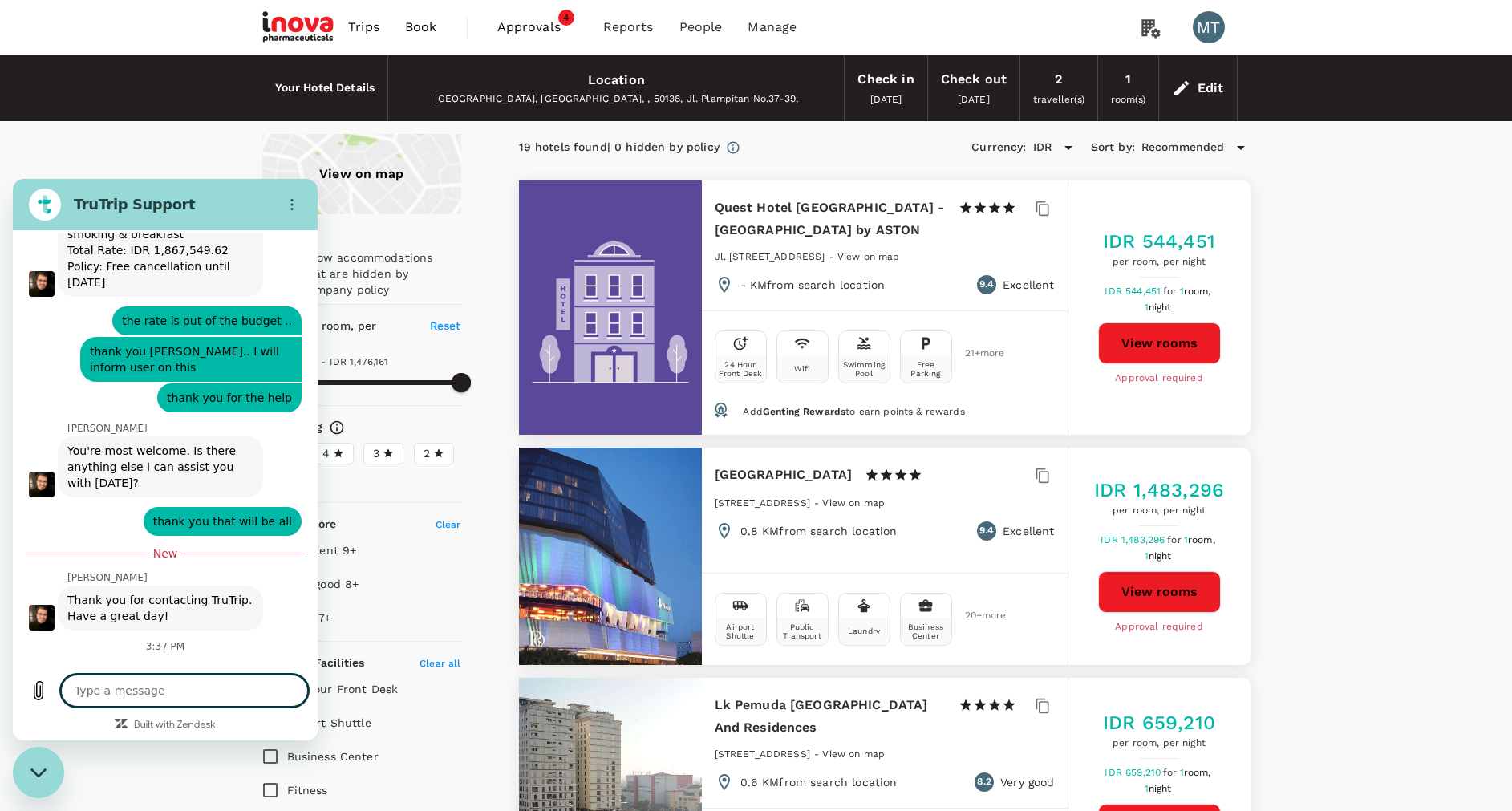
scroll to position [2943, 0]
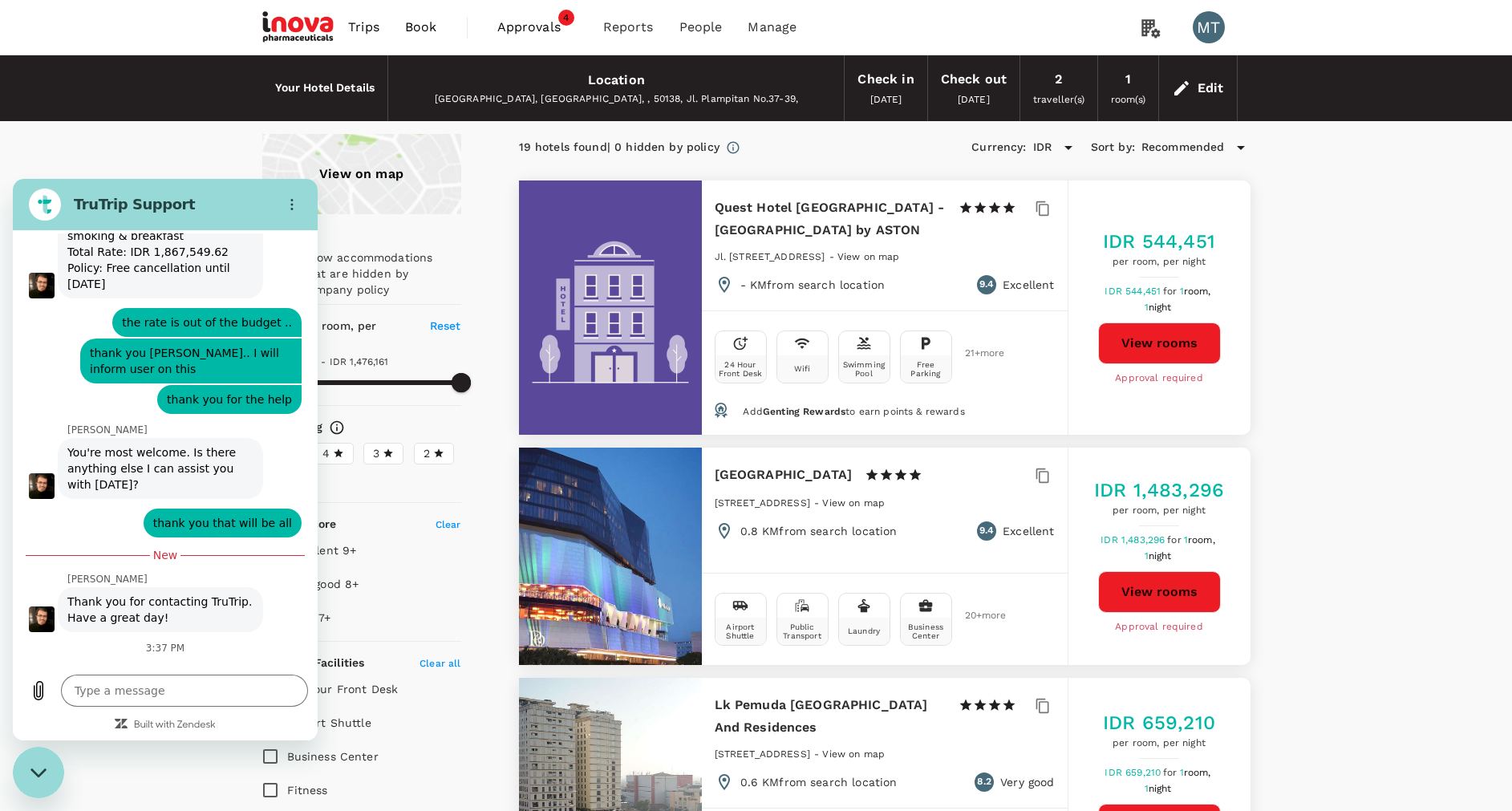
click at [547, 28] on span "Approvals" at bounding box center [537, 26] width 80 height 19
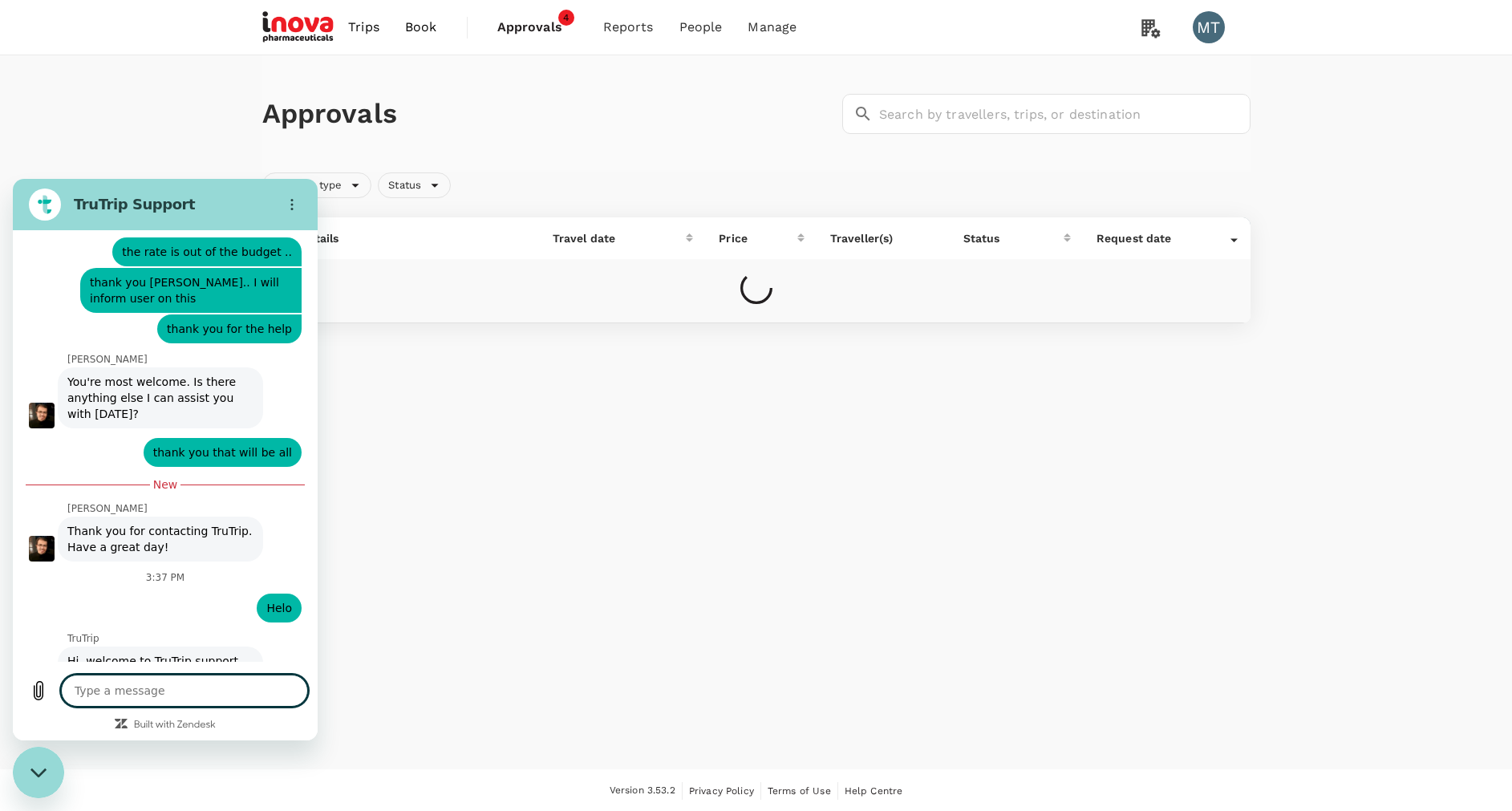
type textarea "x"
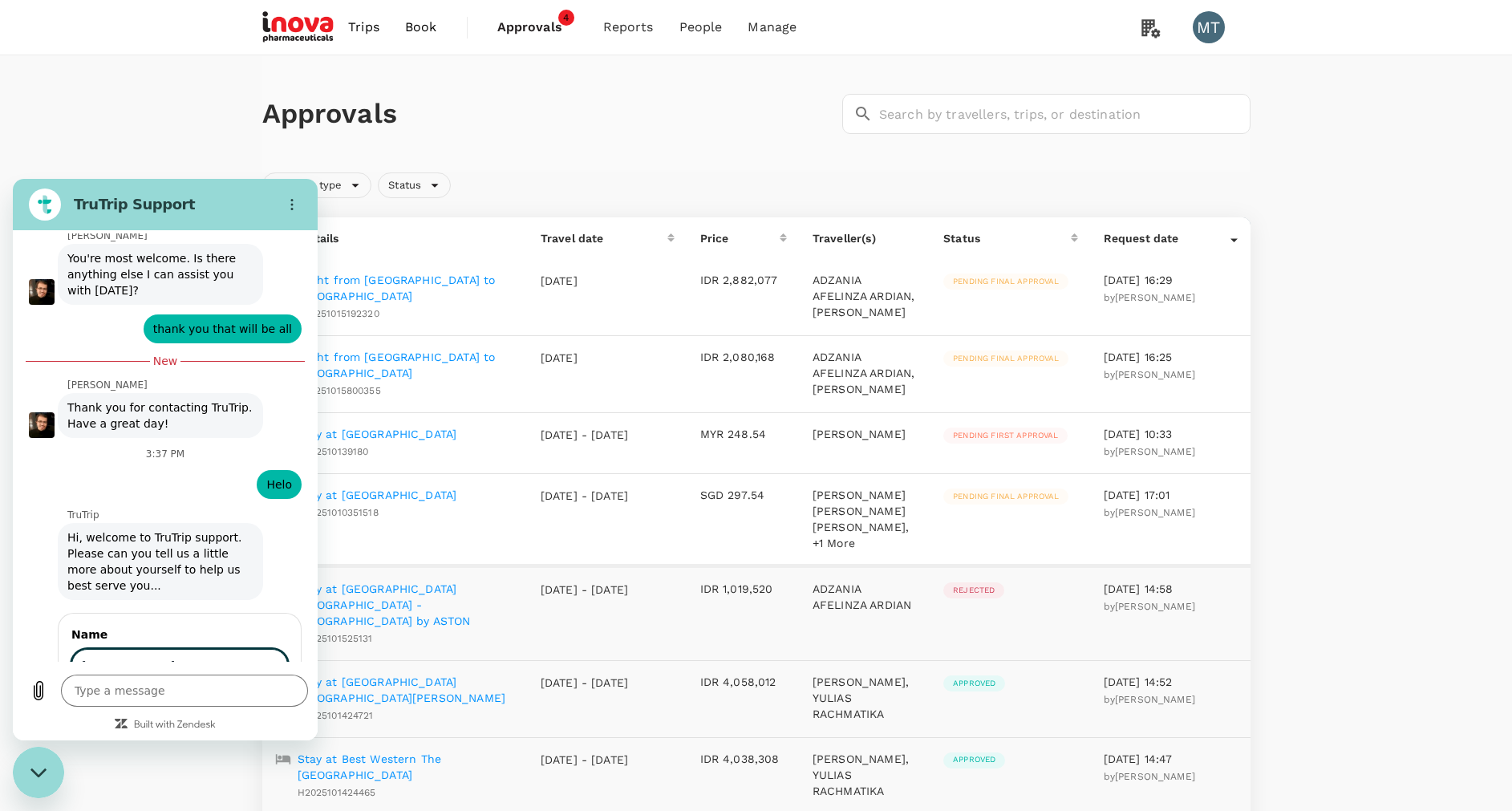
type input "Morina"
click at [253, 701] on span "Next" at bounding box center [261, 711] width 26 height 19
type textarea "x"
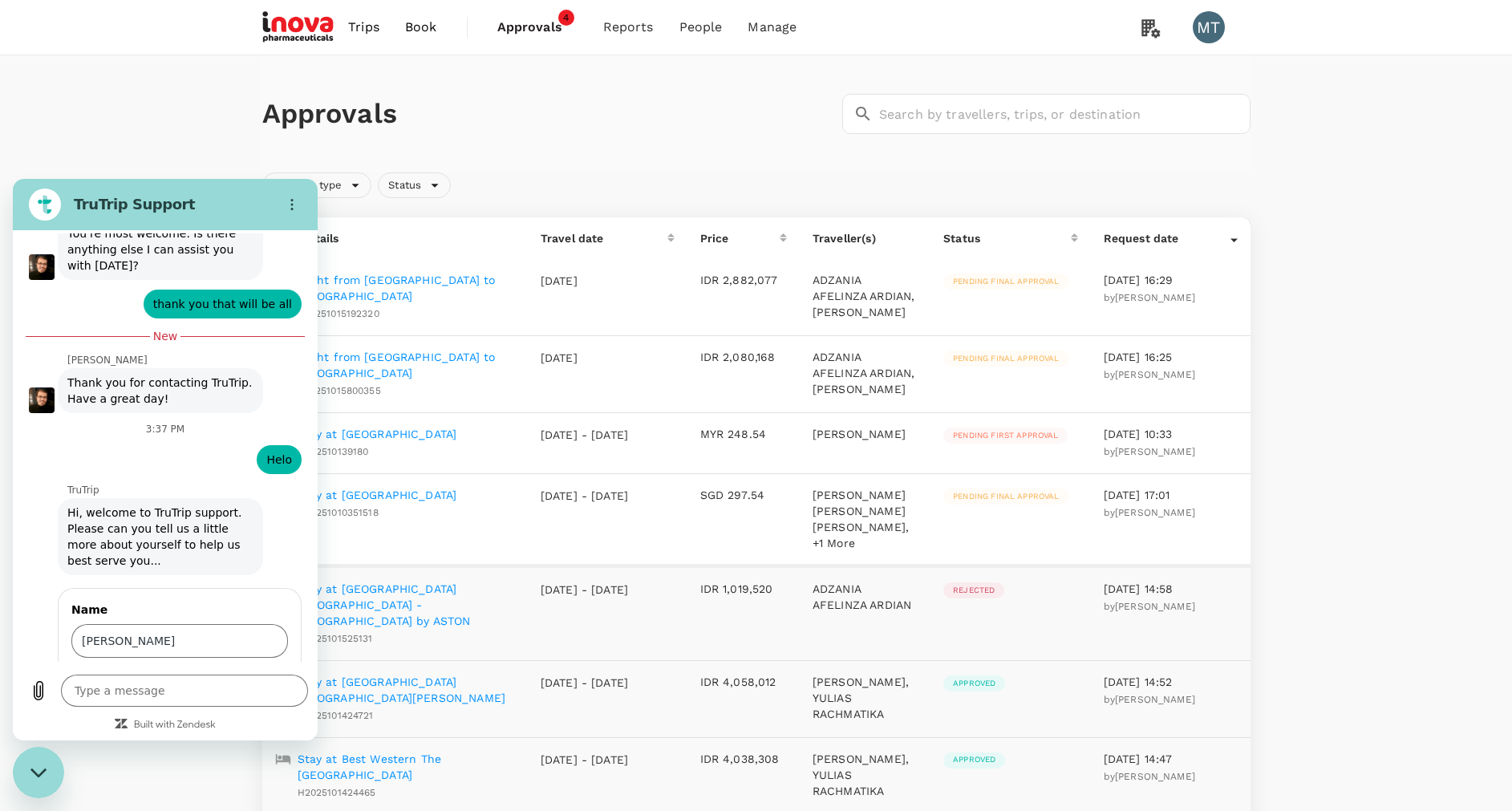
scroll to position [3207, 0]
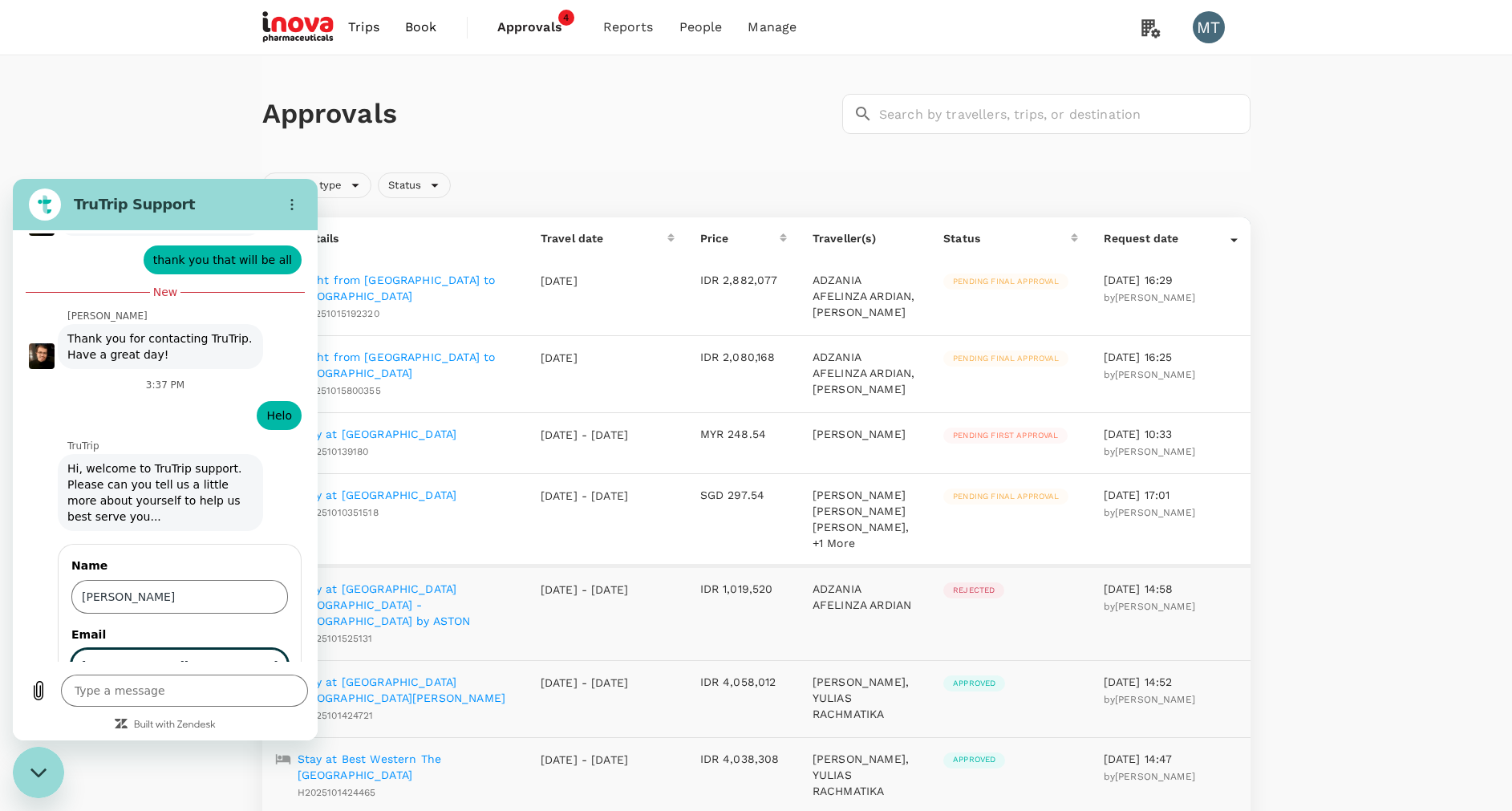
type input "[EMAIL_ADDRESS][DOMAIN_NAME]"
click at [246, 701] on span "Send" at bounding box center [260, 711] width 28 height 19
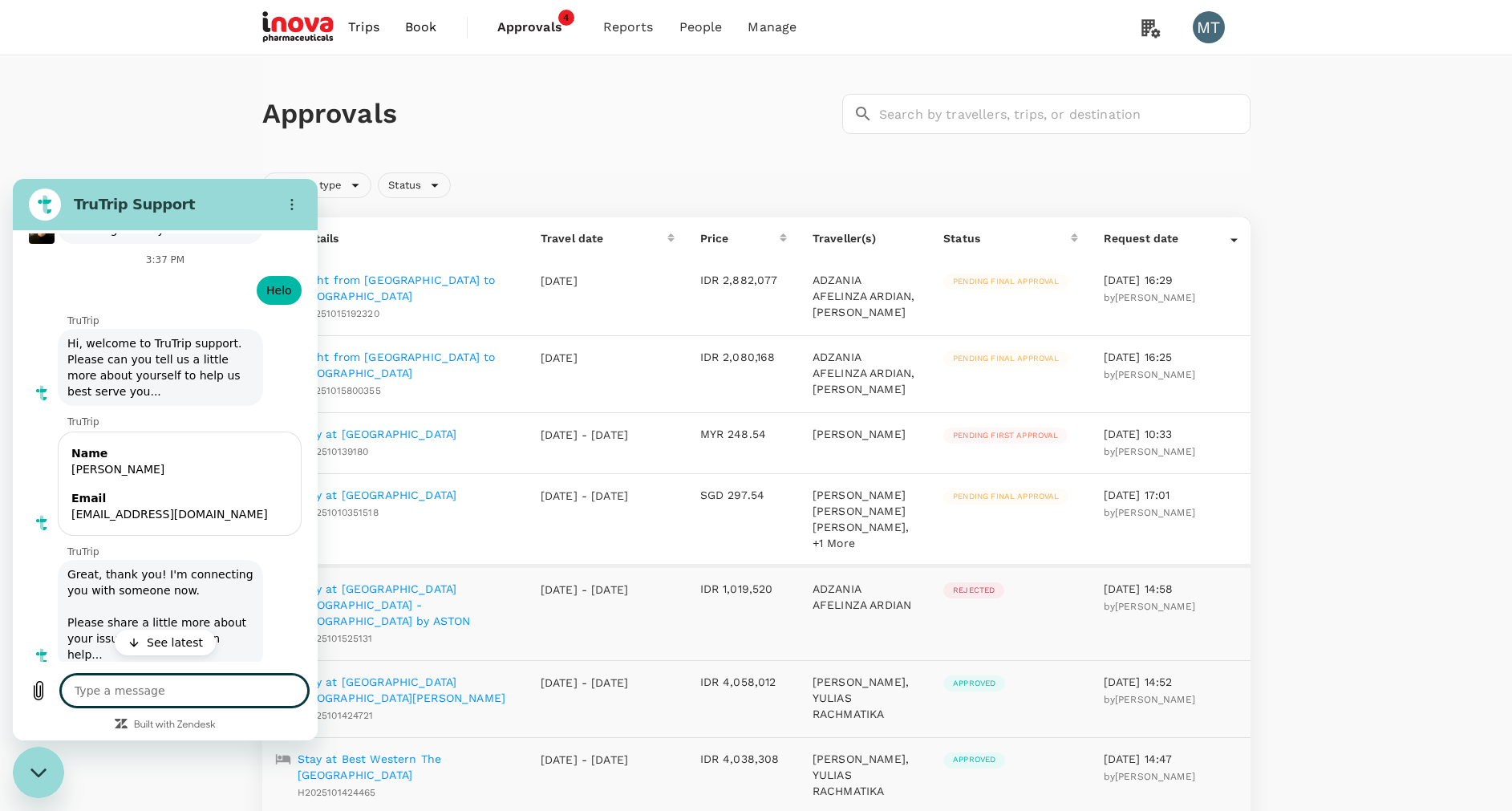
scroll to position [3361, 0]
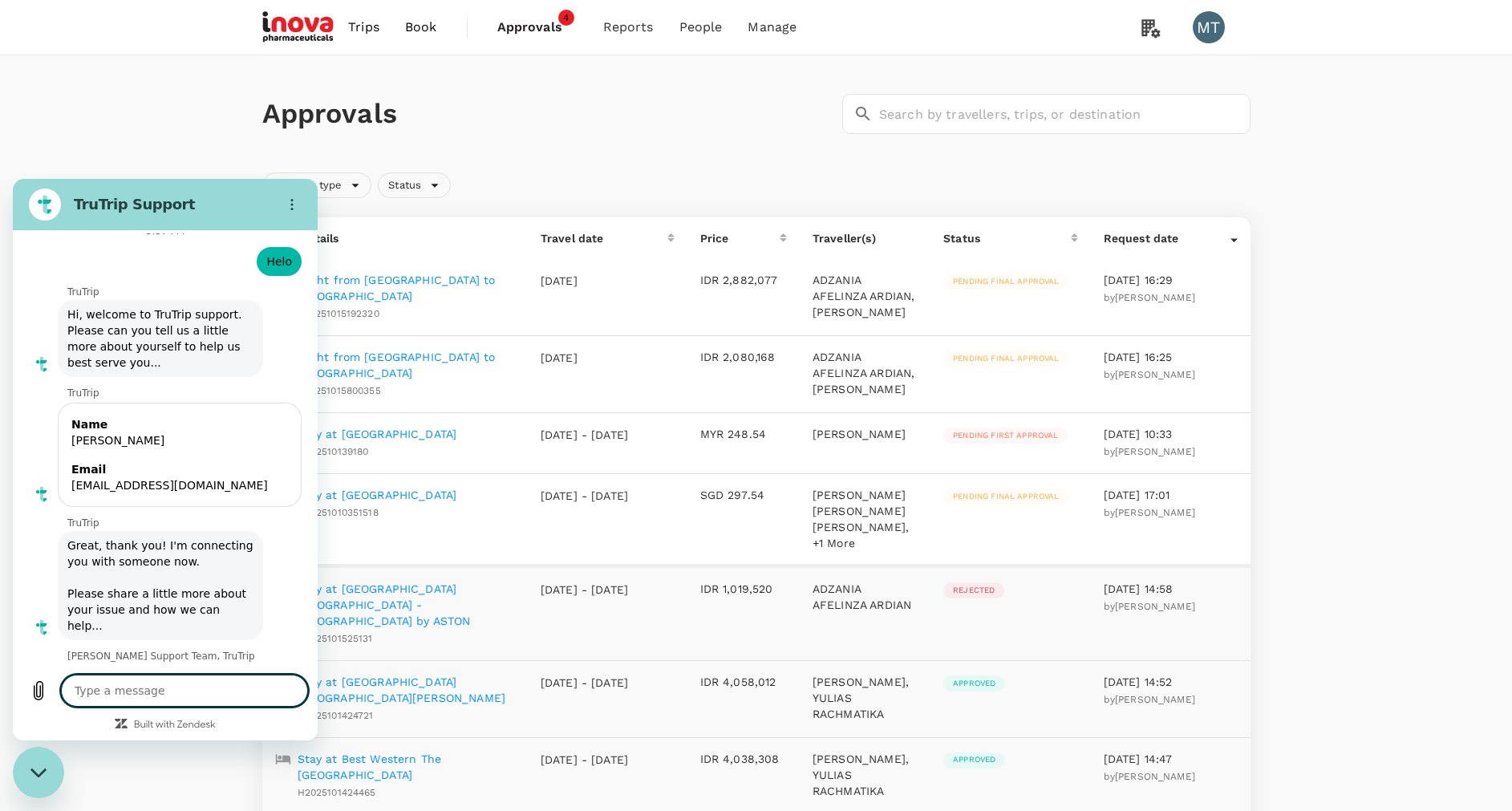
type textarea "x"
type textarea "H"
type textarea "x"
type textarea "Hi"
type textarea "x"
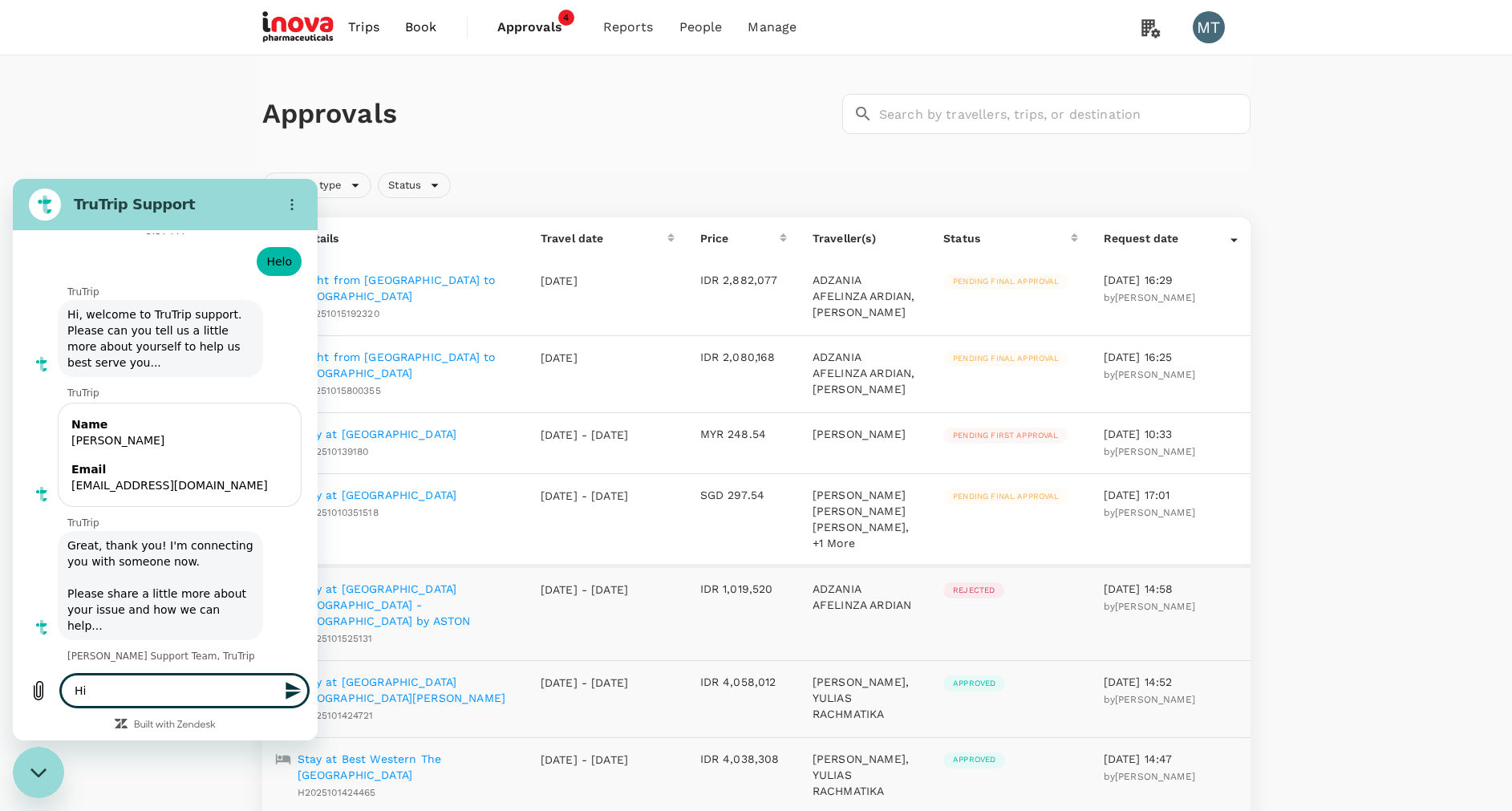
type textarea "Hi"
type textarea "x"
type textarea "Hi S"
type textarea "x"
type textarea "Hi Si"
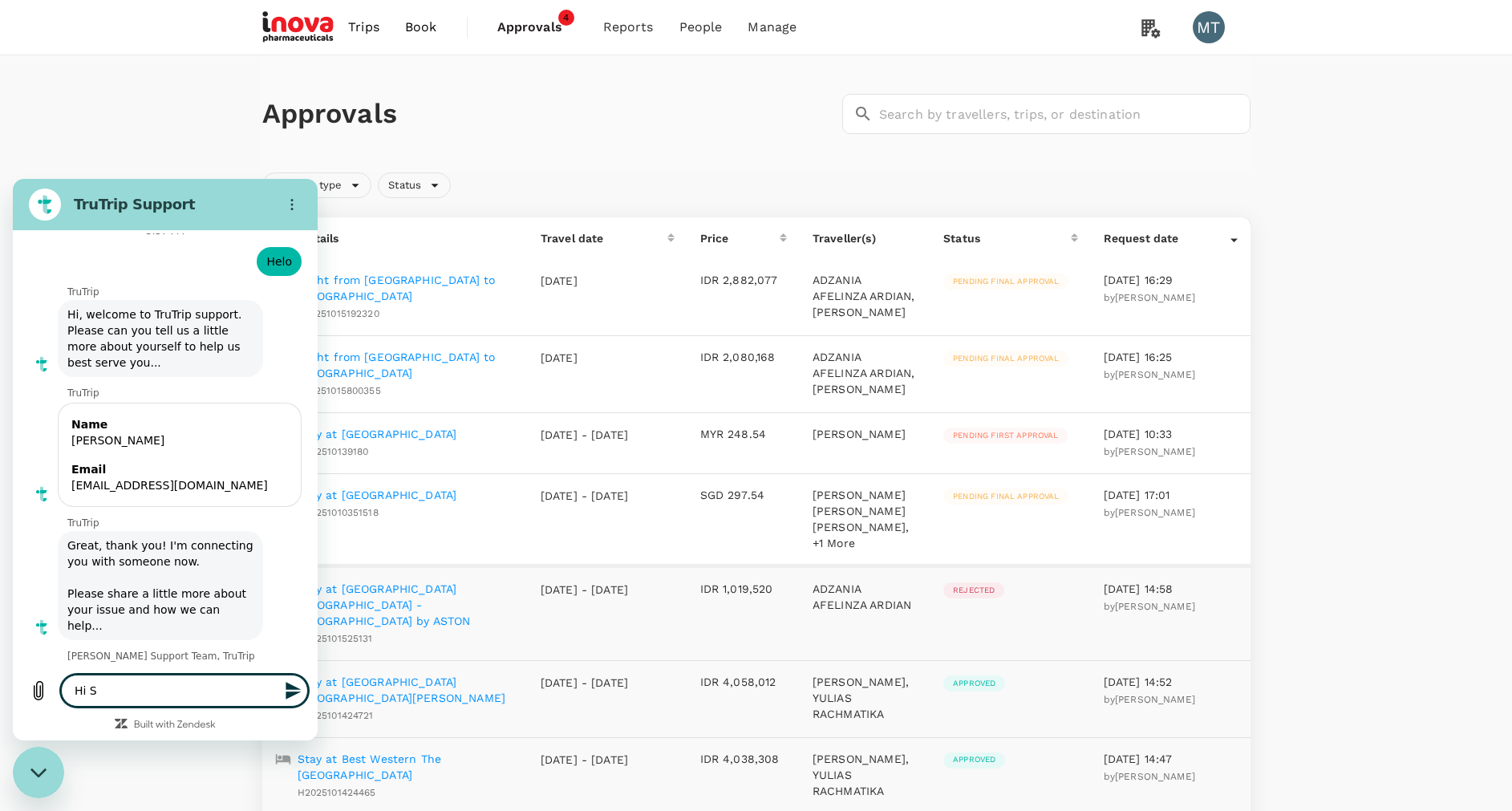
type textarea "x"
type textarea "Hi Sid"
type textarea "x"
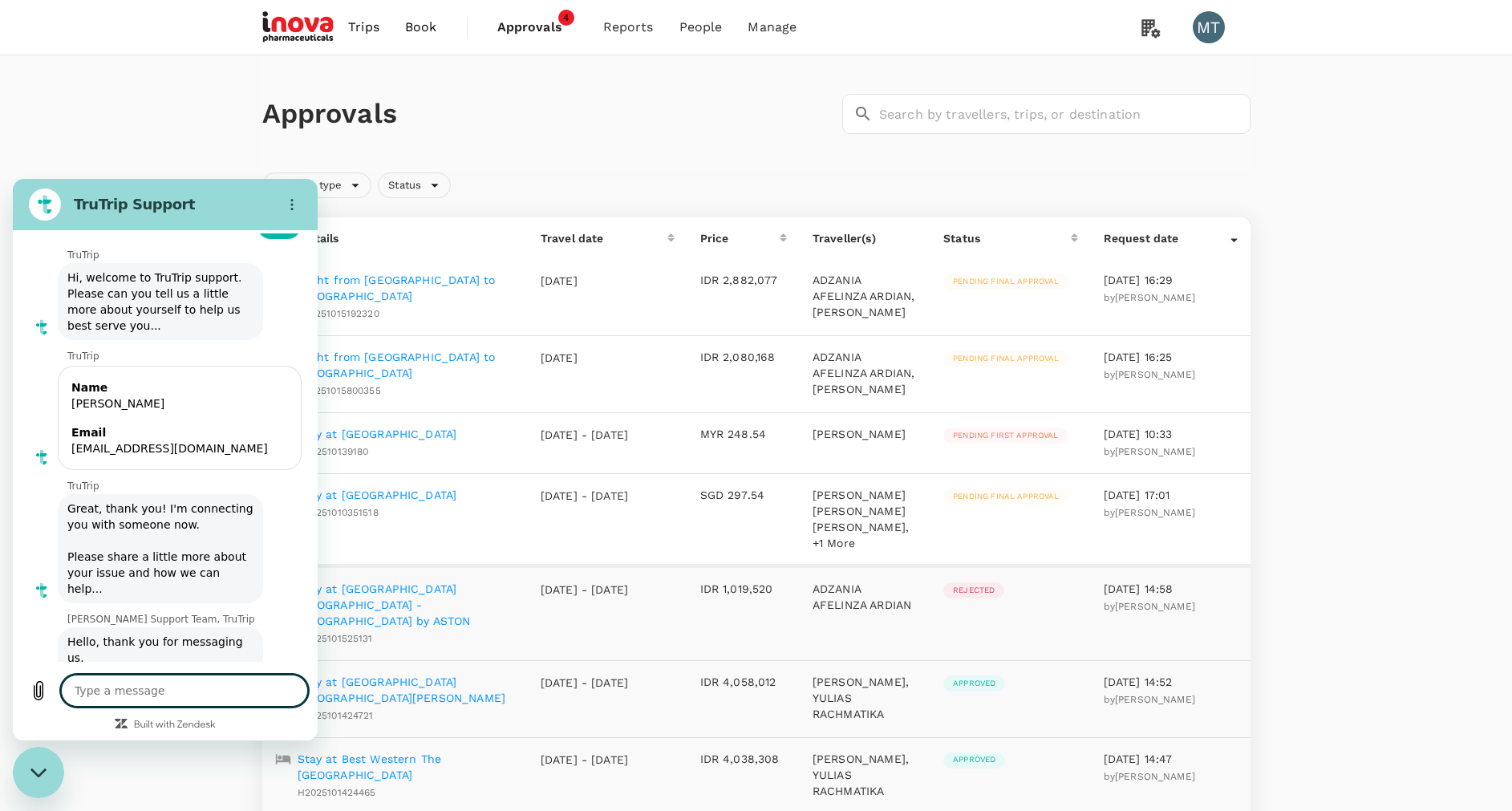
type textarea "x"
type textarea "I"
type textarea "x"
type textarea "I"
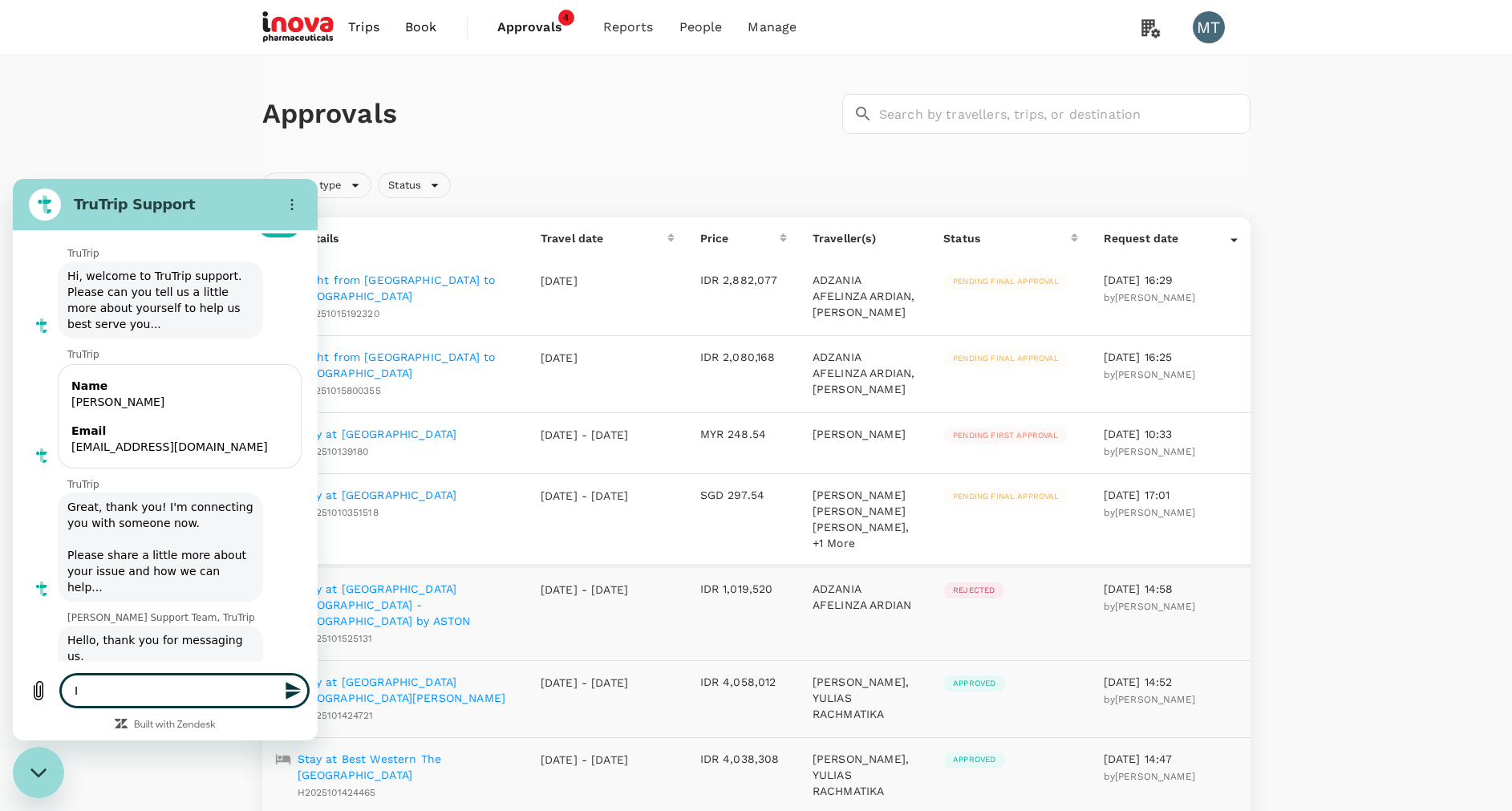
type textarea "x"
type textarea "I w"
type textarea "x"
type textarea "I wo"
type textarea "x"
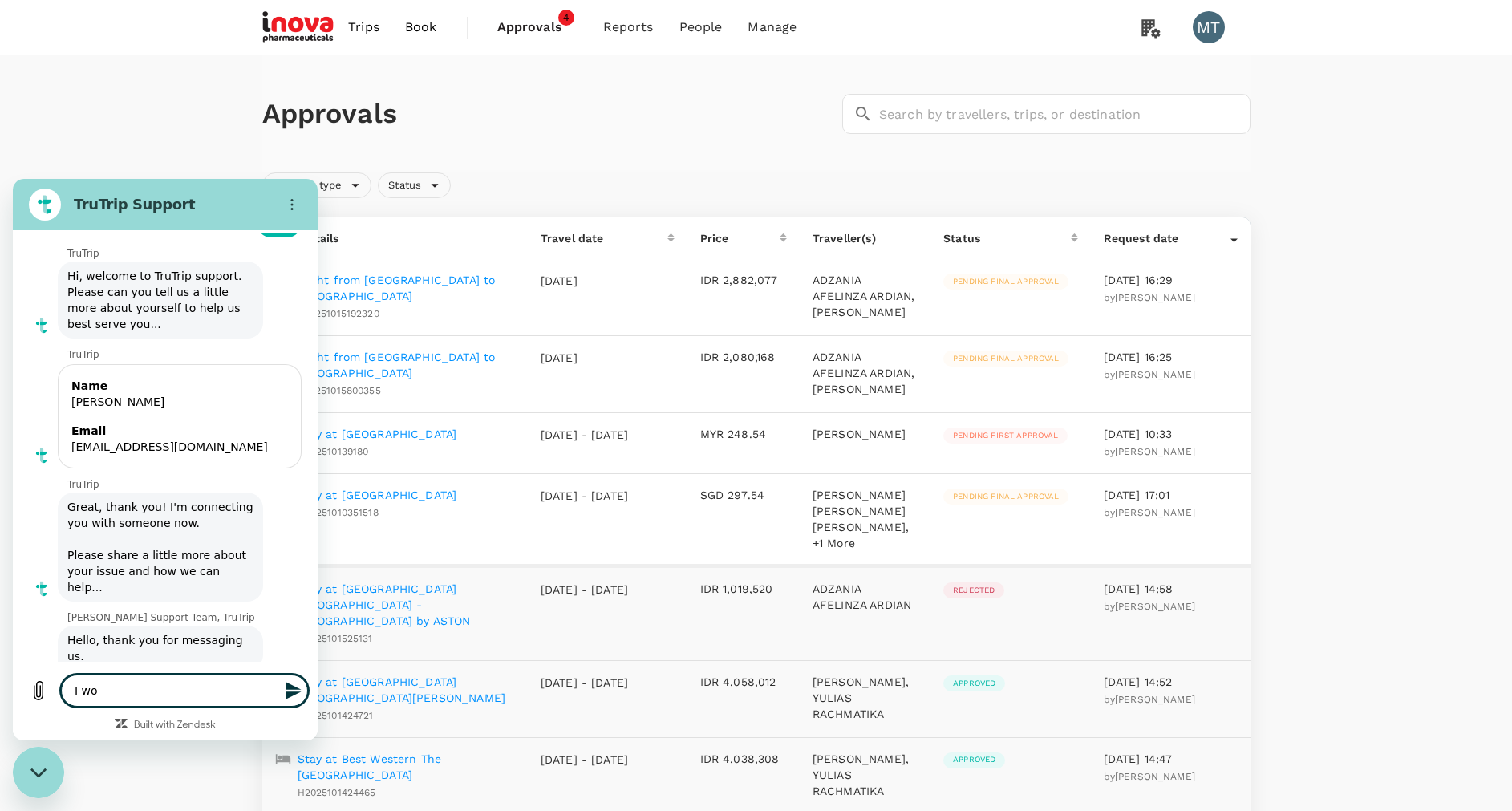
type textarea "I wou"
type textarea "x"
type textarea "I woul"
type textarea "x"
type textarea "I would"
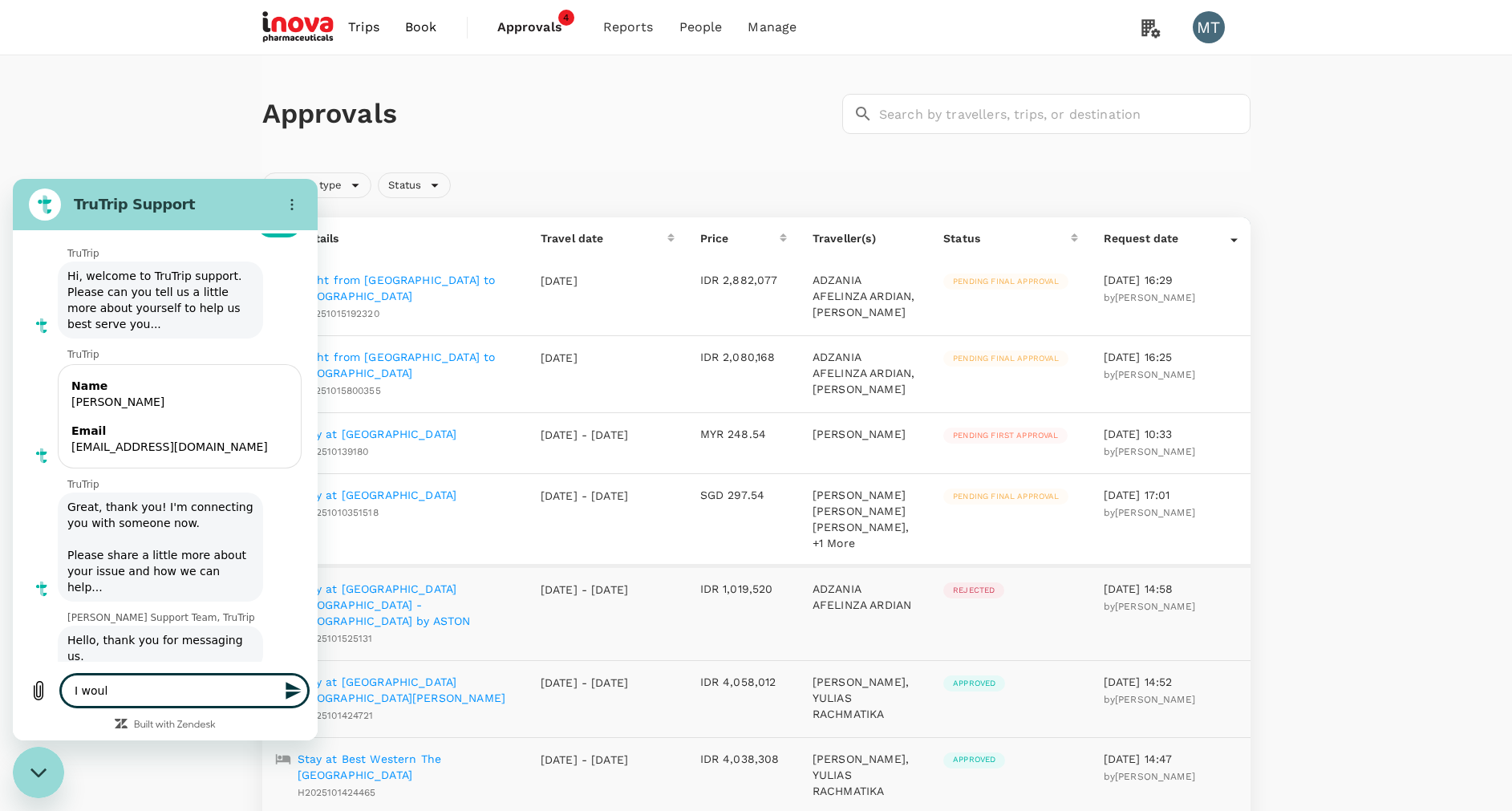
type textarea "x"
type textarea "I would"
type textarea "x"
type textarea "I would l"
type textarea "x"
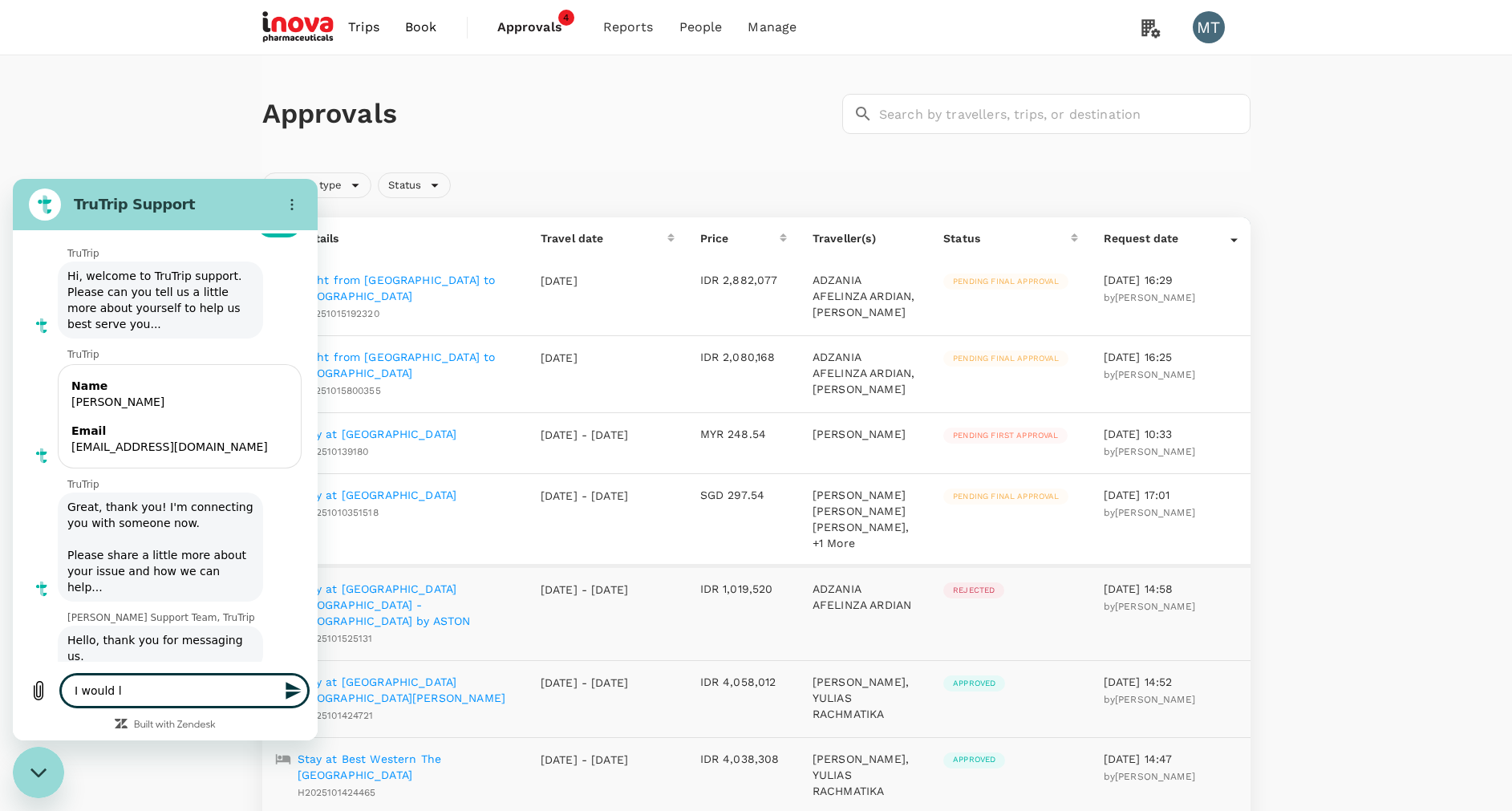
type textarea "I would li"
type textarea "x"
type textarea "I would l"
type textarea "x"
type textarea "I would"
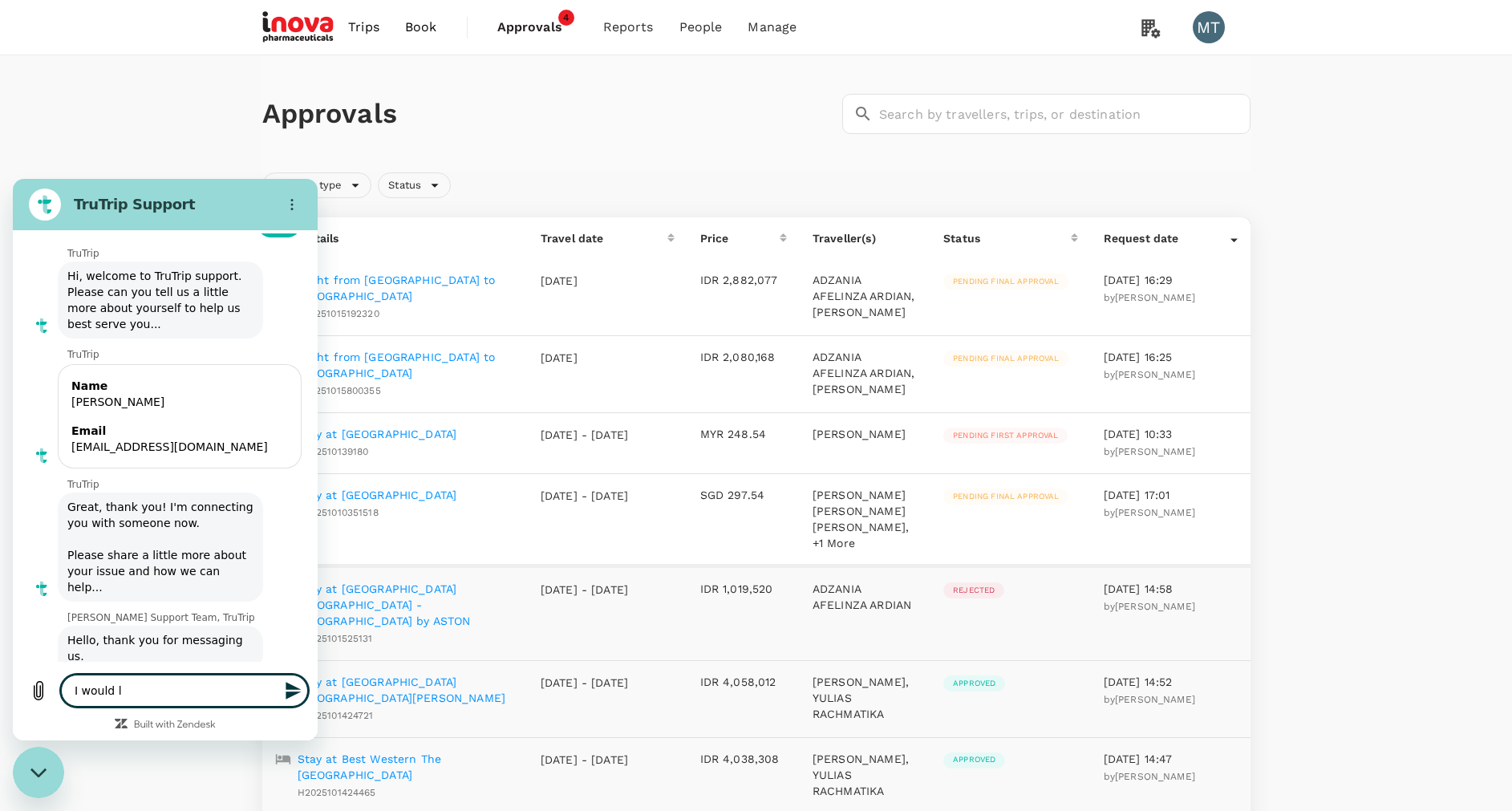
type textarea "x"
type textarea "I would"
type textarea "x"
type textarea "I woul"
type textarea "x"
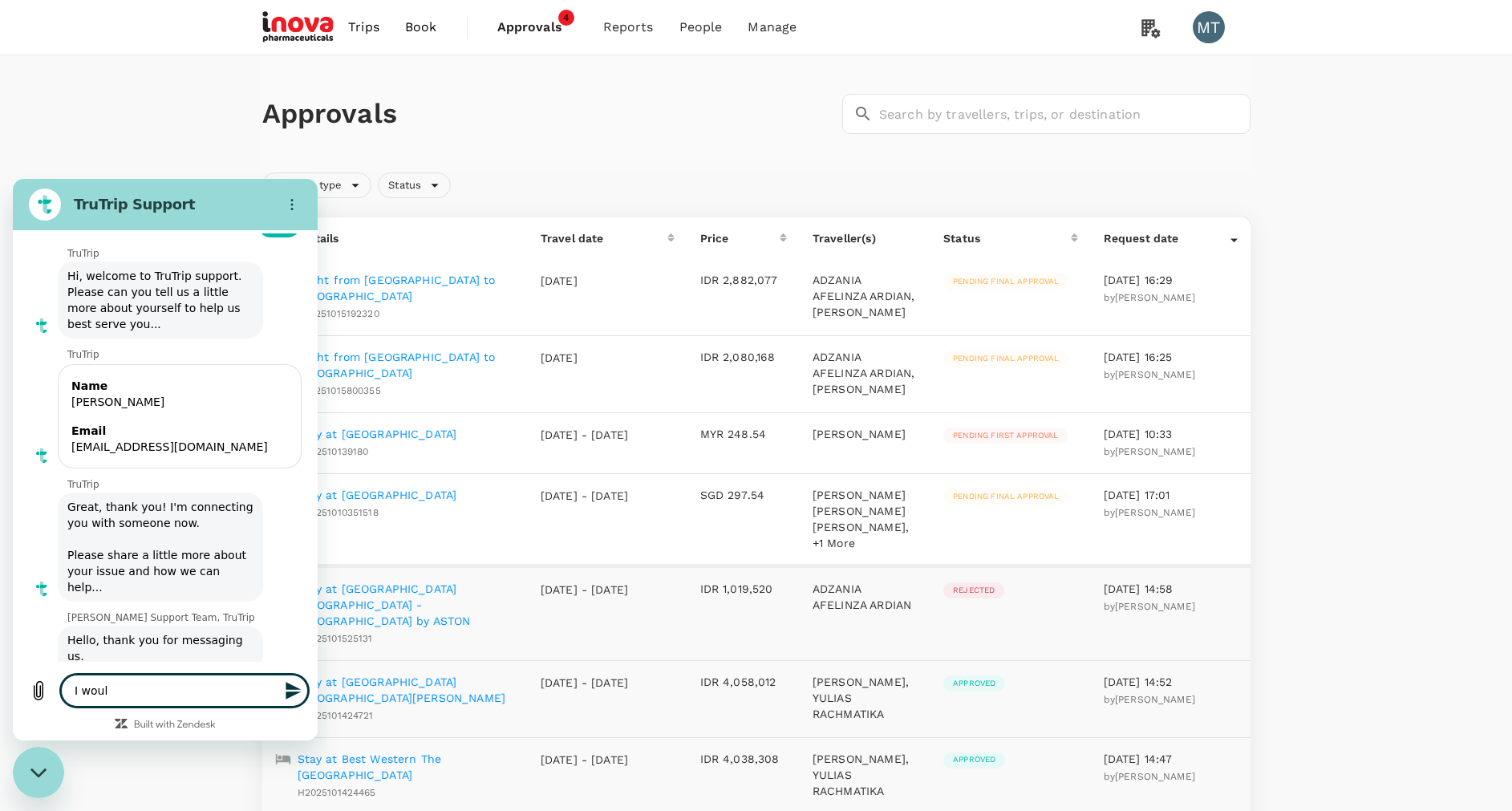
type textarea "I wou"
type textarea "x"
type textarea "I wo"
type textarea "x"
type textarea "I w"
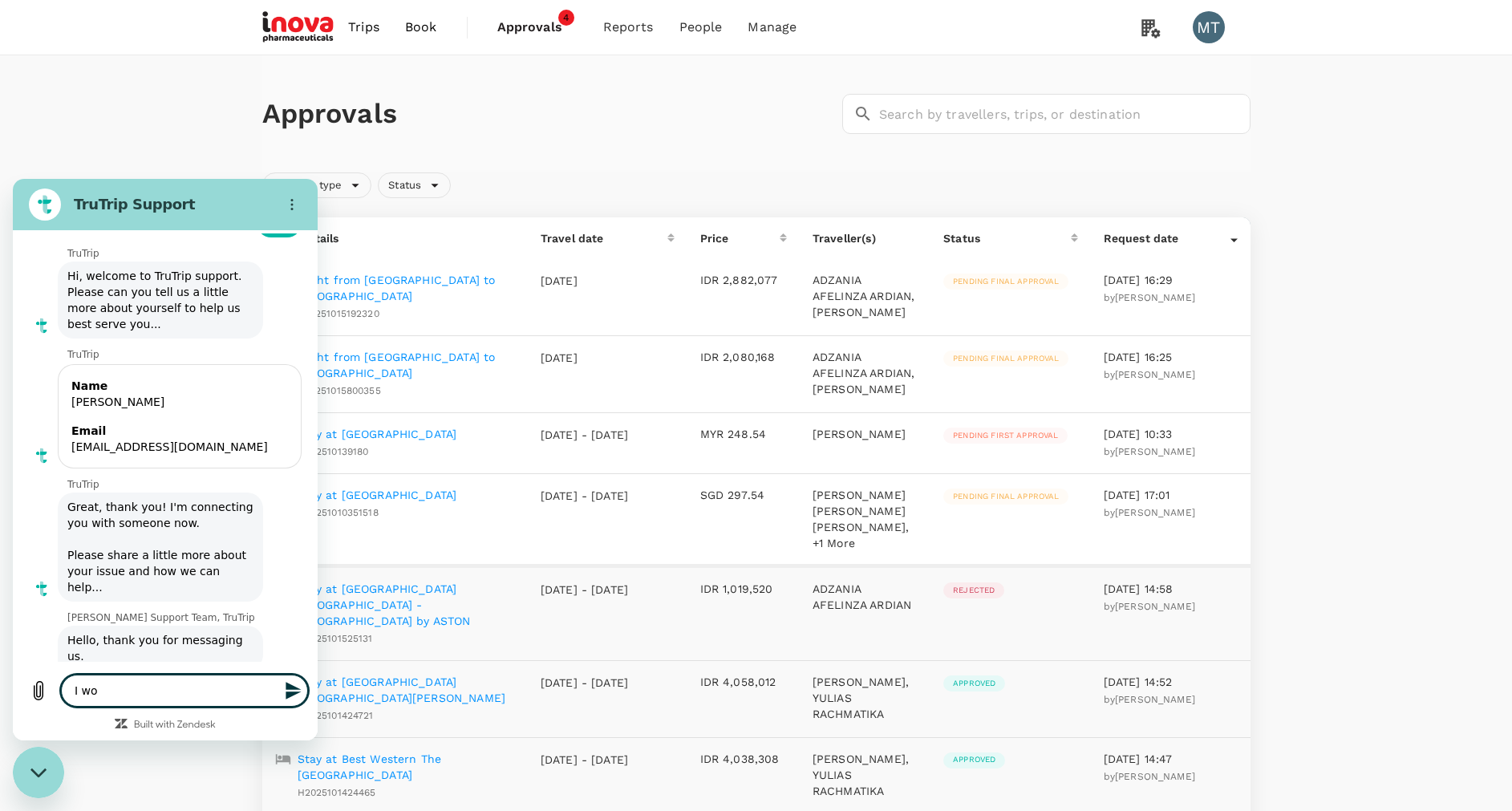
type textarea "x"
type textarea "I"
type textarea "x"
type textarea "I"
type textarea "x"
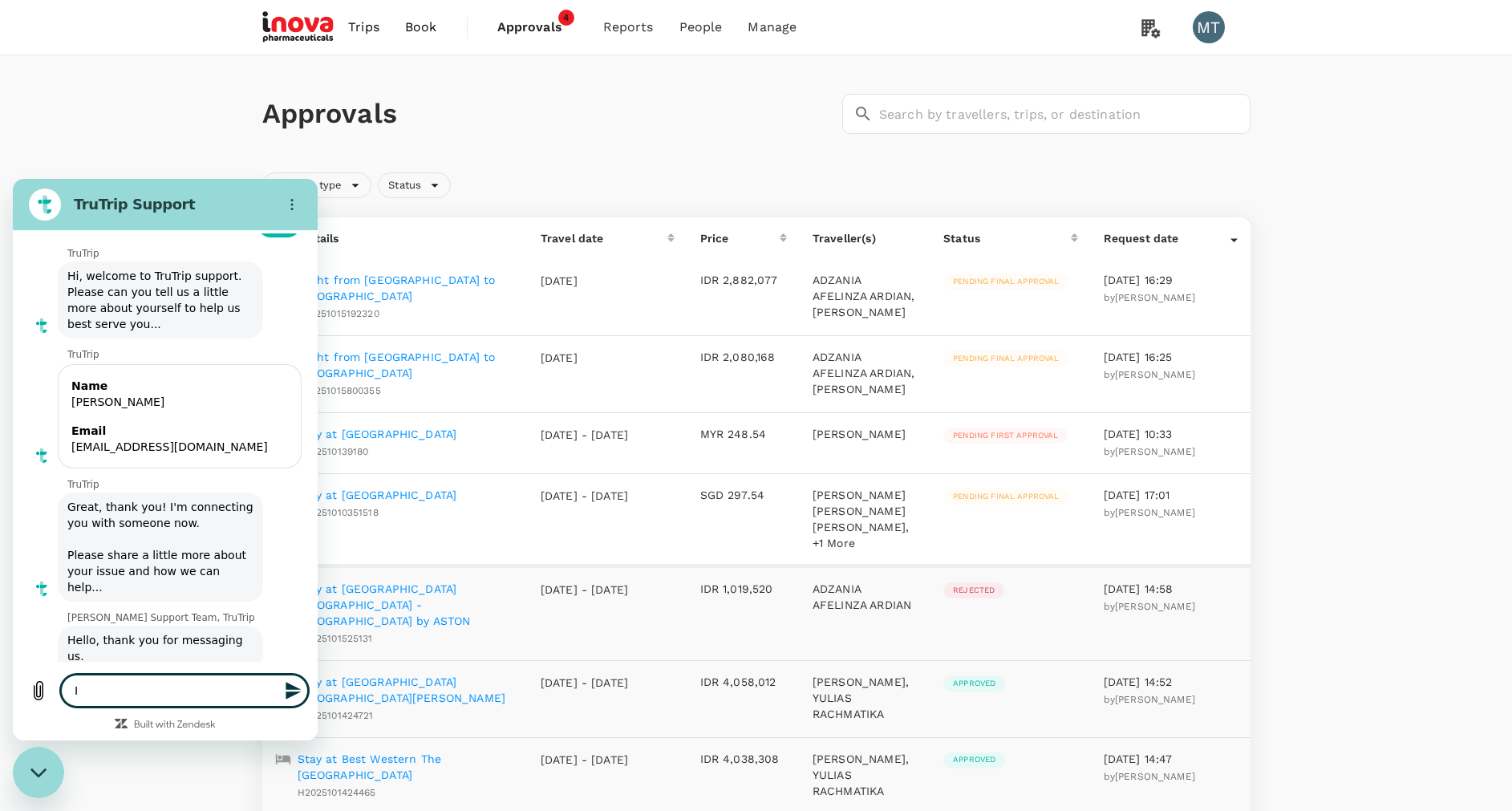
type textarea "x"
type textarea "e"
type textarea "x"
type textarea "ea"
type textarea "x"
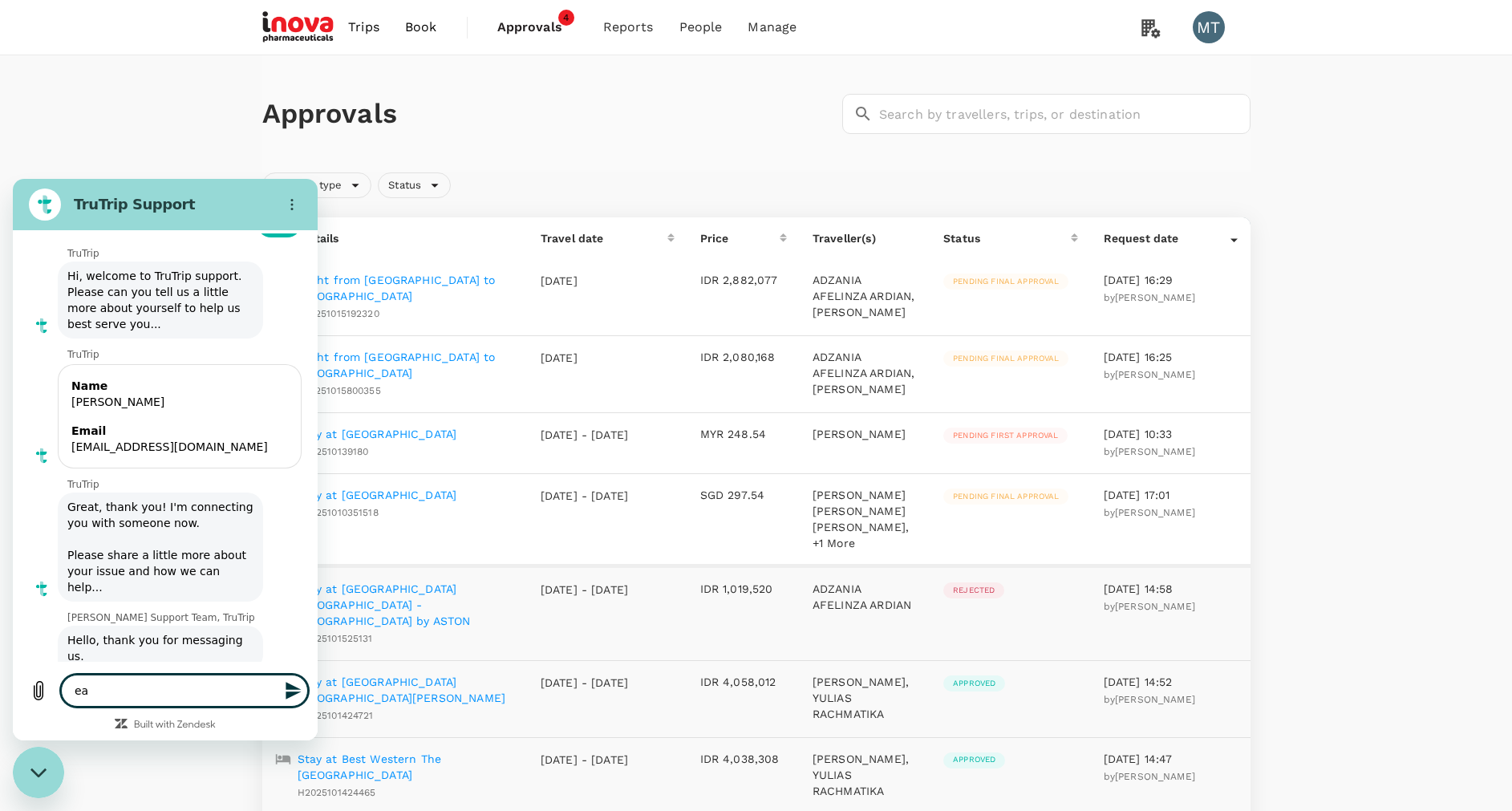
type textarea "ear"
type textarea "x"
type textarea "earl"
type textarea "x"
type textarea "earli"
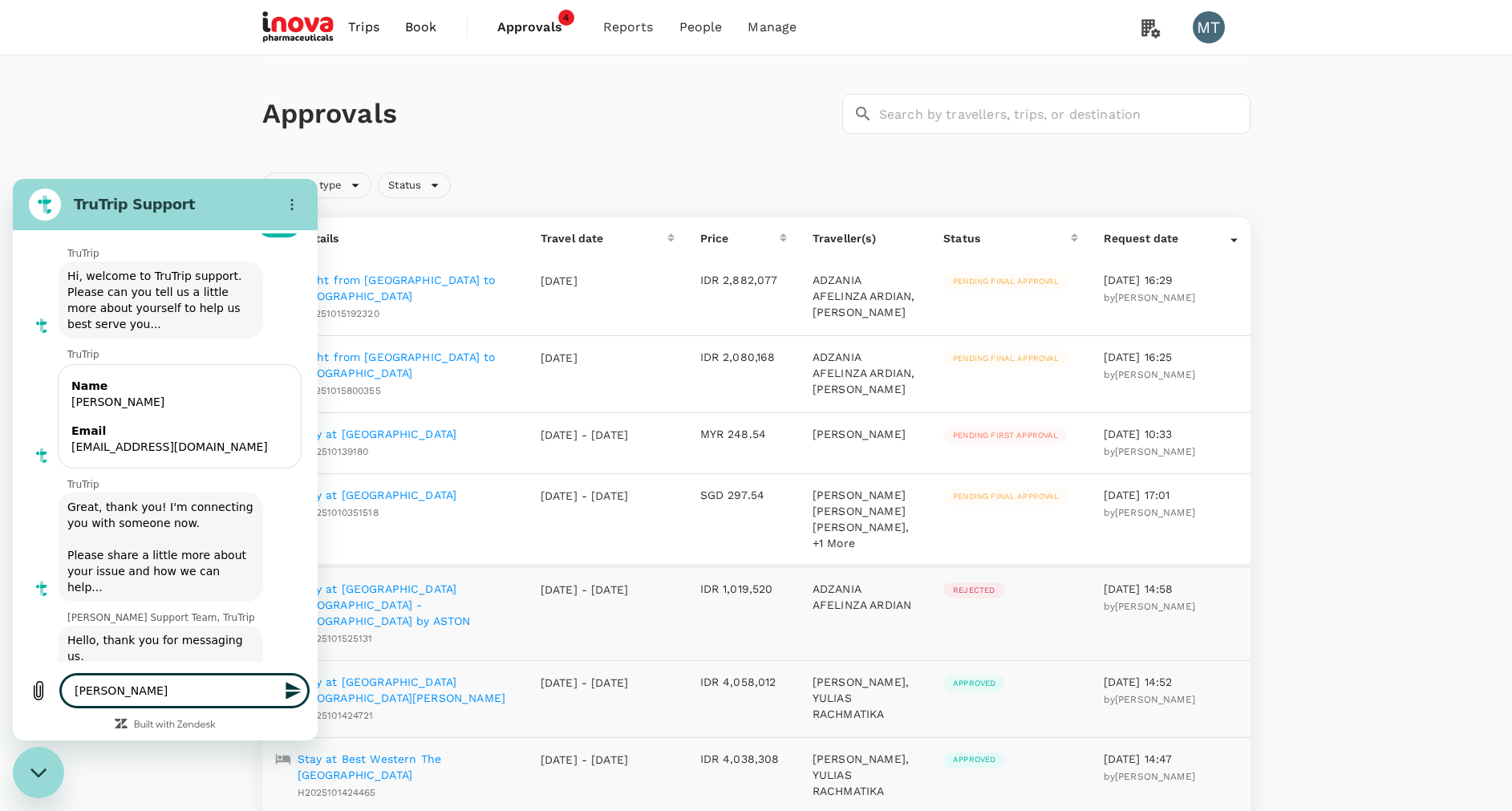
type textarea "x"
type textarea "earlie"
type textarea "x"
type textarea "earlier"
type textarea "x"
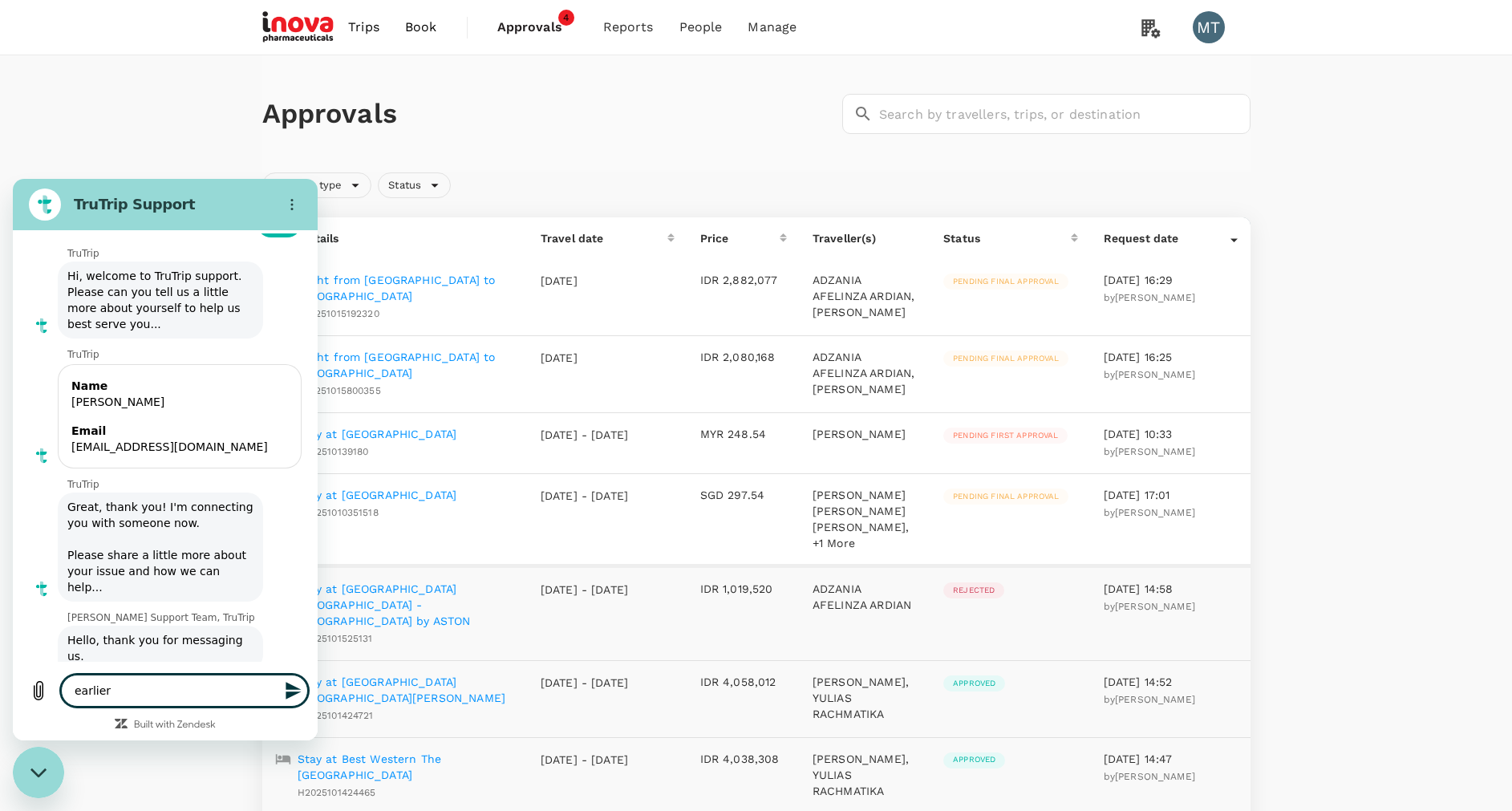
type textarea "earlier"
type textarea "x"
type textarea "earlier t"
type textarea "x"
type textarea "earlier to"
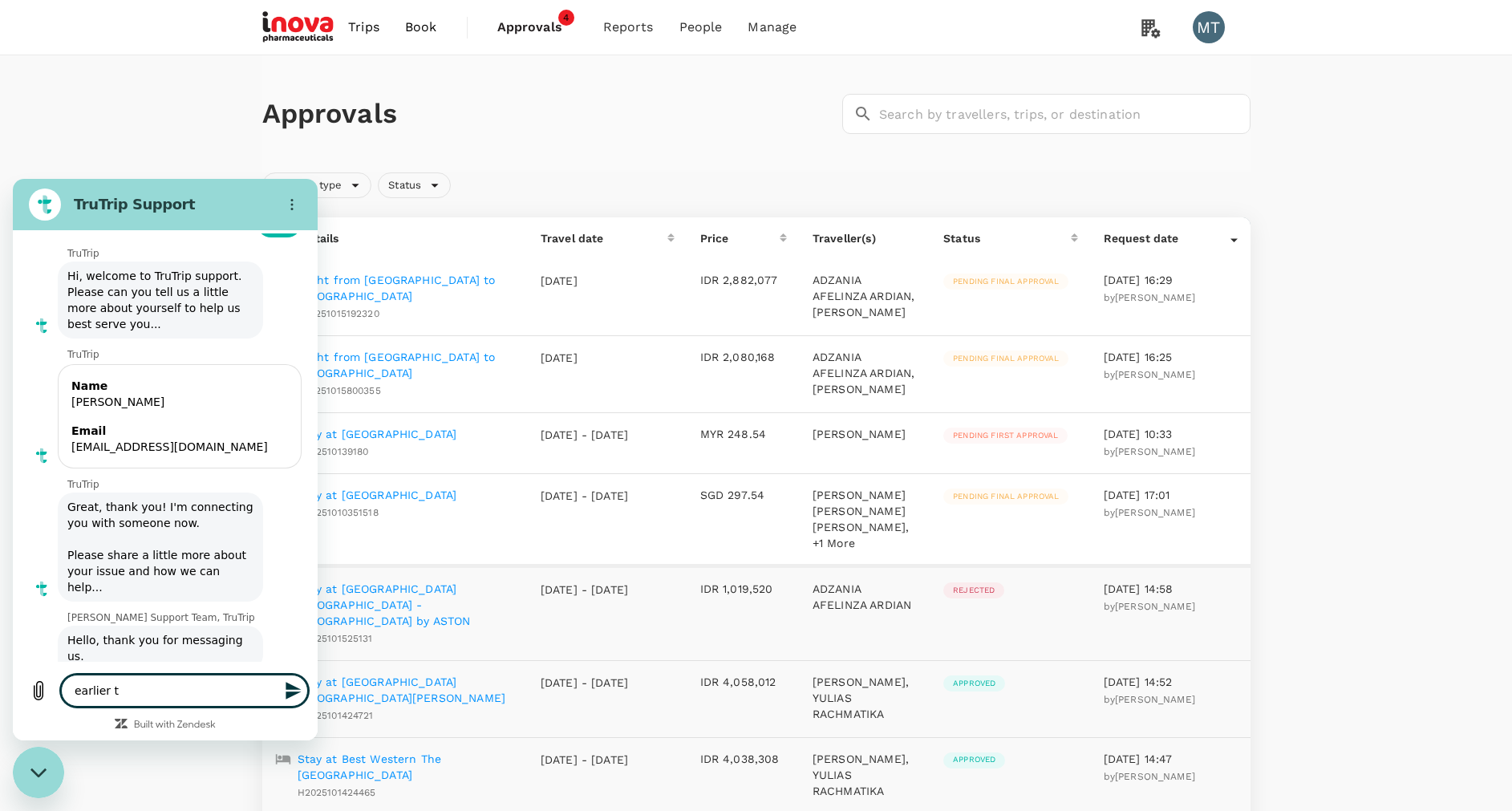
type textarea "x"
type textarea "earlier tod"
type textarea "x"
type textarea "earlier toda"
type textarea "x"
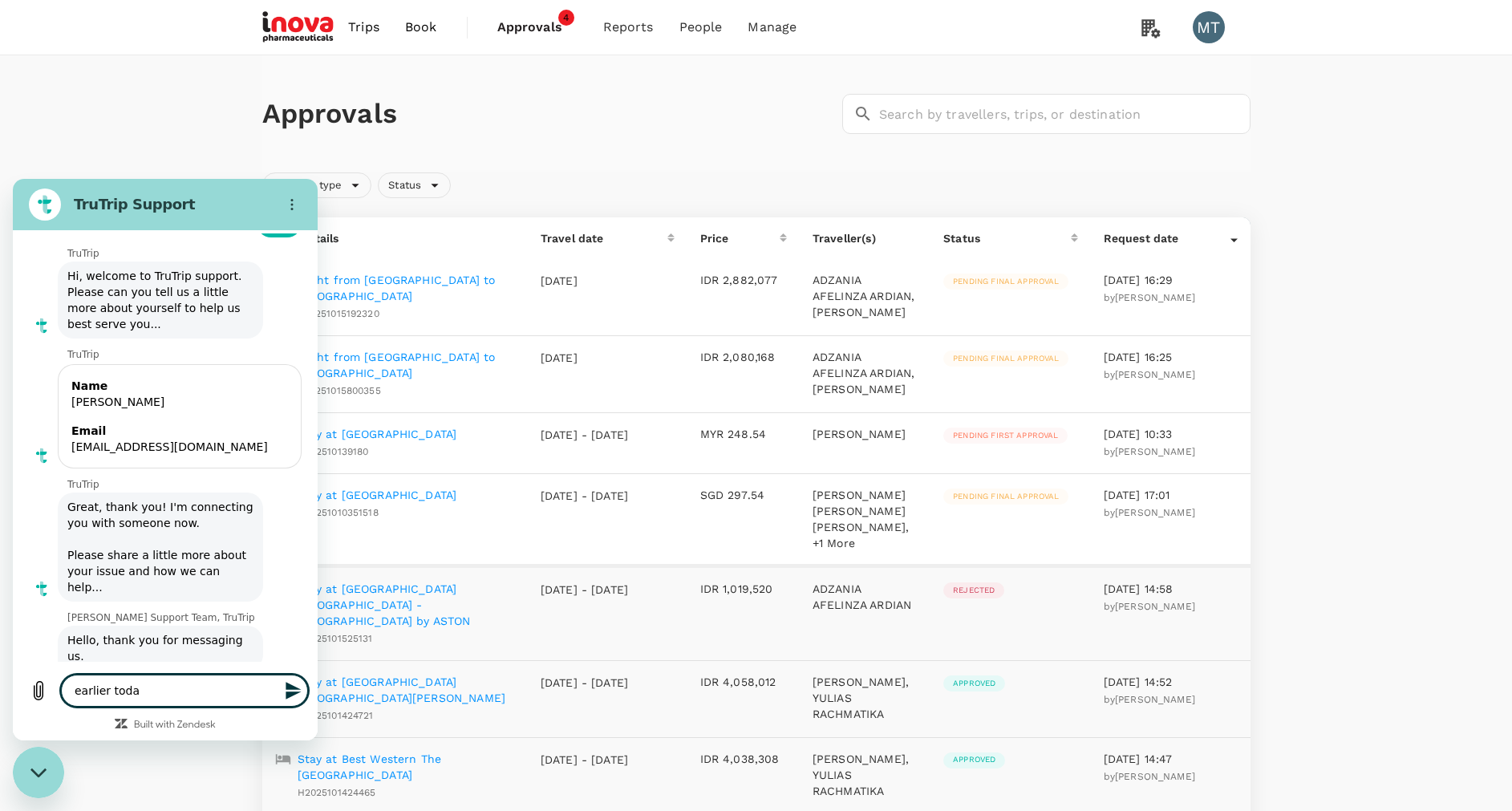
type textarea "earlier today"
type textarea "x"
type textarea "earlier today"
type textarea "x"
type textarea "earlier today I"
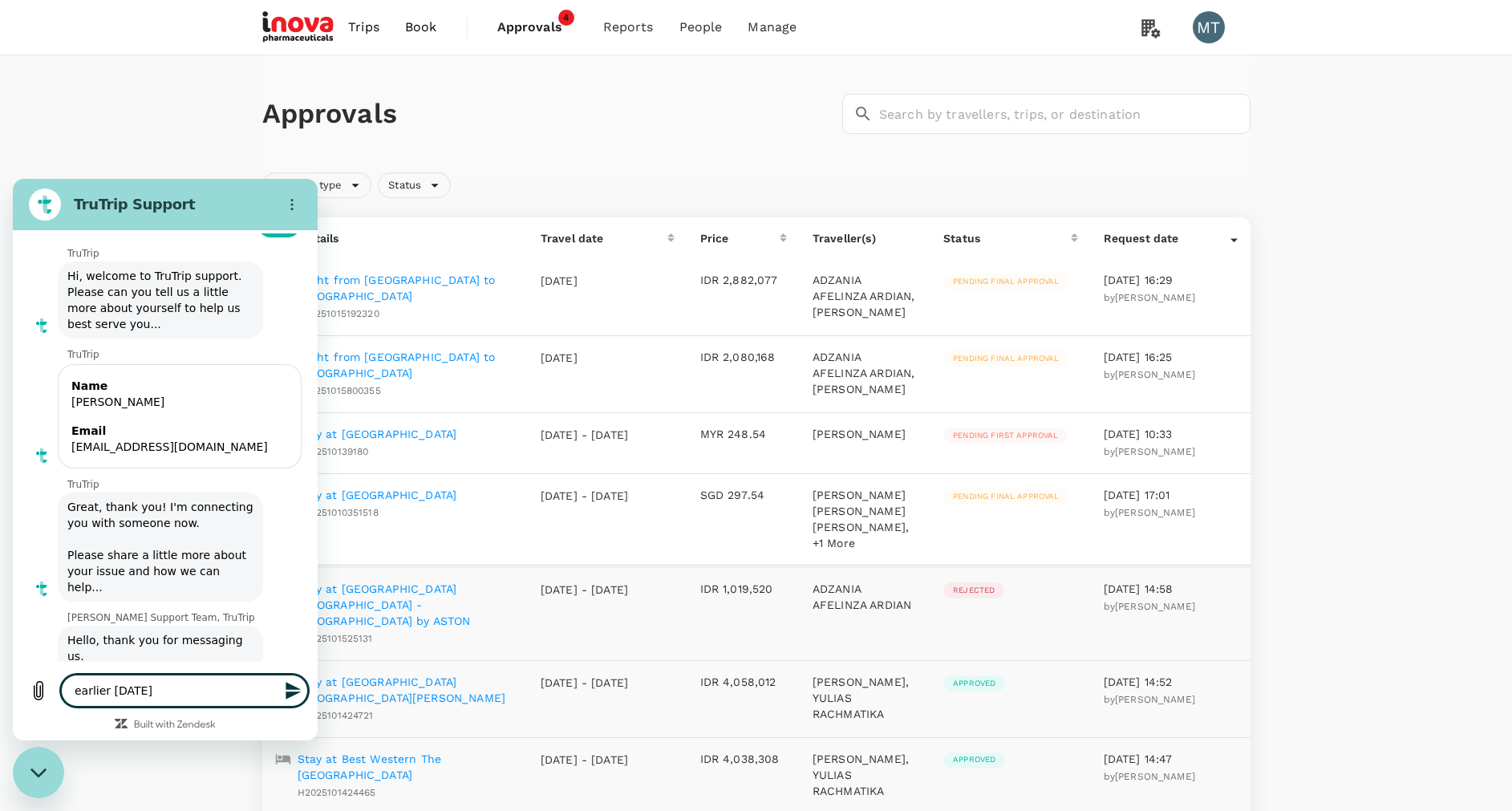
type textarea "x"
type textarea "earlier today I"
type textarea "x"
type textarea "earlier today I w"
type textarea "x"
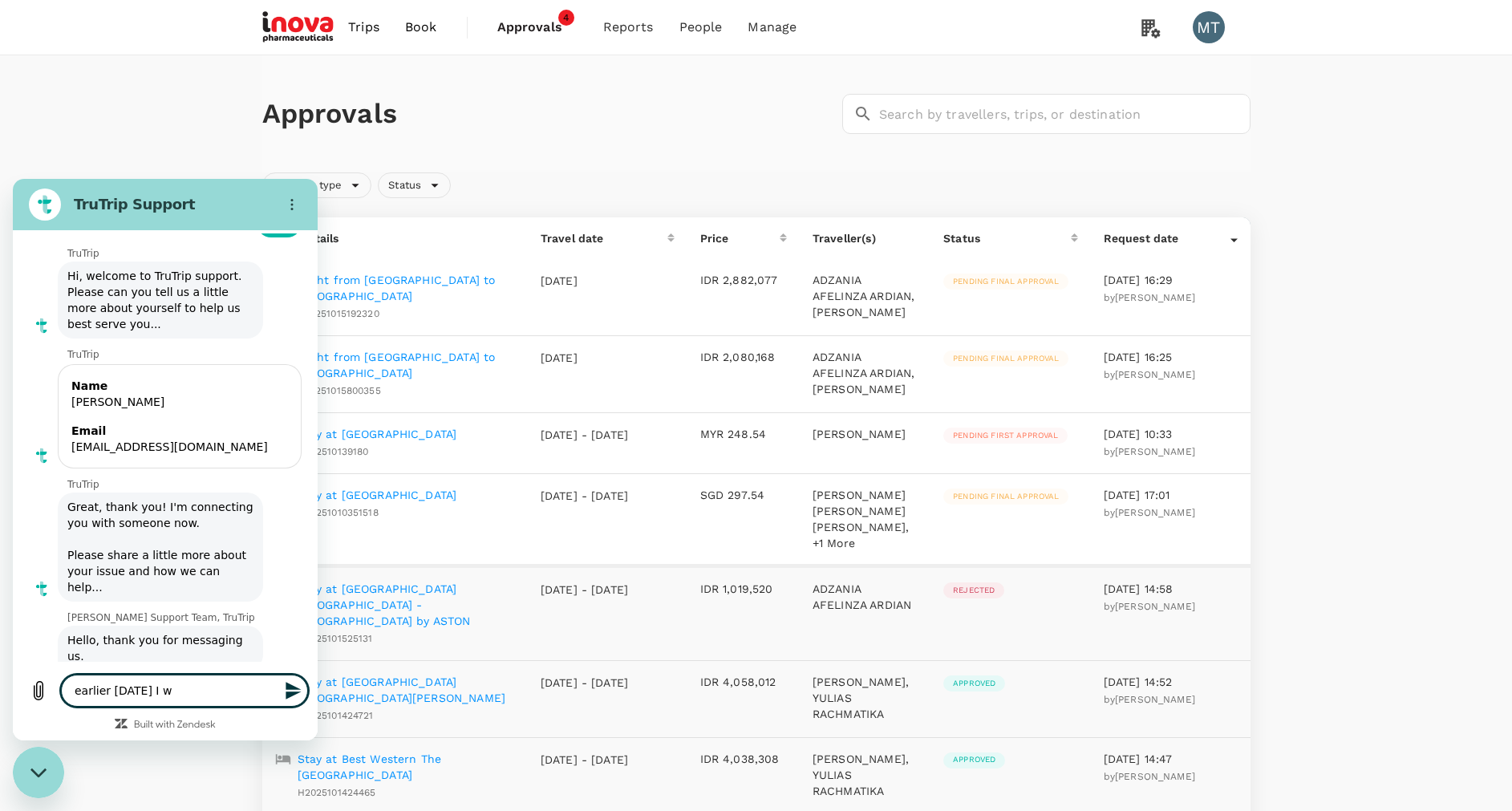
type textarea "earlier today I wo"
type textarea "x"
type textarea "earlier today I wou"
type textarea "x"
type textarea "earlier today I woul"
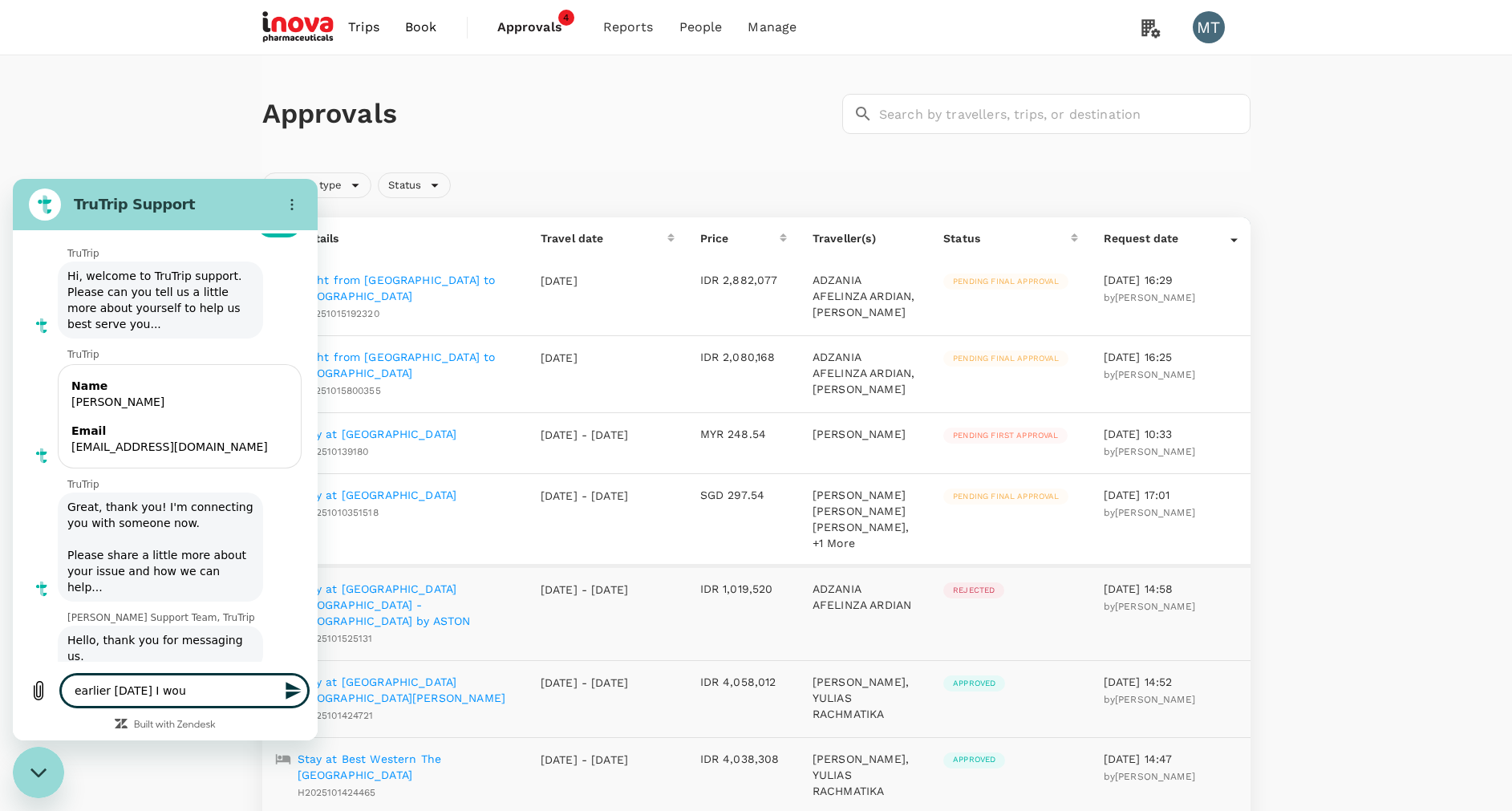
type textarea "x"
type textarea "earlier today I would"
type textarea "x"
type textarea "earlier today I woul"
type textarea "x"
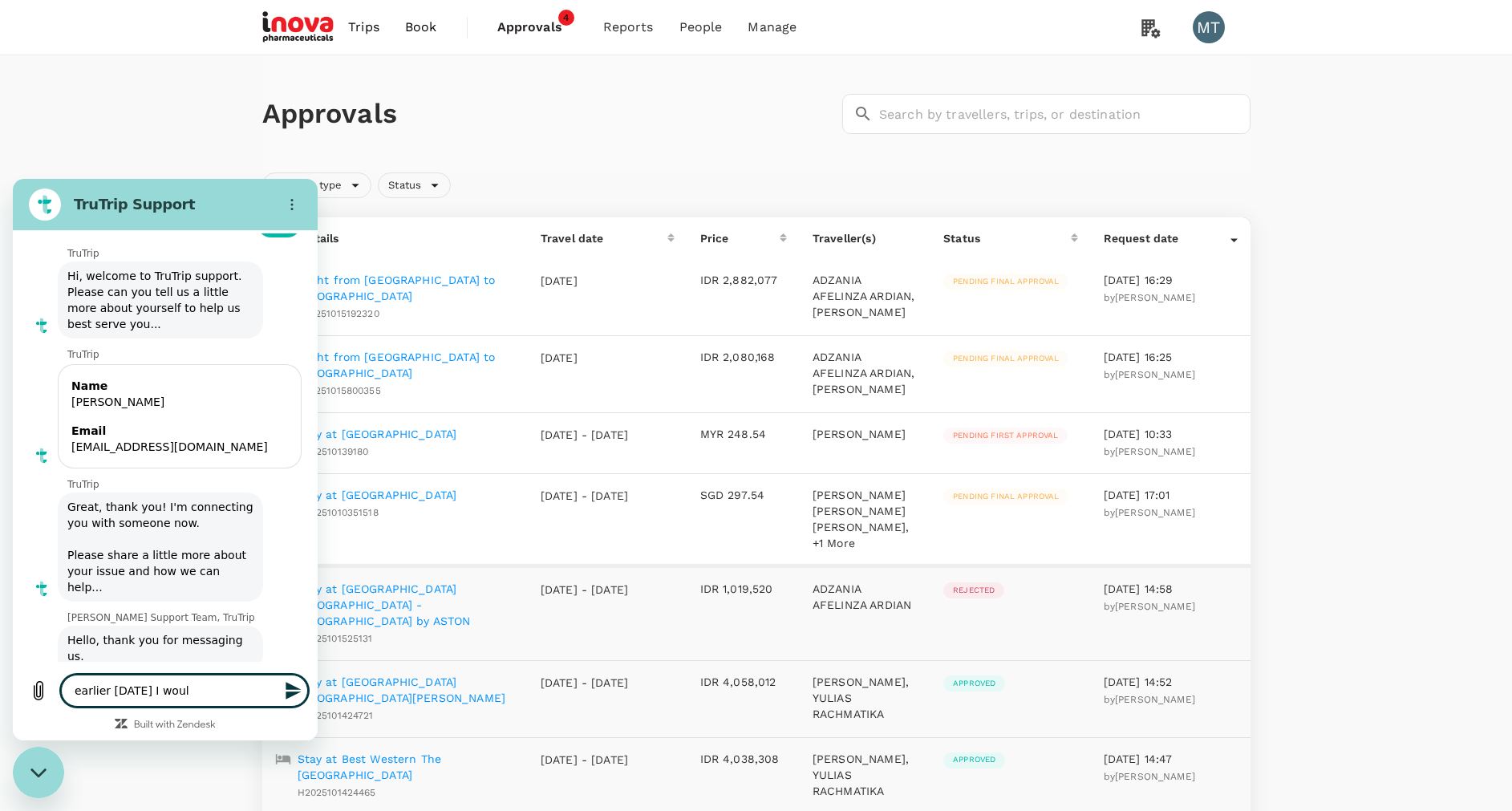
type textarea "earlier today I wou"
type textarea "x"
type textarea "earlier today I wo"
type textarea "x"
type textarea "earlier today I w"
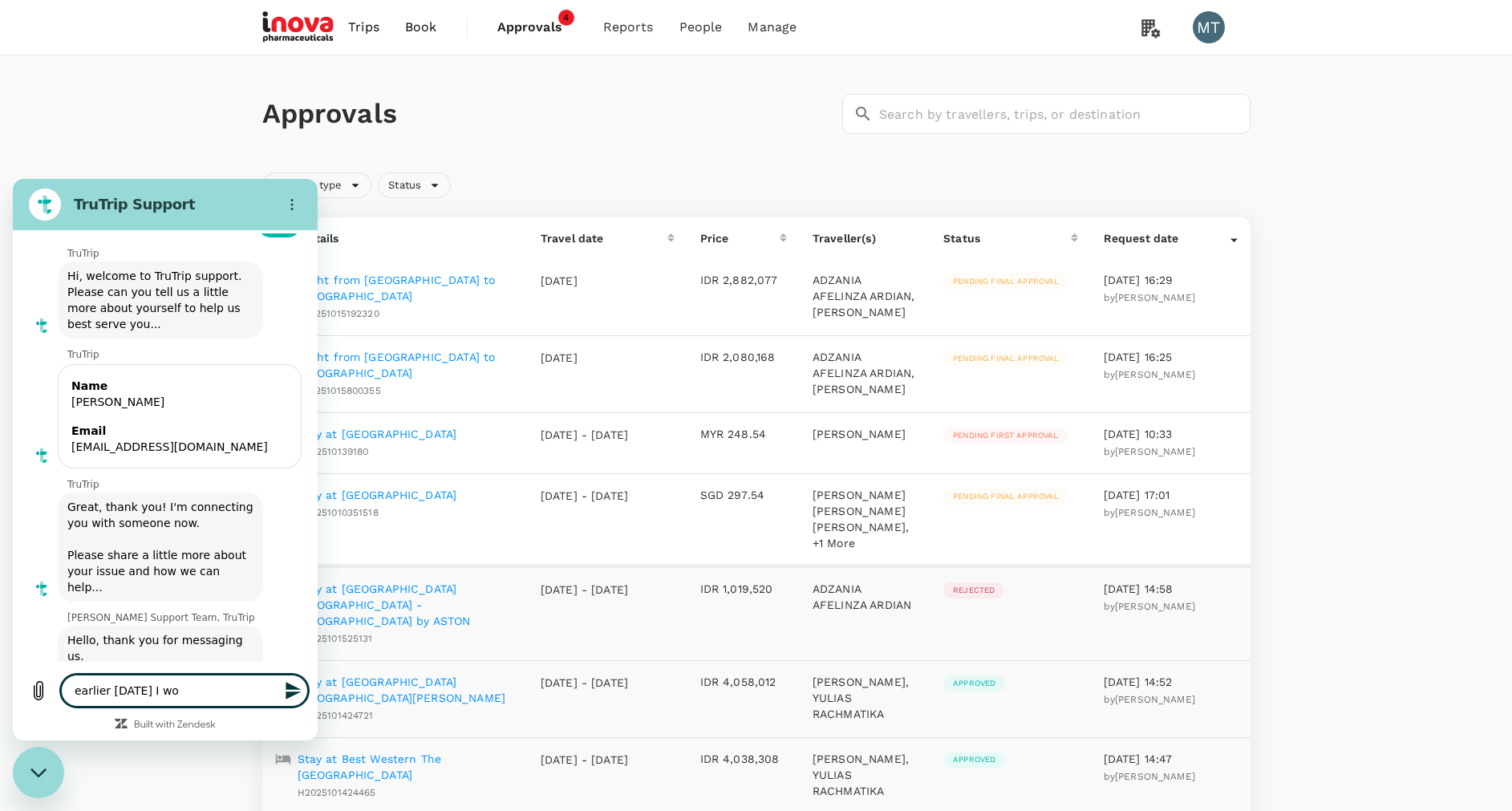
type textarea "x"
type textarea "earlier today I"
type textarea "x"
type textarea "earlier today I"
type textarea "x"
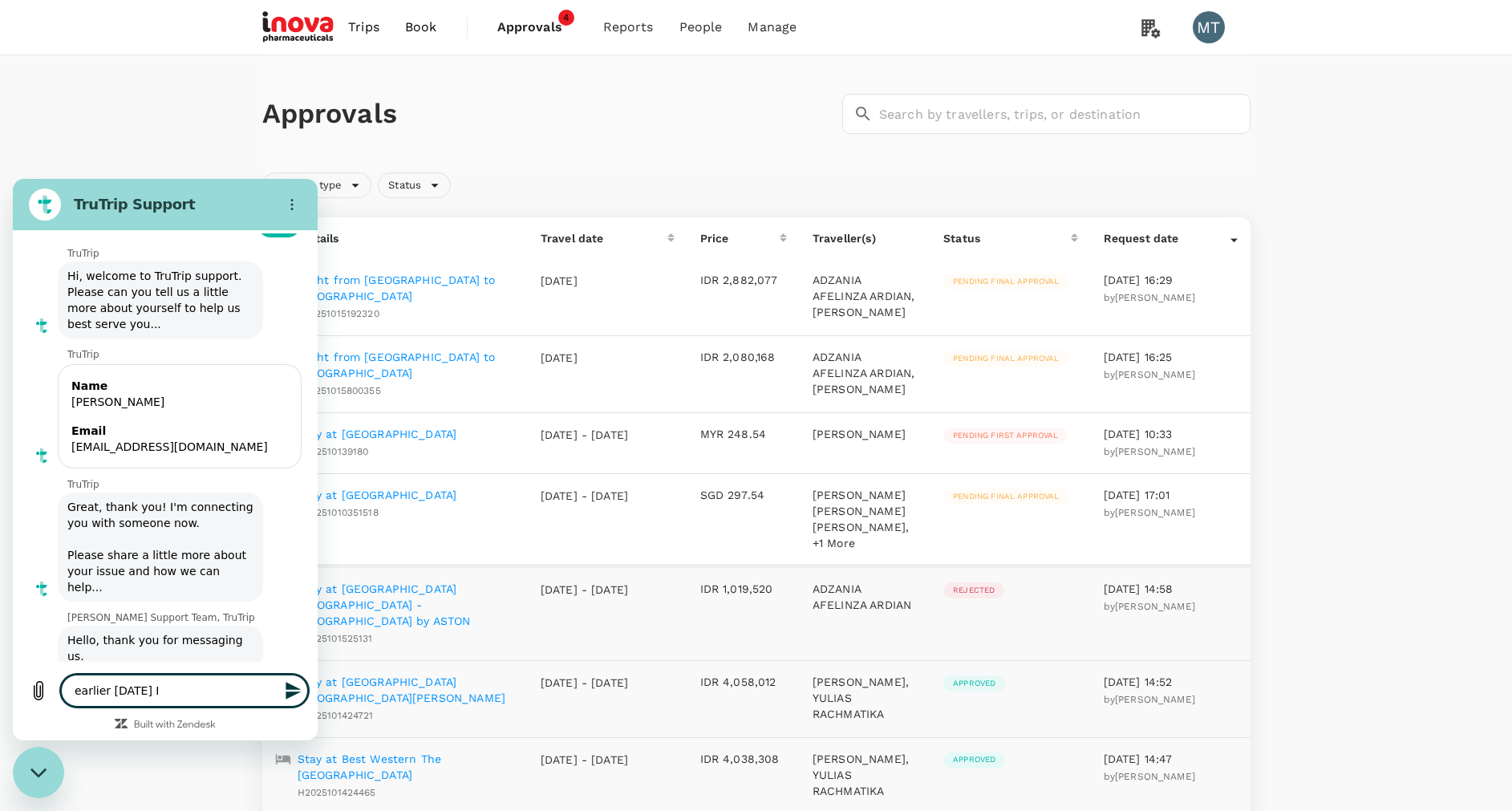
type textarea "earlier today"
type textarea "x"
type textarea "earlier today"
type textarea "x"
type textarea "earlier toda"
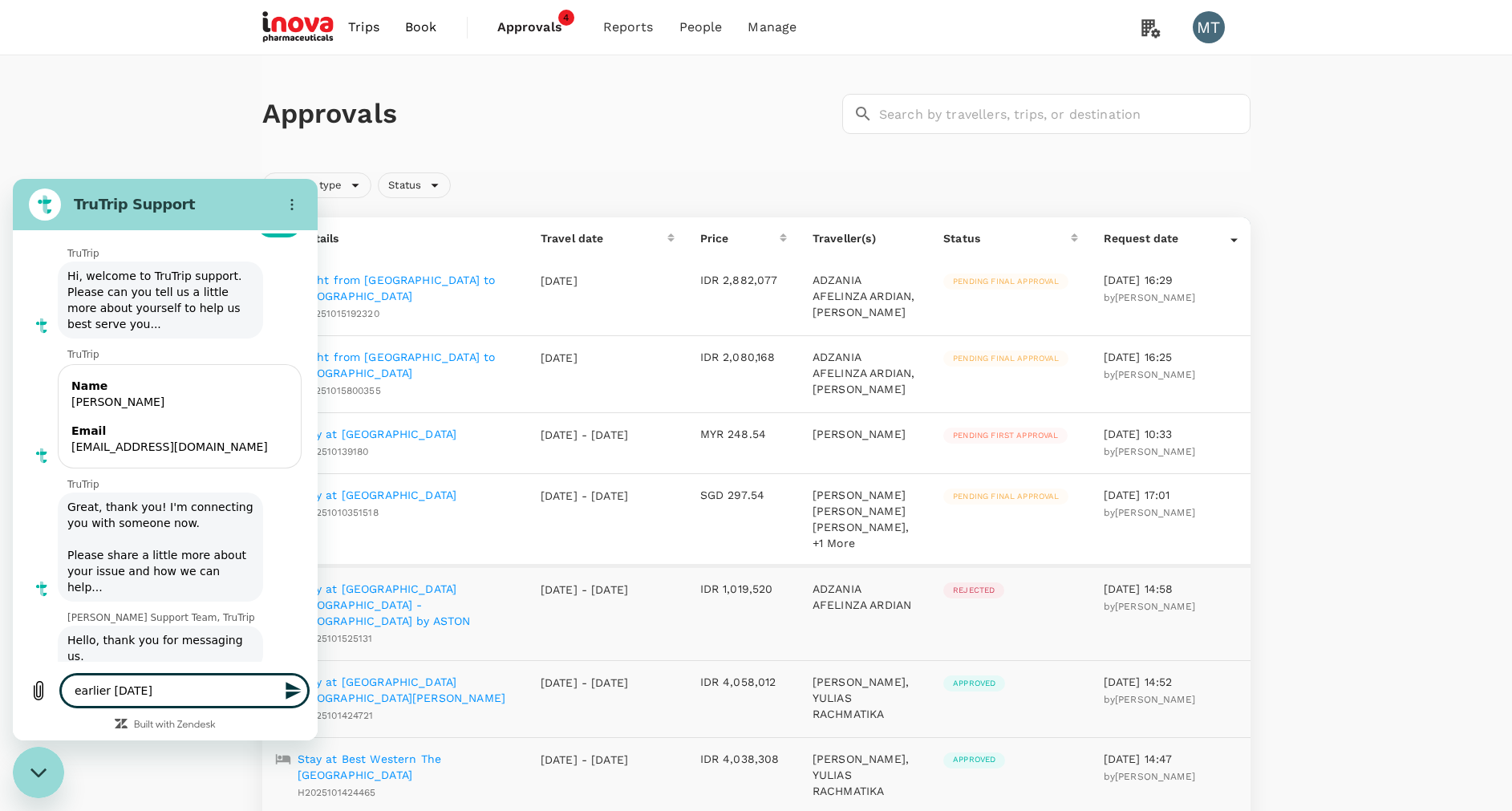
type textarea "x"
type textarea "earlier tod"
type textarea "x"
type textarea "earlier to"
type textarea "x"
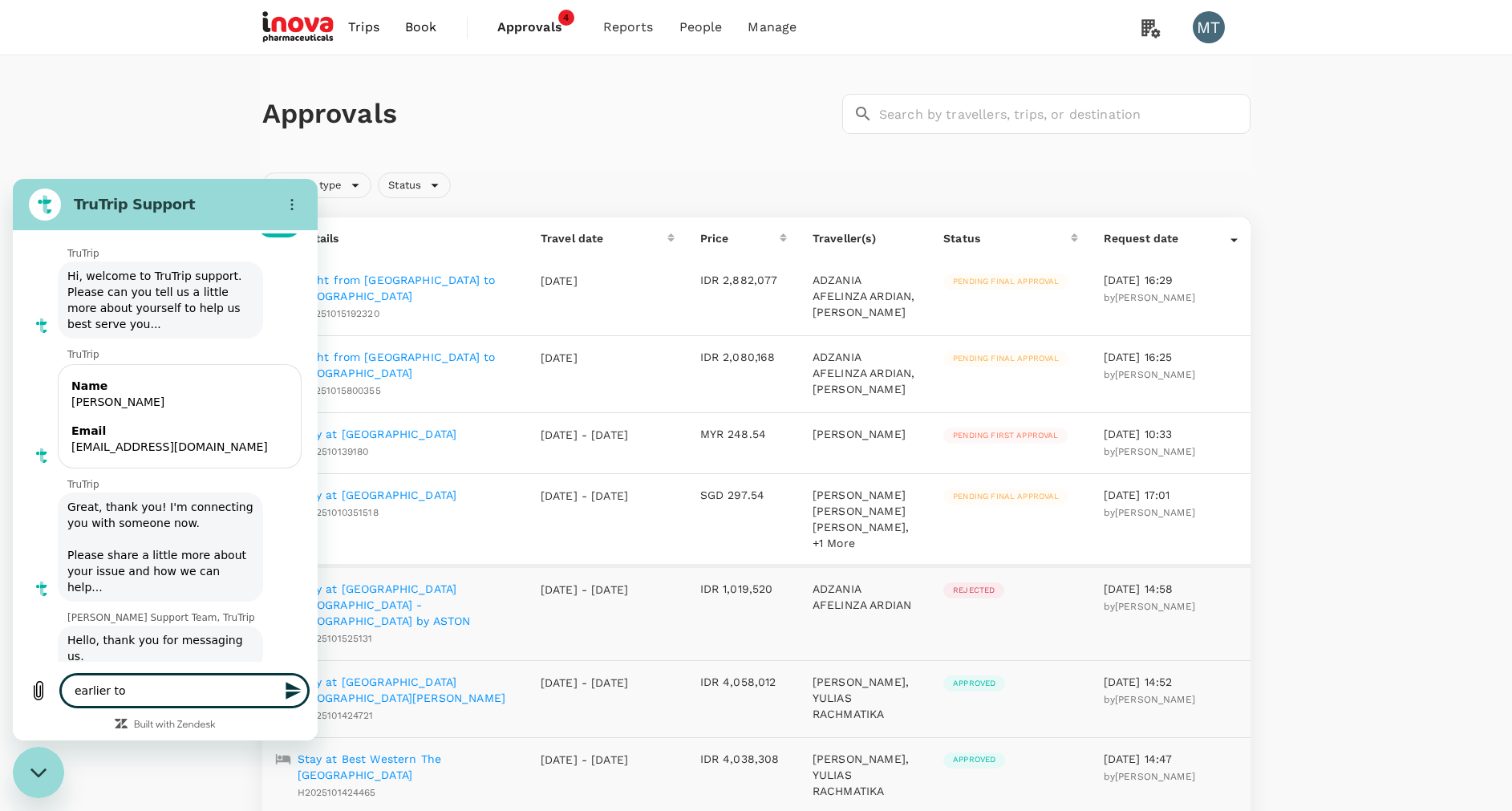
type textarea "earlier t"
type textarea "x"
type textarea "earlier"
type textarea "x"
type textarea "earlier"
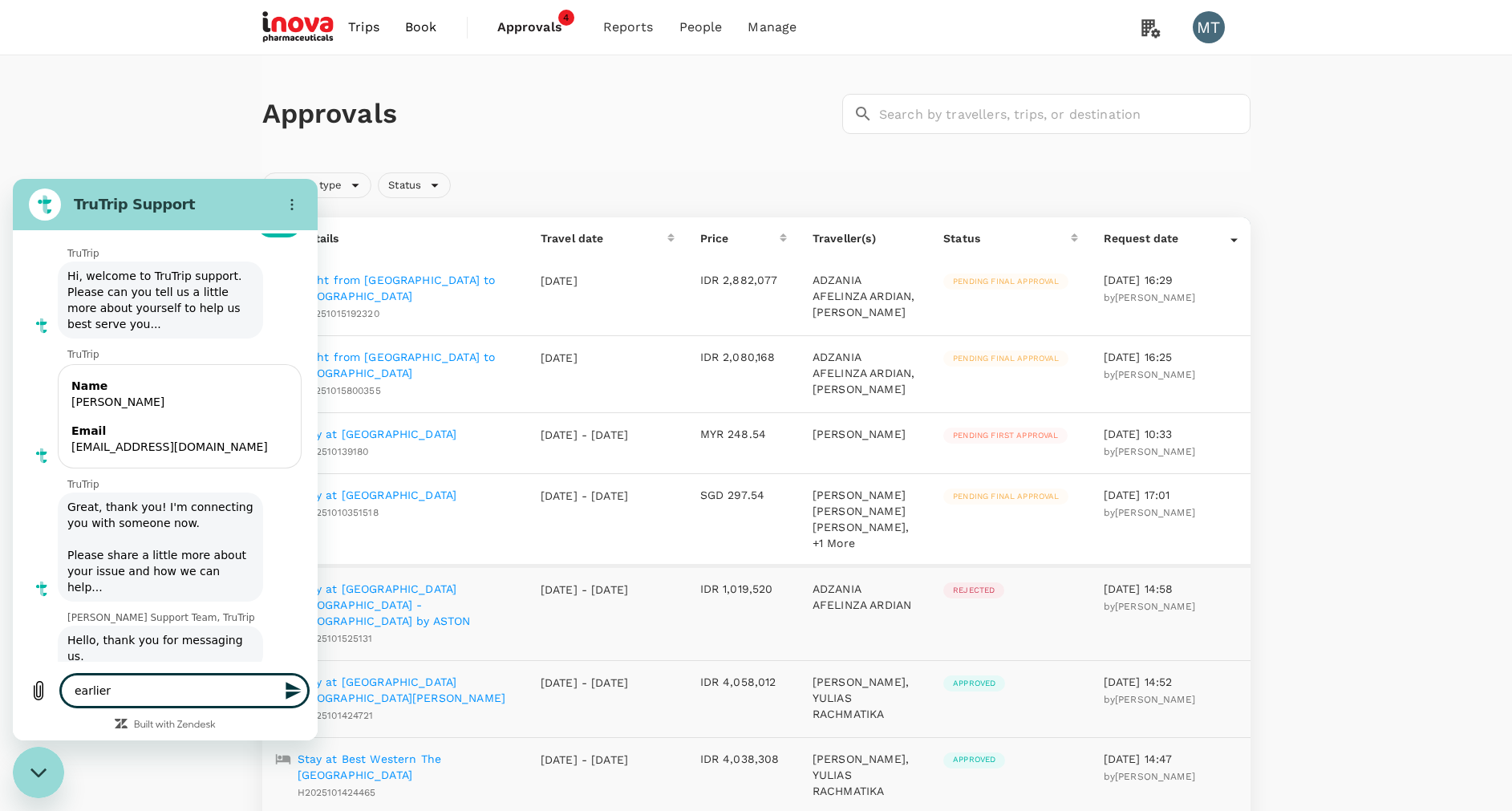
type textarea "x"
type textarea "earlie"
type textarea "x"
type textarea "earli"
type textarea "x"
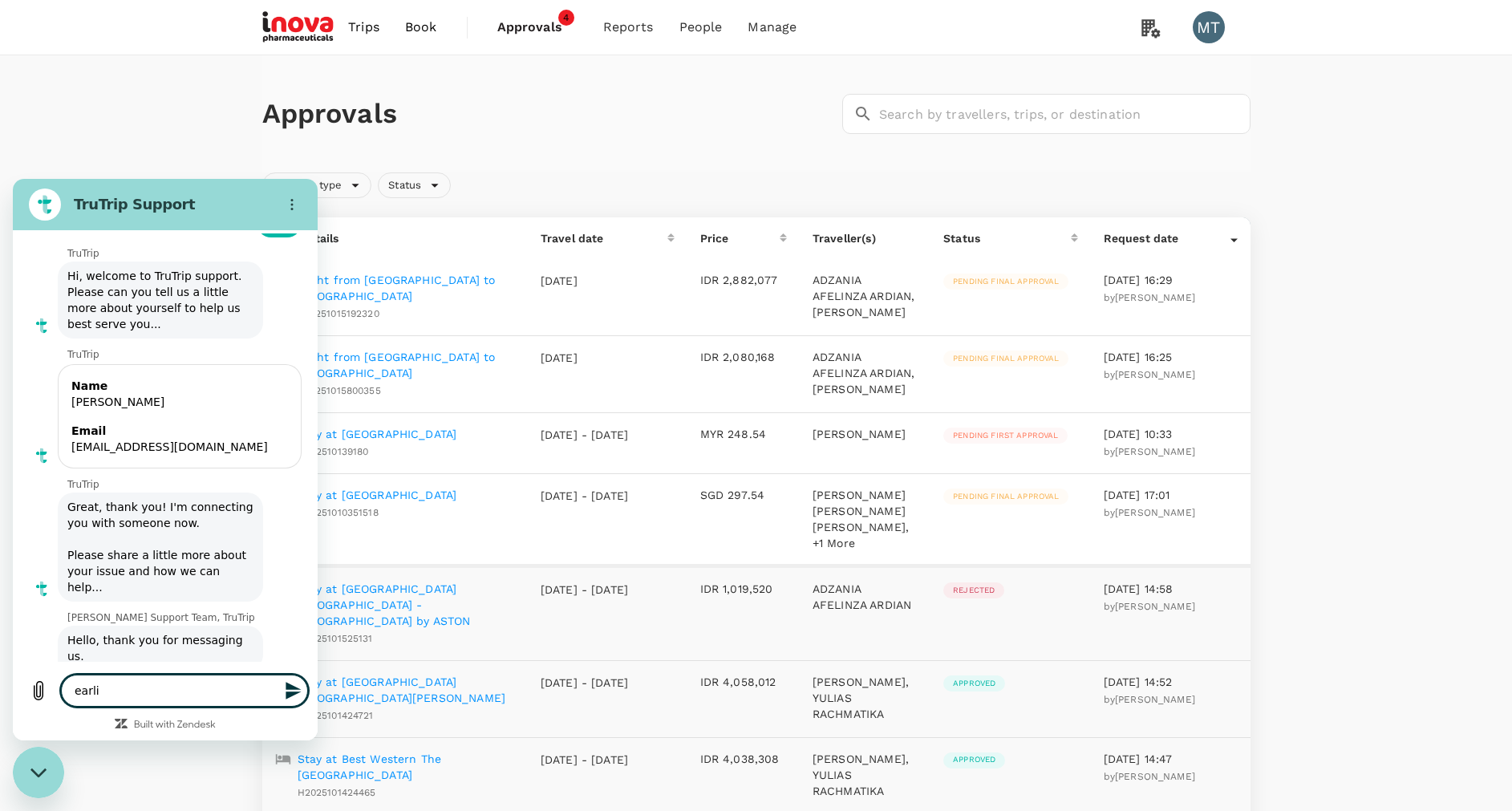
type textarea "earl"
type textarea "x"
type textarea "ear"
type textarea "x"
type textarea "ea"
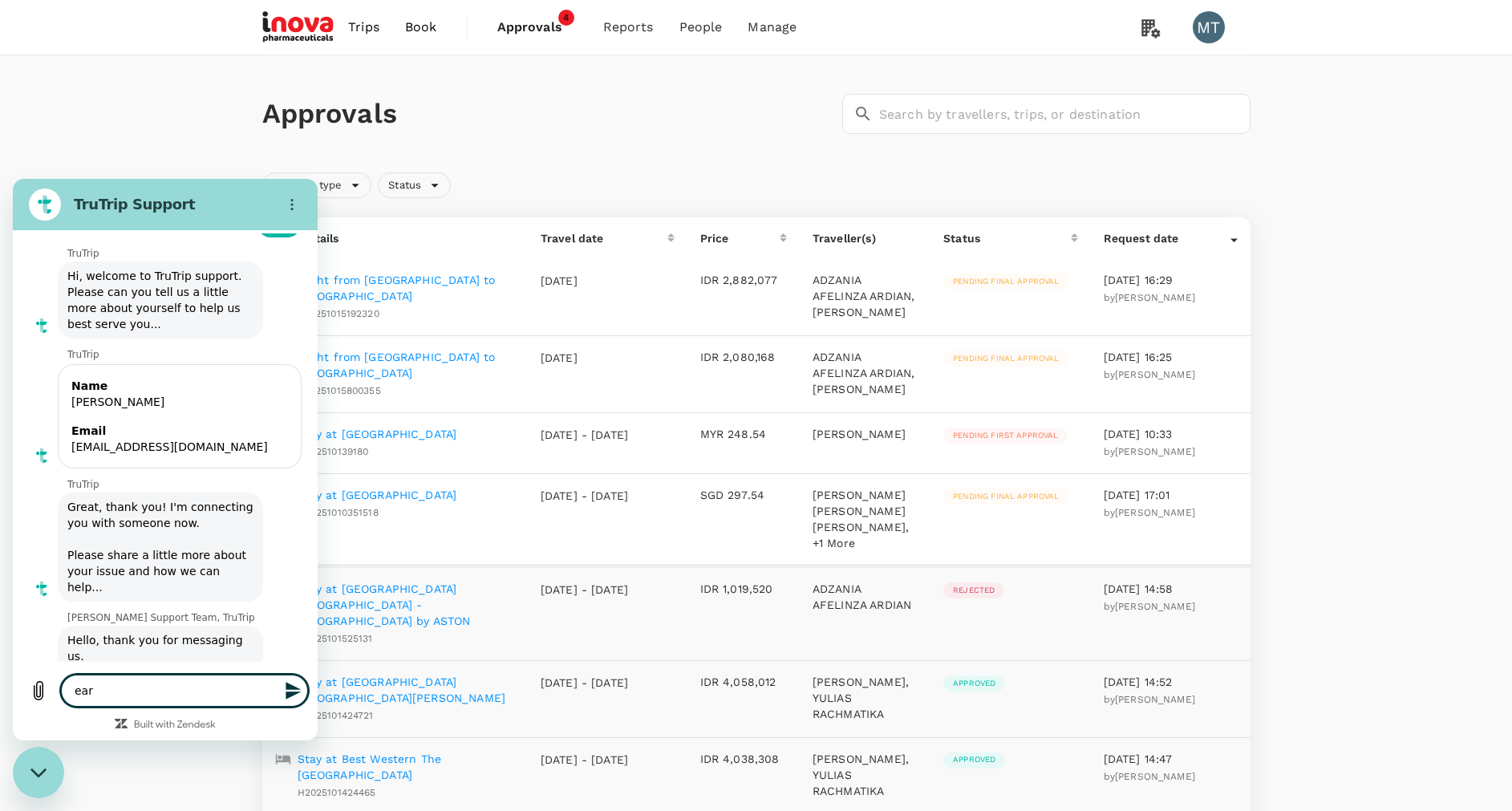
type textarea "x"
type textarea "e"
type textarea "x"
type textarea "I"
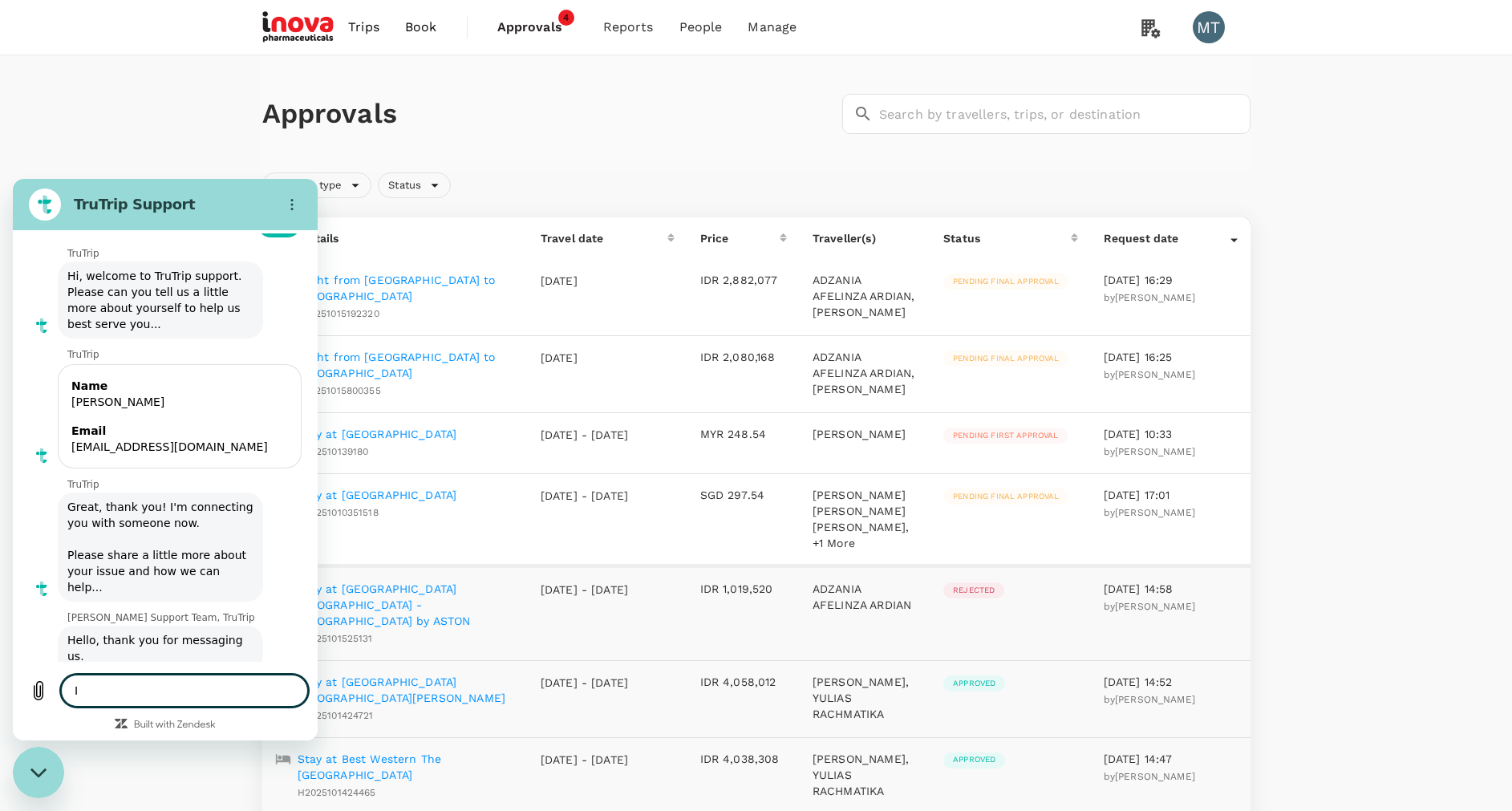
type textarea "x"
type textarea "I"
type textarea "x"
type textarea "I w"
type textarea "x"
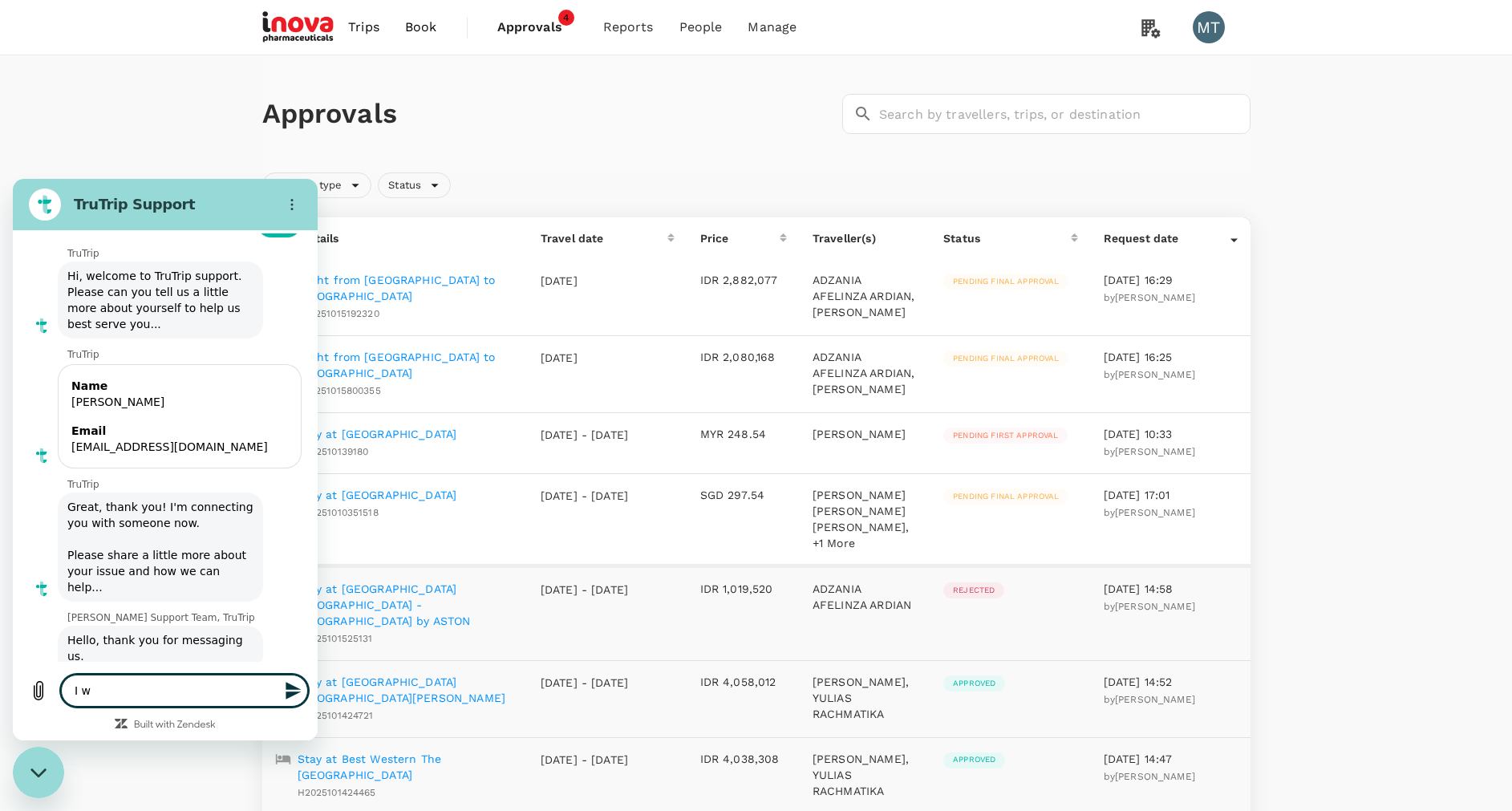
type textarea "I wo"
type textarea "x"
type textarea "I wou"
type textarea "x"
type textarea "I woul"
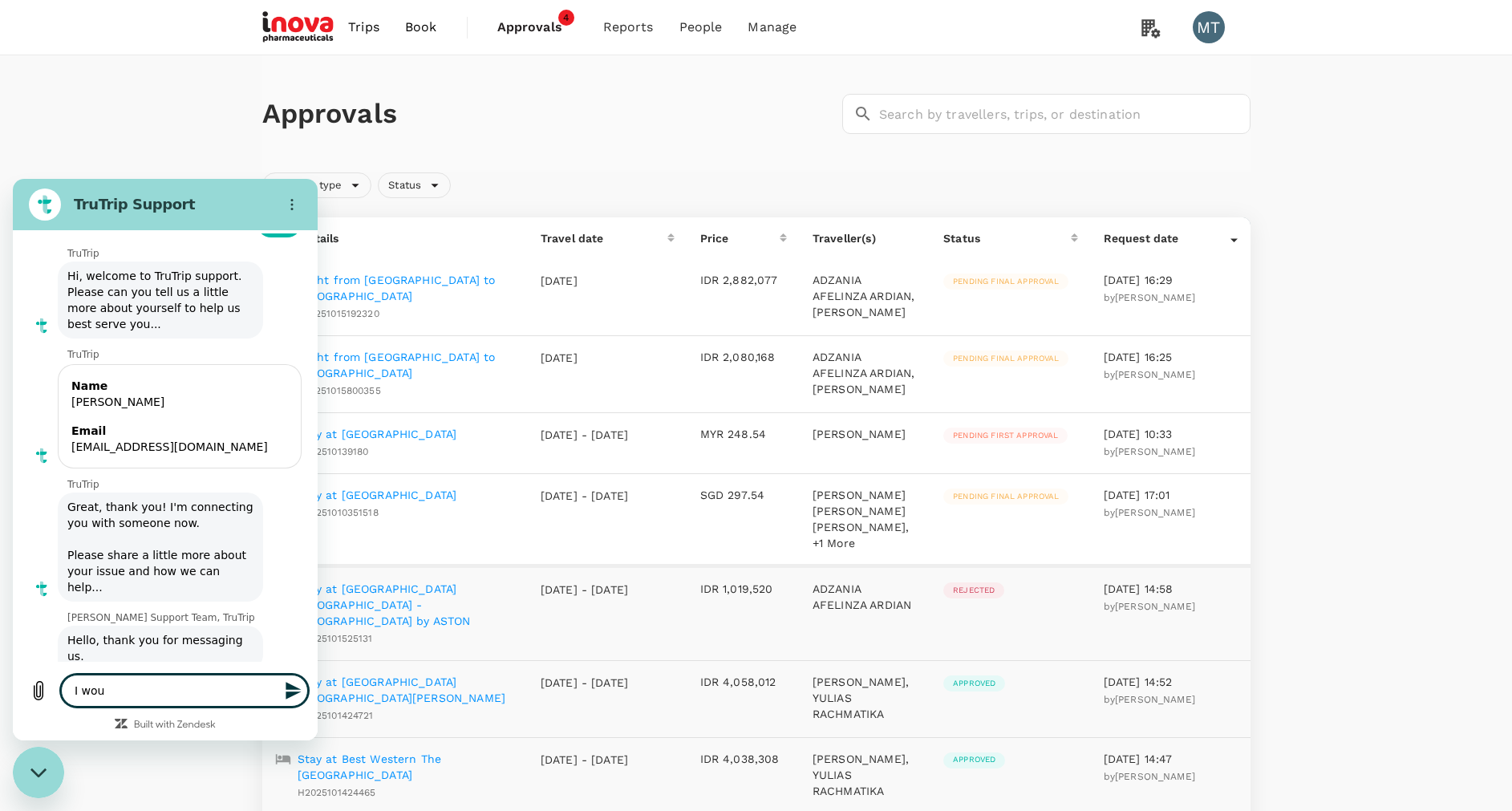
type textarea "x"
type textarea "I would"
type textarea "x"
type textarea "I would"
type textarea "x"
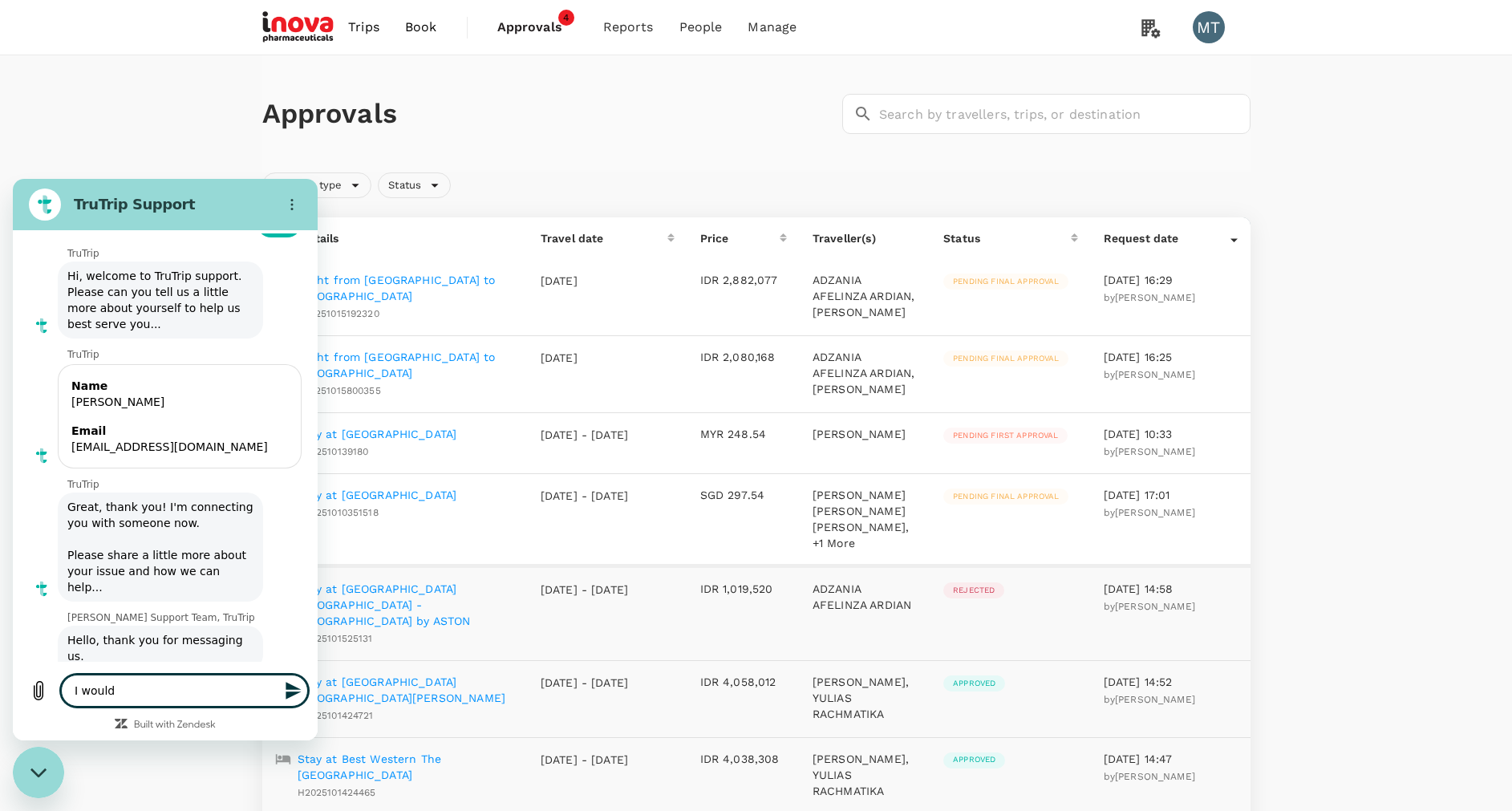
type textarea "I would l"
type textarea "x"
type textarea "I would li"
type textarea "x"
type textarea "I would lik"
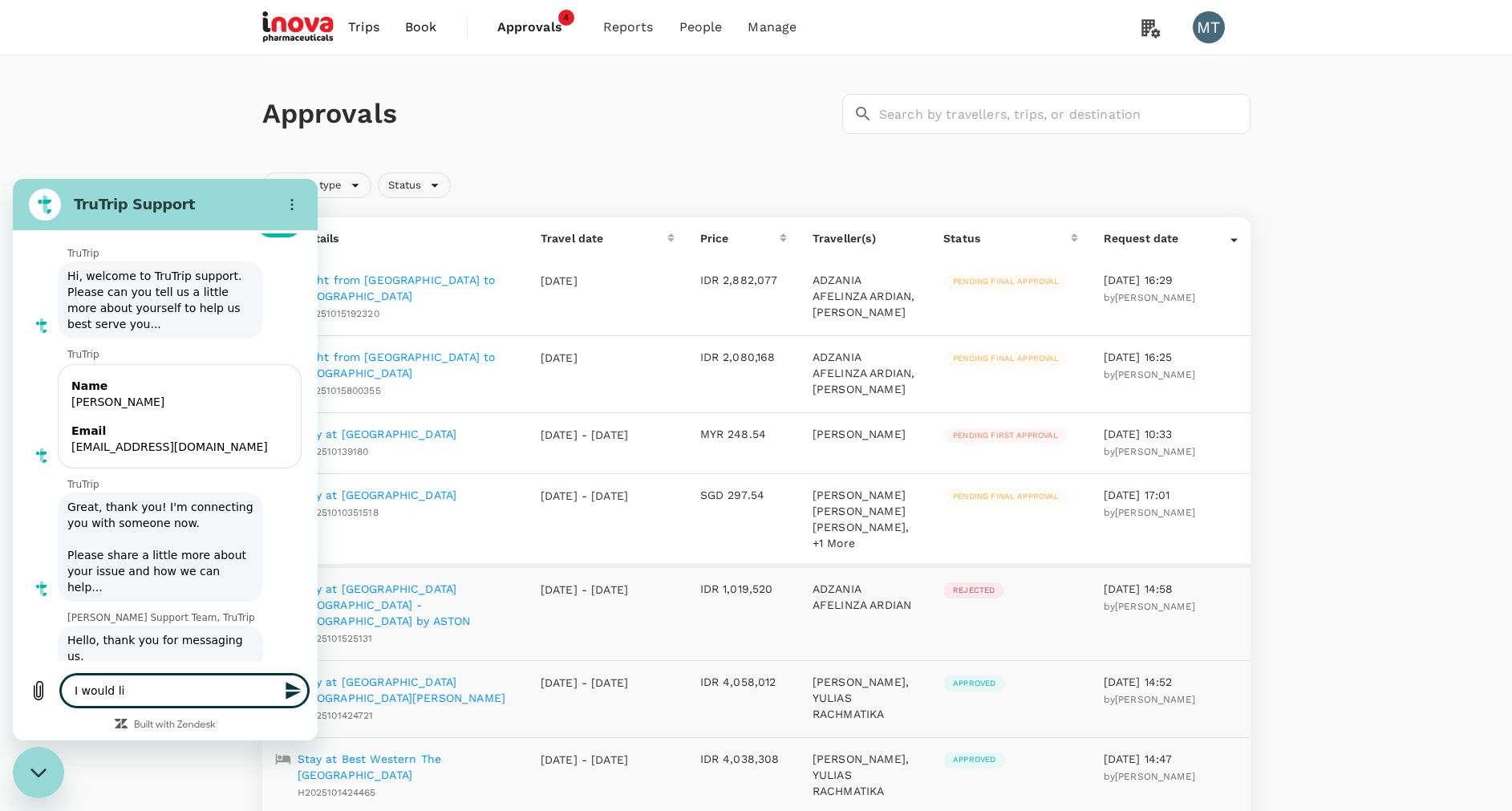
type textarea "x"
type textarea "I would lik"
type textarea "x"
type textarea "I would lik"
type textarea "x"
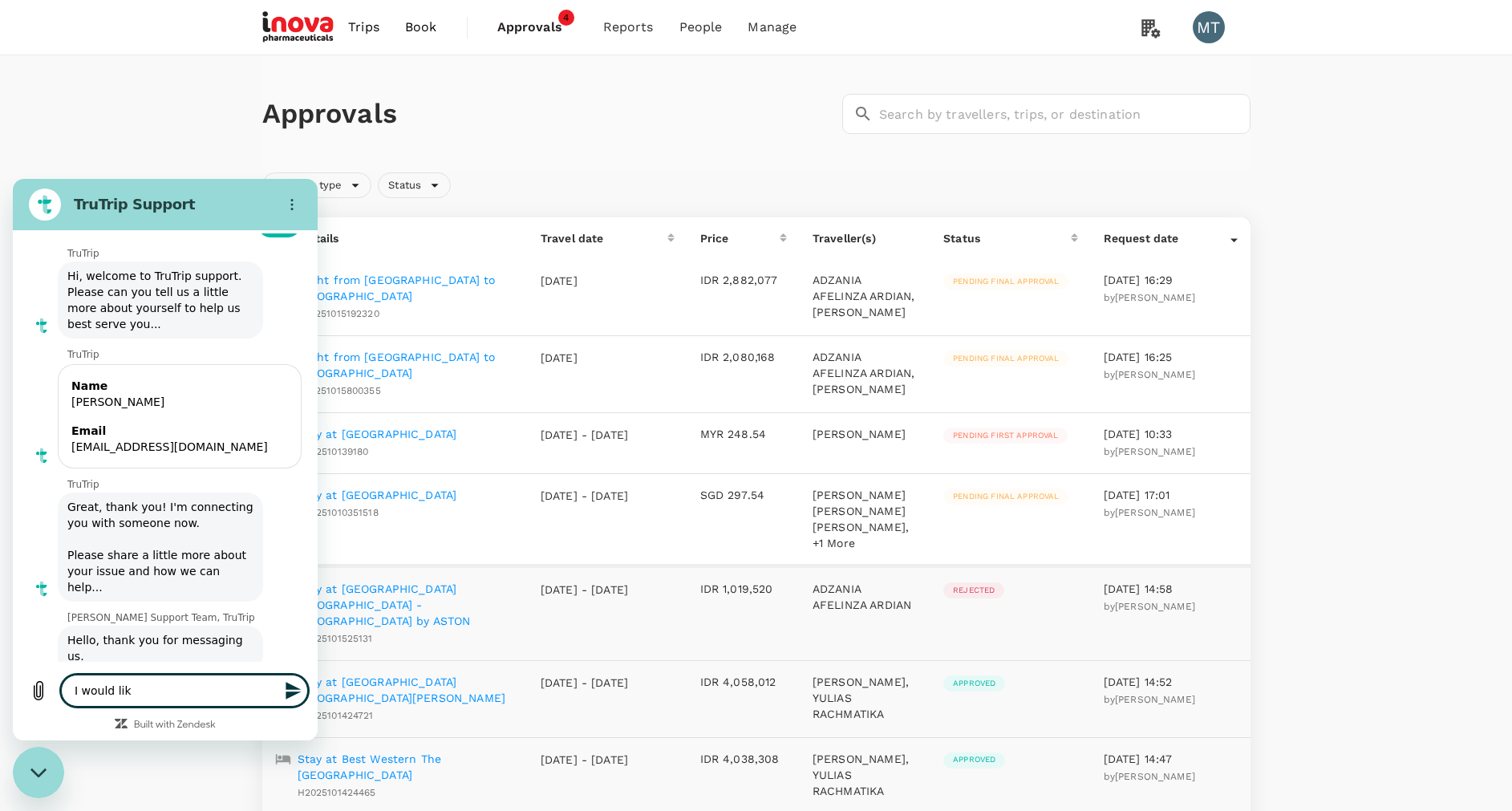
type textarea "I would like"
type textarea "x"
type textarea "I would like"
type textarea "x"
type textarea "I would like t"
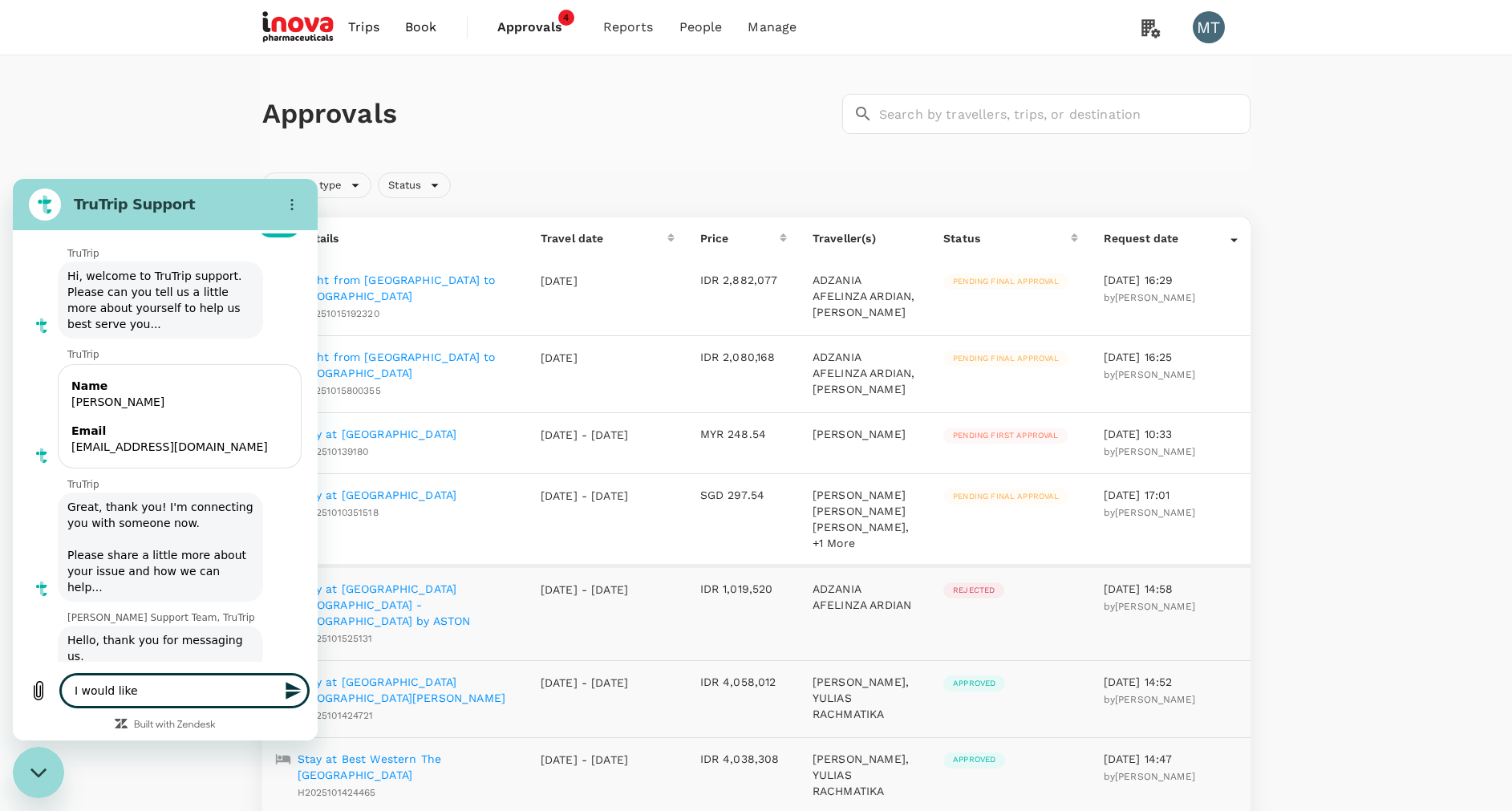
type textarea "x"
type textarea "I would like to"
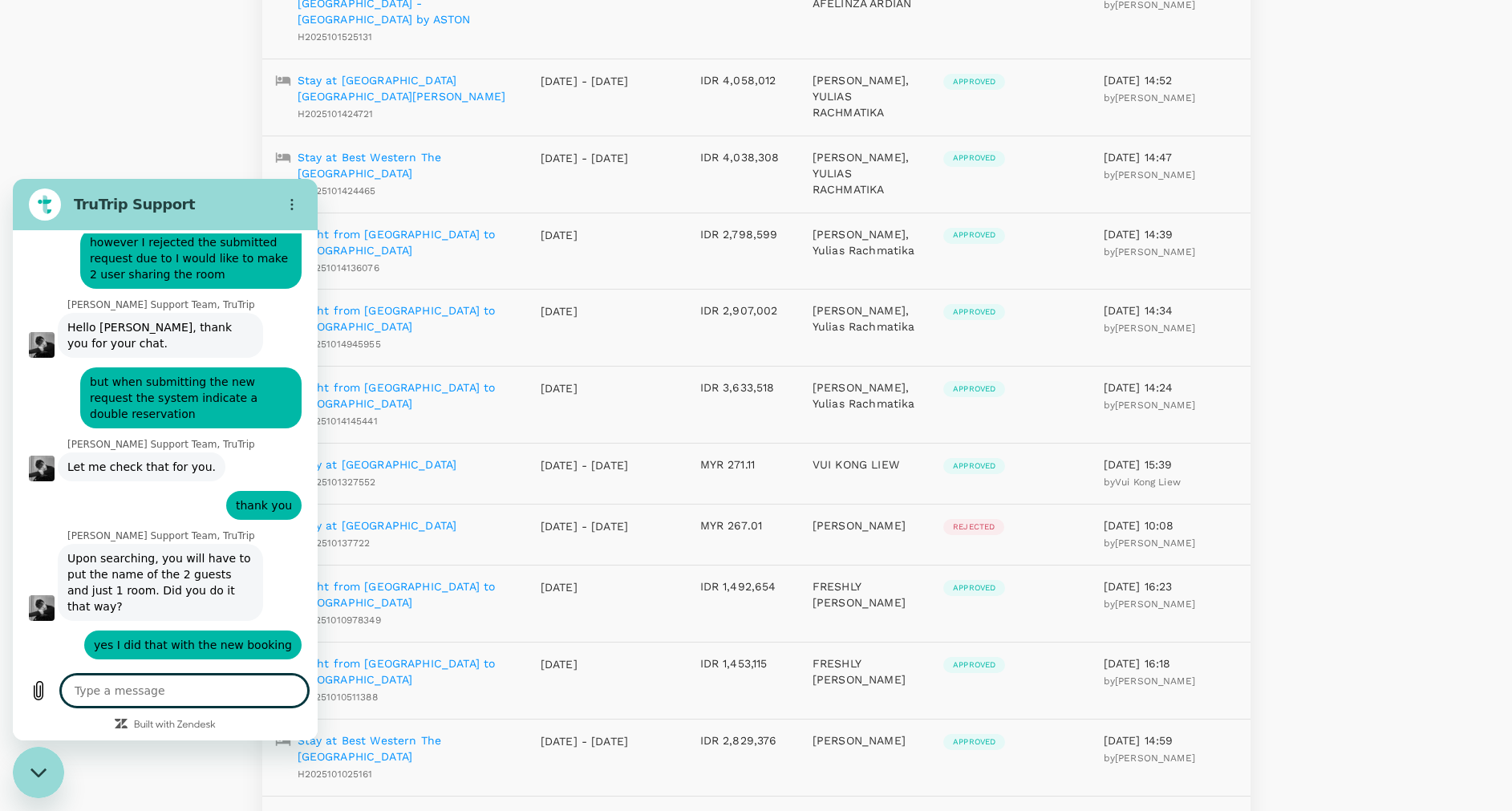
scroll to position [4041, 0]
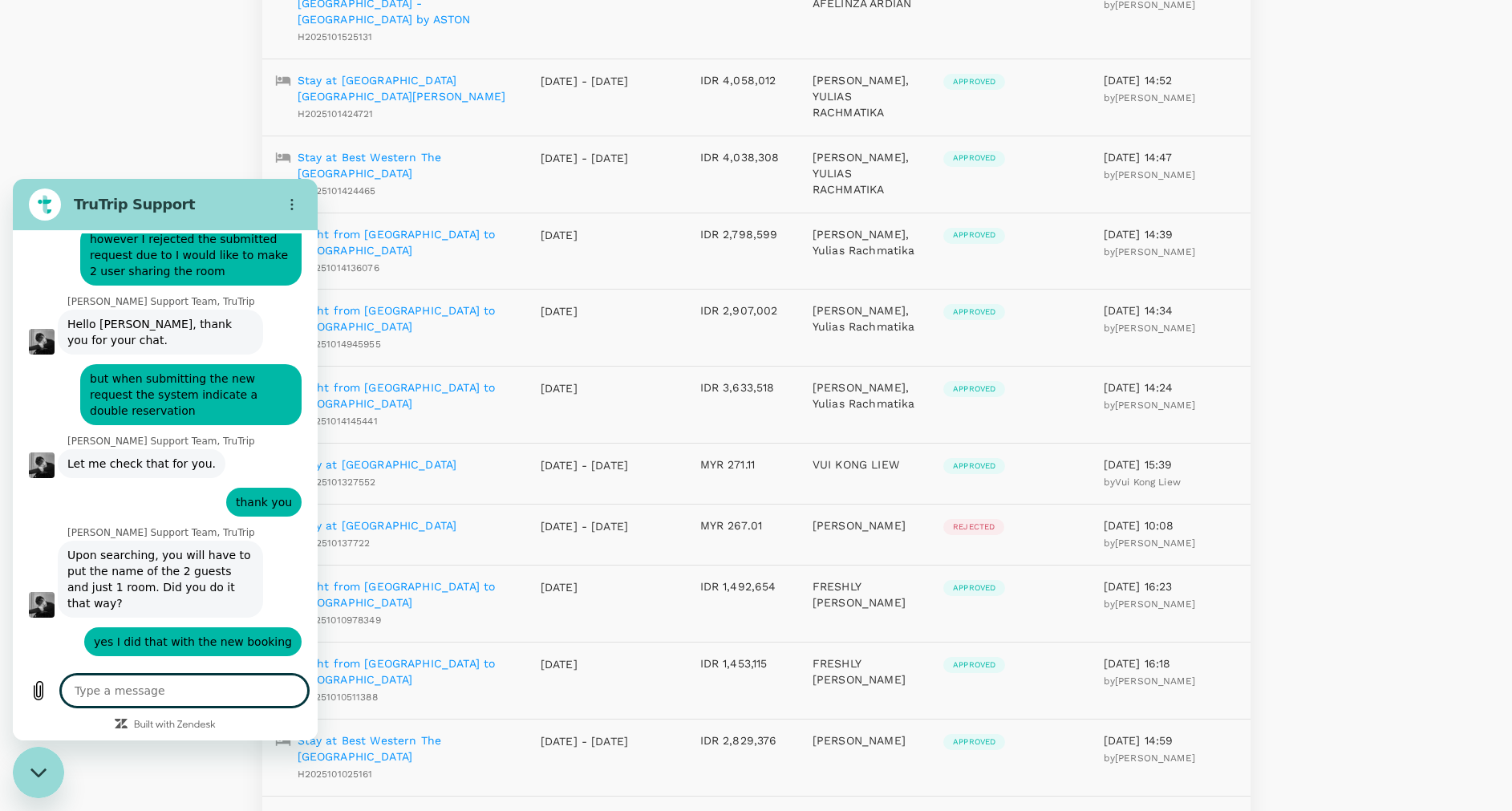
click at [226, 680] on textarea at bounding box center [184, 690] width 247 height 32
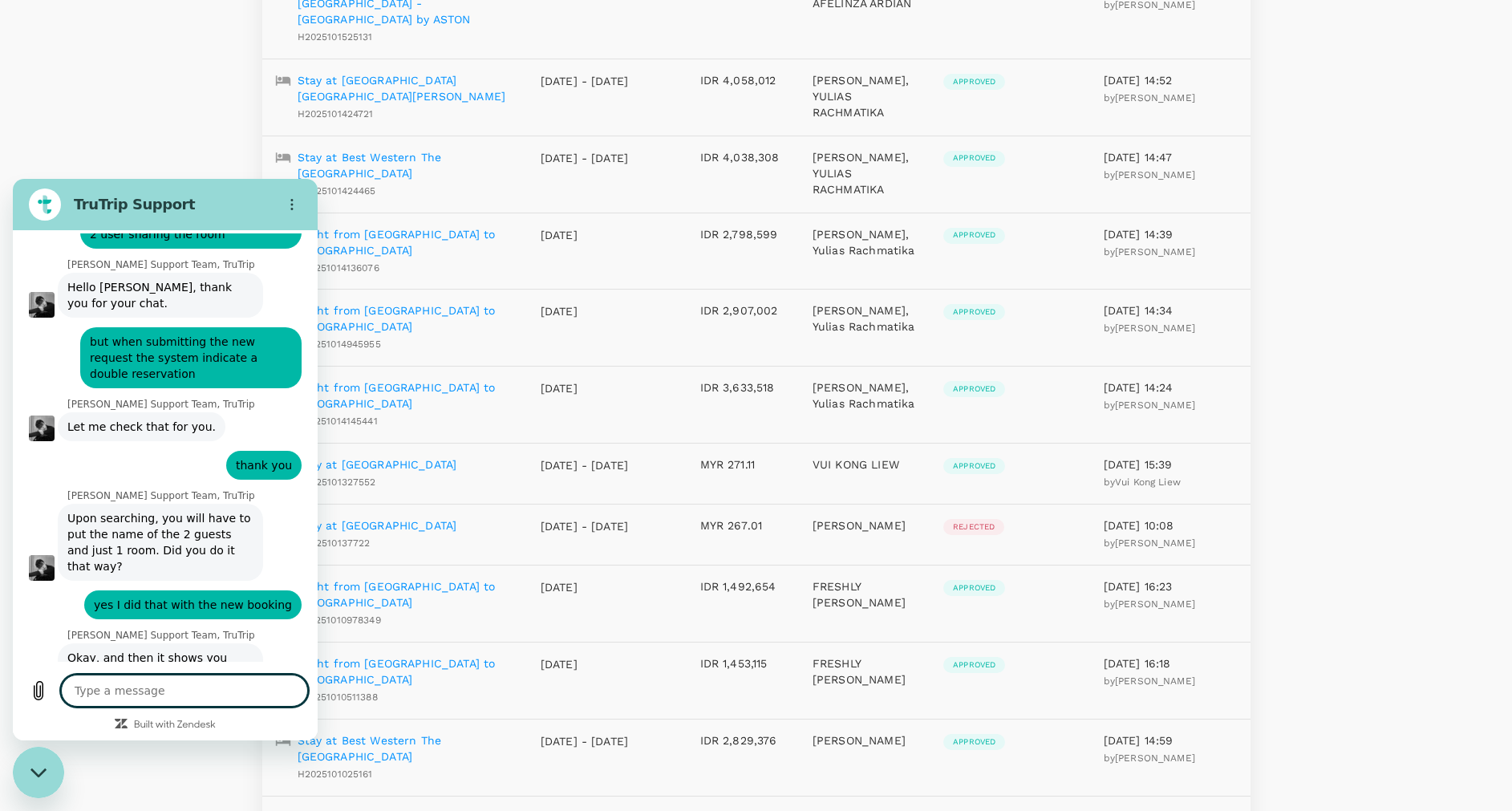
scroll to position [4158, 0]
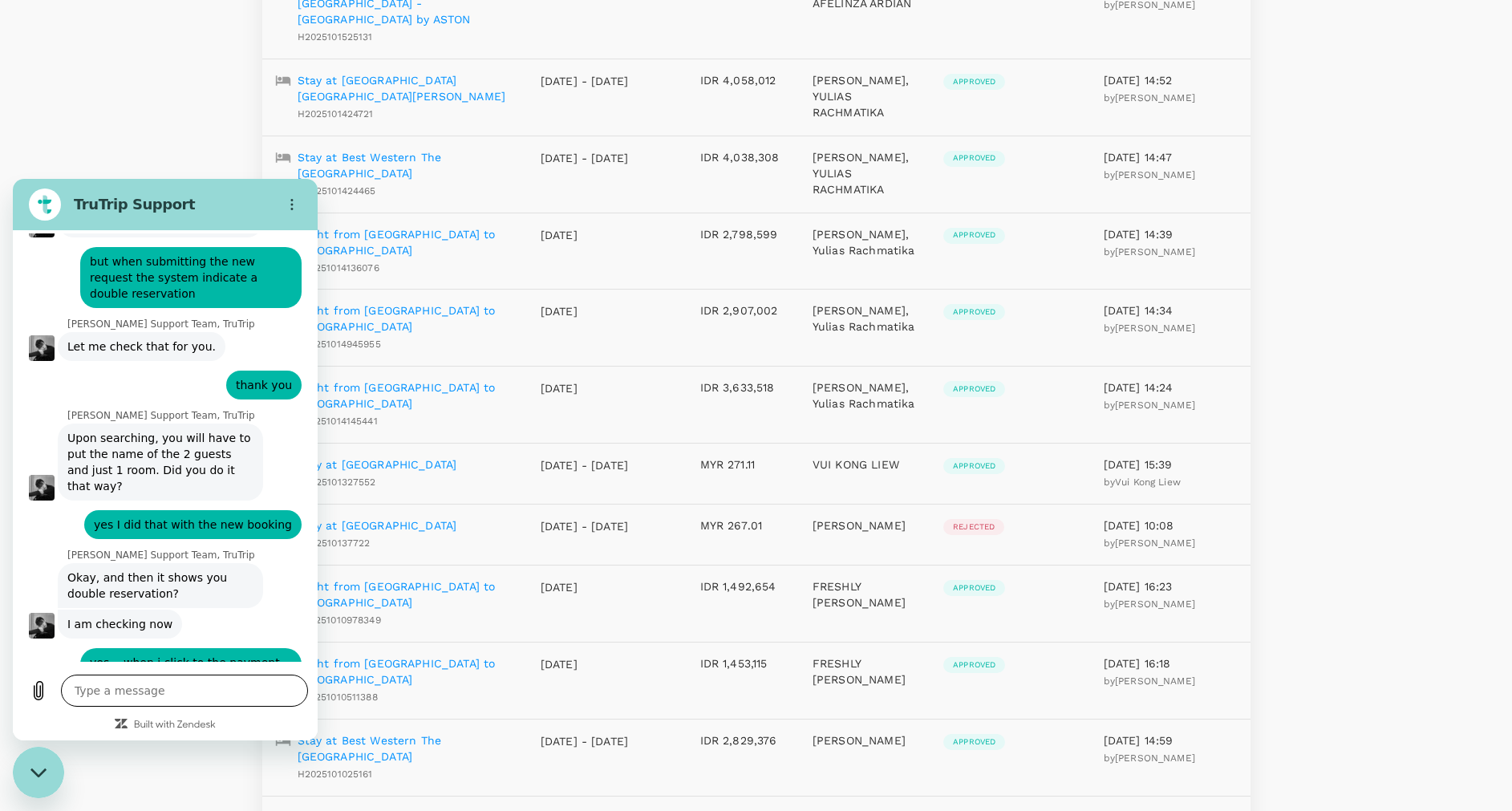
click at [114, 692] on textarea at bounding box center [184, 690] width 247 height 32
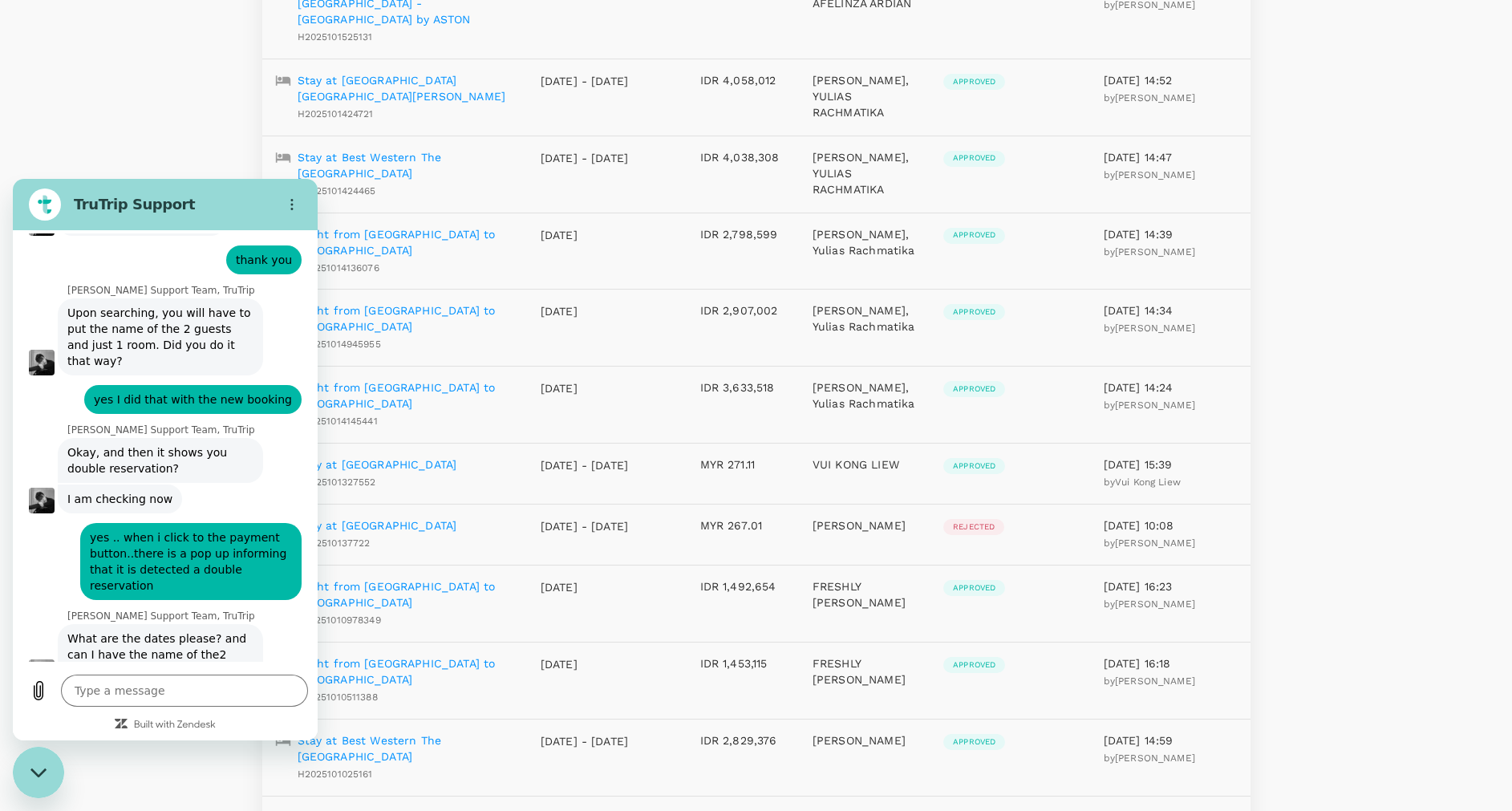
scroll to position [4281, 0]
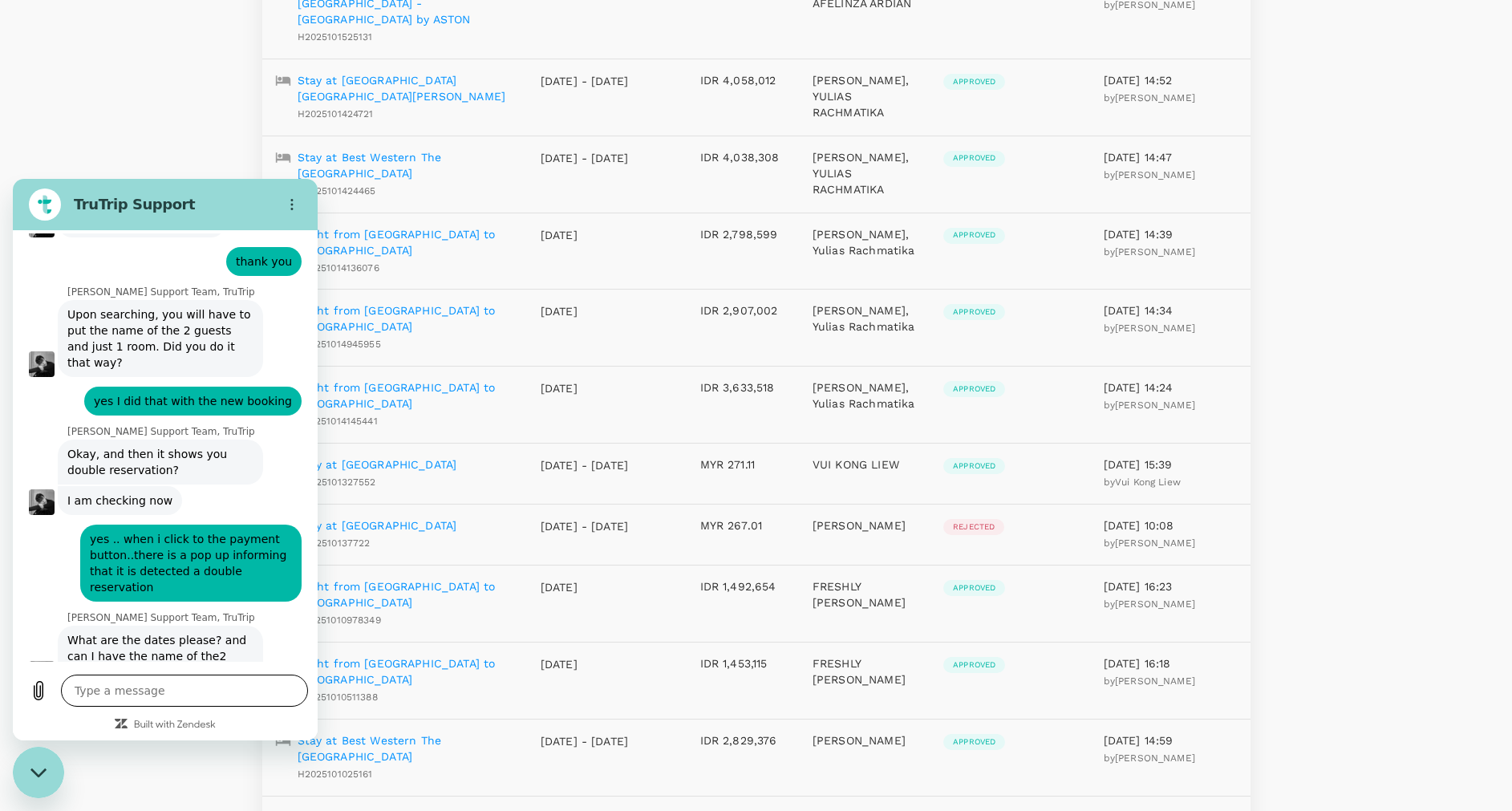
click at [218, 685] on textarea at bounding box center [184, 690] width 247 height 32
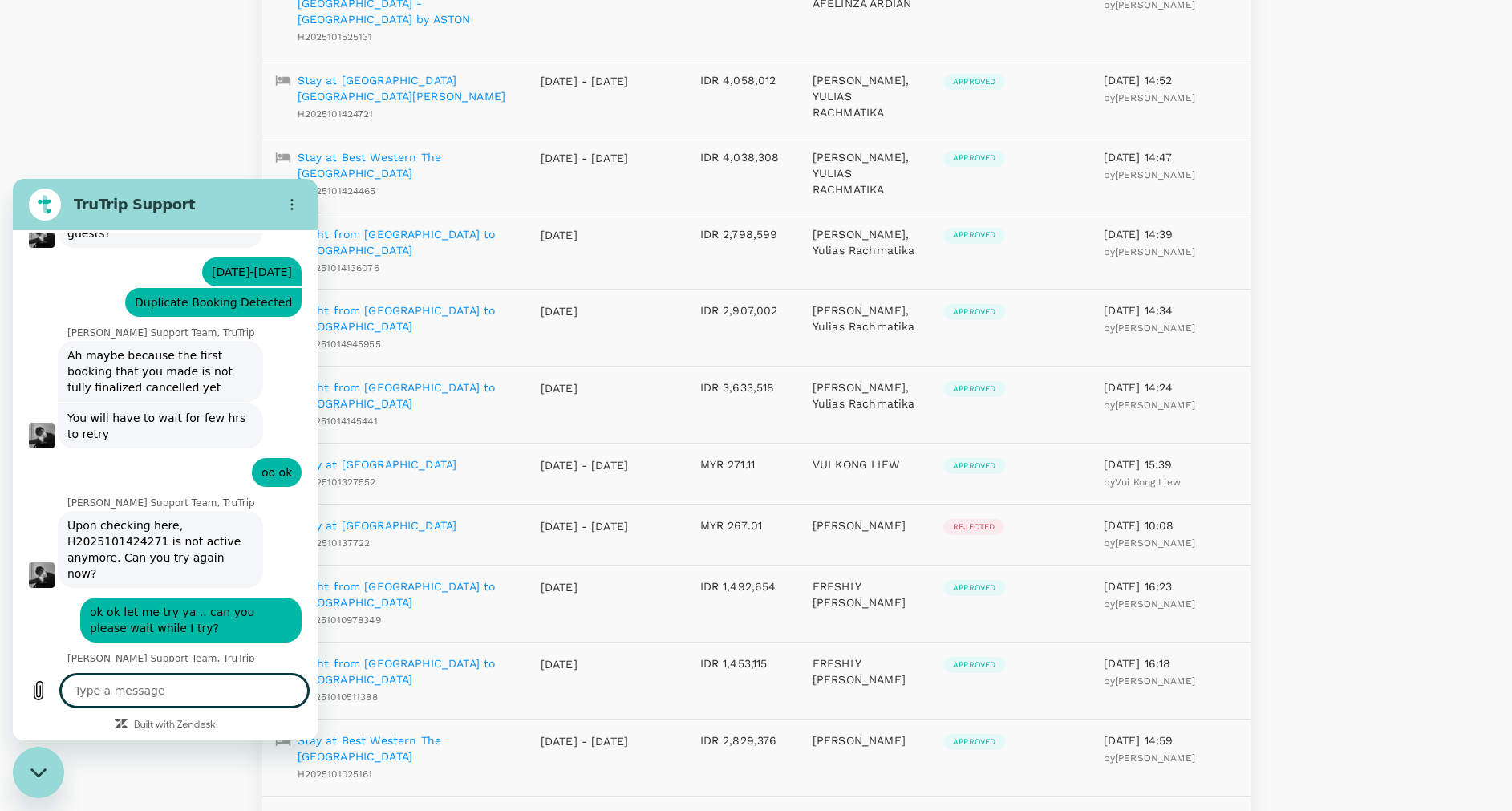
scroll to position [4735, 0]
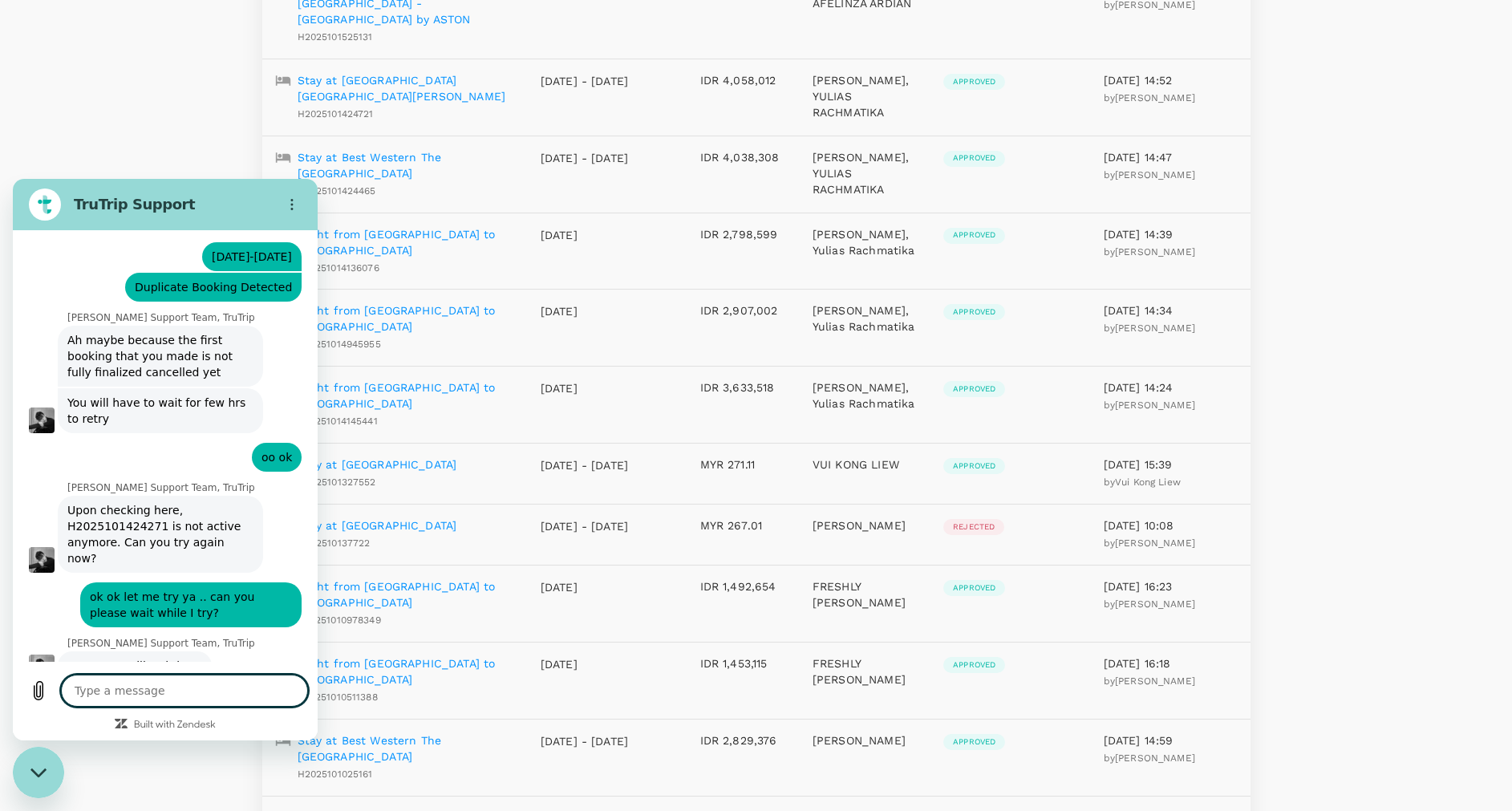
click at [183, 684] on textarea at bounding box center [184, 690] width 247 height 32
click at [135, 684] on textarea at bounding box center [184, 690] width 247 height 32
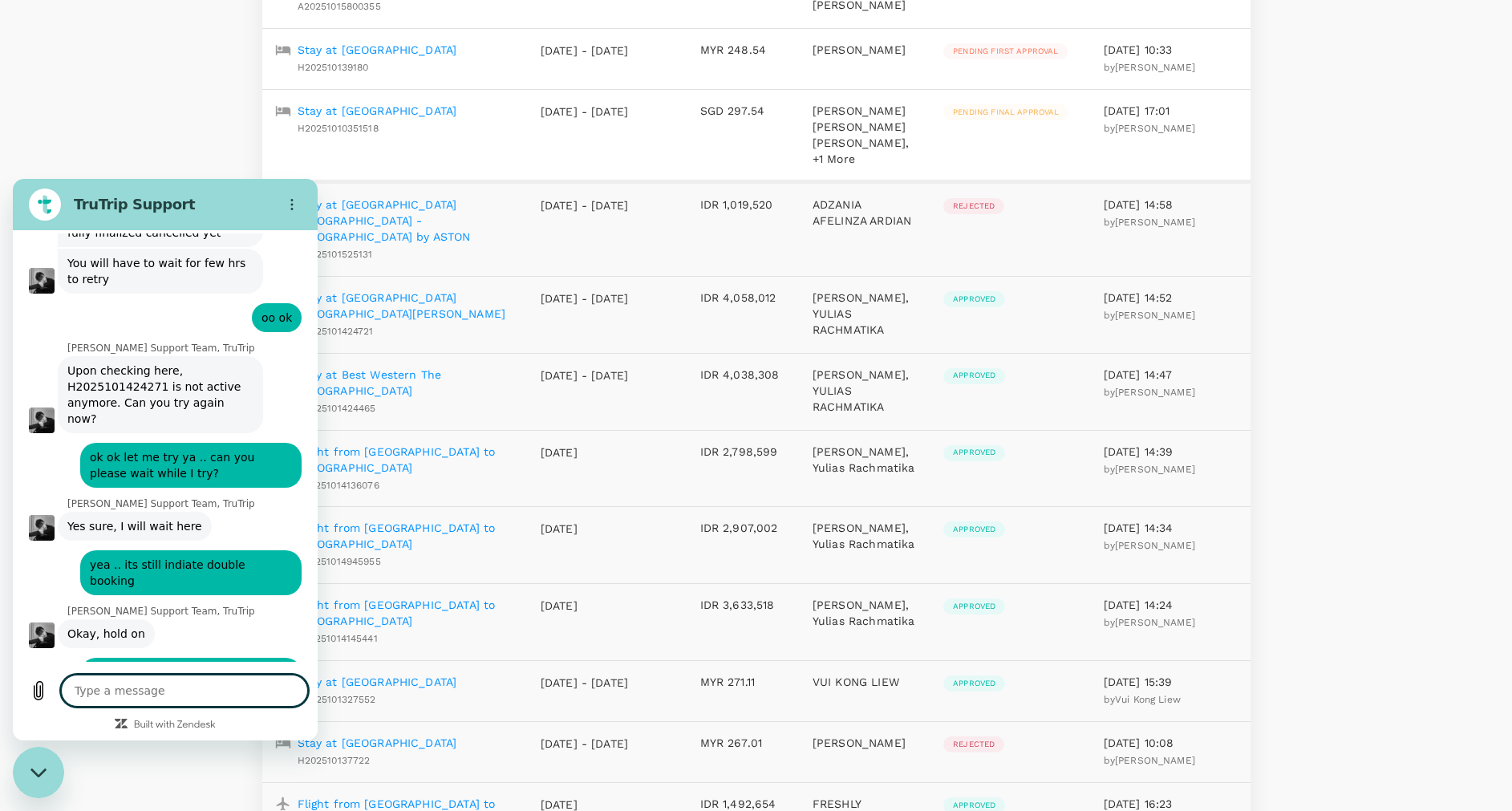
scroll to position [481, 0]
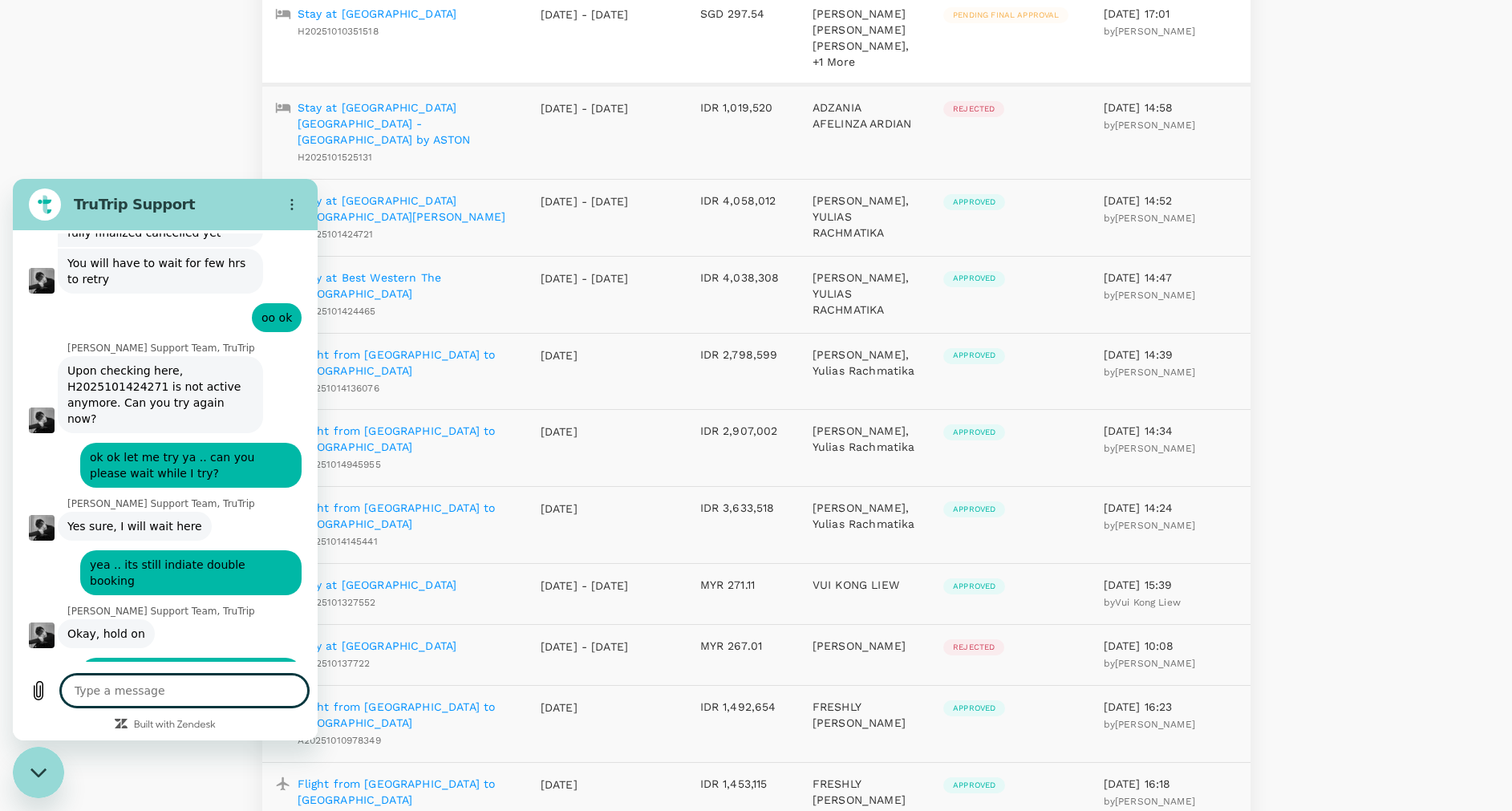
click at [198, 697] on textarea at bounding box center [184, 690] width 247 height 32
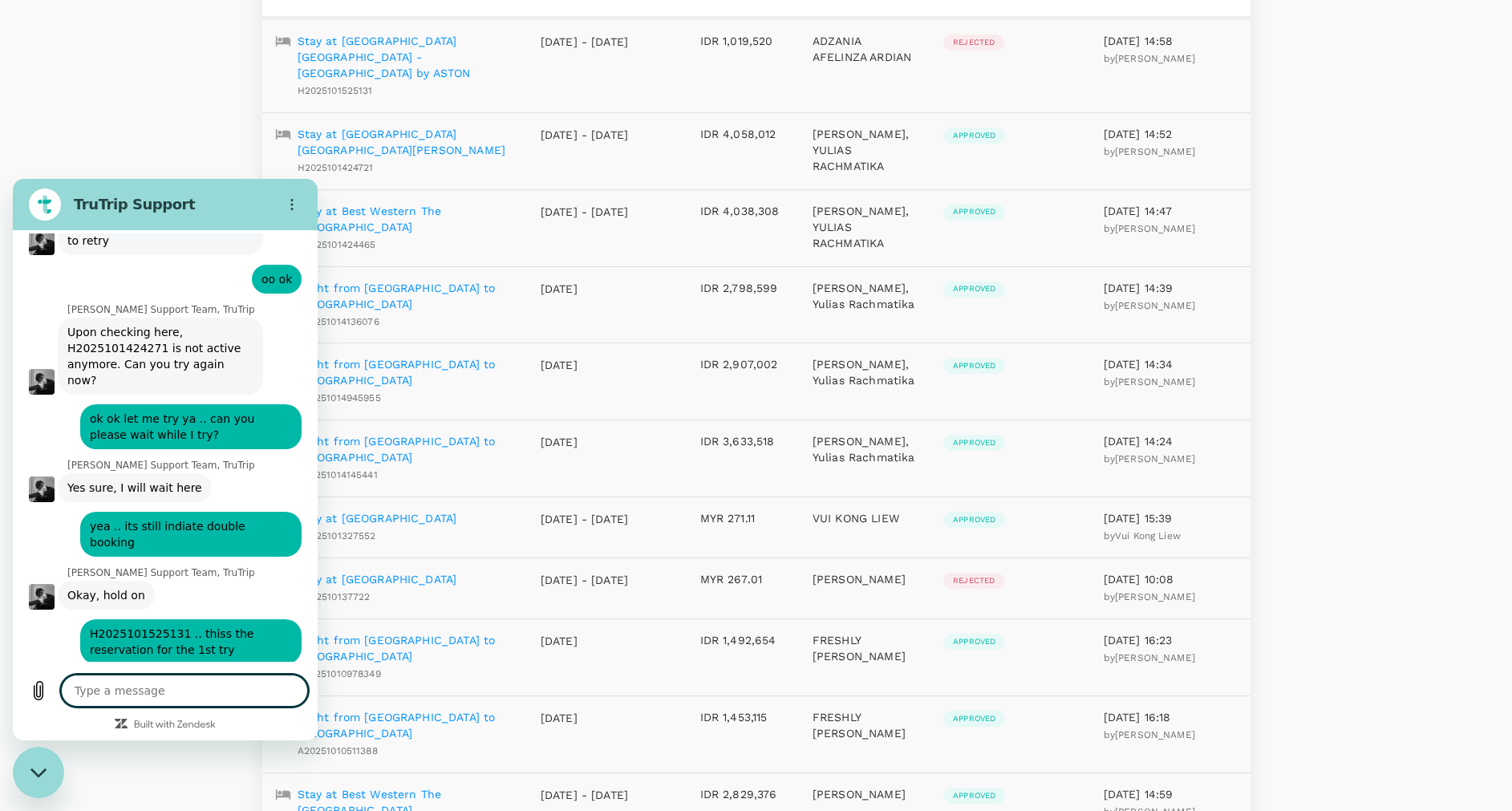
scroll to position [601, 0]
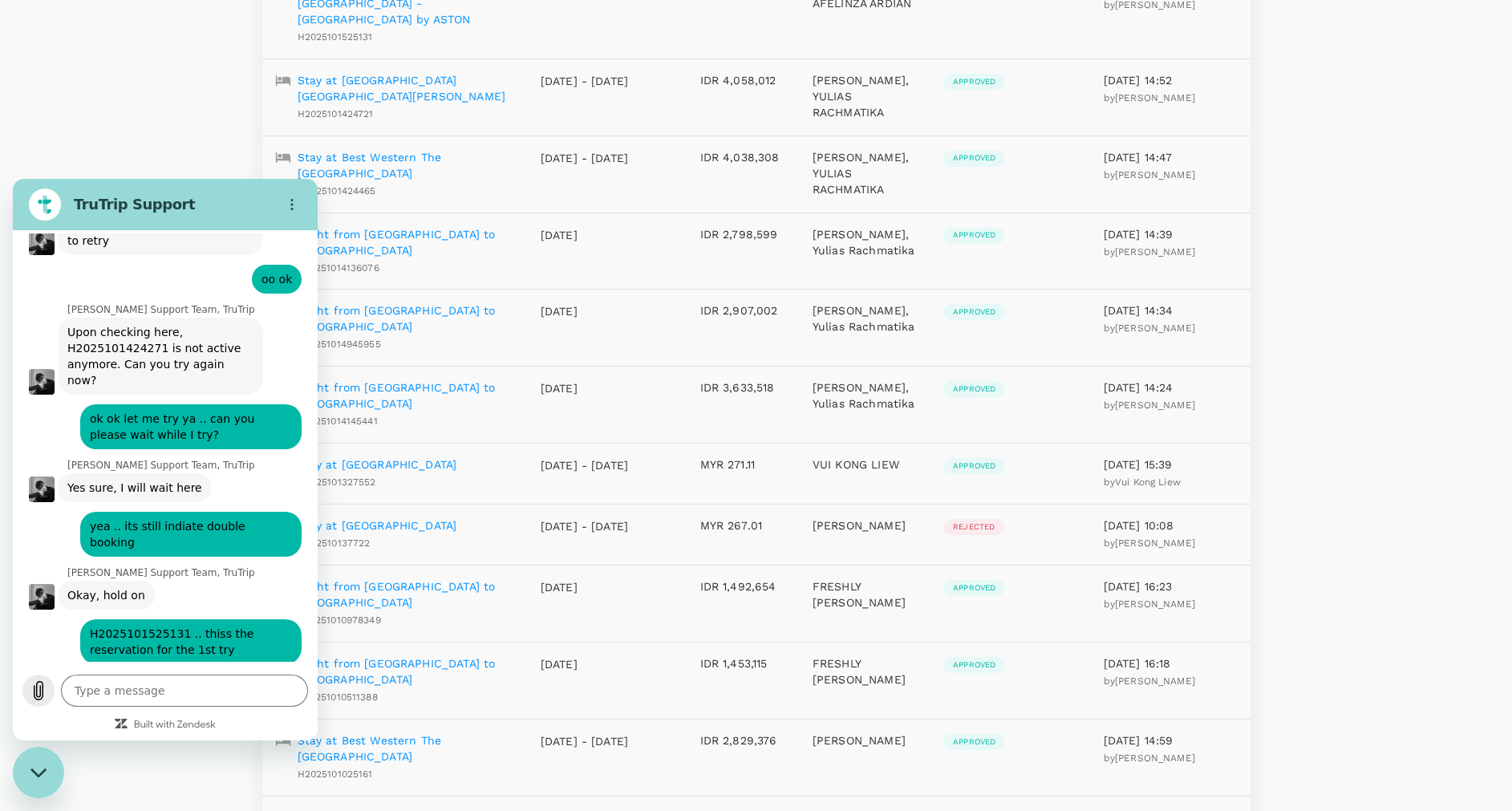
click at [40, 687] on icon "Upload file" at bounding box center [38, 690] width 19 height 19
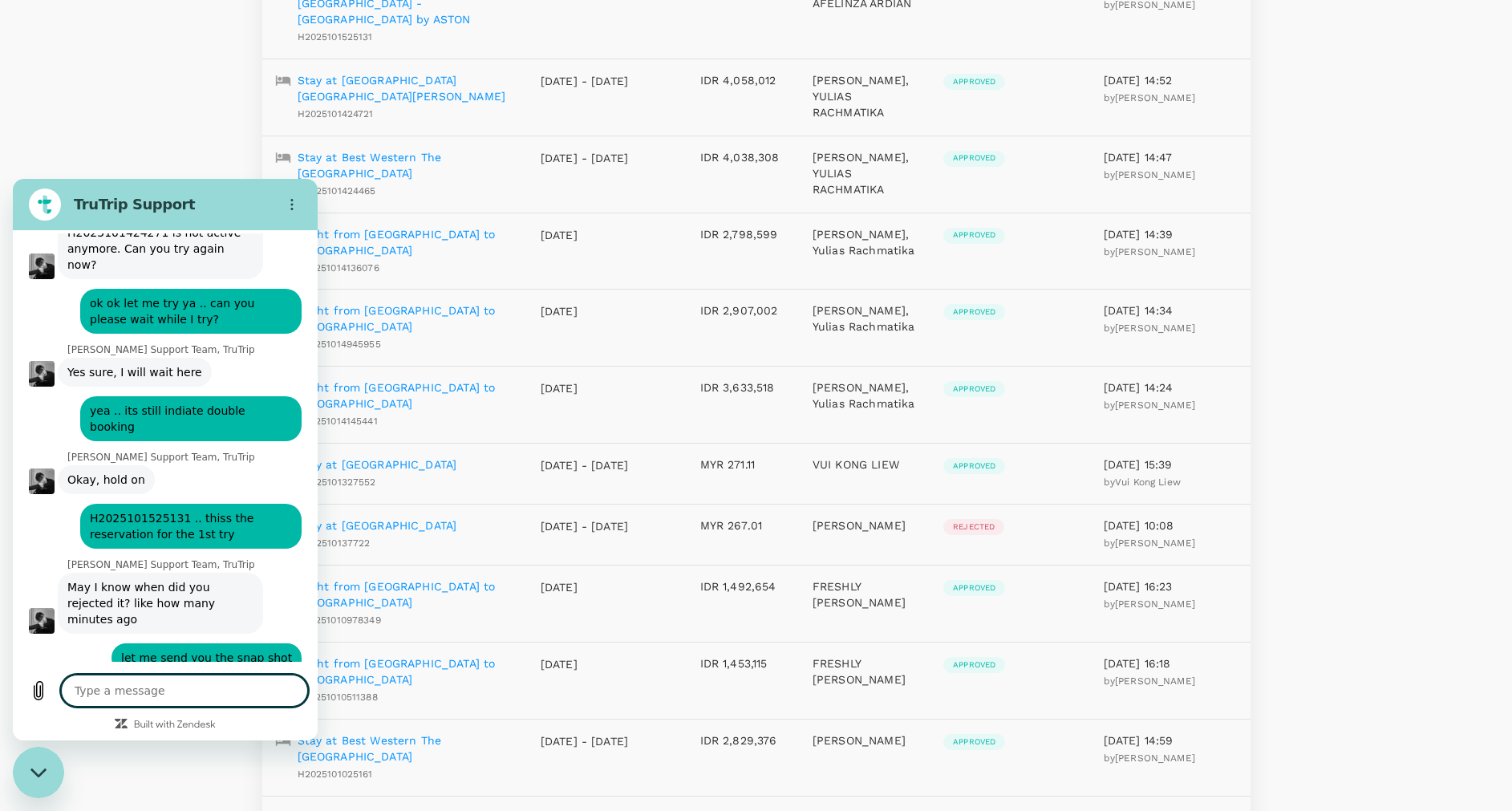
scroll to position [5031, 0]
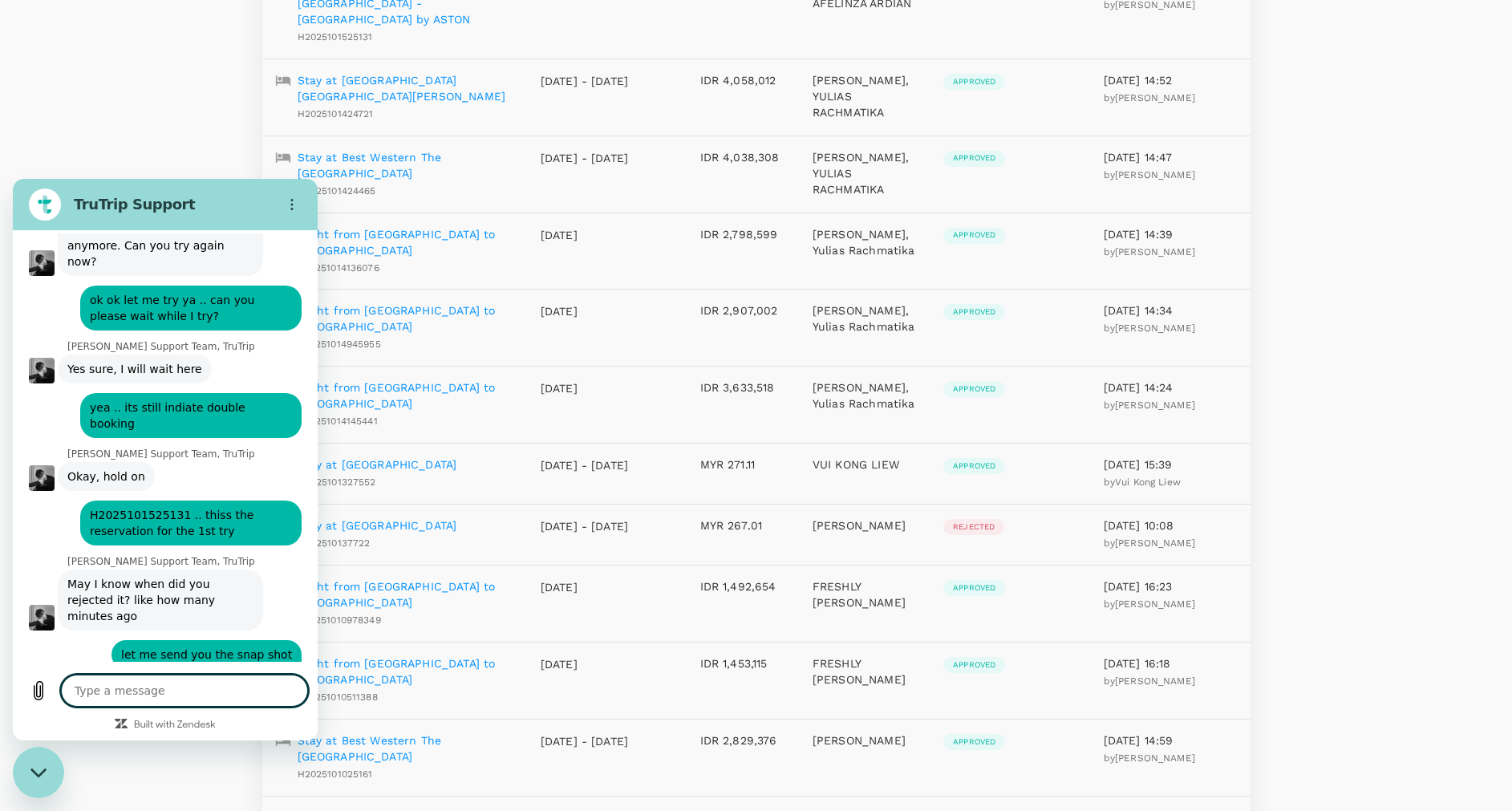
click at [200, 702] on span "Open in new tab" at bounding box center [139, 710] width 119 height 16
click at [263, 689] on textarea at bounding box center [184, 690] width 247 height 32
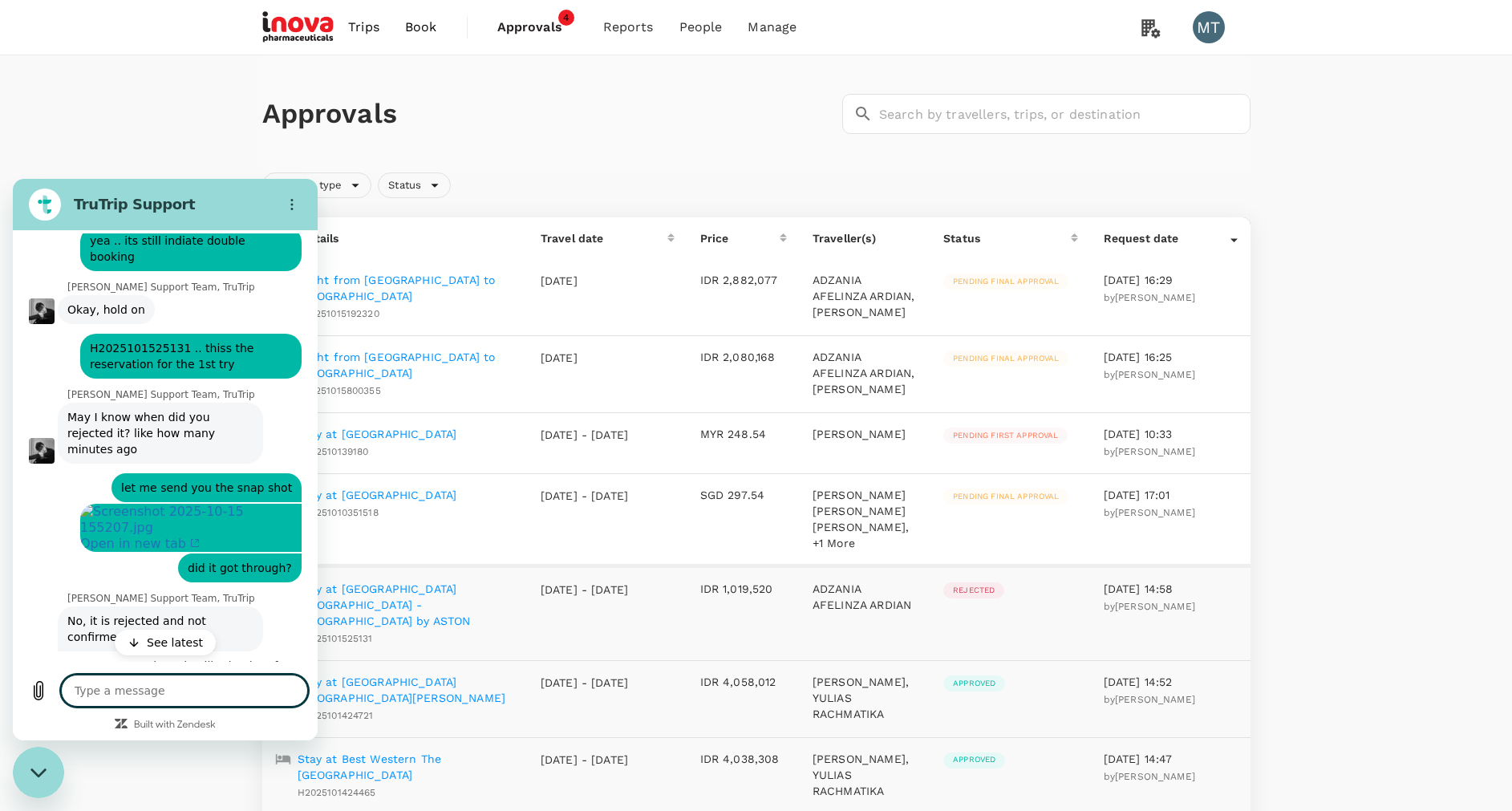
scroll to position [5256, 0]
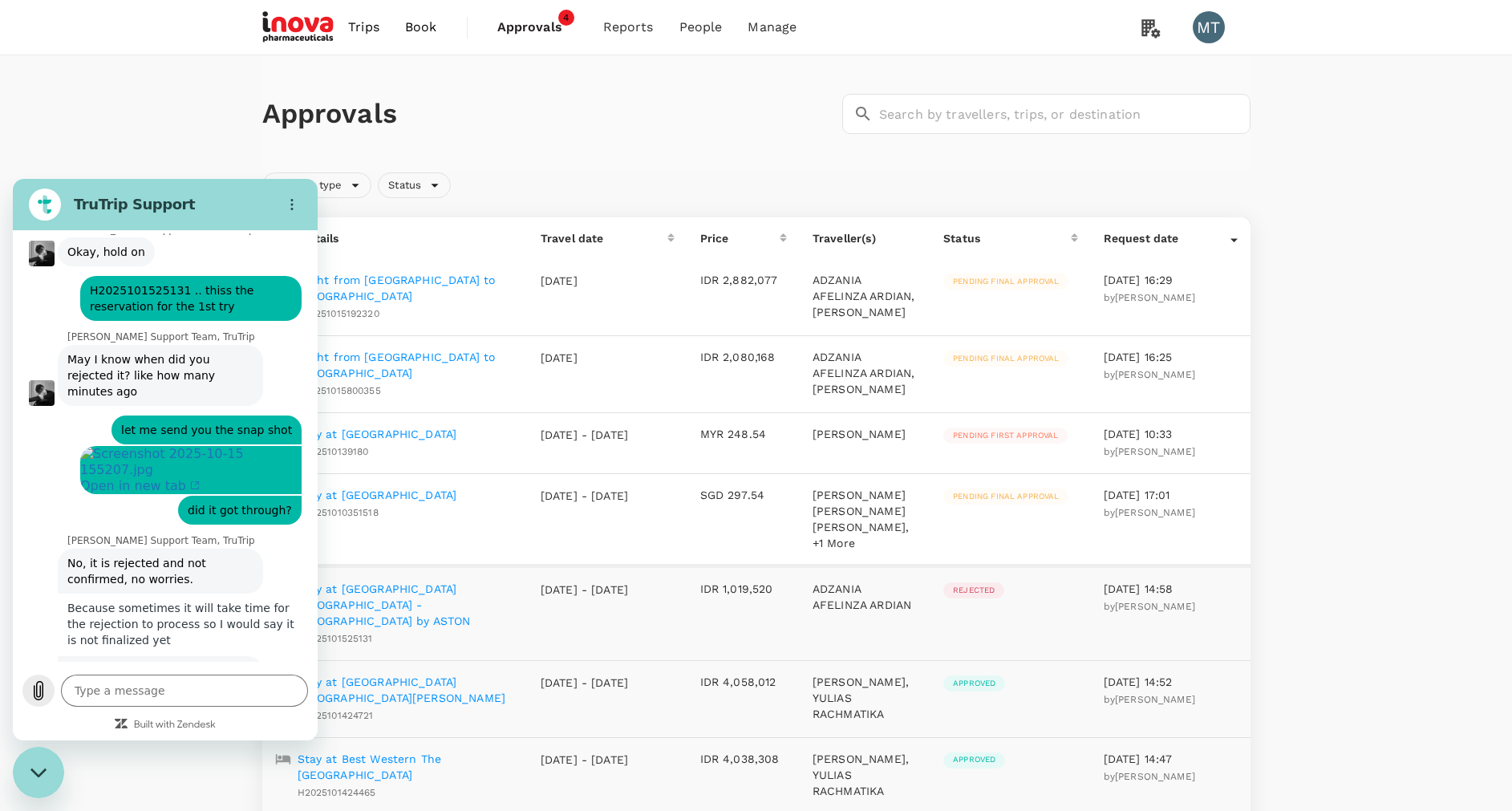
click at [39, 697] on icon "Upload file" at bounding box center [39, 691] width 9 height 18
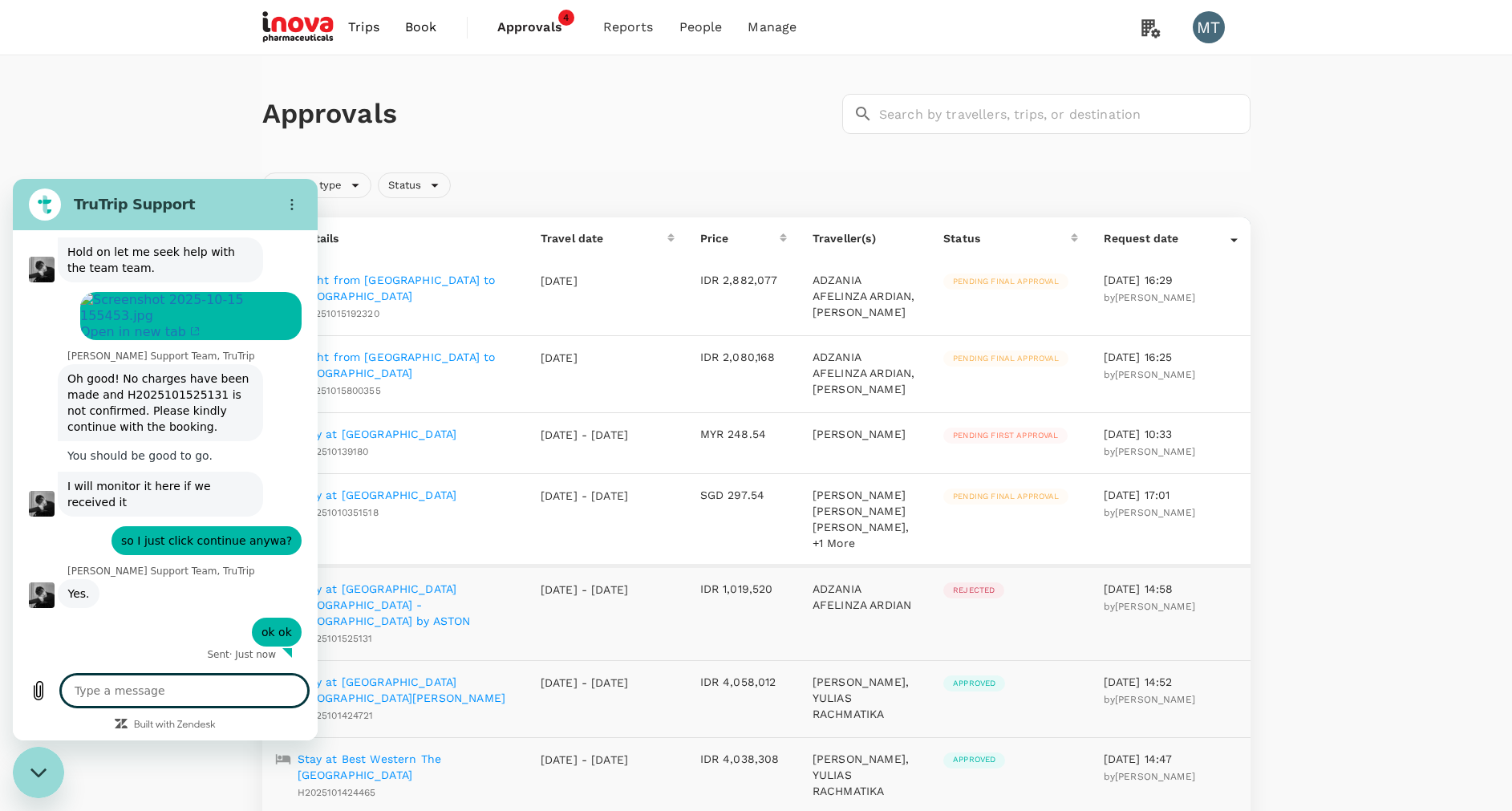
scroll to position [5691, 0]
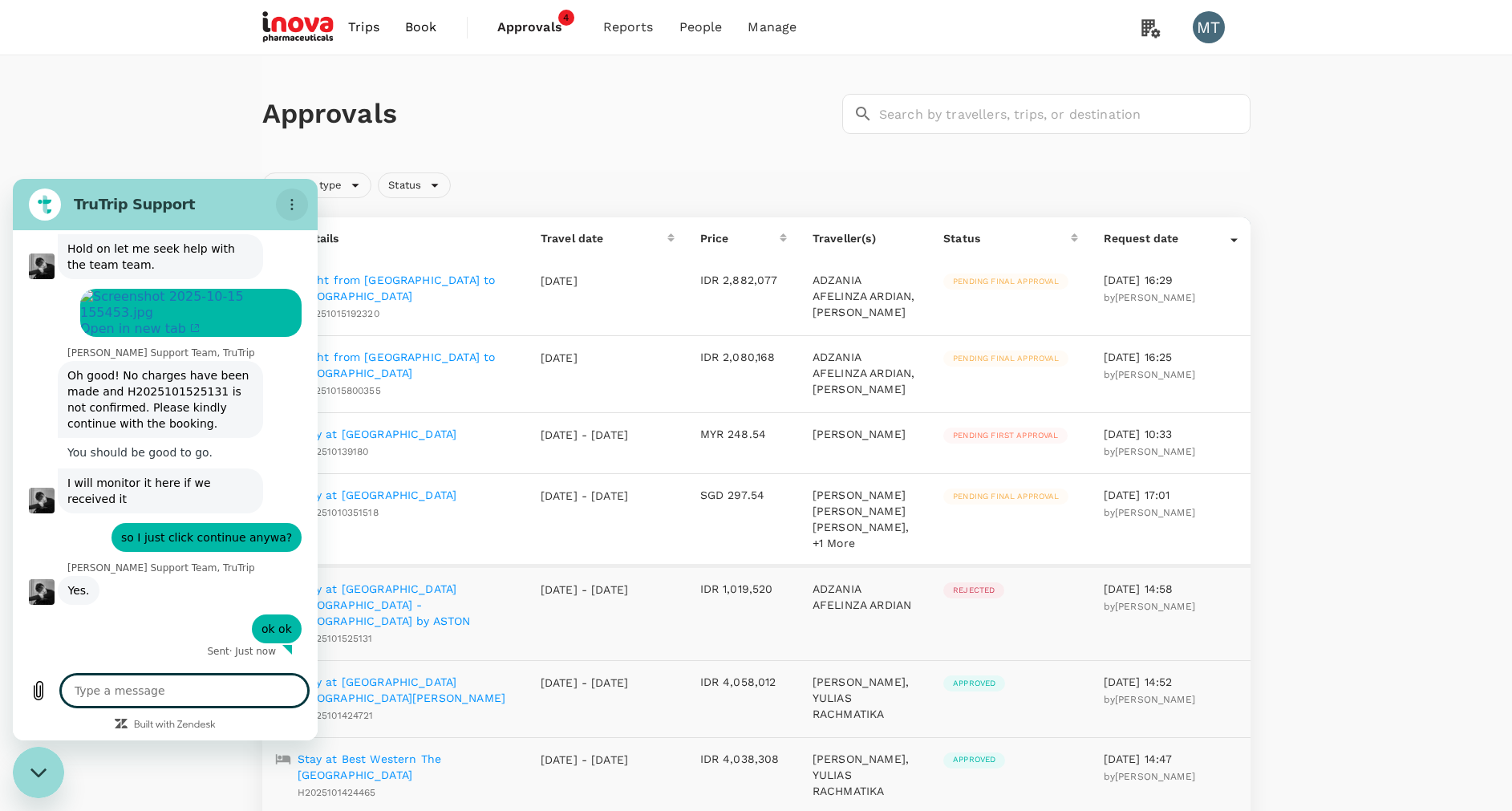
click at [295, 207] on icon "Options menu" at bounding box center [292, 205] width 13 height 13
click at [296, 199] on icon "Options menu" at bounding box center [292, 205] width 13 height 13
click at [287, 195] on button "Options menu" at bounding box center [292, 204] width 32 height 32
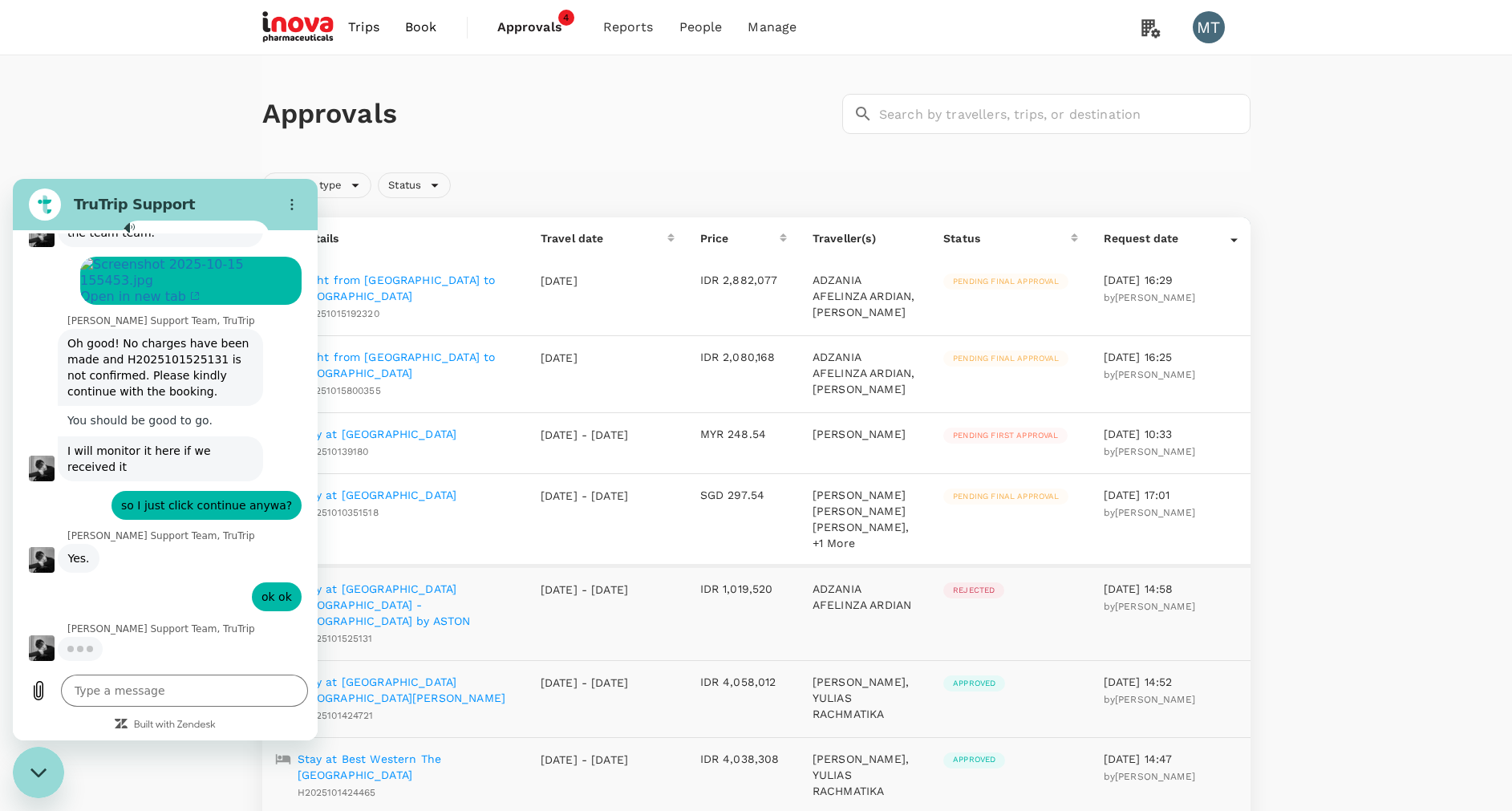
scroll to position [5721, 0]
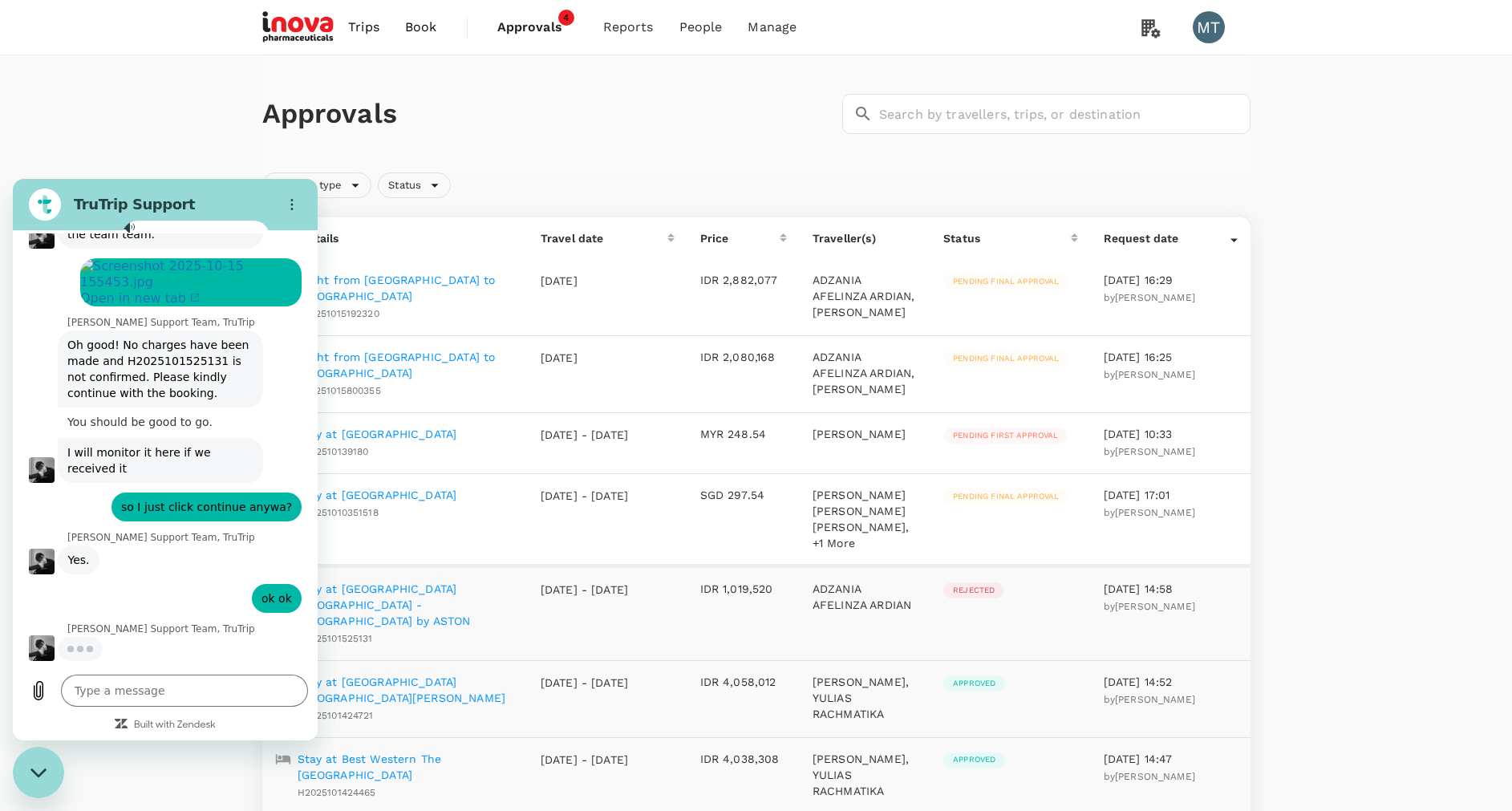
click at [76, 201] on h2 "TruTrip Support" at bounding box center [172, 204] width 196 height 19
click at [215, 190] on div "TruTrip Support" at bounding box center [146, 204] width 247 height 32
click at [296, 198] on icon "Options menu" at bounding box center [292, 205] width 13 height 13
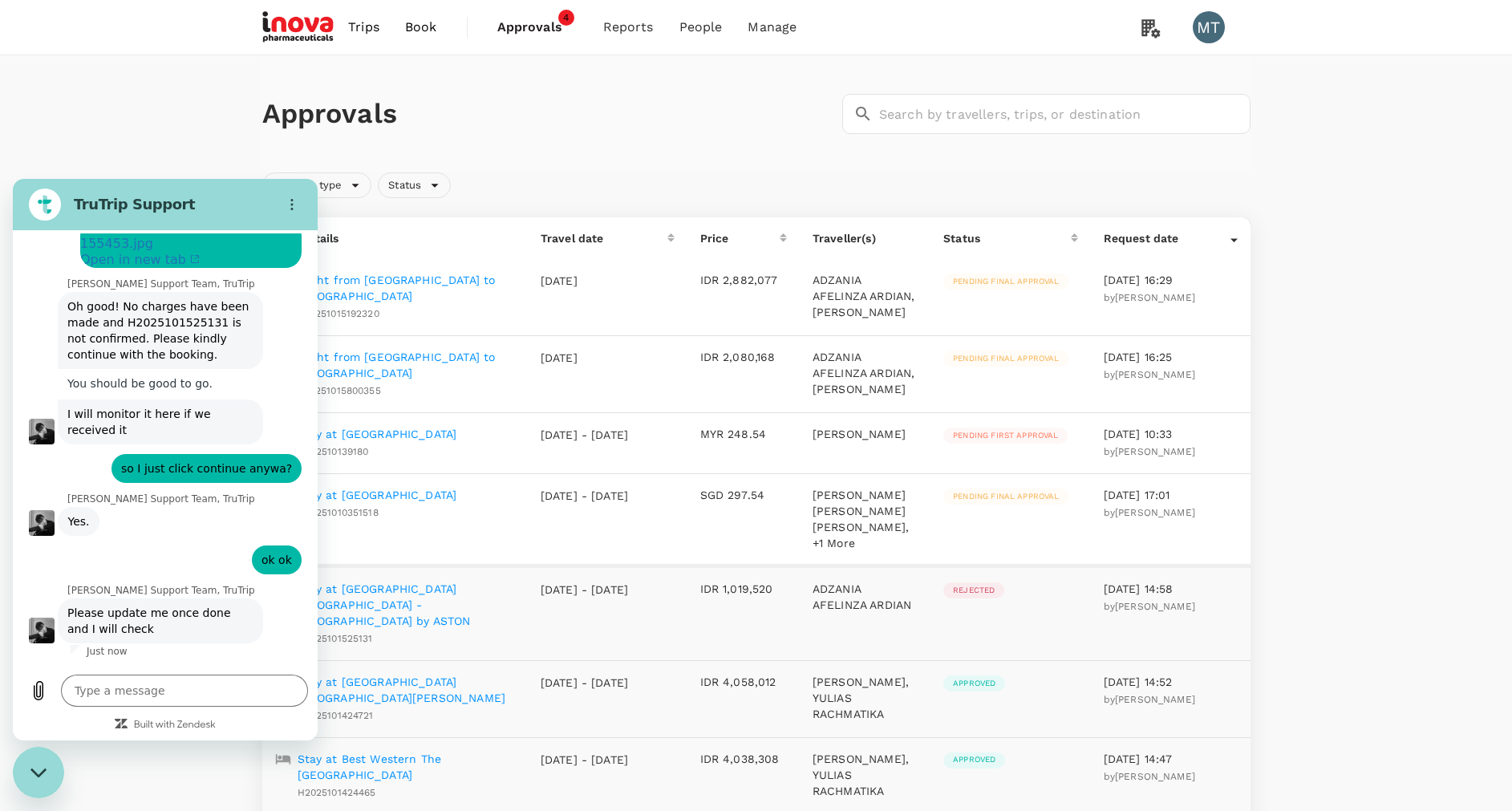
scroll to position [5760, 0]
click at [207, 688] on textarea at bounding box center [184, 690] width 247 height 32
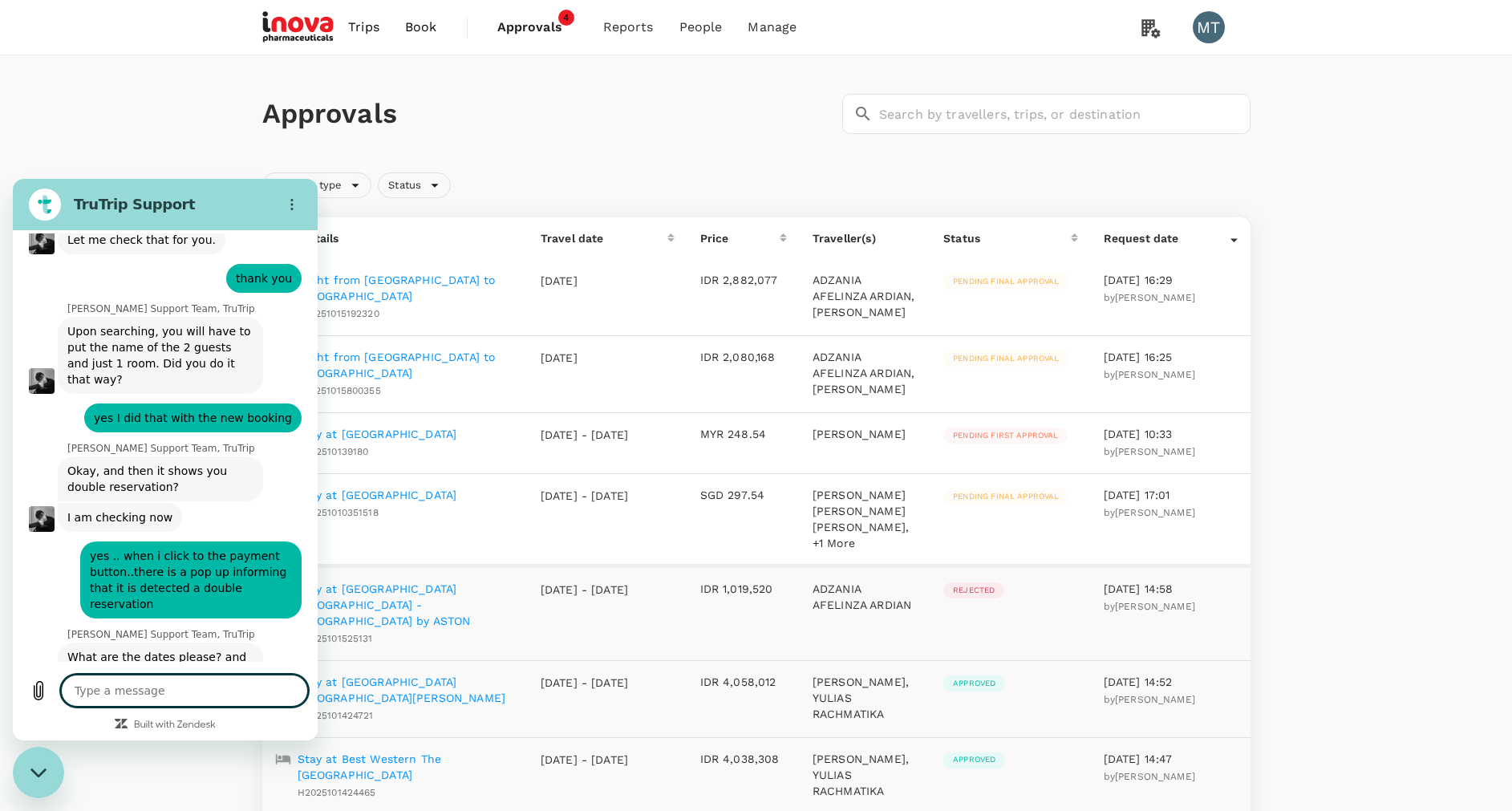
scroll to position [4234, 0]
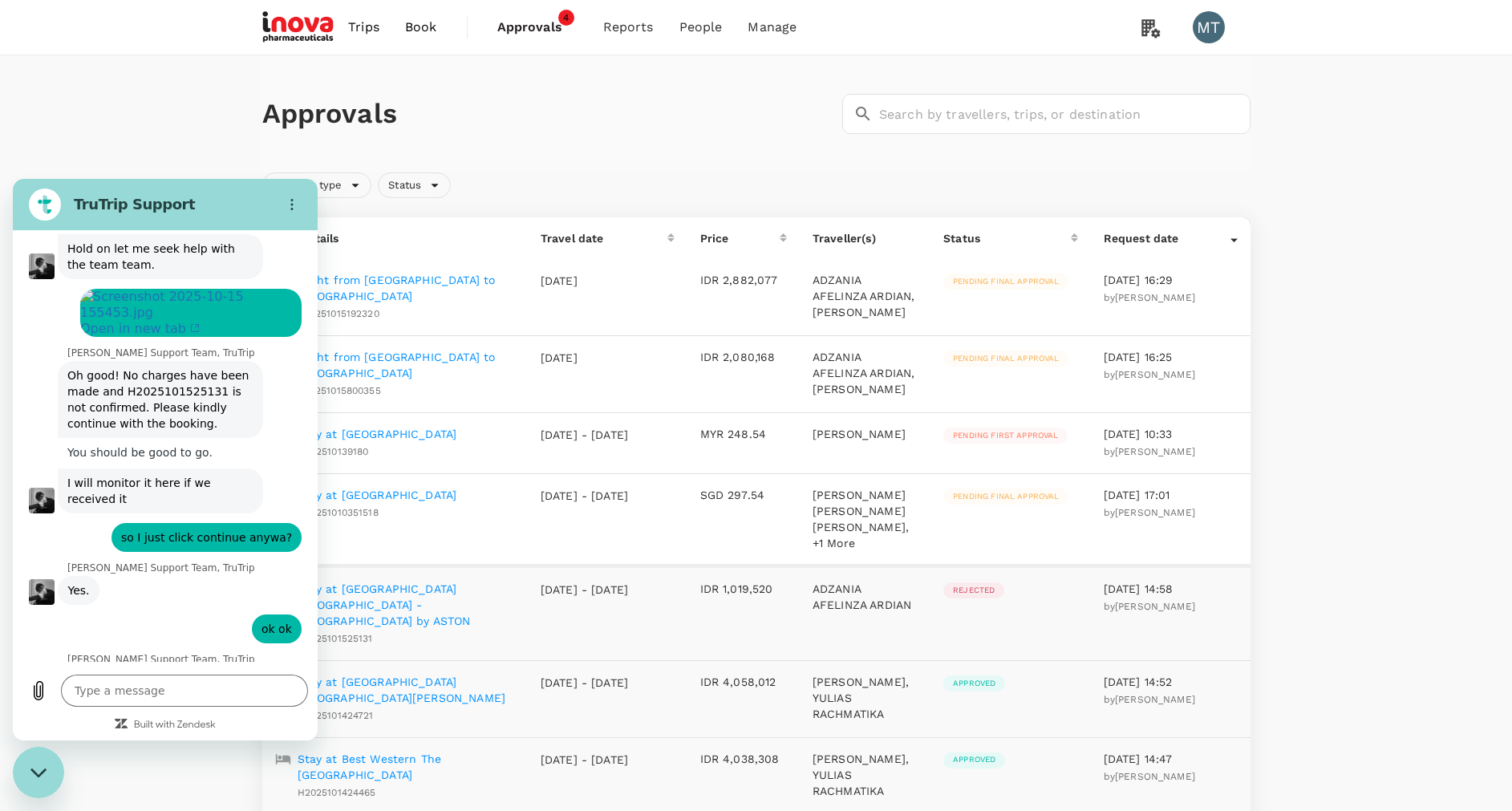
scroll to position [5799, 0]
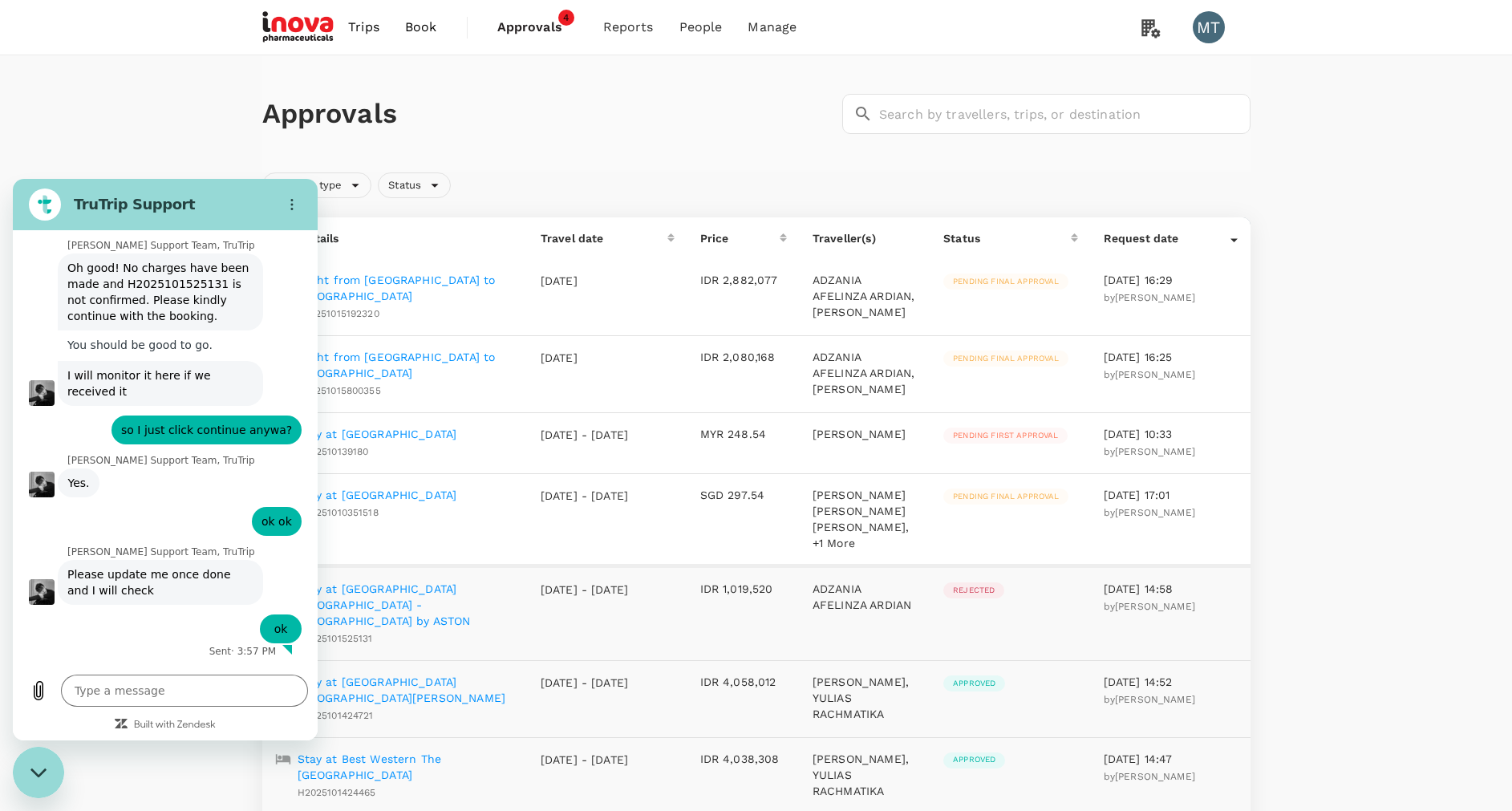
click at [216, 672] on div "Type a message x" at bounding box center [166, 702] width 305 height 76
click at [208, 683] on textarea at bounding box center [184, 690] width 247 height 32
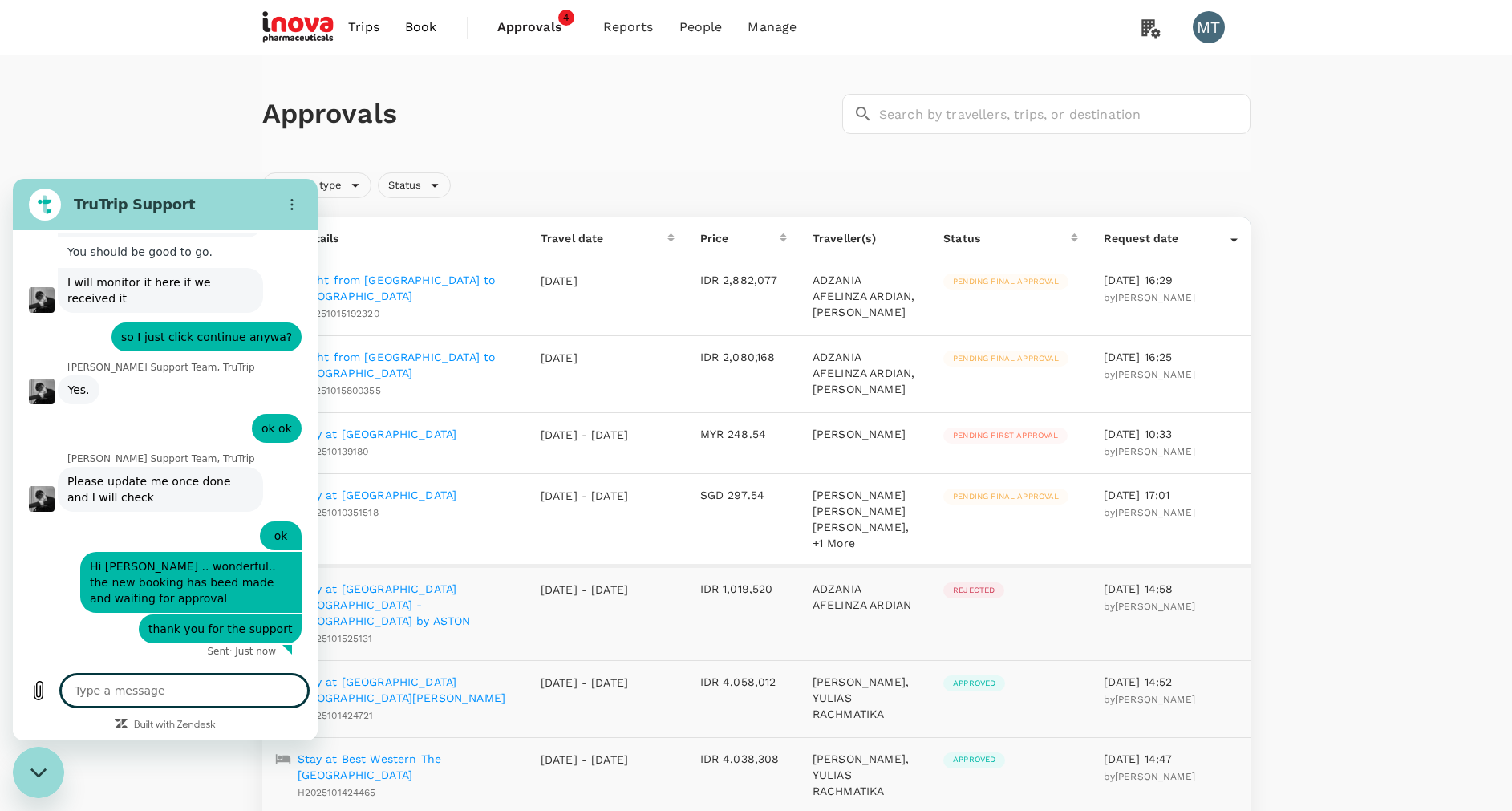
scroll to position [5892, 0]
click at [43, 771] on icon "Close messaging window" at bounding box center [37, 771] width 16 height 9
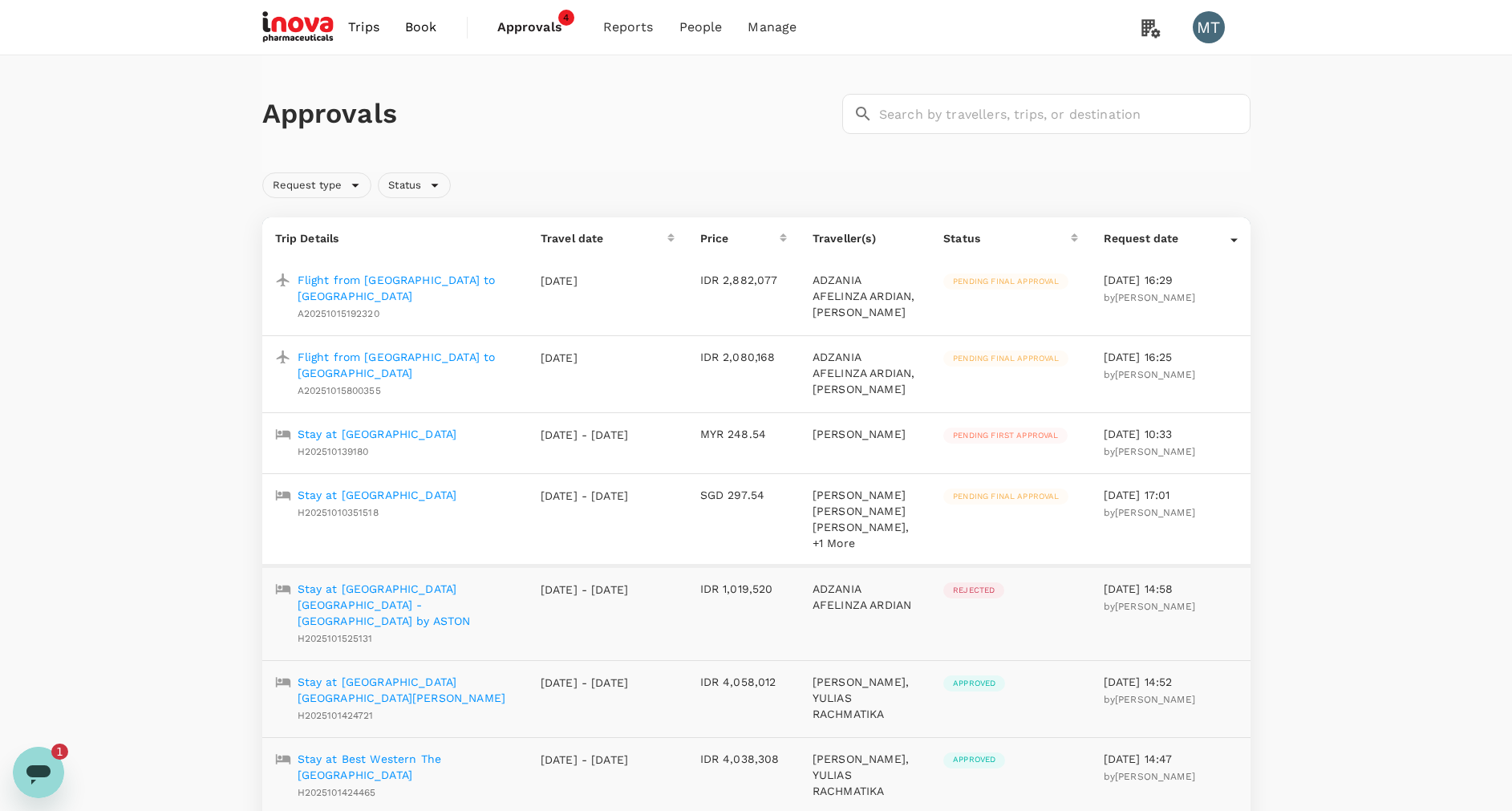
scroll to position [0, 0]
click at [525, 33] on span "Approvals" at bounding box center [537, 26] width 80 height 19
click at [51, 778] on icon "Open messaging window, 1 unread message" at bounding box center [38, 771] width 29 height 29
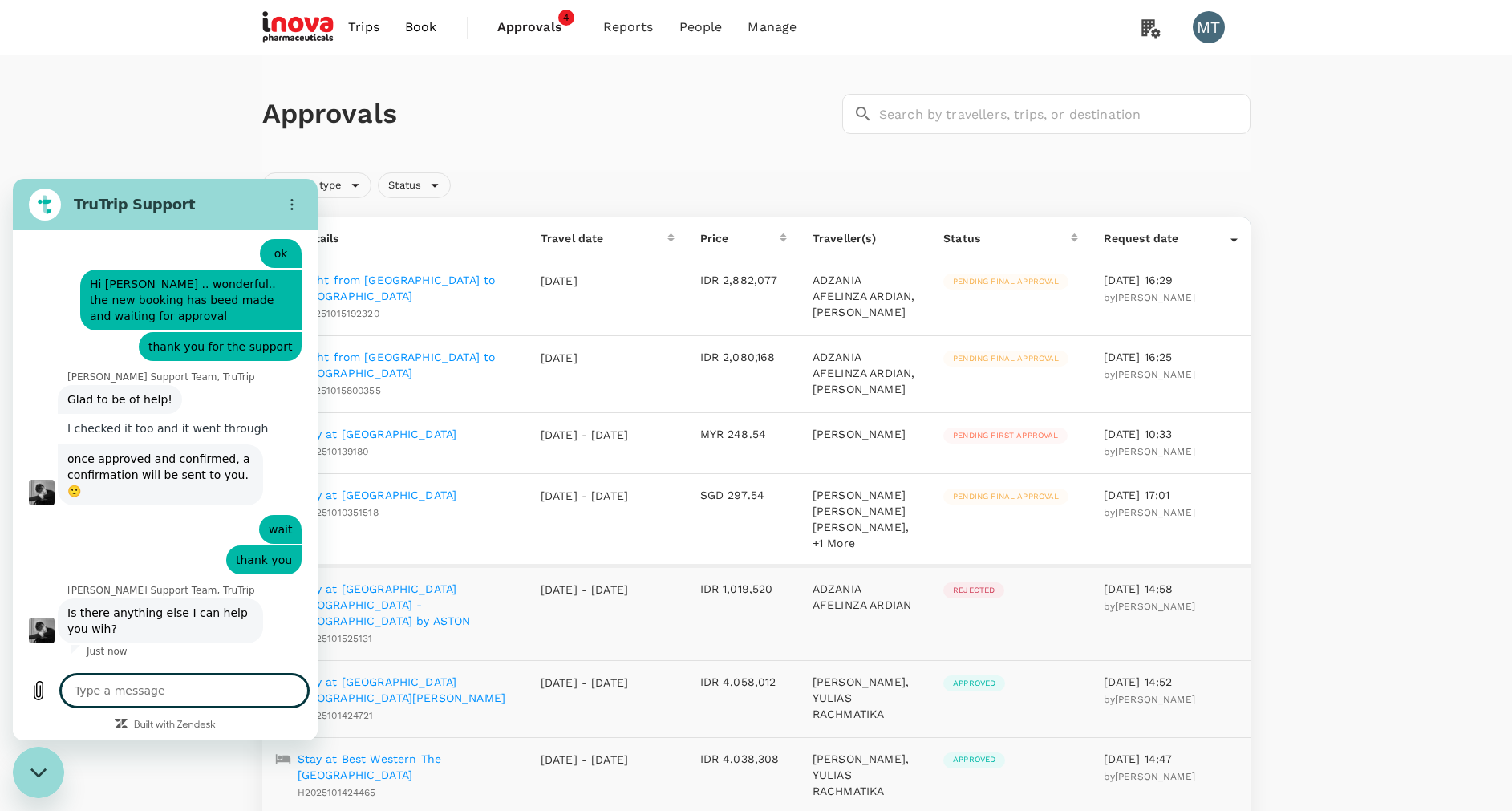
scroll to position [6166, 0]
click at [184, 683] on textarea at bounding box center [184, 690] width 247 height 32
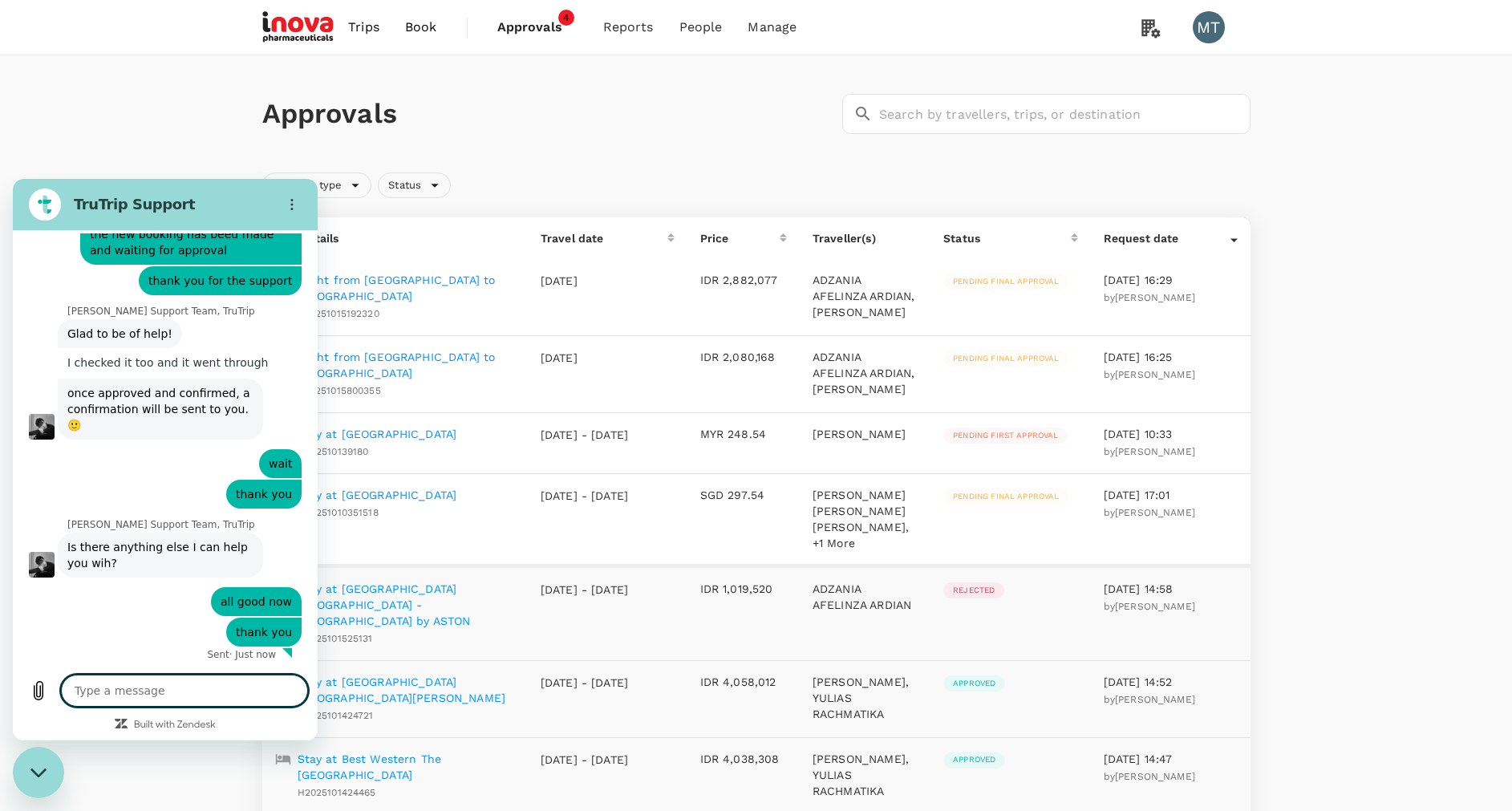
scroll to position [6234, 0]
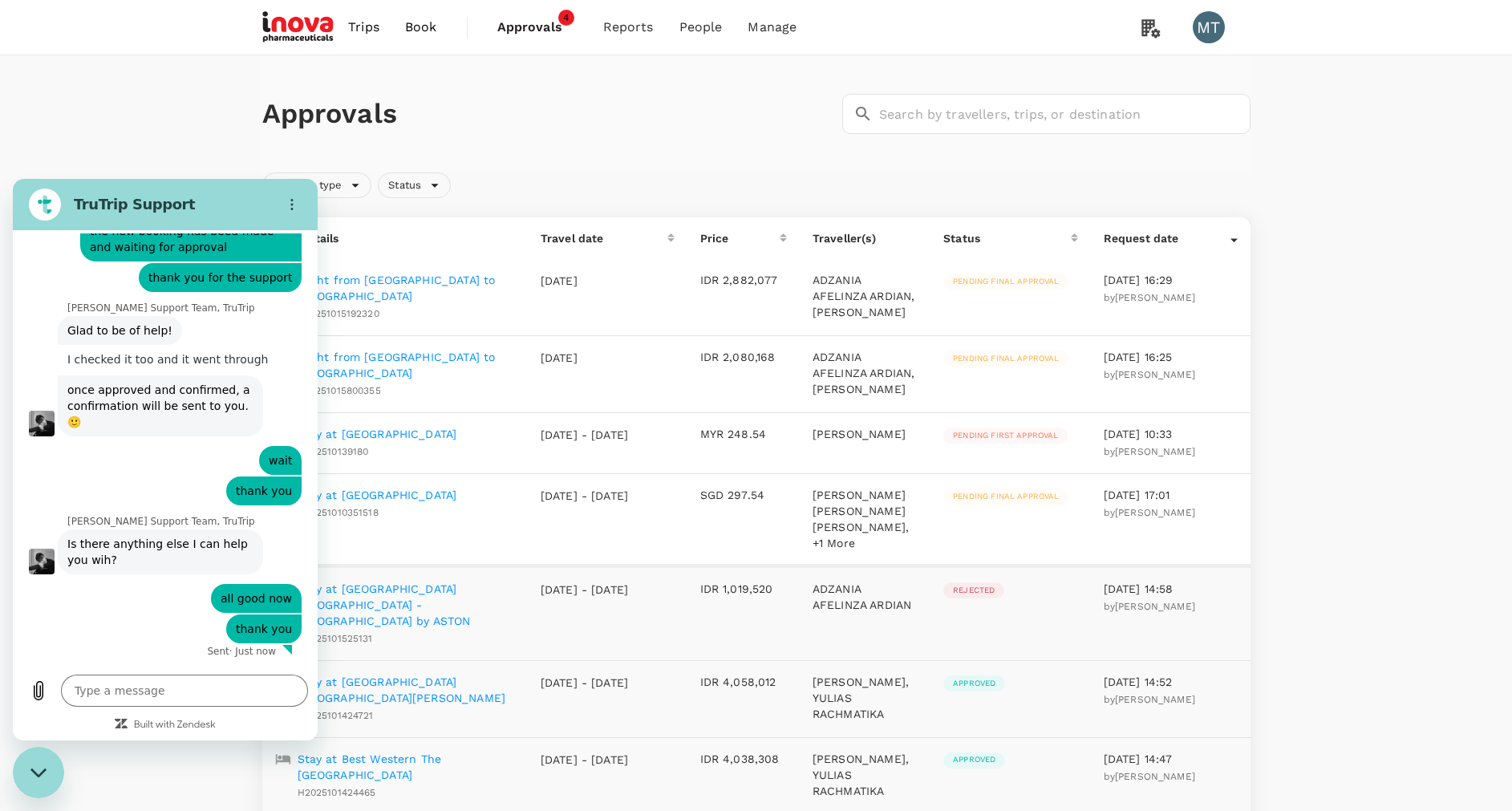
drag, startPoint x: 36, startPoint y: 773, endPoint x: 57, endPoint y: 770, distance: 21.2
click at [36, 771] on icon "Close messaging window" at bounding box center [39, 772] width 16 height 11
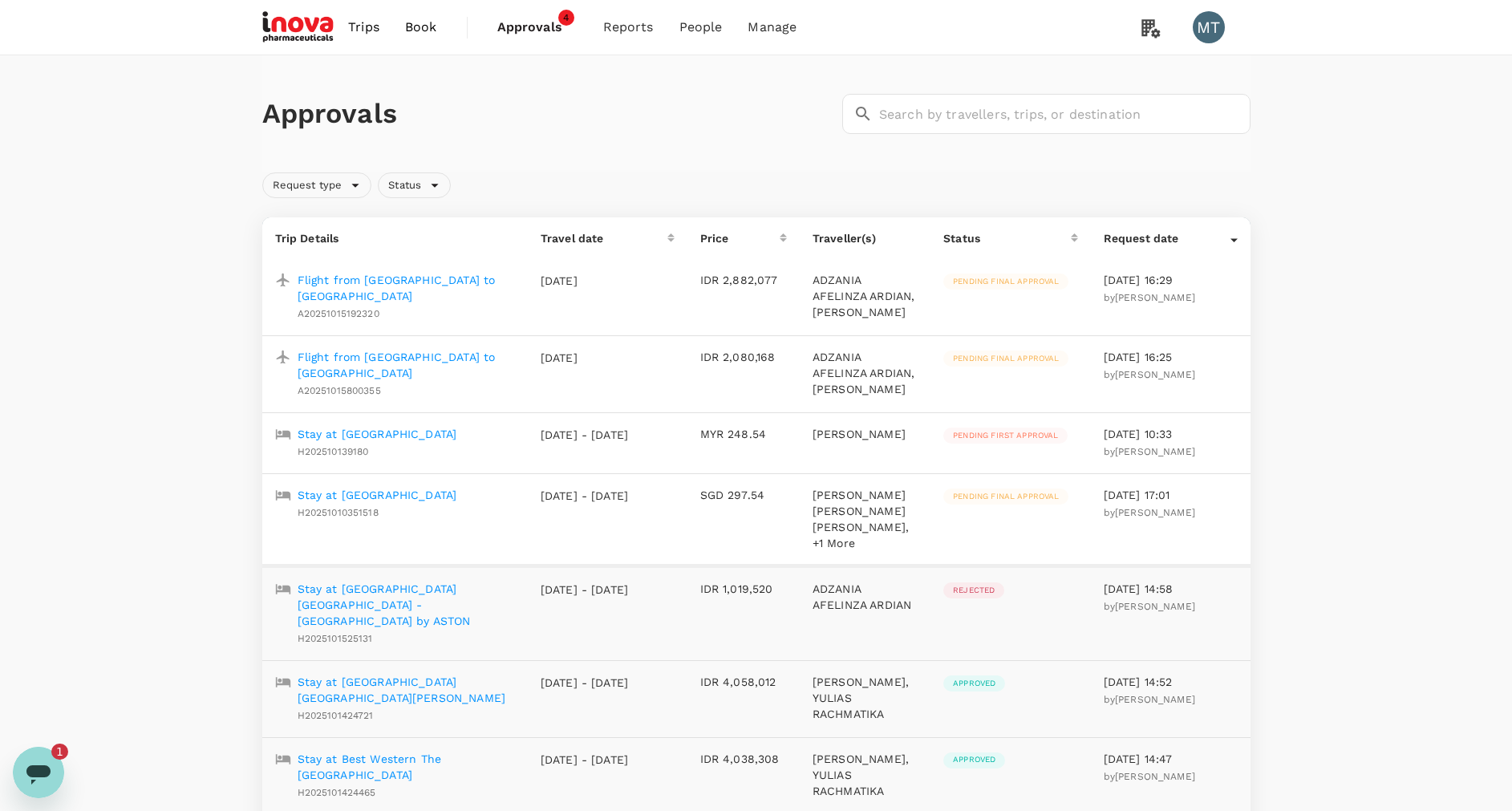
scroll to position [0, 0]
click at [40, 772] on icon "Open messaging window, 1 unread message" at bounding box center [38, 774] width 24 height 19
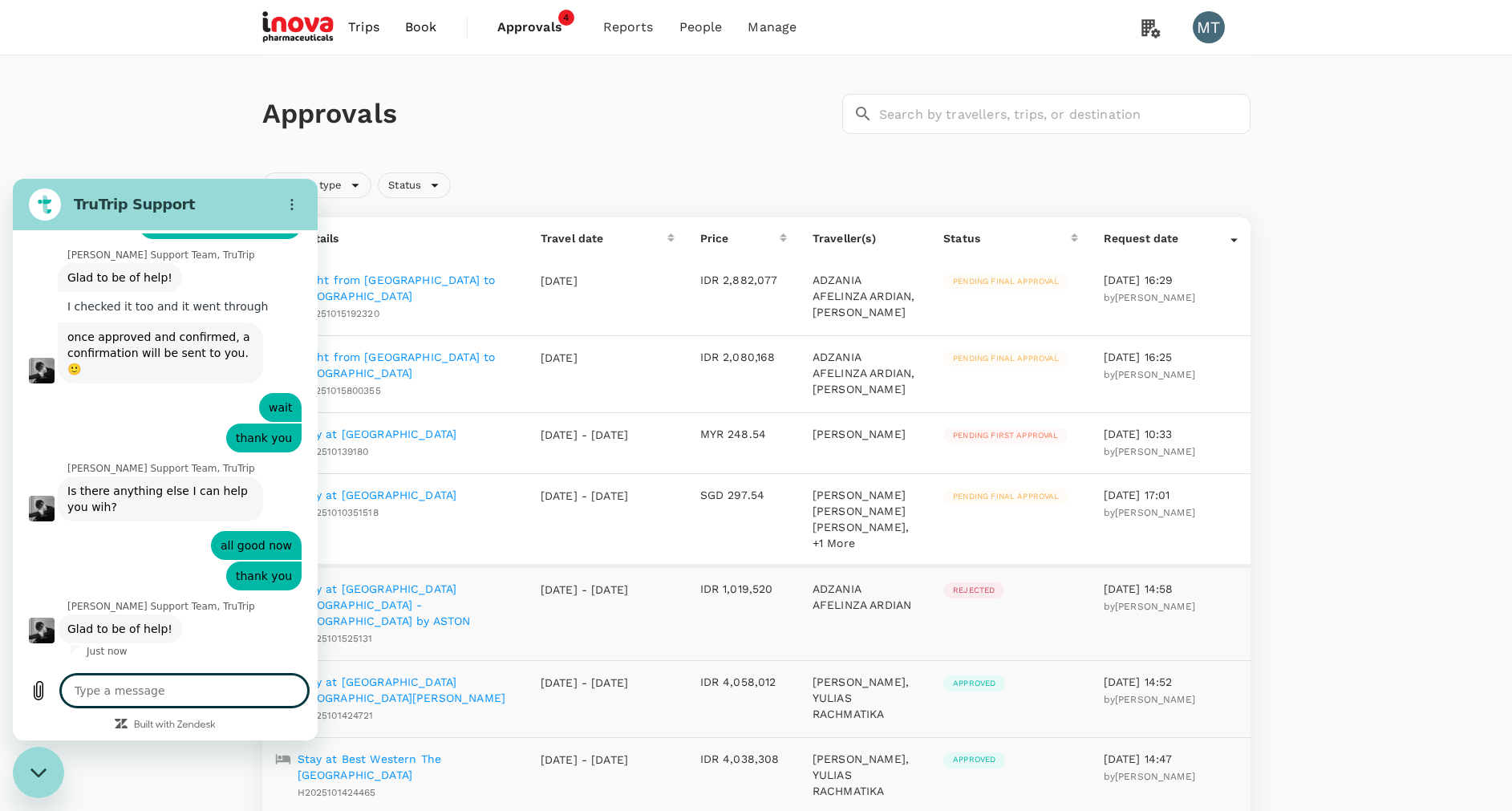
scroll to position [6288, 0]
click at [53, 769] on div "Close messaging window" at bounding box center [39, 772] width 48 height 48
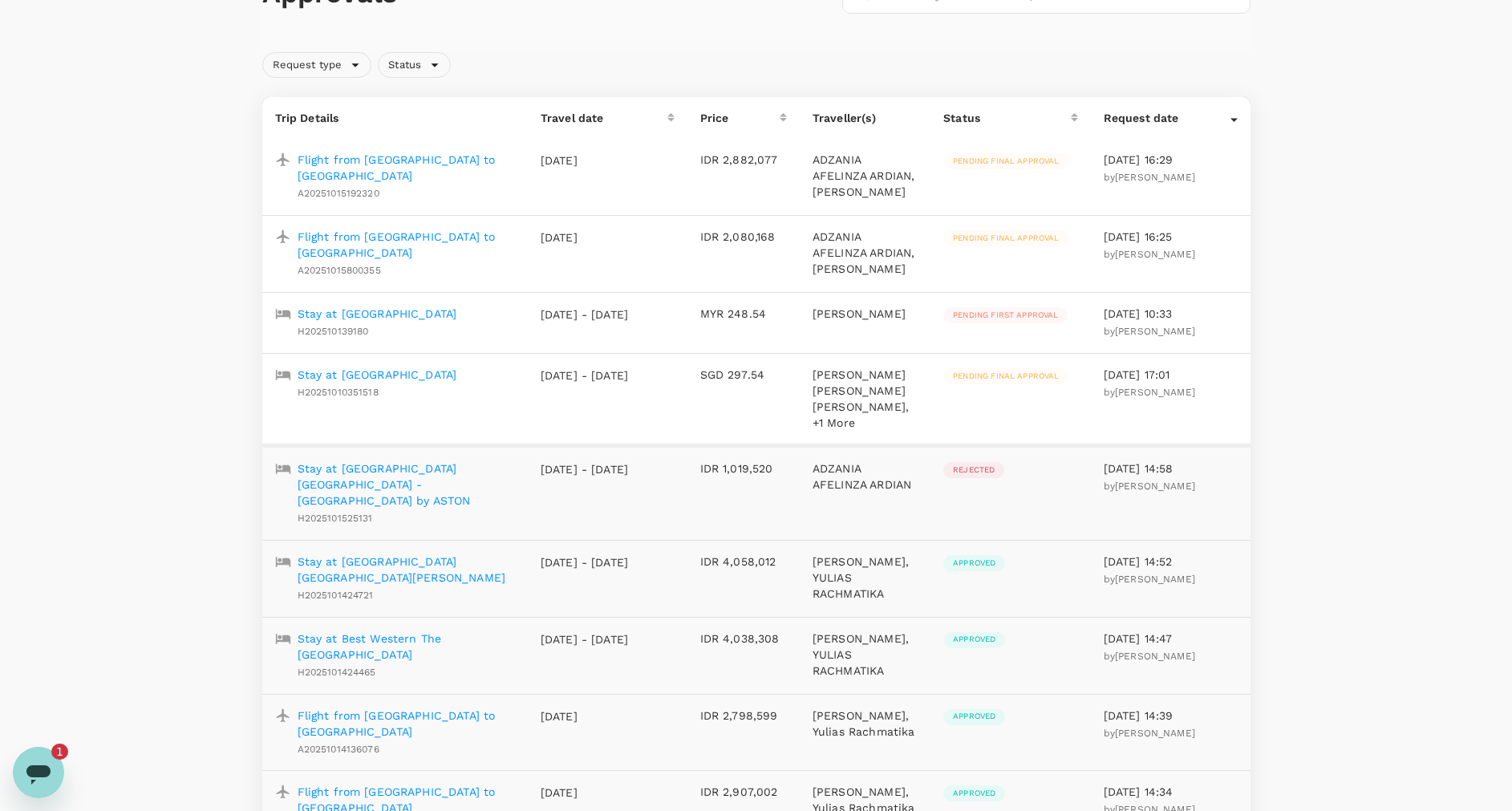
scroll to position [0, 0]
click at [34, 771] on icon "Open messaging window, 1 unread message" at bounding box center [38, 774] width 24 height 19
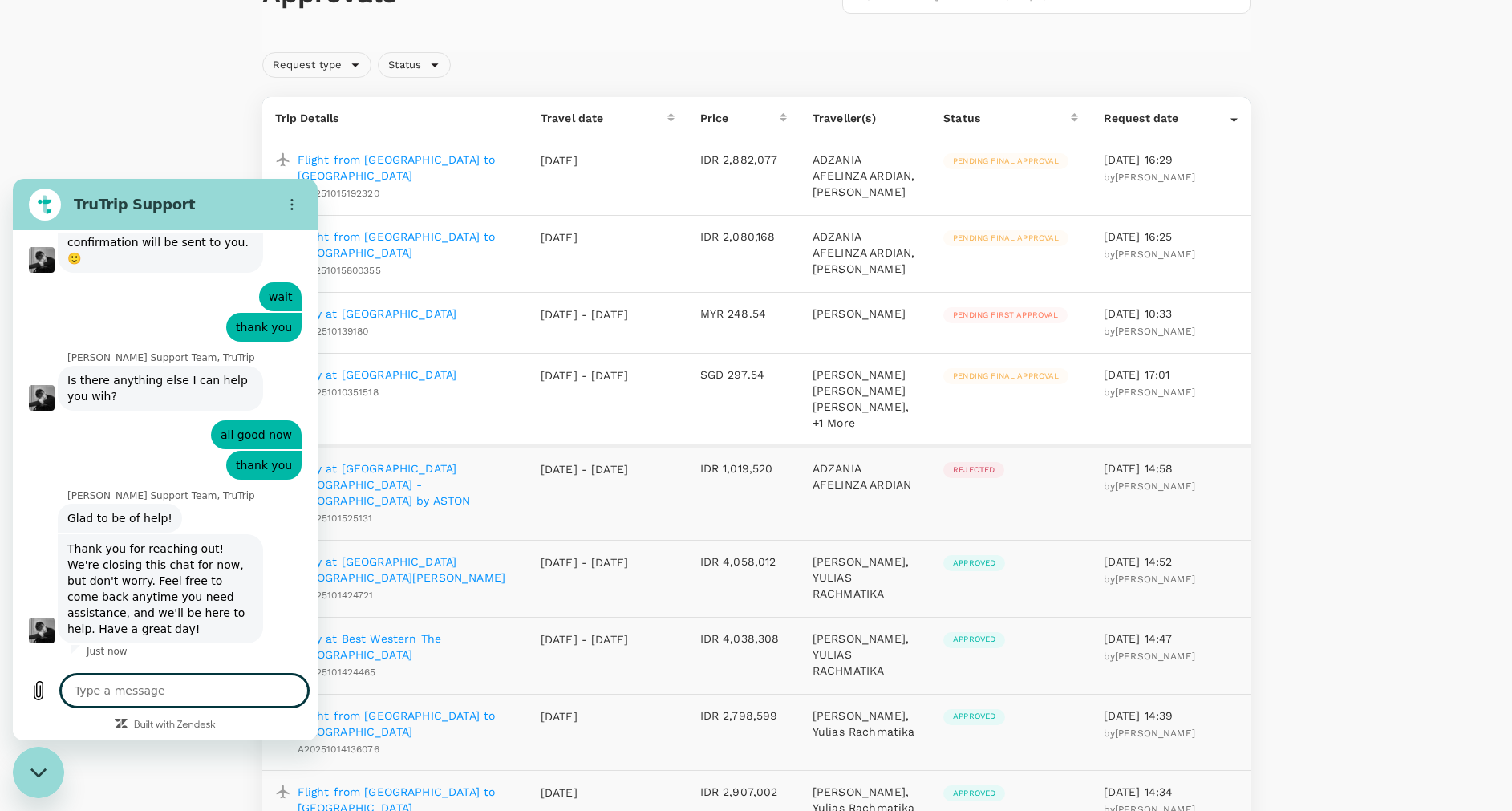
scroll to position [6398, 0]
click at [40, 748] on button "Close messaging window" at bounding box center [39, 772] width 51 height 51
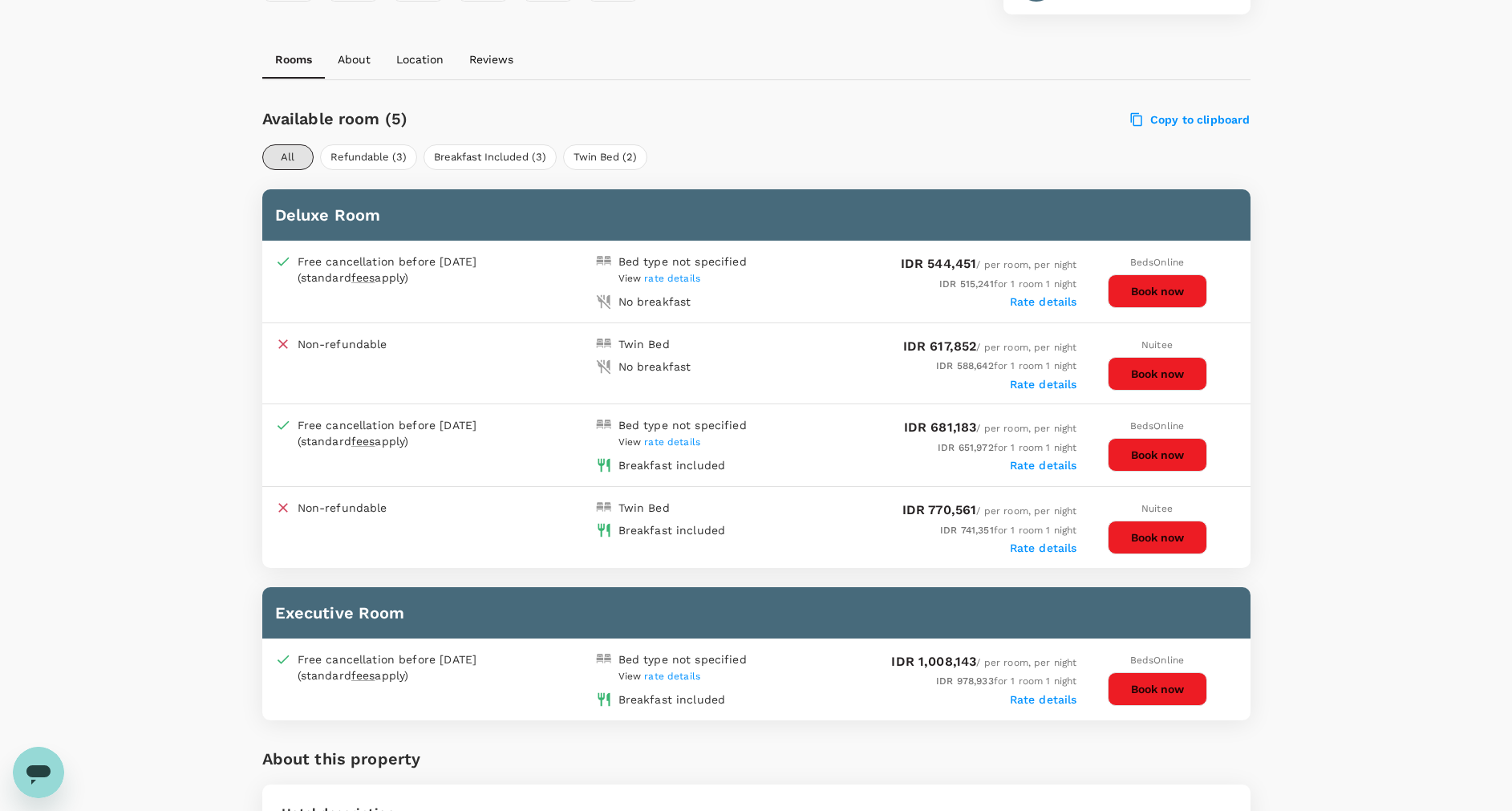
scroll to position [722, 0]
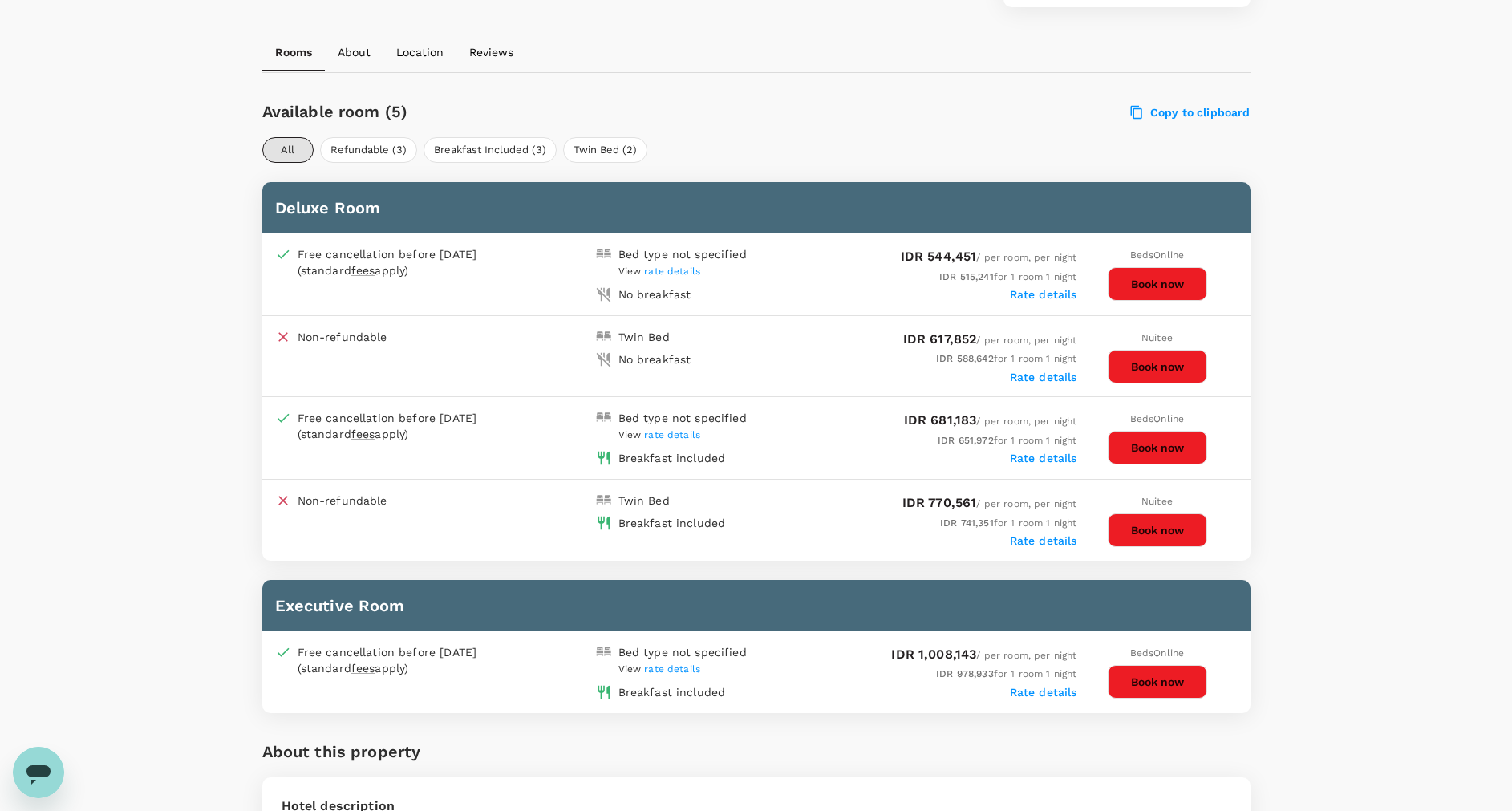
click at [1123, 664] on button "Book now" at bounding box center [1157, 681] width 100 height 34
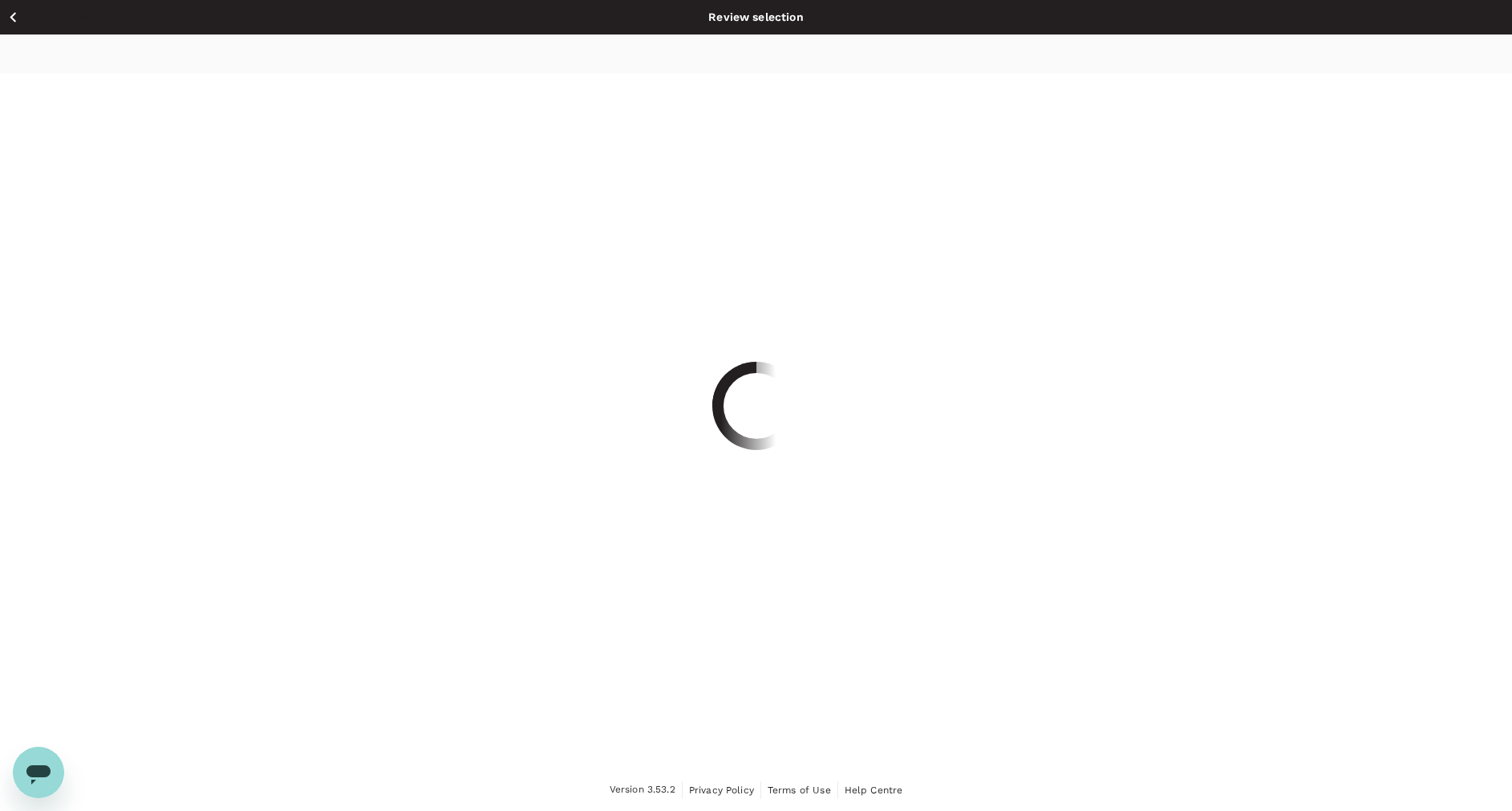
scroll to position [1, 0]
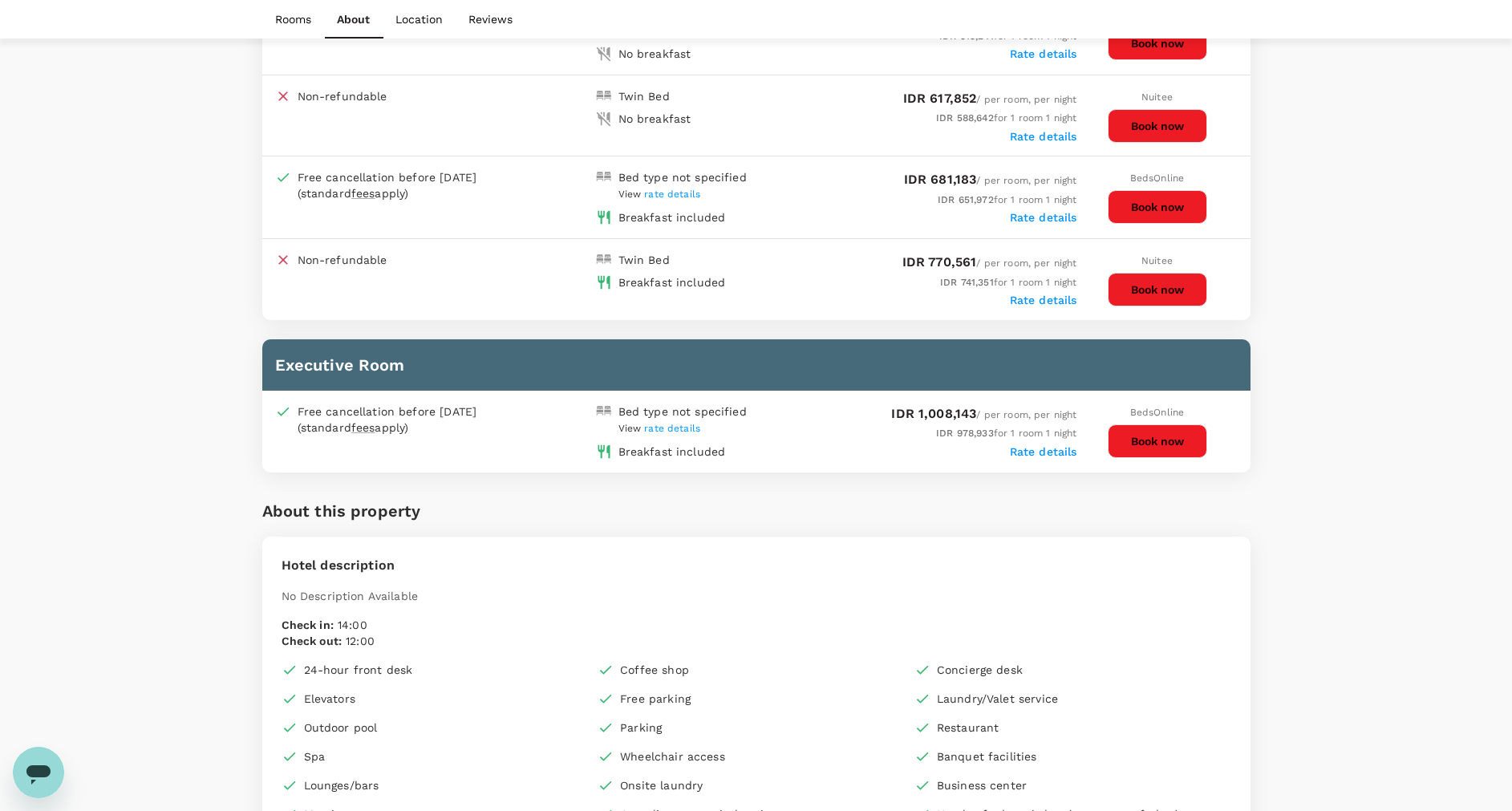
scroll to position [956, 0]
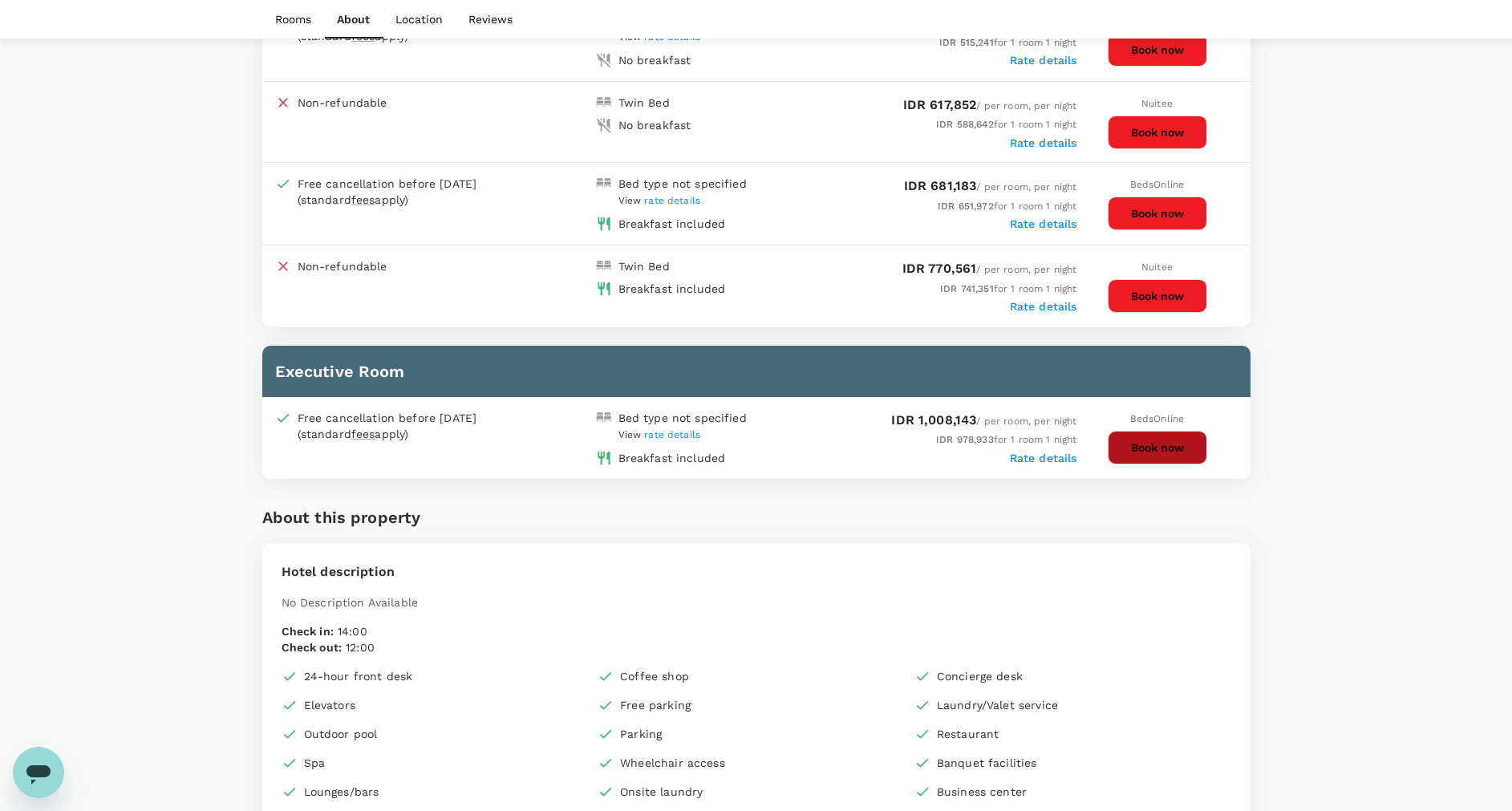
click at [1147, 431] on button "Book now" at bounding box center [1157, 447] width 100 height 34
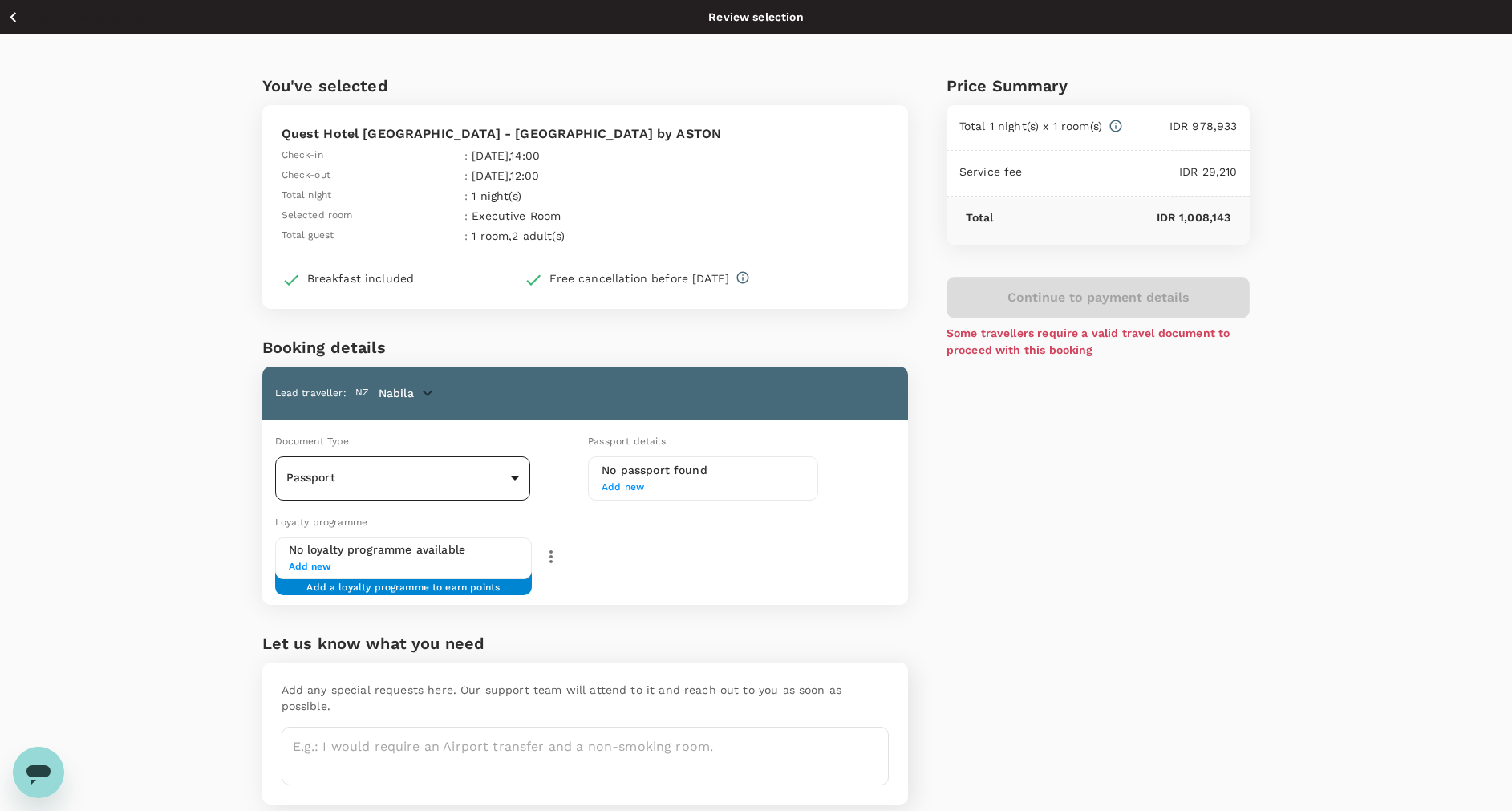
click at [518, 473] on body "Back to hotel details Review selection You've selected Quest Hotel Simpang Lima…" at bounding box center [756, 436] width 1512 height 874
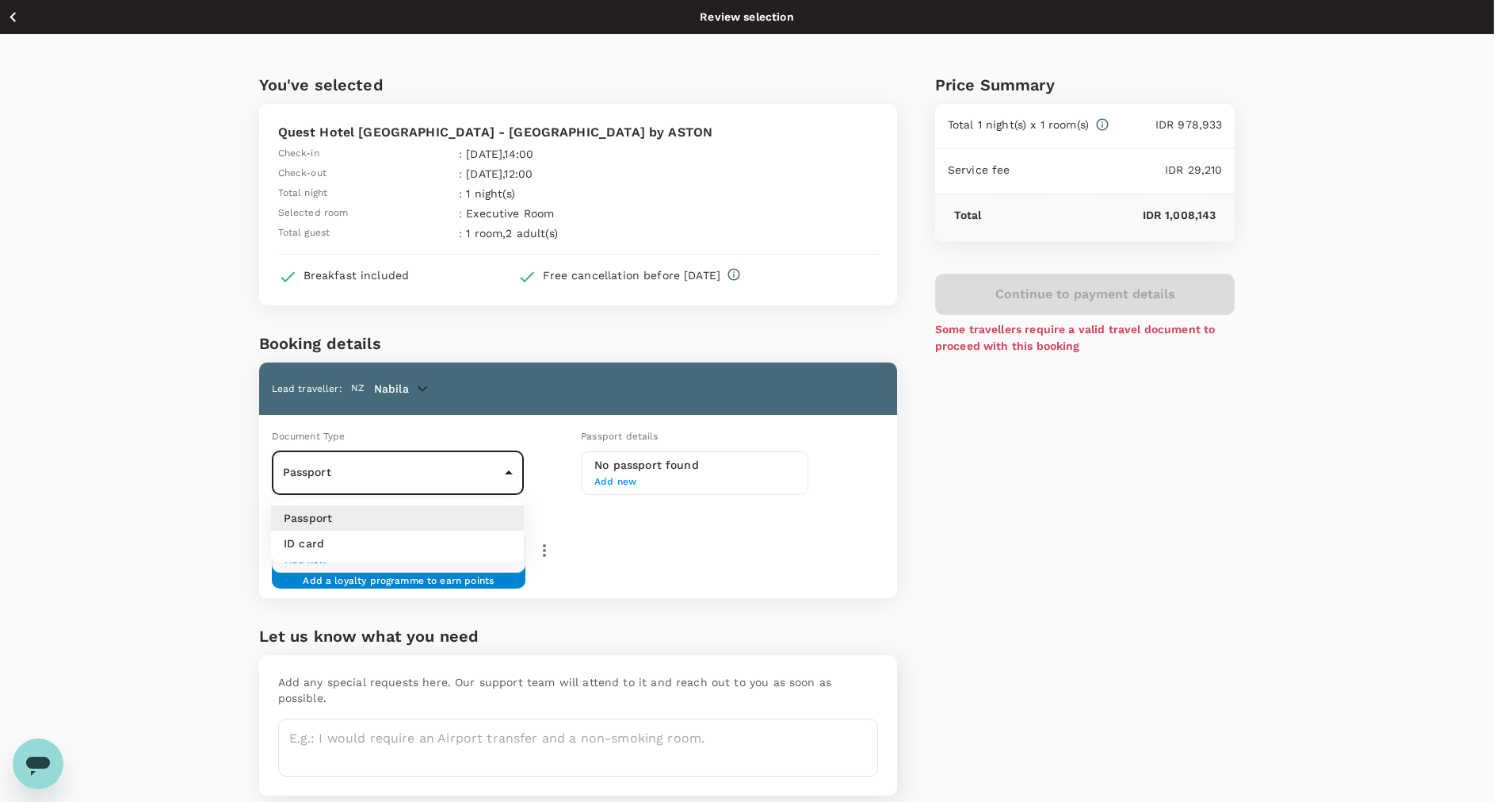
click at [468, 543] on li "ID card" at bounding box center [397, 543] width 253 height 25
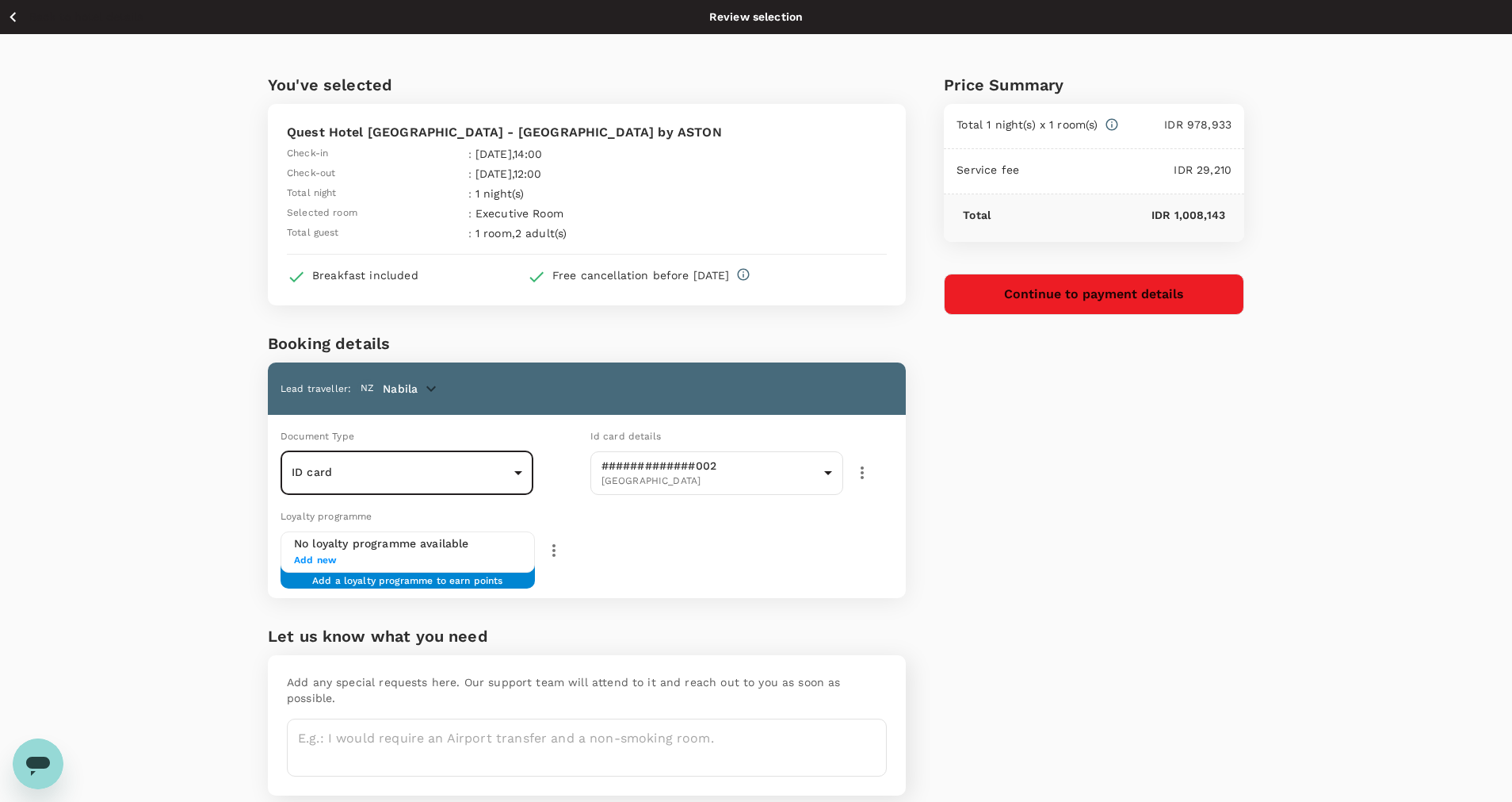
type input "Id card"
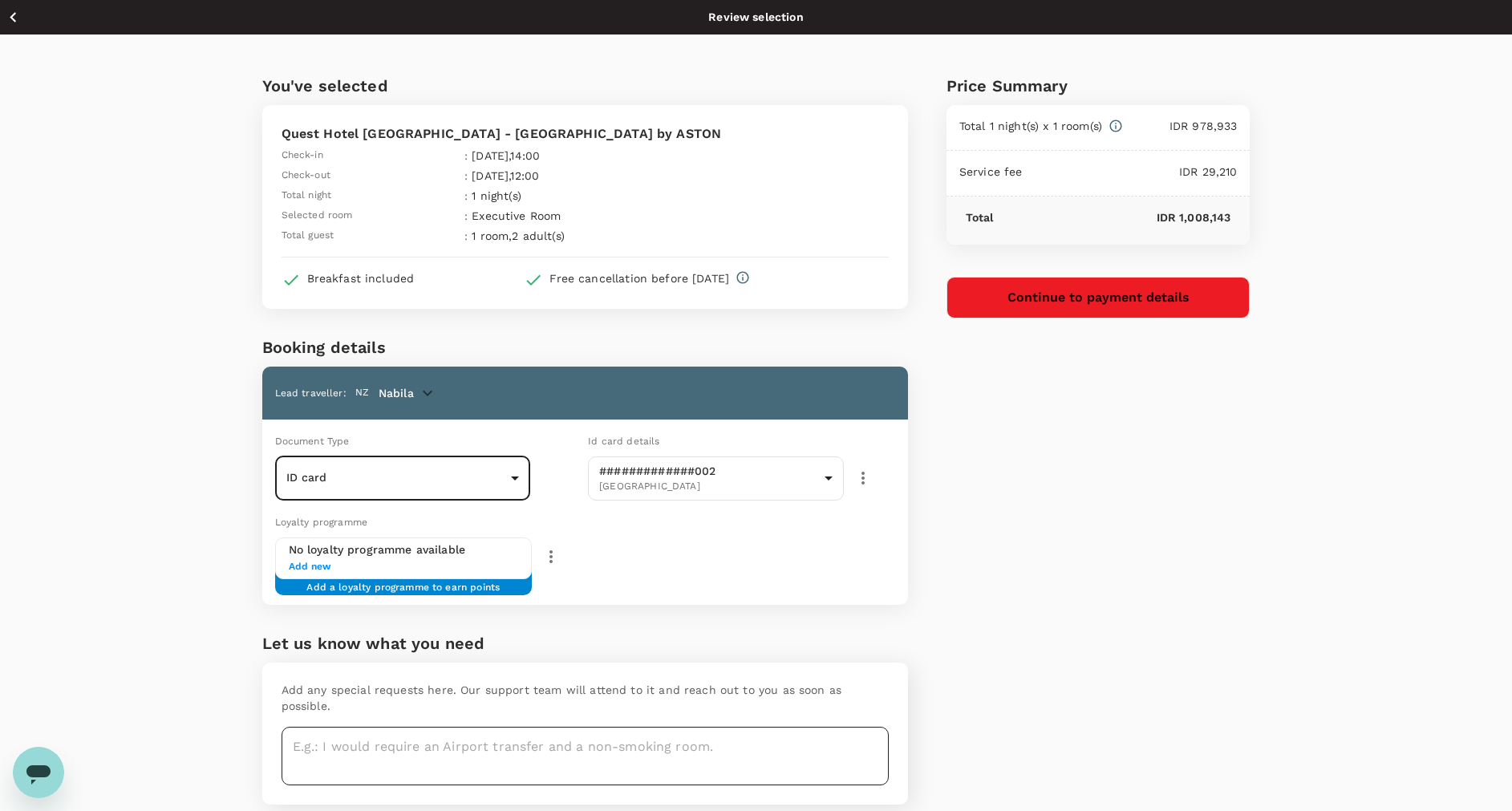
click at [376, 726] on textarea at bounding box center [585, 755] width 607 height 58
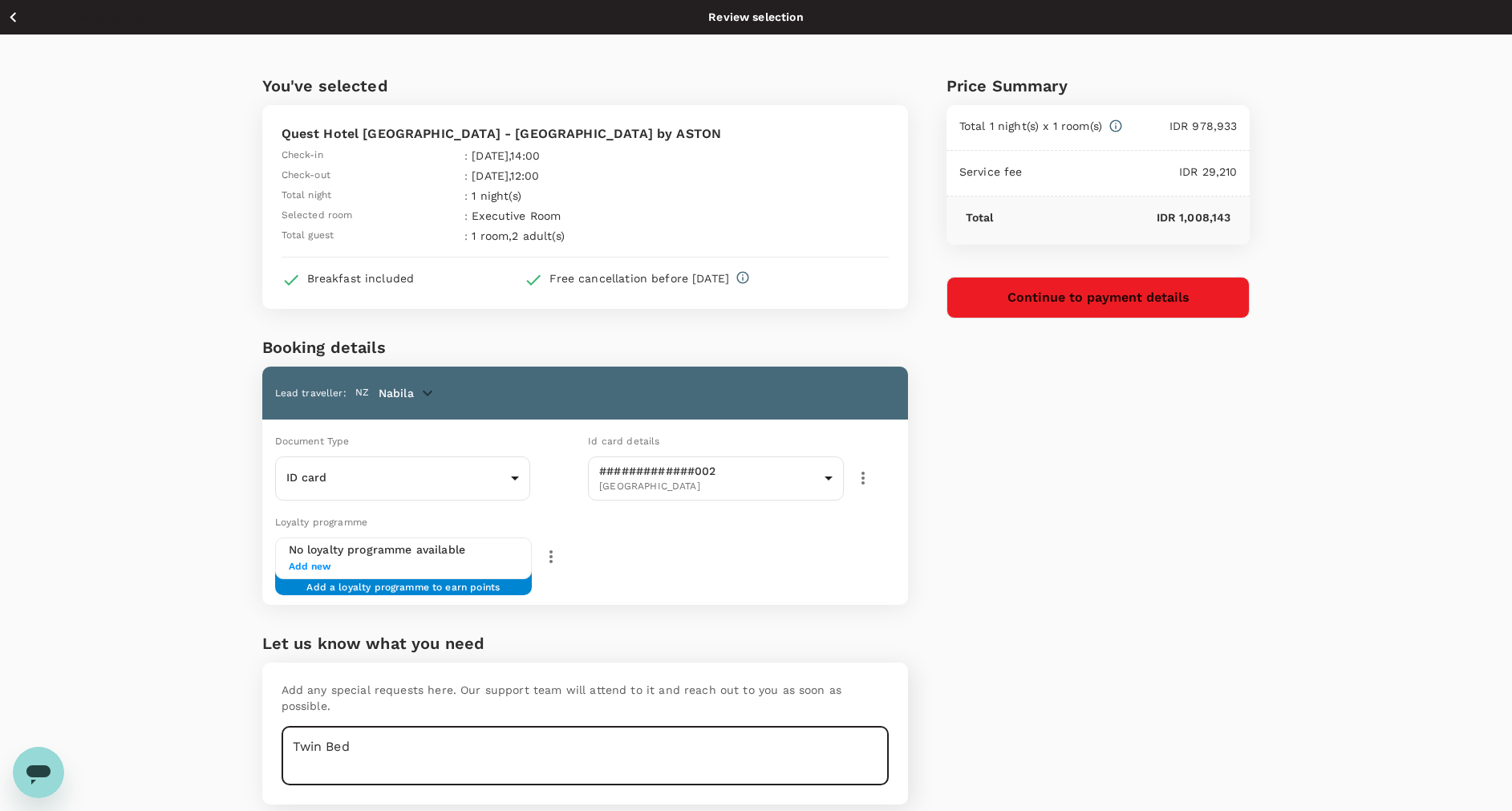
type textarea "Twin Bed"
click at [1108, 296] on button "Continue to payment details" at bounding box center [1098, 297] width 304 height 42
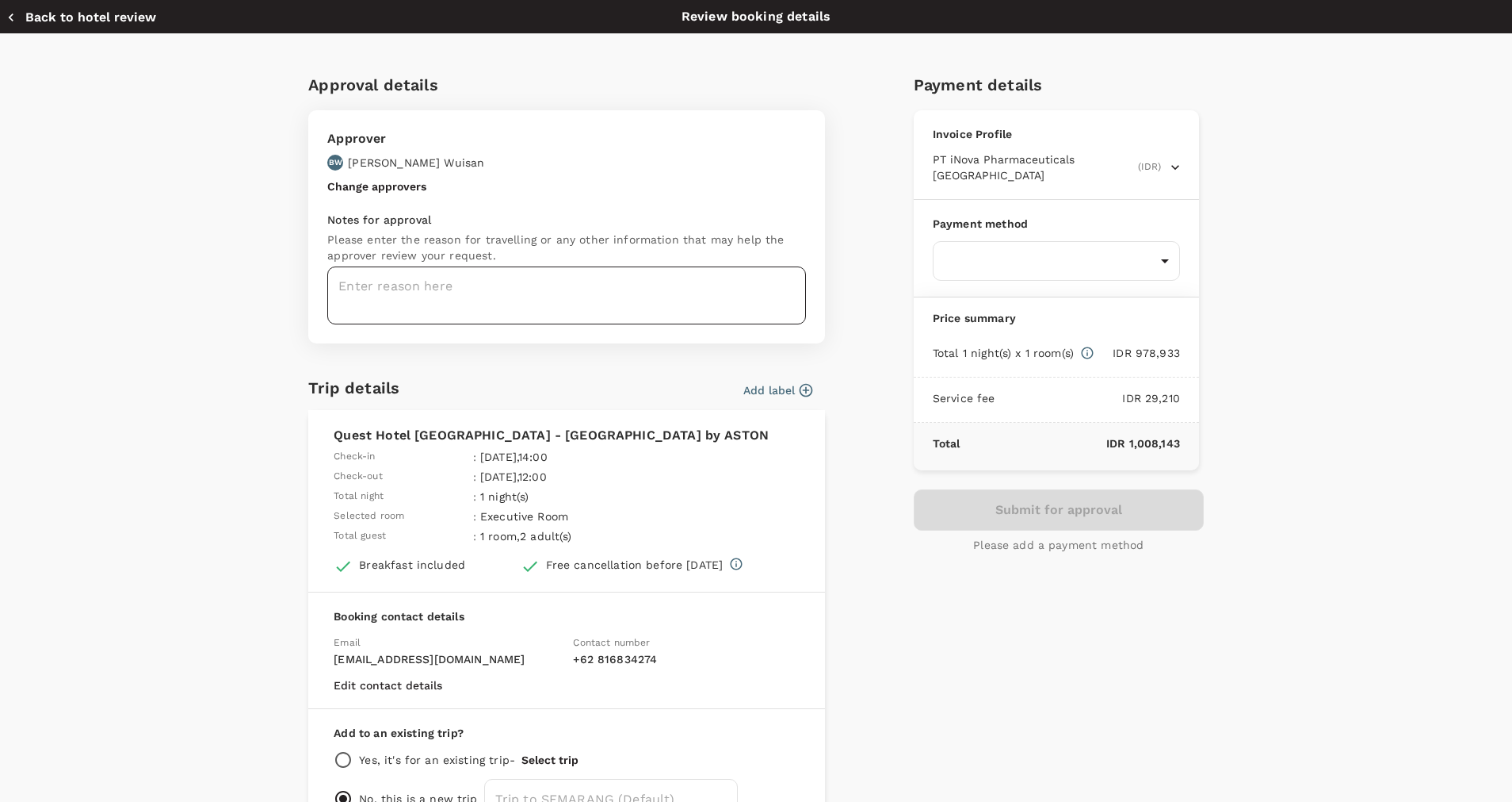
click at [488, 288] on textarea at bounding box center [566, 295] width 479 height 58
type textarea "Hotel in [GEOGRAPHIC_DATA] : Afel & Arine"
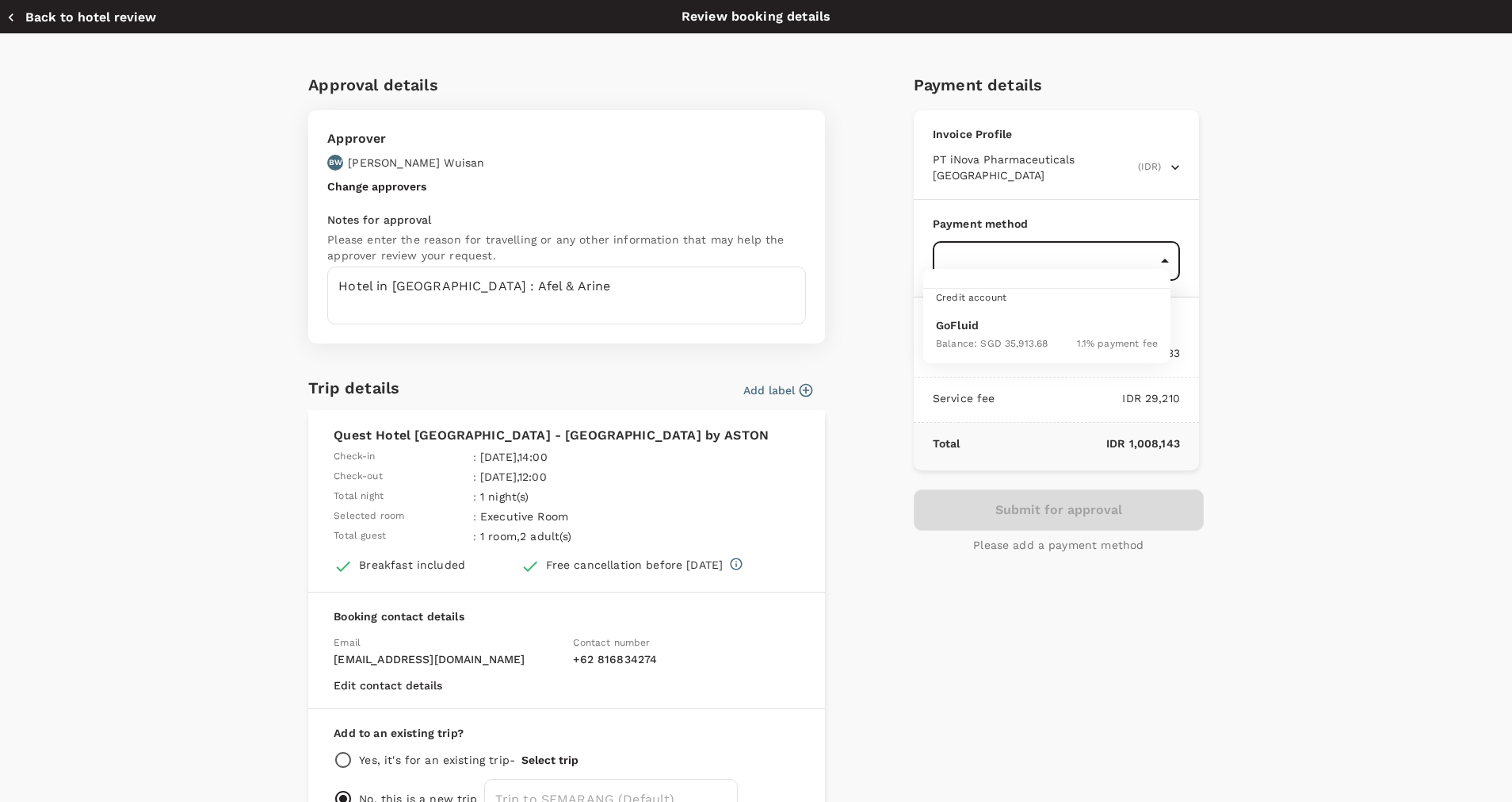
click at [942, 235] on body "Back to hotel details Review selection You've selected Quest Hotel Simpang Lima…" at bounding box center [756, 432] width 1512 height 864
click at [1081, 327] on p "GoFluid" at bounding box center [1047, 325] width 222 height 15
type input "9d87fe9b-f599-4813-91a8-6354e0e2f257"
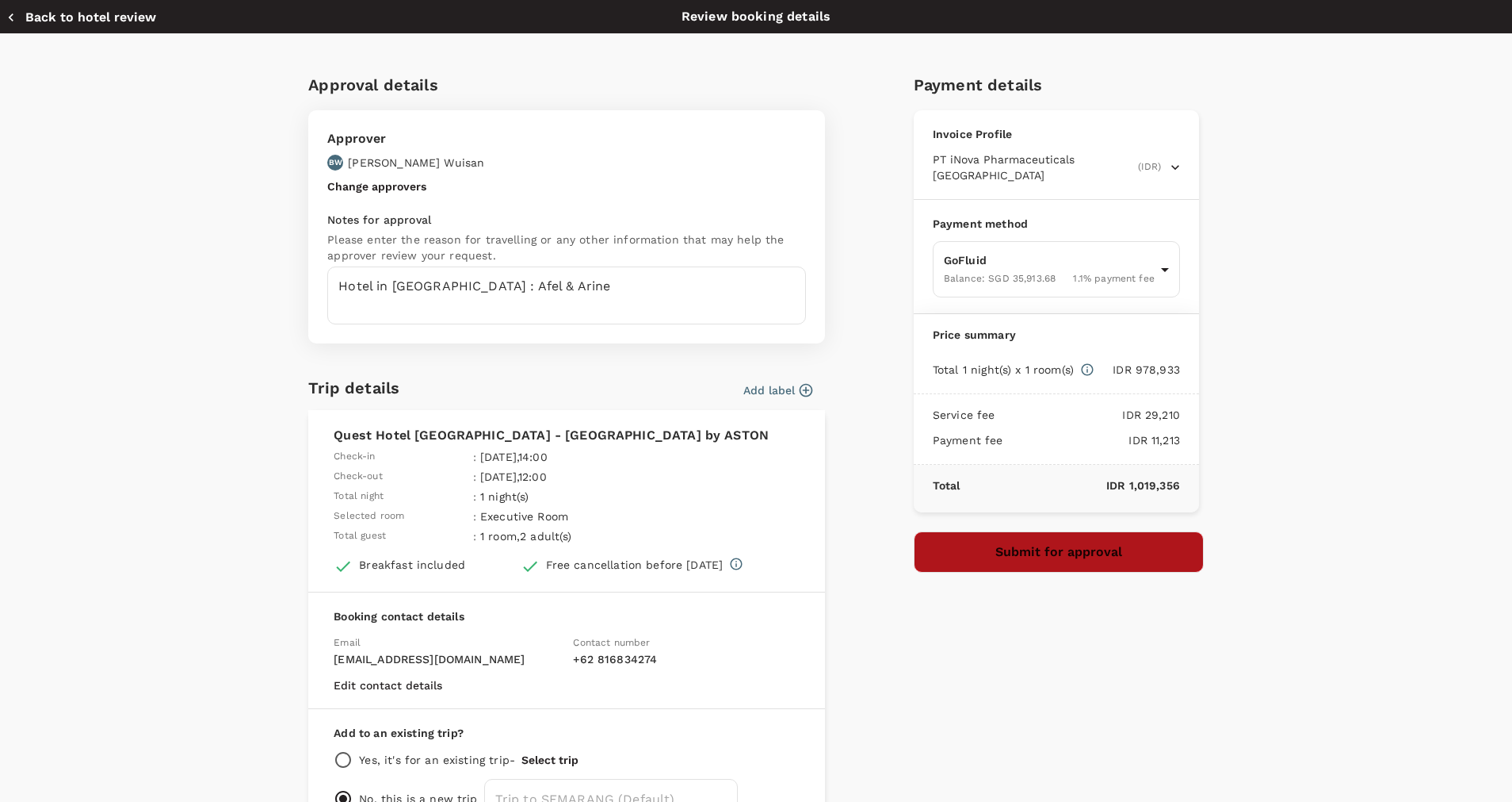
click at [972, 541] on button "Submit for approval" at bounding box center [1059, 552] width 290 height 42
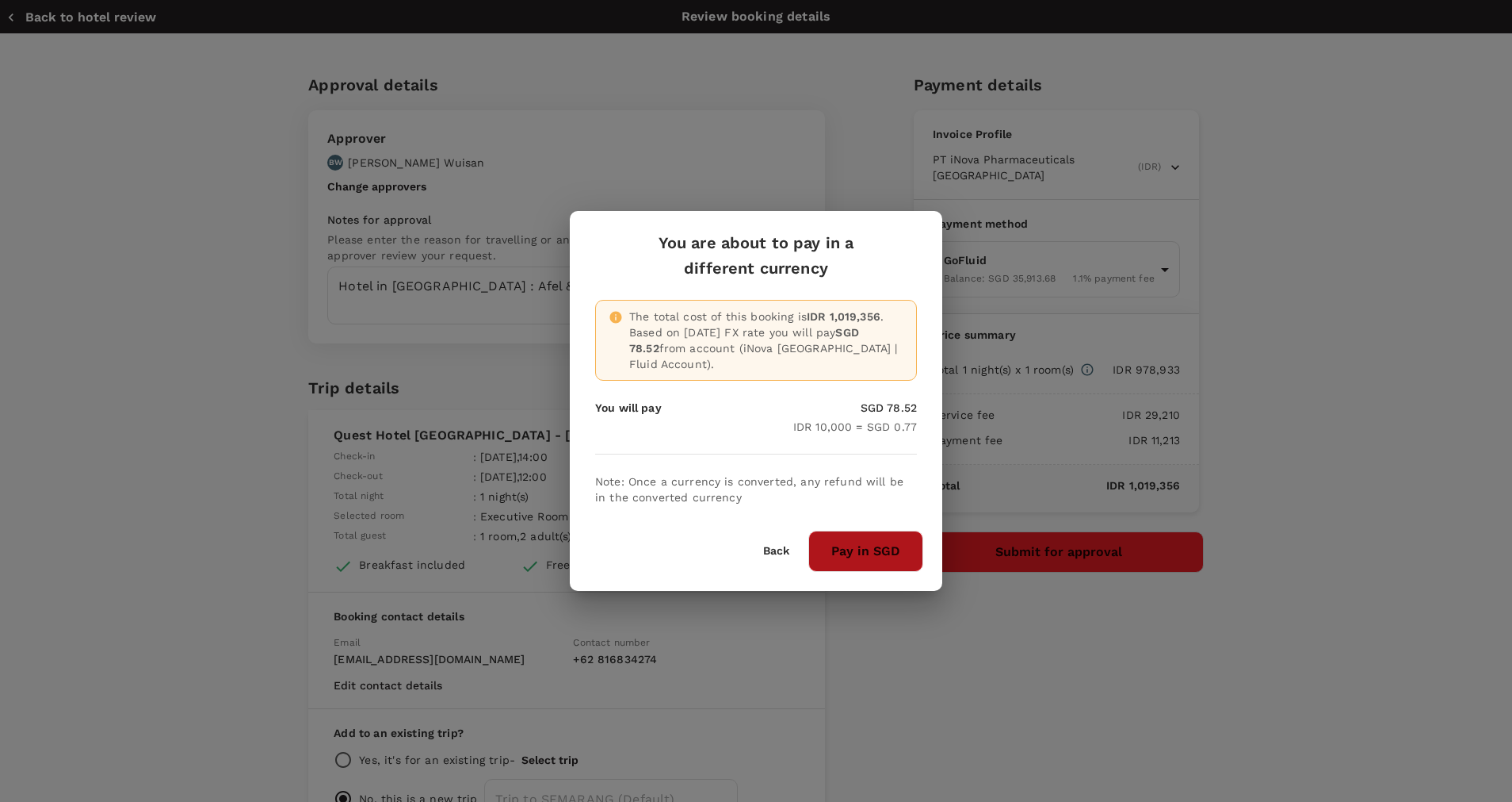
click at [841, 550] on button "Pay in SGD" at bounding box center [865, 551] width 115 height 42
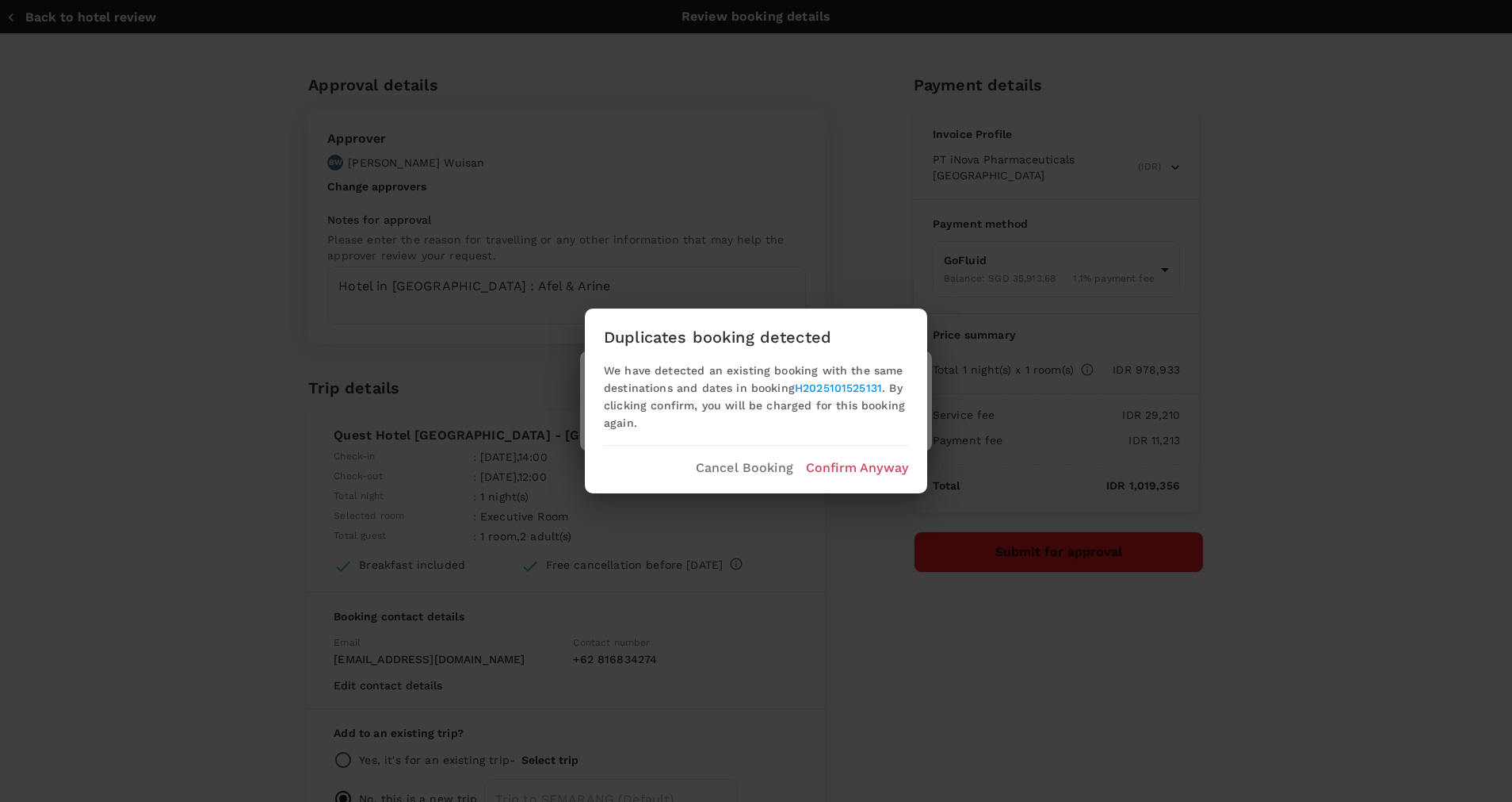
click at [1163, 660] on div "Duplicates booking detected We have detected an existing booking with the same …" at bounding box center [756, 401] width 1512 height 802
click at [728, 468] on p "Cancel Booking" at bounding box center [745, 467] width 98 height 19
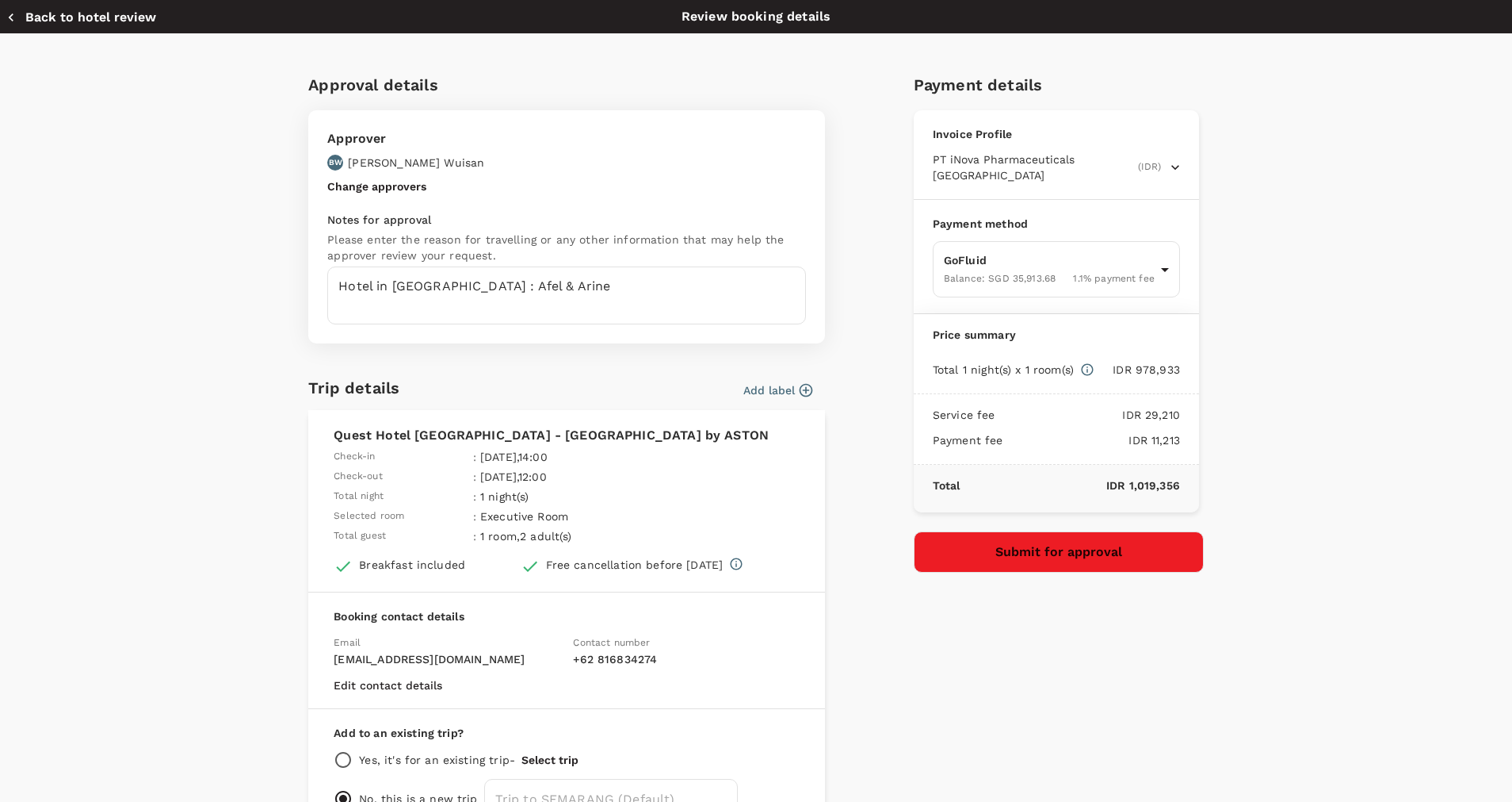
scroll to position [105, 0]
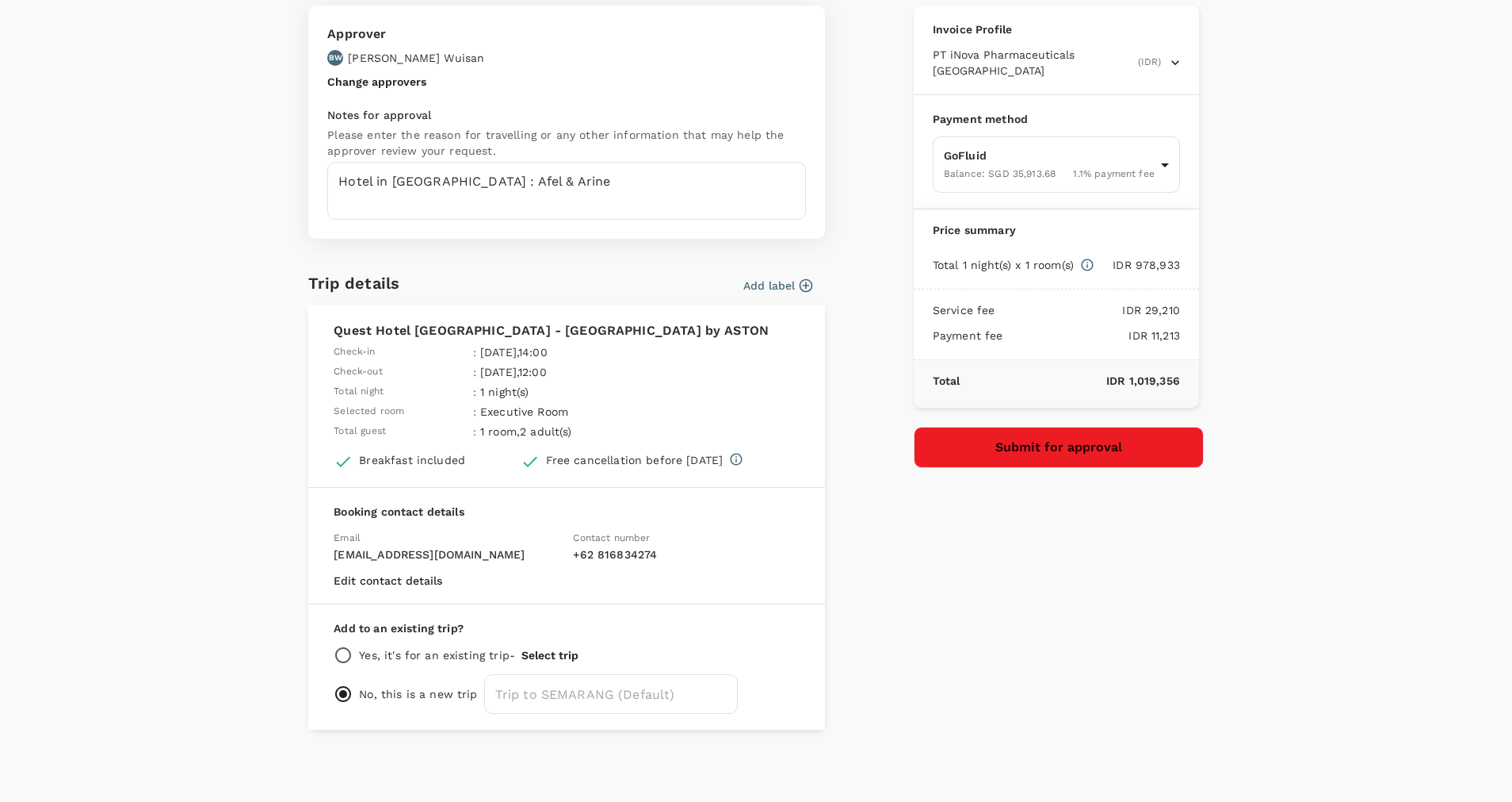
click at [1016, 430] on button "Submit for approval" at bounding box center [1059, 447] width 290 height 42
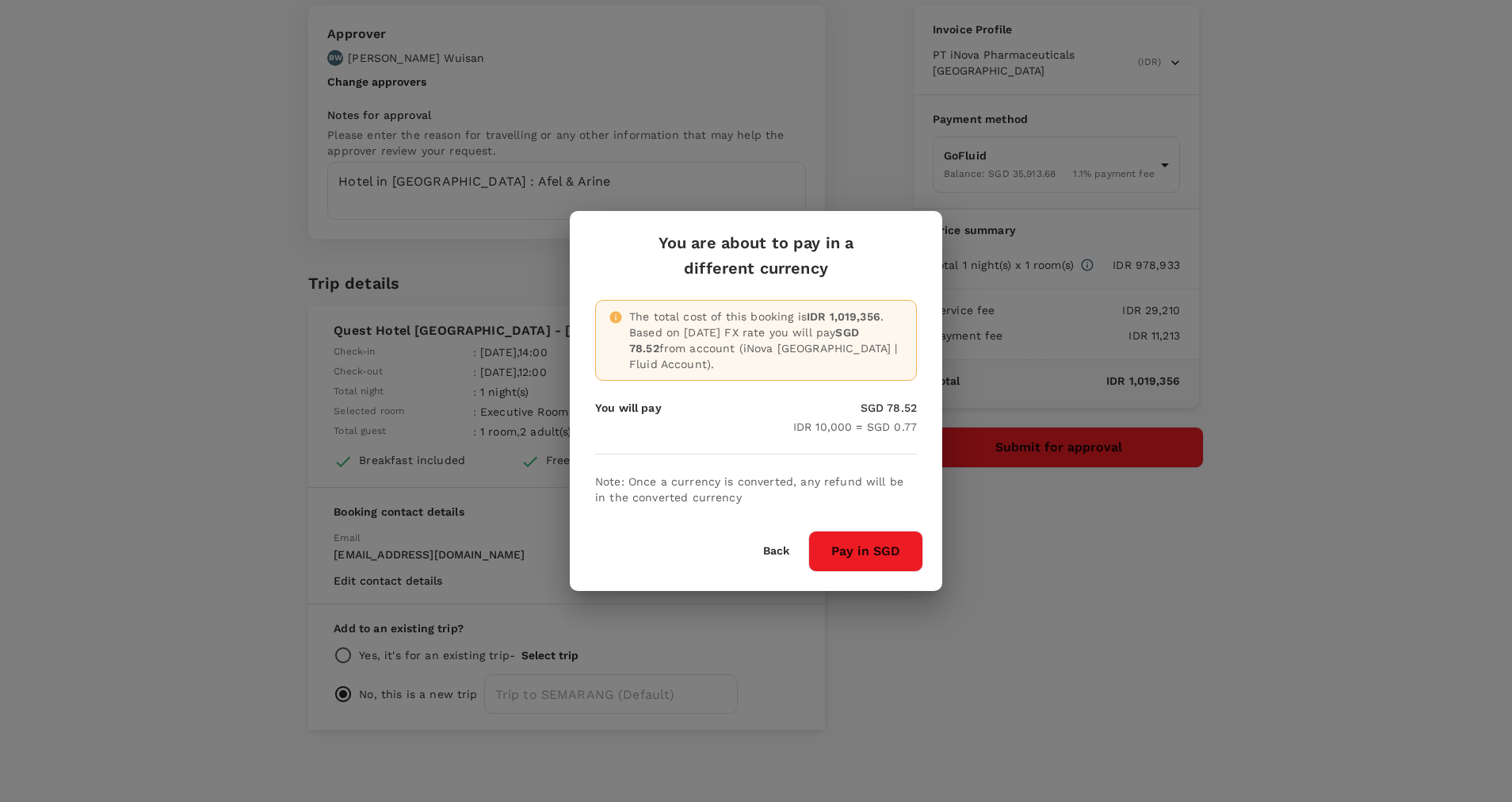
click at [784, 545] on button "Back" at bounding box center [776, 551] width 26 height 13
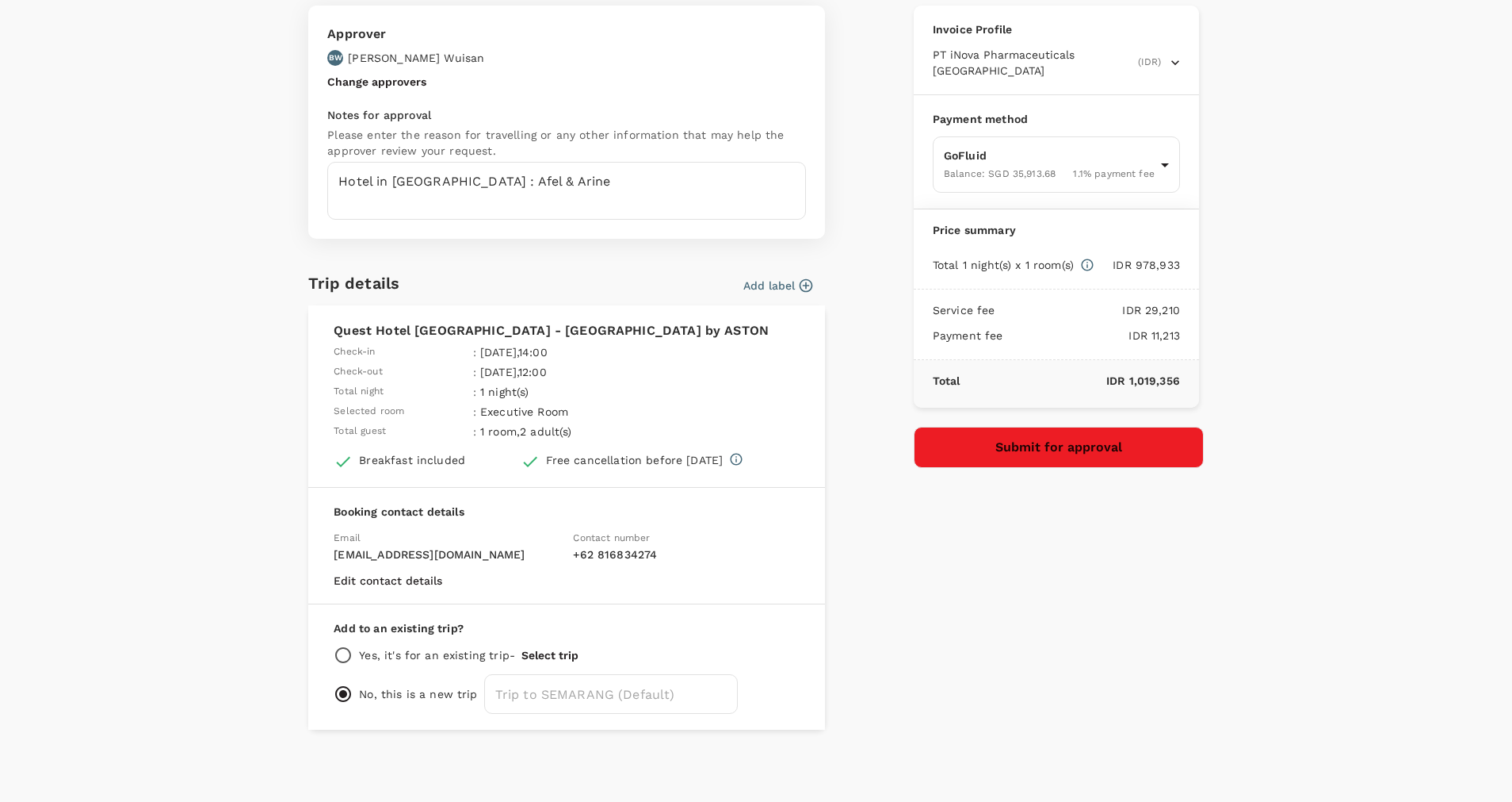
scroll to position [0, 0]
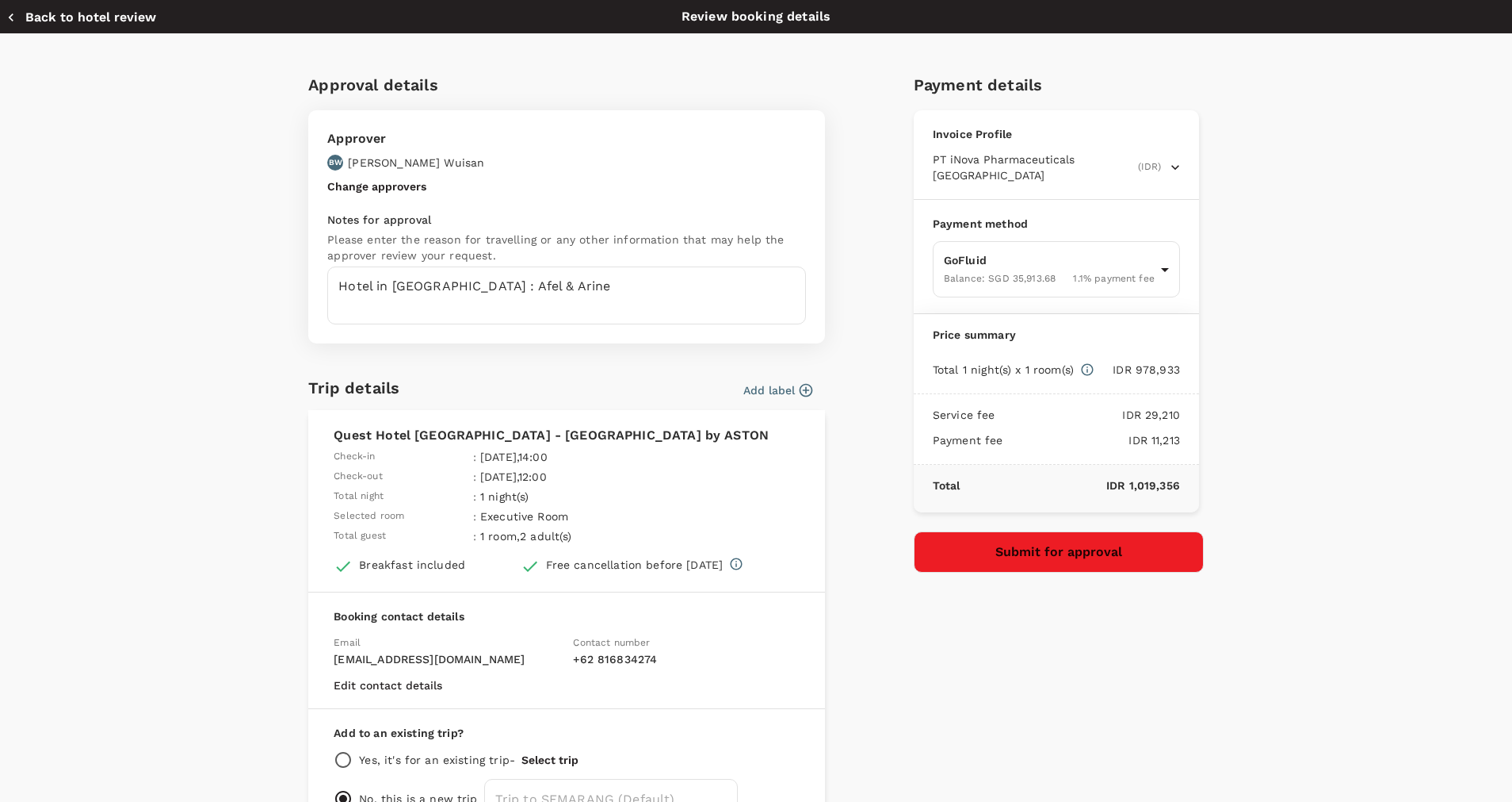
click at [1112, 548] on button "Submit for approval" at bounding box center [1059, 552] width 290 height 42
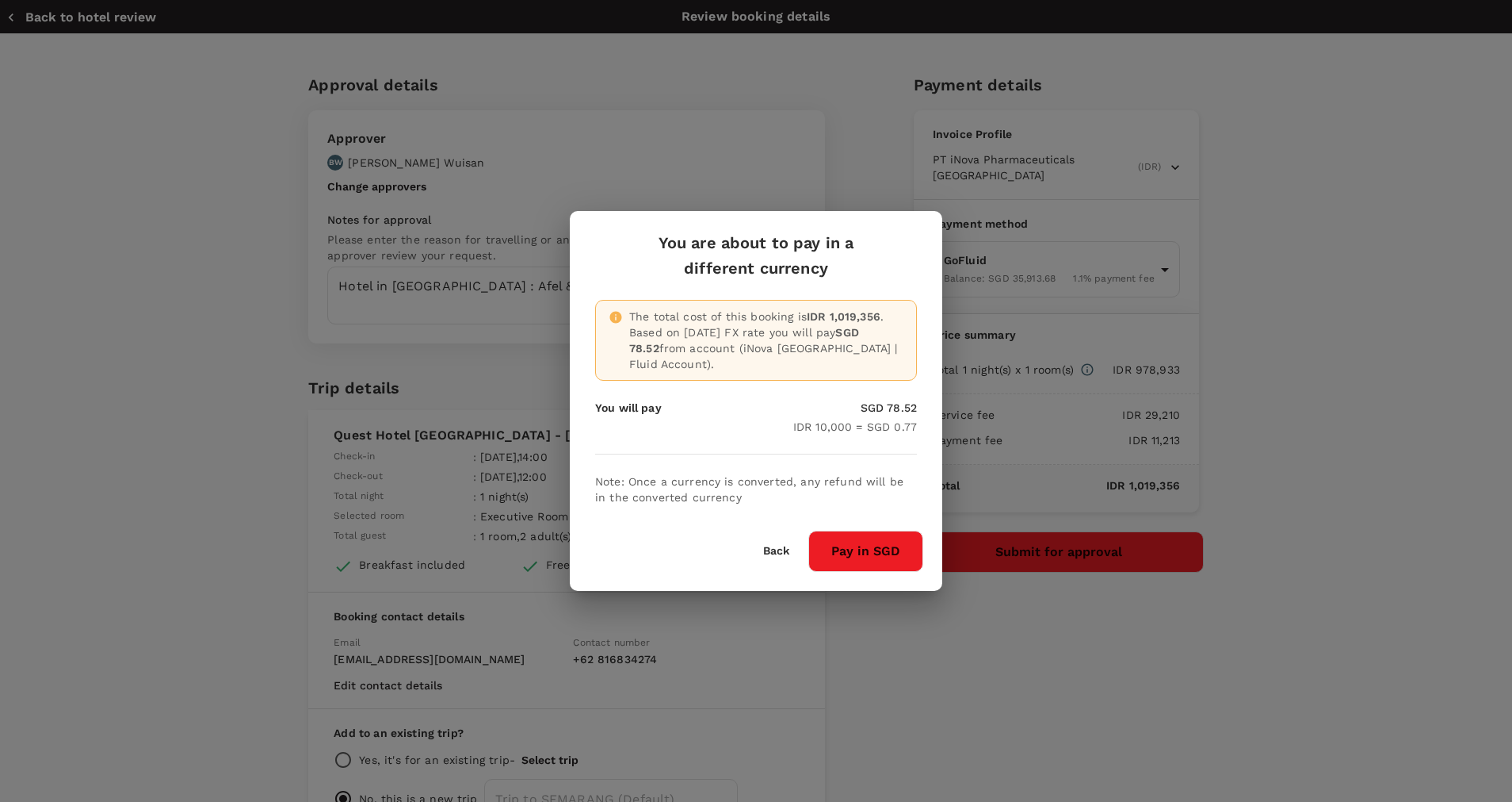
click at [880, 538] on button "Pay in SGD" at bounding box center [865, 551] width 115 height 42
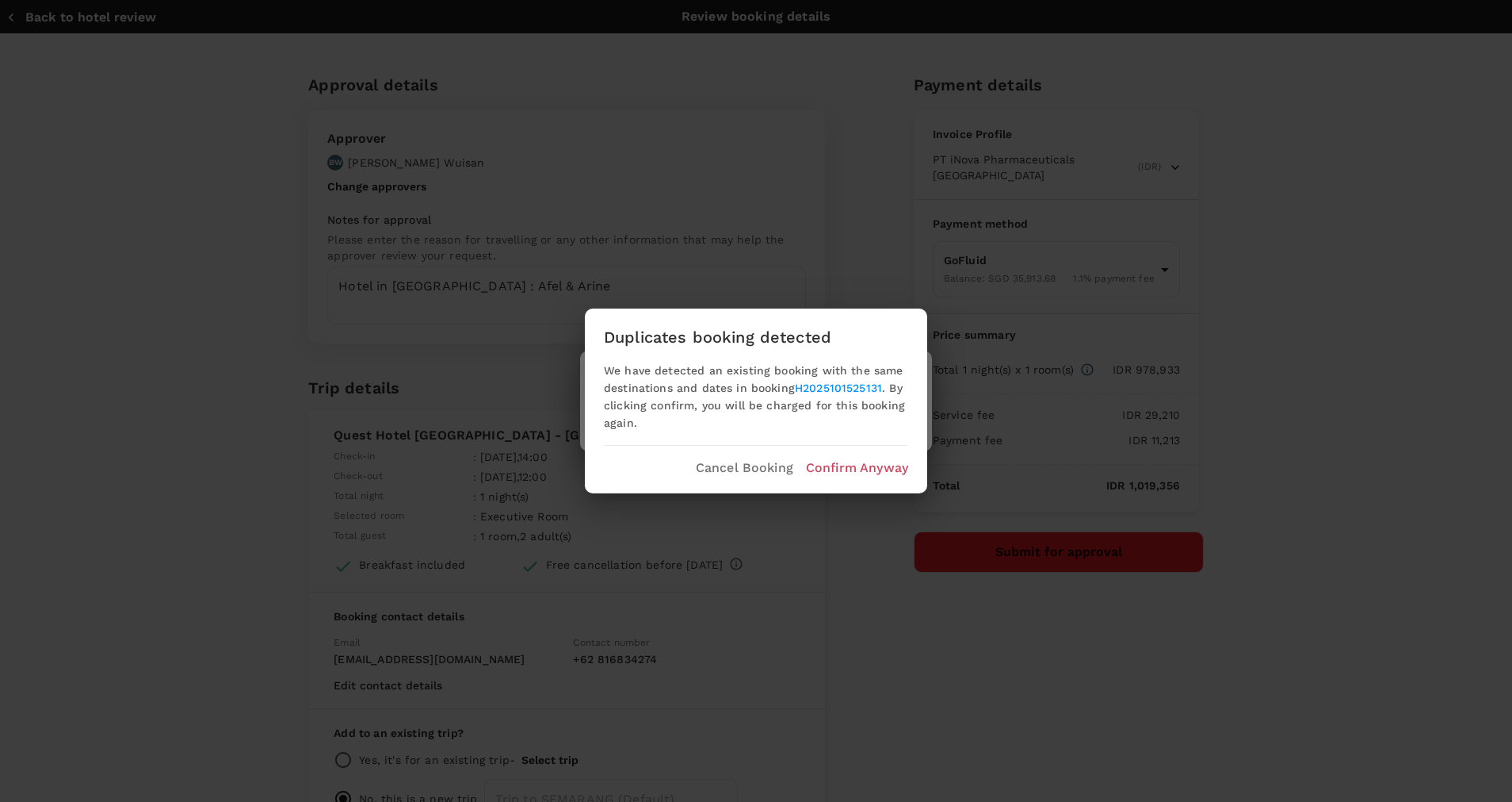
click at [841, 471] on p "Confirm Anyway" at bounding box center [858, 467] width 103 height 19
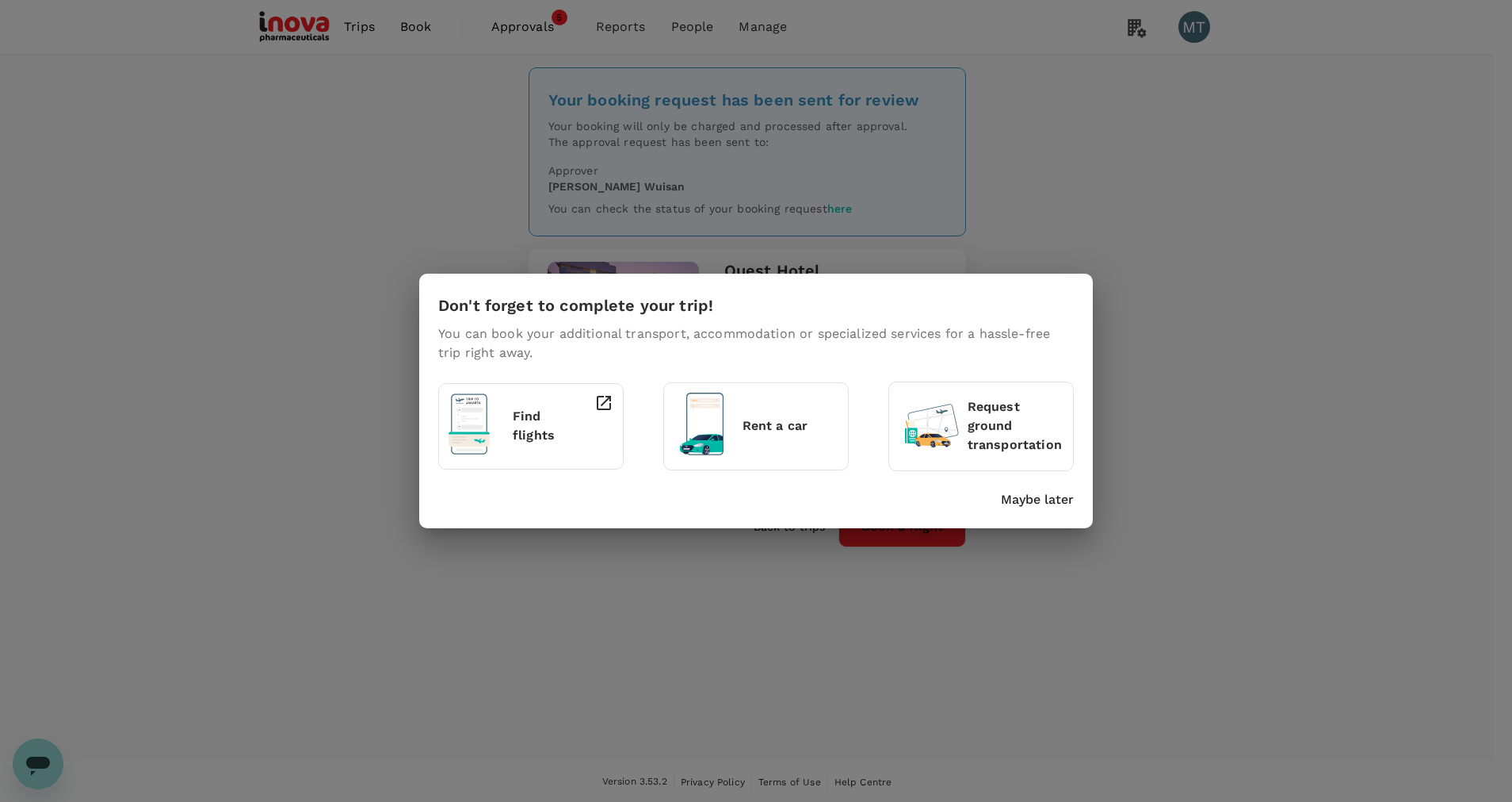
click at [1026, 493] on p "Maybe later" at bounding box center [1038, 499] width 73 height 19
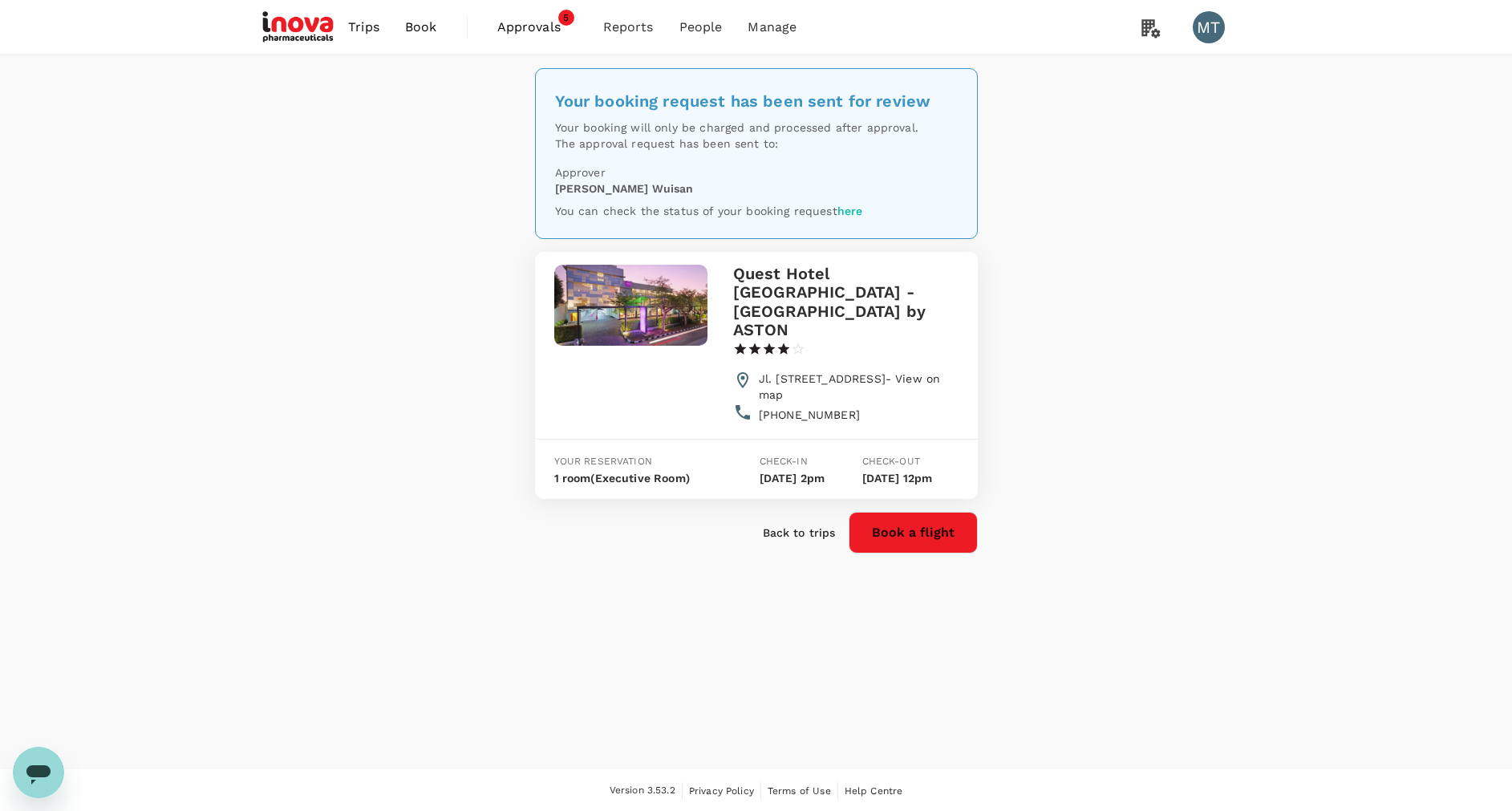
click at [514, 27] on span "Approvals" at bounding box center [537, 26] width 80 height 19
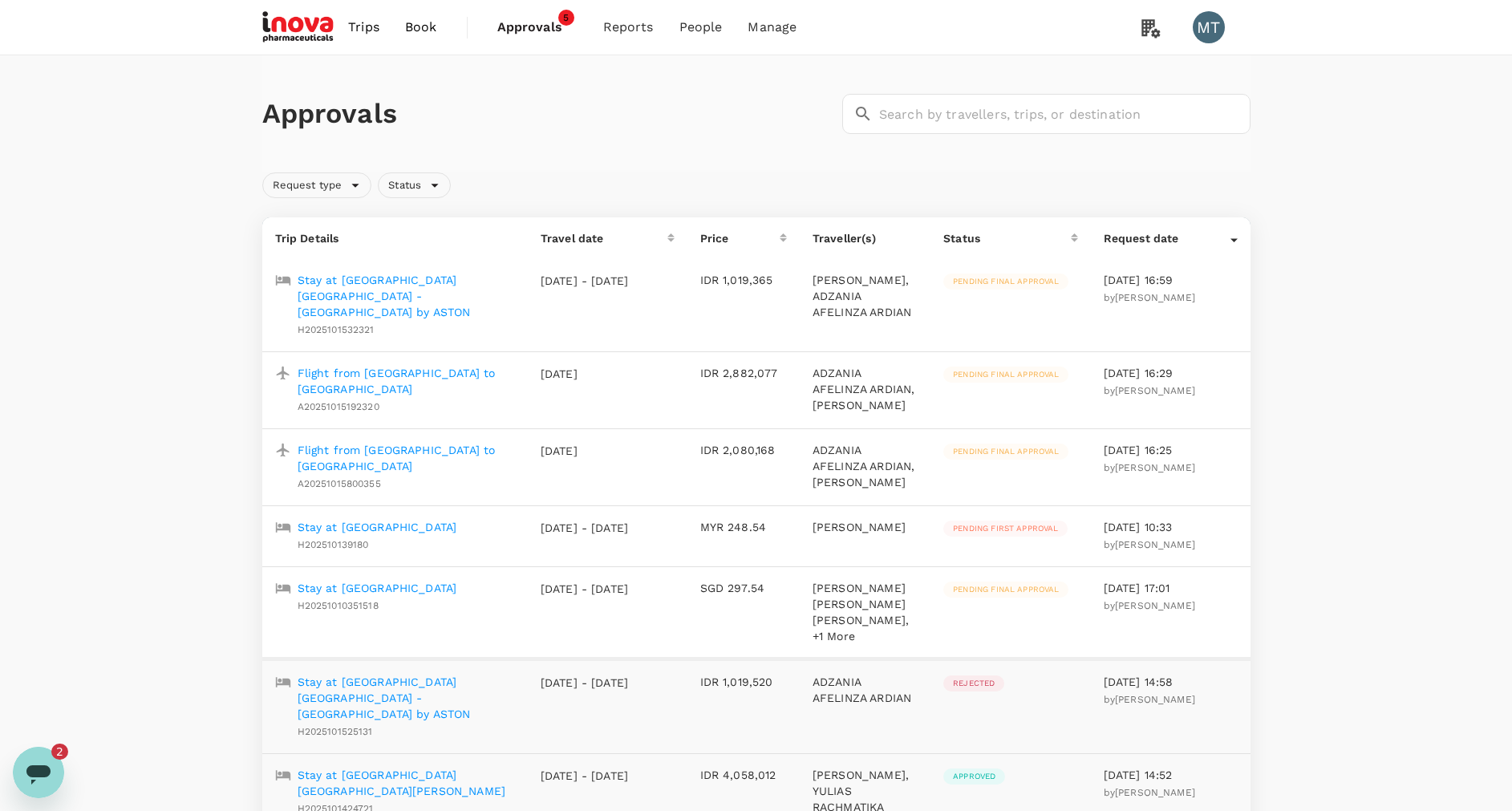
click at [35, 771] on icon "Open messaging window, 2 unread messages" at bounding box center [38, 774] width 24 height 19
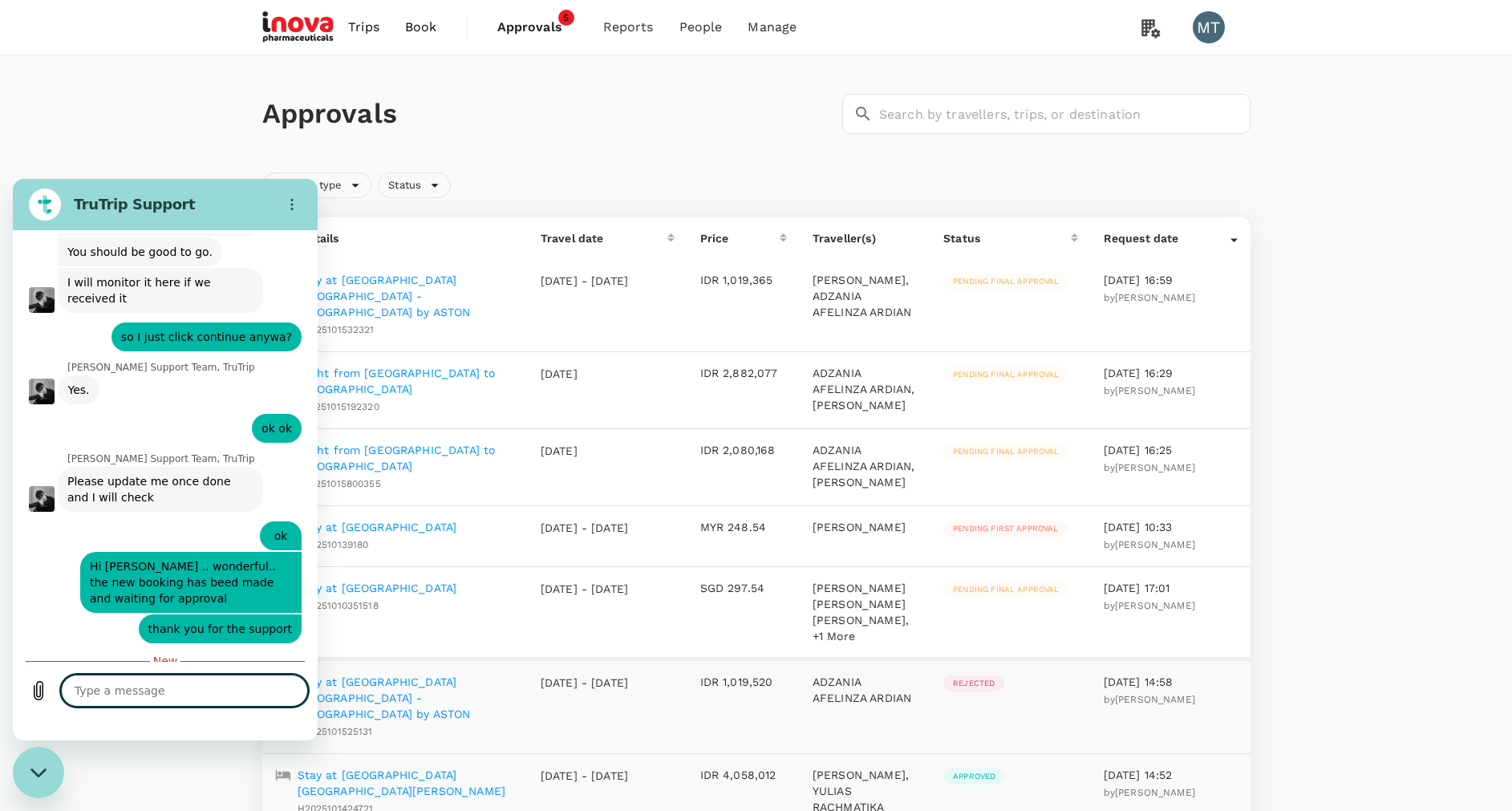
type textarea "x"
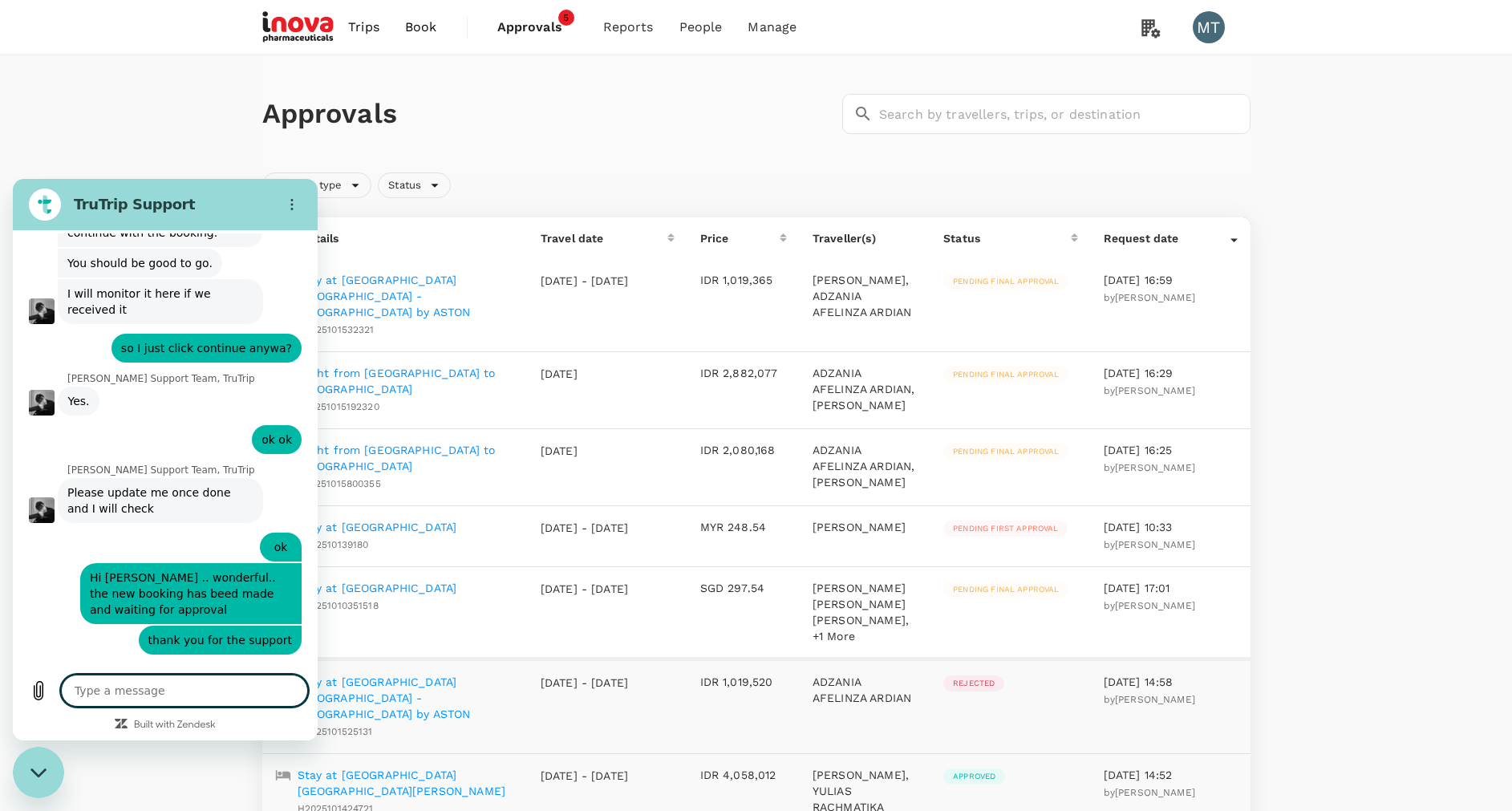
scroll to position [5999, 0]
click at [110, 692] on textarea at bounding box center [184, 690] width 247 height 32
type textarea "w"
type textarea "x"
type textarea "wa"
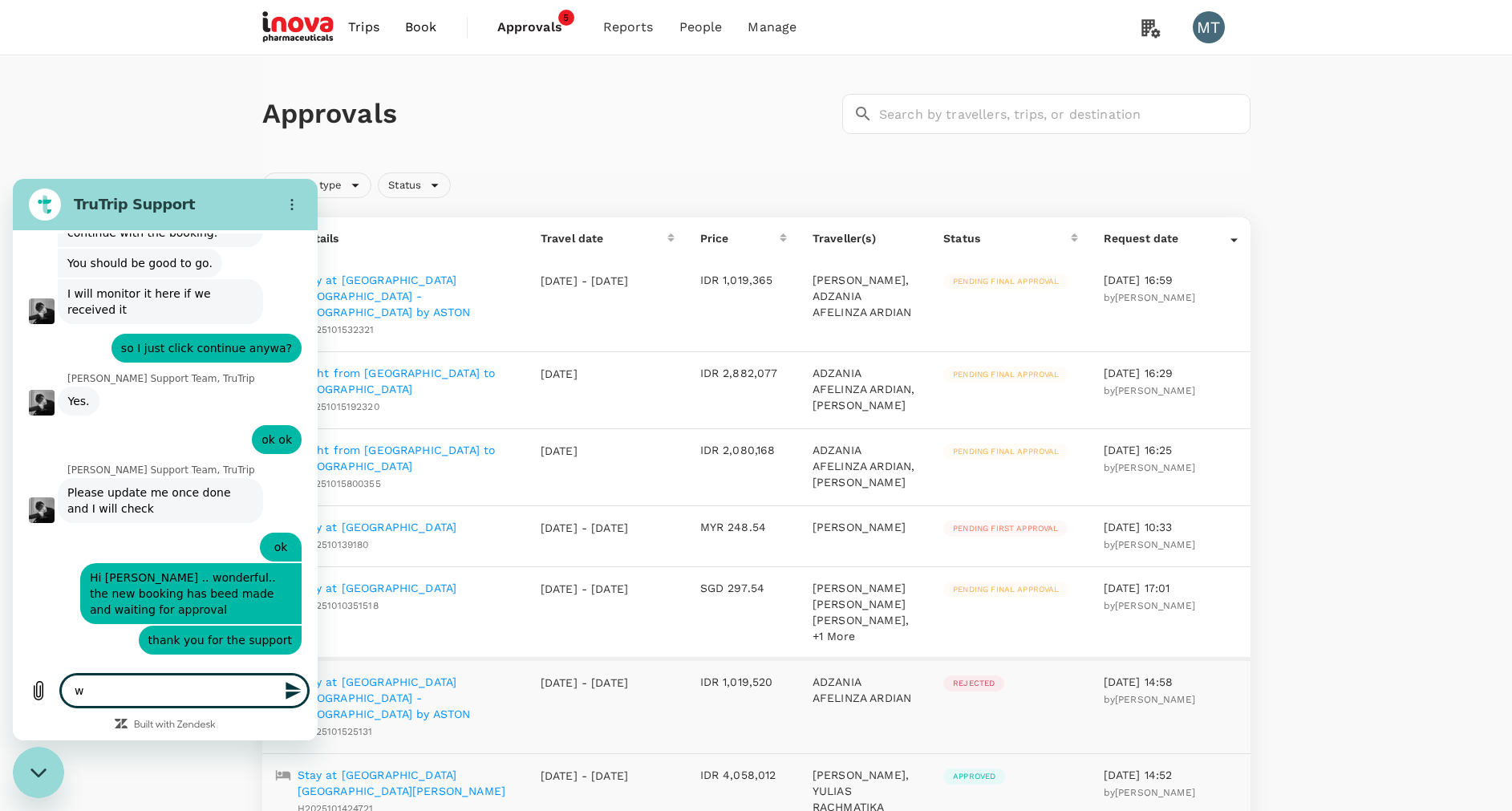
type textarea "x"
type textarea "wai"
type textarea "x"
type textarea "wait"
type textarea "x"
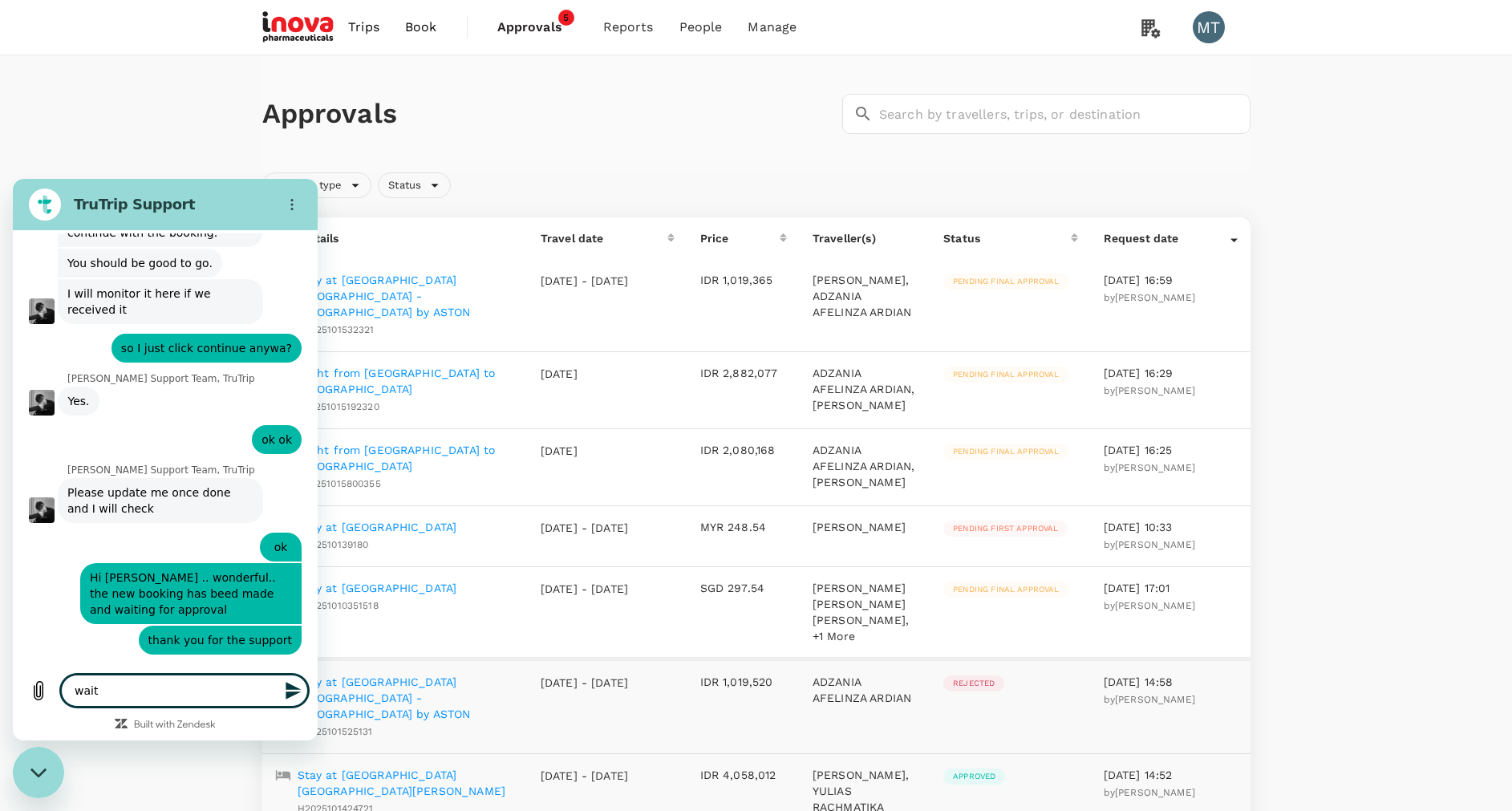
type textarea "waith"
type textarea "x"
type textarea "waith'"
type textarea "x"
type textarea "waith"
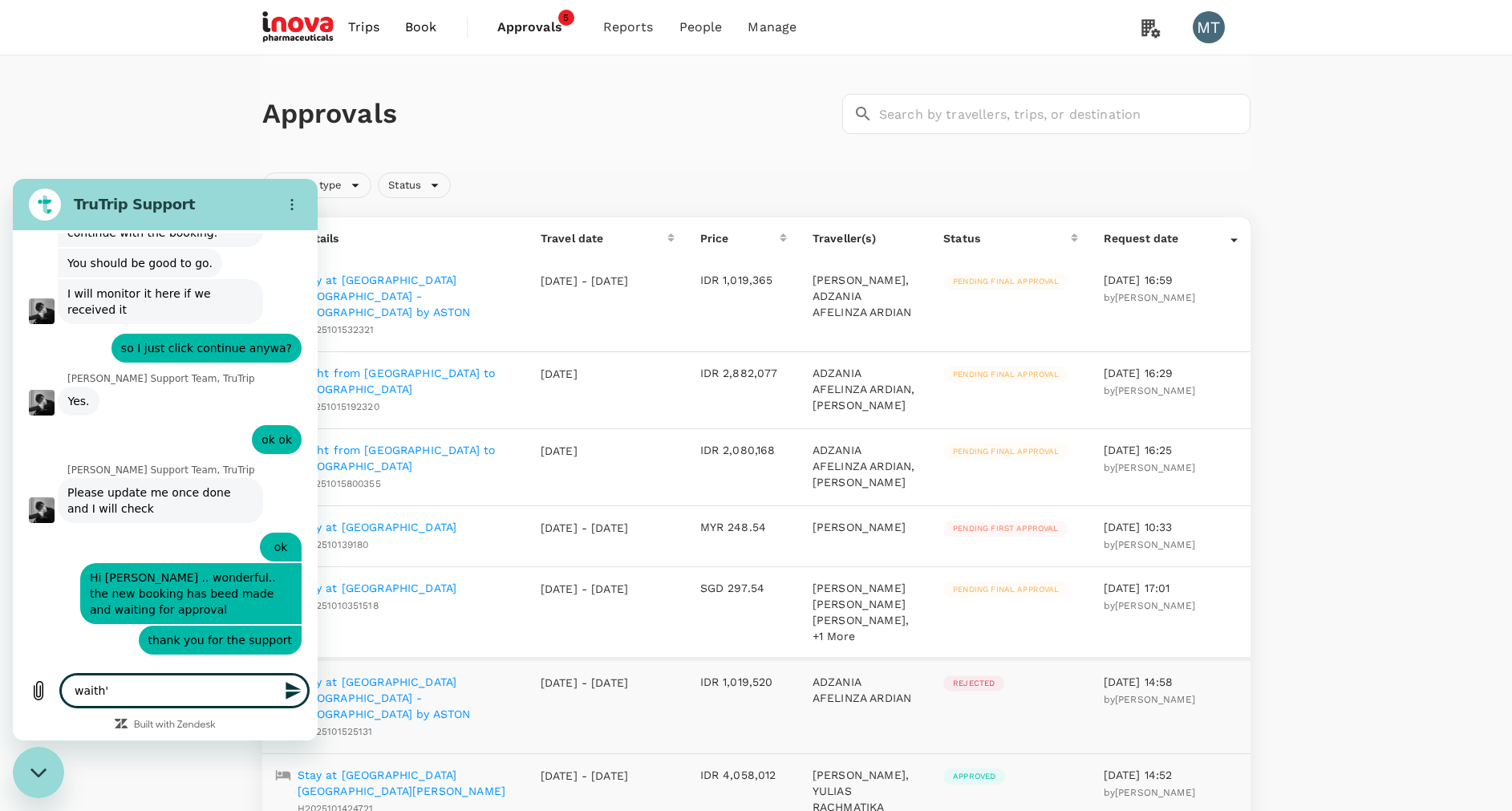
type textarea "x"
type textarea "wait"
type textarea "x"
type textarea "wai"
type textarea "x"
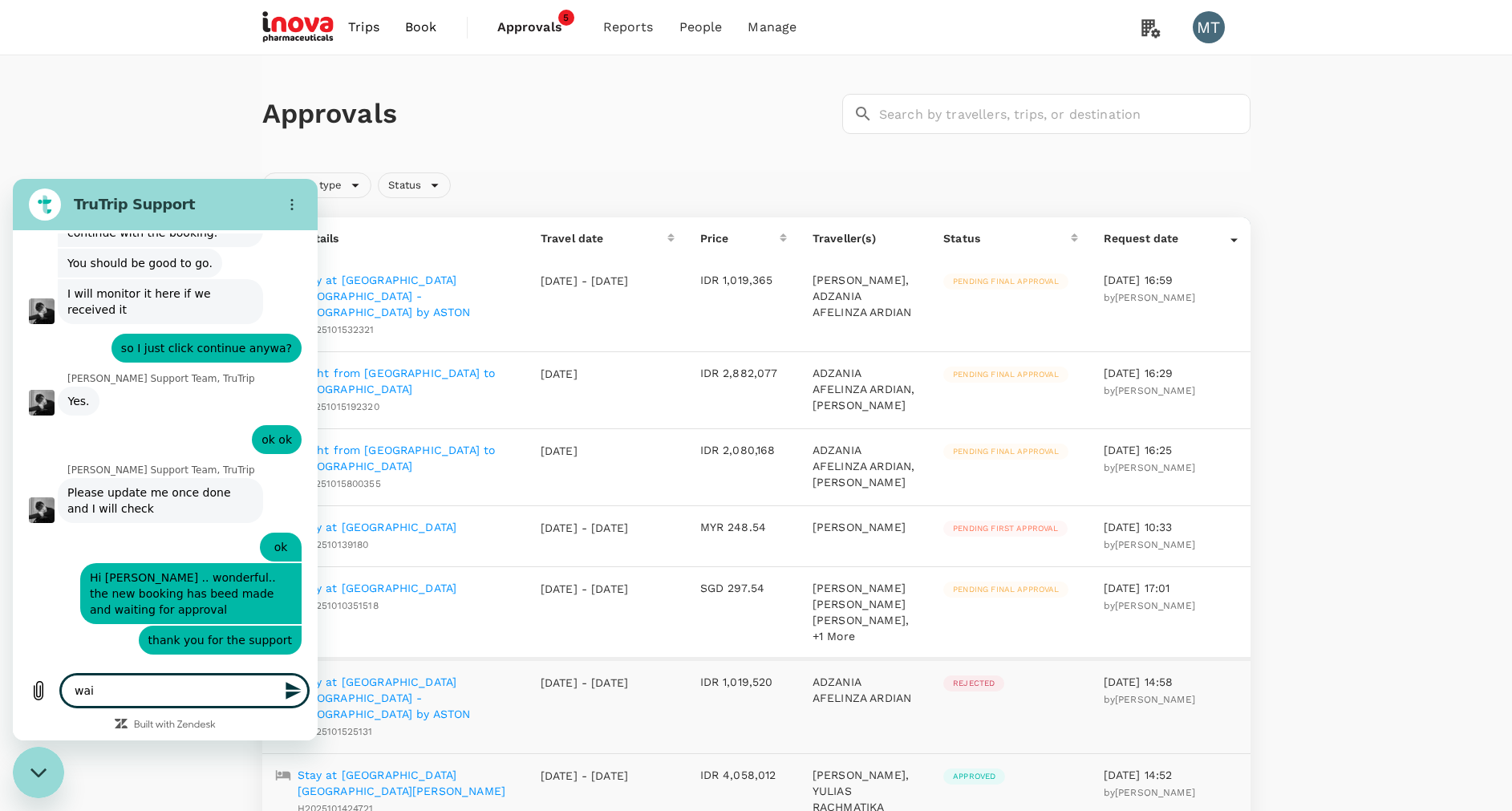
type textarea "wait"
type textarea "x"
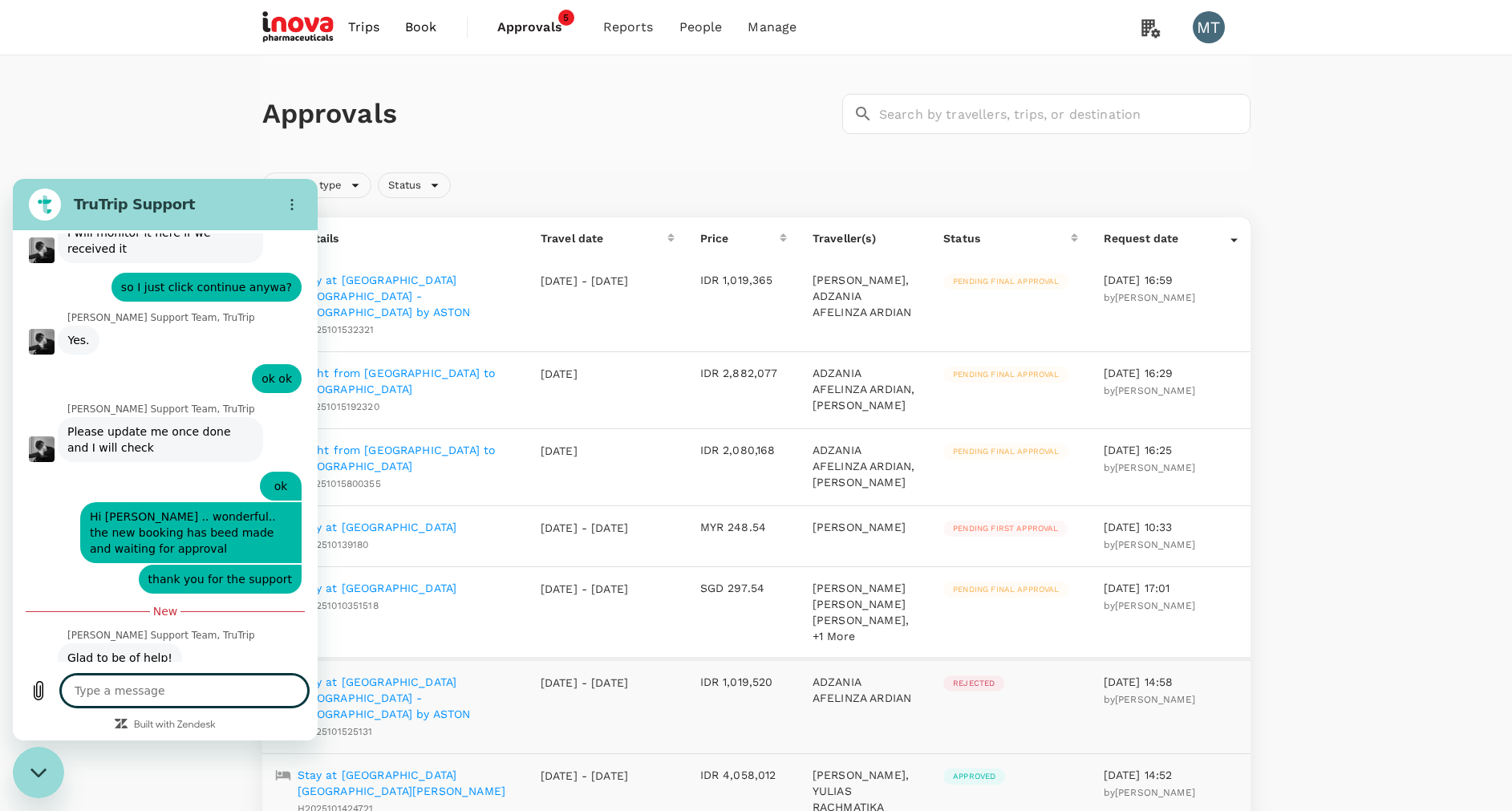
type textarea "x"
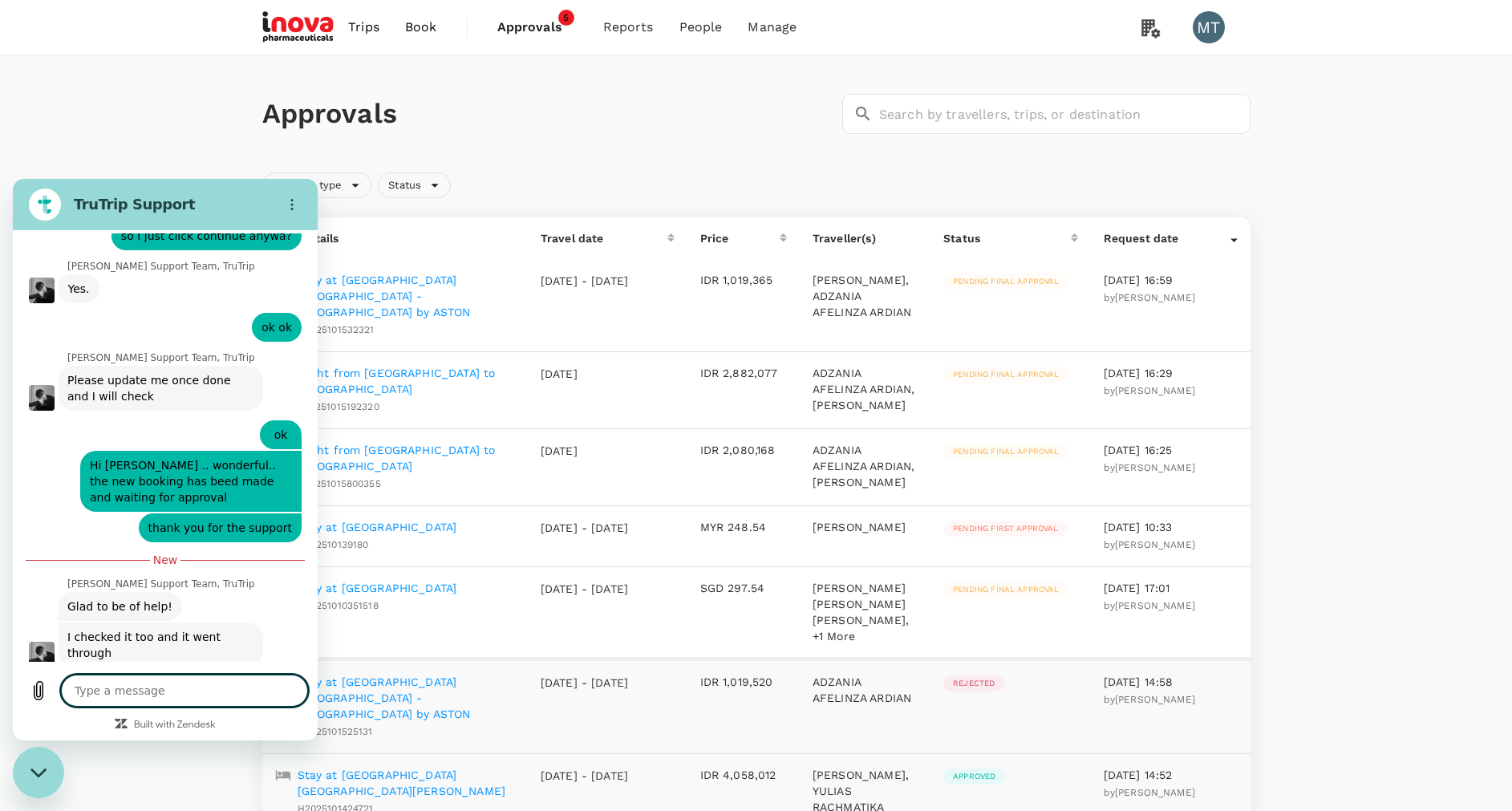
scroll to position [6114, 0]
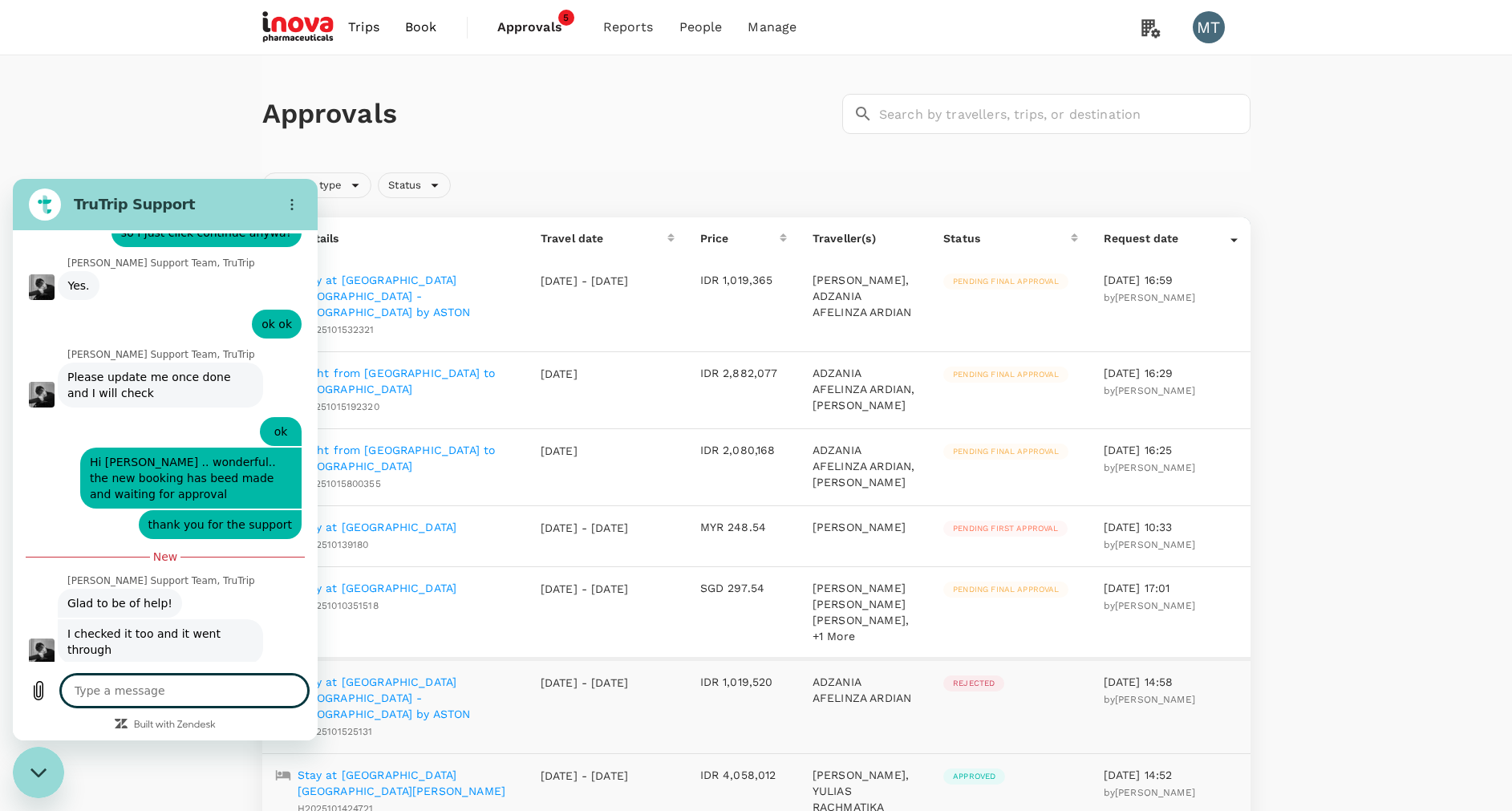
type textarea "i"
type textarea "x"
type textarea "i"
type textarea "x"
type textarea "i d"
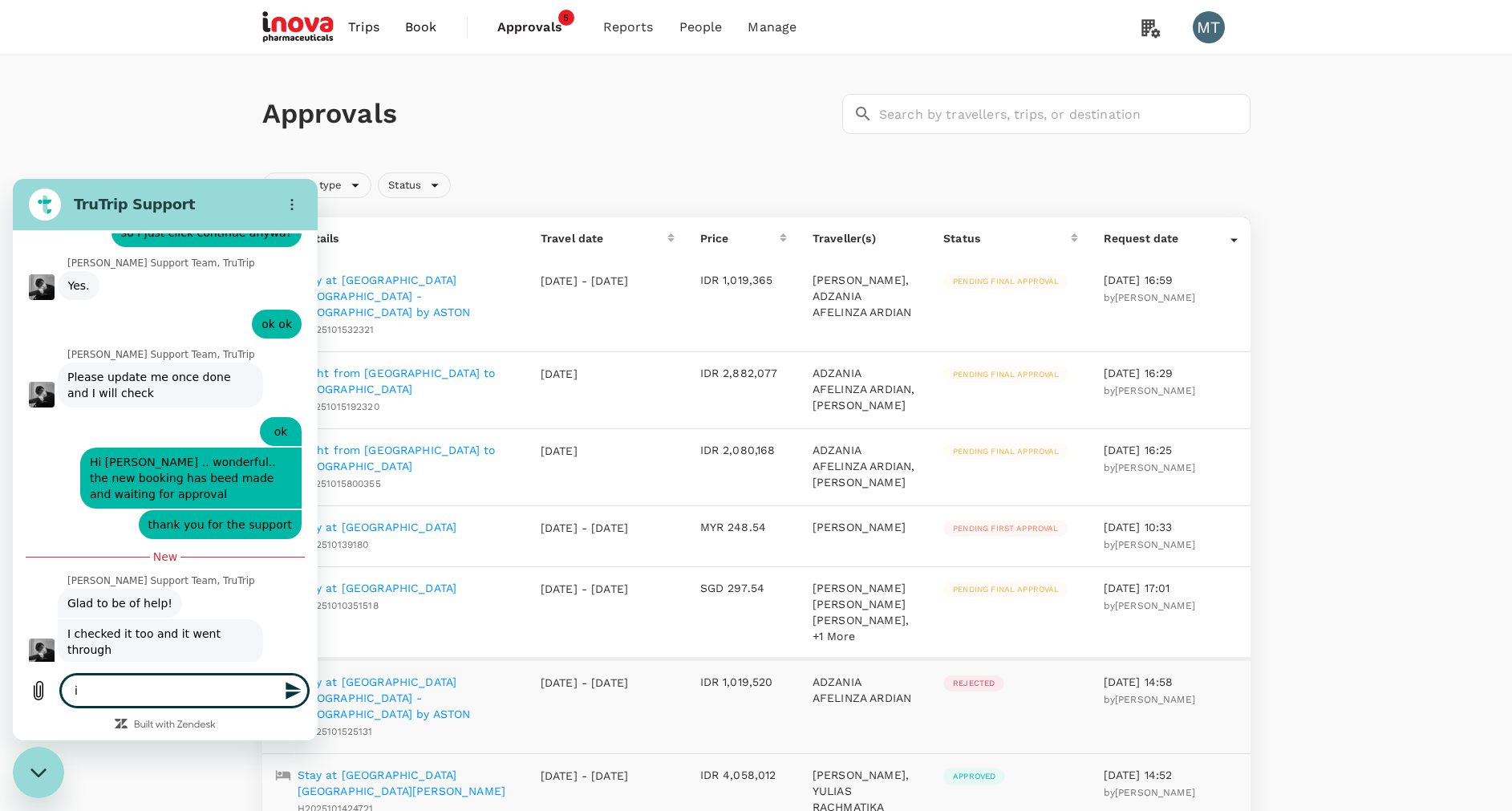
type textarea "x"
type textarea "i do"
type textarea "x"
type textarea "i d"
type textarea "x"
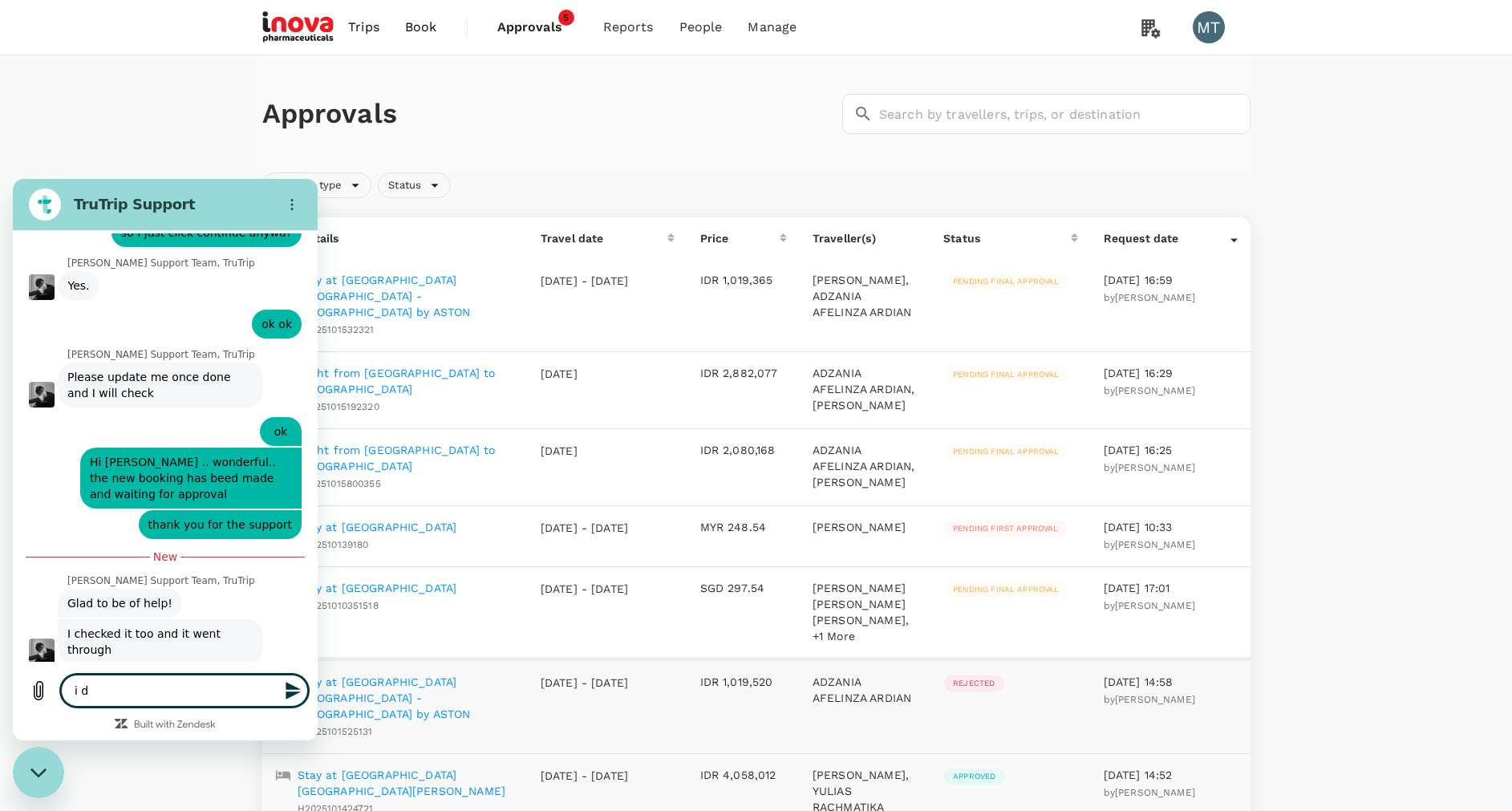
type textarea "i"
type textarea "x"
type textarea "i"
type textarea "x"
click at [636, 130] on h1 "Approvals" at bounding box center [548, 114] width 573 height 34
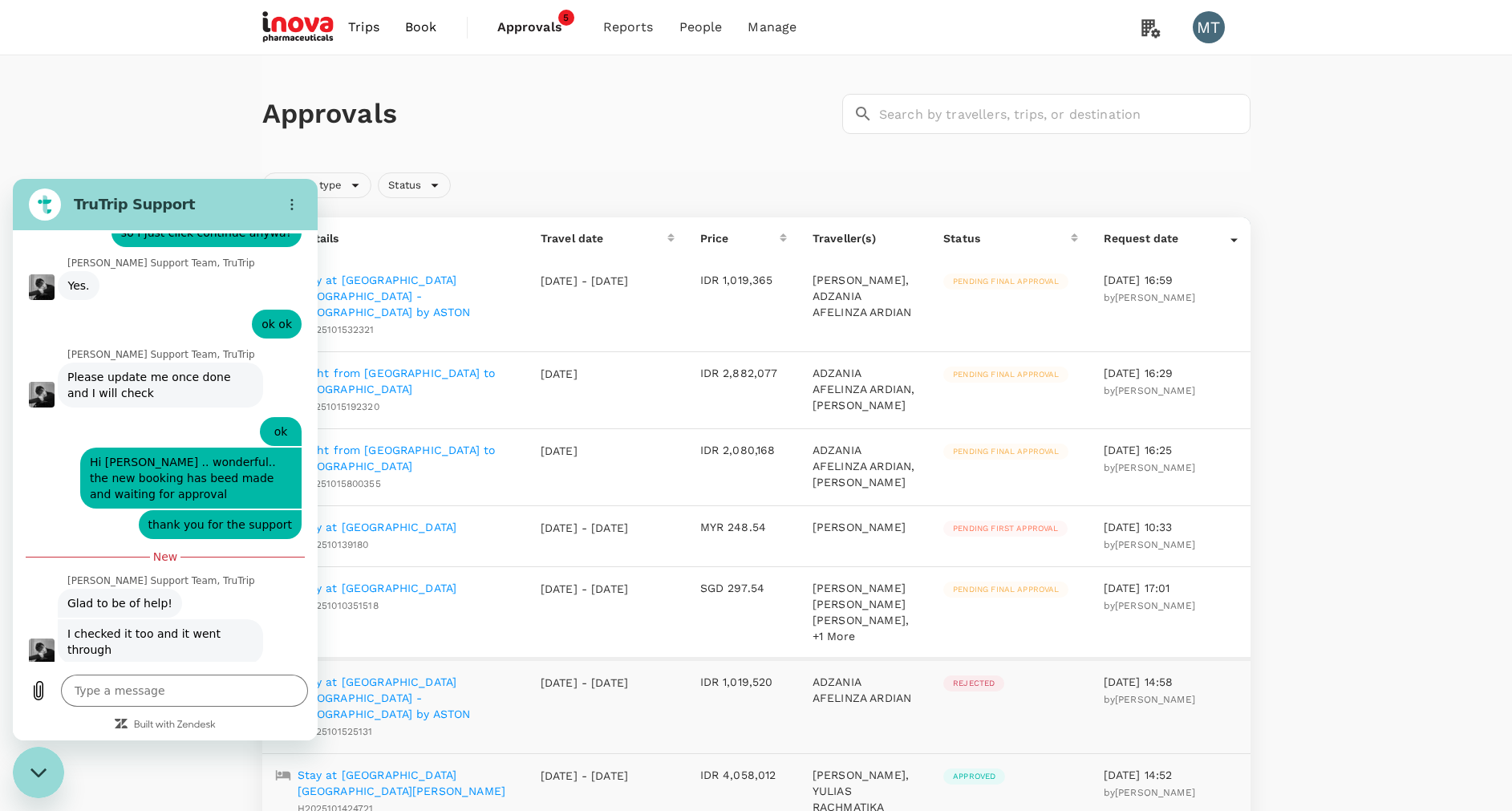
click at [46, 774] on icon "Close messaging window" at bounding box center [39, 772] width 16 height 11
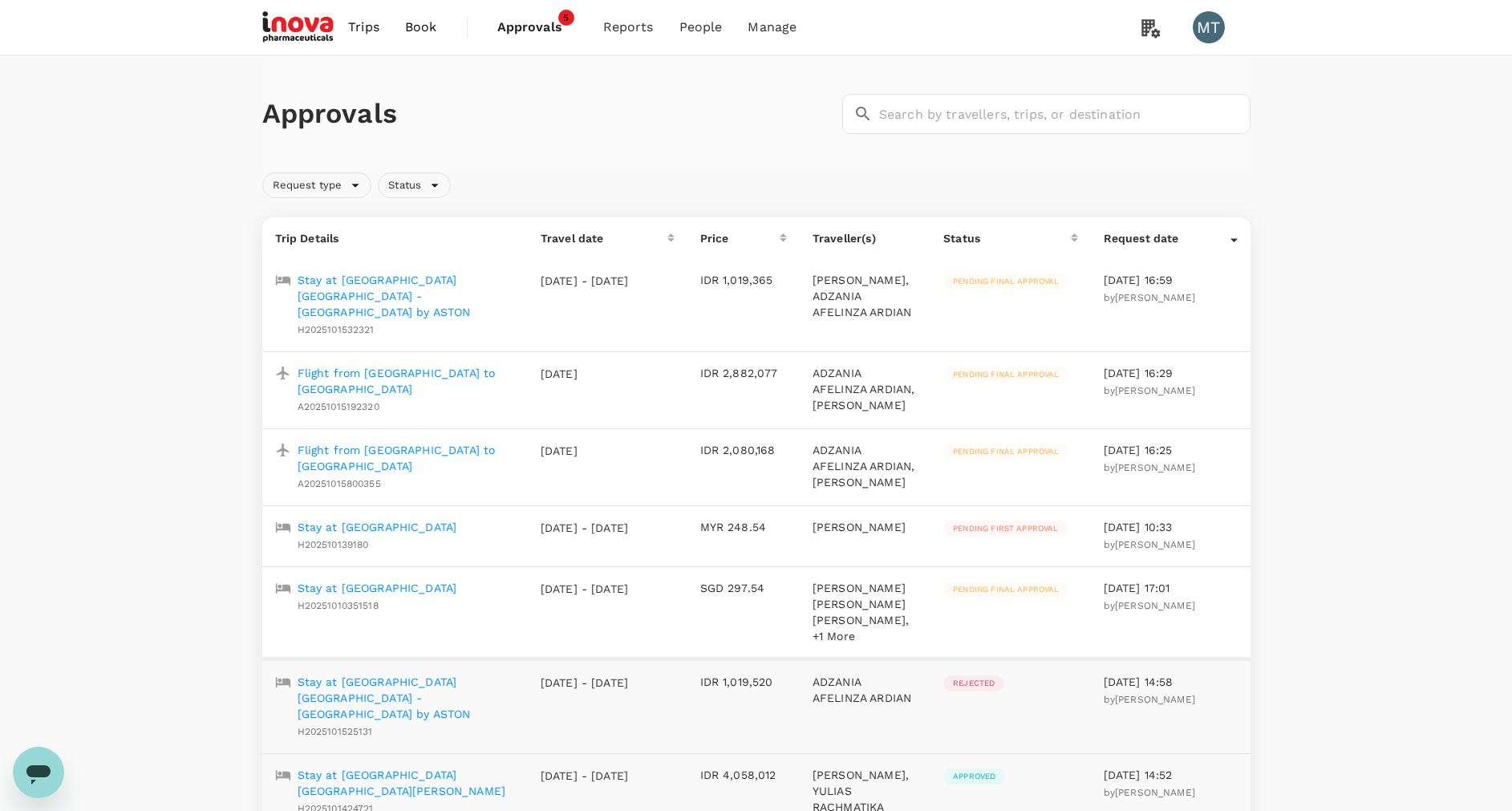
click at [43, 762] on icon "Open messaging window" at bounding box center [38, 771] width 29 height 29
type textarea "x"
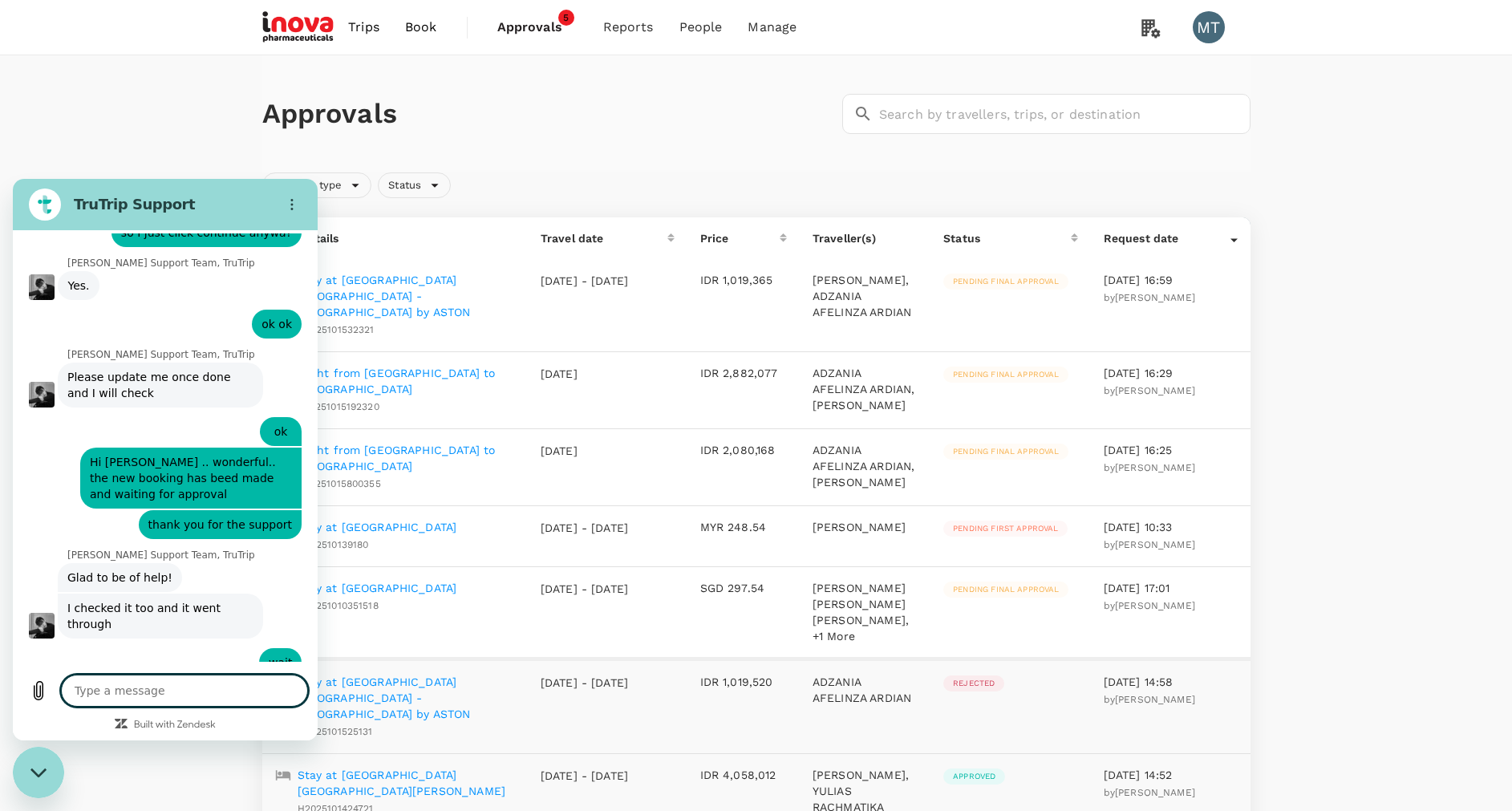
scroll to position [6089, 0]
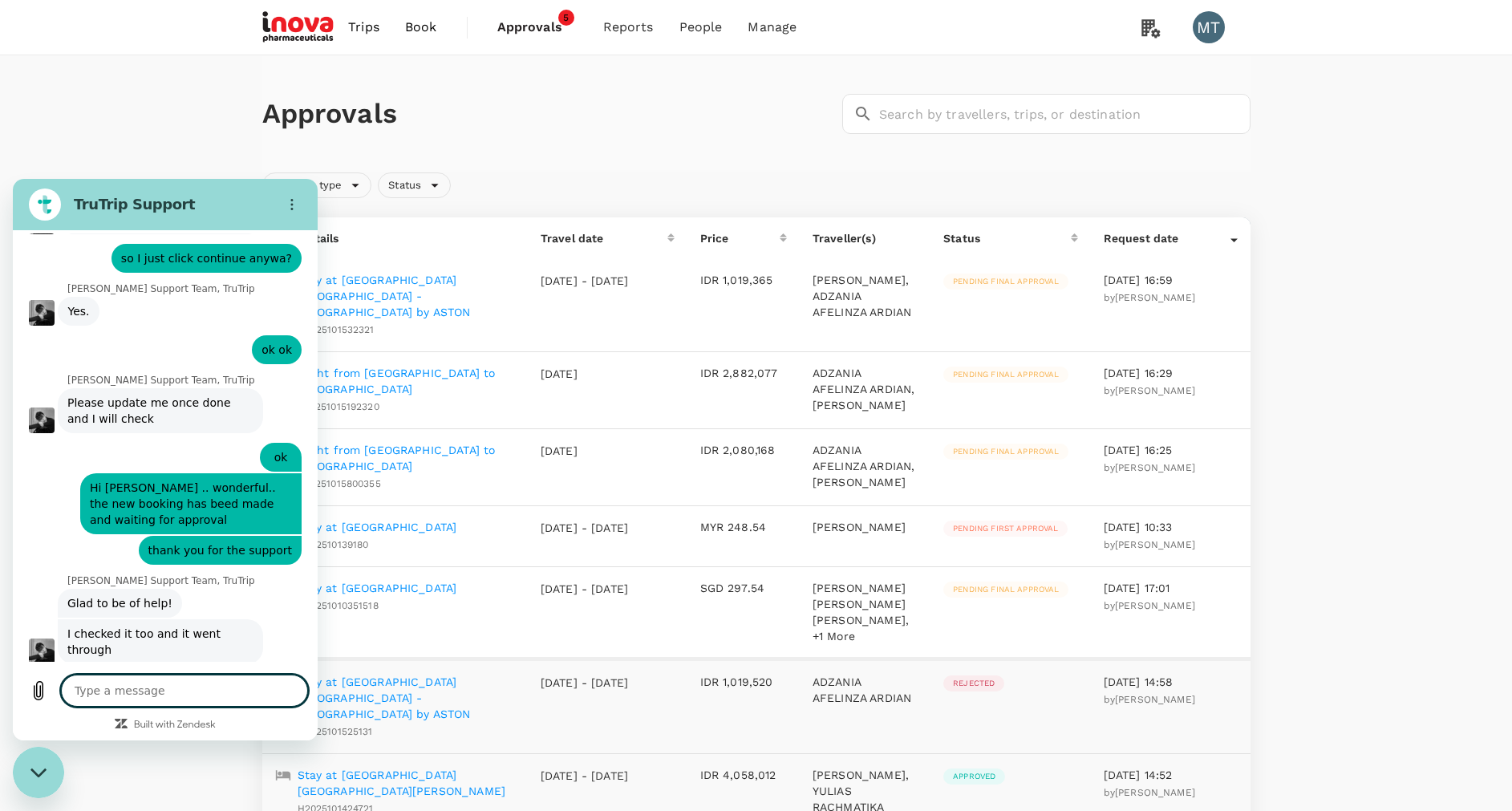
click at [160, 687] on textarea at bounding box center [184, 690] width 247 height 32
type textarea "t"
type textarea "x"
type textarea "th"
type textarea "x"
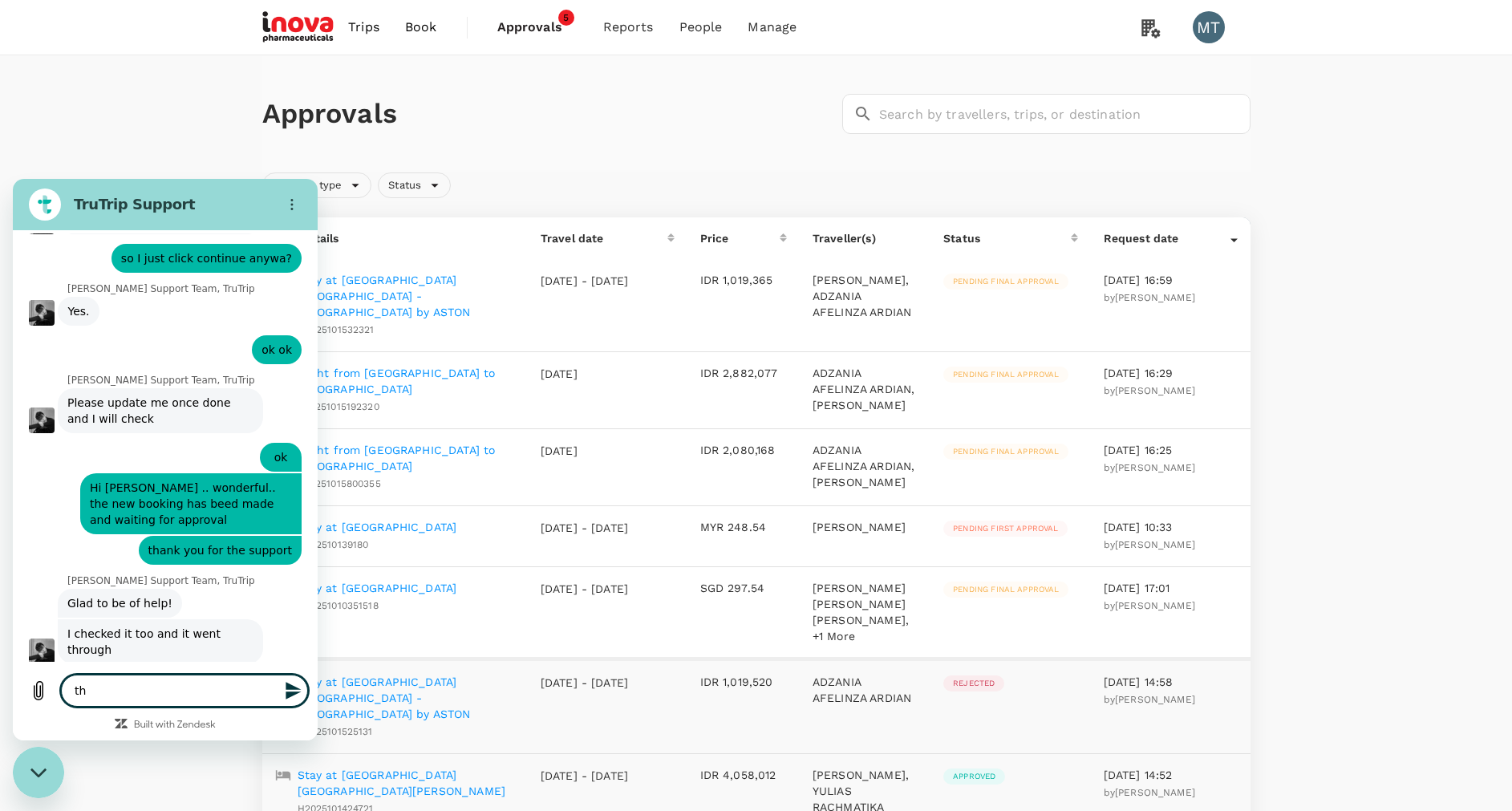
type textarea "tha"
type textarea "x"
type textarea "than"
type textarea "x"
type textarea "thank"
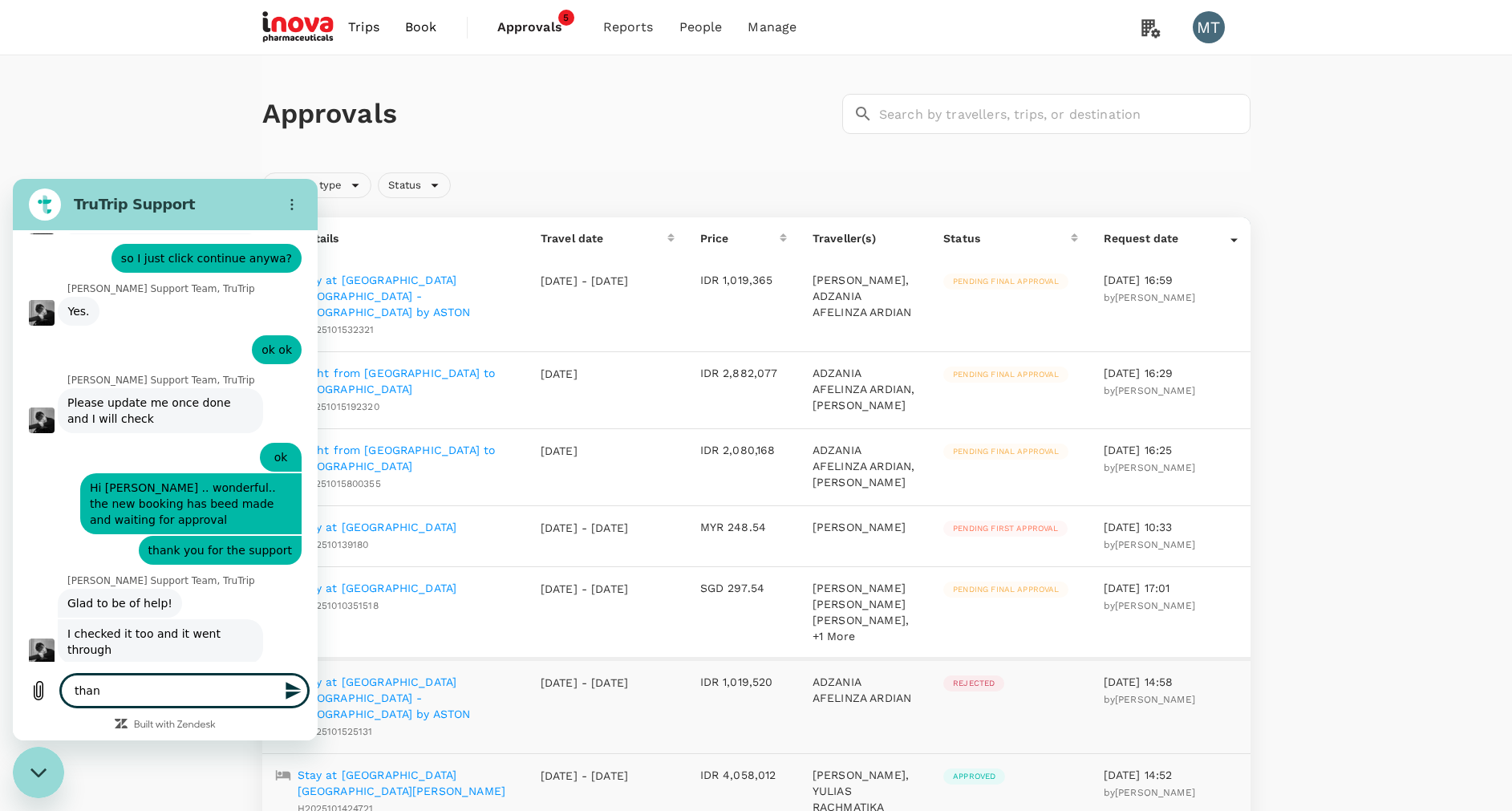
type textarea "x"
type textarea "thank y"
type textarea "x"
type textarea "thank yo"
type textarea "x"
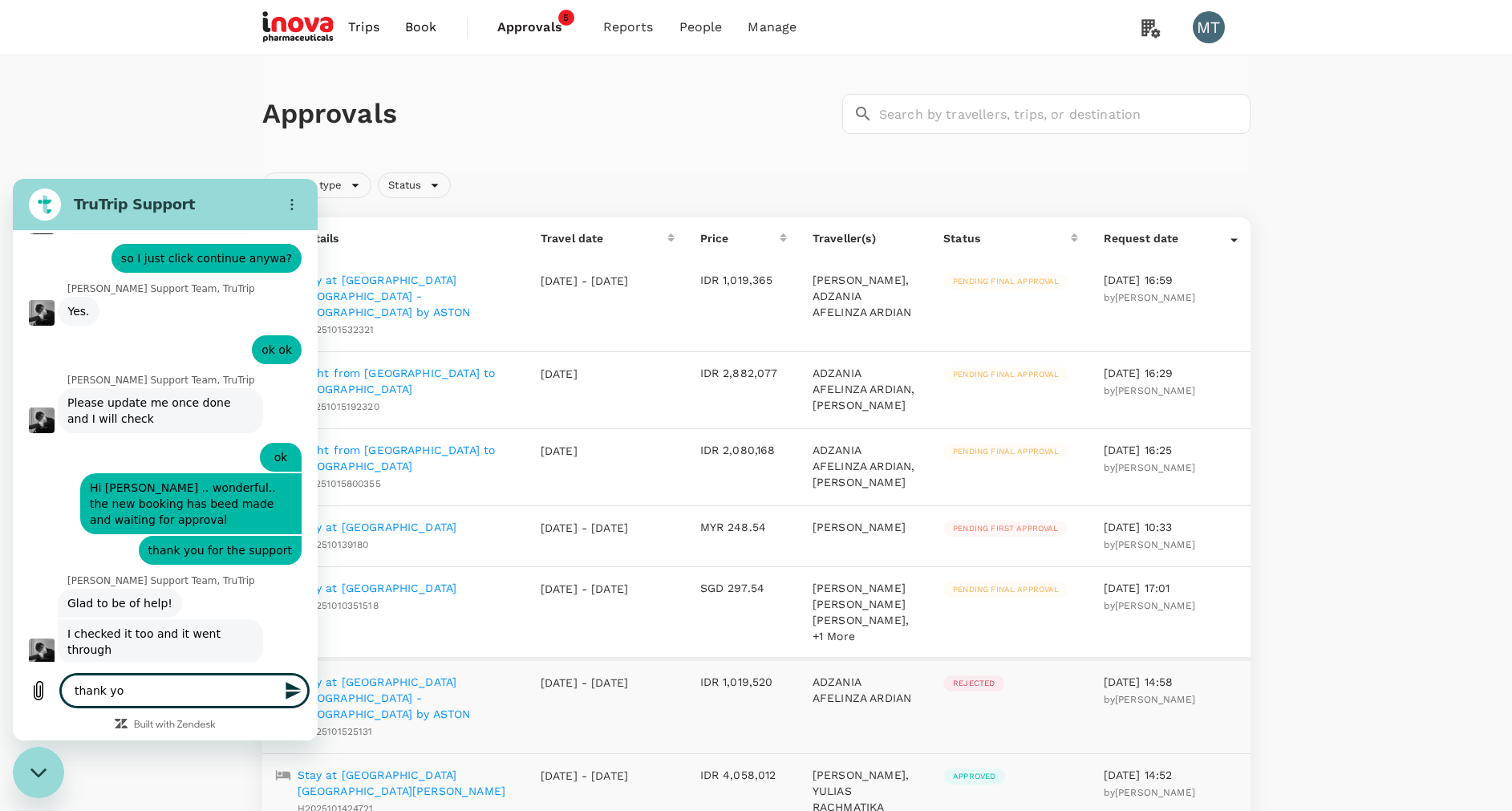
type textarea "thank you"
type textarea "x"
type textarea "thank you"
type textarea "x"
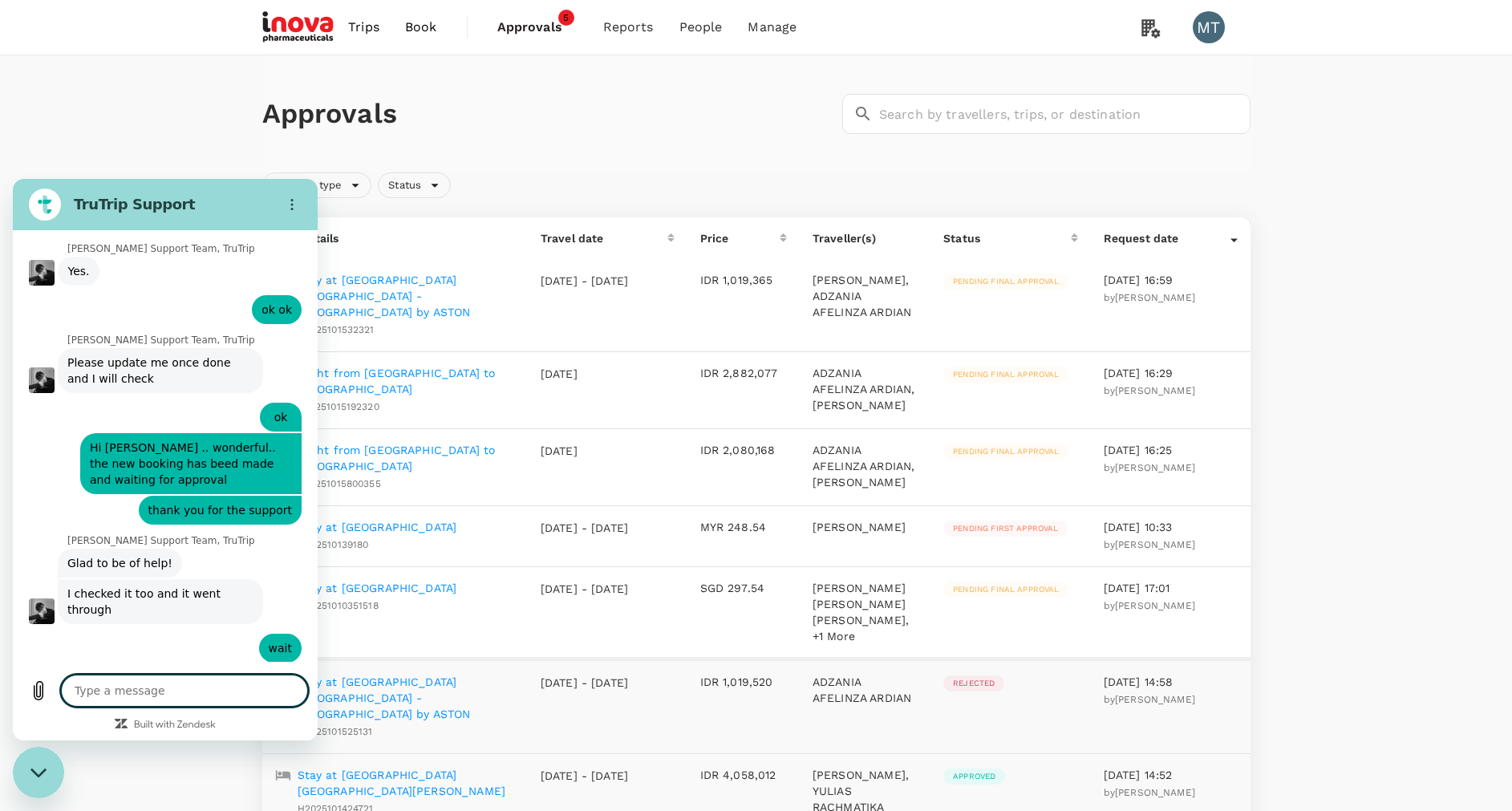
scroll to position [6127, 0]
click at [49, 780] on div "Close messaging window" at bounding box center [39, 772] width 48 height 48
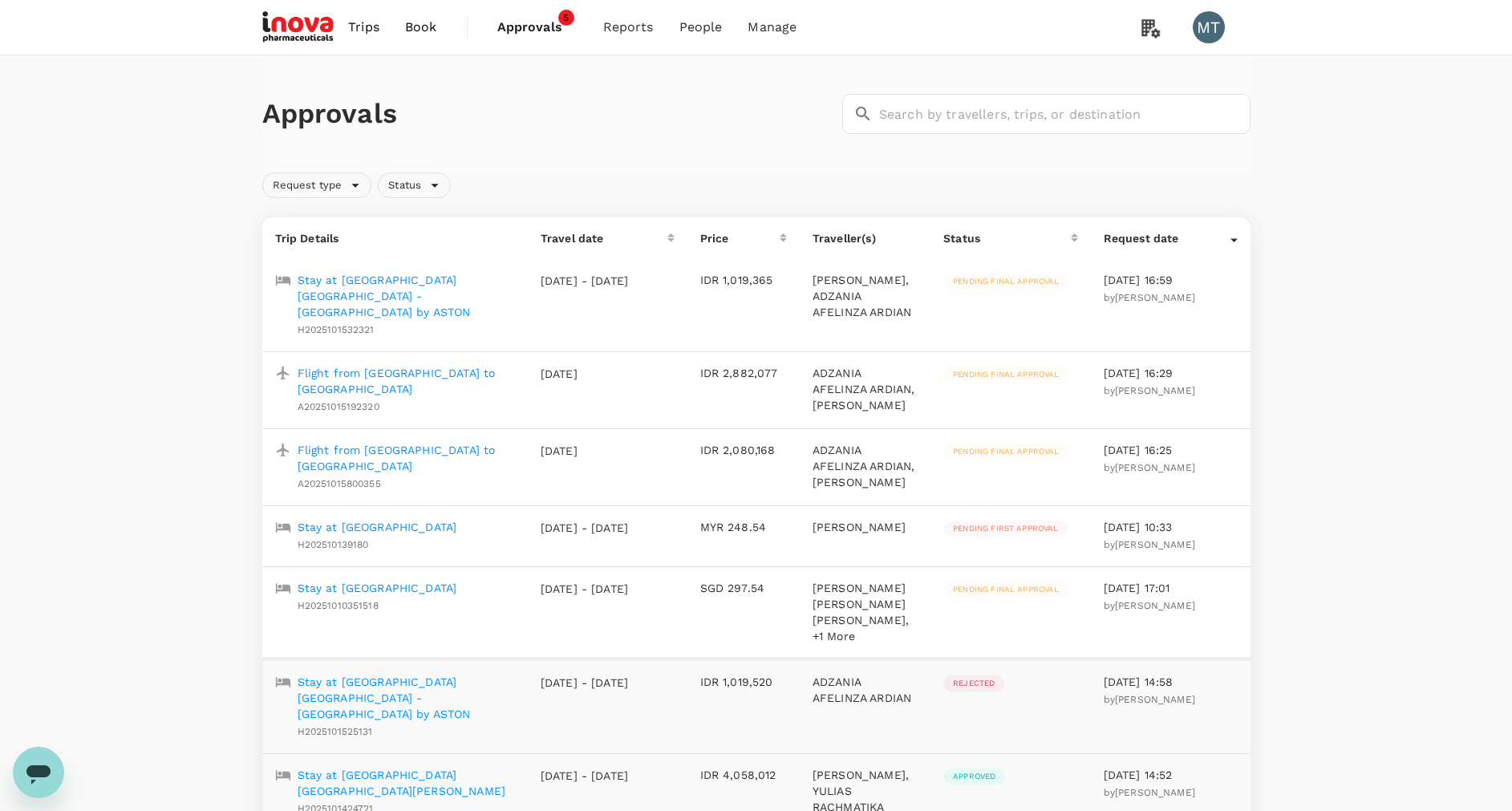
scroll to position [6129, 0]
click at [429, 289] on p "Stay at [GEOGRAPHIC_DATA] [GEOGRAPHIC_DATA] - [GEOGRAPHIC_DATA] by ASTON" at bounding box center [406, 296] width 217 height 48
type textarea "x"
click at [421, 29] on span "Book" at bounding box center [421, 26] width 32 height 19
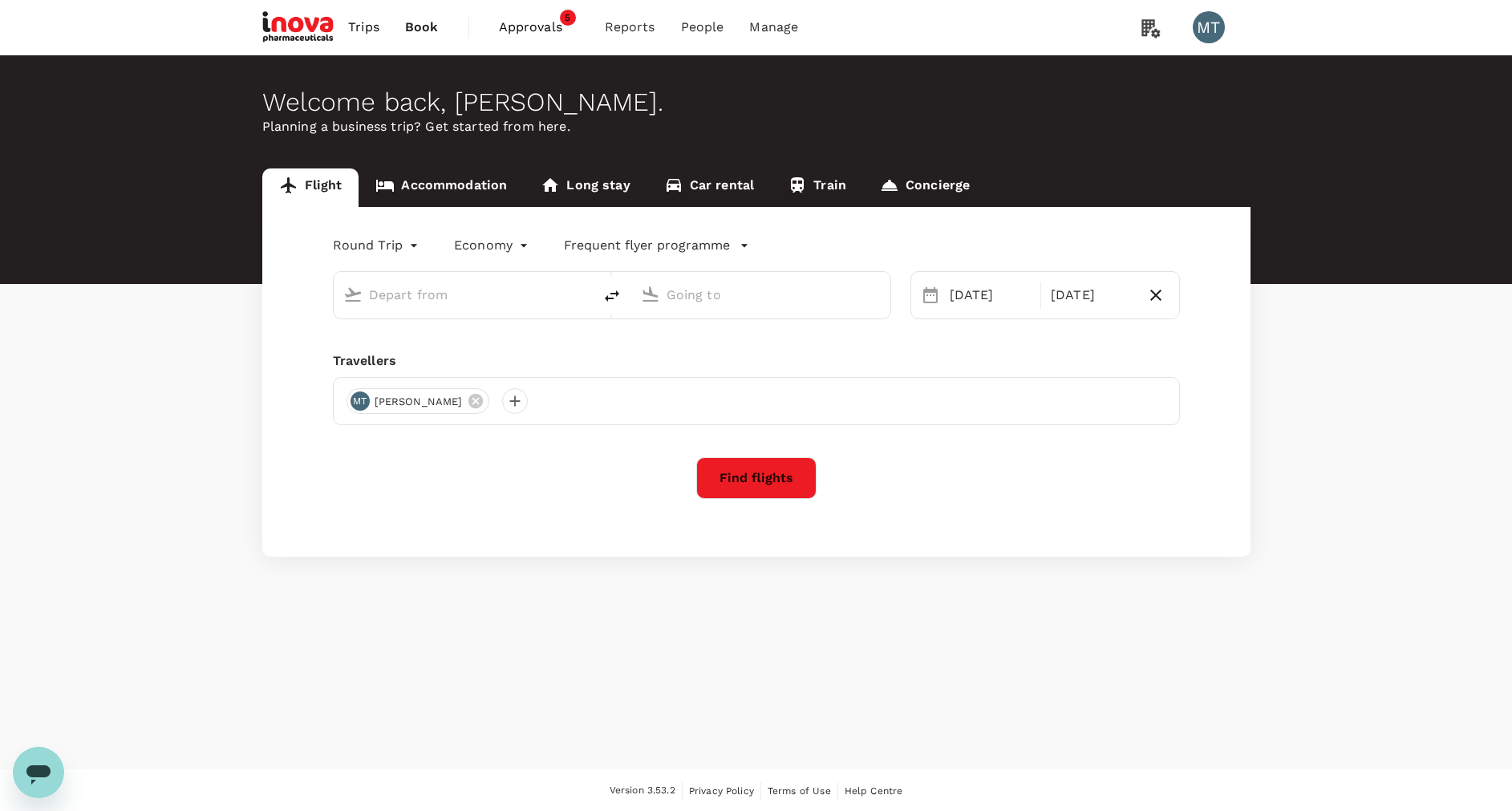
type input "oneway"
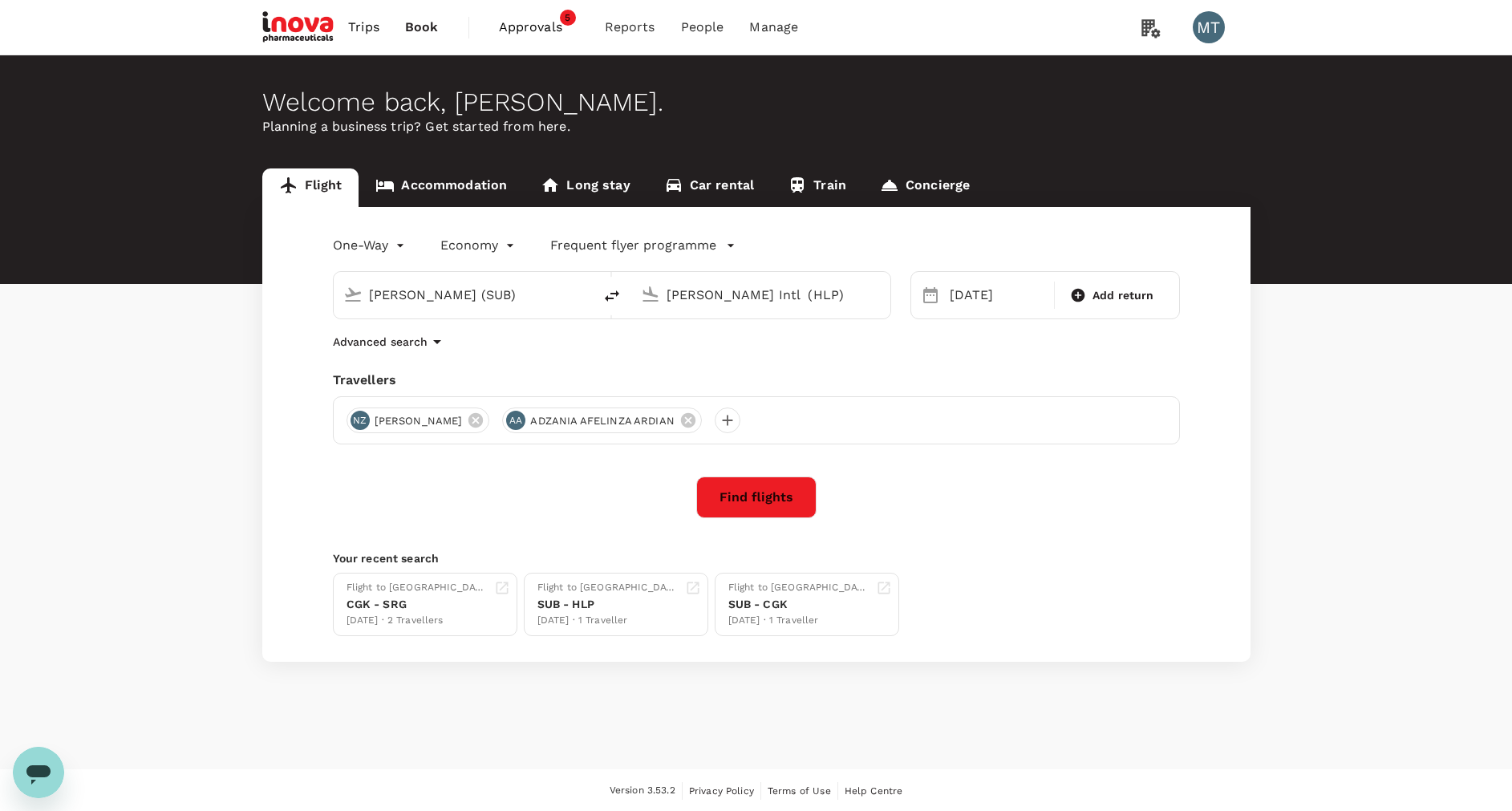
type input "[PERSON_NAME] (SUB)"
type input "[PERSON_NAME] Intl (HLP)"
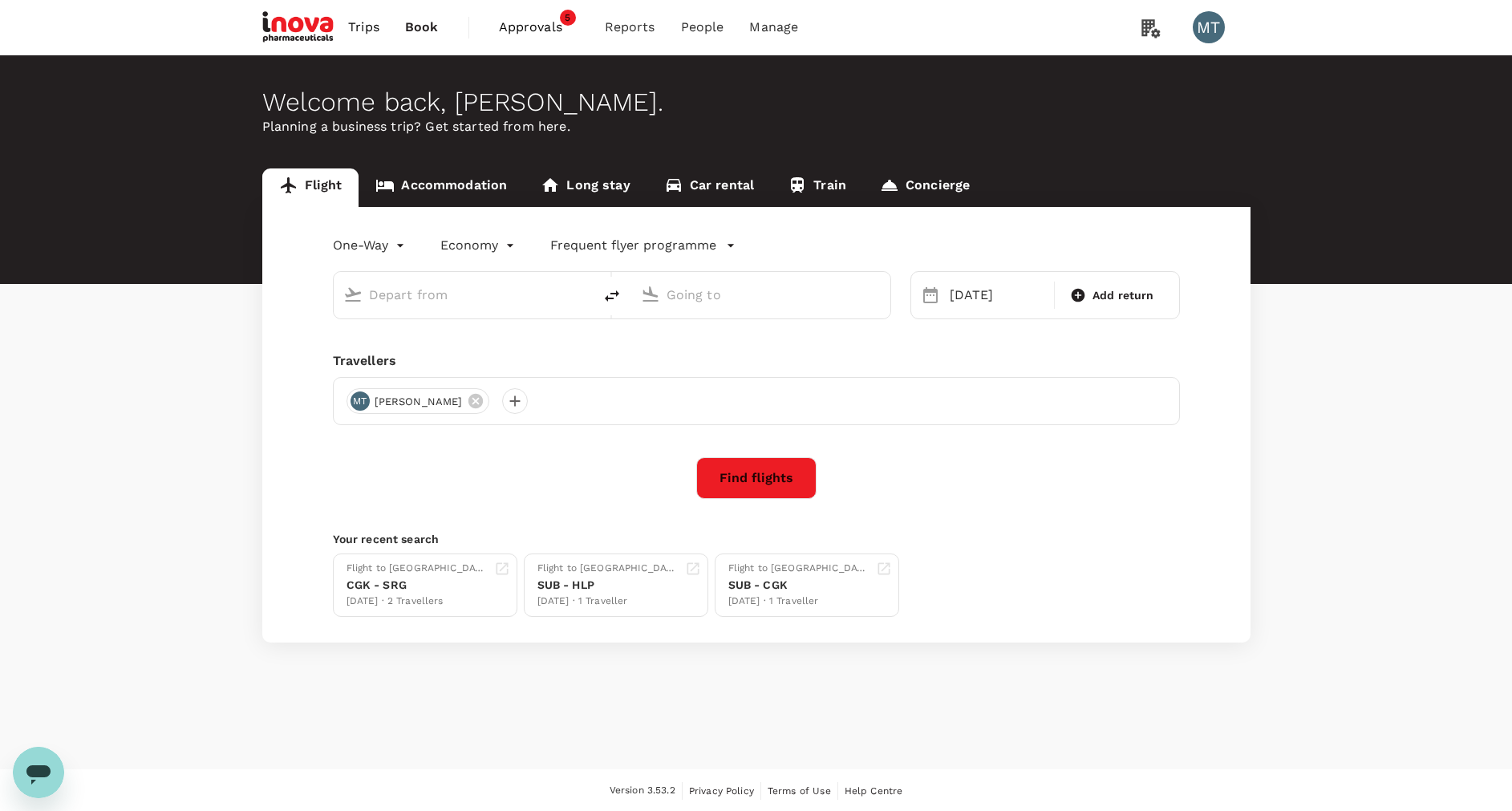
type input "[PERSON_NAME] (SUB)"
type input "[PERSON_NAME] Intl (HLP)"
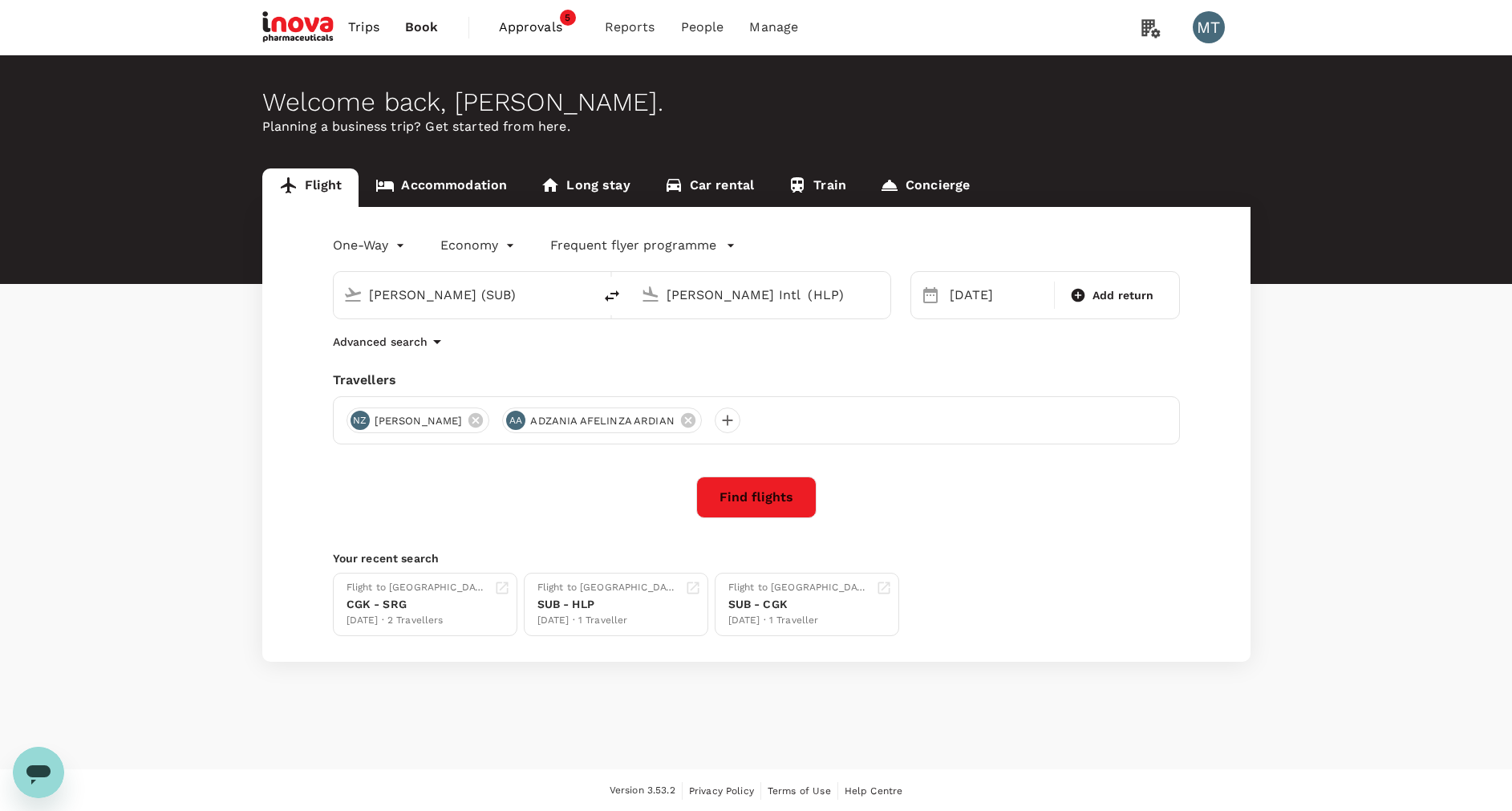
click at [470, 190] on link "Accommodation" at bounding box center [441, 188] width 166 height 39
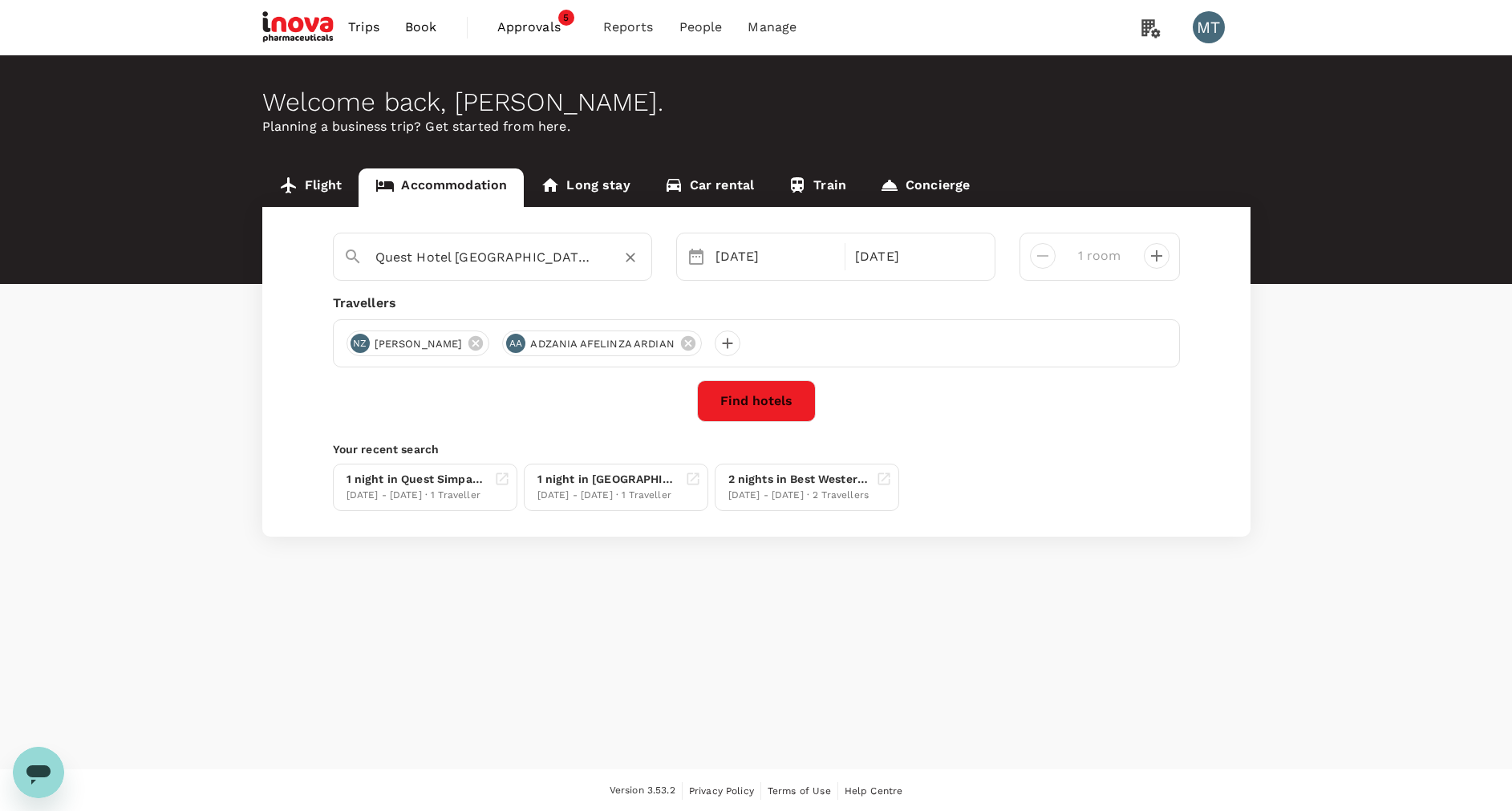
click at [544, 262] on input "Quest Hotel [GEOGRAPHIC_DATA] - [GEOGRAPHIC_DATA] by ASTON" at bounding box center [486, 257] width 222 height 25
type textarea "x"
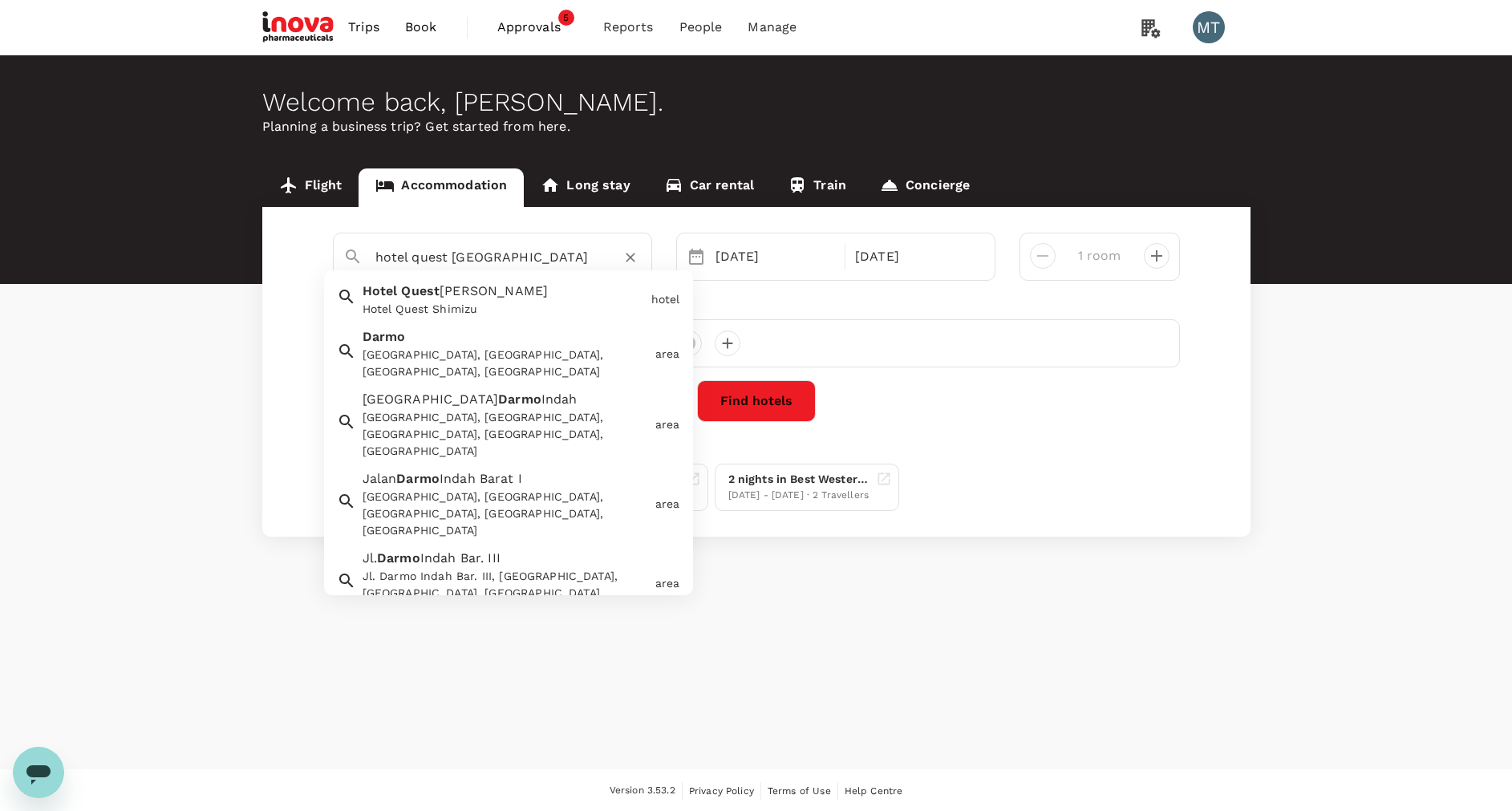
type input "Quest Hotel [GEOGRAPHIC_DATA] - [GEOGRAPHIC_DATA] by ASTON"
click at [624, 217] on div "Quest Hotel [GEOGRAPHIC_DATA] - [GEOGRAPHIC_DATA] by [GEOGRAPHIC_DATA] [GEOGRAP…" at bounding box center [756, 371] width 988 height 329
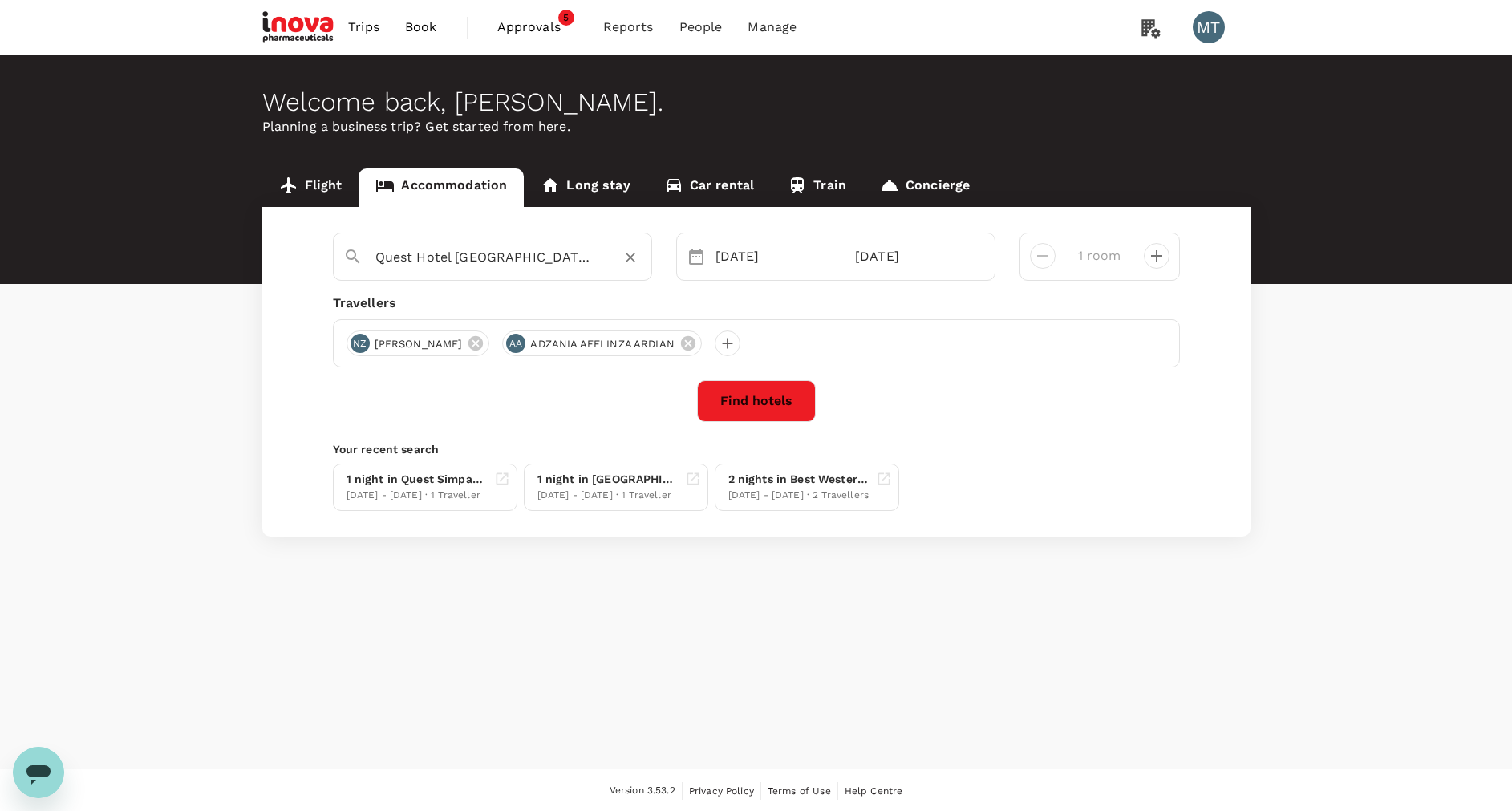
click at [623, 255] on icon "Clear" at bounding box center [630, 257] width 16 height 16
click at [581, 259] on input "text" at bounding box center [486, 257] width 222 height 25
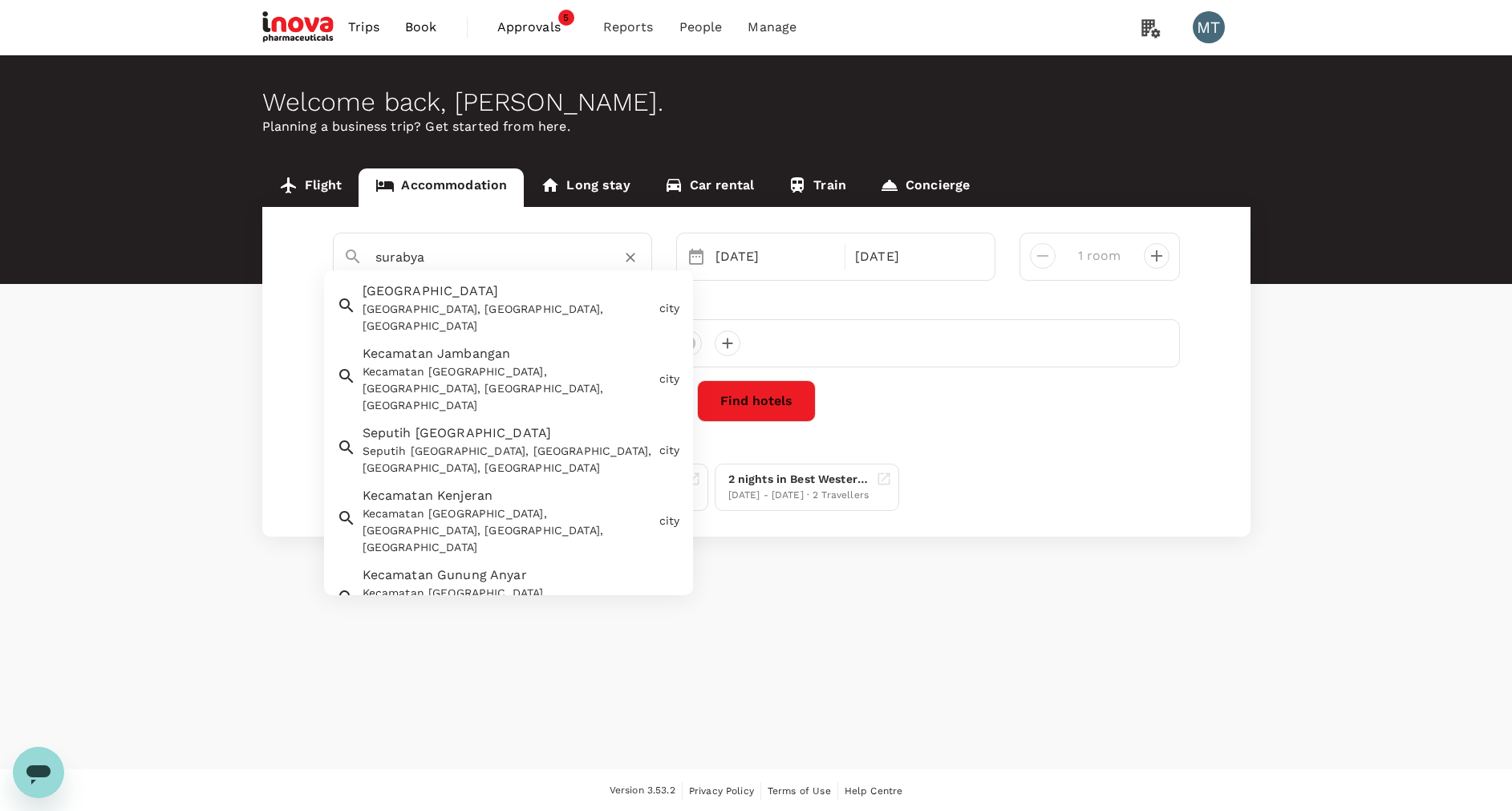
click at [590, 302] on div "[GEOGRAPHIC_DATA], [GEOGRAPHIC_DATA], [GEOGRAPHIC_DATA]" at bounding box center [507, 317] width 291 height 34
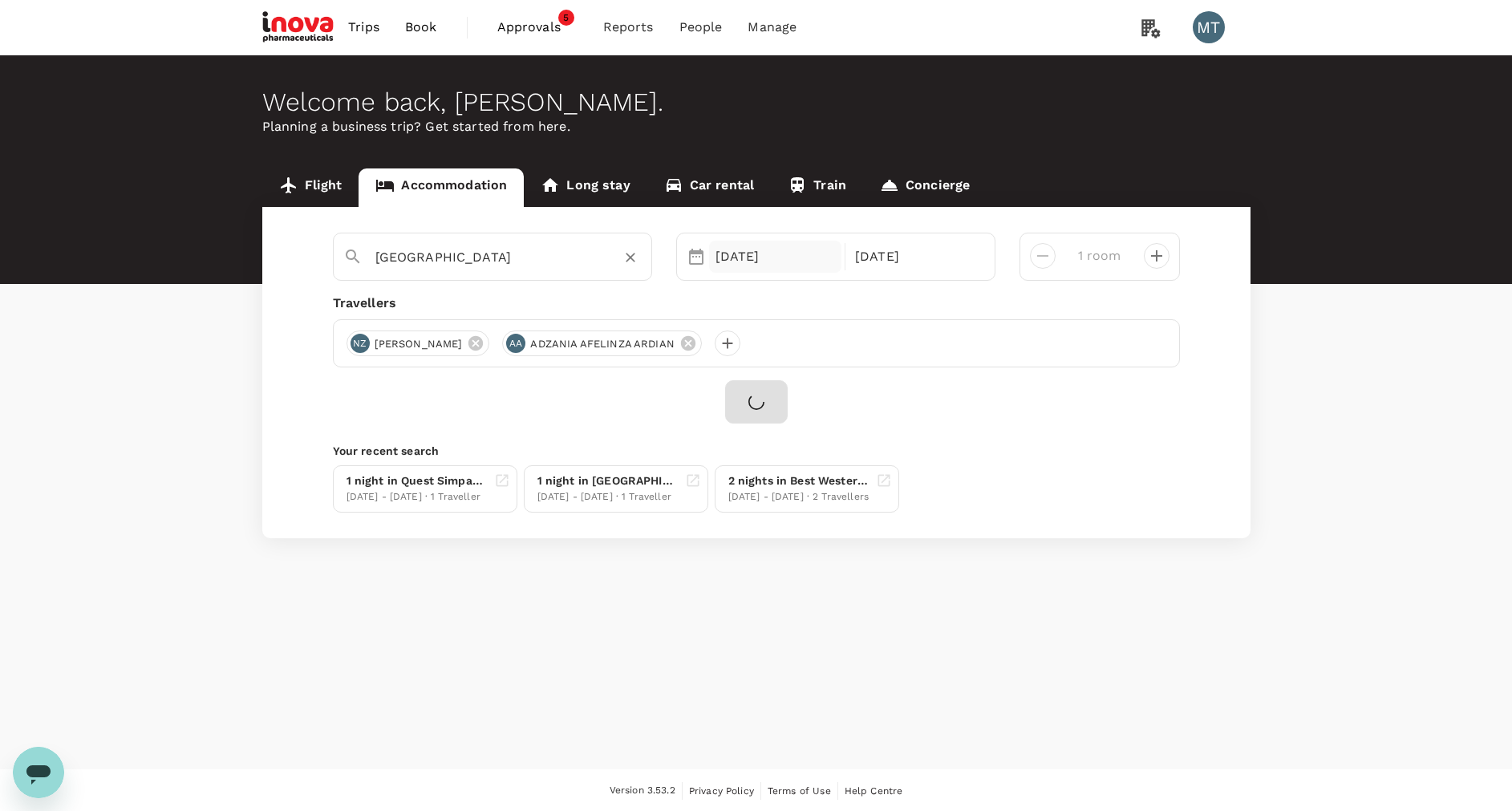
type input "[GEOGRAPHIC_DATA]"
click at [730, 260] on div "[DATE]" at bounding box center [776, 256] width 133 height 32
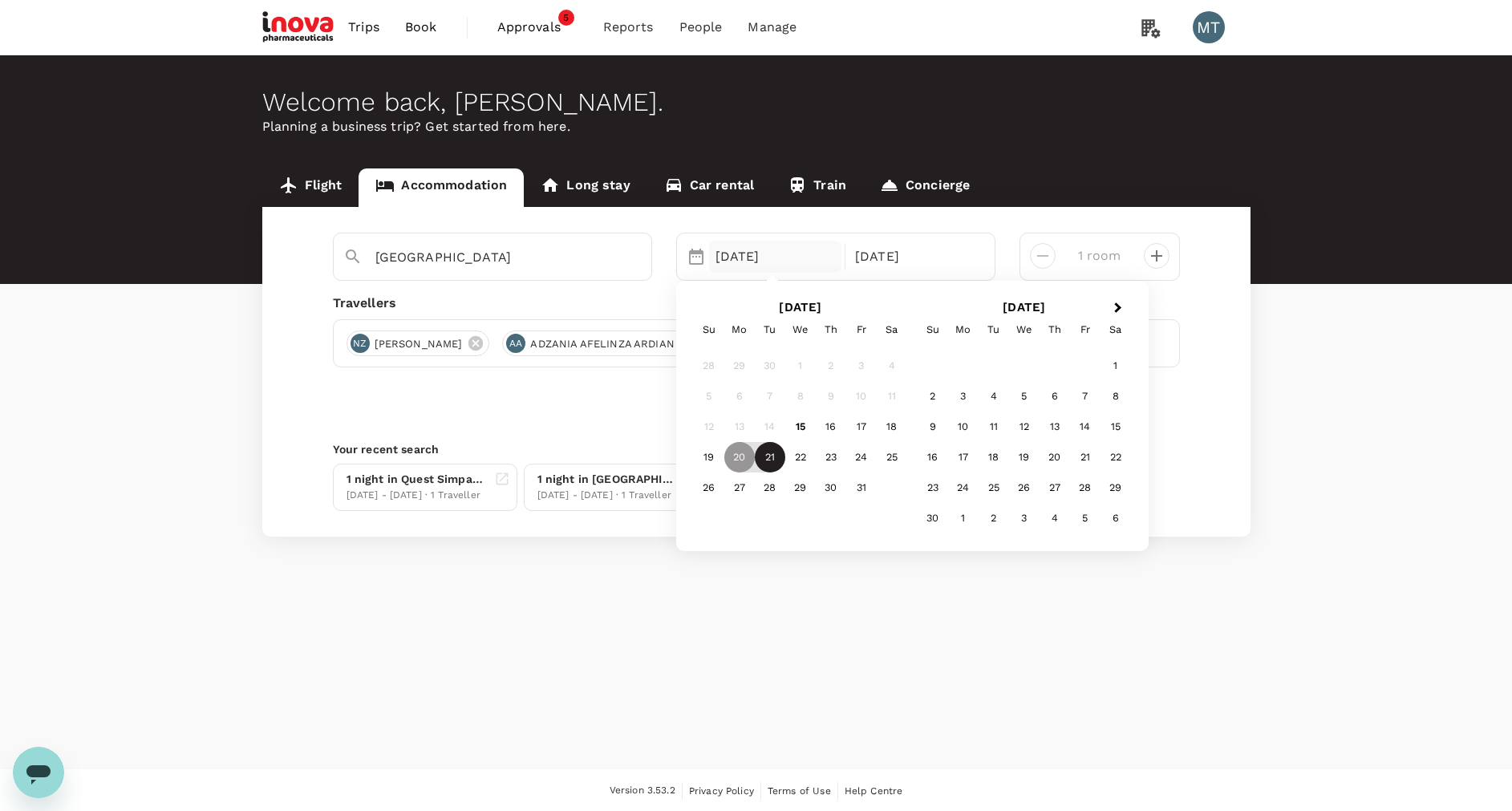
click at [768, 459] on div "21" at bounding box center [769, 457] width 30 height 30
click at [800, 464] on div "22" at bounding box center [800, 457] width 30 height 30
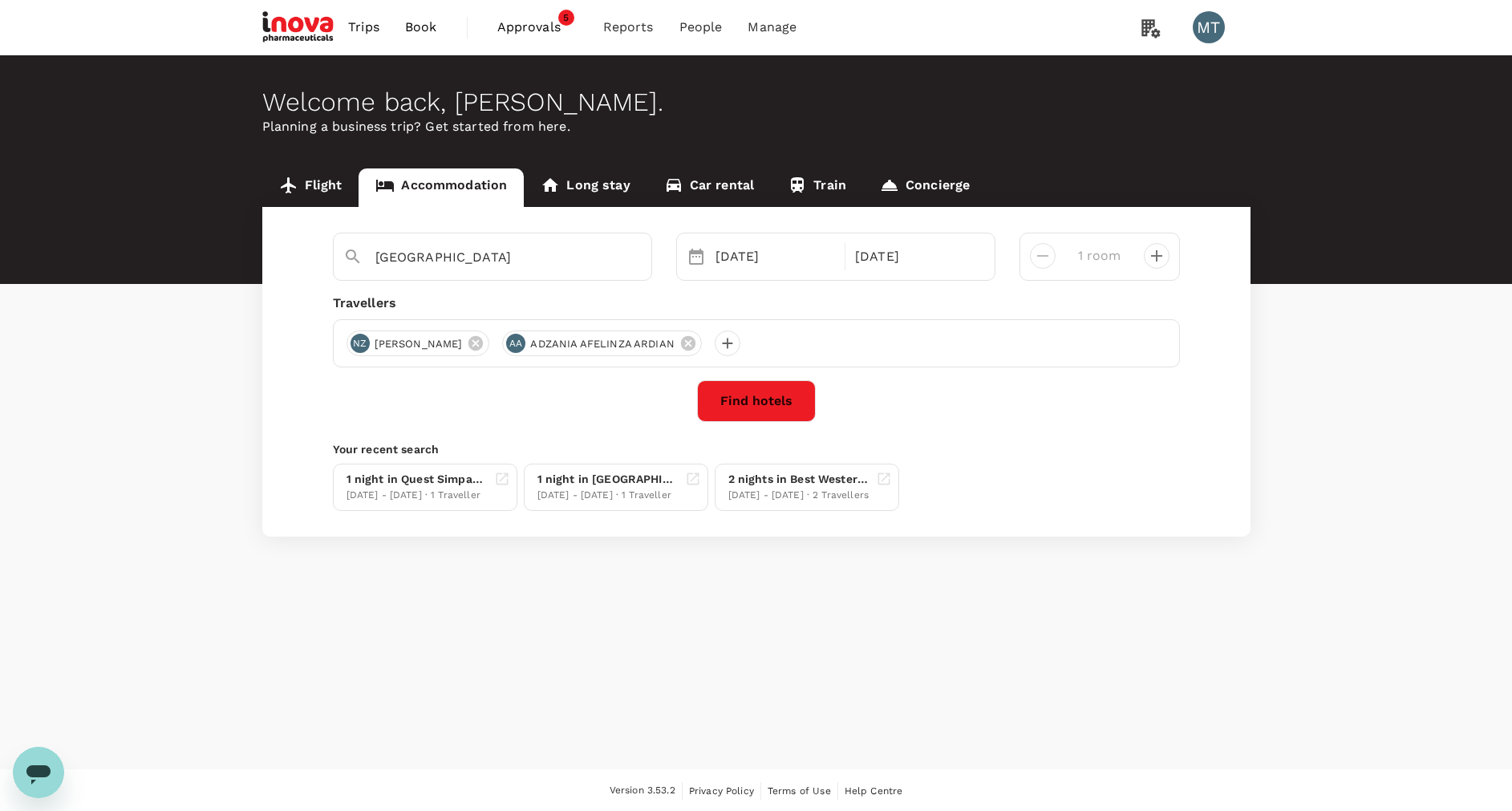
click at [779, 394] on button "Find hotels" at bounding box center [756, 401] width 119 height 42
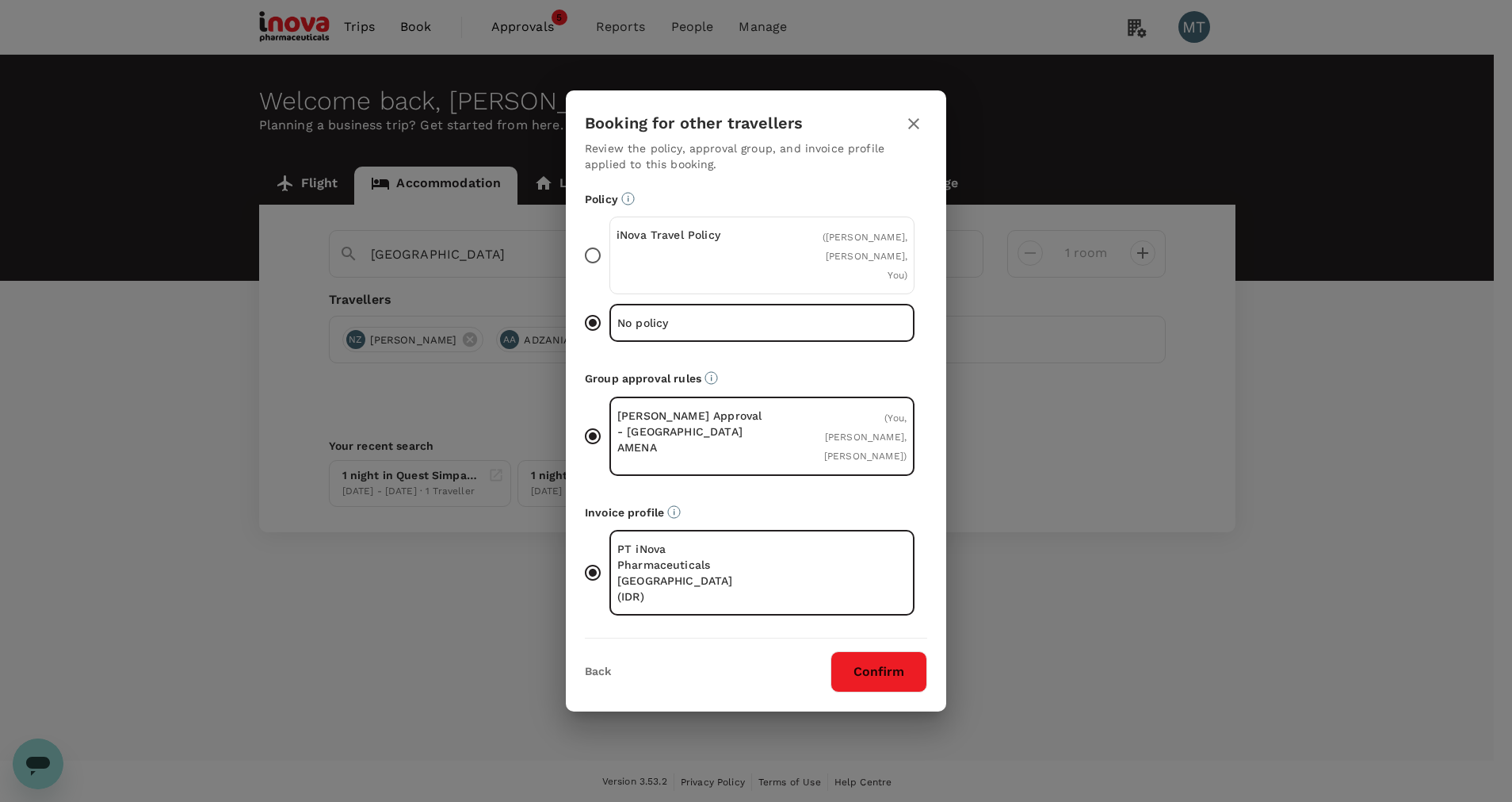
click at [655, 276] on div "iNova Travel Policy" at bounding box center [689, 256] width 146 height 57
click at [610, 272] on input "iNova Travel Policy ( Nabila Zahara, ADZANIA AFELINZA ARDIAN, You )" at bounding box center [592, 255] width 33 height 33
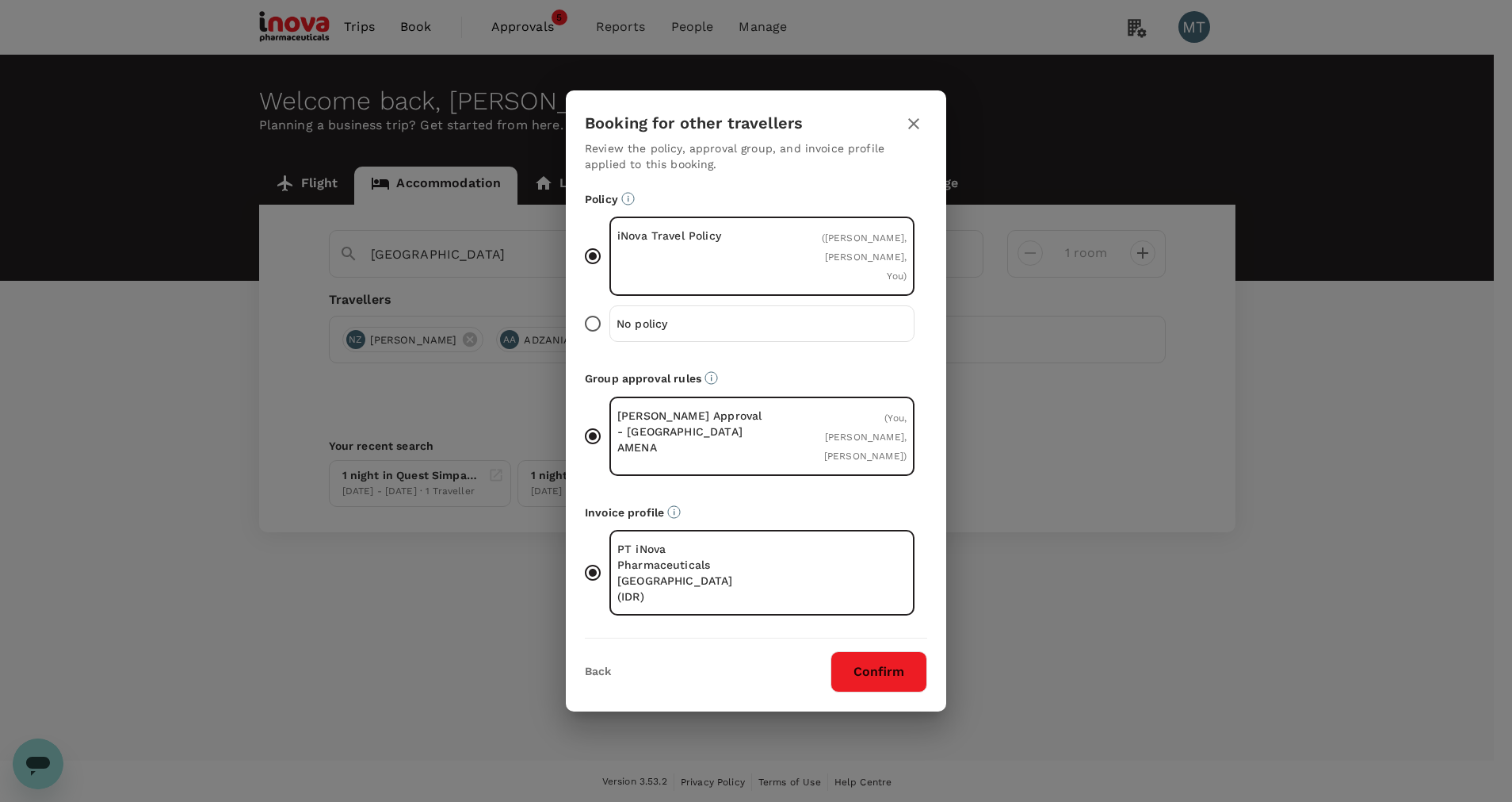
click at [876, 651] on button "Confirm" at bounding box center [879, 672] width 97 height 42
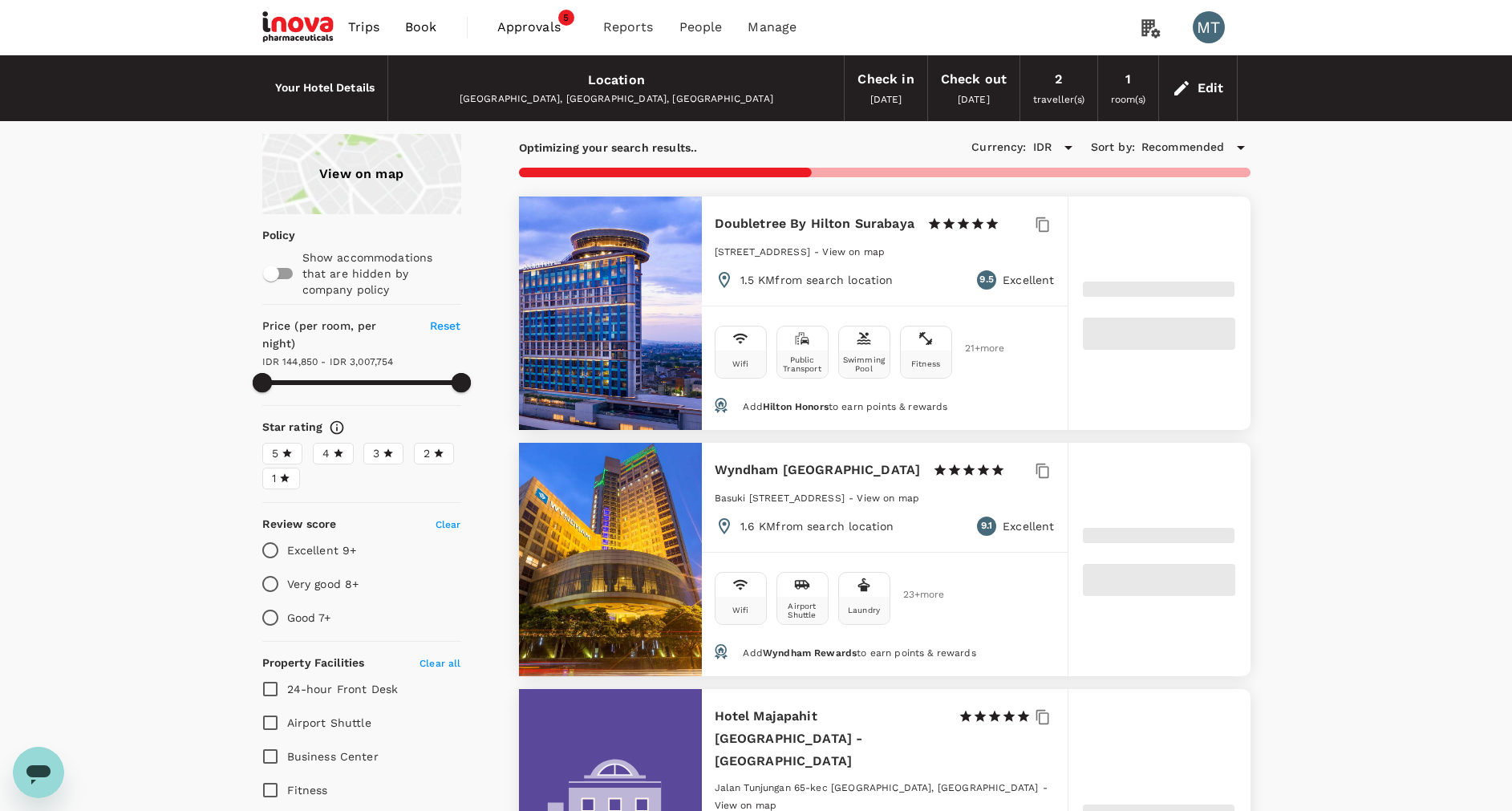
type input "77141.75"
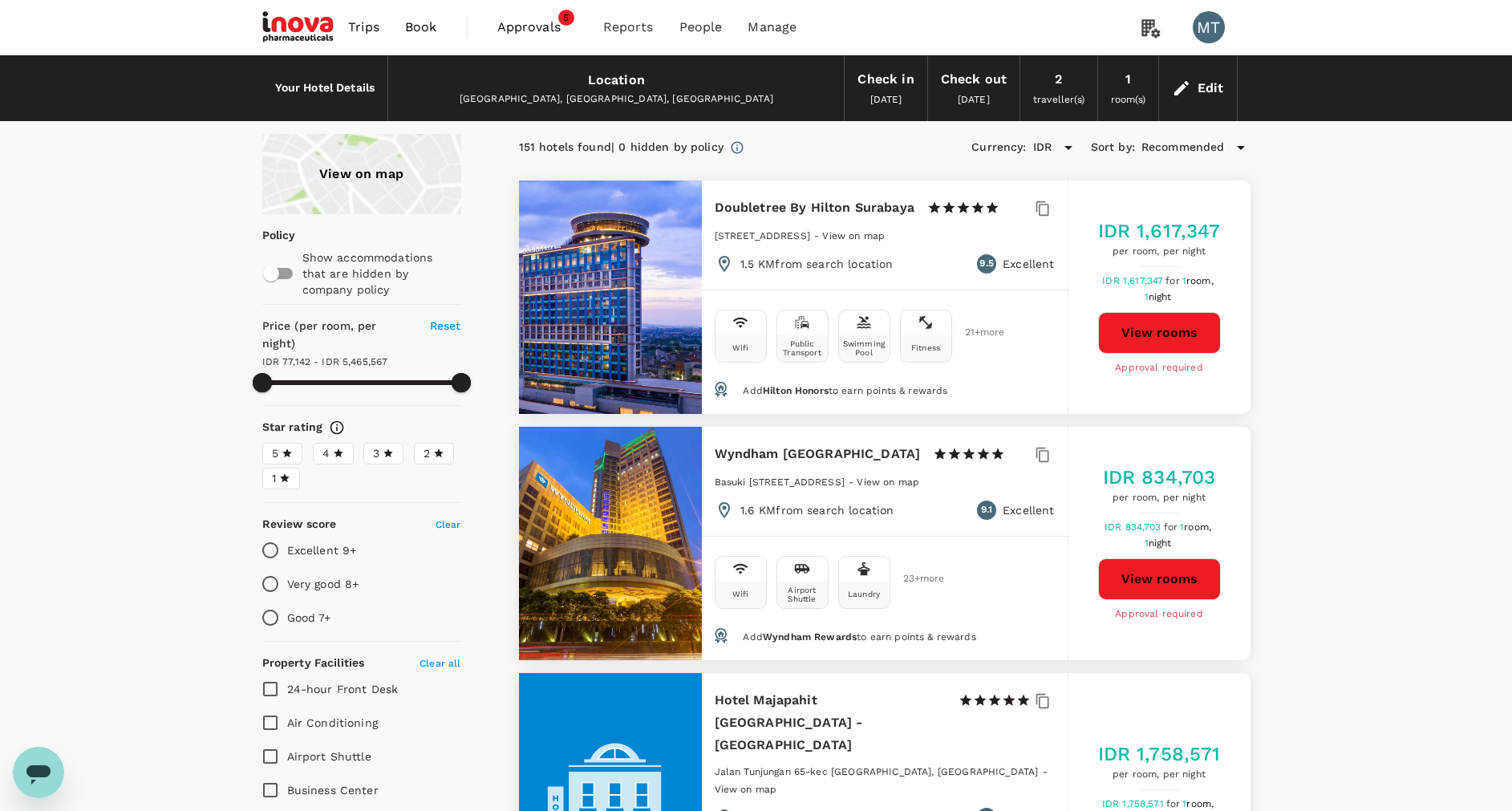
type input "5465566.75"
type textarea "x"
click at [1188, 95] on icon at bounding box center [1181, 87] width 19 height 19
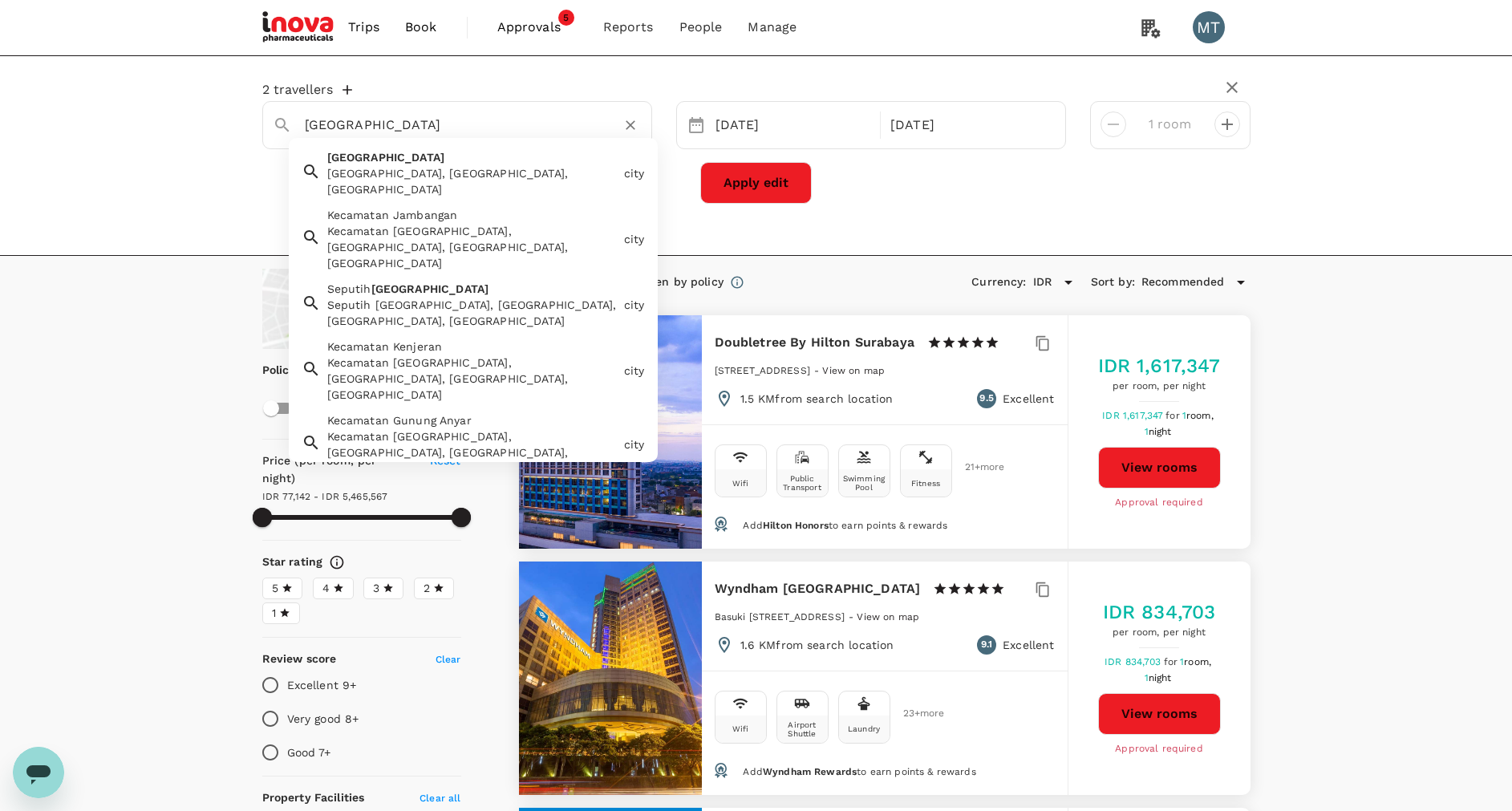
click at [441, 128] on input "Surabaya" at bounding box center [450, 124] width 292 height 25
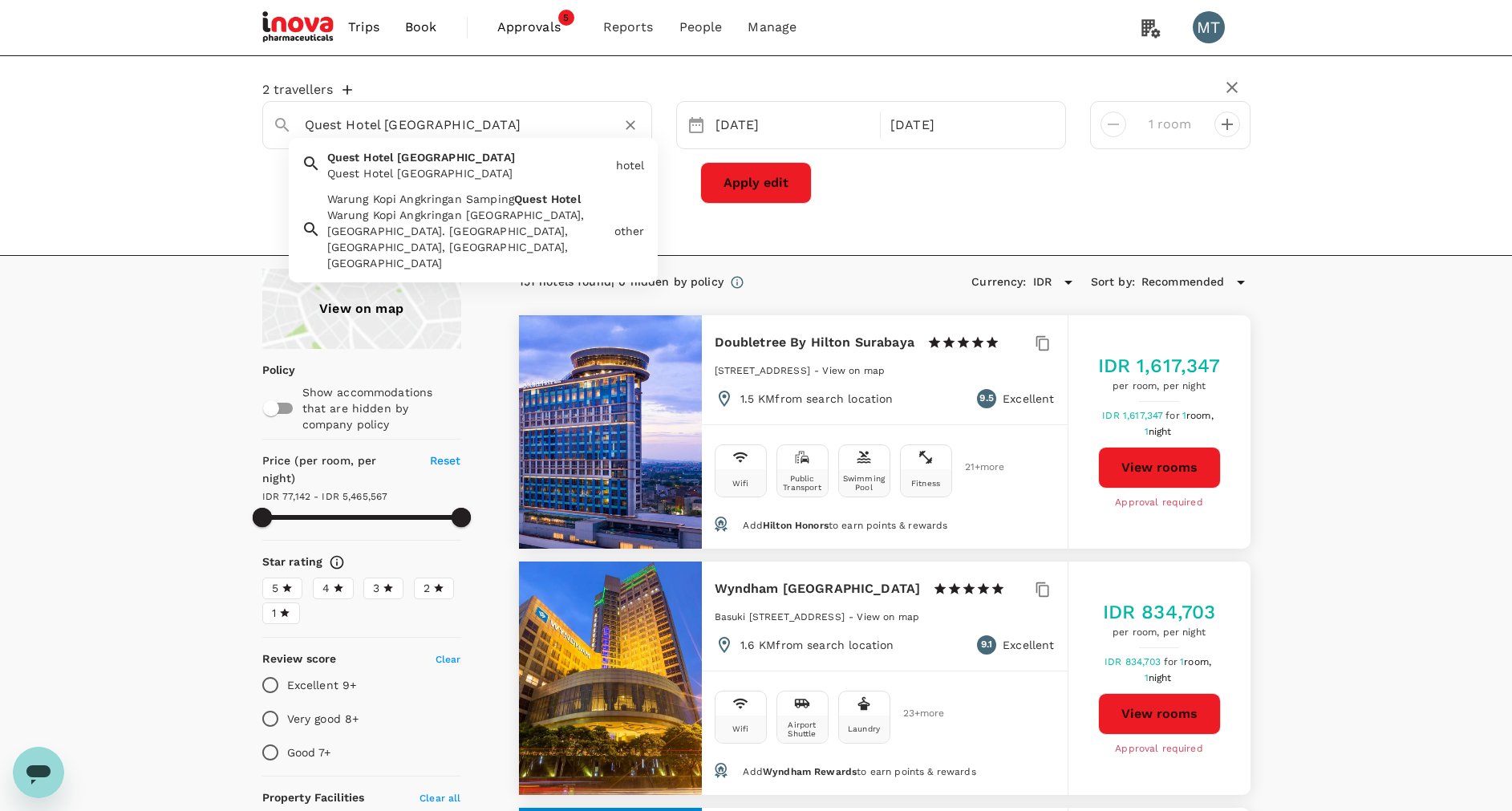
click at [431, 165] on div "Quest Hotel Surabaya Quest Hotel Surabaya" at bounding box center [465, 161] width 289 height 39
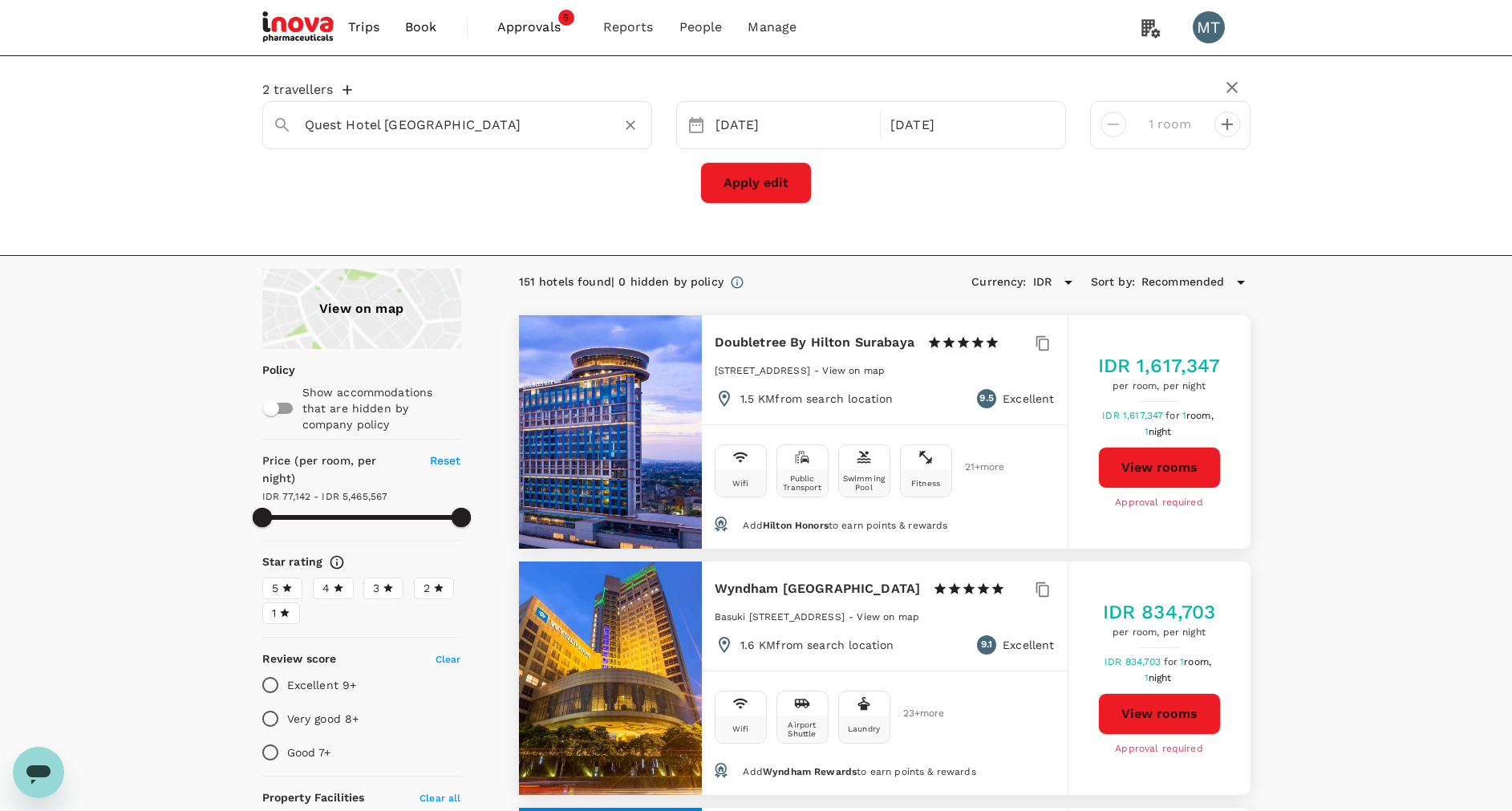
type input "Quest Hotel Surabaya"
click at [775, 195] on button "Apply edit" at bounding box center [755, 183] width 111 height 42
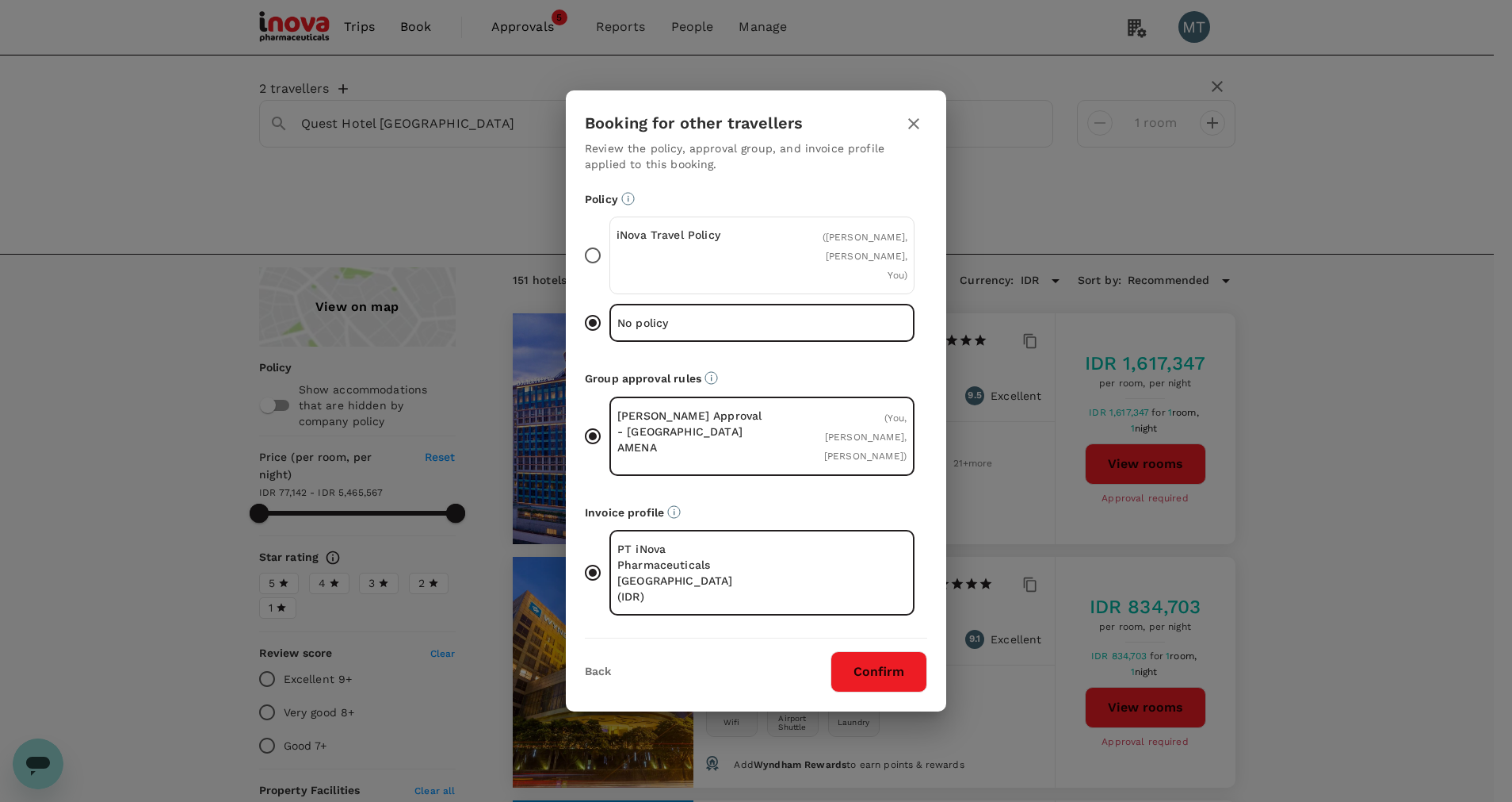
click at [710, 273] on div "iNova Travel Policy" at bounding box center [689, 256] width 146 height 57
click at [610, 272] on input "iNova Travel Policy ( Nabila Zahara, ADZANIA AFELINZA ARDIAN, You )" at bounding box center [592, 255] width 33 height 33
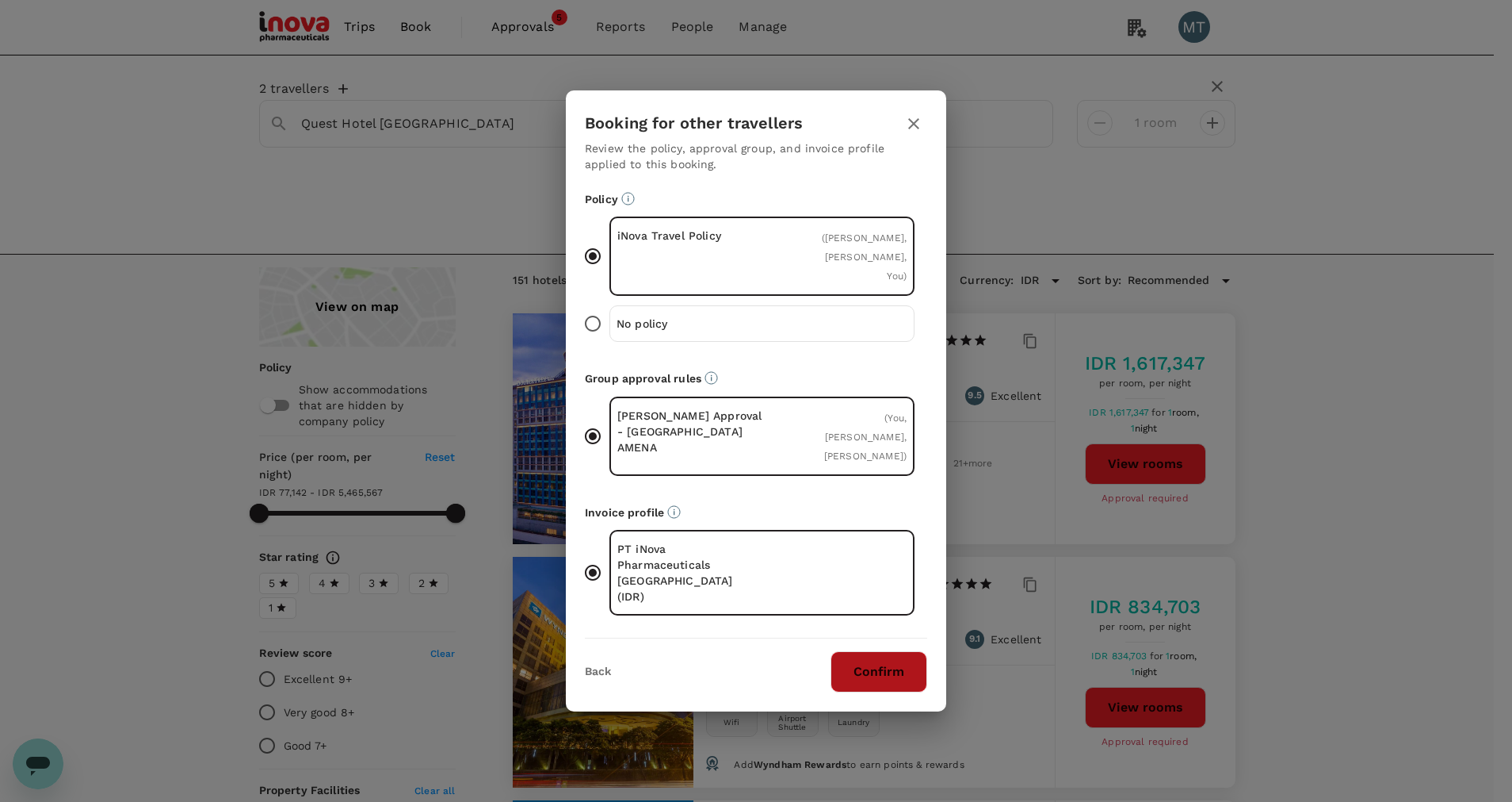
click at [881, 660] on button "Confirm" at bounding box center [879, 672] width 97 height 42
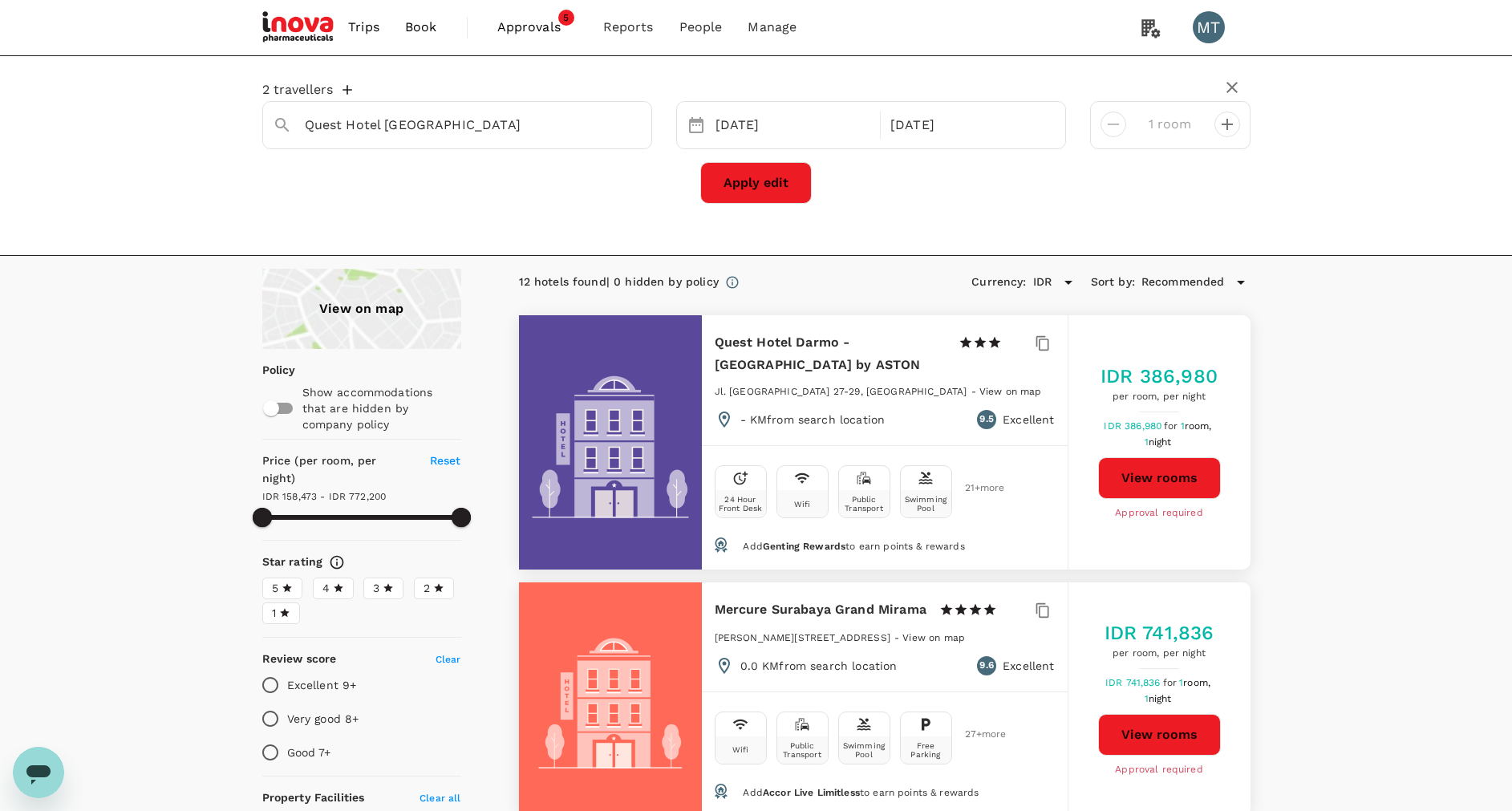
click at [1144, 476] on button "View rooms" at bounding box center [1159, 478] width 123 height 42
type input "772199.18"
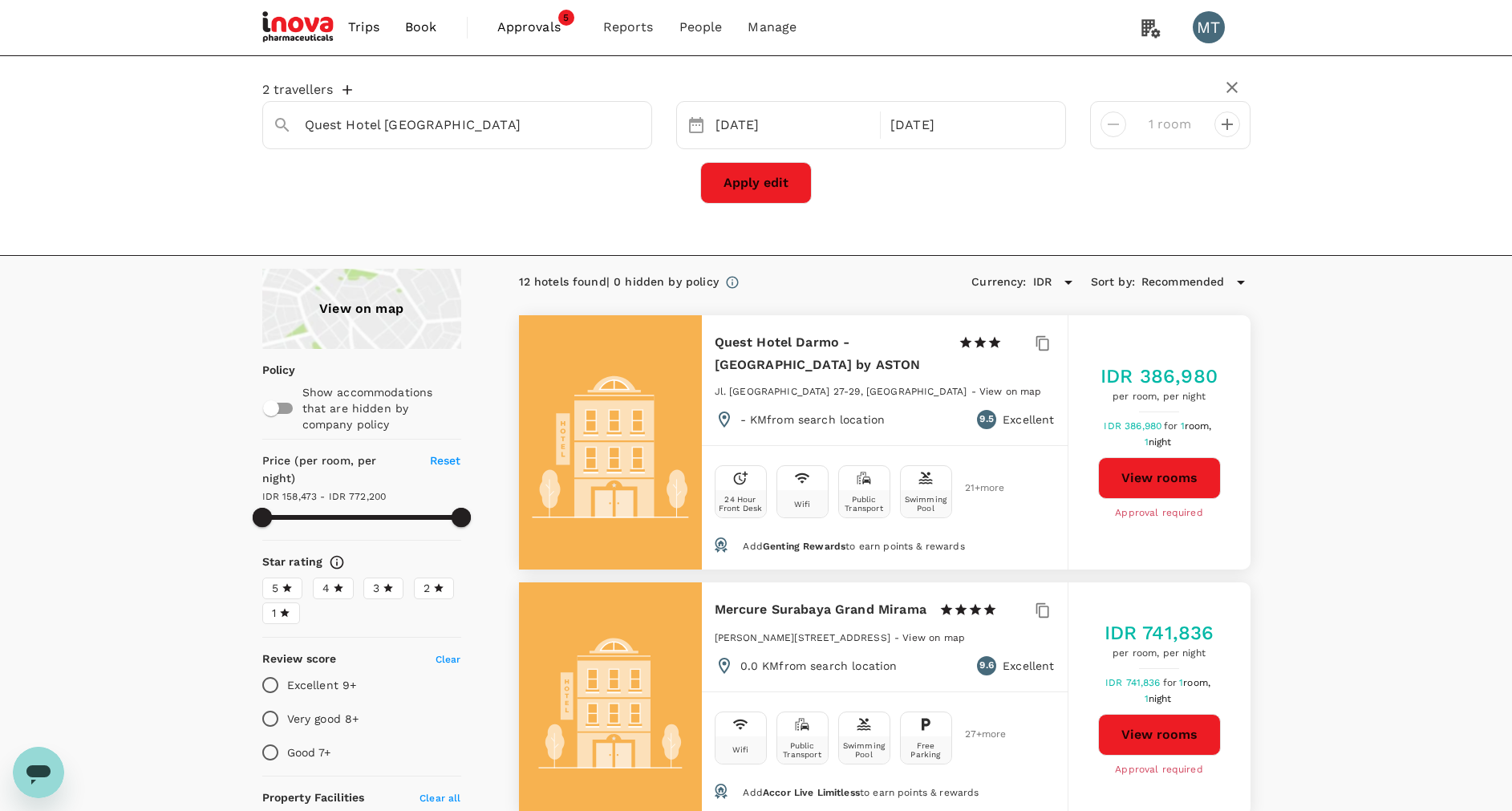
type textarea "x"
type input "772199.18"
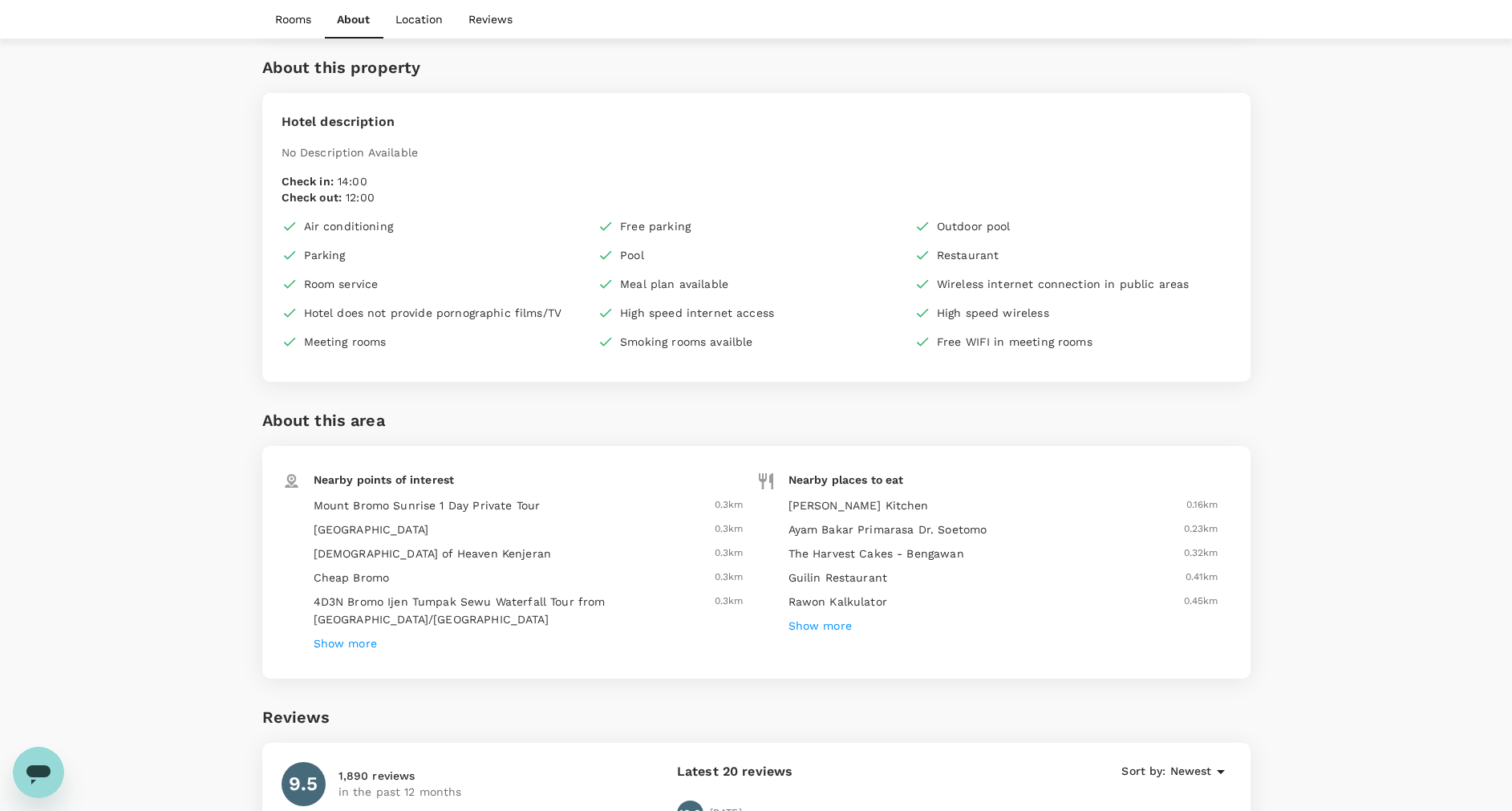
scroll to position [2165, 0]
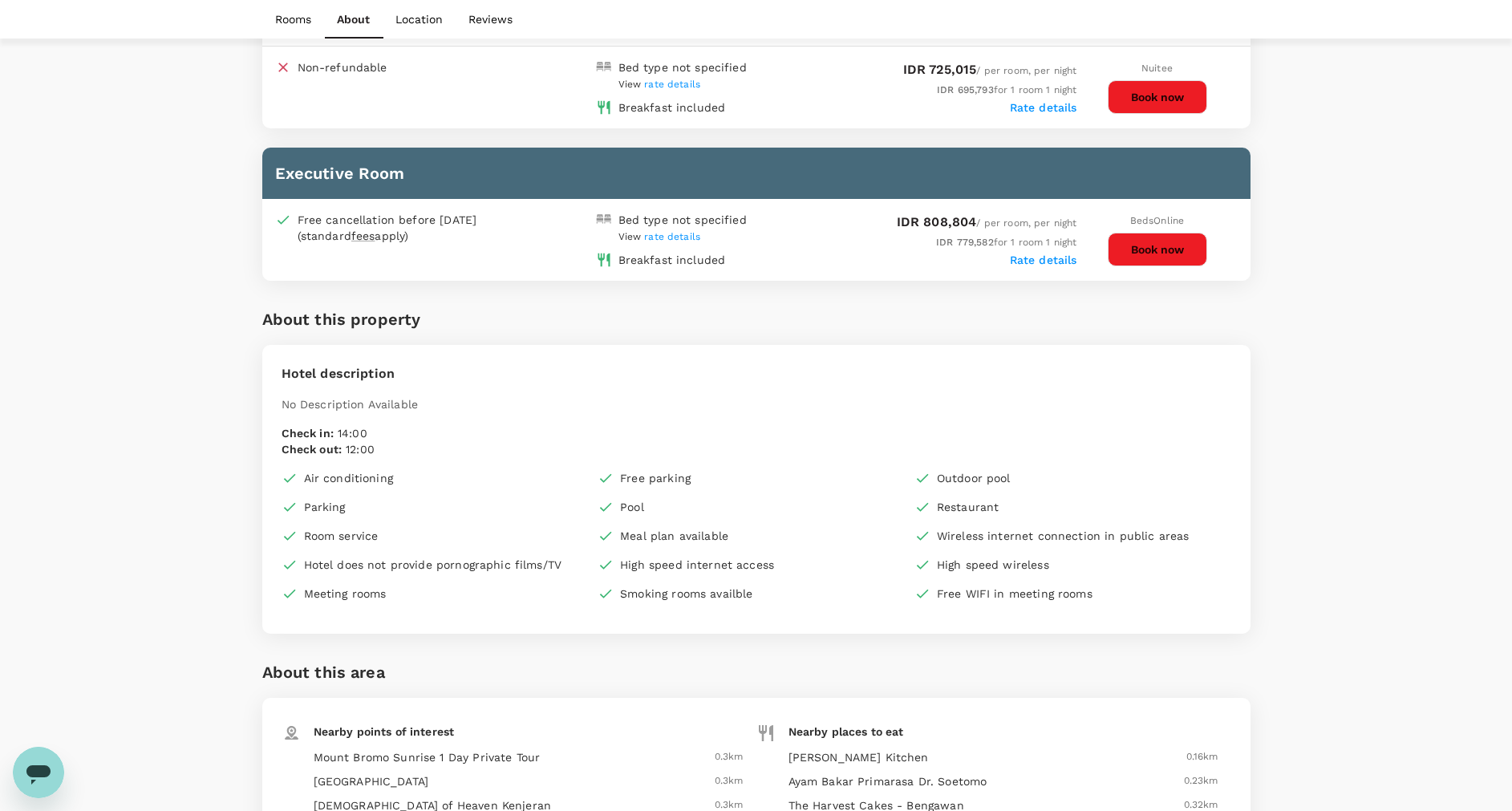
click at [1192, 250] on button "Book now" at bounding box center [1157, 249] width 100 height 34
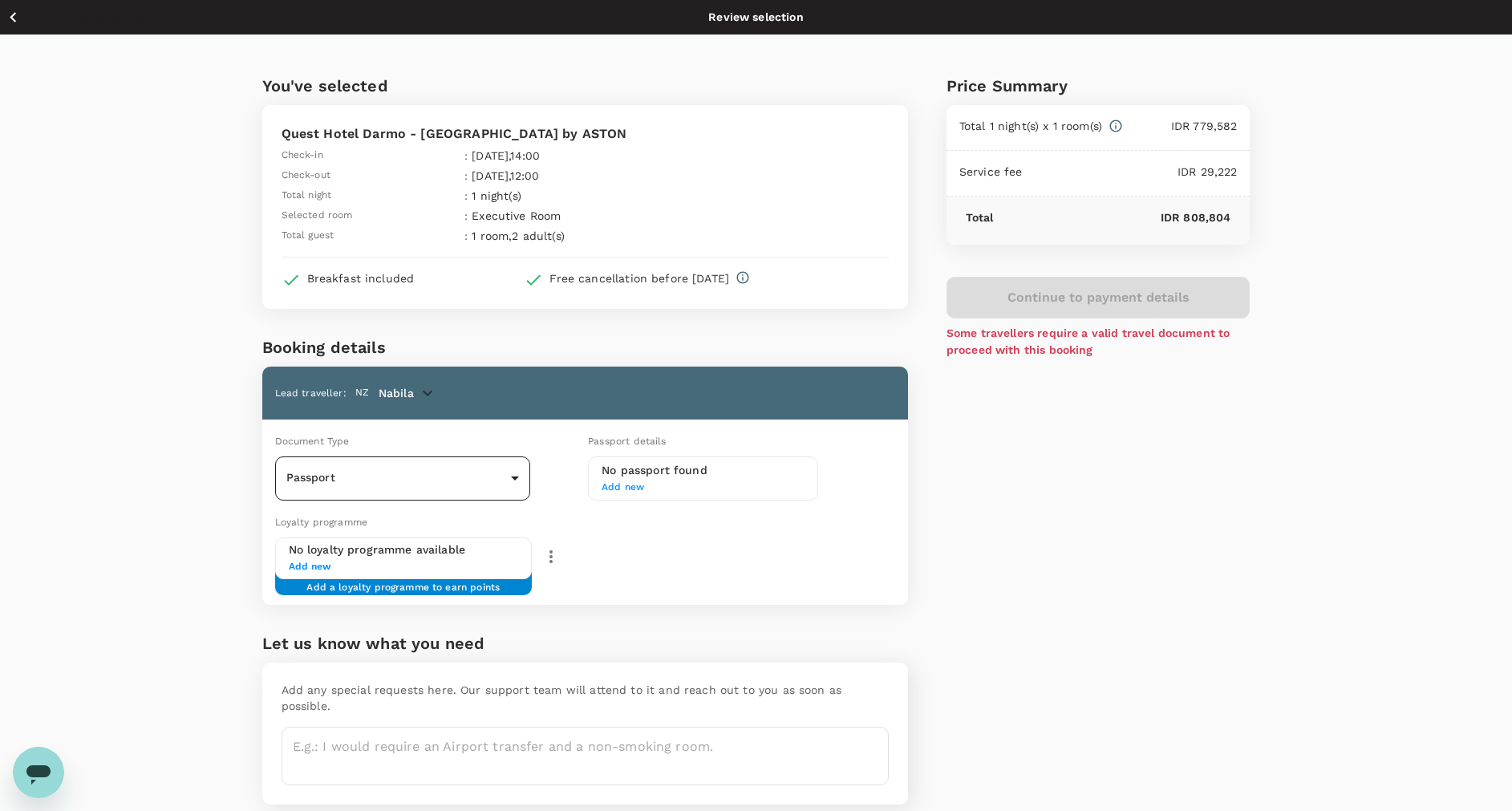
click at [513, 468] on body "Back to hotel details Review selection You've selected Quest Hotel Darmo - [GEO…" at bounding box center [756, 436] width 1512 height 874
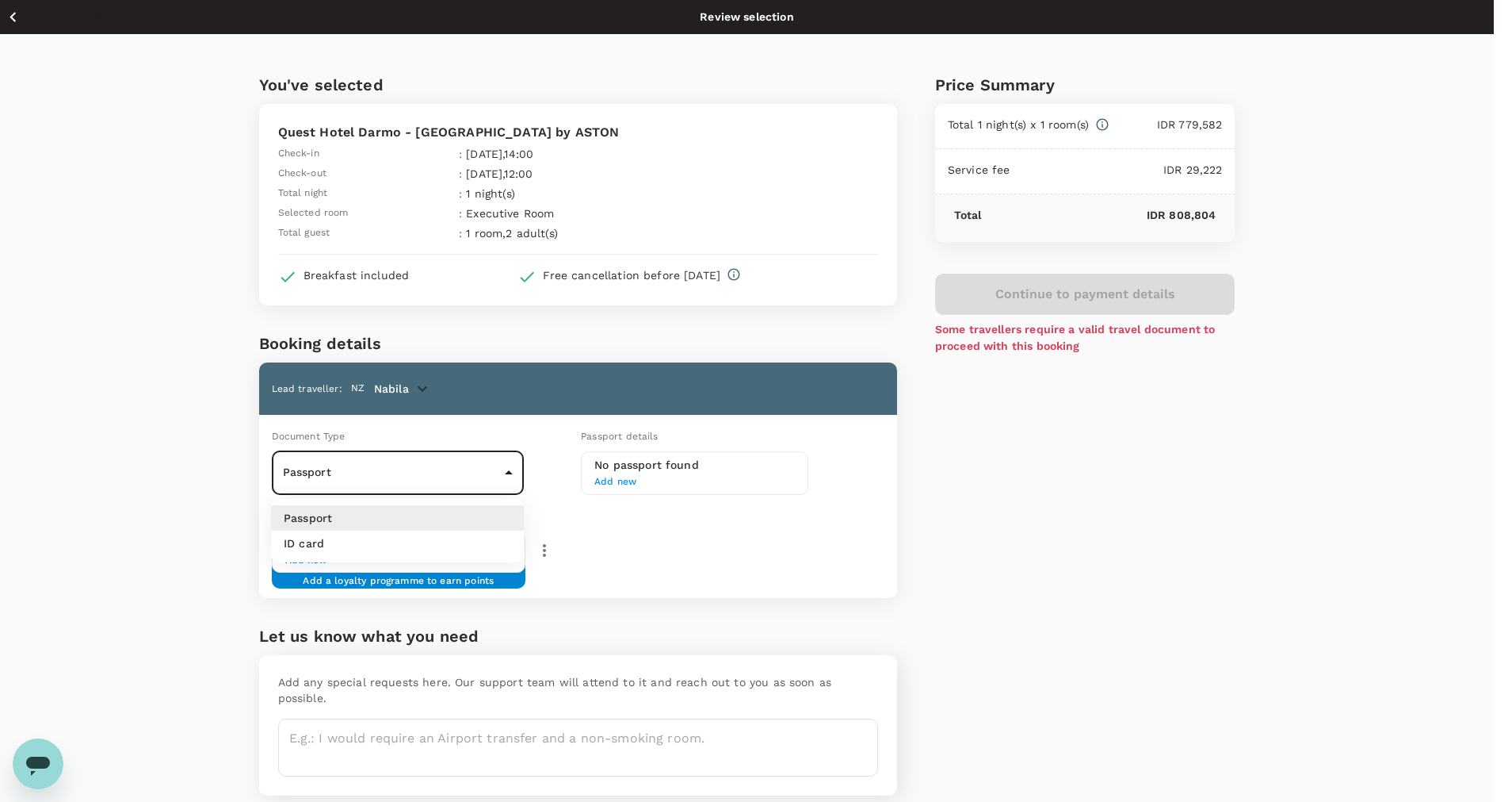
click at [486, 550] on li "ID card" at bounding box center [397, 543] width 253 height 25
type input "Id card"
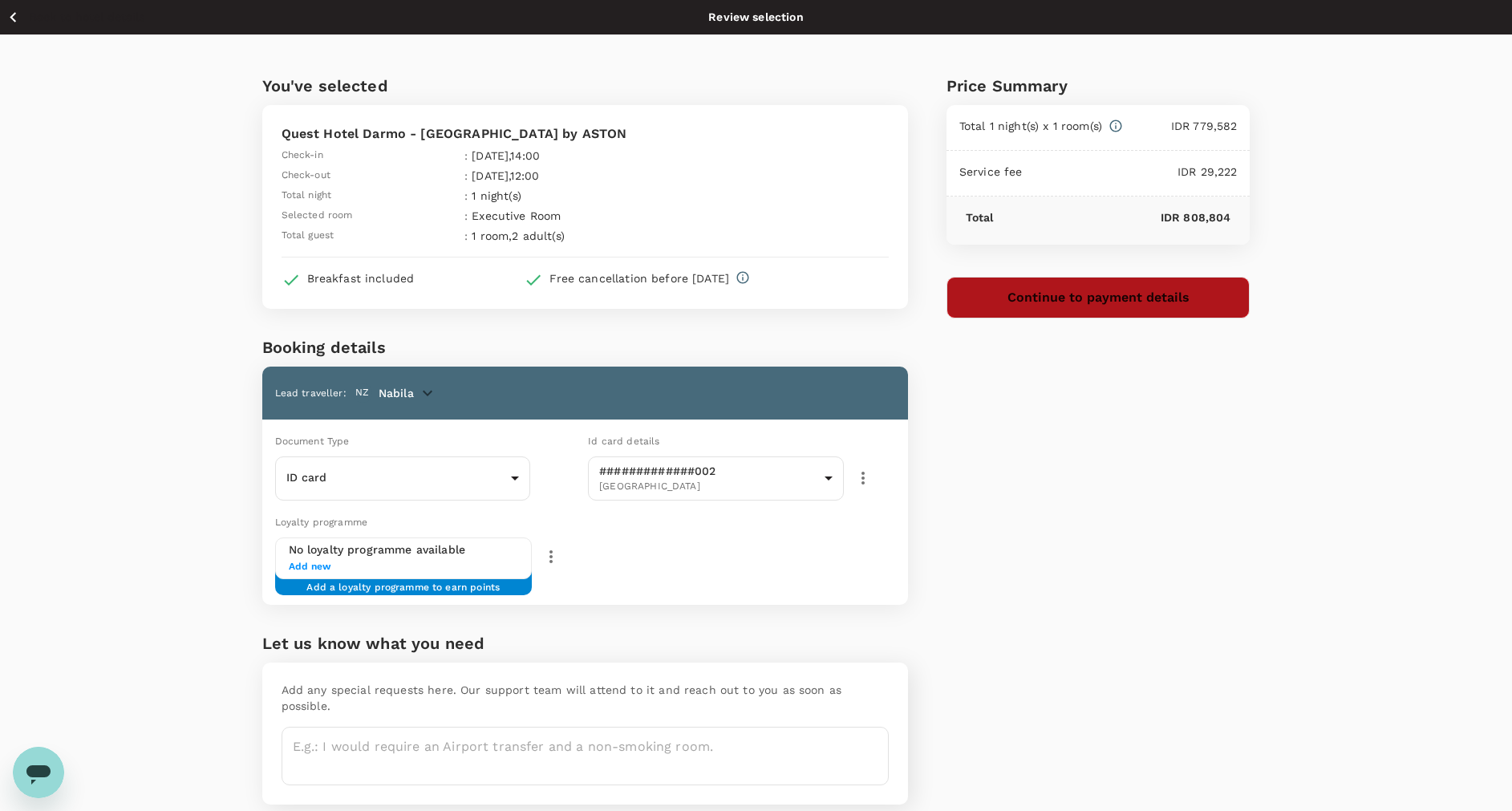
click at [1028, 295] on button "Continue to payment details" at bounding box center [1098, 297] width 304 height 42
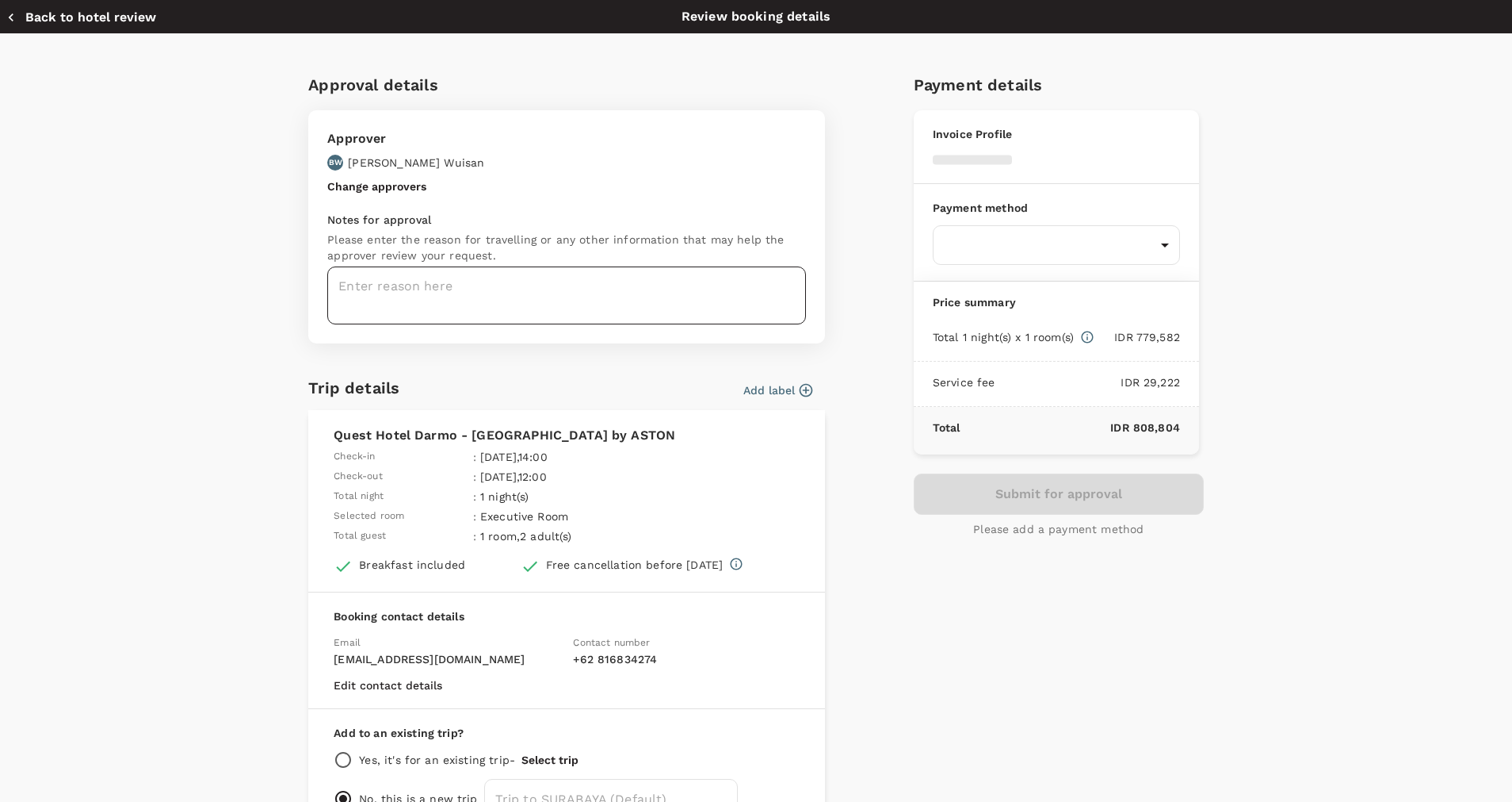
click at [516, 281] on textarea at bounding box center [566, 295] width 479 height 58
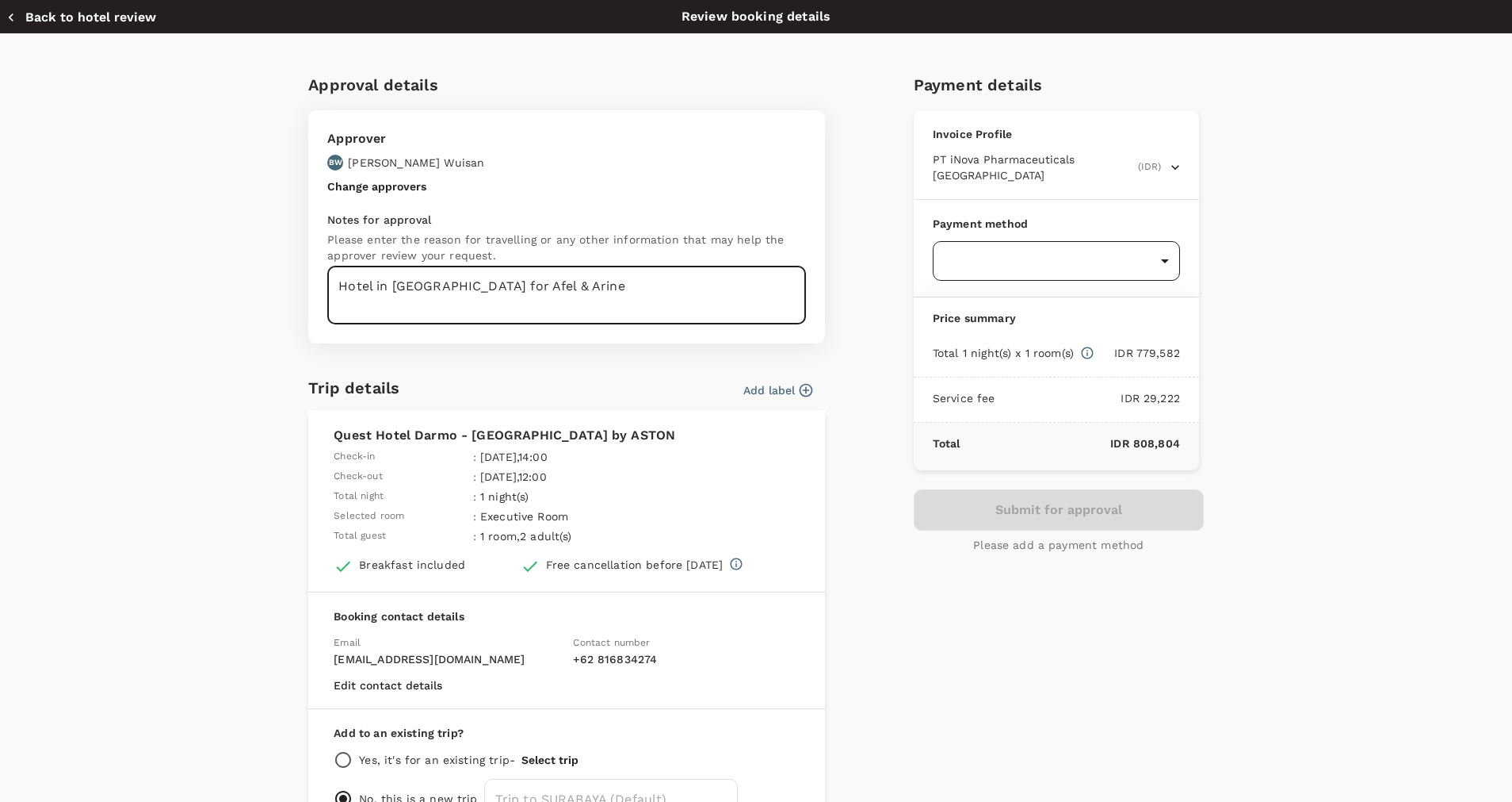
type textarea "Hotel in [GEOGRAPHIC_DATA] for Afel & Arine"
click at [941, 238] on body "Back to hotel details Review selection You've selected Quest Hotel [GEOGRAPHIC_…" at bounding box center [756, 432] width 1512 height 864
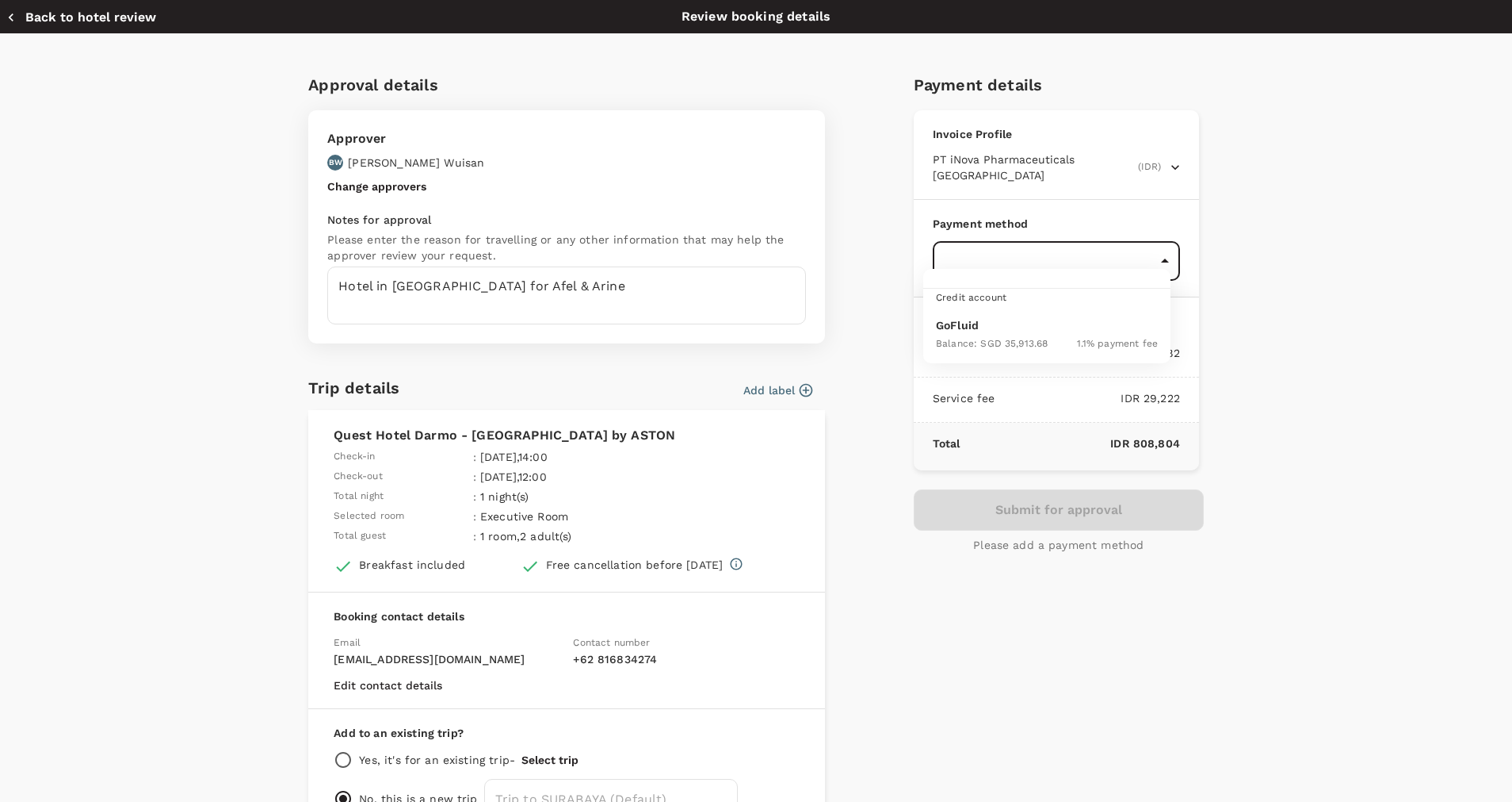
click at [992, 345] on span "Balance : SGD 35,913.68" at bounding box center [991, 344] width 111 height 11
type input "9d87fe9b-f599-4813-91a8-6354e0e2f257"
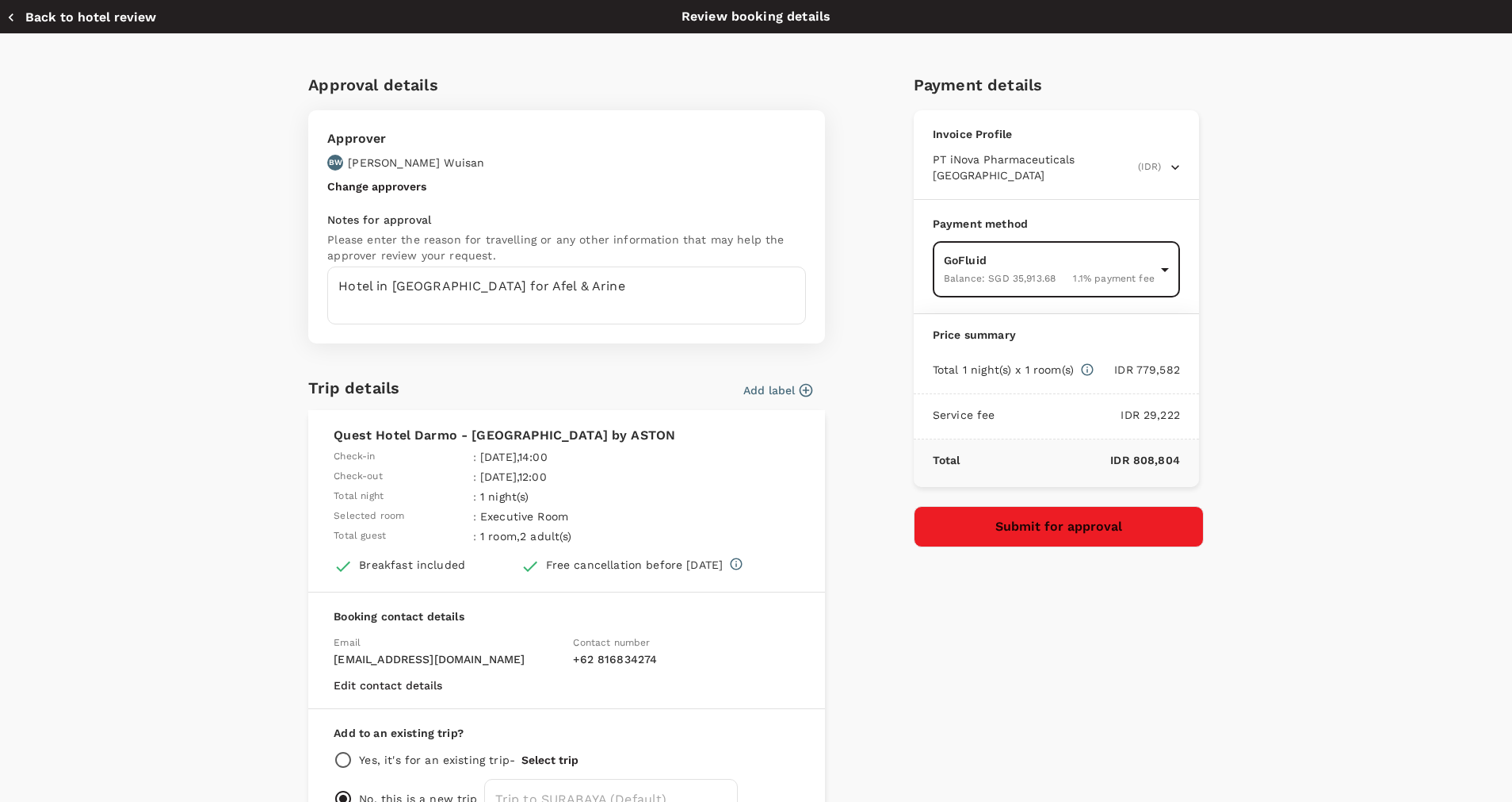
click at [992, 515] on button "Submit for approval" at bounding box center [1059, 526] width 290 height 42
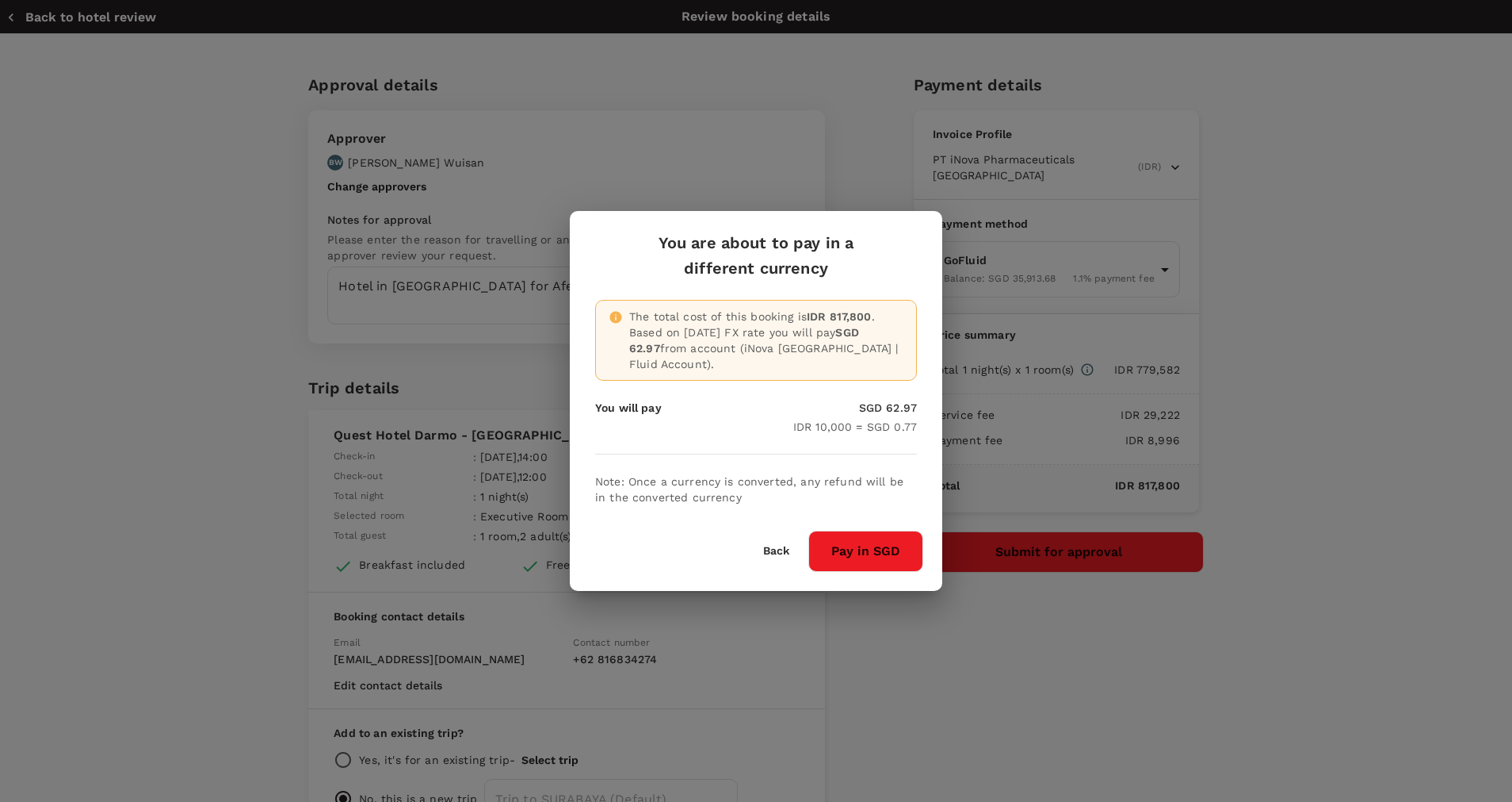
click at [850, 536] on button "Pay in SGD" at bounding box center [865, 551] width 115 height 42
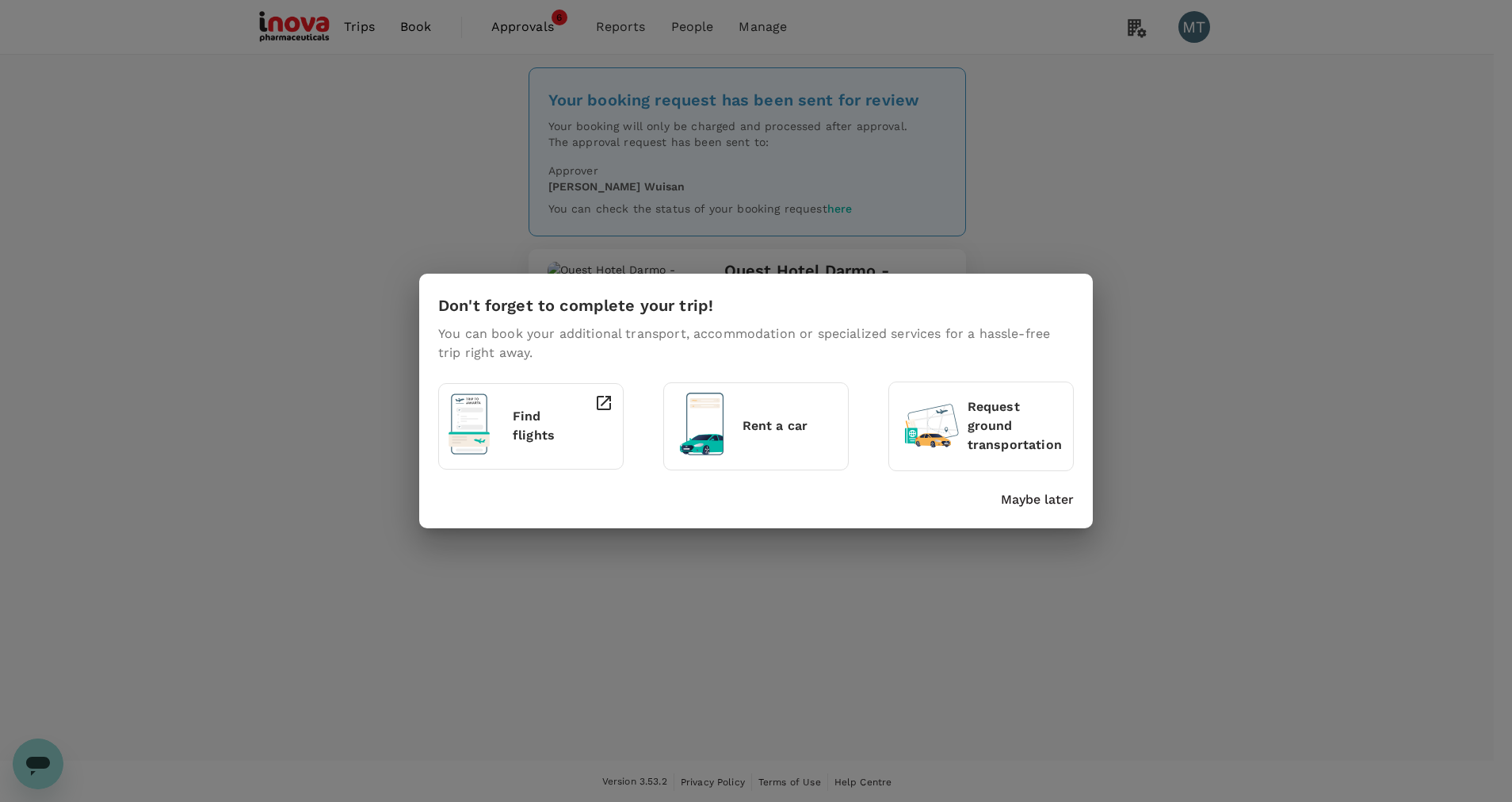
drag, startPoint x: 459, startPoint y: 20, endPoint x: 506, endPoint y: 17, distance: 47.1
click at [506, 17] on div "Don't forget to complete your trip! You can book your additional transport, acc…" at bounding box center [756, 401] width 1512 height 802
click at [1027, 499] on p "Maybe later" at bounding box center [1038, 499] width 73 height 19
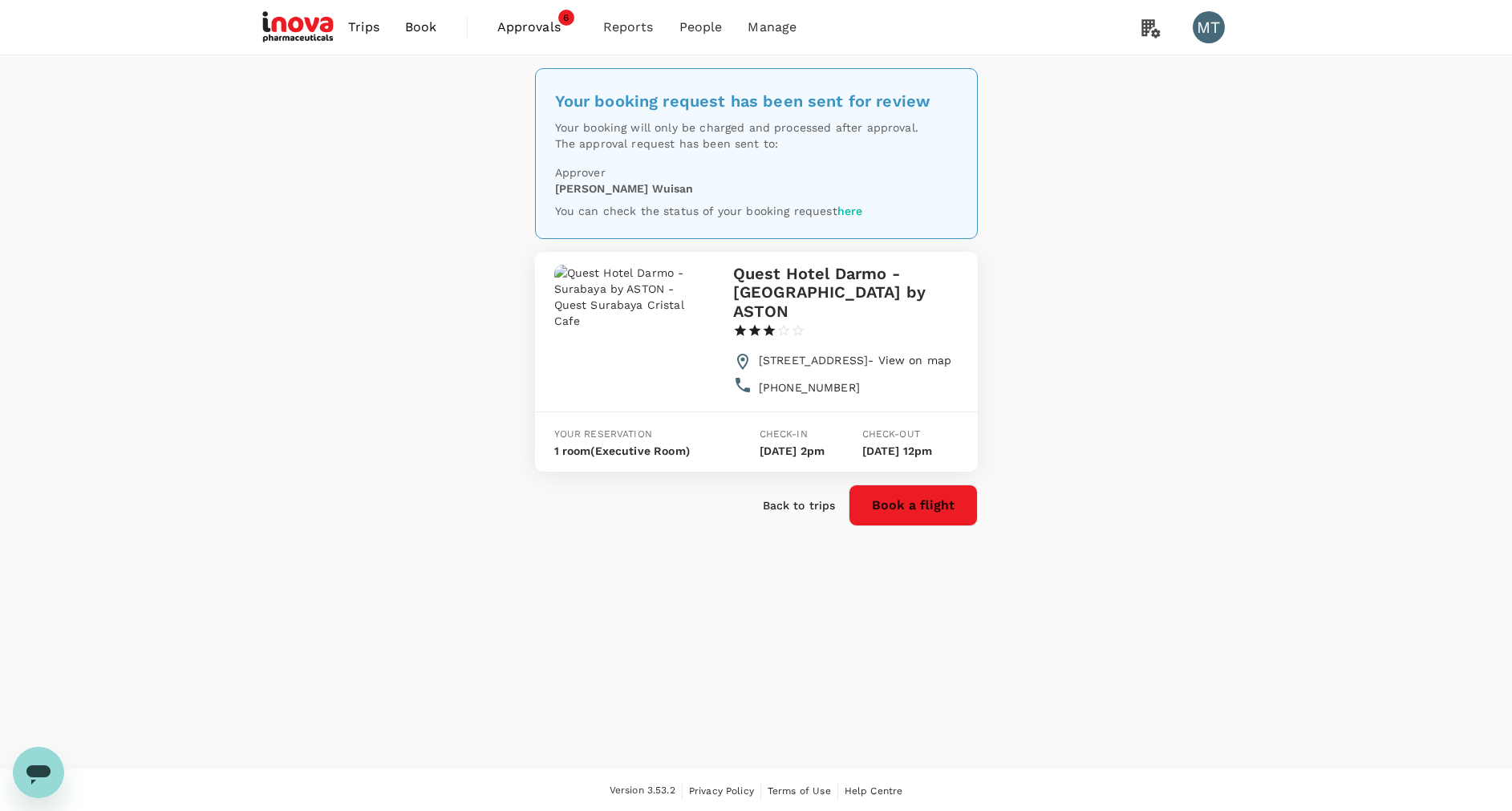
click at [538, 30] on span "Approvals" at bounding box center [537, 26] width 80 height 19
